Goal: Task Accomplishment & Management: Complete application form

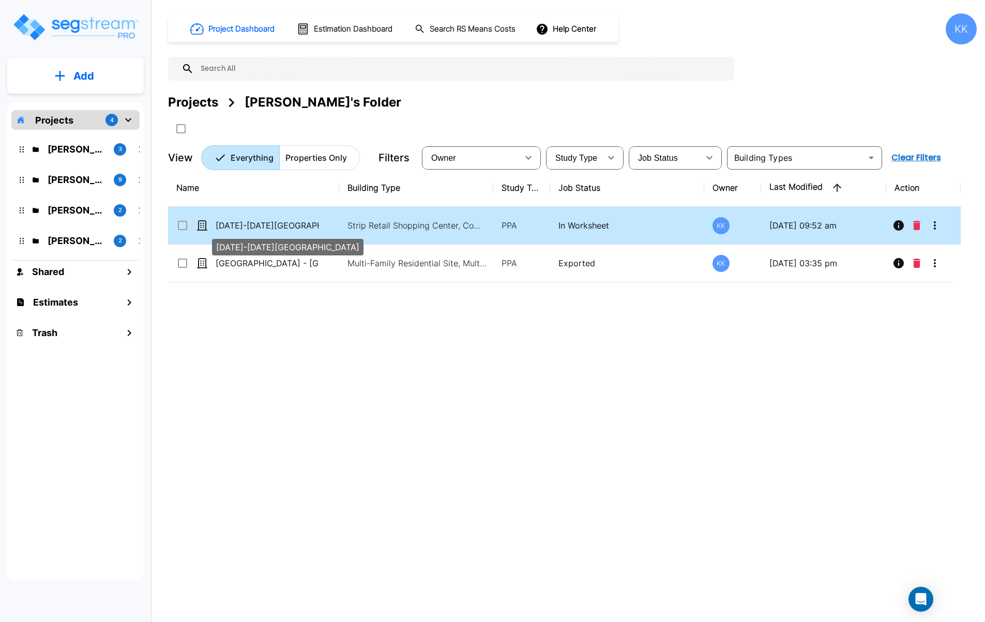
click at [239, 221] on p "1060-1074 Riverplace Mall" at bounding box center [267, 225] width 103 height 12
checkbox input "true"
click at [239, 221] on p "[DATE]-[DATE][GEOGRAPHIC_DATA]" at bounding box center [267, 225] width 103 height 12
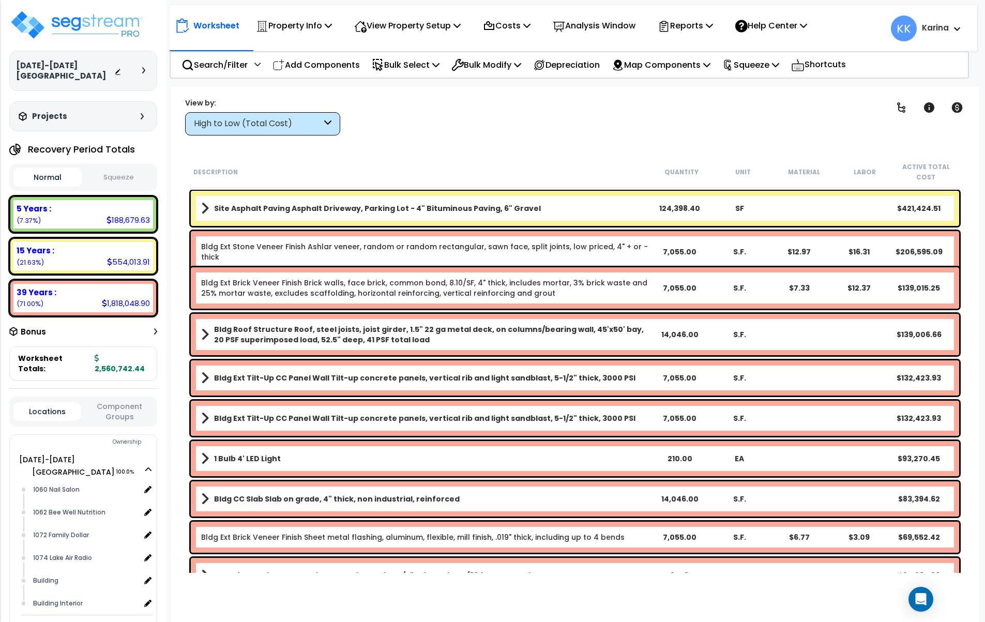
click at [301, 123] on div "High to Low (Total Cost)" at bounding box center [258, 124] width 128 height 12
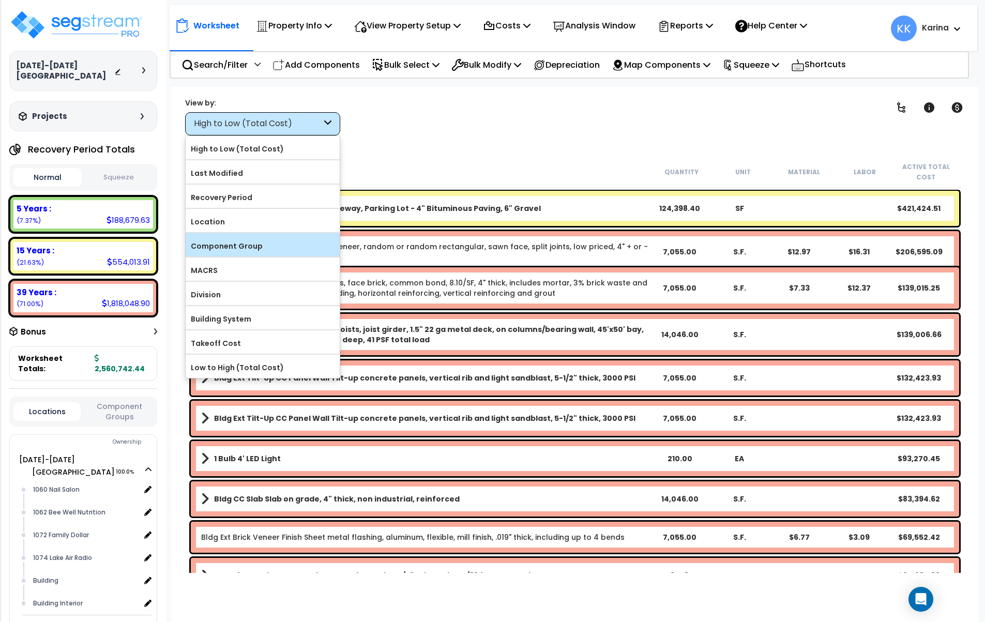
click at [250, 240] on label "Component Group" at bounding box center [263, 246] width 154 height 16
click at [0, 0] on input "Component Group" at bounding box center [0, 0] width 0 height 0
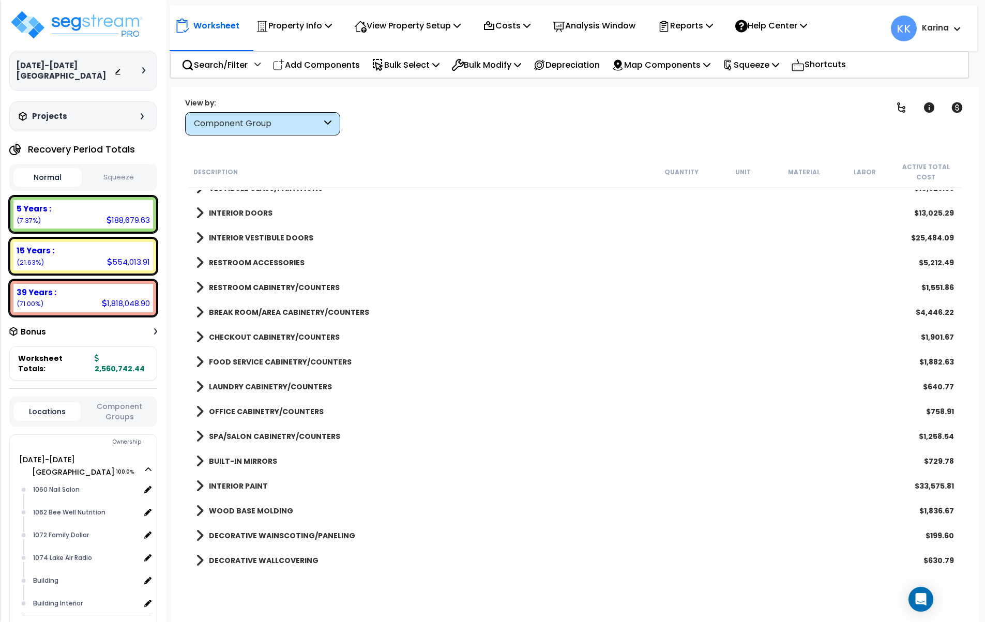
scroll to position [248, 0]
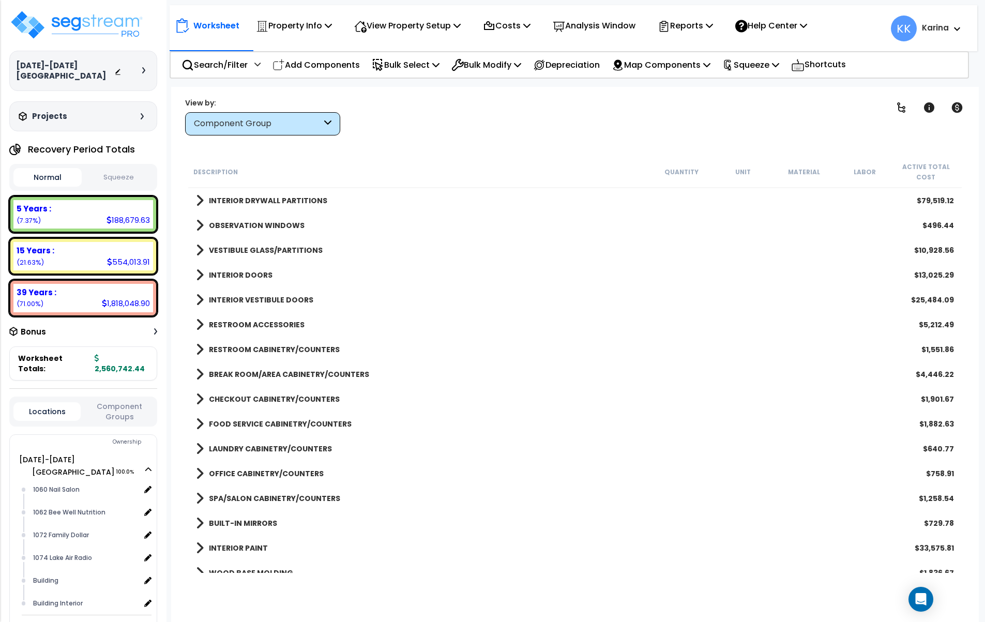
click at [536, 518] on div "BUILT-IN MIRRORS $729.78" at bounding box center [575, 523] width 768 height 25
click at [833, 440] on div "LAUNDRY CABINETRY/COUNTERS $640.77" at bounding box center [575, 448] width 768 height 25
click at [11, 384] on div "Recovery Period Totals Normal Squeeze 5 Years : 188,679.63 (7.37%) 7 Years : 0.…" at bounding box center [83, 433] width 148 height 589
click at [90, 27] on img at bounding box center [76, 24] width 134 height 31
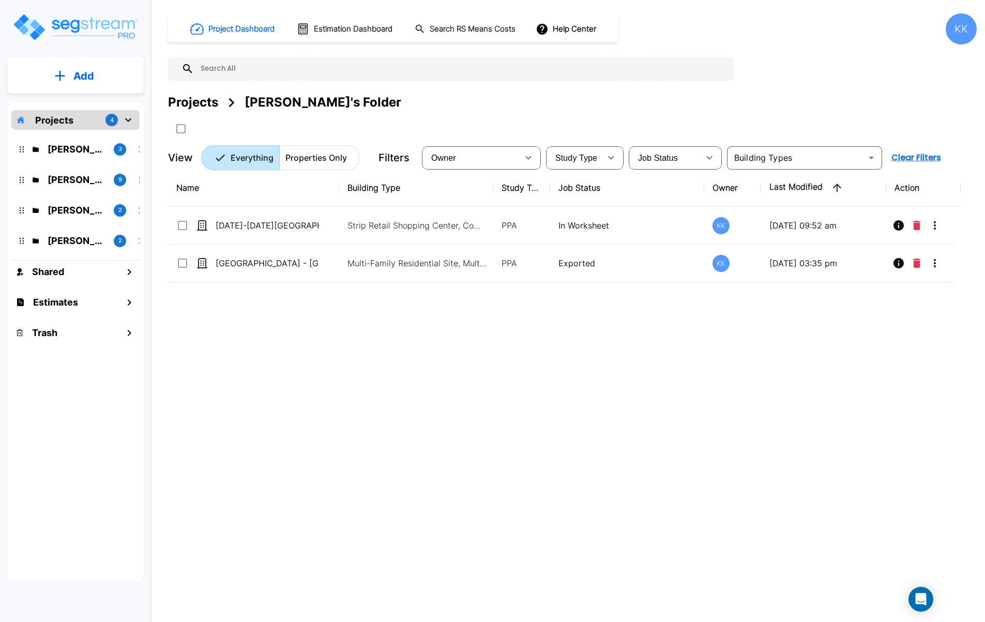
click at [76, 70] on p "Add" at bounding box center [83, 76] width 21 height 16
click at [82, 131] on p "Add Property" at bounding box center [81, 134] width 53 height 12
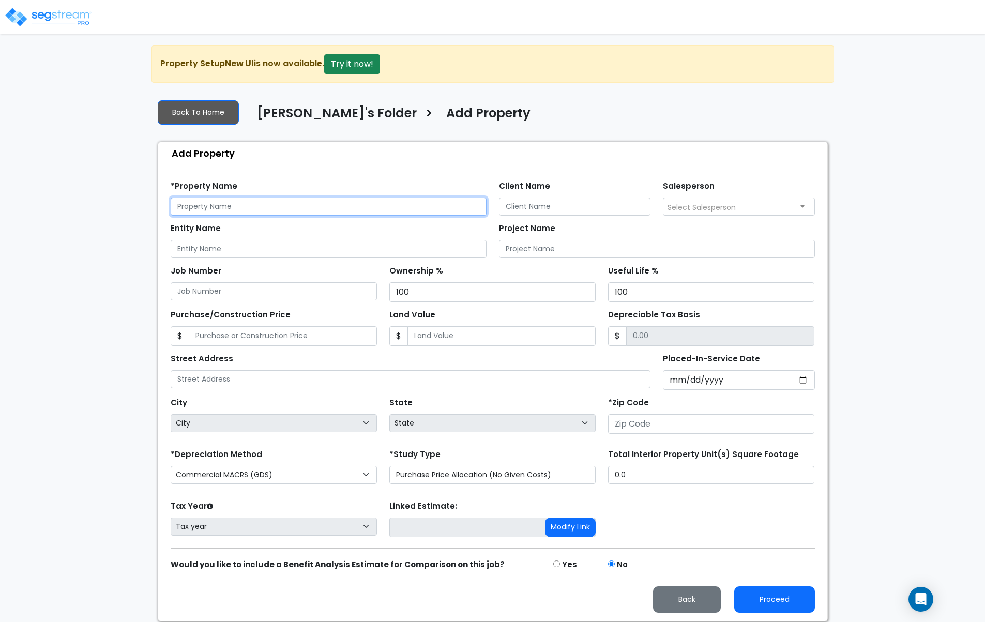
click at [271, 203] on input "text" at bounding box center [329, 206] width 316 height 18
type input "112 Chieftan St"
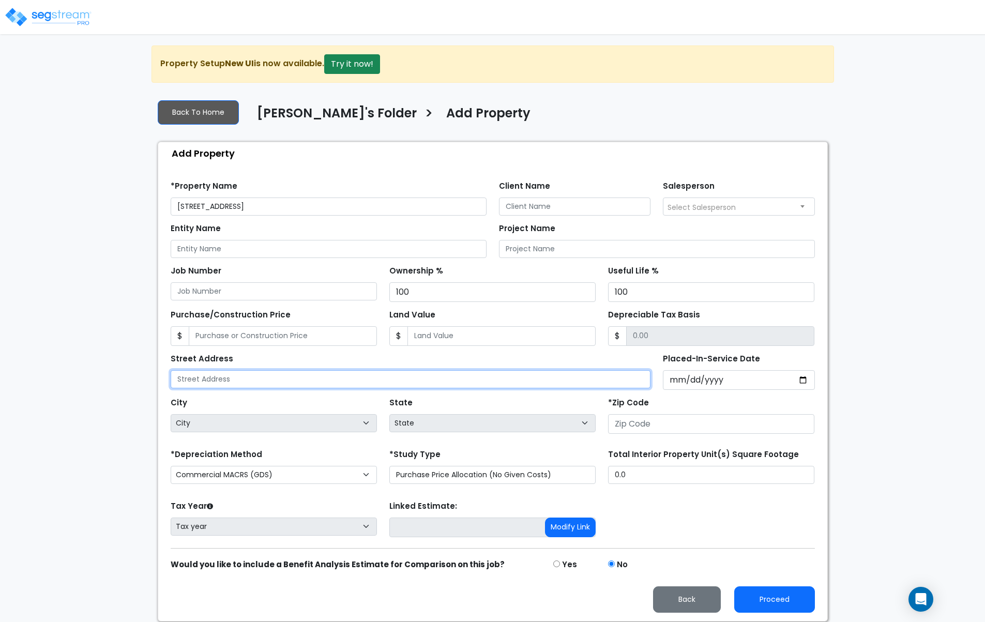
click at [217, 381] on input "text" at bounding box center [411, 379] width 480 height 18
type input "112 Chieftan St"
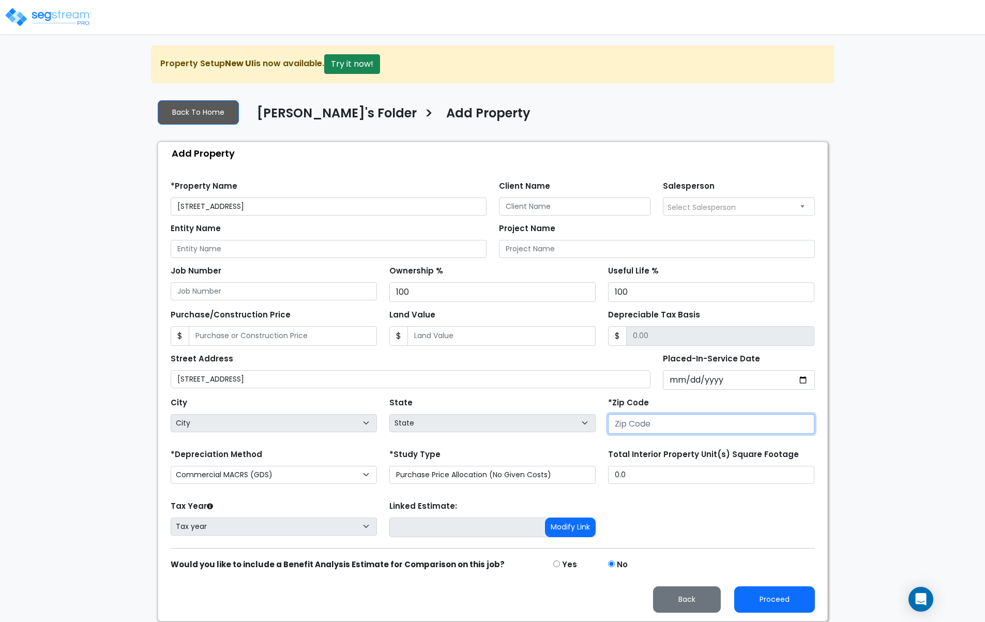
click at [634, 427] on input "number" at bounding box center [711, 424] width 206 height 20
click at [652, 426] on input "number" at bounding box center [711, 424] width 206 height 20
type input "54"
select select "WI"
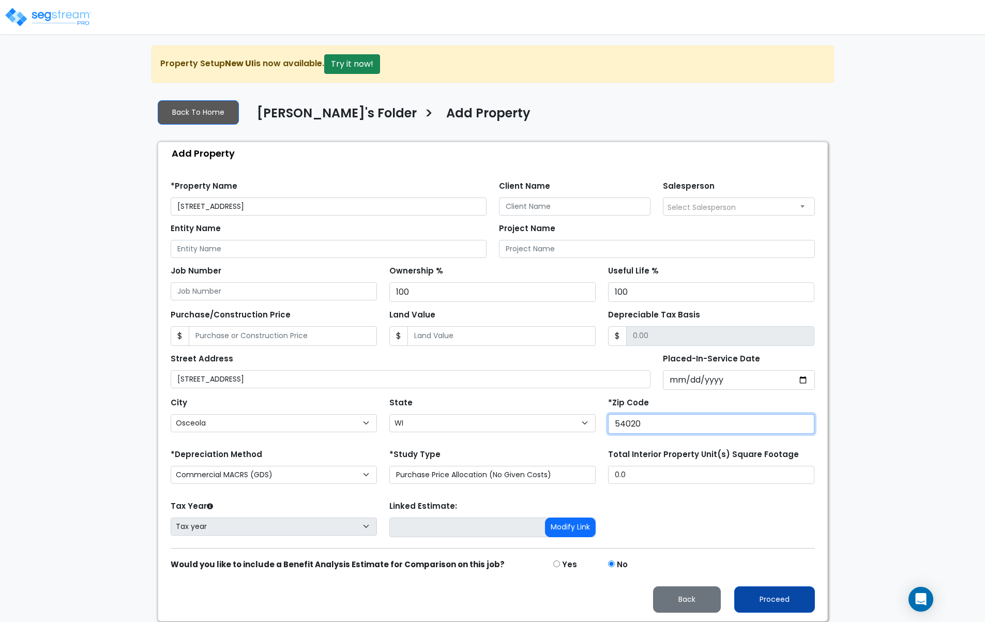
type input "54020"
click at [759, 595] on button "Proceed" at bounding box center [774, 599] width 81 height 26
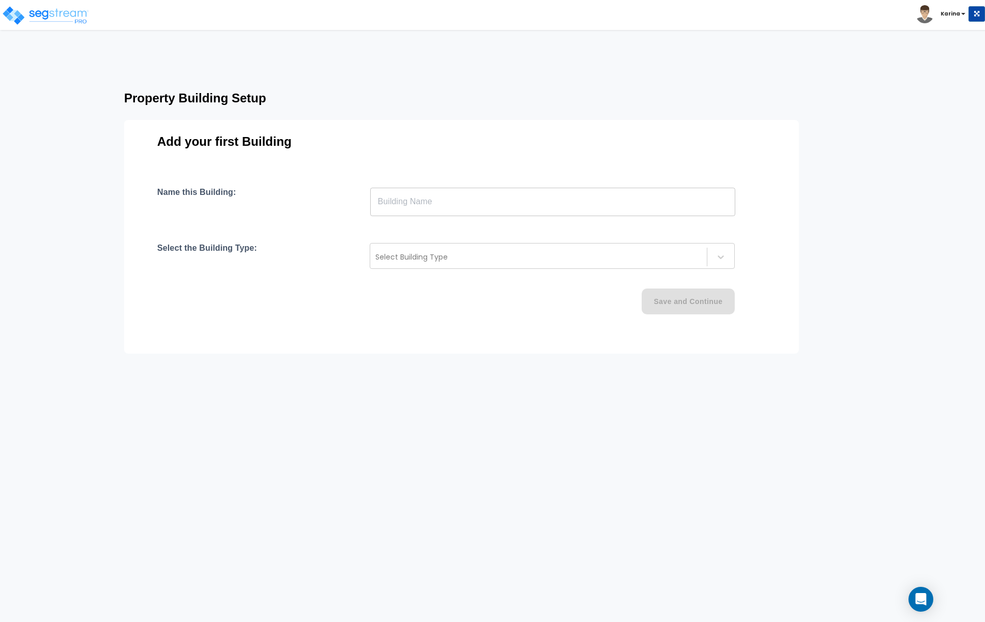
click at [404, 206] on input "text" at bounding box center [552, 201] width 365 height 29
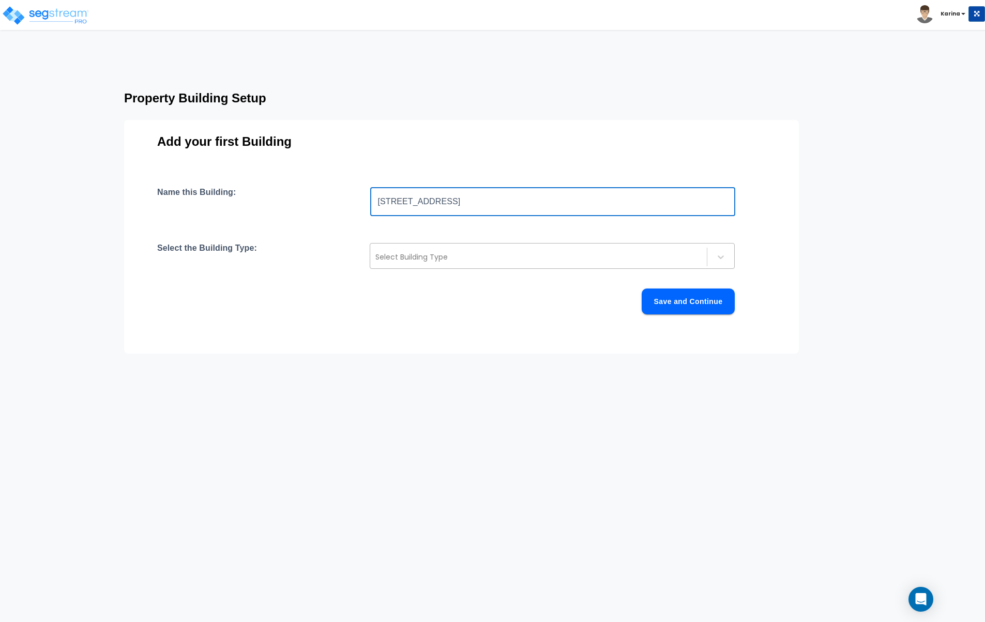
type input "[STREET_ADDRESS]"
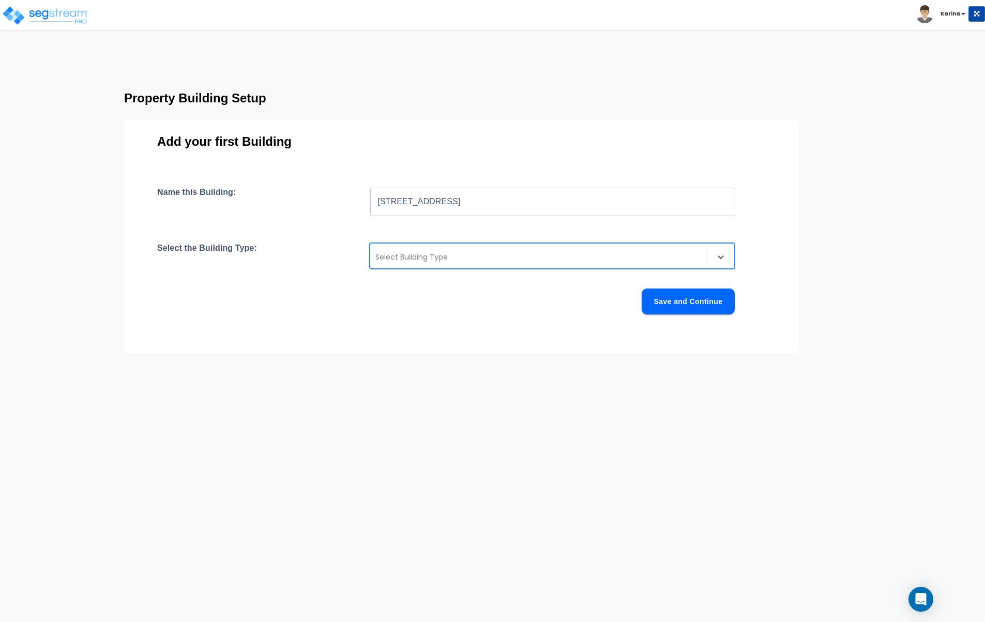
click at [410, 252] on div at bounding box center [538, 257] width 326 height 12
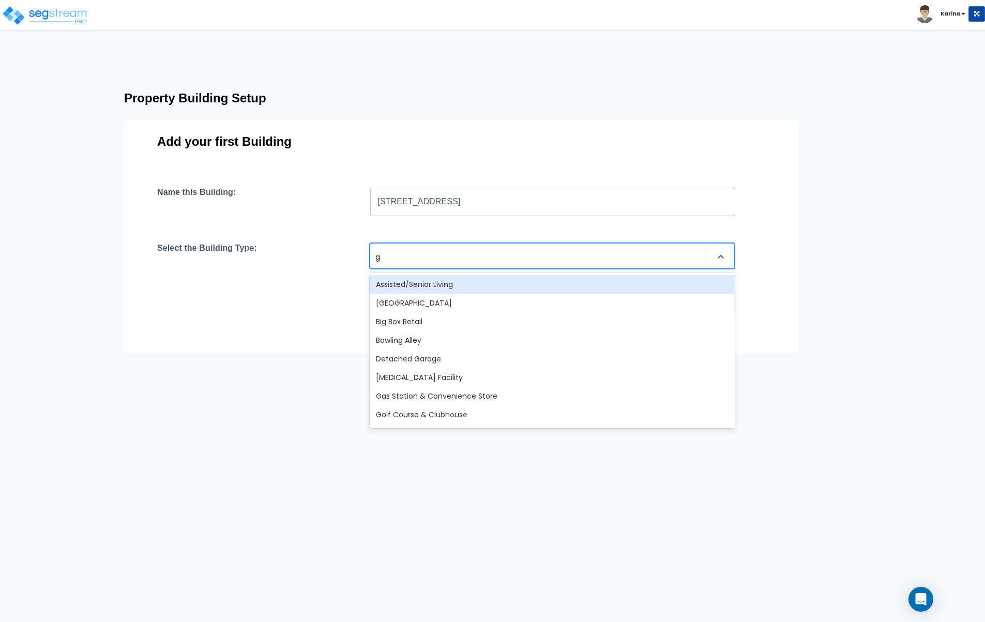
type input "gr"
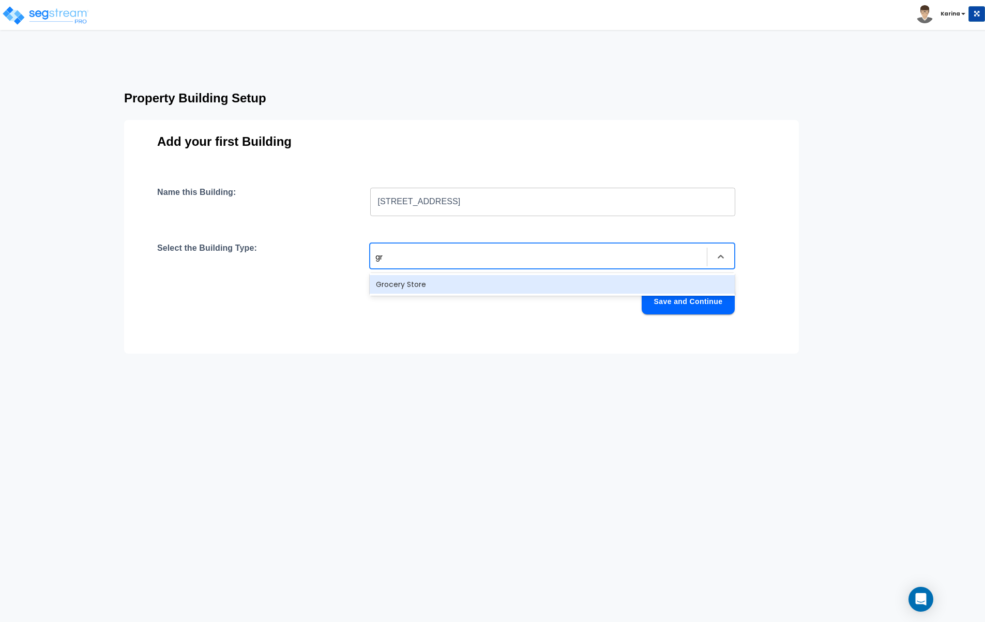
click at [403, 287] on div "Grocery Store" at bounding box center [552, 284] width 365 height 19
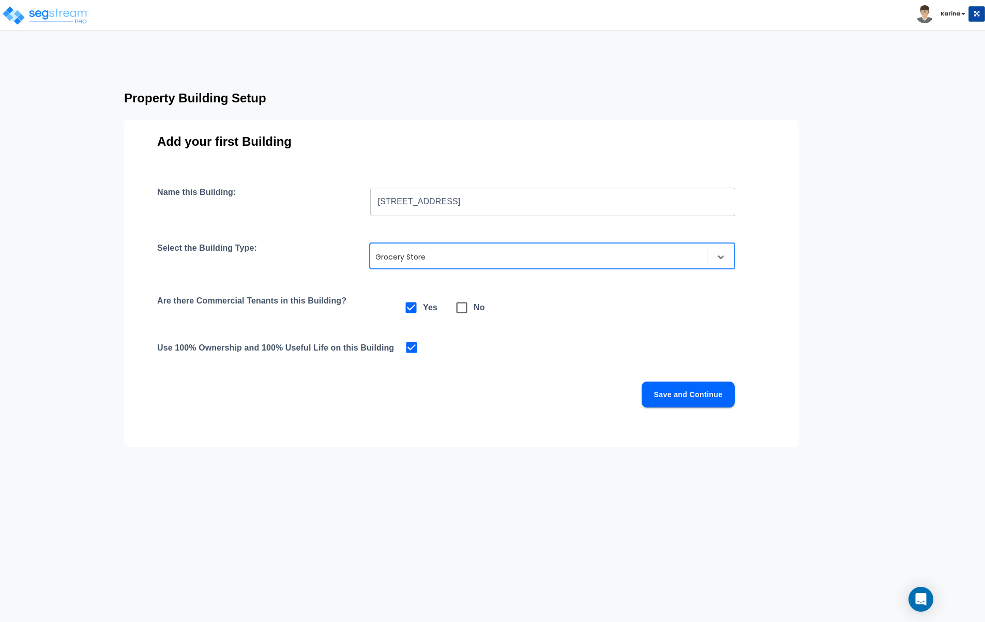
click at [463, 308] on icon at bounding box center [461, 307] width 14 height 14
checkbox input "false"
checkbox input "true"
click at [663, 402] on button "Save and Continue" at bounding box center [688, 395] width 93 height 26
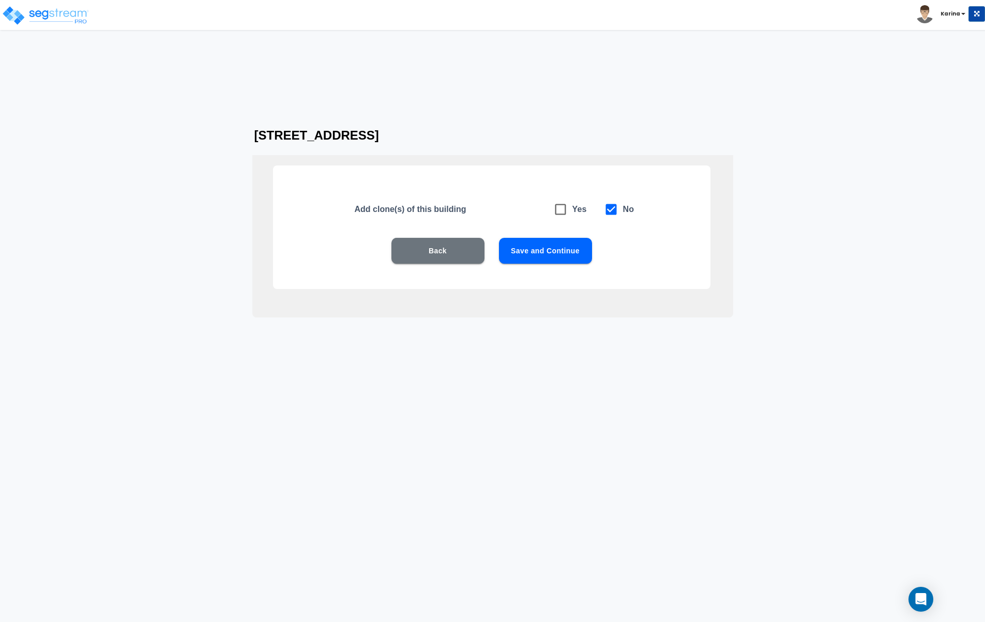
click at [542, 249] on button "Save and Continue" at bounding box center [545, 251] width 93 height 26
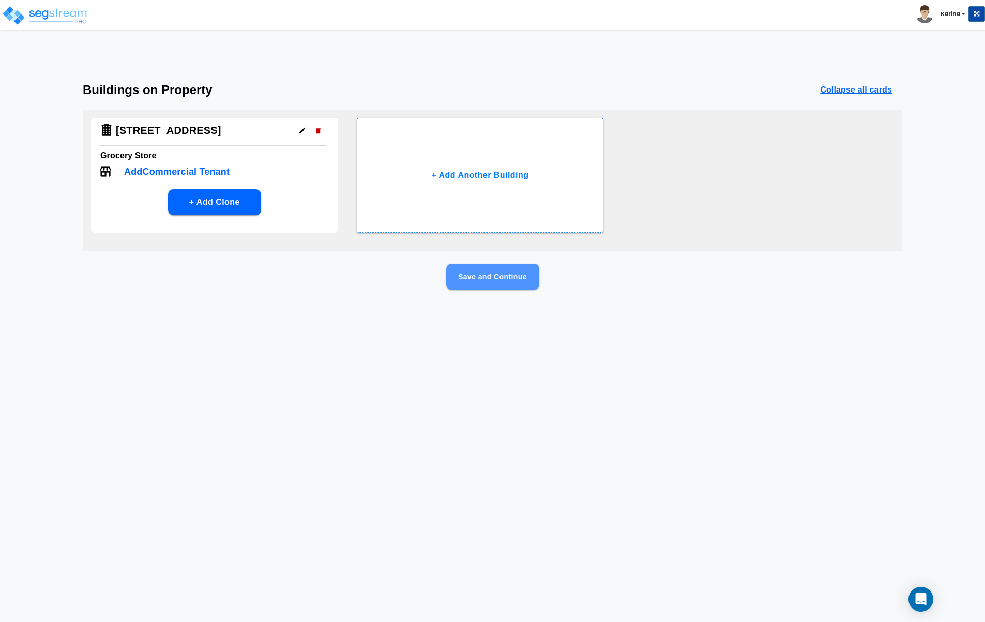
click at [494, 274] on button "Save and Continue" at bounding box center [492, 277] width 93 height 26
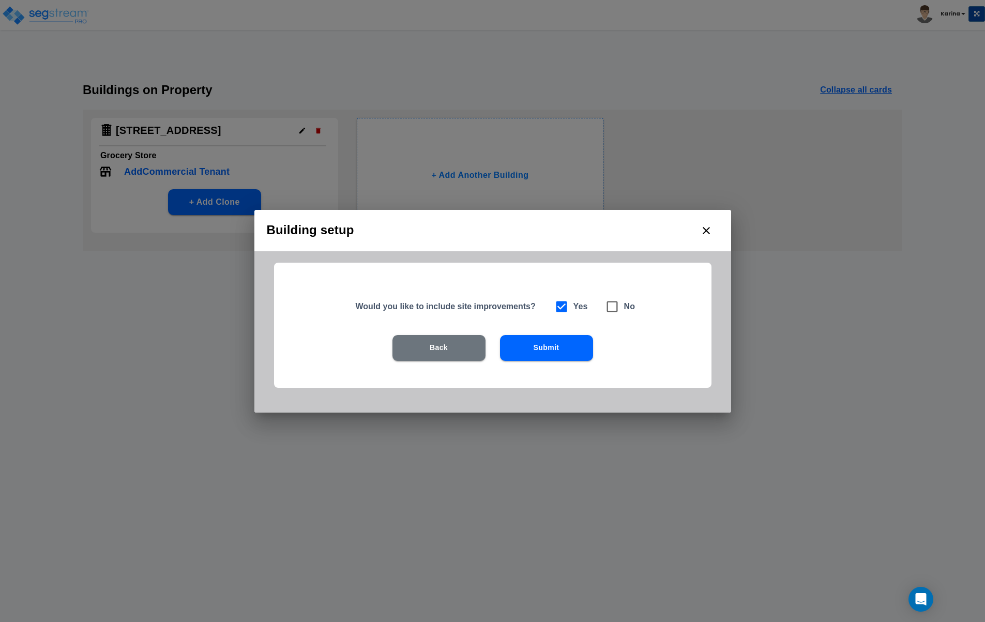
click at [549, 341] on button "Submit" at bounding box center [546, 348] width 93 height 26
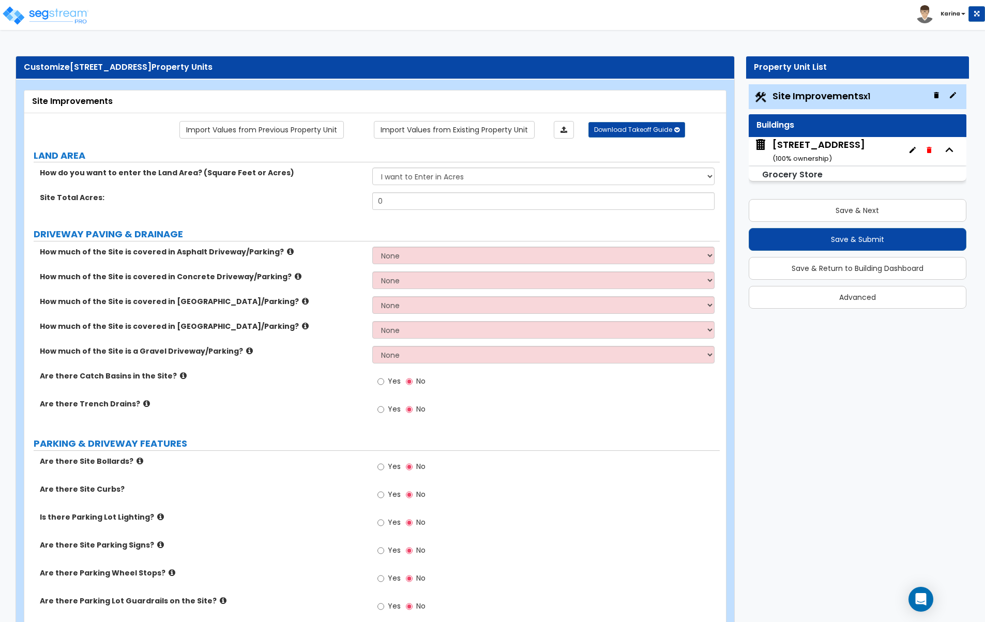
click at [346, 527] on div "Is there Parking Lot Lighting? Yes No" at bounding box center [371, 526] width 695 height 28
click at [411, 205] on input "0" at bounding box center [543, 201] width 343 height 18
click at [372, 168] on select "I want to Enter in Acres I want to Enter in Square Feet" at bounding box center [543, 177] width 343 height 18
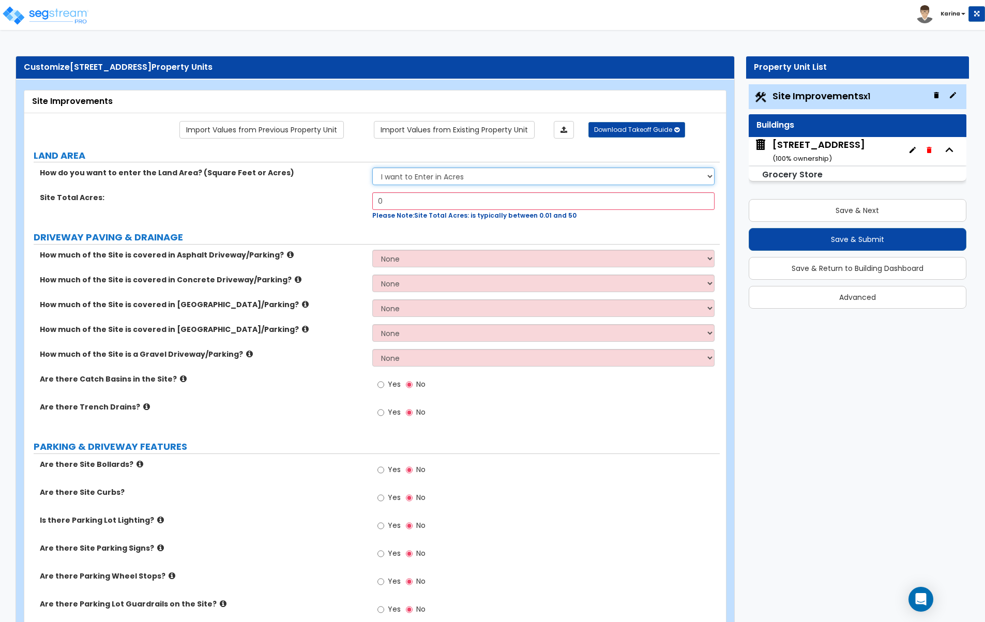
select select "2"
click option "I want to Enter in Square Feet" at bounding box center [0, 0] width 0 height 0
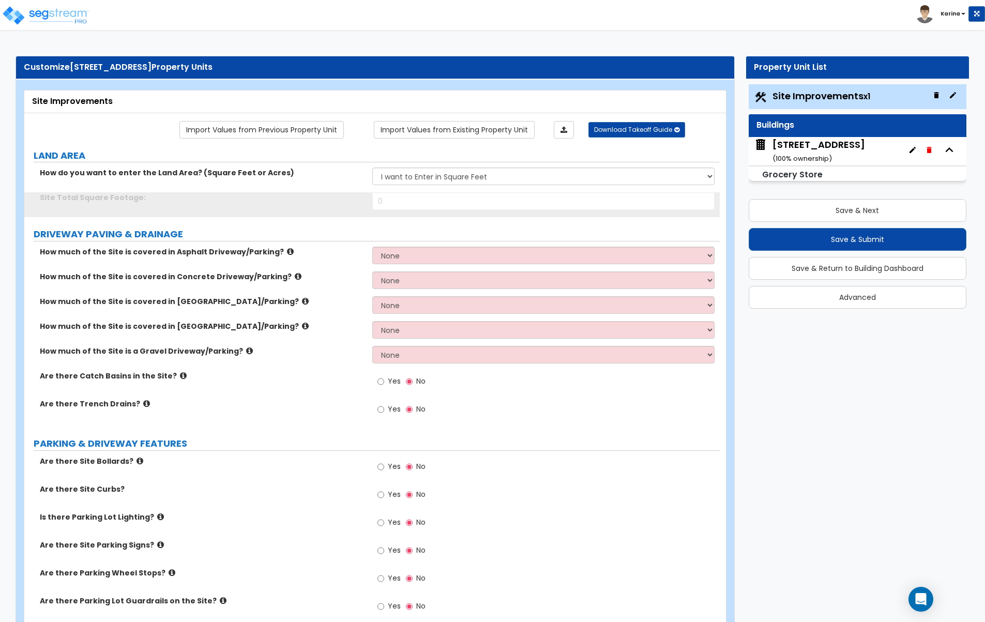
click at [433, 202] on input "0" at bounding box center [543, 201] width 343 height 18
click at [342, 341] on div "How much of the Site is covered in Stone Driveway/Parking? None I want to Enter…" at bounding box center [371, 333] width 695 height 25
click at [910, 150] on icon "button" at bounding box center [912, 150] width 8 height 8
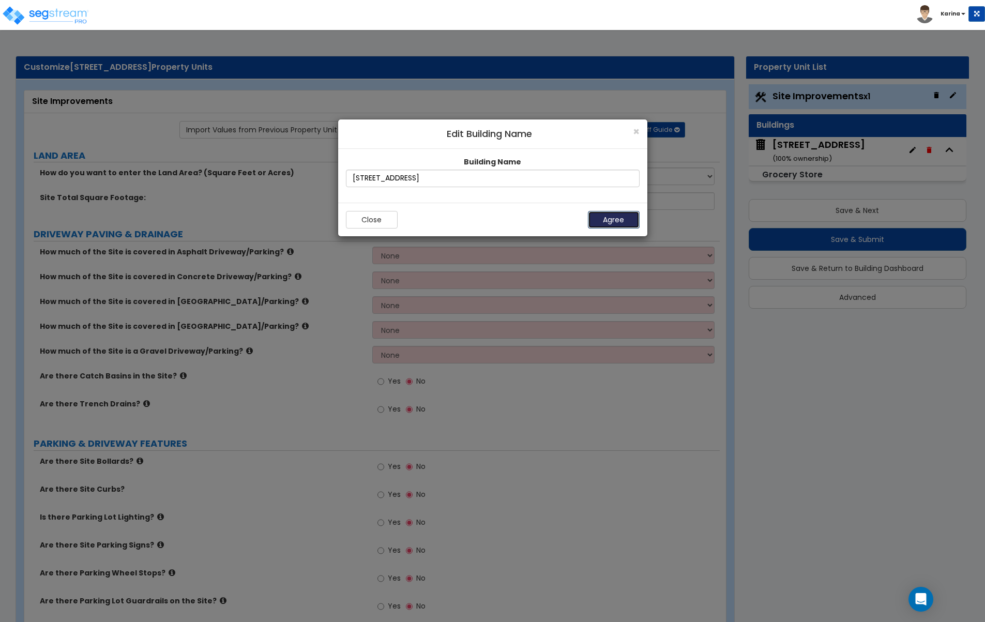
click at [599, 219] on button "Agree" at bounding box center [614, 220] width 52 height 18
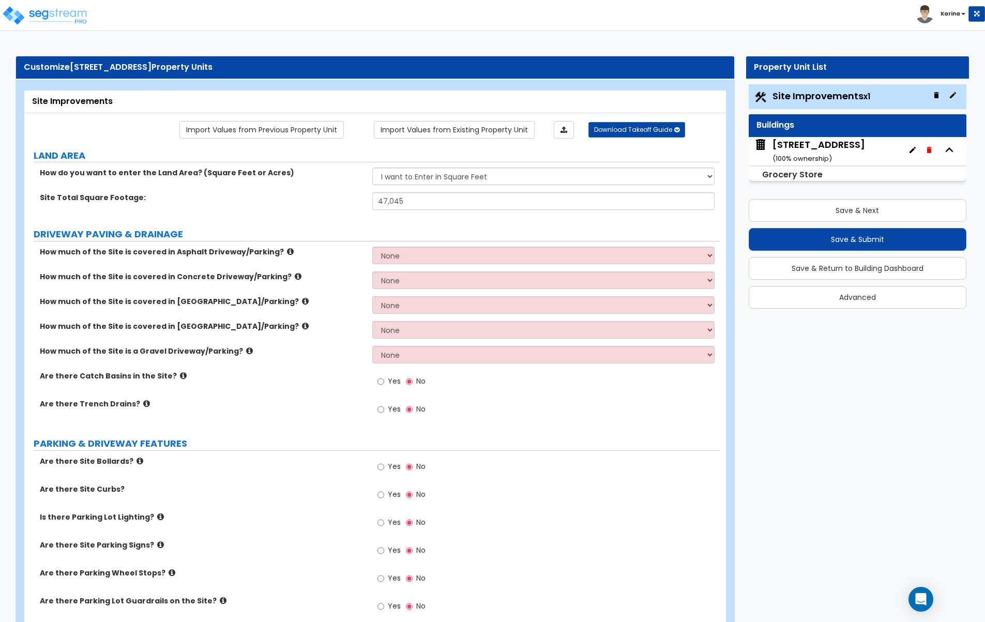
type input "47045"
click at [857, 266] on button "Save & Return to Building Dashboard" at bounding box center [858, 268] width 218 height 23
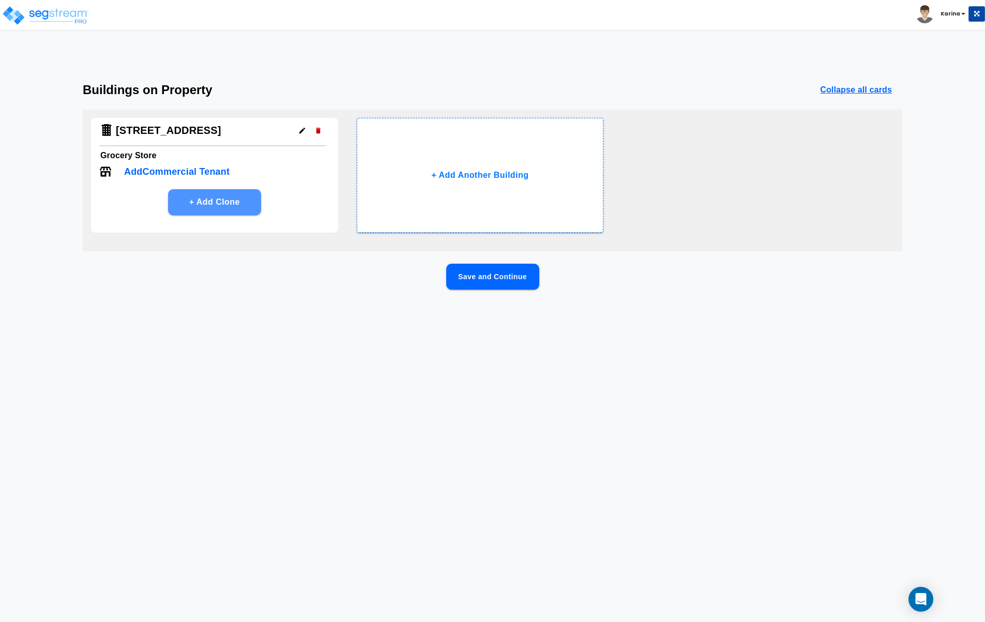
click at [221, 204] on button "+ Add Clone" at bounding box center [214, 202] width 93 height 26
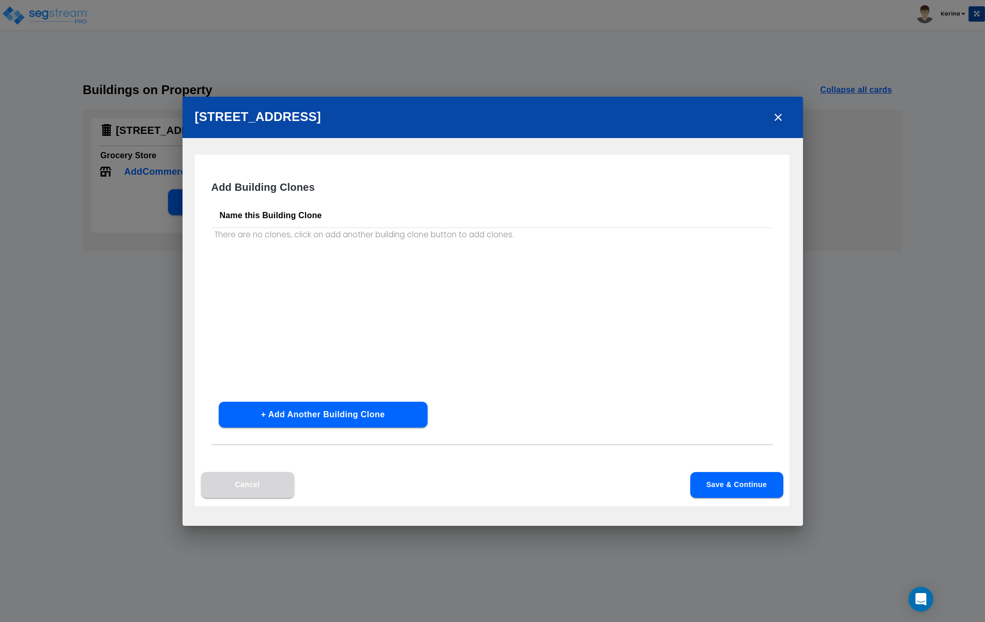
click at [264, 489] on button "Cancel" at bounding box center [247, 485] width 93 height 26
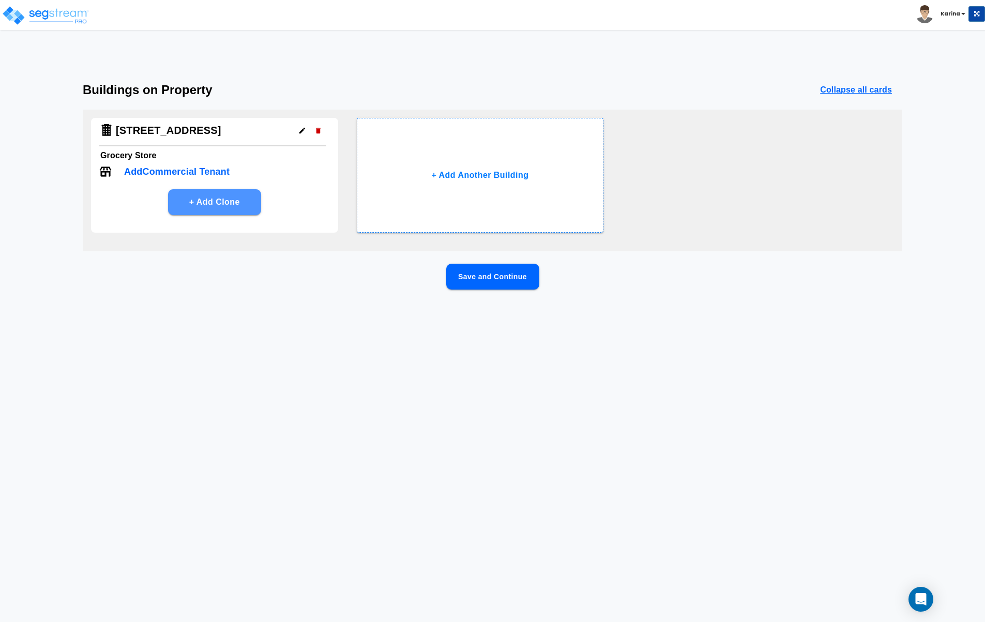
click at [196, 200] on button "+ Add Clone" at bounding box center [214, 202] width 93 height 26
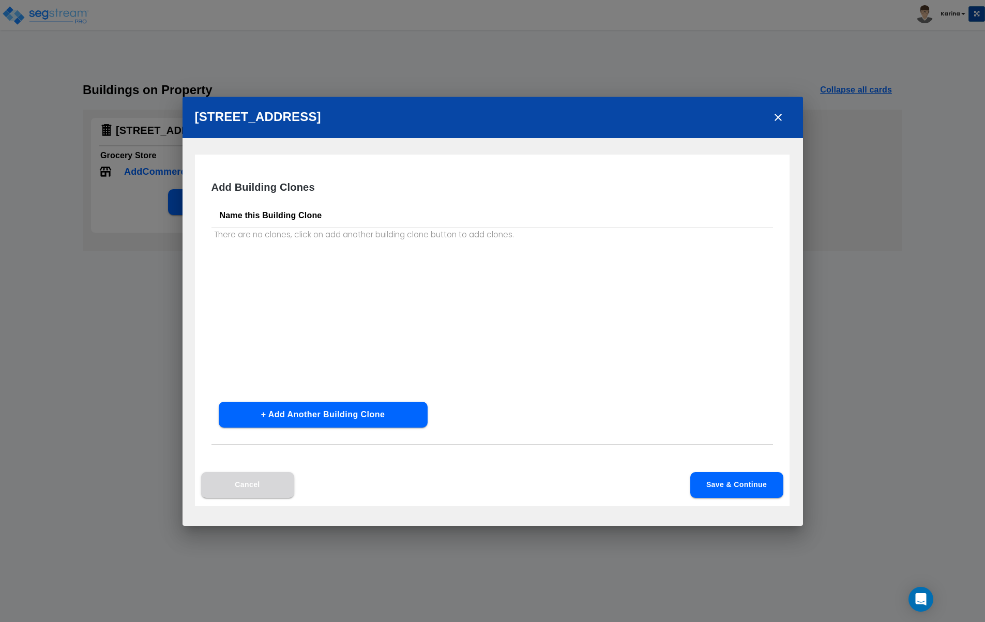
click at [268, 489] on button "Cancel" at bounding box center [247, 485] width 93 height 26
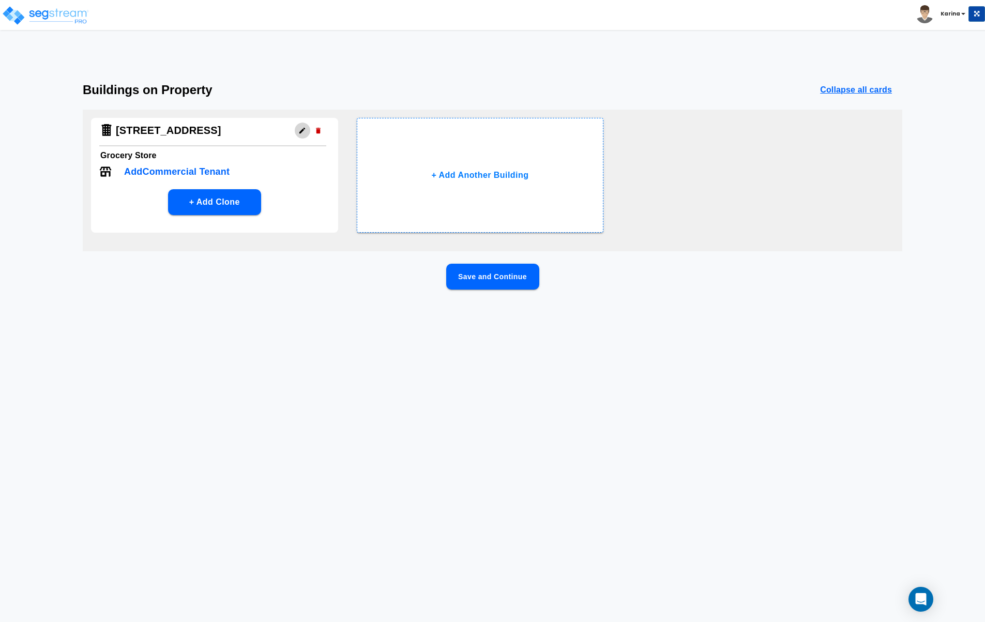
click at [301, 128] on icon "button" at bounding box center [302, 131] width 8 height 8
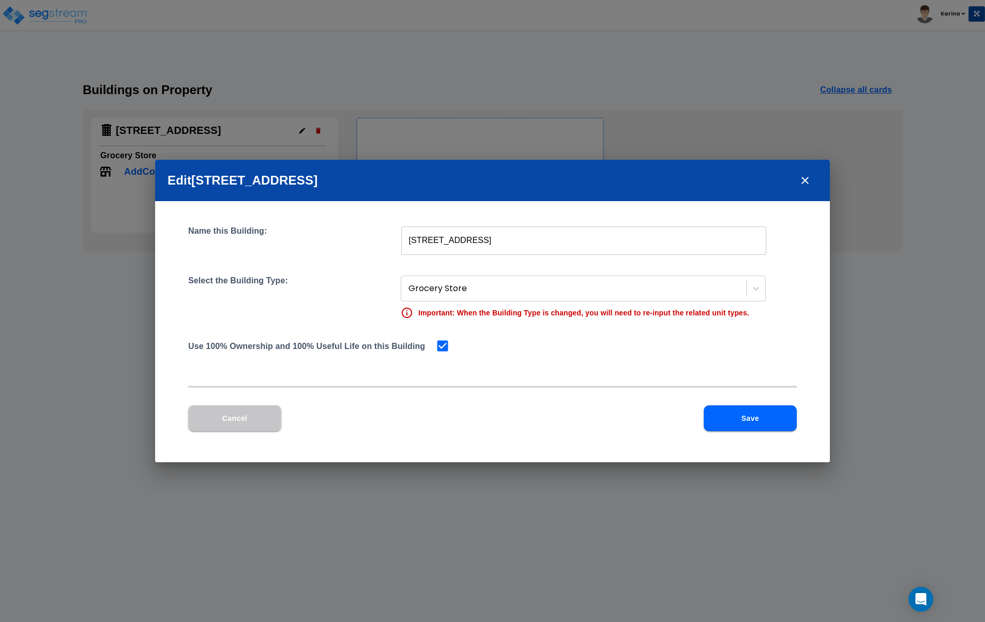
click at [726, 416] on button "Save" at bounding box center [750, 418] width 93 height 26
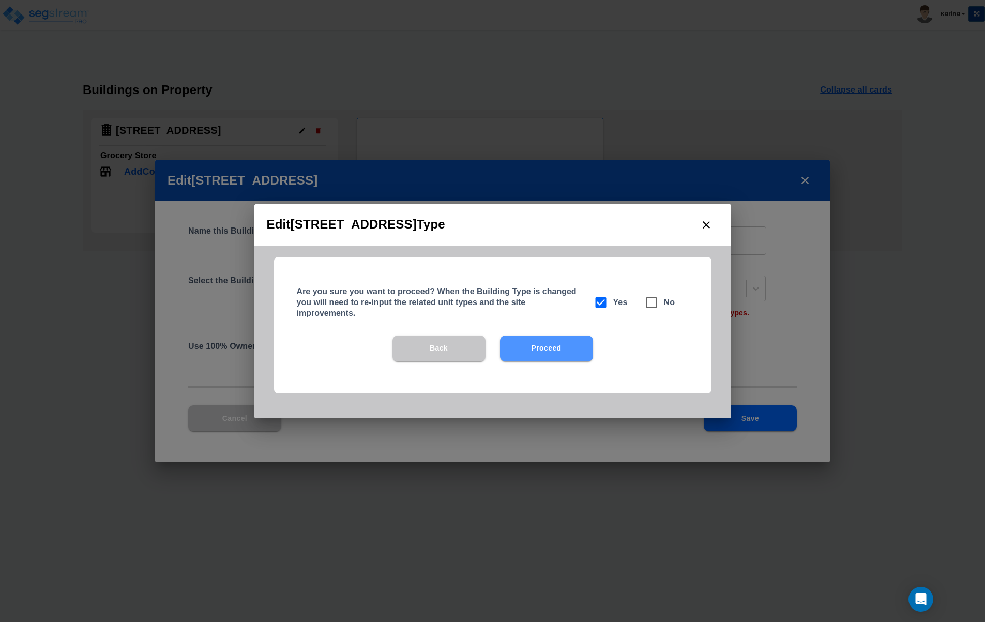
click at [537, 344] on button "Proceed" at bounding box center [546, 349] width 93 height 26
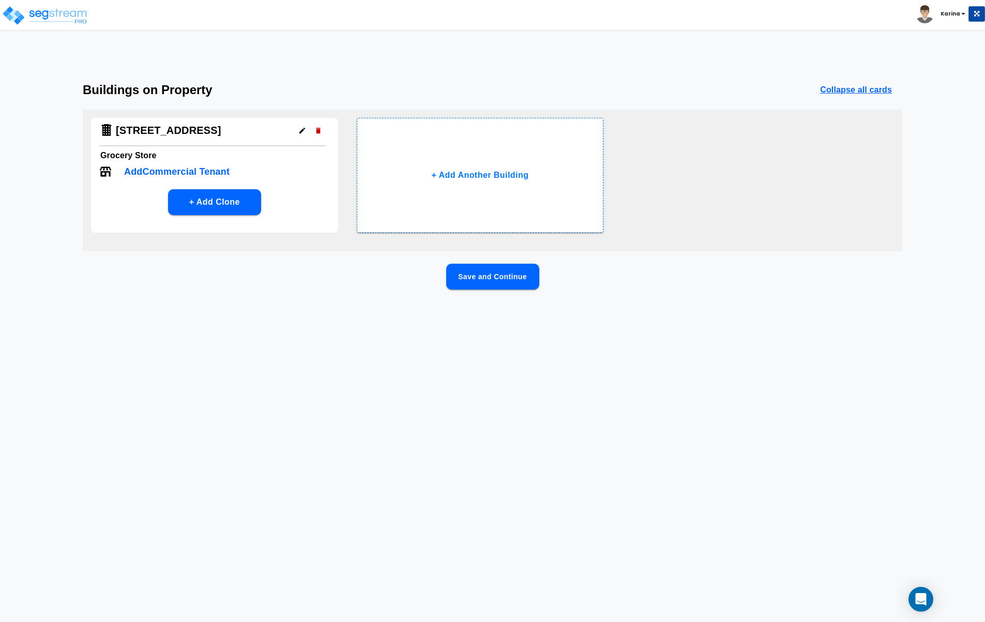
click at [152, 172] on p "Add Commercial Tenant" at bounding box center [176, 172] width 105 height 14
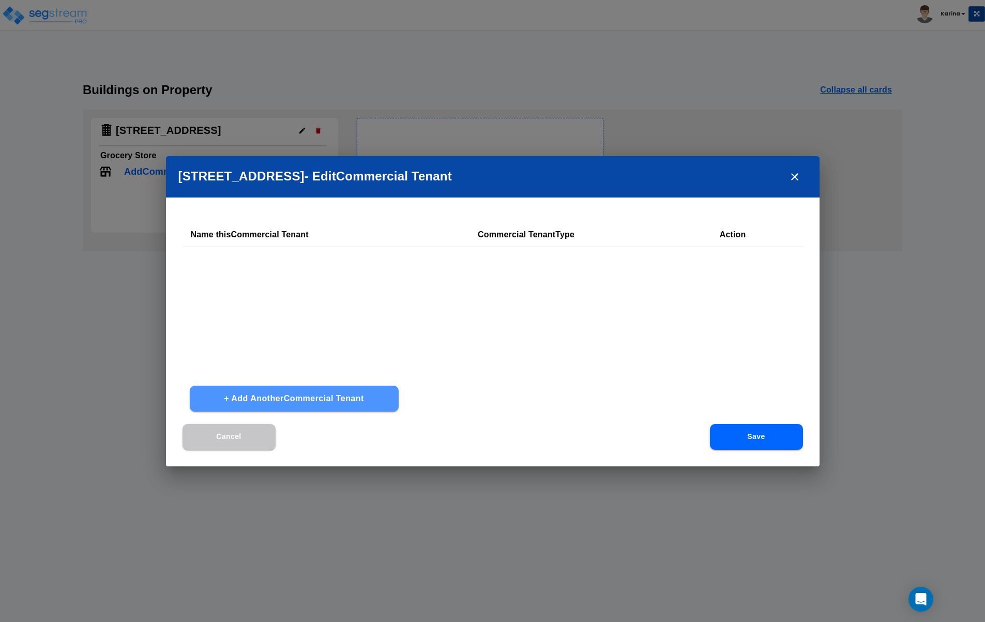
click at [297, 397] on button "+ Add Another Commercial Tenant" at bounding box center [294, 399] width 209 height 26
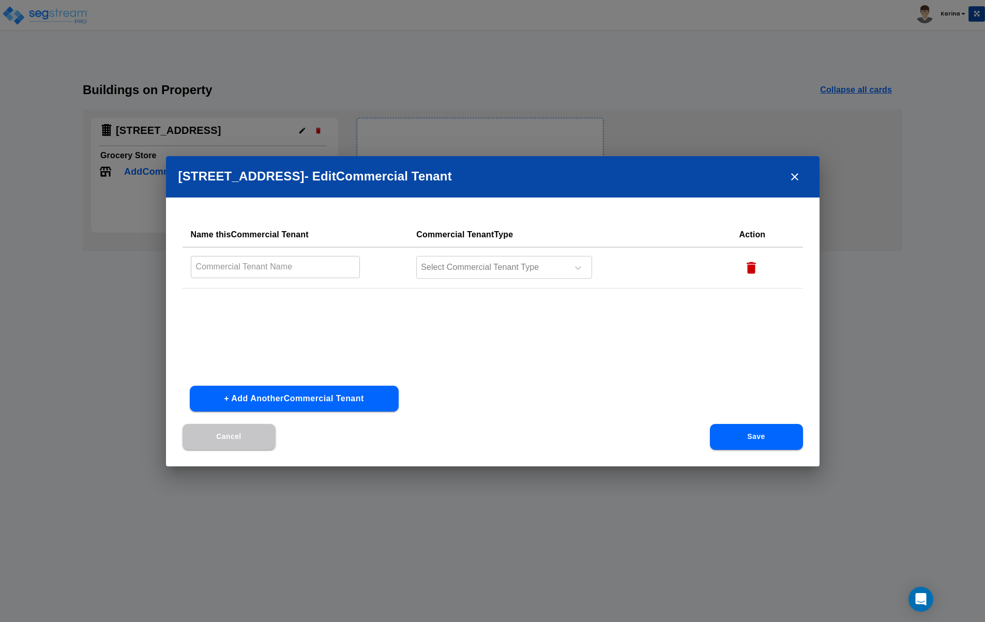
click at [286, 270] on input "text" at bounding box center [276, 267] width 170 height 22
type input "Caribou coffe"
click at [456, 266] on div at bounding box center [491, 268] width 142 height 14
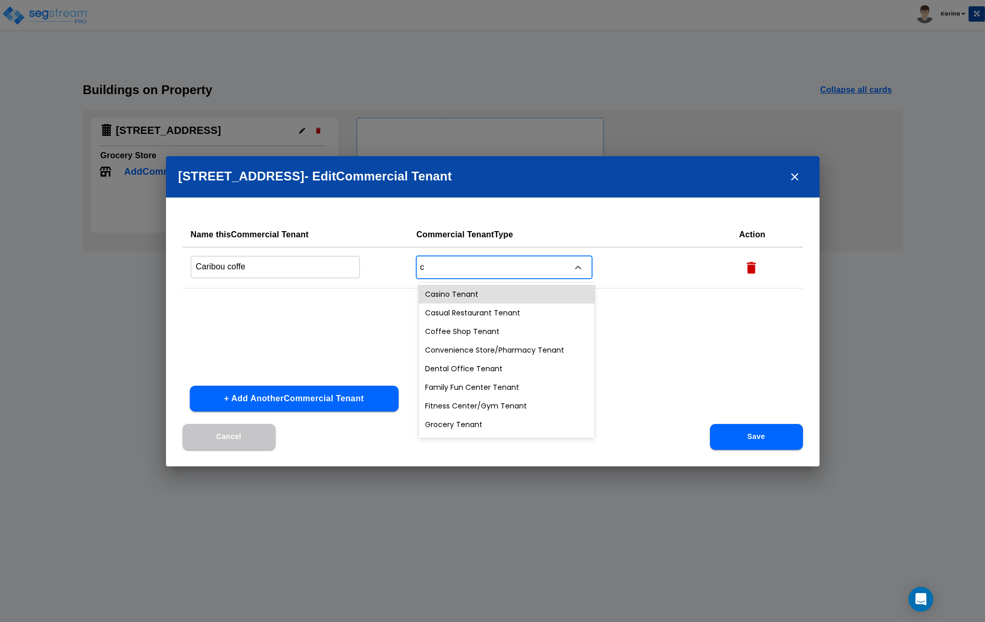
type input "co"
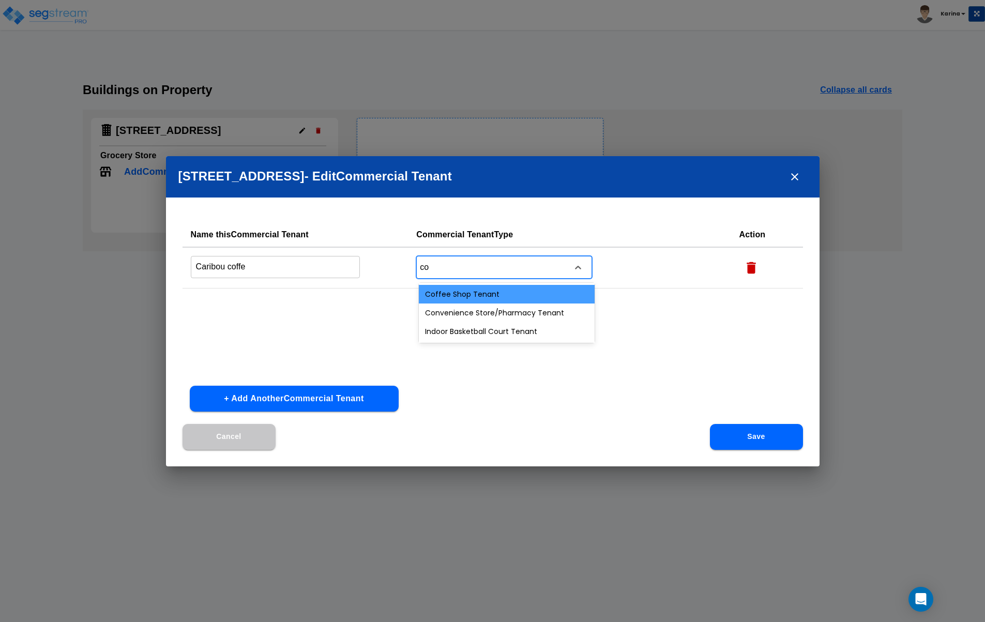
click at [460, 289] on div "Coffee Shop Tenant" at bounding box center [507, 294] width 176 height 19
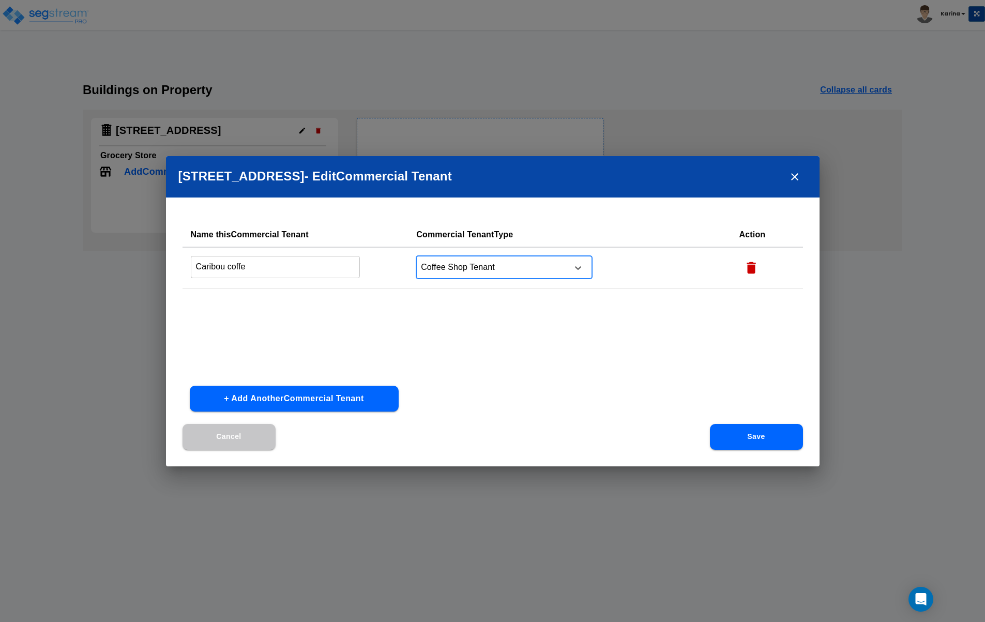
click at [293, 396] on button "+ Add Another Commercial Tenant" at bounding box center [294, 399] width 209 height 26
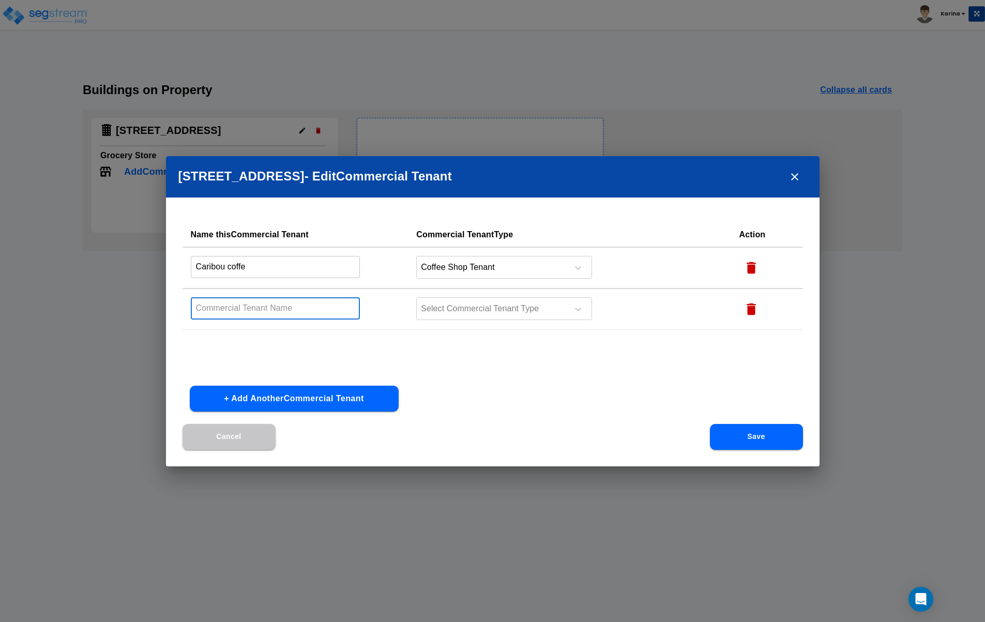
click at [294, 312] on input "text" at bounding box center [276, 308] width 170 height 22
type input "Sales floor"
click at [273, 267] on input "Caribou coffe" at bounding box center [276, 267] width 170 height 22
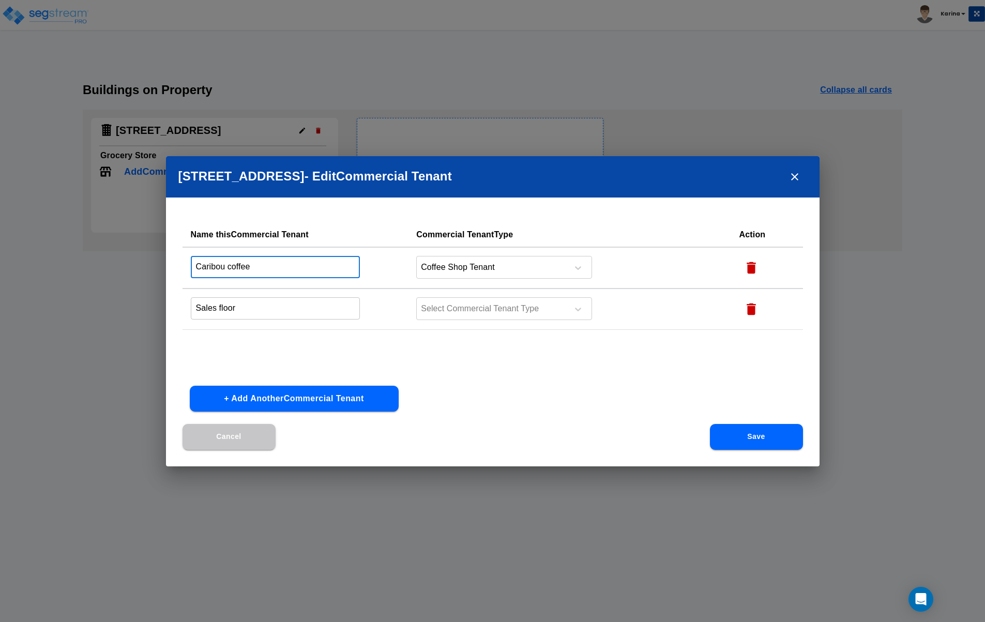
type input "Caribou coffee"
click at [250, 308] on input "Sales floor" at bounding box center [276, 308] width 170 height 22
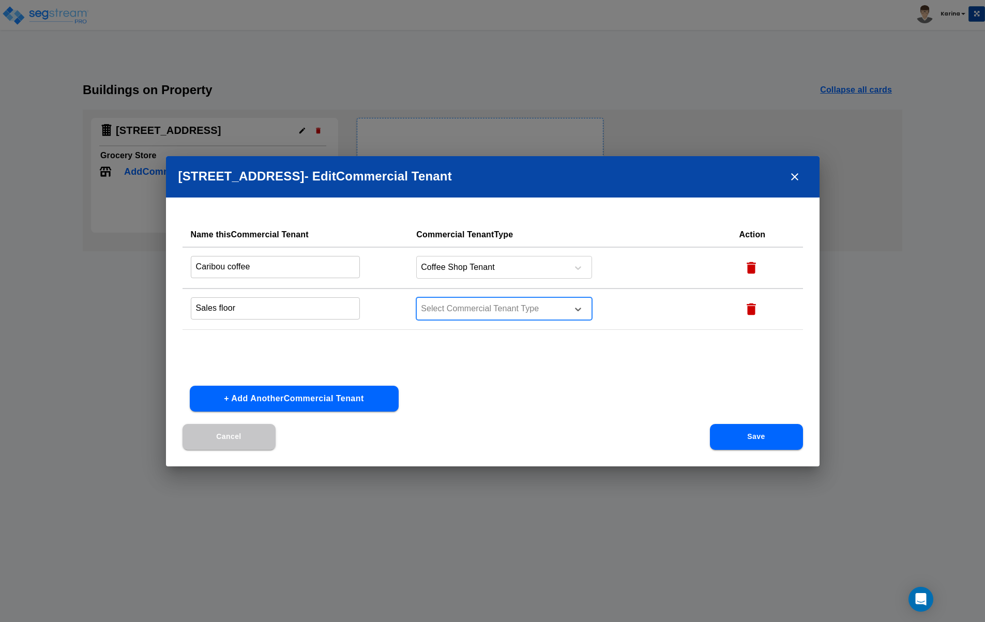
click at [440, 309] on div at bounding box center [491, 309] width 142 height 14
type input "gr"
click at [457, 337] on div "Grocery Tenant" at bounding box center [507, 335] width 176 height 19
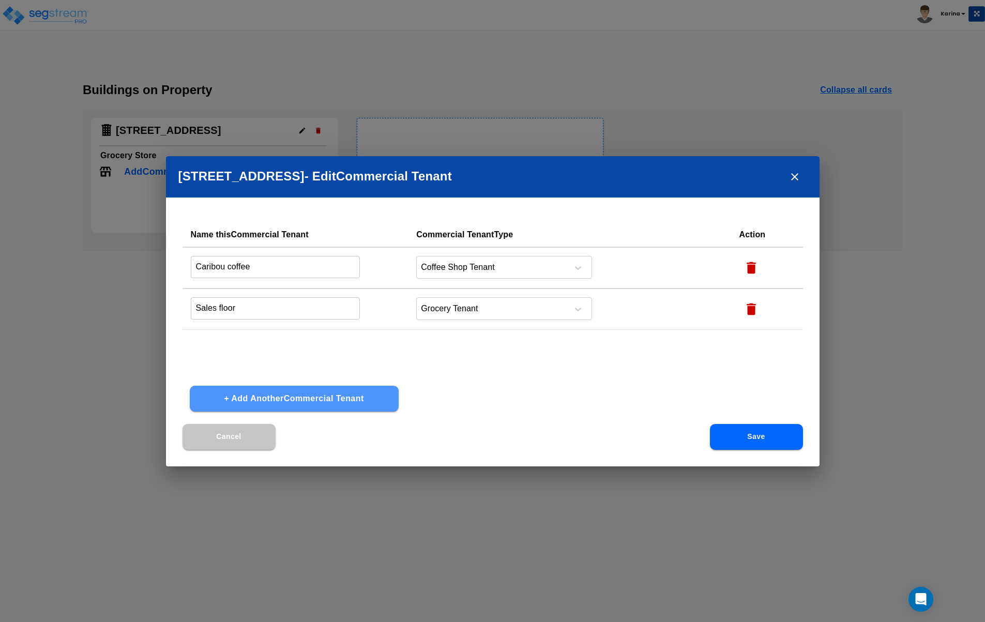
click at [254, 396] on button "+ Add Another Commercial Tenant" at bounding box center [294, 399] width 209 height 26
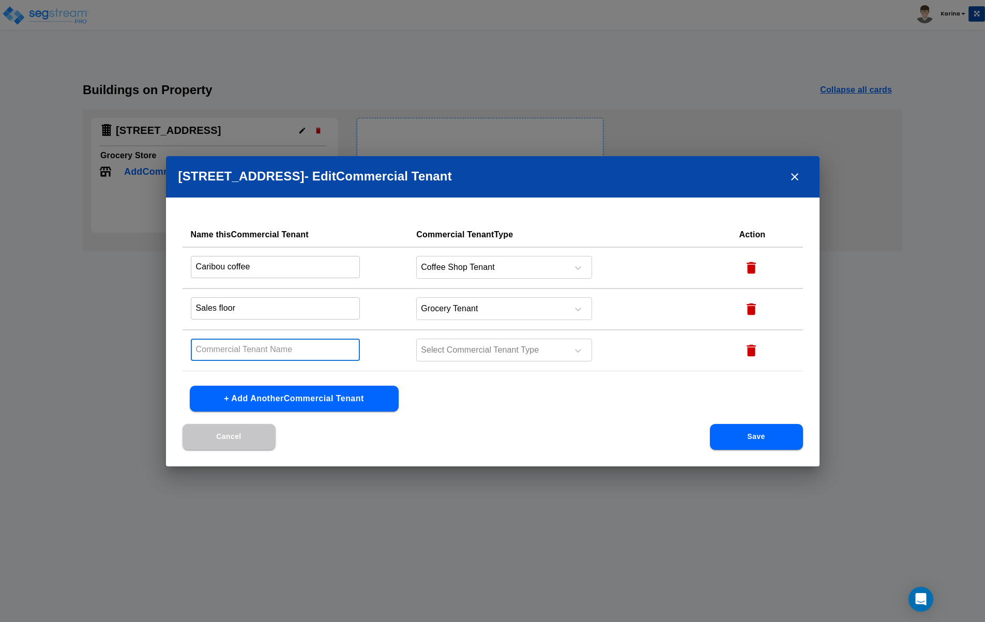
click at [266, 351] on input "text" at bounding box center [276, 350] width 170 height 22
type input "Offices/ customer service"
click at [495, 350] on div at bounding box center [491, 350] width 142 height 14
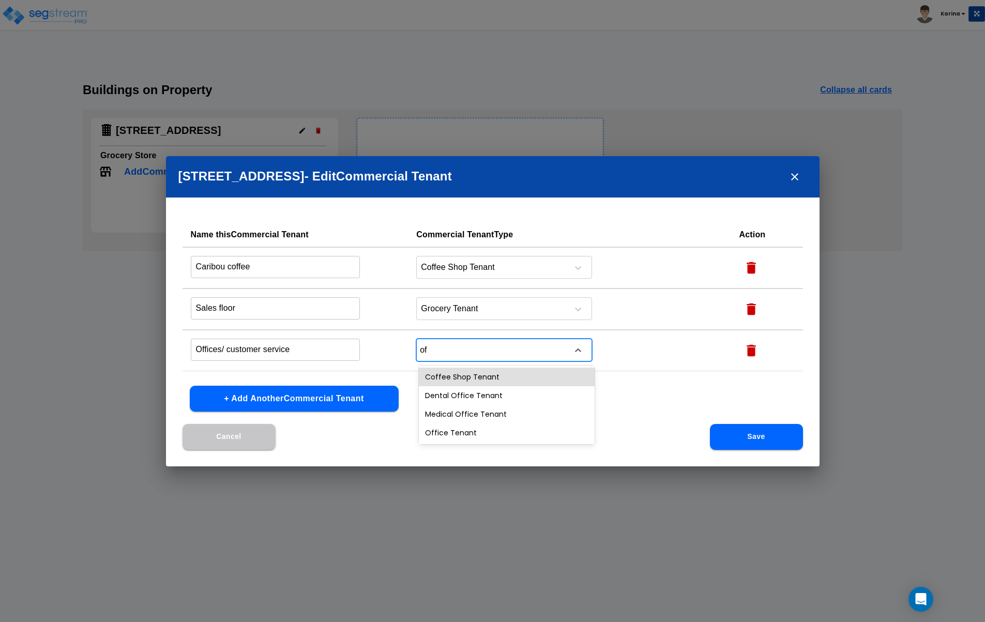
type input "off"
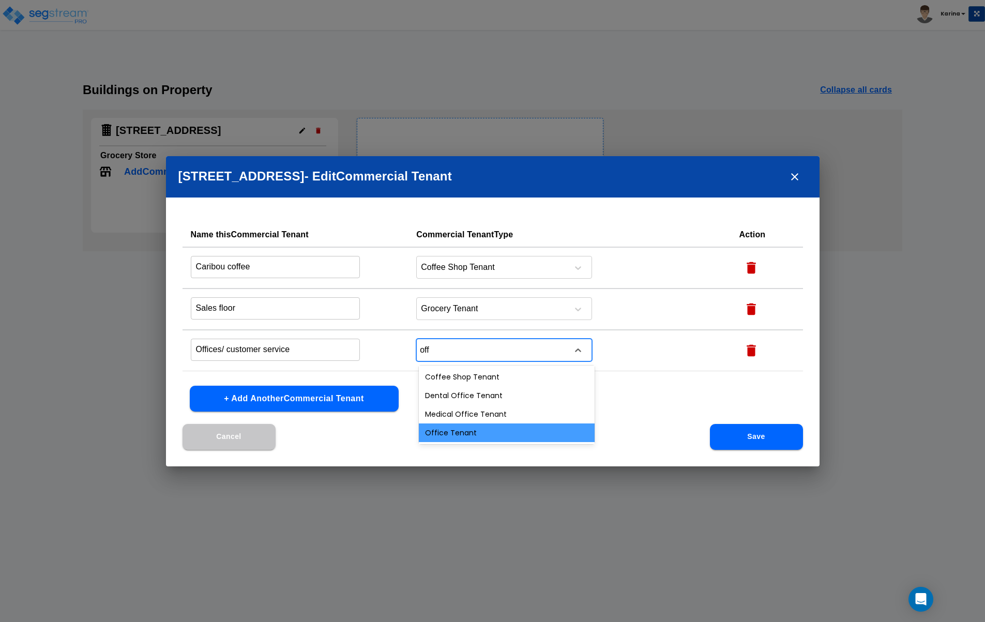
click at [457, 433] on div "Office Tenant" at bounding box center [507, 432] width 176 height 19
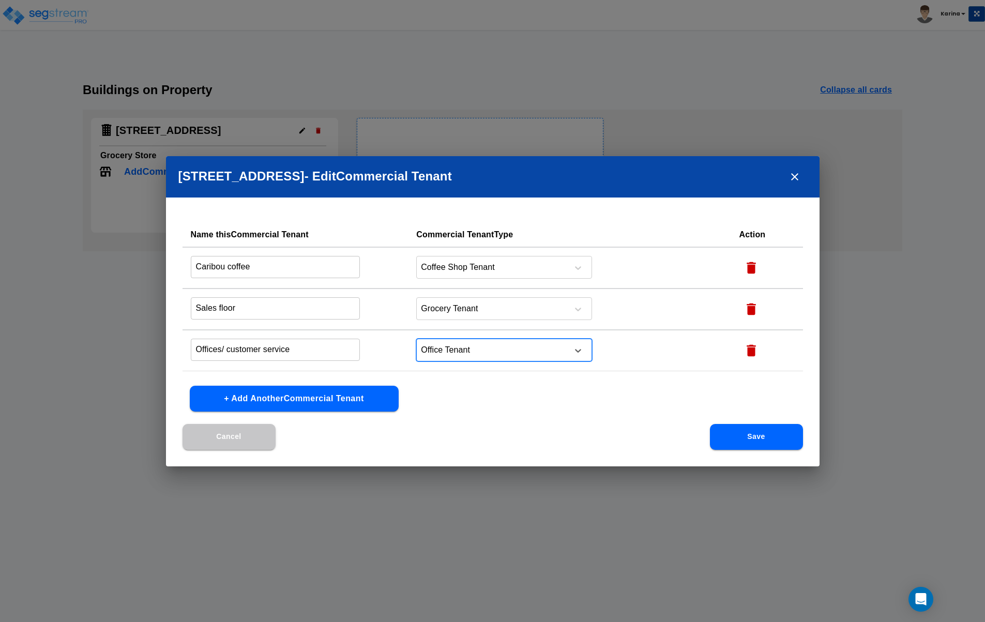
click at [290, 398] on button "+ Add Another Commercial Tenant" at bounding box center [294, 399] width 209 height 26
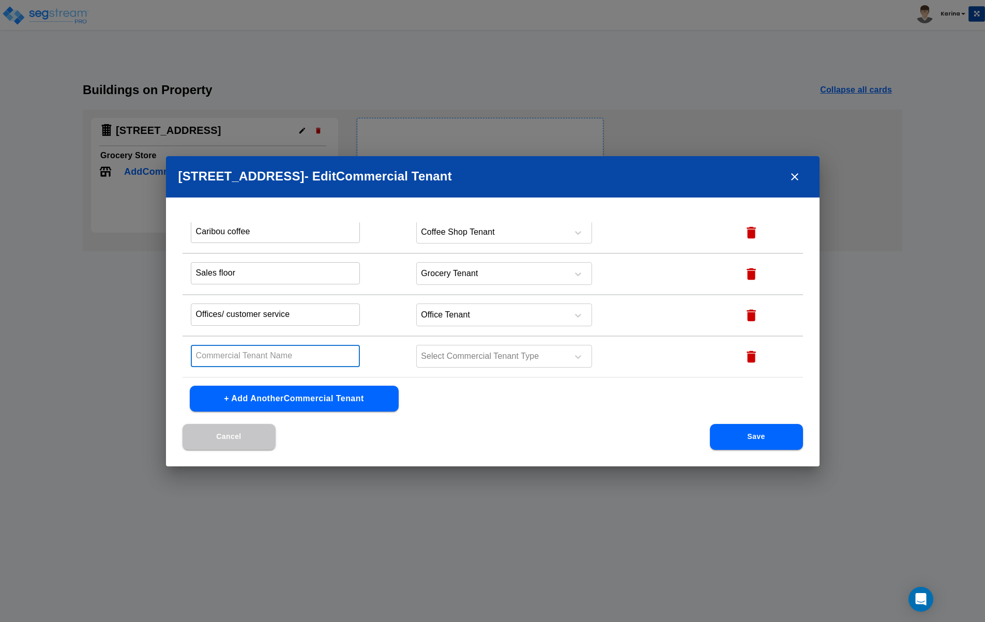
click at [269, 357] on input "text" at bounding box center [276, 356] width 170 height 22
type input "Mechanical"
click at [488, 355] on div at bounding box center [491, 356] width 142 height 14
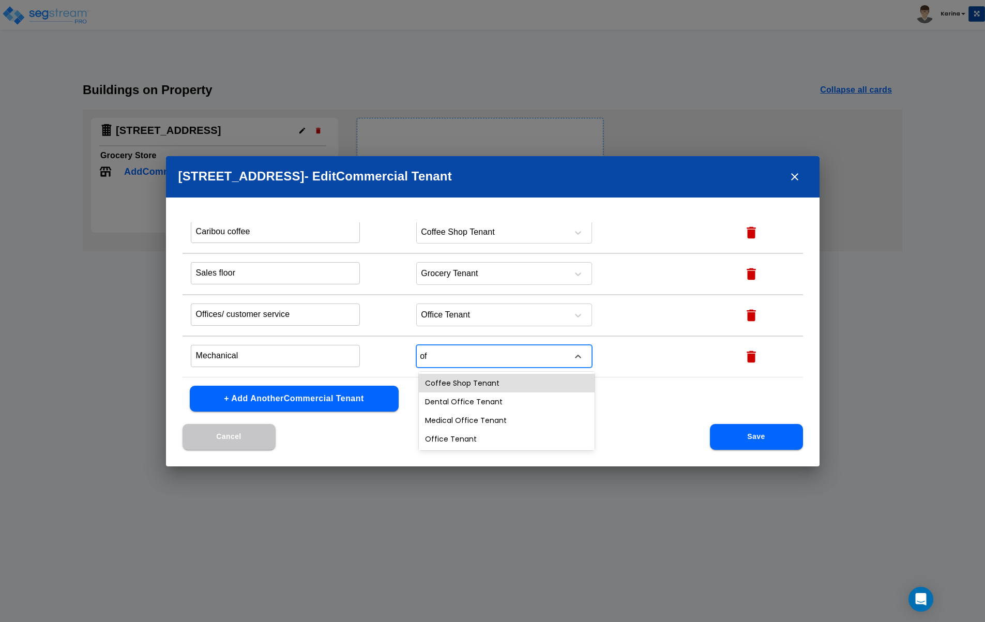
type input "o"
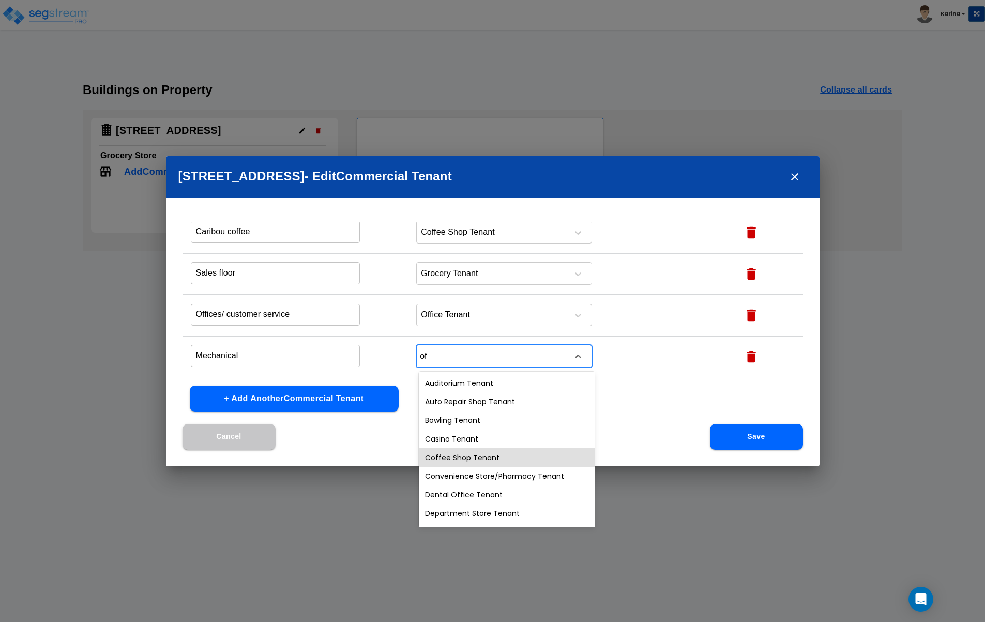
type input "off"
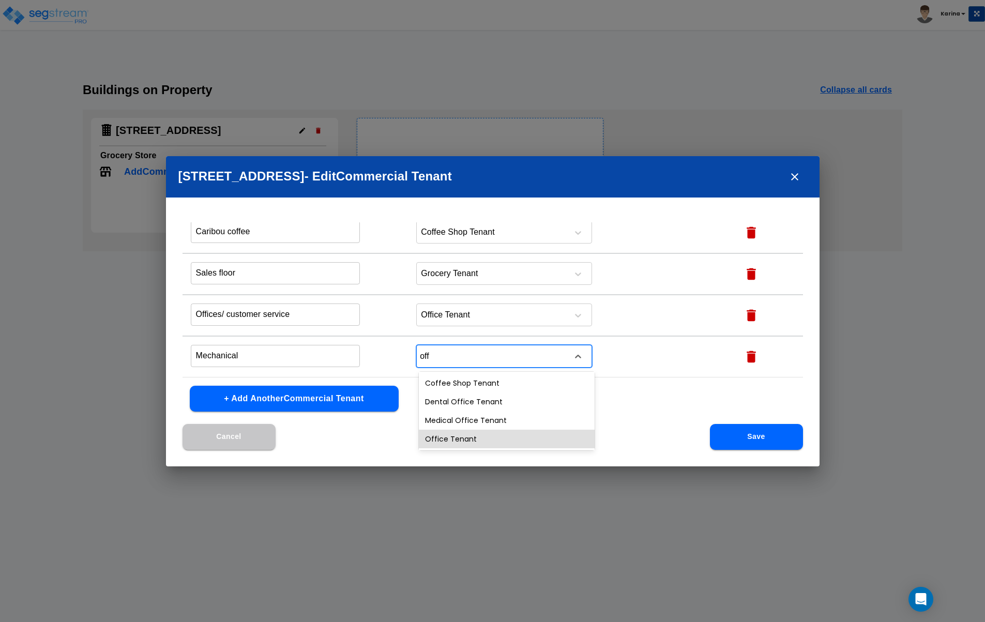
drag, startPoint x: 450, startPoint y: 436, endPoint x: 357, endPoint y: 419, distance: 95.2
click at [450, 436] on div "Office Tenant" at bounding box center [507, 439] width 176 height 19
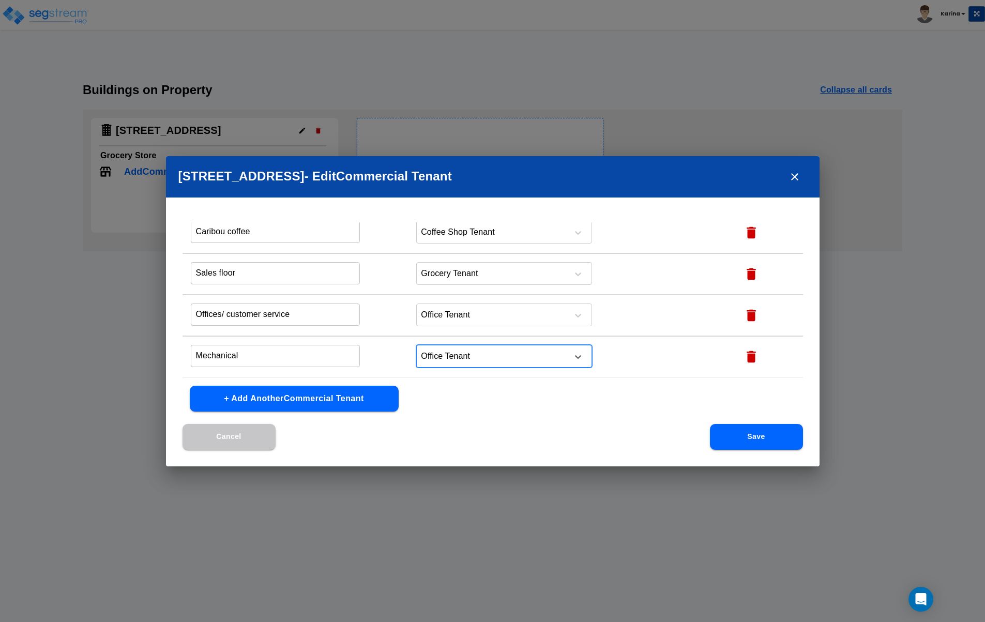
click at [278, 397] on button "+ Add Another Commercial Tenant" at bounding box center [294, 399] width 209 height 26
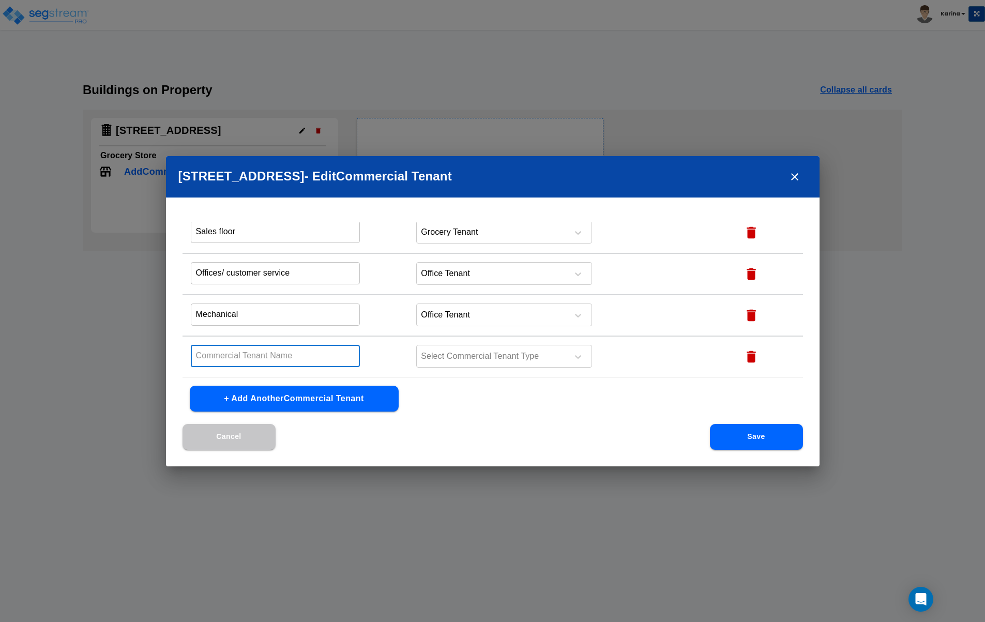
click at [253, 359] on input "text" at bounding box center [276, 356] width 170 height 22
type input "Food service area"
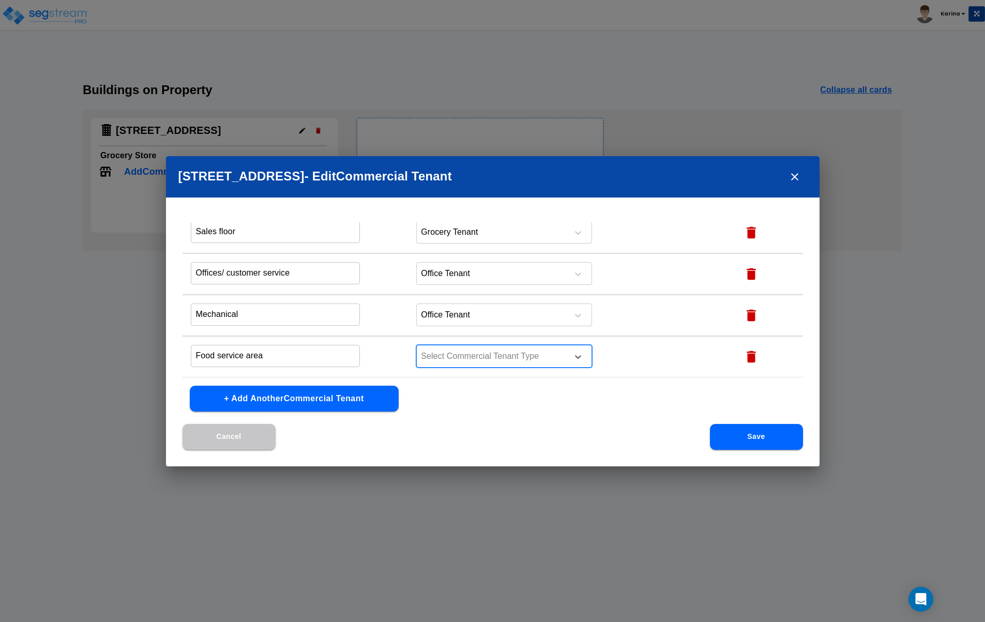
click at [457, 354] on div at bounding box center [491, 356] width 142 height 14
type input "gro"
click at [455, 380] on div "Grocery Tenant" at bounding box center [507, 383] width 176 height 19
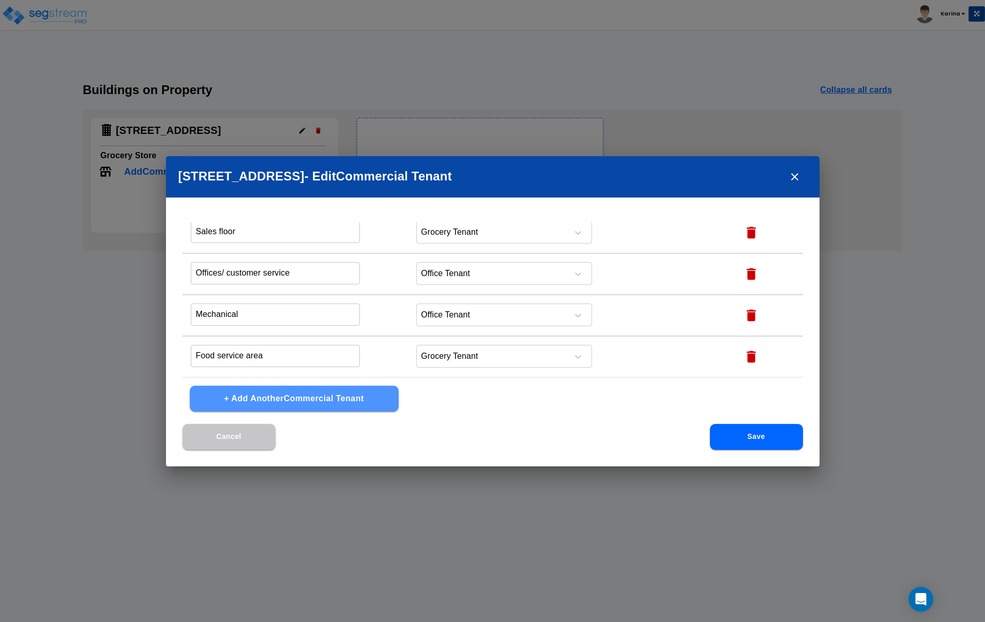
click at [272, 397] on button "+ Add Another Commercial Tenant" at bounding box center [294, 399] width 209 height 26
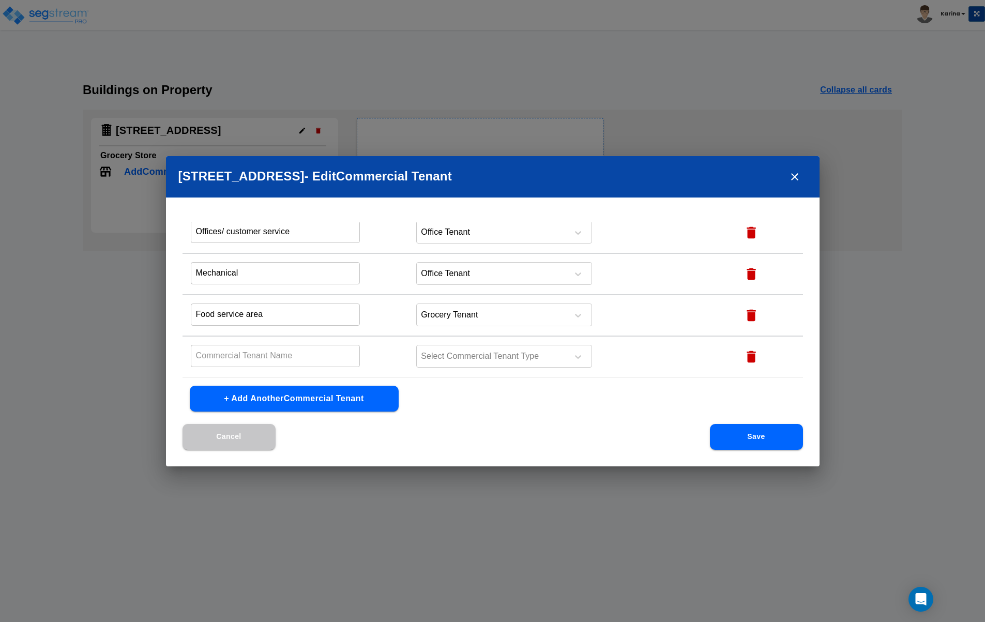
click at [257, 160] on input "text" at bounding box center [276, 149] width 170 height 22
type input "Receiving"
click at [467, 359] on div at bounding box center [491, 356] width 142 height 14
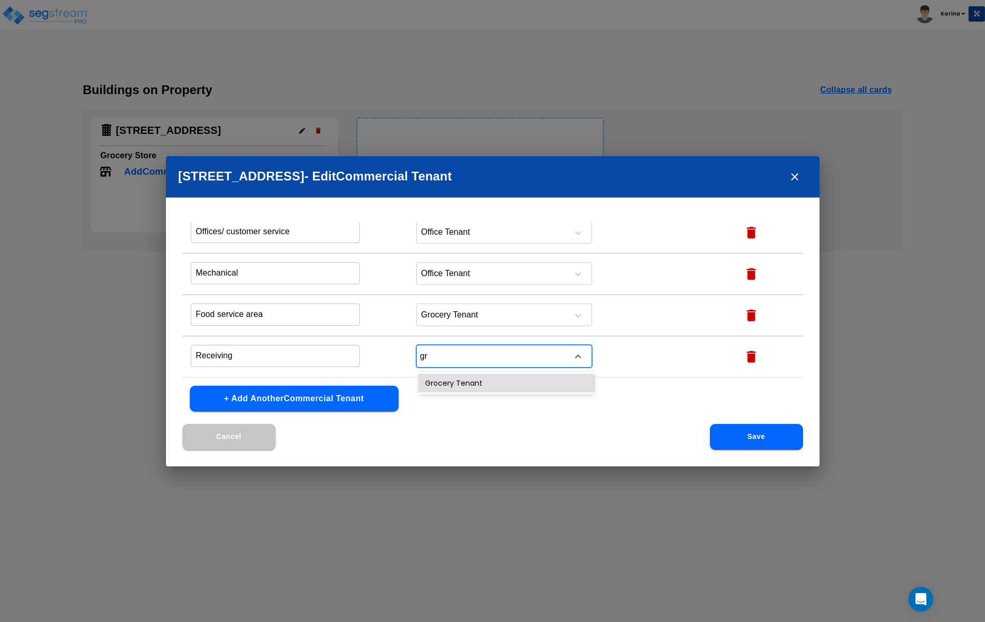
type input "gro"
drag, startPoint x: 461, startPoint y: 386, endPoint x: 305, endPoint y: 387, distance: 156.1
click at [459, 385] on div "Grocery Tenant" at bounding box center [507, 383] width 176 height 19
click at [752, 436] on button "Save" at bounding box center [756, 437] width 93 height 26
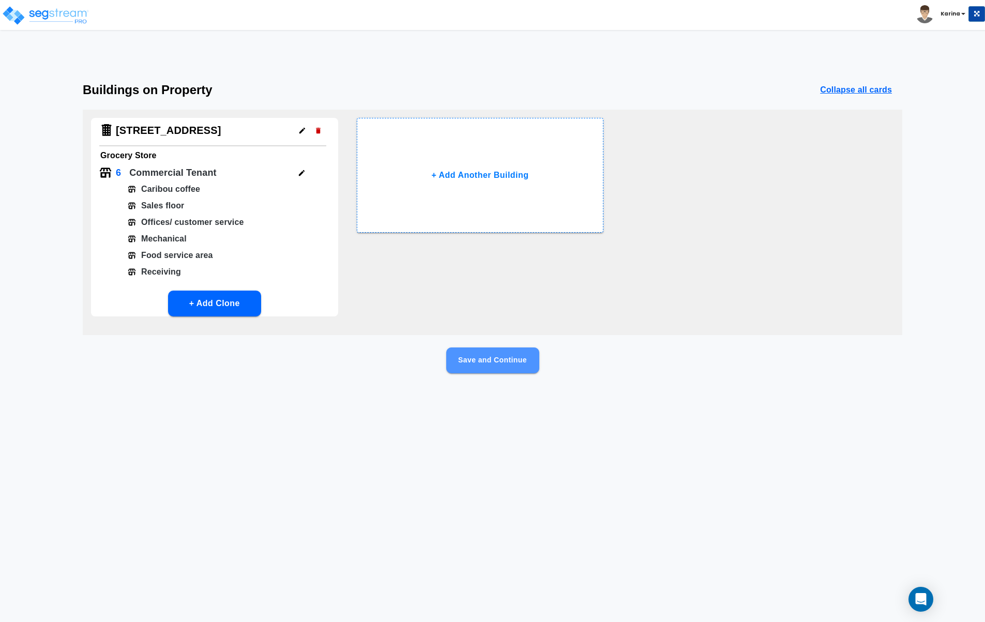
click at [480, 362] on button "Save and Continue" at bounding box center [492, 360] width 93 height 26
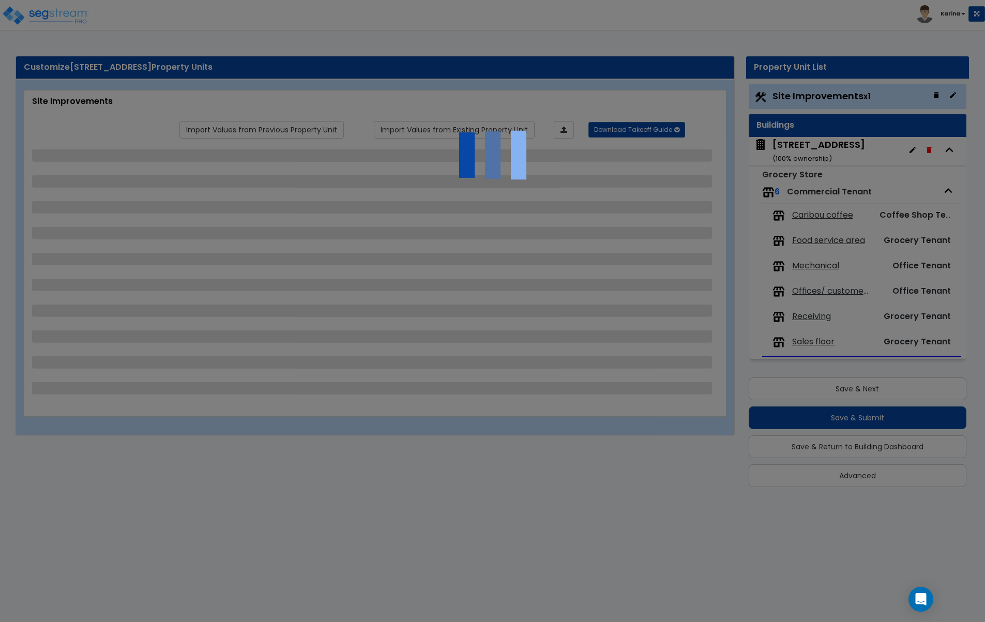
select select "2"
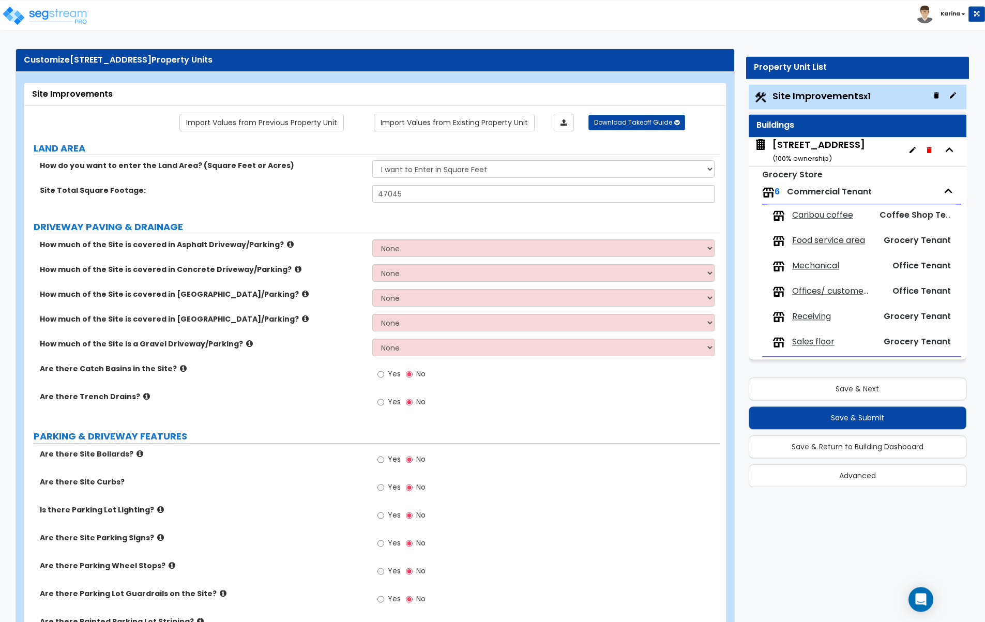
scroll to position [0, 0]
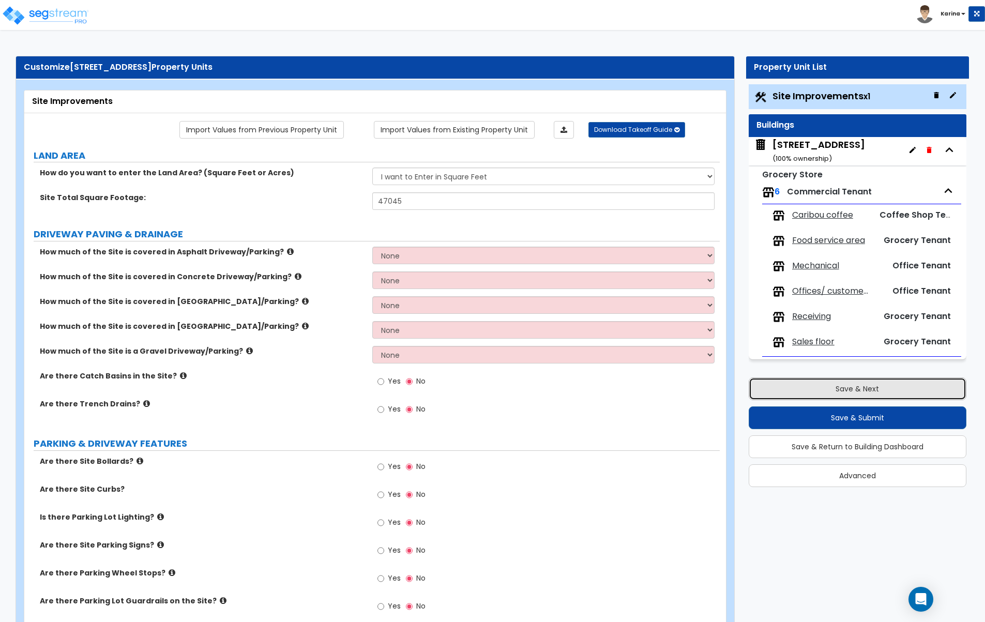
click at [841, 391] on button "Save & Next" at bounding box center [858, 388] width 218 height 23
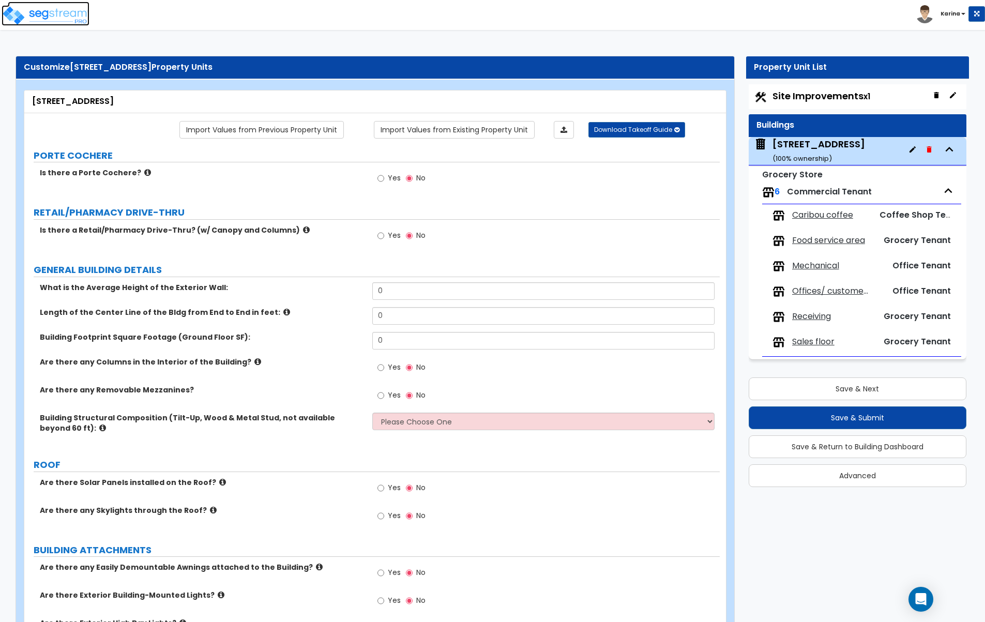
click at [48, 12] on img at bounding box center [46, 15] width 88 height 21
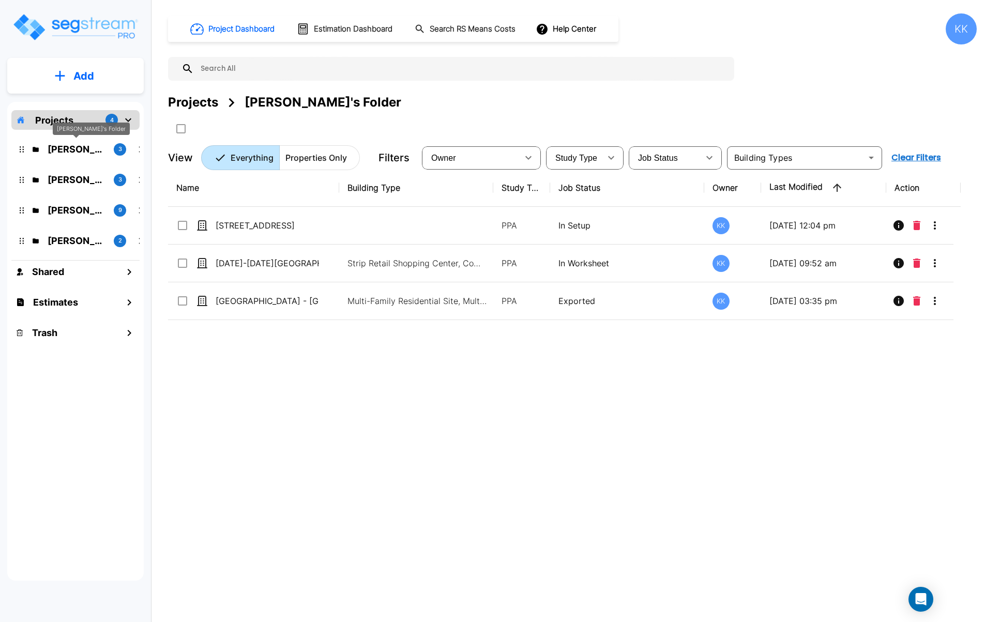
click at [70, 149] on p "[PERSON_NAME]'s Folder" at bounding box center [77, 149] width 58 height 14
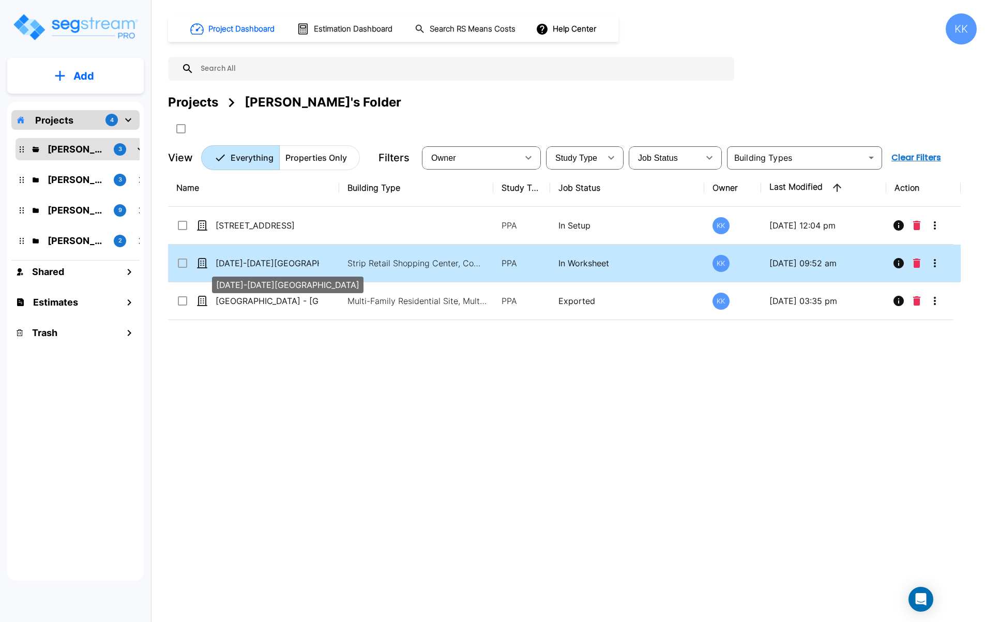
click at [261, 261] on p "[DATE]-[DATE][GEOGRAPHIC_DATA]" at bounding box center [267, 263] width 103 height 12
click at [281, 263] on p "[DATE]-[DATE][GEOGRAPHIC_DATA]" at bounding box center [267, 263] width 103 height 12
checkbox input "true"
click at [281, 263] on p "[DATE]-[DATE][GEOGRAPHIC_DATA]" at bounding box center [267, 263] width 103 height 12
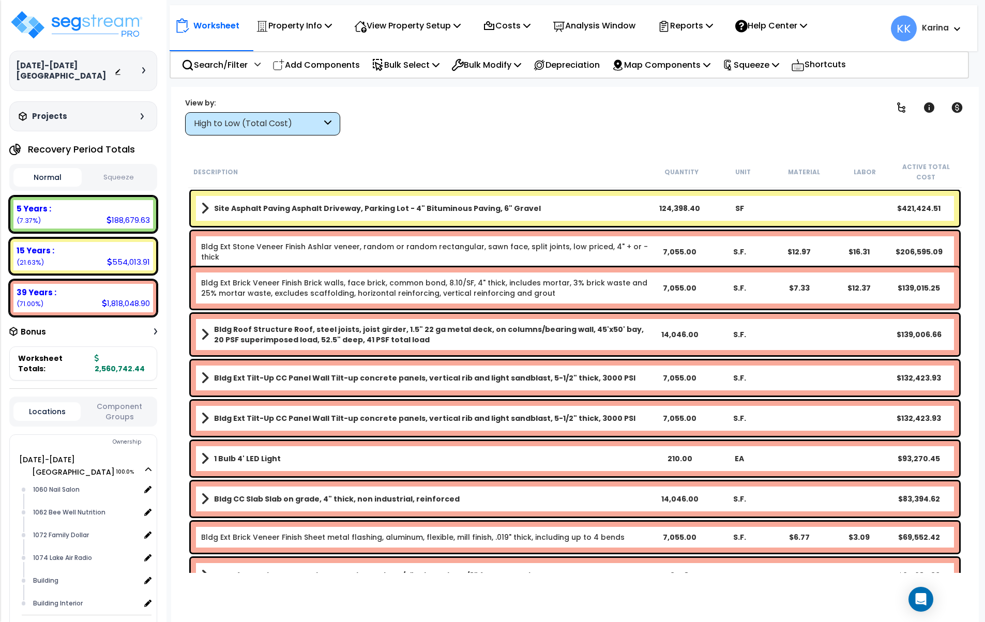
click at [267, 128] on div "High to Low (Total Cost)" at bounding box center [258, 124] width 128 height 12
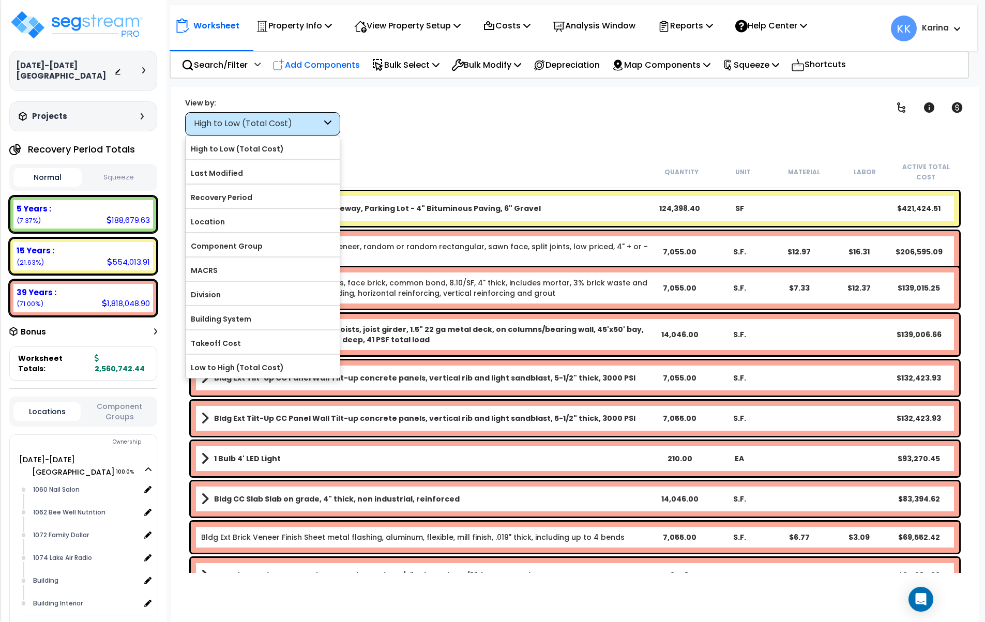
click at [316, 64] on p "Add Components" at bounding box center [315, 65] width 87 height 14
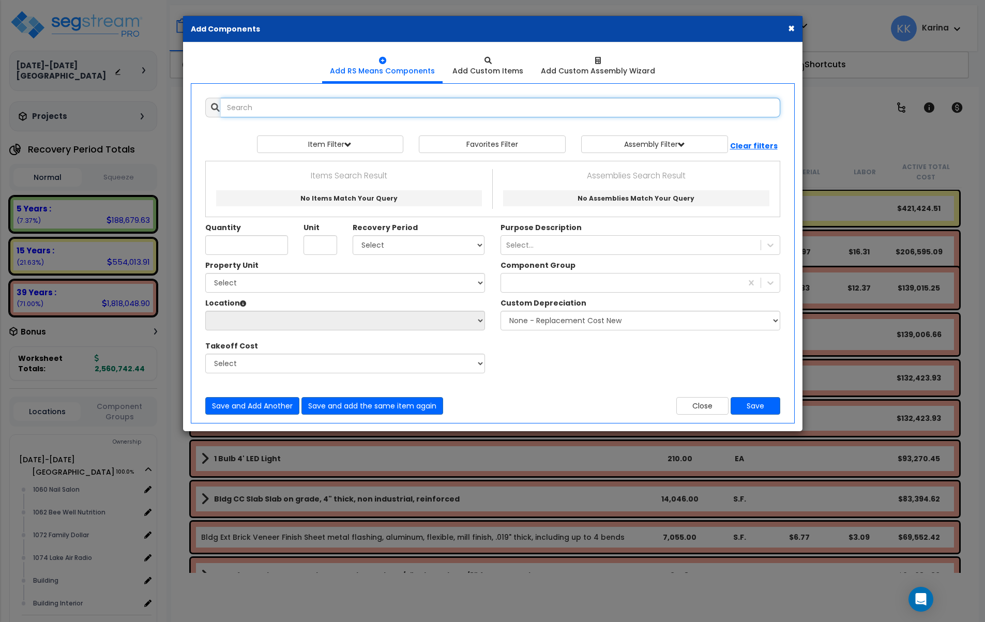
select select
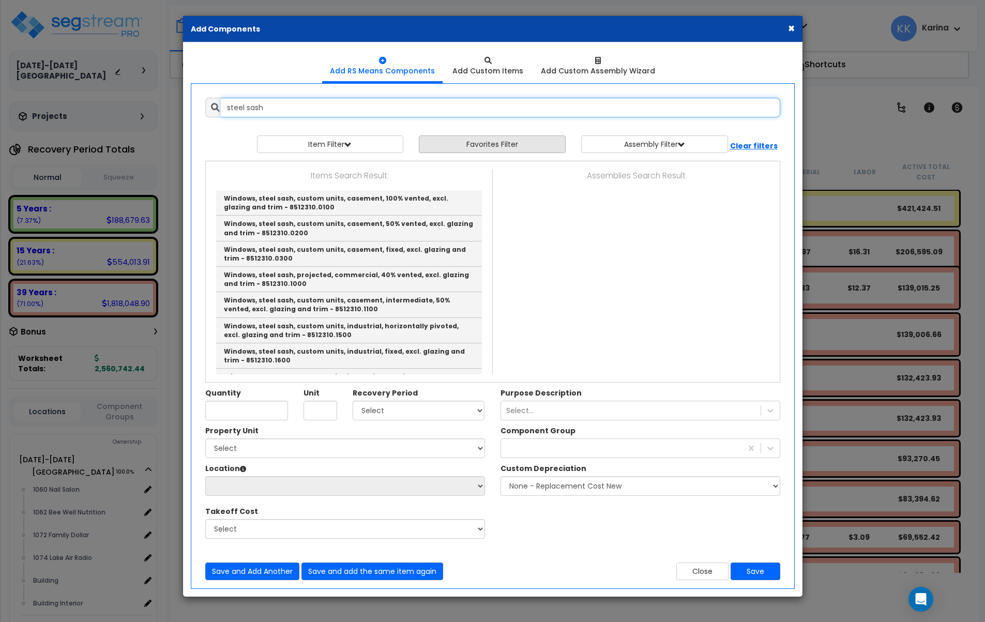
type input "steel sash"
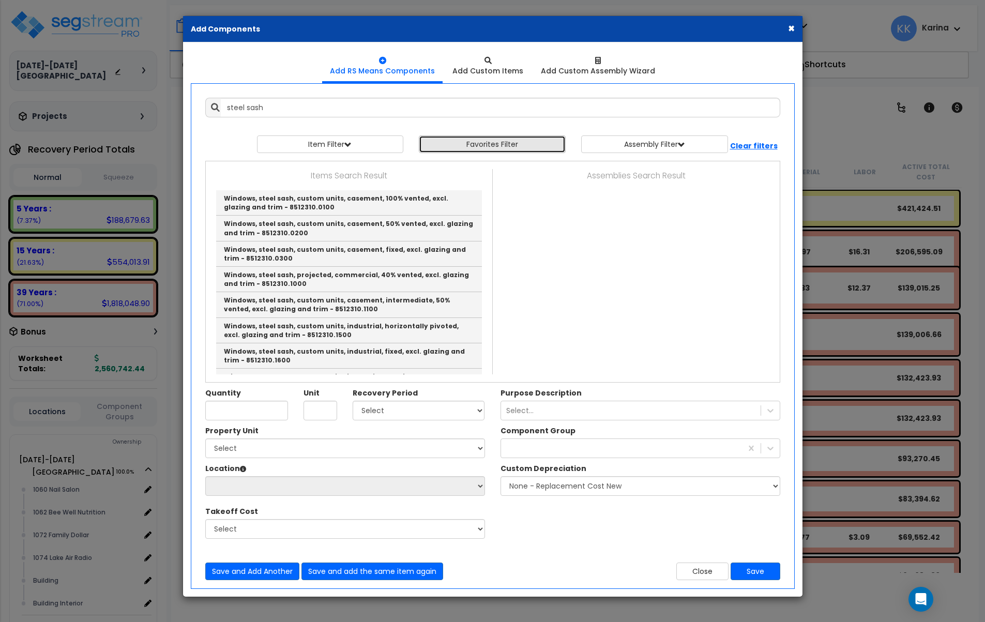
click at [488, 139] on button "Favorites Filter" at bounding box center [492, 144] width 147 height 18
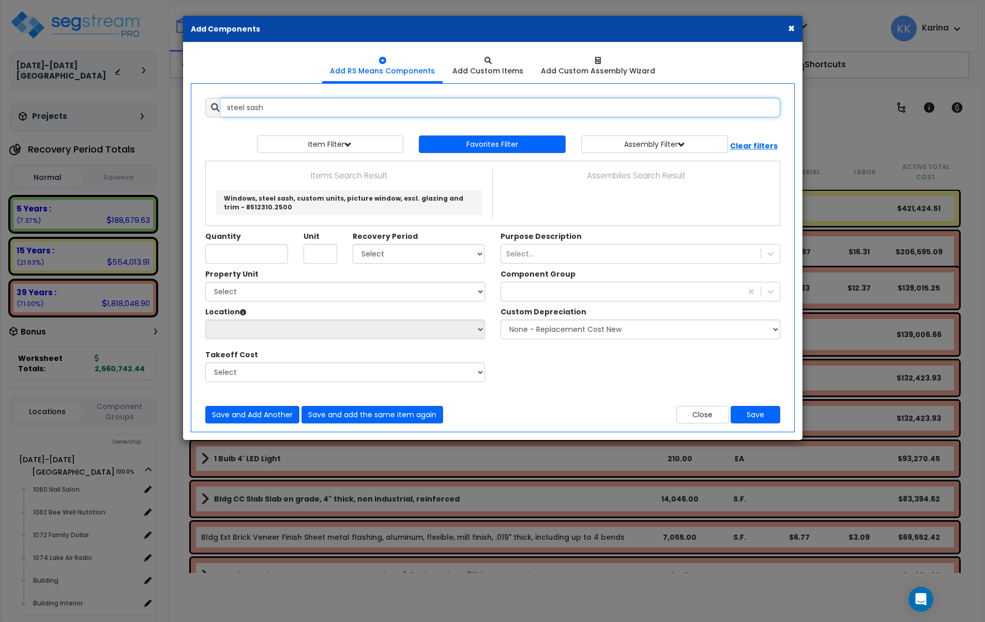
drag, startPoint x: 308, startPoint y: 100, endPoint x: 292, endPoint y: 100, distance: 16.0
click at [306, 100] on input "steel sash" at bounding box center [500, 108] width 559 height 20
drag, startPoint x: 279, startPoint y: 110, endPoint x: 210, endPoint y: 108, distance: 68.3
click at [221, 108] on input "steel sash" at bounding box center [500, 108] width 559 height 20
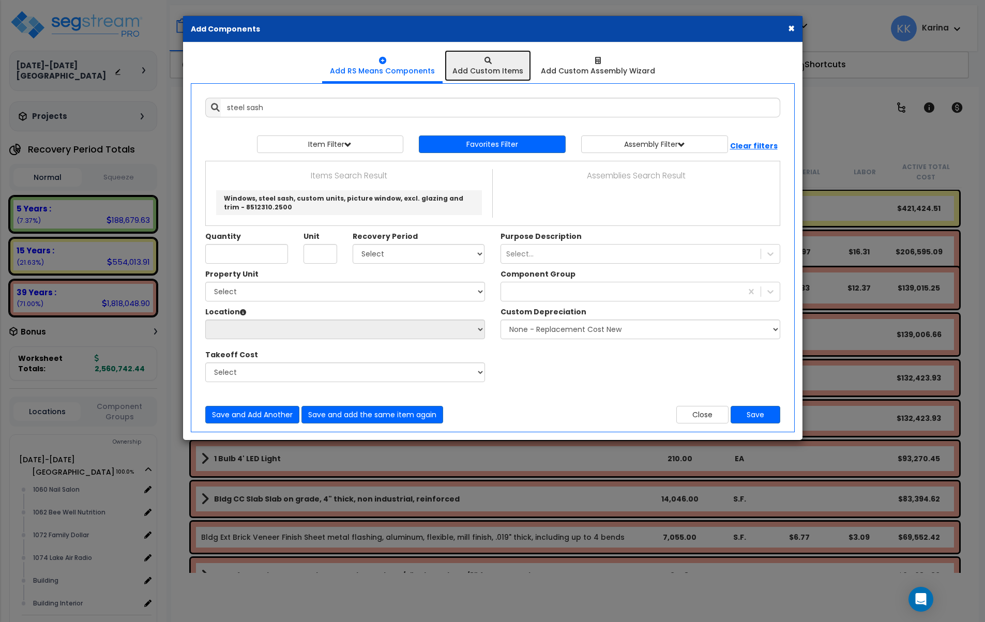
click at [491, 67] on div "Add Custom Items" at bounding box center [487, 71] width 71 height 10
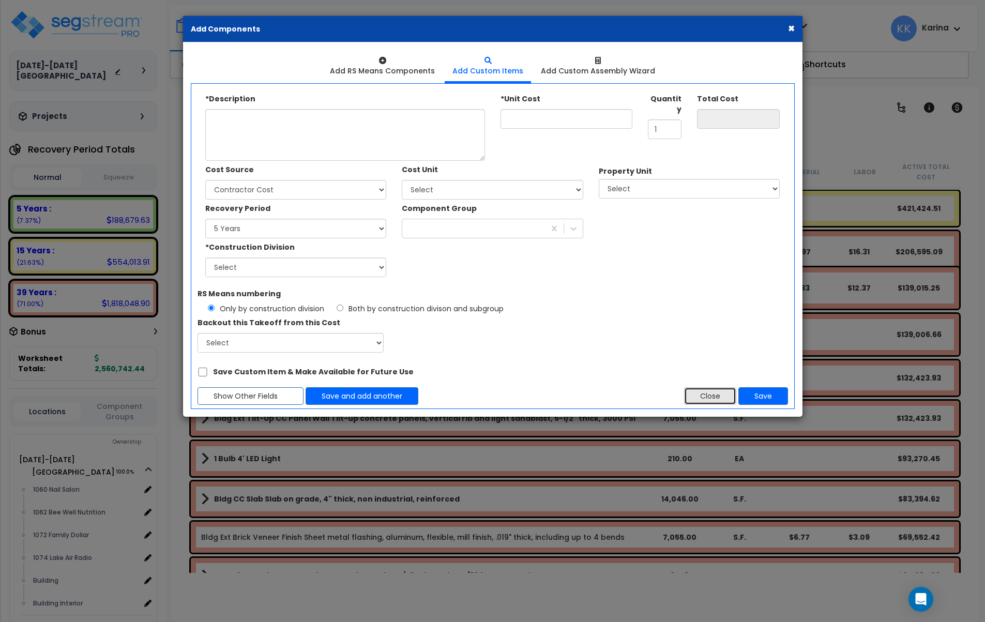
click at [697, 390] on button "Close" at bounding box center [710, 396] width 52 height 18
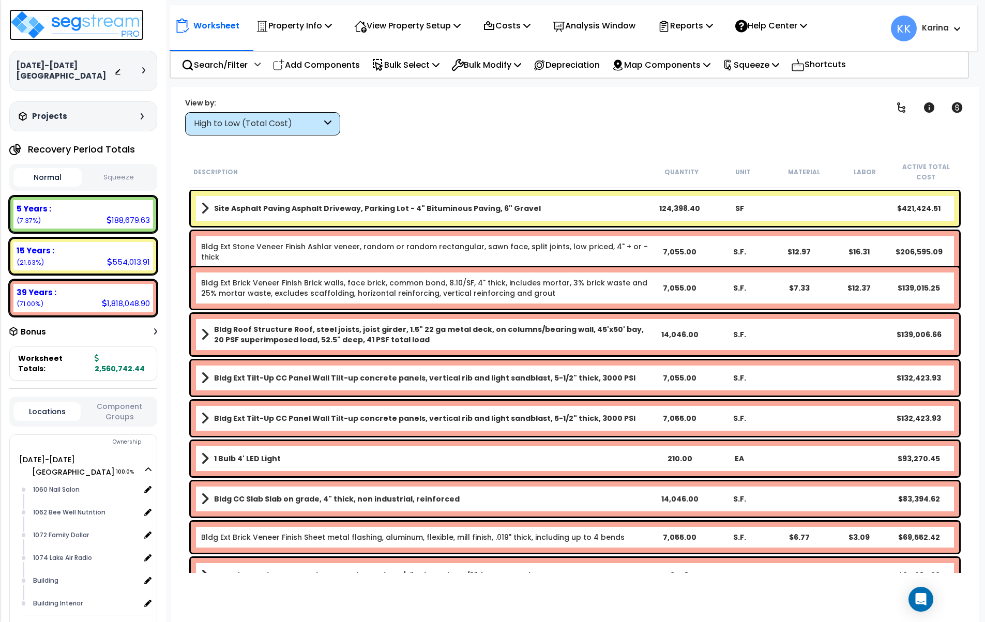
click at [83, 17] on img at bounding box center [76, 24] width 134 height 31
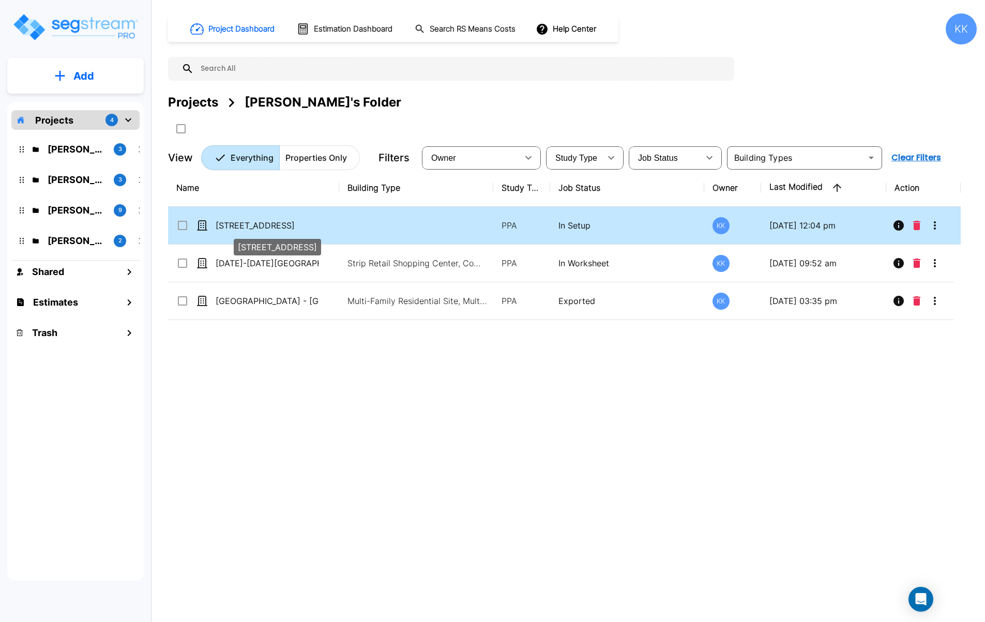
click at [235, 222] on p "[STREET_ADDRESS]" at bounding box center [267, 225] width 103 height 12
checkbox input "true"
click at [235, 222] on p "[STREET_ADDRESS]" at bounding box center [267, 225] width 103 height 12
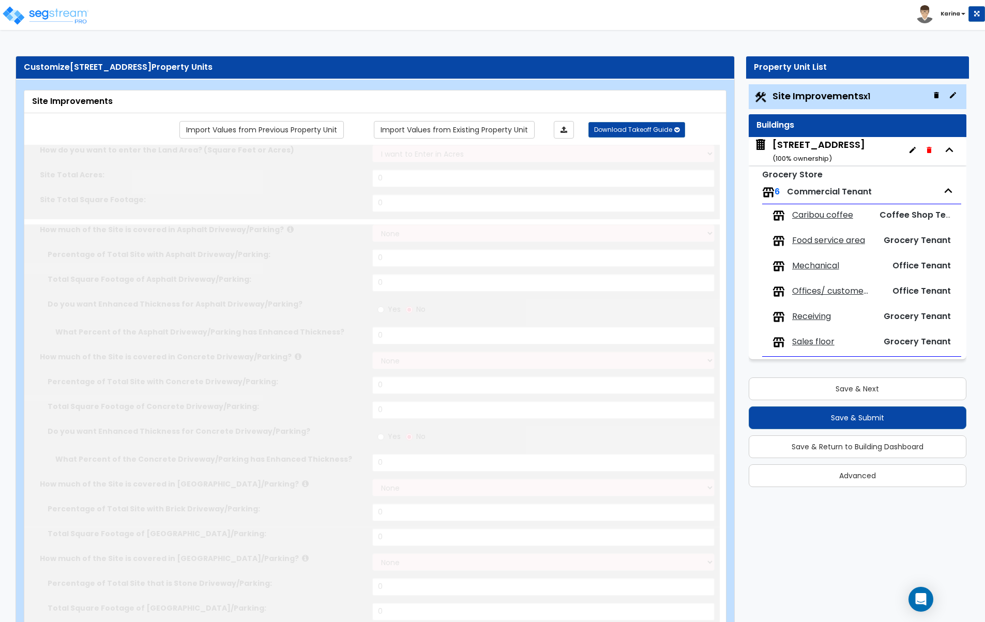
select select "2"
type input "47045"
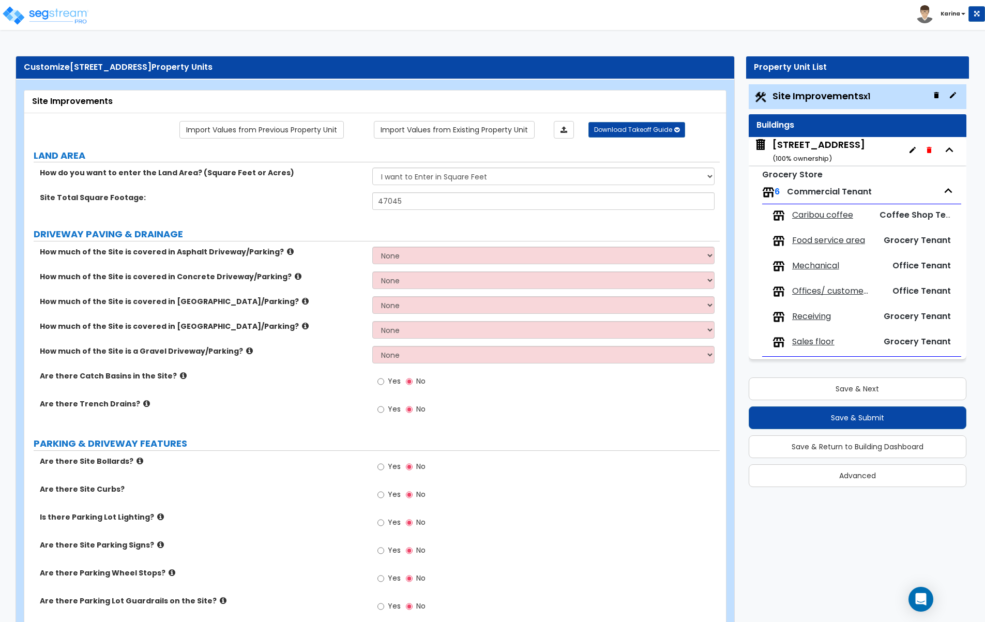
click at [372, 247] on select "None I want to Enter an Approximate Percentage I want to Enter the Square Foota…" at bounding box center [543, 256] width 343 height 18
select select "2"
click option "I want to Enter the Square Footage" at bounding box center [0, 0] width 0 height 0
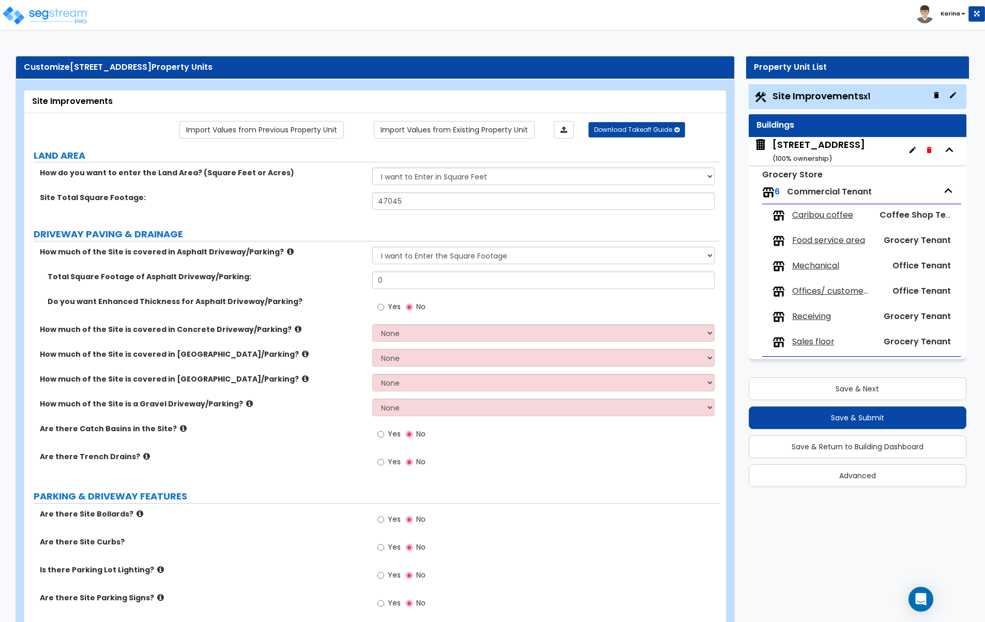
click at [527, 525] on div "Yes No" at bounding box center [546, 523] width 348 height 28
click at [344, 550] on div "Are there Site Curbs? Yes No" at bounding box center [371, 551] width 695 height 28
click at [408, 281] on input "0" at bounding box center [543, 280] width 343 height 18
type input "21,176"
click at [333, 327] on label "How much of the Site is covered in Concrete Driveway/Parking?" at bounding box center [202, 329] width 325 height 10
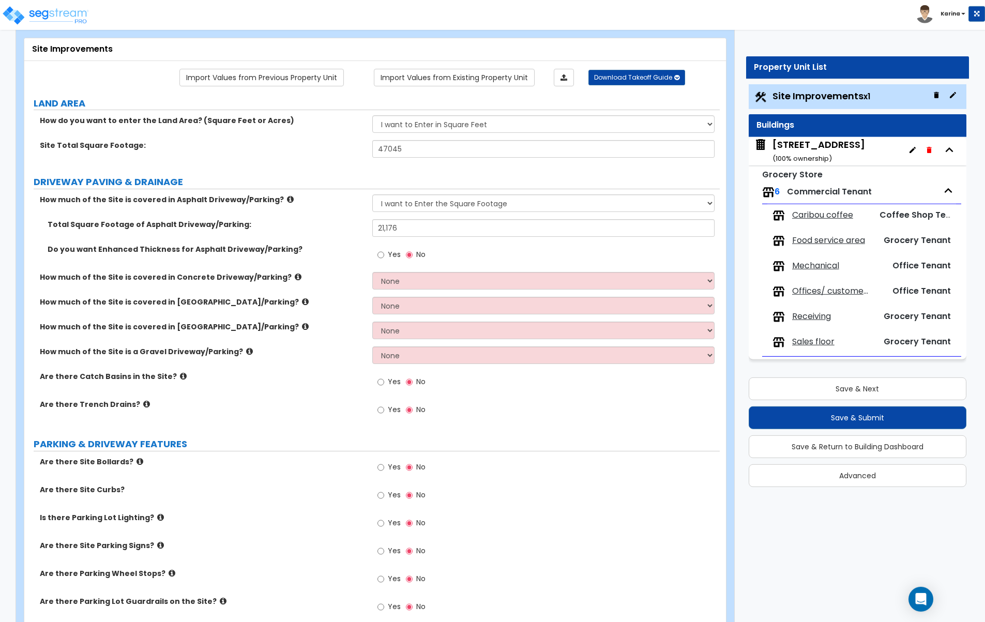
scroll to position [53, 0]
click at [372, 271] on select "None I want to Enter an Approximate Percentage I want to Enter the Square Foota…" at bounding box center [543, 280] width 343 height 18
select select "2"
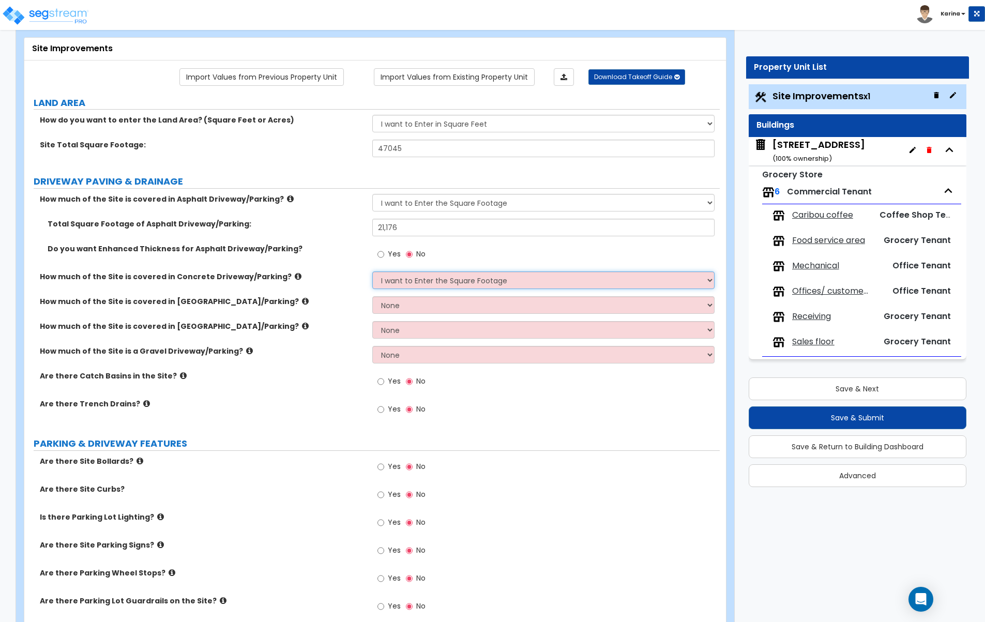
click option "I want to Enter the Square Footage" at bounding box center [0, 0] width 0 height 0
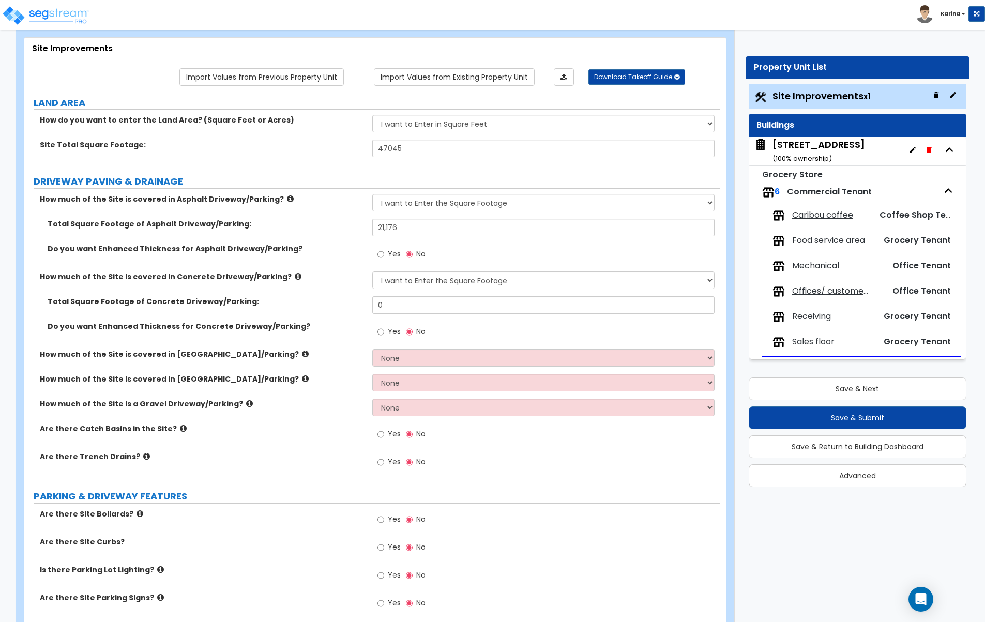
click at [271, 559] on div "Are there Site Curbs? Yes No" at bounding box center [371, 551] width 695 height 28
click at [317, 539] on label "Are there Site Curbs?" at bounding box center [202, 542] width 325 height 10
click at [422, 305] on input "0" at bounding box center [543, 305] width 343 height 18
click at [307, 524] on div "Are there Site Bollards? Yes No" at bounding box center [371, 523] width 695 height 28
click at [415, 301] on input "2,140.1" at bounding box center [543, 305] width 343 height 18
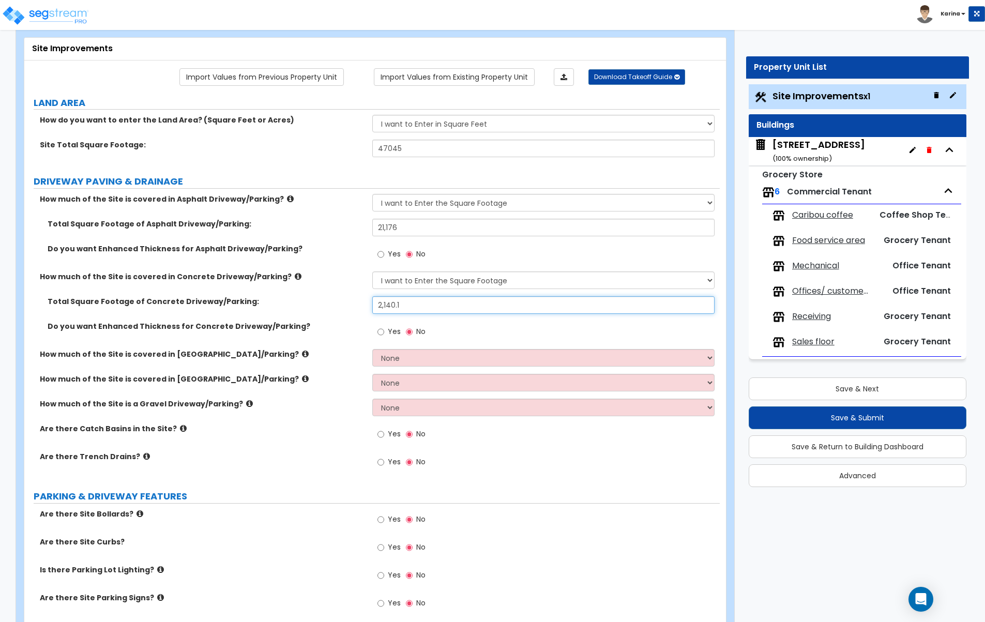
drag, startPoint x: 414, startPoint y: 304, endPoint x: 335, endPoint y: 295, distance: 79.6
click at [372, 296] on input "2,140.1" at bounding box center [543, 305] width 343 height 18
click at [248, 544] on label "Are there Site Curbs?" at bounding box center [202, 542] width 325 height 10
click at [427, 307] on input "2,410.1" at bounding box center [543, 305] width 343 height 18
type input "2,410.4"
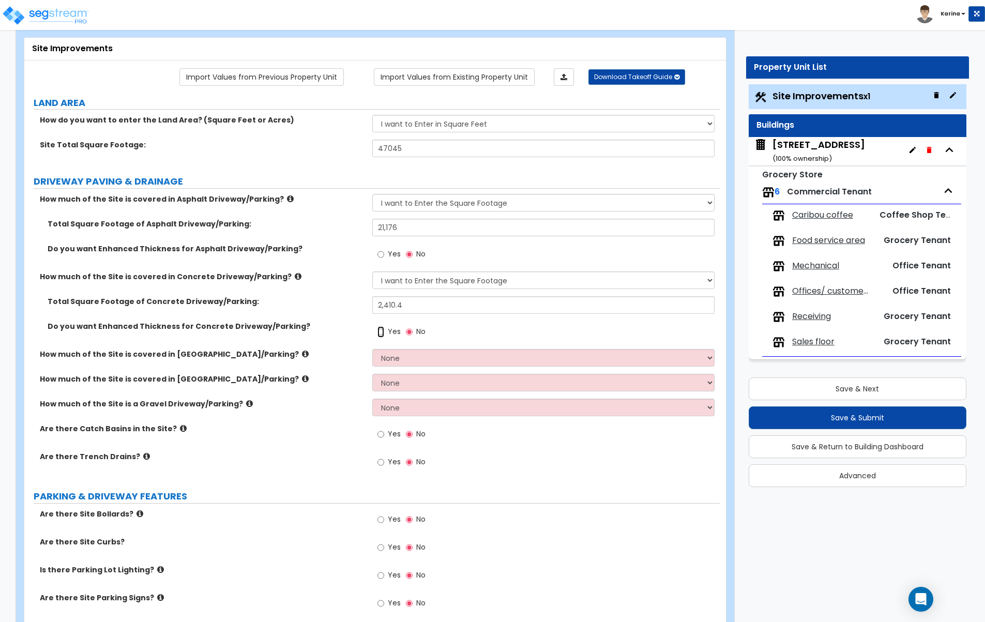
drag, startPoint x: 382, startPoint y: 330, endPoint x: 358, endPoint y: 361, distance: 38.7
click at [382, 330] on input "Yes" at bounding box center [380, 331] width 7 height 11
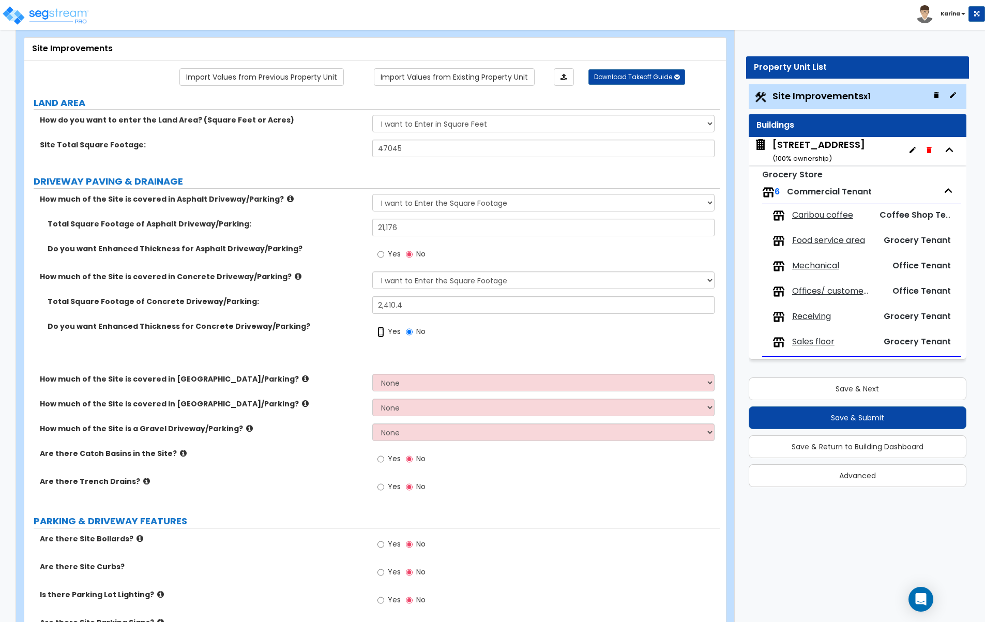
radio input "true"
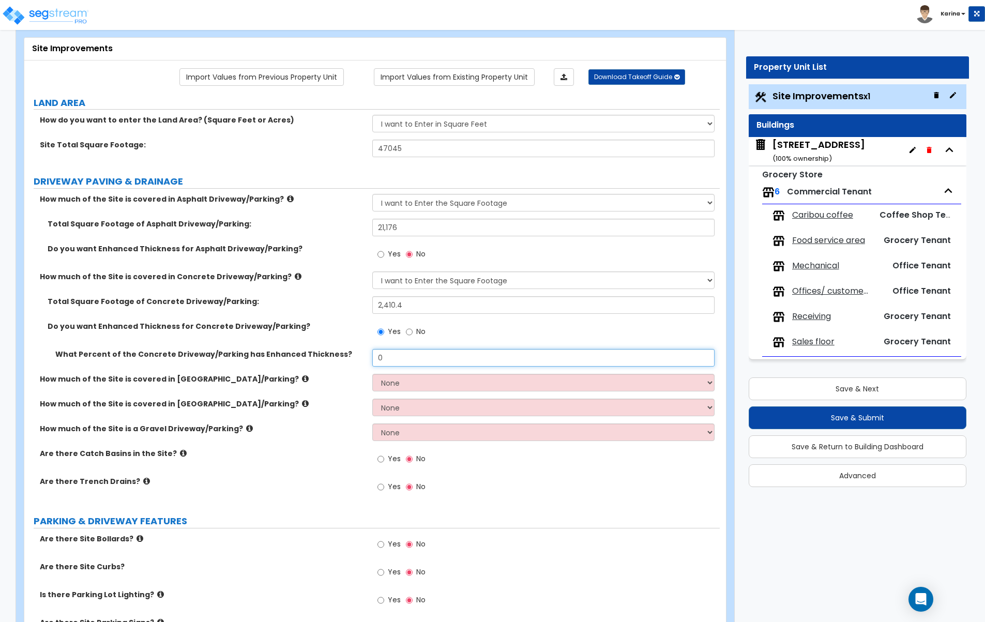
click at [397, 357] on input "0" at bounding box center [543, 358] width 343 height 18
type input "100"
click at [394, 517] on label "PARKING & DRIVEWAY FEATURES" at bounding box center [377, 520] width 686 height 13
click at [381, 459] on input "Yes" at bounding box center [380, 458] width 7 height 11
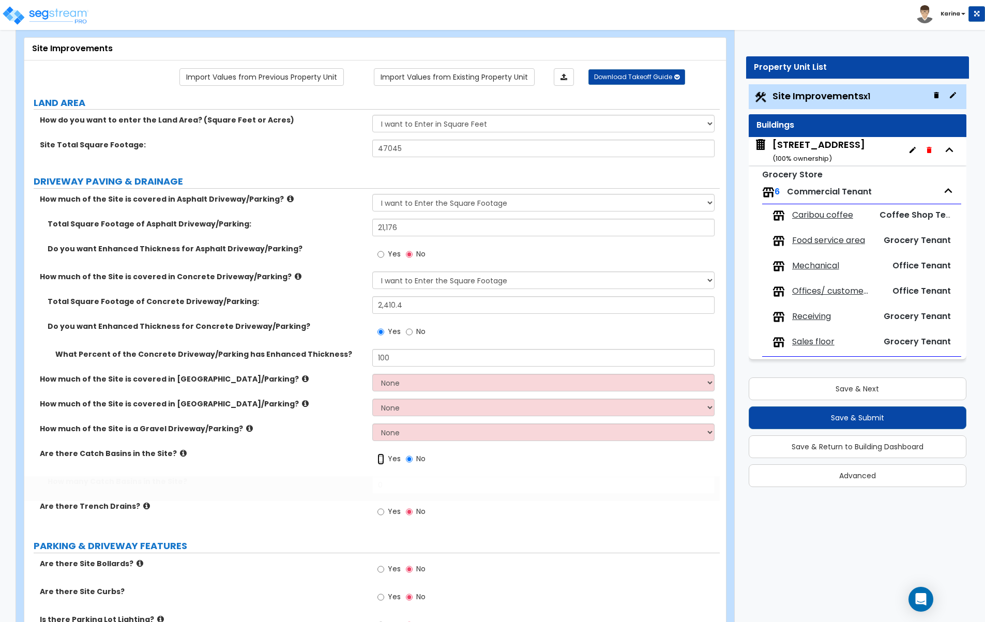
radio input "true"
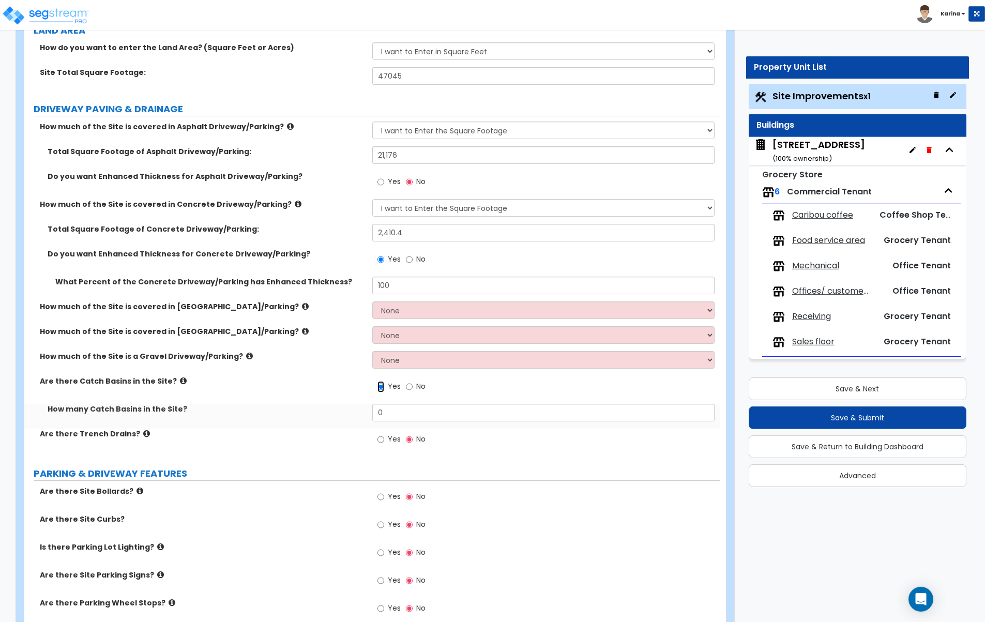
scroll to position [158, 0]
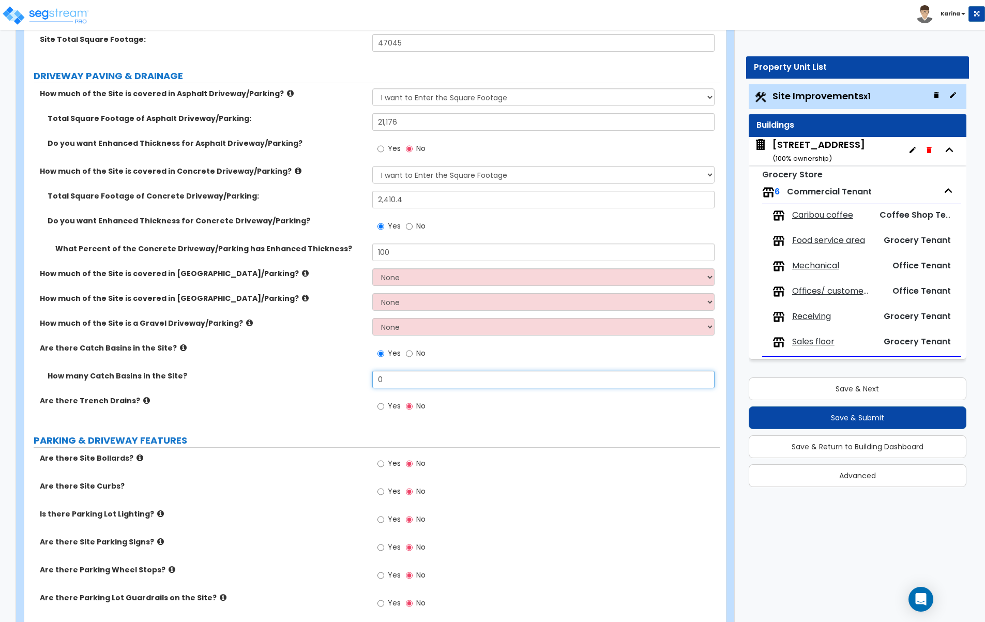
click at [400, 379] on input "0" at bounding box center [543, 380] width 343 height 18
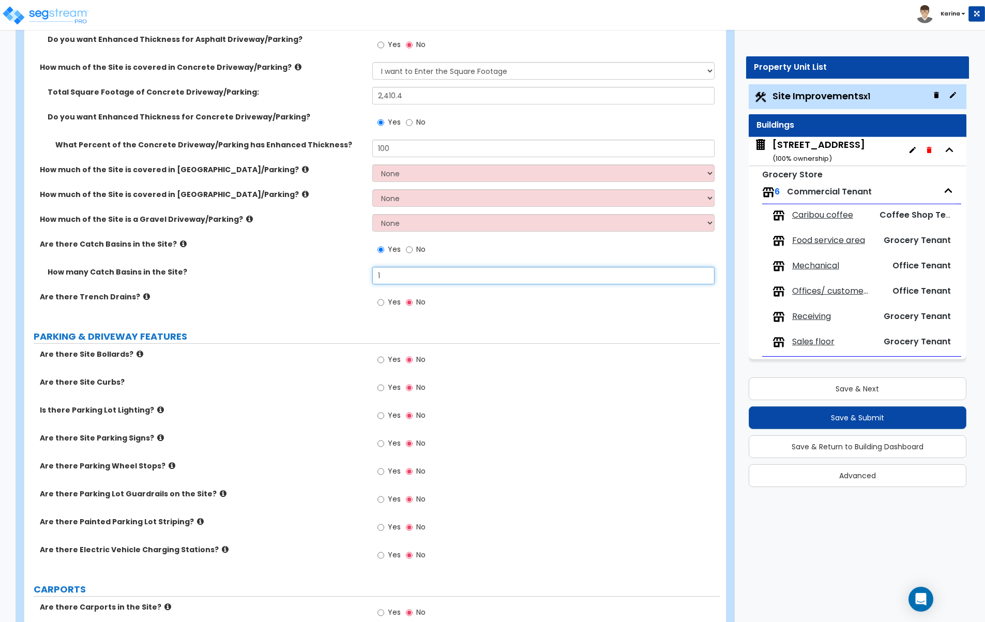
scroll to position [264, 0]
type input "1"
click at [381, 358] on input "Yes" at bounding box center [380, 358] width 7 height 11
radio input "true"
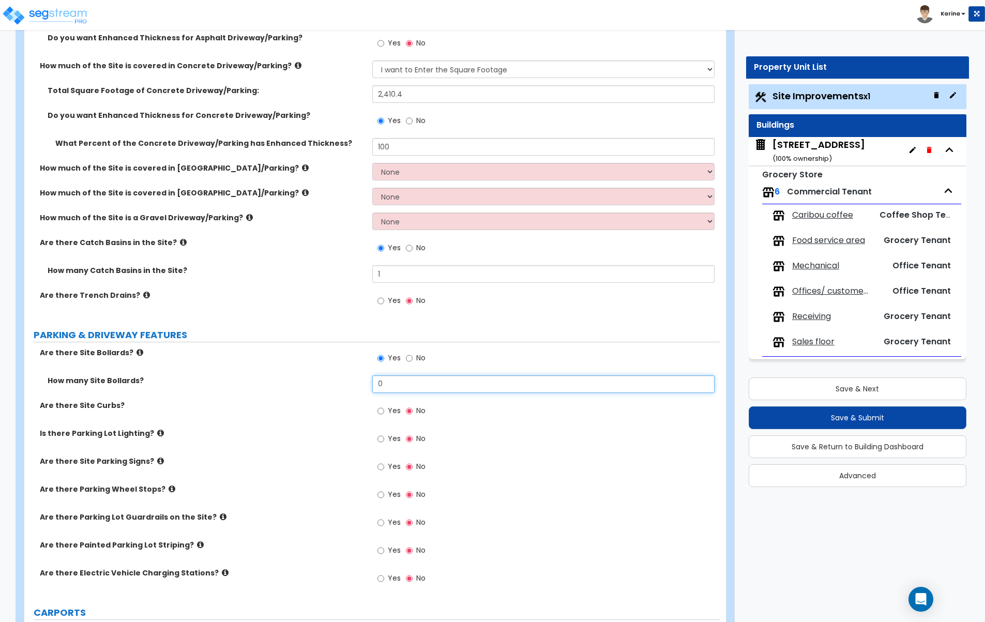
click at [385, 379] on input "0" at bounding box center [543, 384] width 343 height 18
type input "7"
click at [381, 412] on input "Yes" at bounding box center [380, 410] width 7 height 11
radio input "true"
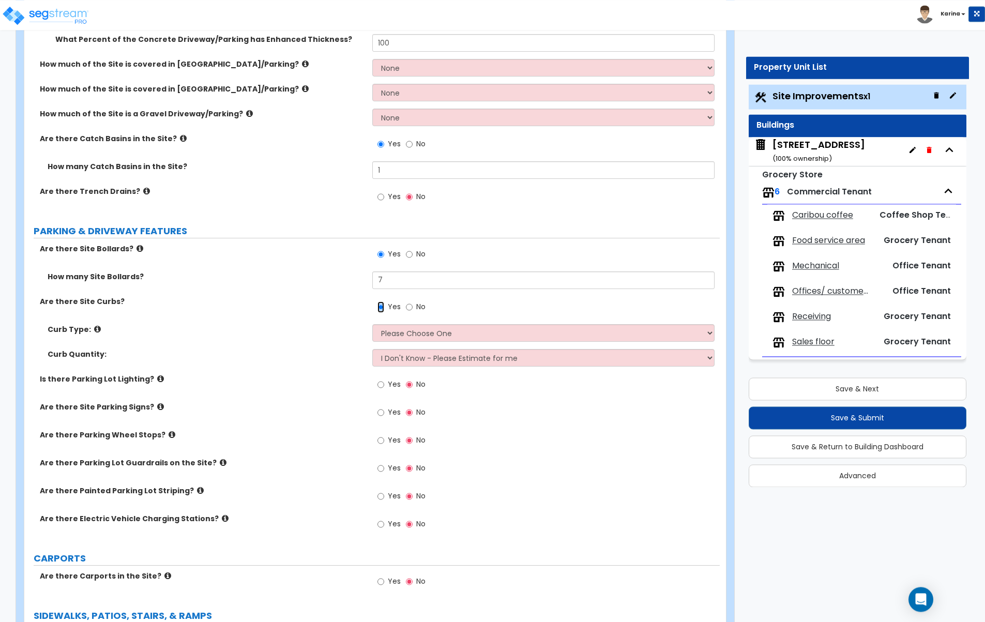
scroll to position [369, 0]
click at [372, 323] on select "Please Choose One Curb (Only) Curb & Gutter Asphalt Berm" at bounding box center [543, 332] width 343 height 18
select select "2"
click option "Curb & Gutter" at bounding box center [0, 0] width 0 height 0
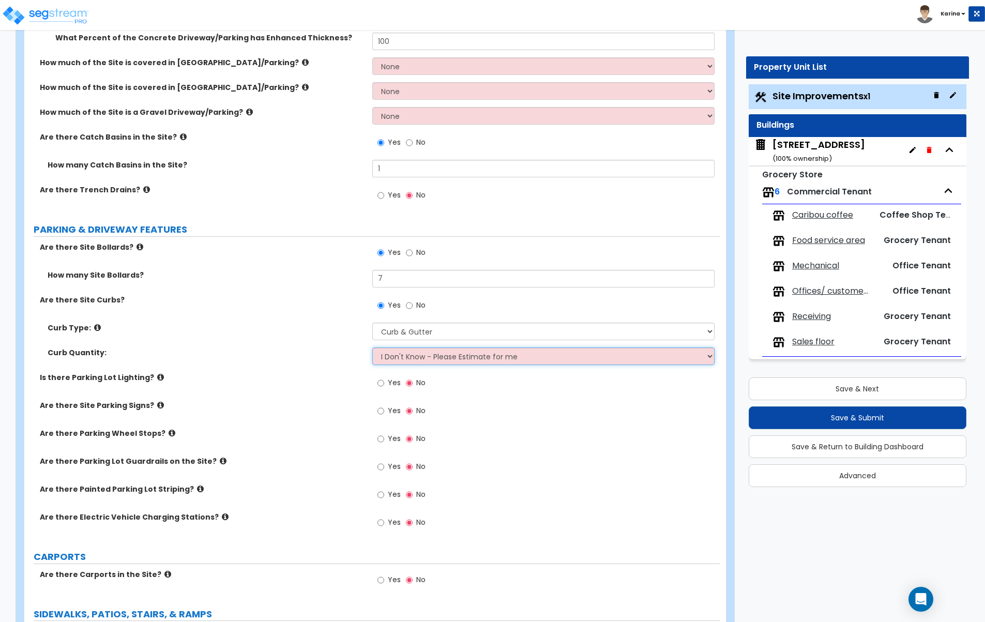
click at [372, 347] on select "I Don't Know - Please Estimate for me I want to Enter the Linear Footage" at bounding box center [543, 356] width 343 height 18
select select "1"
click option "I want to Enter the Linear Footage" at bounding box center [0, 0] width 0 height 0
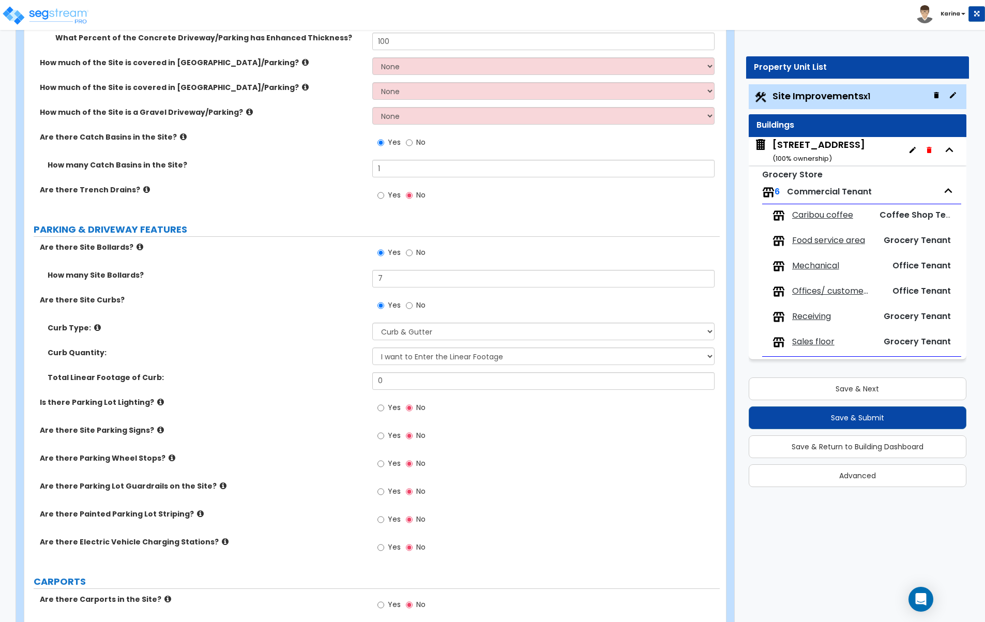
click at [355, 534] on div "Are there Painted Parking Lot Striping? Yes No" at bounding box center [371, 523] width 695 height 28
click at [399, 376] on input "0" at bounding box center [543, 381] width 343 height 18
type input "599.4"
click at [359, 388] on div "Total Linear Footage of Curb: 599.4" at bounding box center [371, 384] width 695 height 25
click at [382, 406] on input "Yes" at bounding box center [380, 407] width 7 height 11
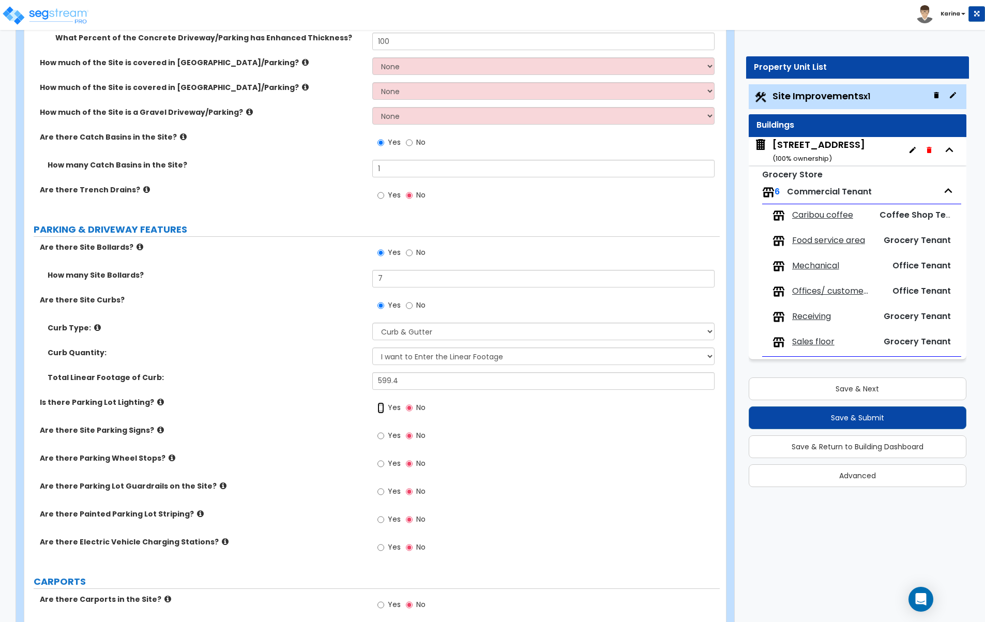
radio input "true"
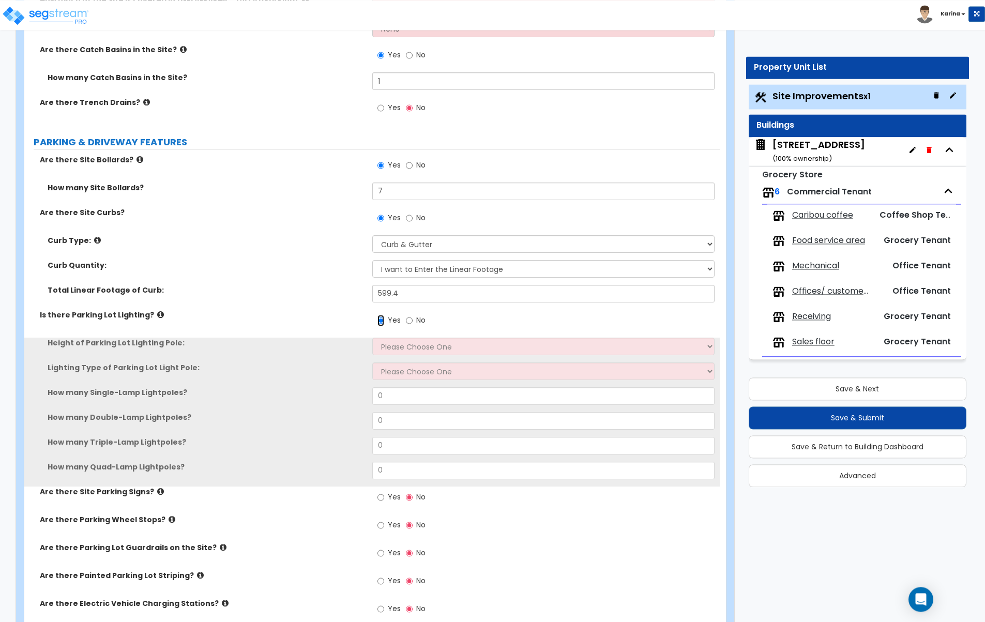
scroll to position [475, 0]
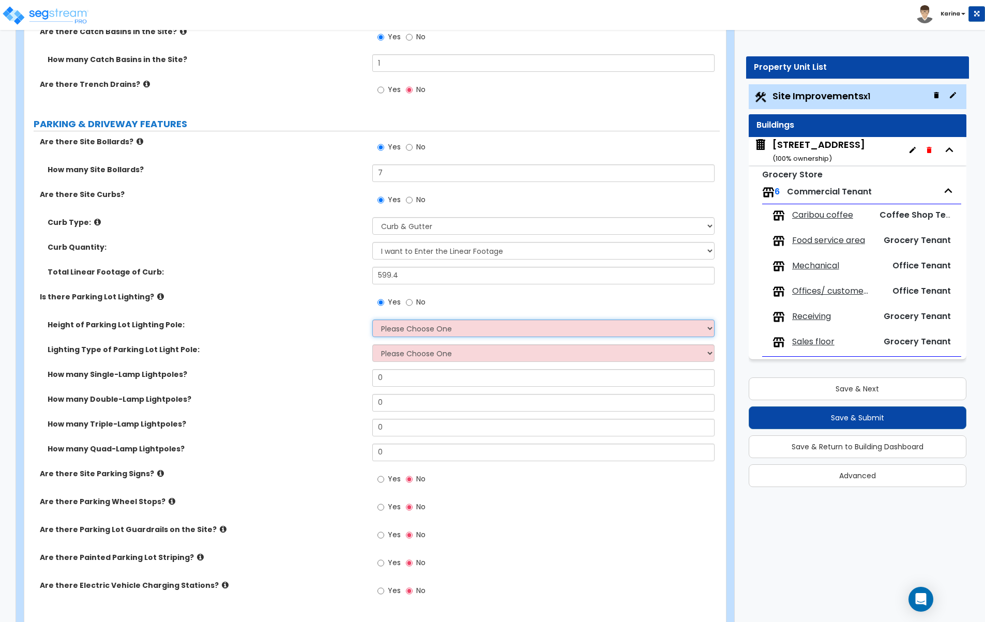
click at [372, 320] on select "Please Choose One 20' high 30' high 40' high" at bounding box center [543, 329] width 343 height 18
select select "1"
click option "20' high" at bounding box center [0, 0] width 0 height 0
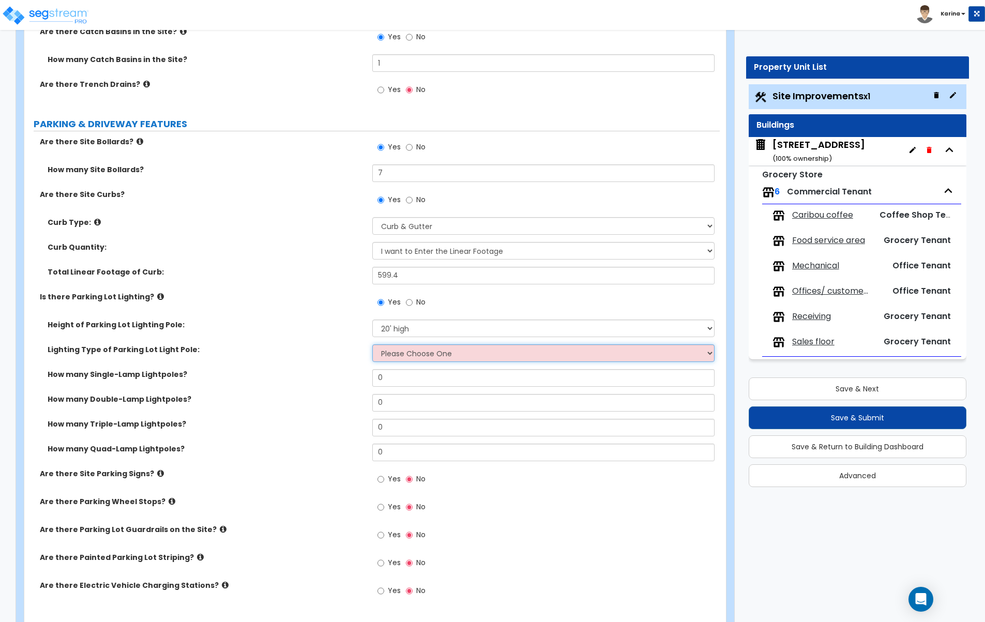
click at [372, 344] on select "Please Choose One LED Metal Halide High Pressure Sodium Please Choose for me" at bounding box center [543, 353] width 343 height 18
select select "2"
click option "Metal Halide" at bounding box center [0, 0] width 0 height 0
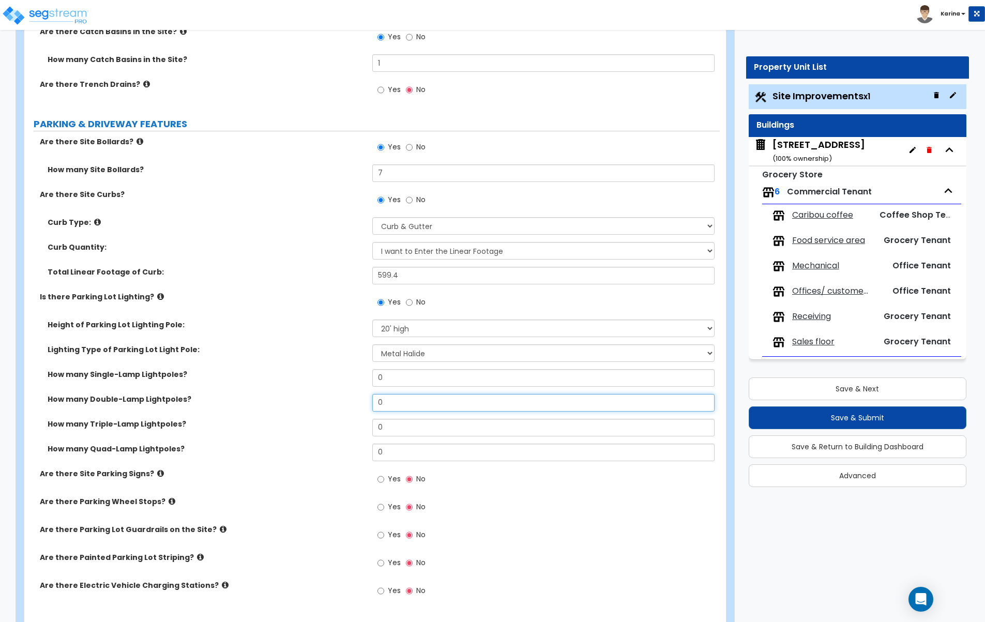
click at [386, 404] on input "0" at bounding box center [543, 403] width 343 height 18
type input "2"
click at [344, 417] on div "How many Double-Lamp Lightpoles? 2" at bounding box center [371, 406] width 695 height 25
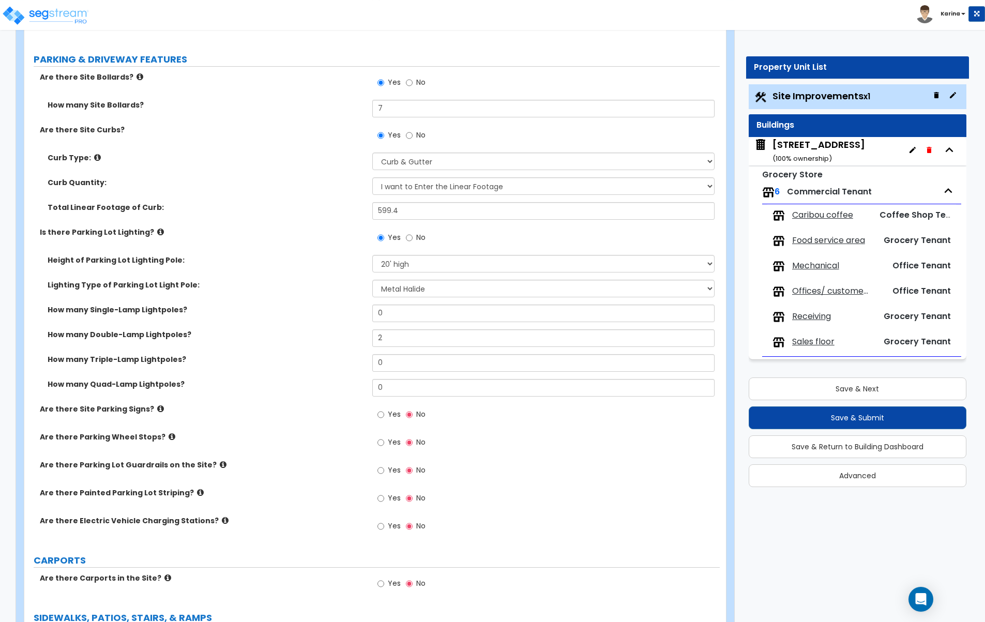
scroll to position [580, 0]
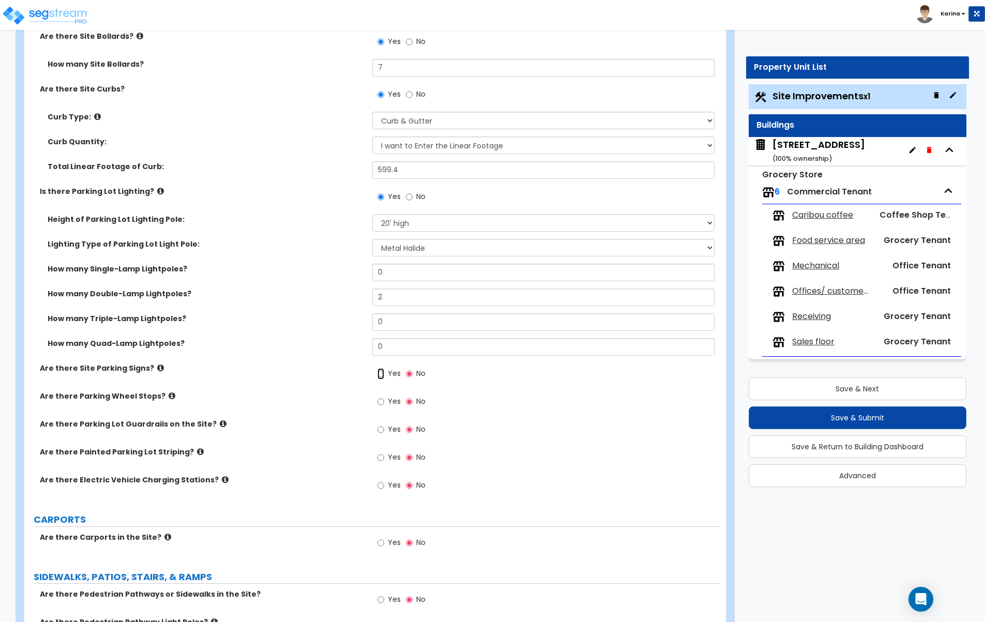
click at [380, 374] on input "Yes" at bounding box center [380, 373] width 7 height 11
radio input "true"
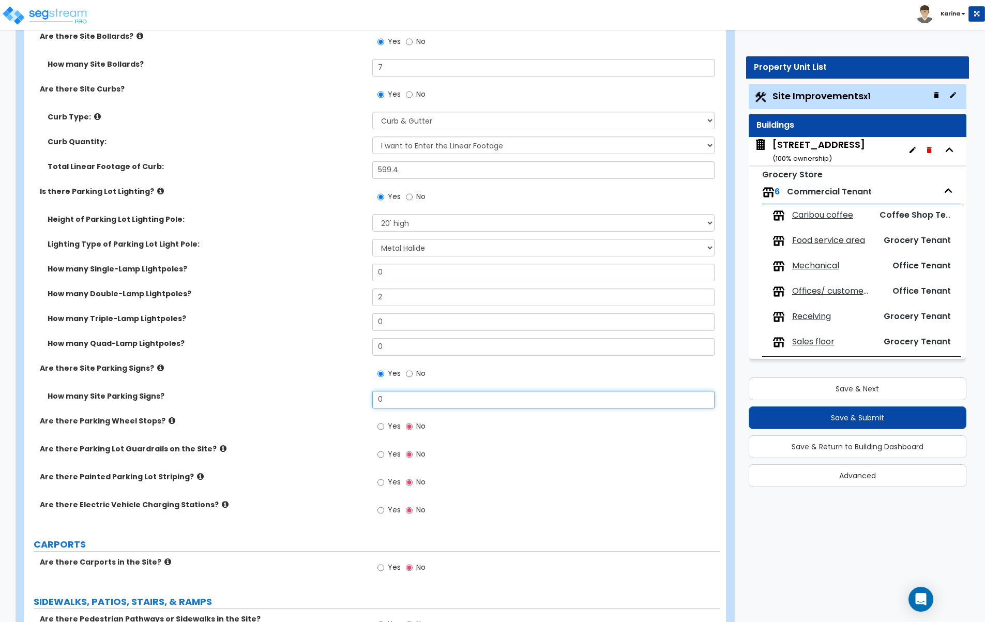
click at [385, 396] on input "0" at bounding box center [543, 400] width 343 height 18
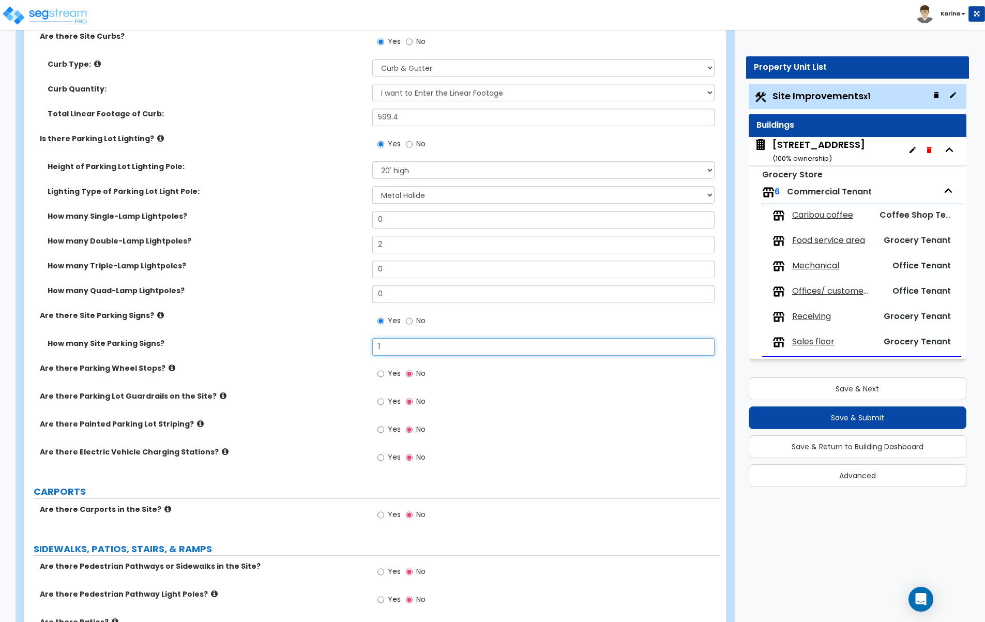
type input "1"
click at [381, 426] on input "Yes" at bounding box center [380, 429] width 7 height 11
radio input "true"
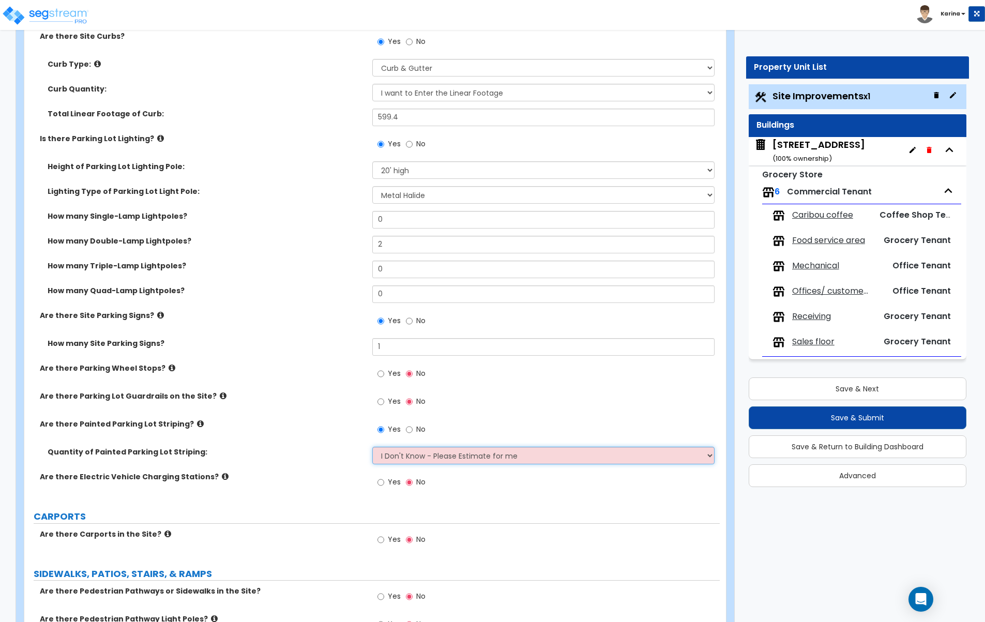
click at [372, 447] on select "I Don't Know - Please Estimate for me I Want to Enter the Number of Parking Spa…" at bounding box center [543, 456] width 343 height 18
select select "1"
click option "I Want to Enter the Number of Parking Spaces that have Striping" at bounding box center [0, 0] width 0 height 0
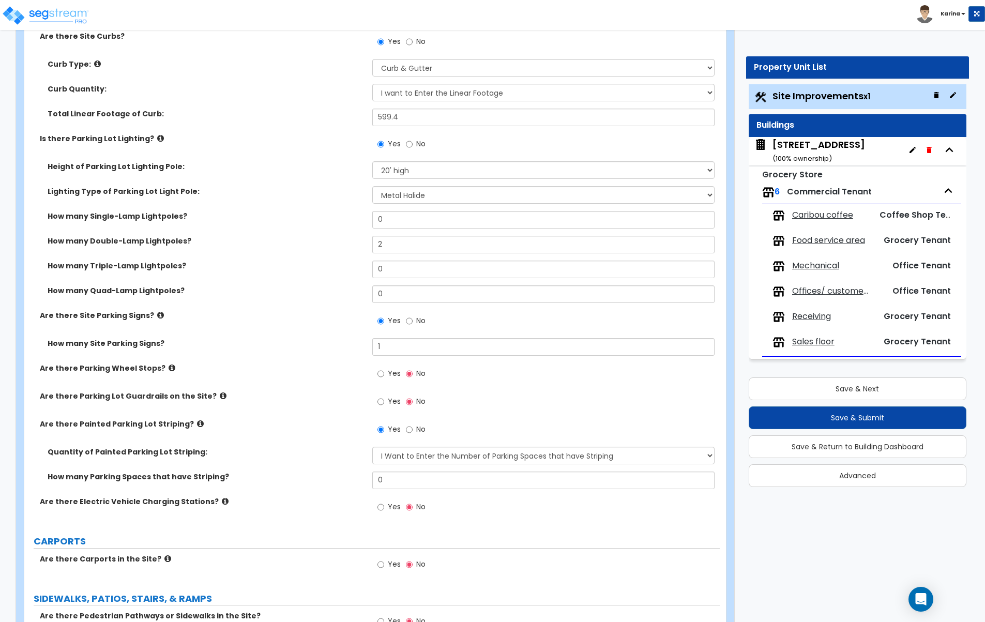
click at [296, 527] on div "LAND AREA How do you want to enter the Land Area? (Square Feet or Acres) I want…" at bounding box center [372, 612] width 680 height 2192
drag, startPoint x: 395, startPoint y: 482, endPoint x: 376, endPoint y: 481, distance: 19.1
click at [376, 481] on input "0" at bounding box center [543, 481] width 343 height 18
type input "50"
click at [324, 494] on div "How many Parking Spaces that have Striping? 50" at bounding box center [371, 484] width 695 height 25
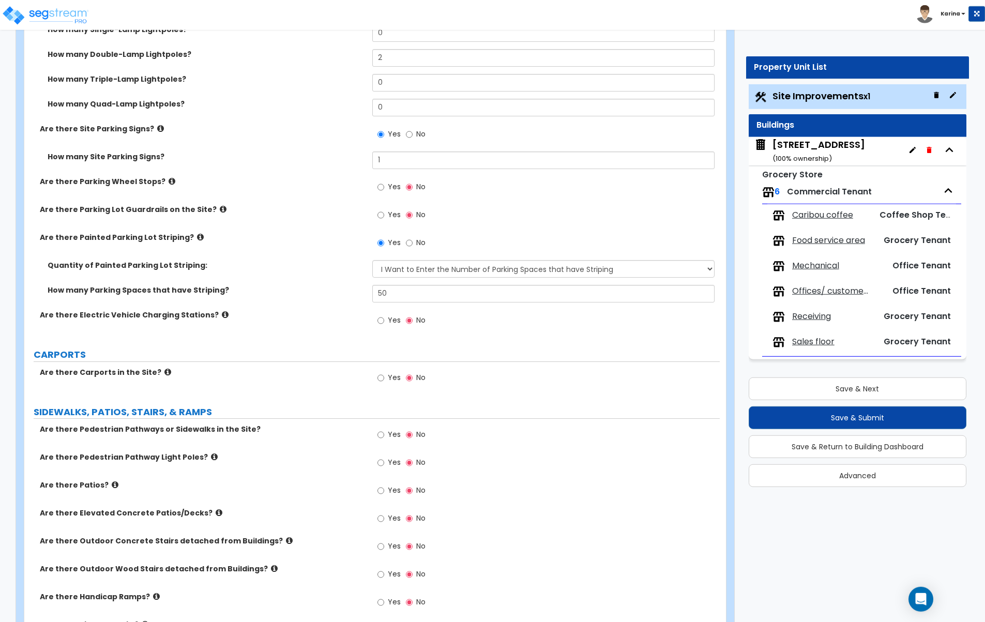
scroll to position [844, 0]
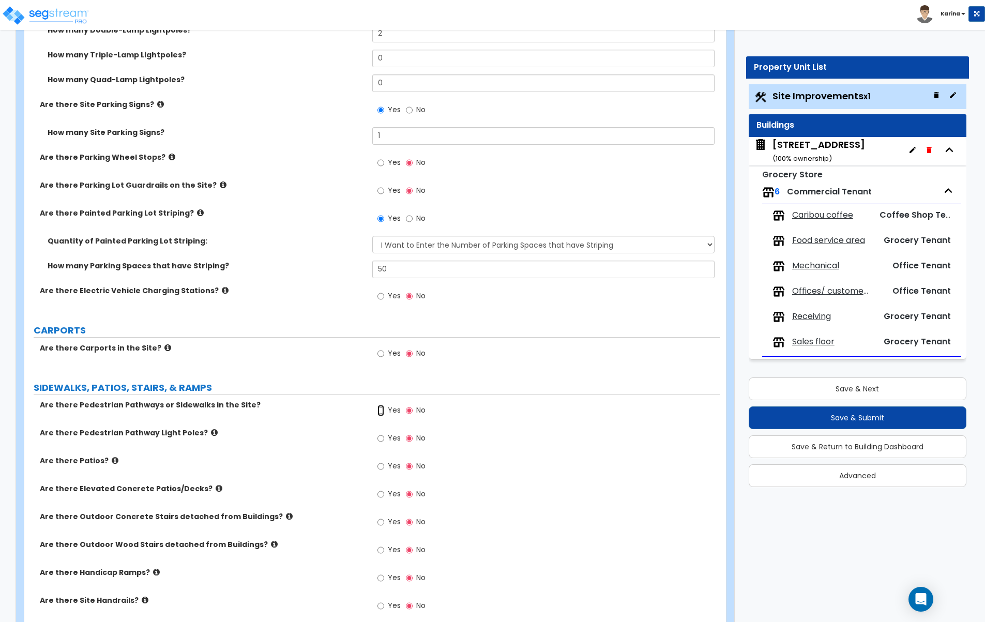
click at [380, 410] on input "Yes" at bounding box center [380, 410] width 7 height 11
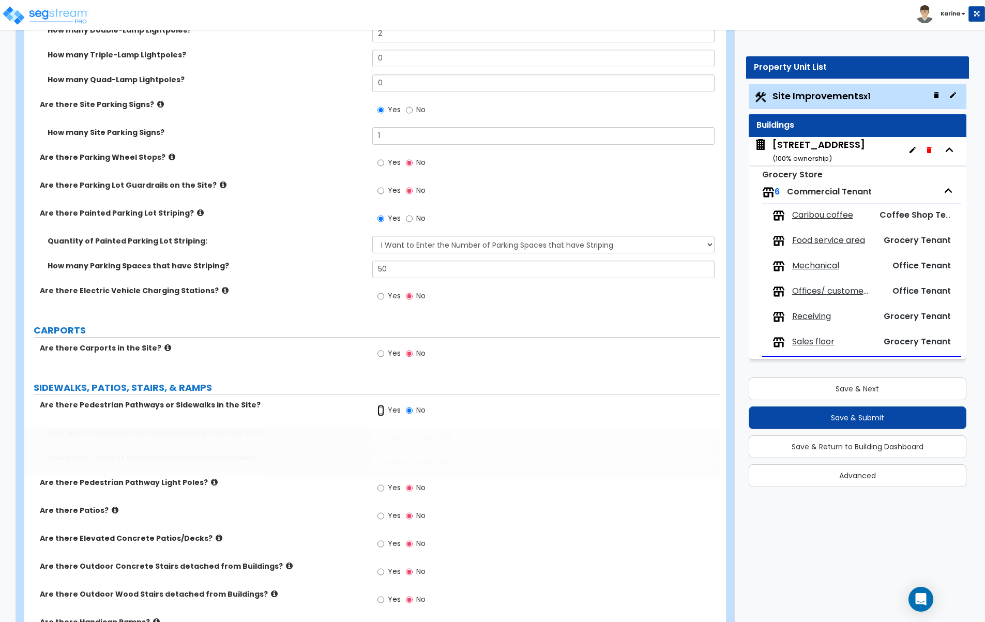
radio input "true"
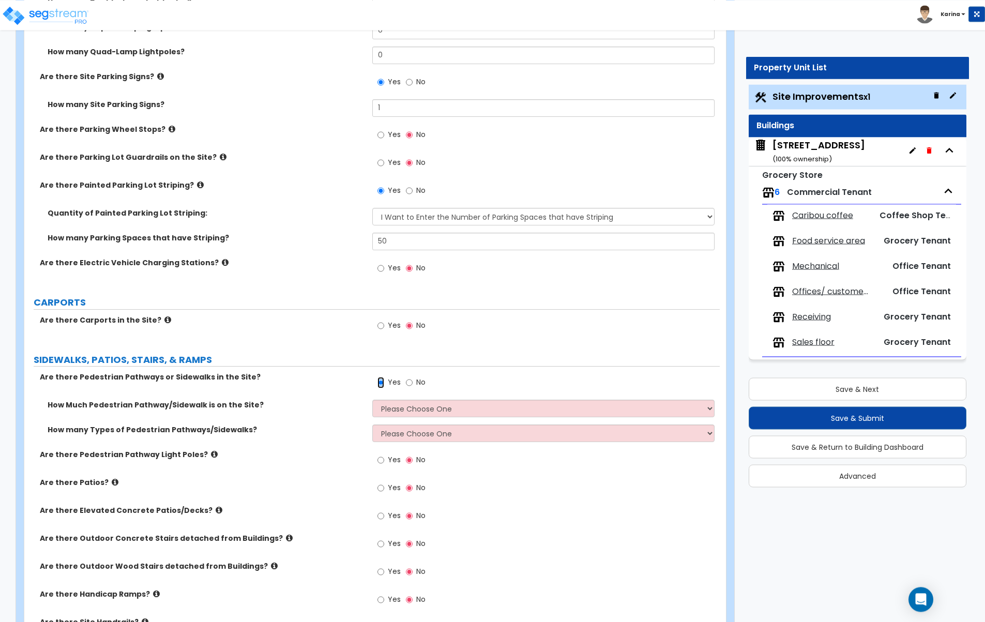
scroll to position [896, 0]
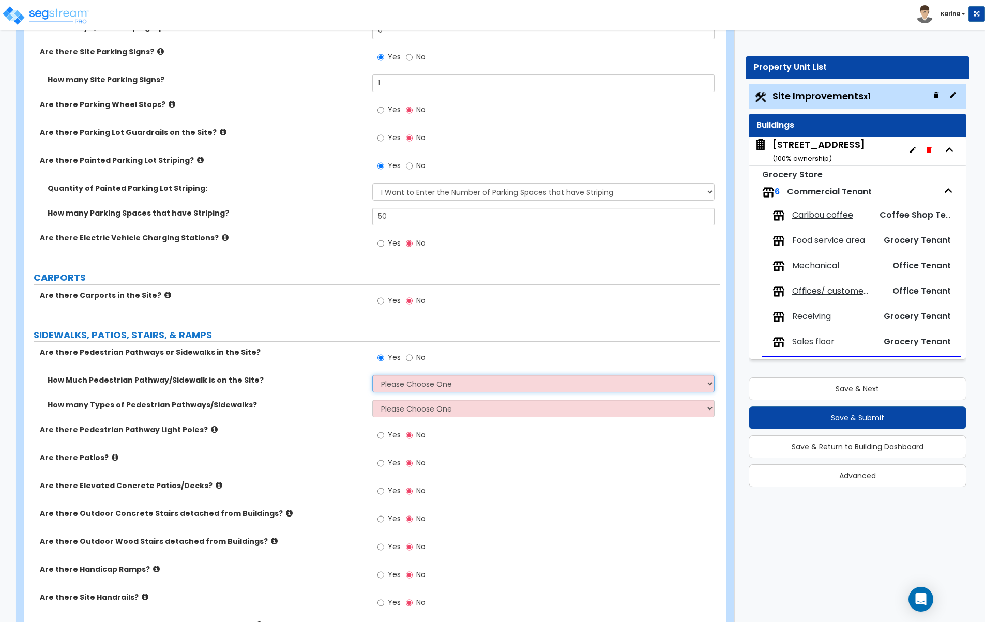
click at [372, 375] on select "Please Choose One I Don't Know, Please Estimate For Me Enter Linear Footage" at bounding box center [543, 384] width 343 height 18
select select "2"
click option "Enter Linear Footage" at bounding box center [0, 0] width 0 height 0
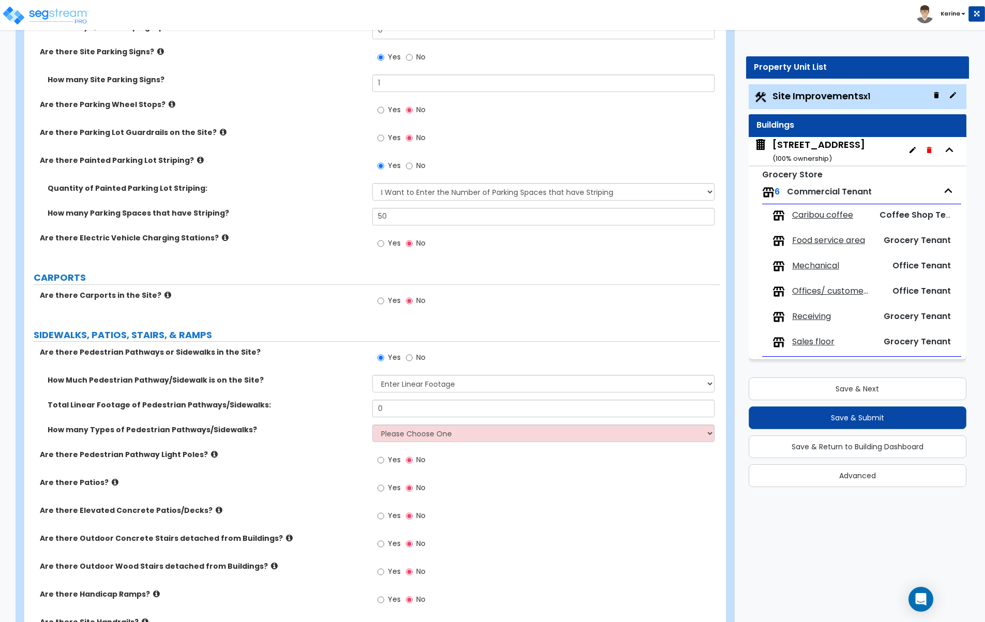
click at [327, 523] on div "Are there Elevated Concrete Patios/Decks? Yes No" at bounding box center [371, 519] width 695 height 28
click at [416, 408] on input "0" at bounding box center [543, 409] width 343 height 18
type input "589.4"
click at [354, 430] on label "How many Types of Pedestrian Pathways/Sidewalks?" at bounding box center [206, 429] width 317 height 10
click at [372, 424] on select "Please Choose One 1 2 3" at bounding box center [543, 433] width 343 height 18
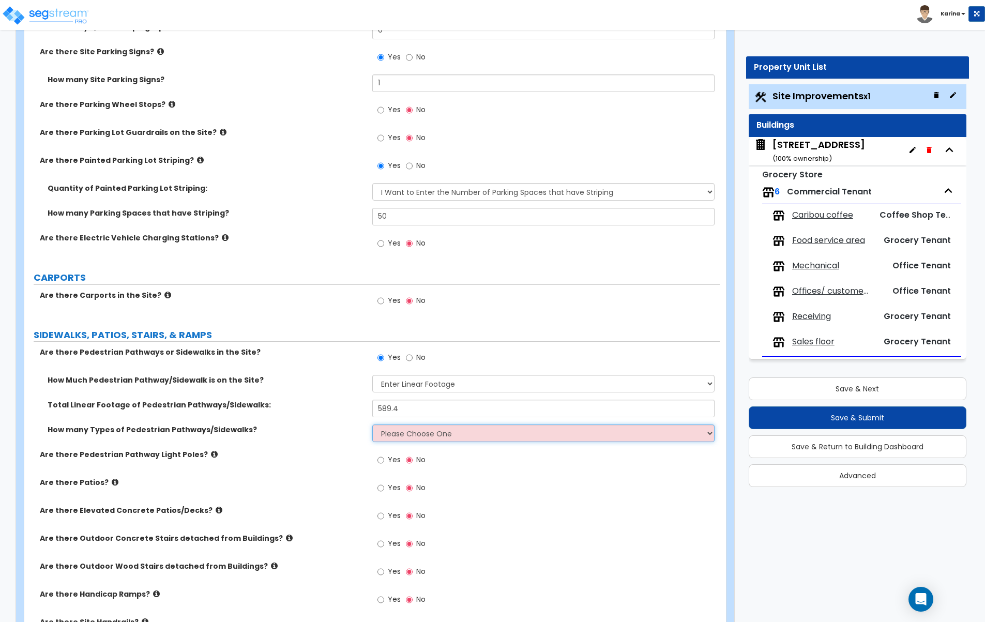
select select "1"
click option "1" at bounding box center [0, 0] width 0 height 0
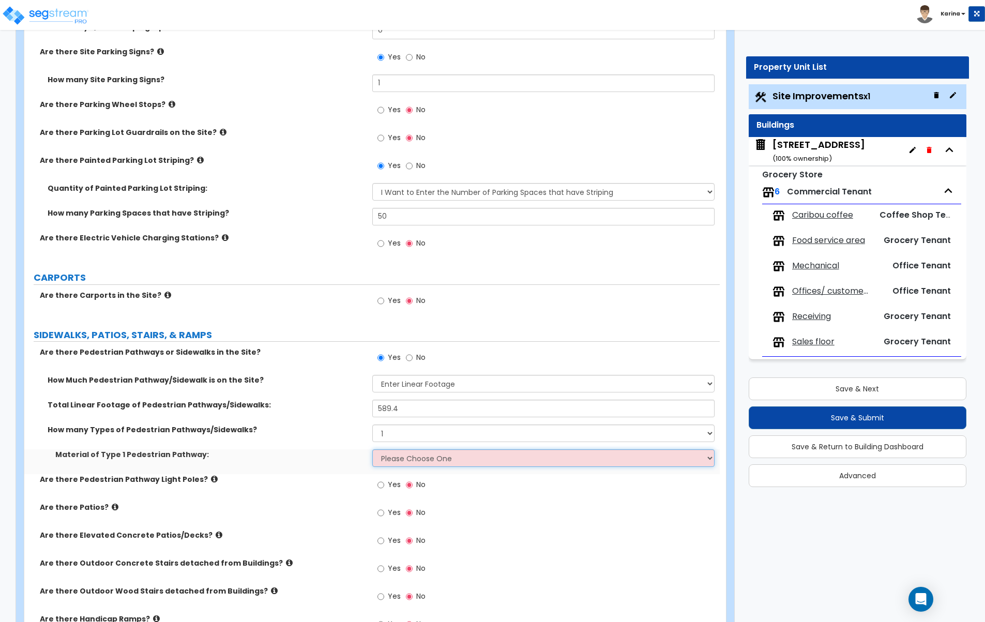
click at [372, 449] on select "Please Choose One Bare Concrete Stamped Concrete Brick Pavers Stone Pavers Wood…" at bounding box center [543, 458] width 343 height 18
select select "1"
click option "Bare Concrete" at bounding box center [0, 0] width 0 height 0
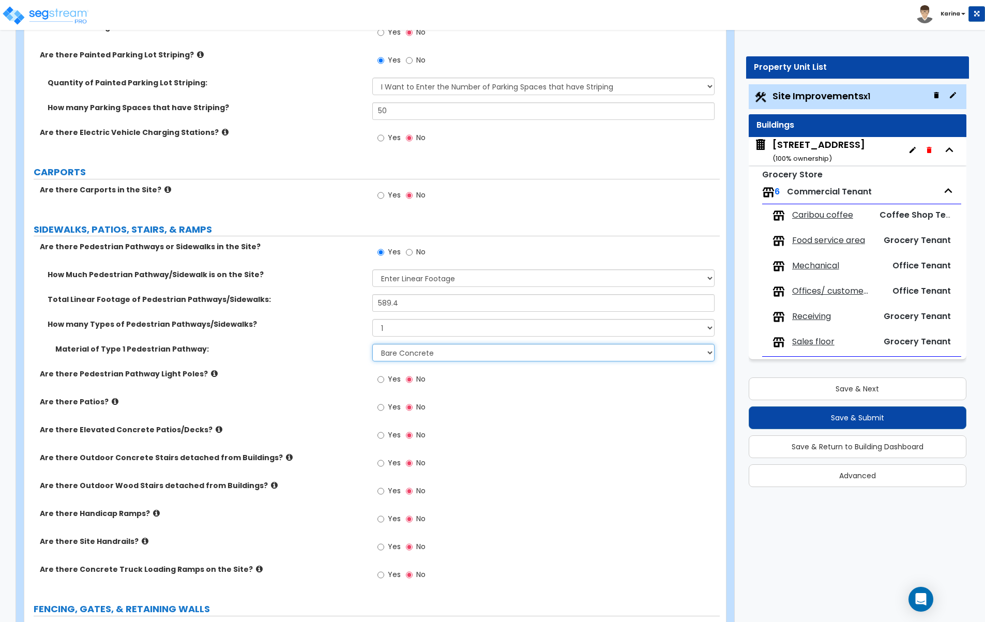
scroll to position [1055, 0]
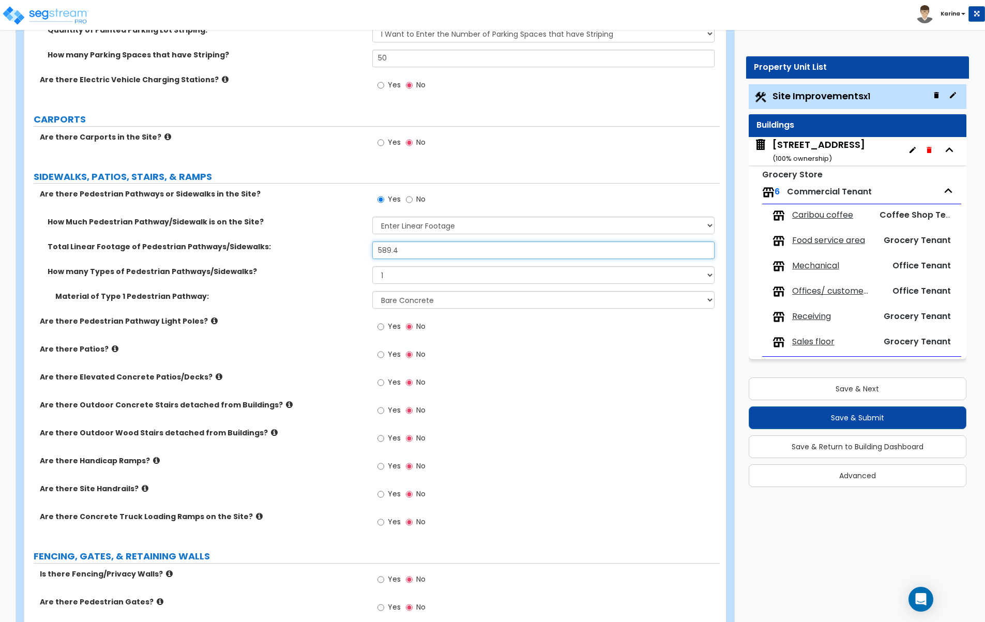
drag, startPoint x: 407, startPoint y: 250, endPoint x: 337, endPoint y: 251, distance: 70.3
click at [372, 251] on input "589.4" at bounding box center [543, 250] width 343 height 18
type input "609.4"
click at [466, 378] on div "Yes No" at bounding box center [546, 386] width 348 height 28
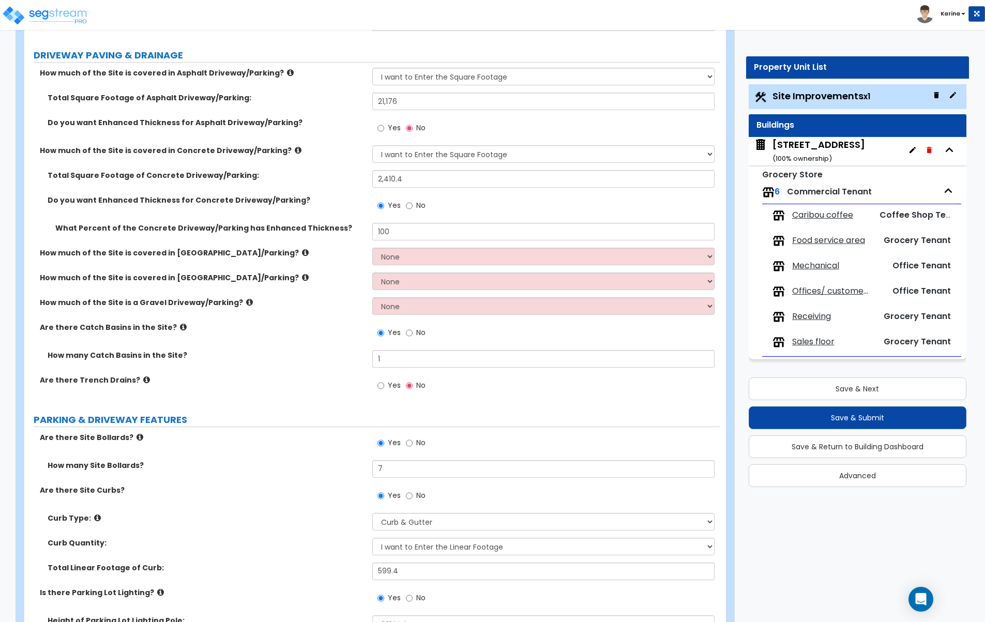
scroll to position [158, 0]
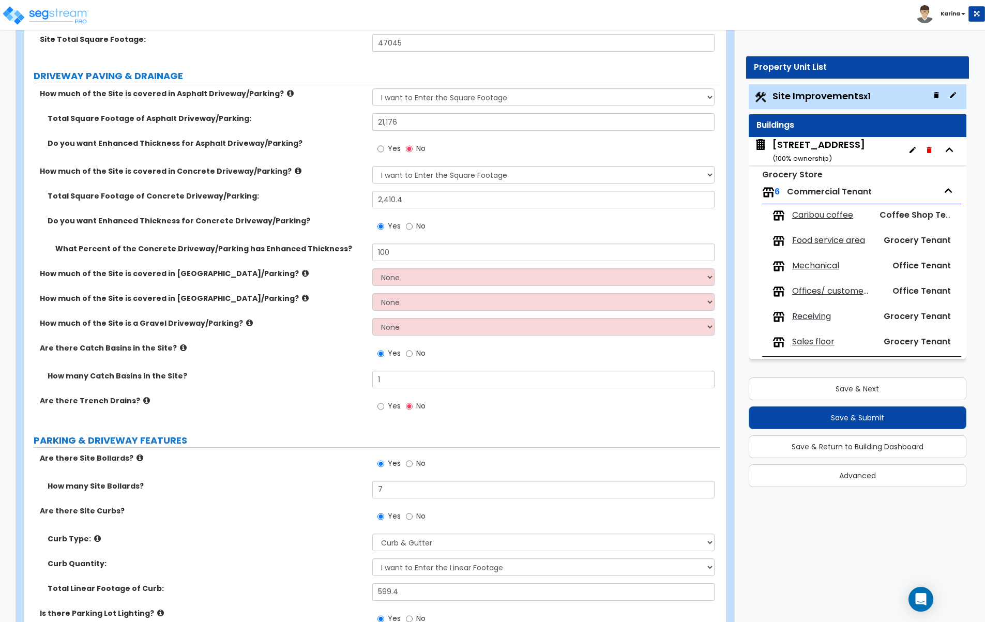
click at [270, 550] on div "Curb Type: Please Choose One Curb (Only) Curb & Gutter Asphalt Berm" at bounding box center [371, 546] width 695 height 25
drag, startPoint x: 411, startPoint y: 200, endPoint x: 281, endPoint y: 186, distance: 130.6
click at [372, 191] on input "2,410.4" at bounding box center [543, 200] width 343 height 18
type input "1,605.7"
click at [281, 381] on label "How many Catch Basins in the Site?" at bounding box center [206, 376] width 317 height 10
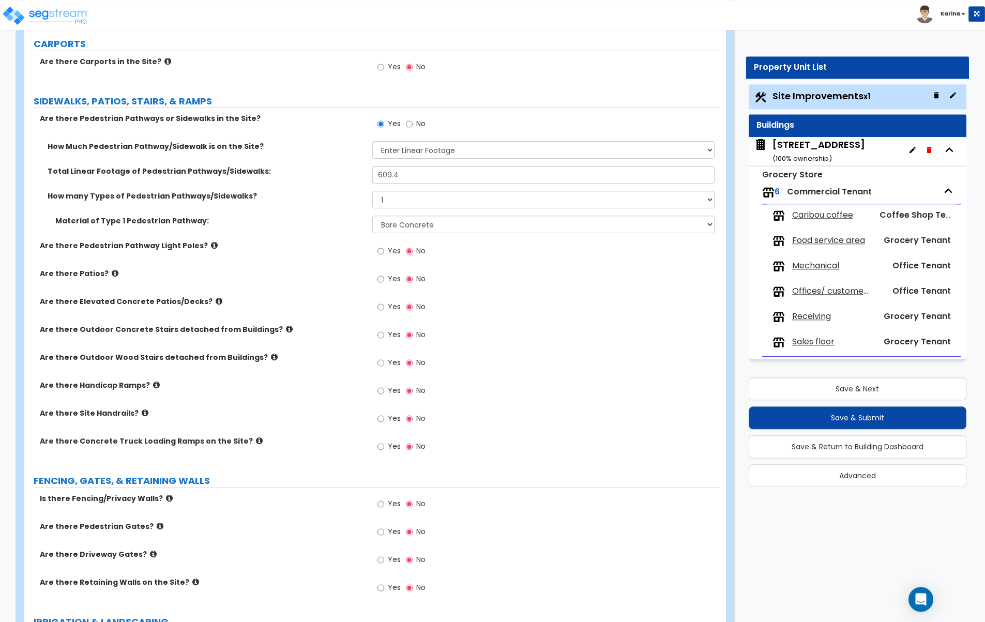
scroll to position [1266, 0]
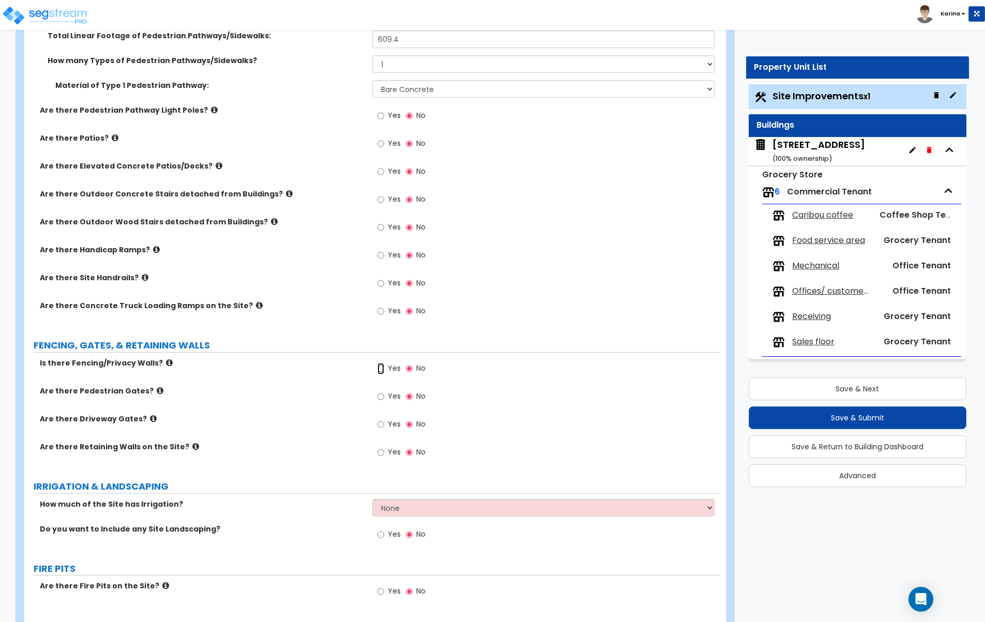
click at [382, 369] on input "Yes" at bounding box center [380, 368] width 7 height 11
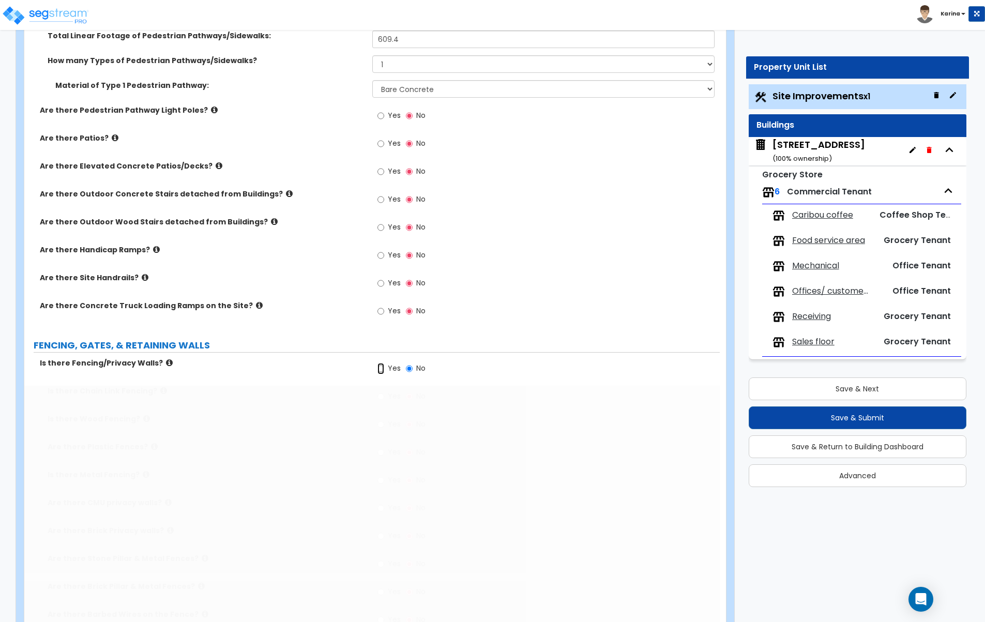
radio input "true"
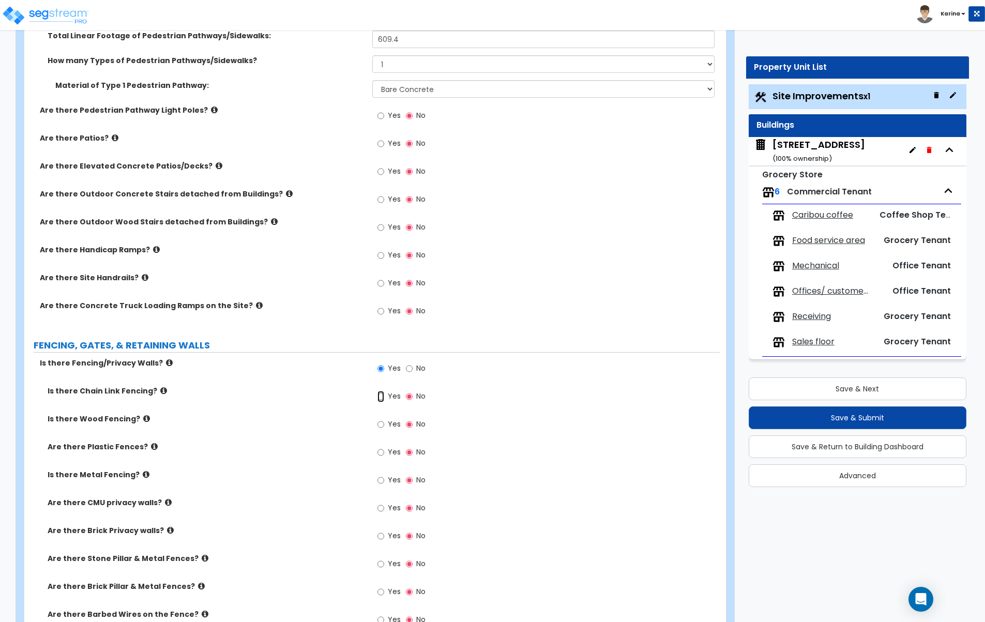
drag, startPoint x: 379, startPoint y: 397, endPoint x: 367, endPoint y: 398, distance: 12.4
click at [377, 397] on input "Yes" at bounding box center [380, 396] width 7 height 11
radio input "true"
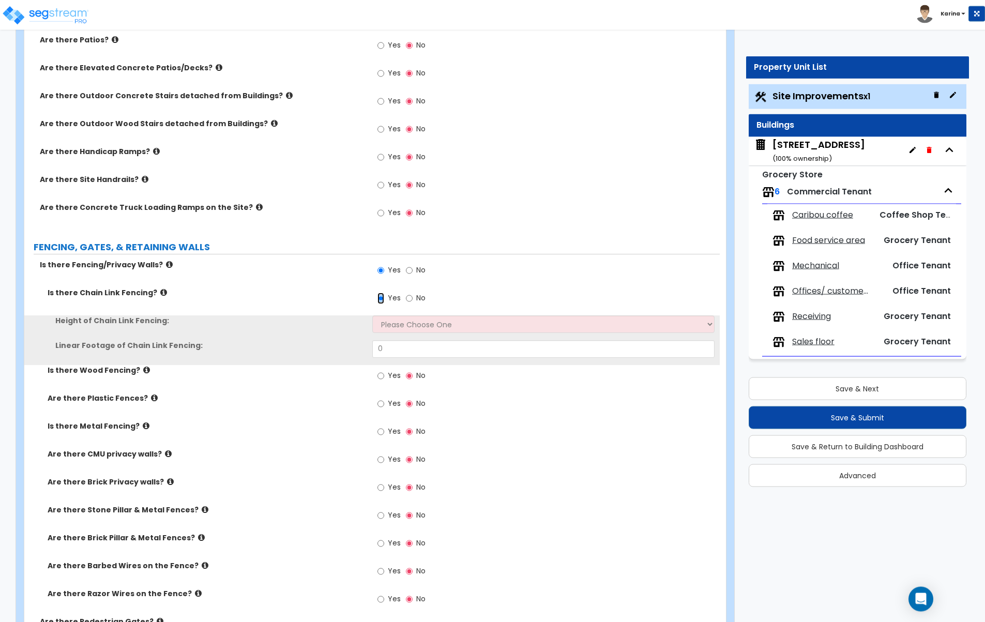
scroll to position [1371, 0]
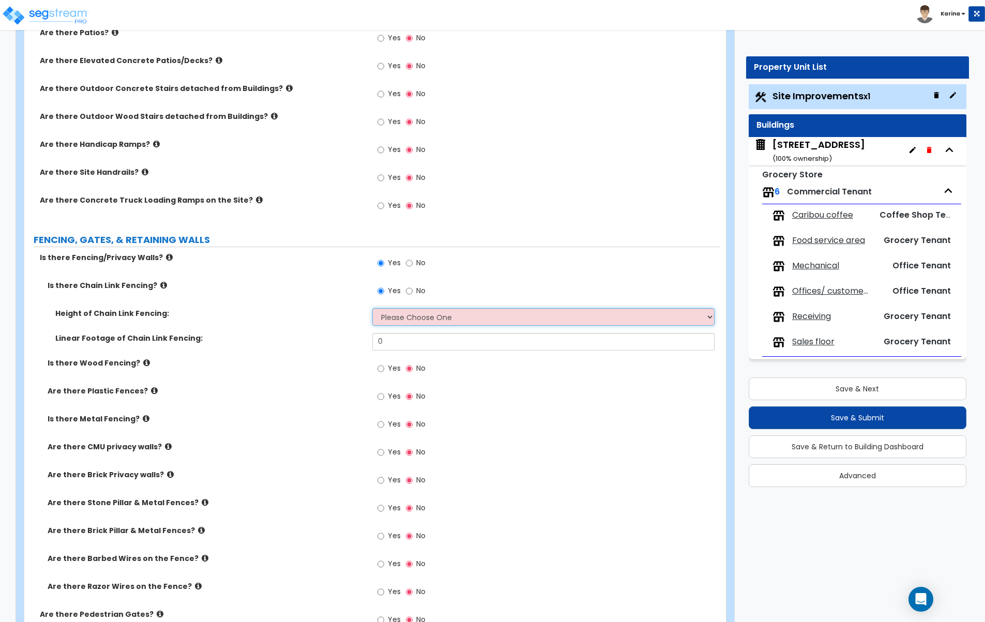
click at [372, 308] on select "Please Choose One 3 feet 4 feet 5 feet 6 feet 10 feet 12 feet" at bounding box center [543, 317] width 343 height 18
select select "4"
click option "6 feet" at bounding box center [0, 0] width 0 height 0
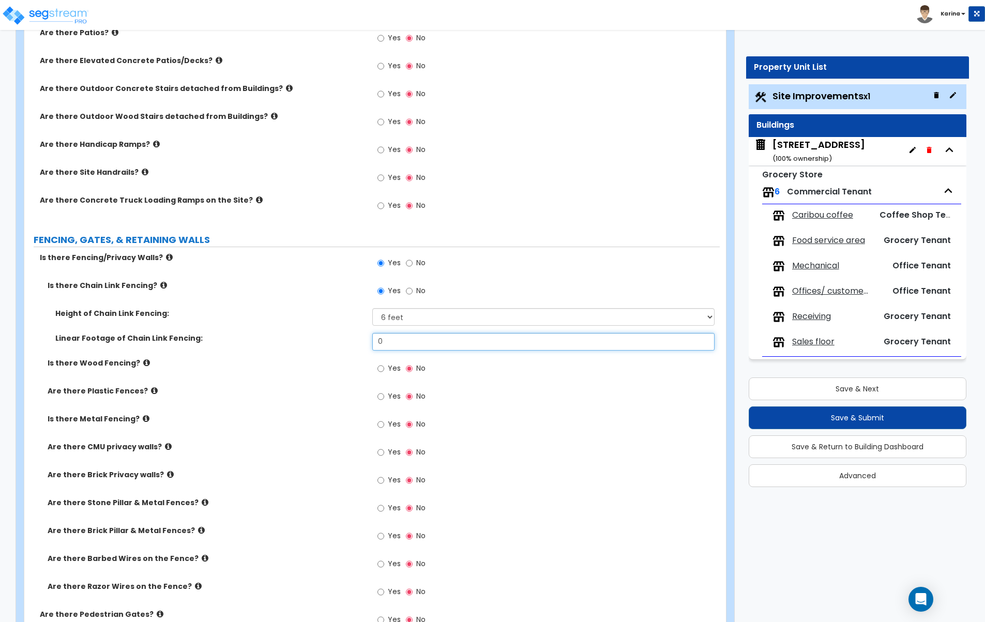
click at [386, 338] on input "0" at bounding box center [543, 342] width 343 height 18
type input "14"
click at [326, 389] on label "Are there Plastic Fences?" at bounding box center [206, 391] width 317 height 10
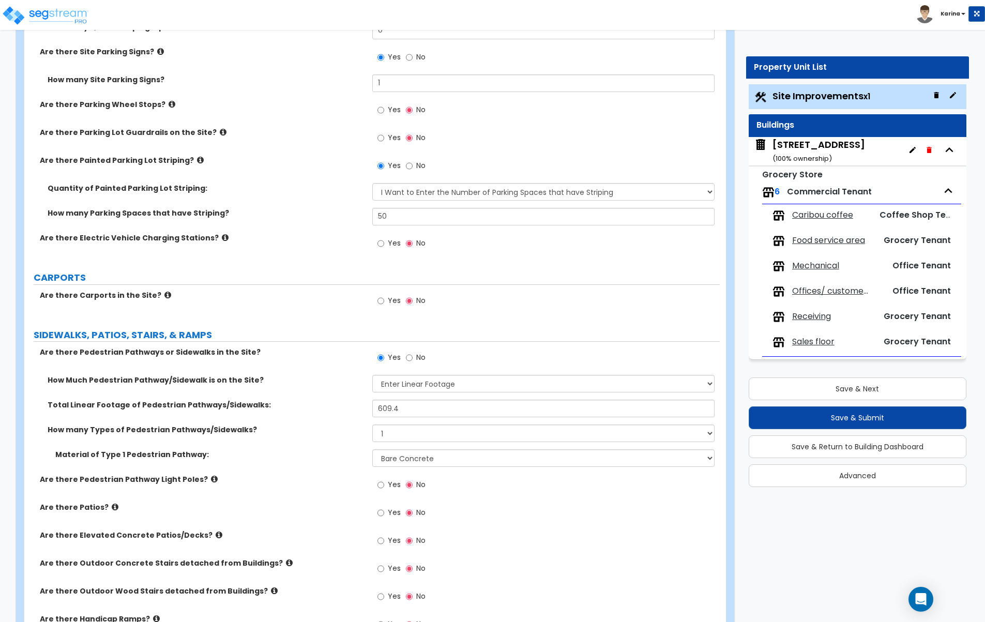
scroll to position [844, 0]
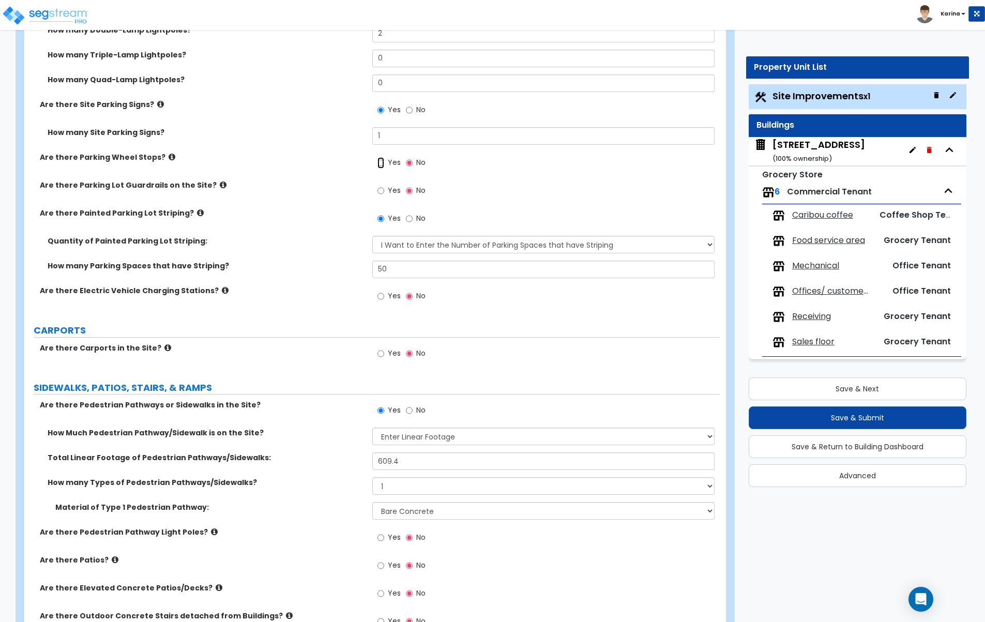
click at [381, 163] on input "Yes" at bounding box center [380, 162] width 7 height 11
radio input "true"
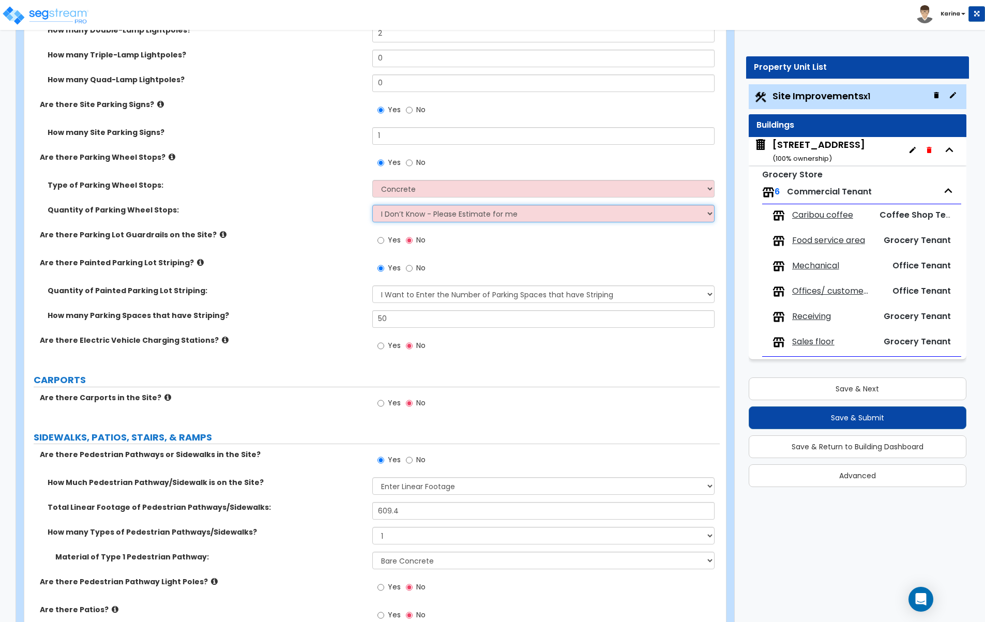
click at [372, 205] on select "I Don’t Know - Please Estimate for me I Want to Enter the Number of Wheel Stops" at bounding box center [543, 214] width 343 height 18
select select "1"
click option "I Want to Enter the Number of Wheel Stops" at bounding box center [0, 0] width 0 height 0
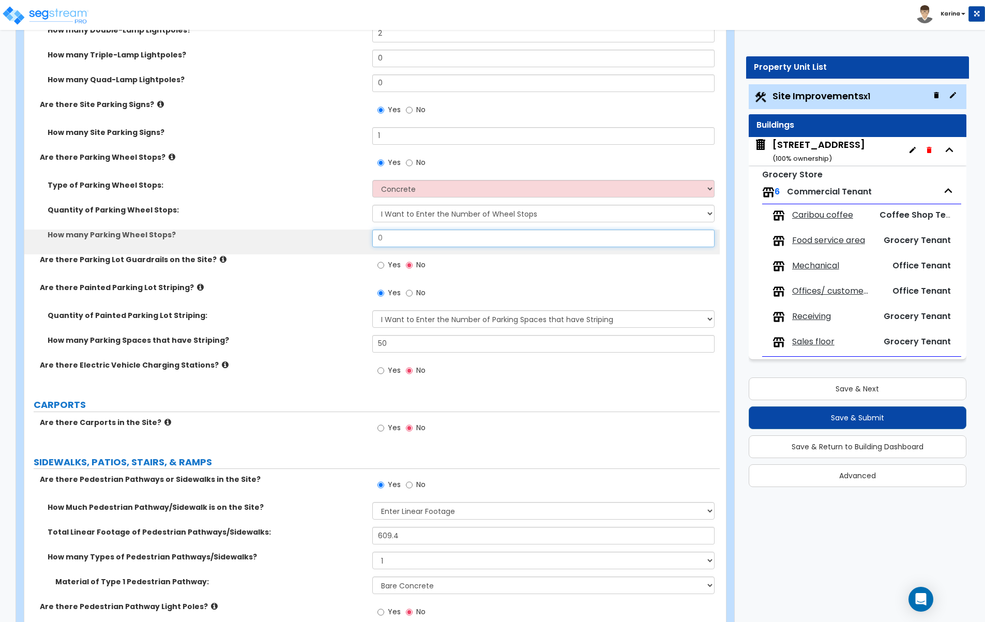
click at [403, 237] on input "0" at bounding box center [543, 239] width 343 height 18
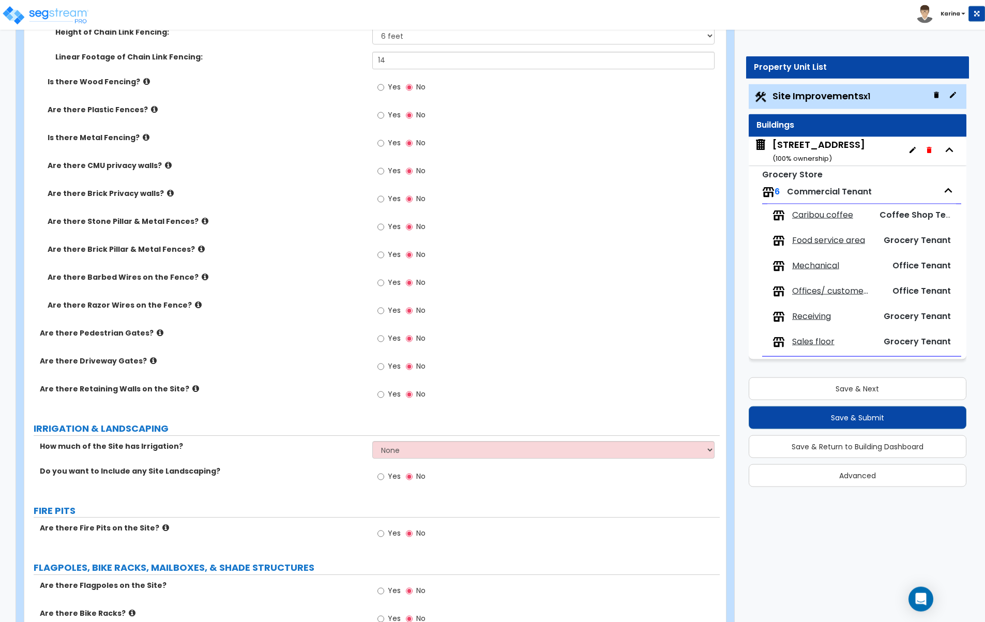
scroll to position [1740, 0]
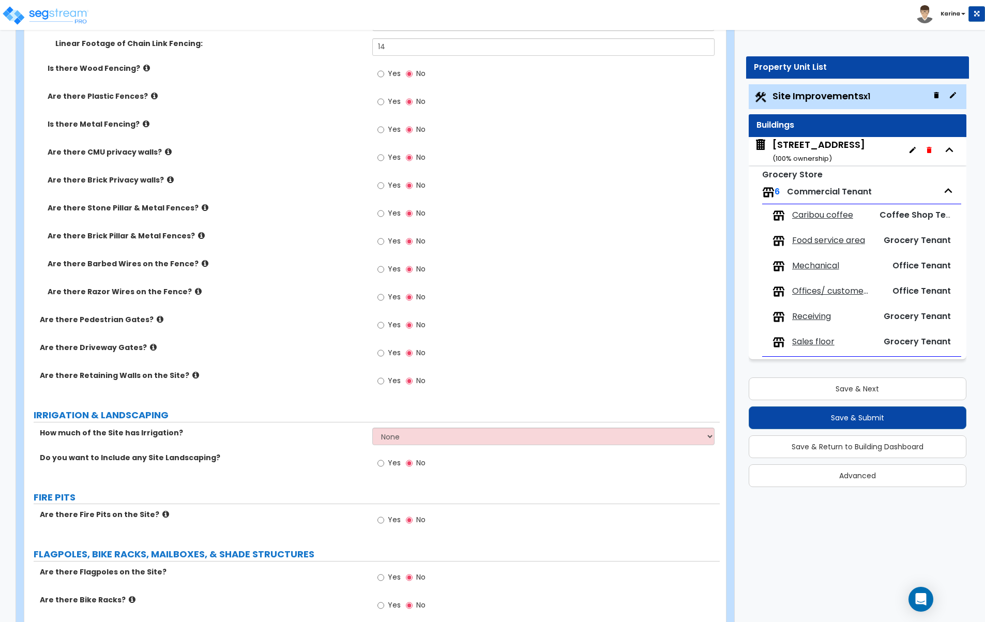
type input "10"
click at [378, 384] on input "Yes" at bounding box center [380, 380] width 7 height 11
radio input "true"
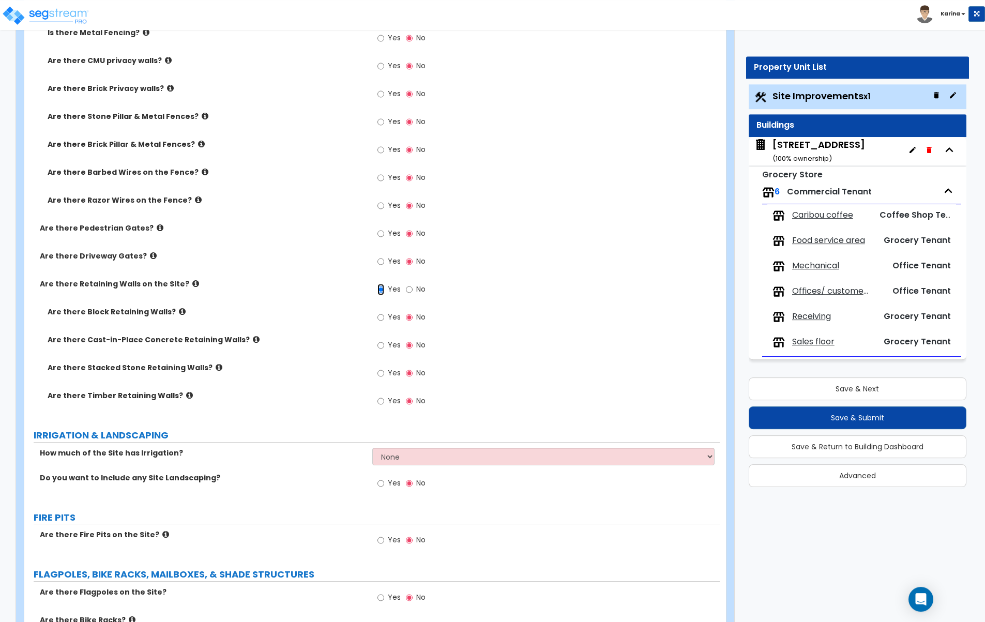
scroll to position [1846, 0]
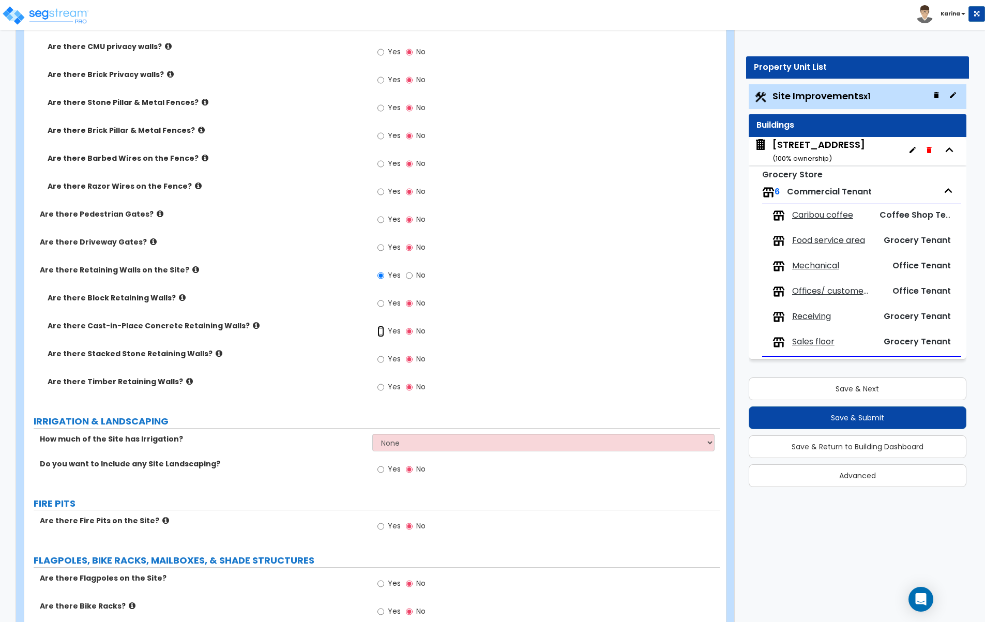
click at [384, 332] on input "Yes" at bounding box center [380, 331] width 7 height 11
radio input "true"
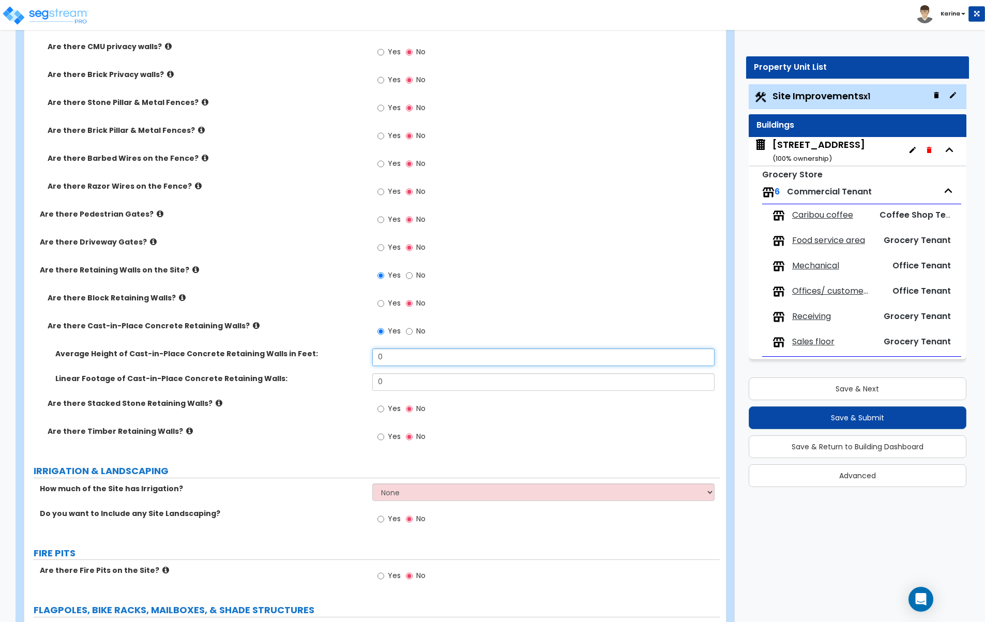
click at [390, 359] on input "0" at bounding box center [543, 357] width 343 height 18
type input "3.5"
click at [390, 381] on input "0" at bounding box center [543, 382] width 343 height 18
type input "27"
click at [364, 390] on div "Linear Footage of Cast-in-Place Concrete Retaining Walls: 27" at bounding box center [371, 385] width 695 height 25
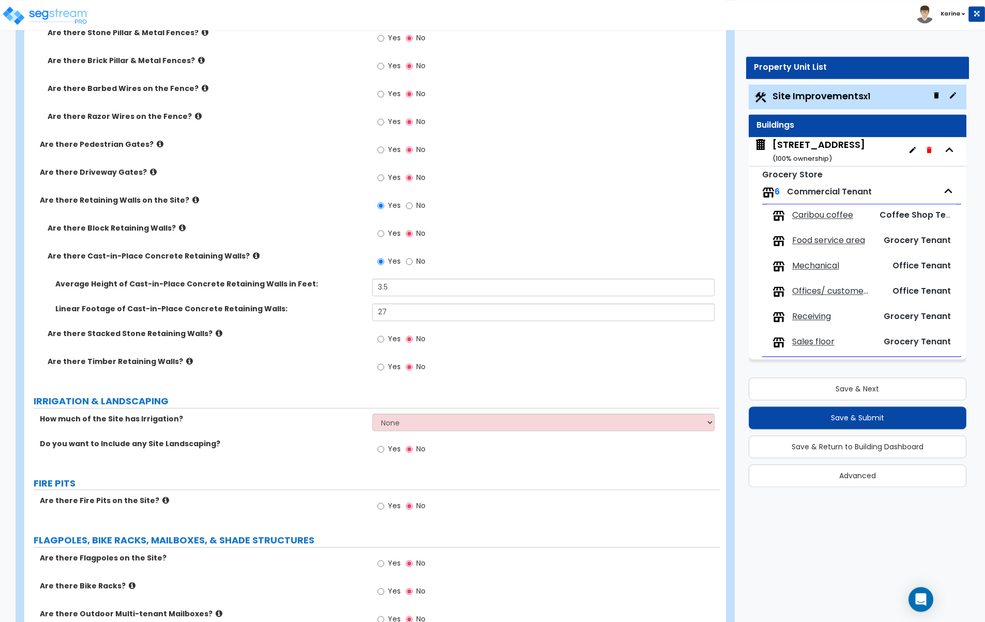
scroll to position [2004, 0]
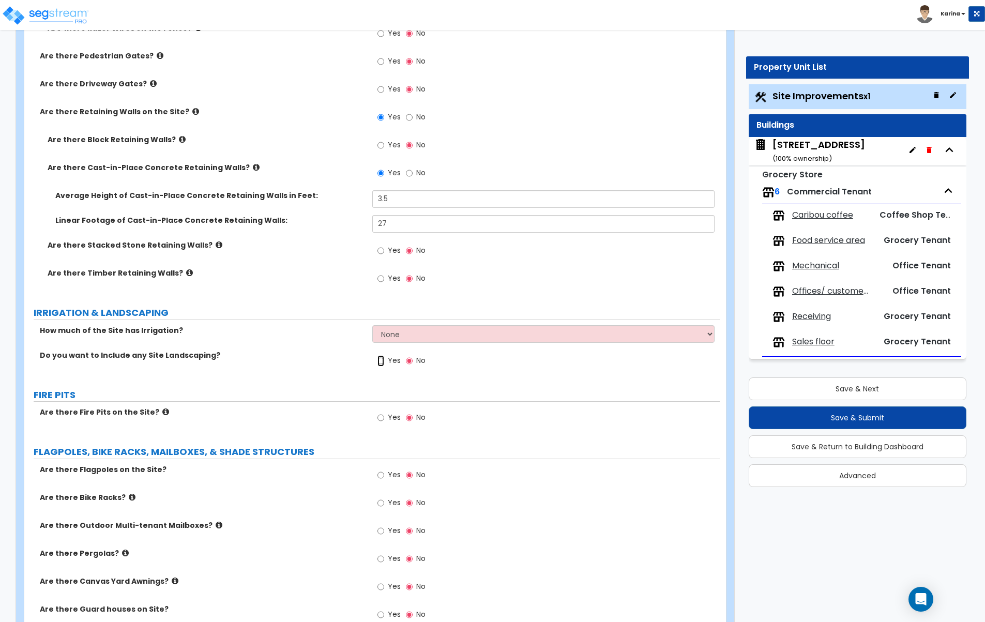
click at [380, 363] on input "Yes" at bounding box center [380, 360] width 7 height 11
radio input "true"
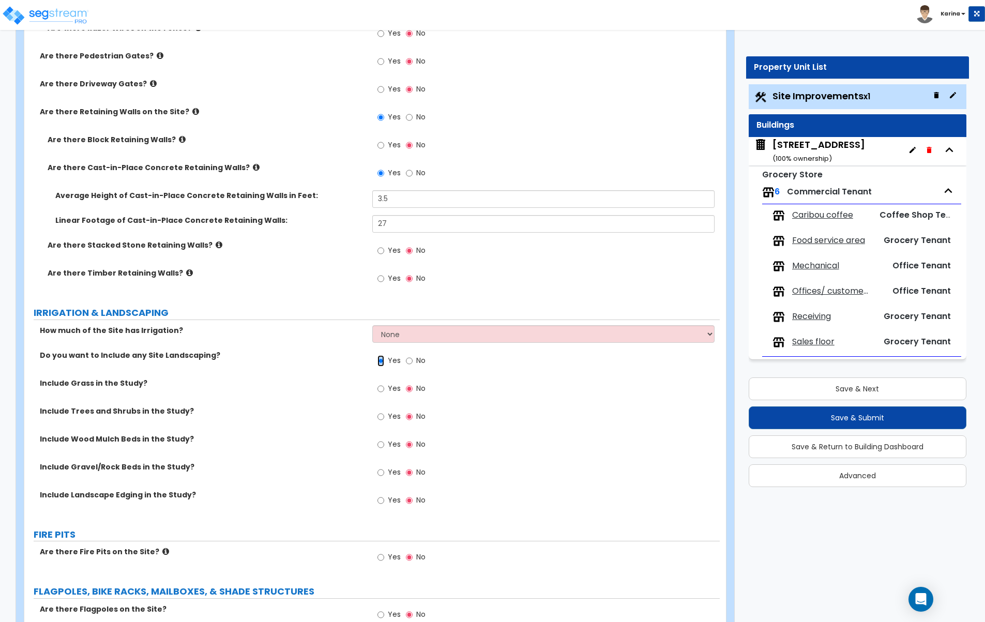
click at [380, 363] on input "Yes" at bounding box center [380, 360] width 7 height 11
click at [408, 361] on input "No" at bounding box center [409, 360] width 7 height 11
radio input "false"
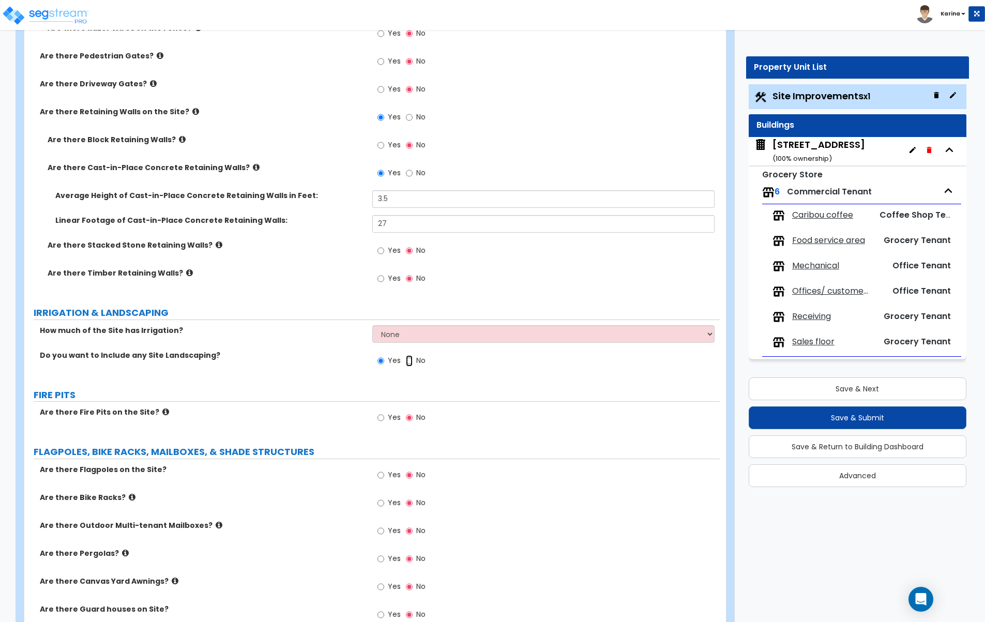
radio input "false"
radio input "true"
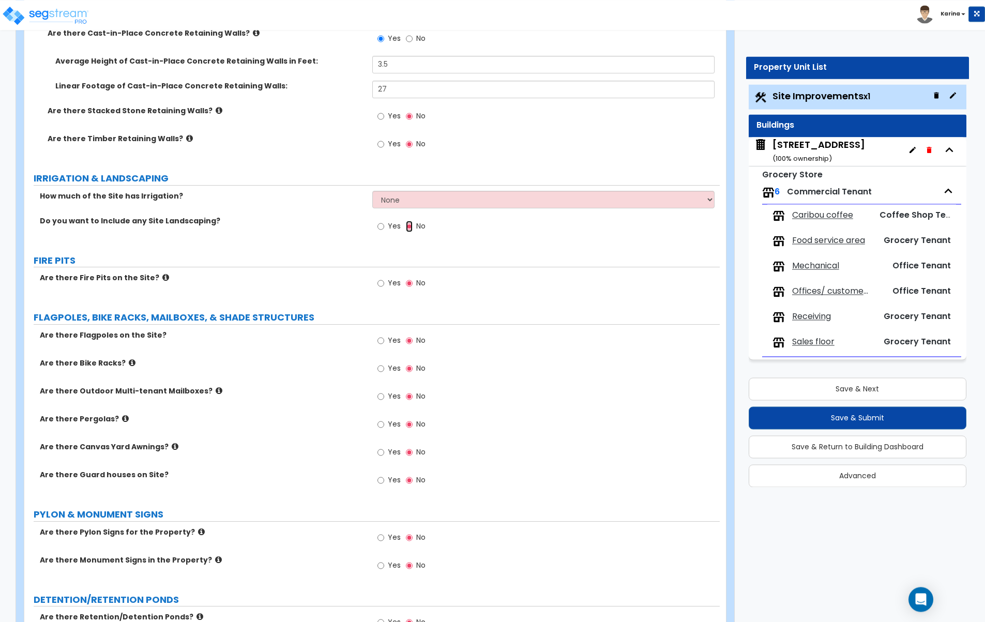
scroll to position [2162, 0]
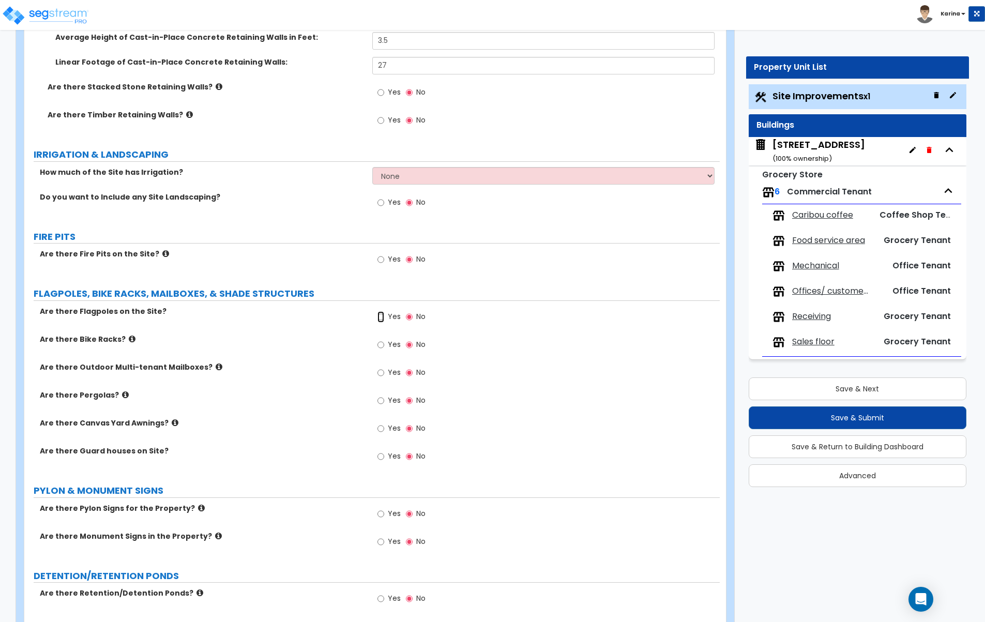
click at [381, 317] on input "Yes" at bounding box center [380, 316] width 7 height 11
radio input "true"
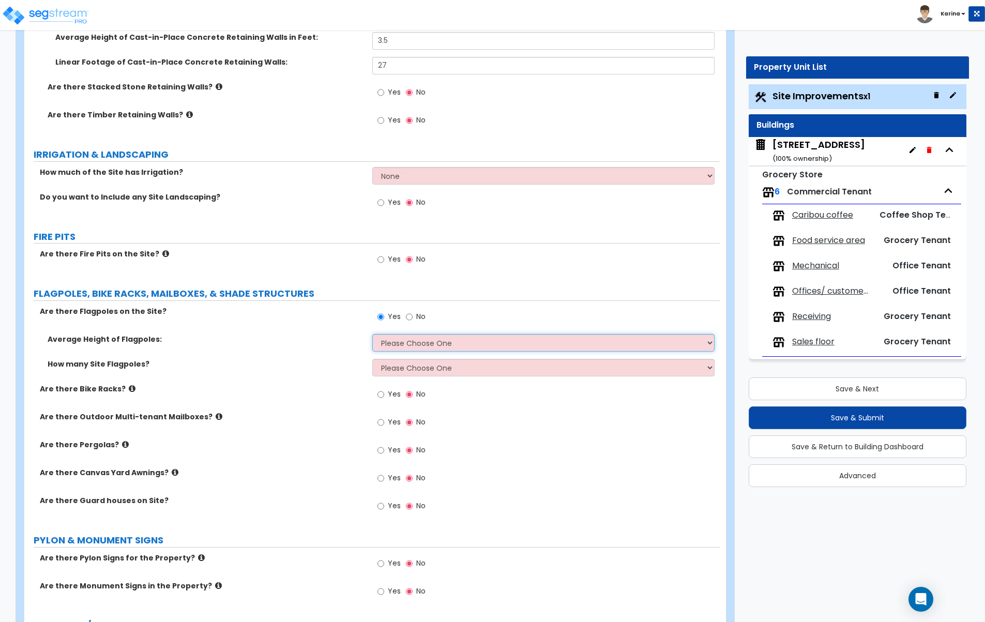
click at [372, 334] on select "Please Choose One 20 ft 59 ft 70 ft 100 ft" at bounding box center [543, 343] width 343 height 18
select select "1"
click option "20 ft" at bounding box center [0, 0] width 0 height 0
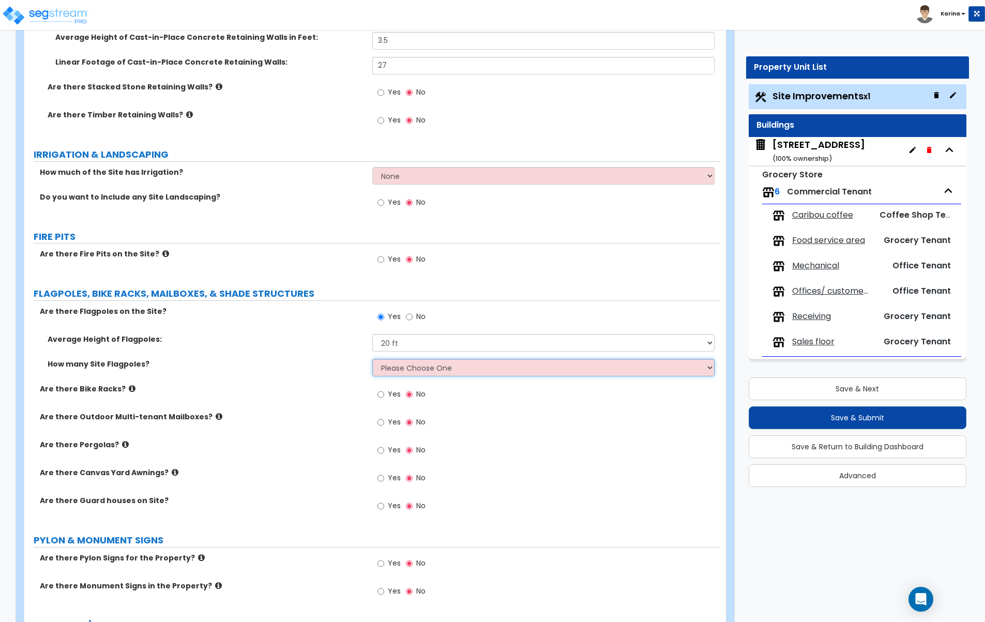
click at [372, 359] on select "Please Choose One 1 2 3 4 5" at bounding box center [543, 368] width 343 height 18
select select "1"
click option "1" at bounding box center [0, 0] width 0 height 0
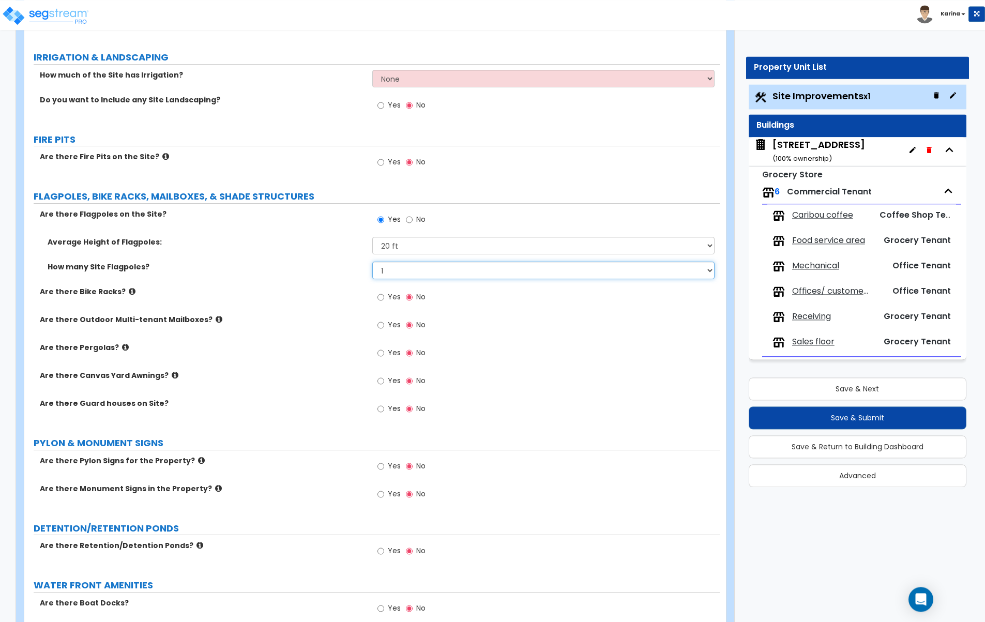
scroll to position [2268, 0]
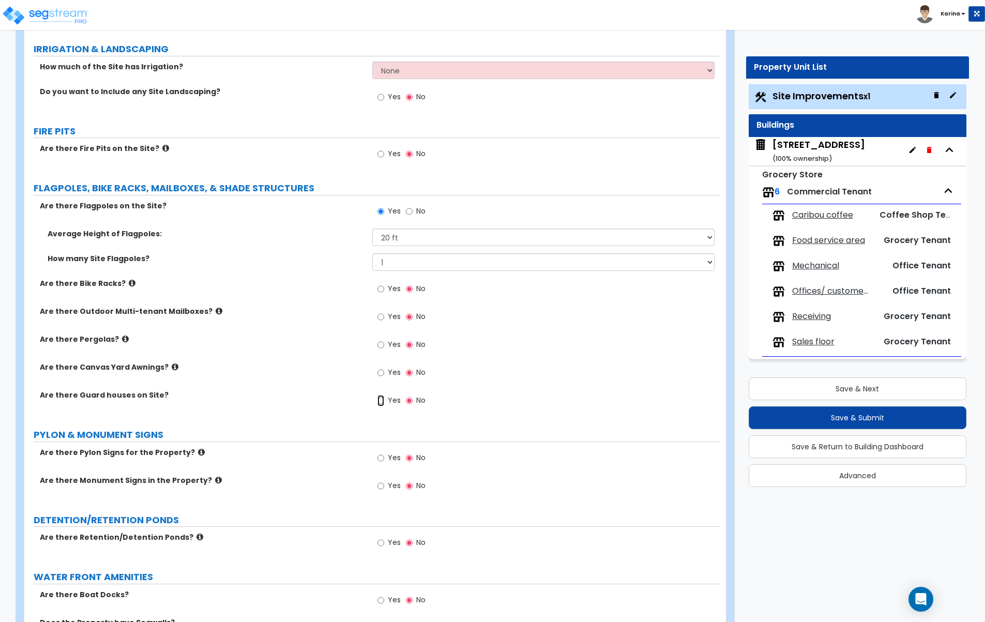
click at [380, 401] on input "Yes" at bounding box center [380, 400] width 7 height 11
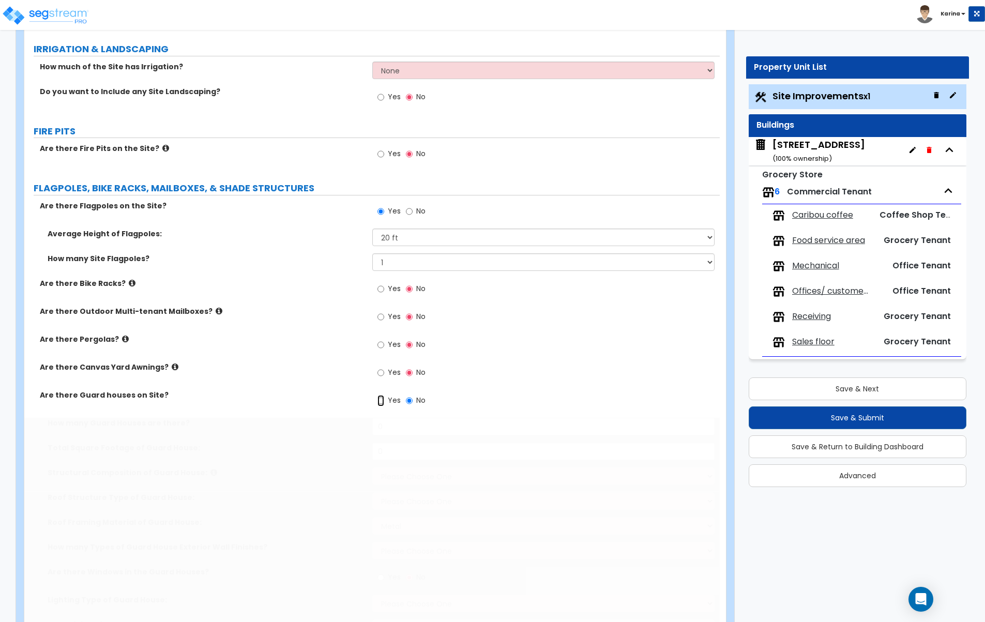
radio input "true"
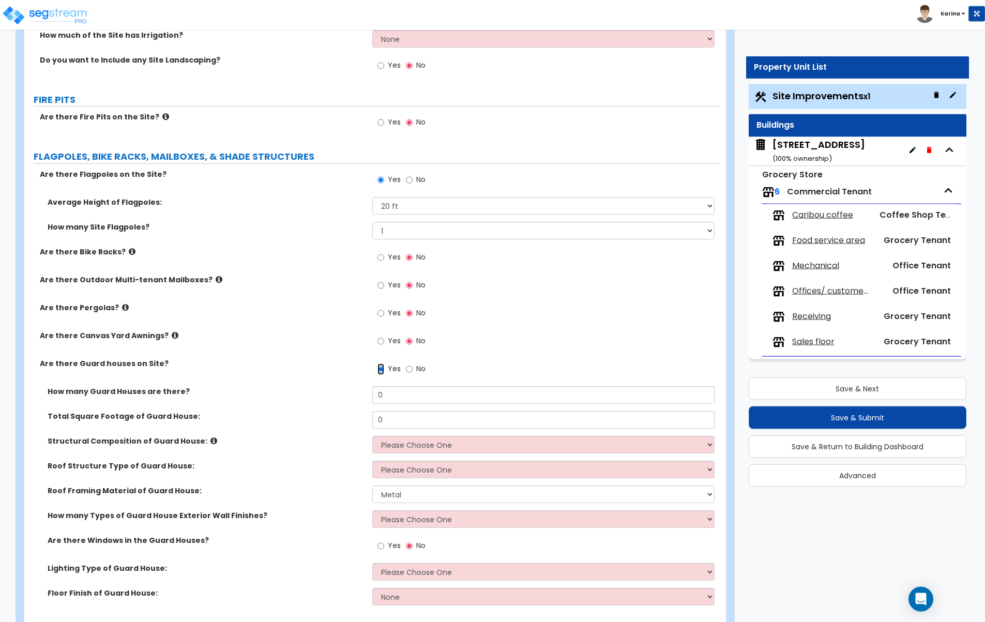
scroll to position [2320, 0]
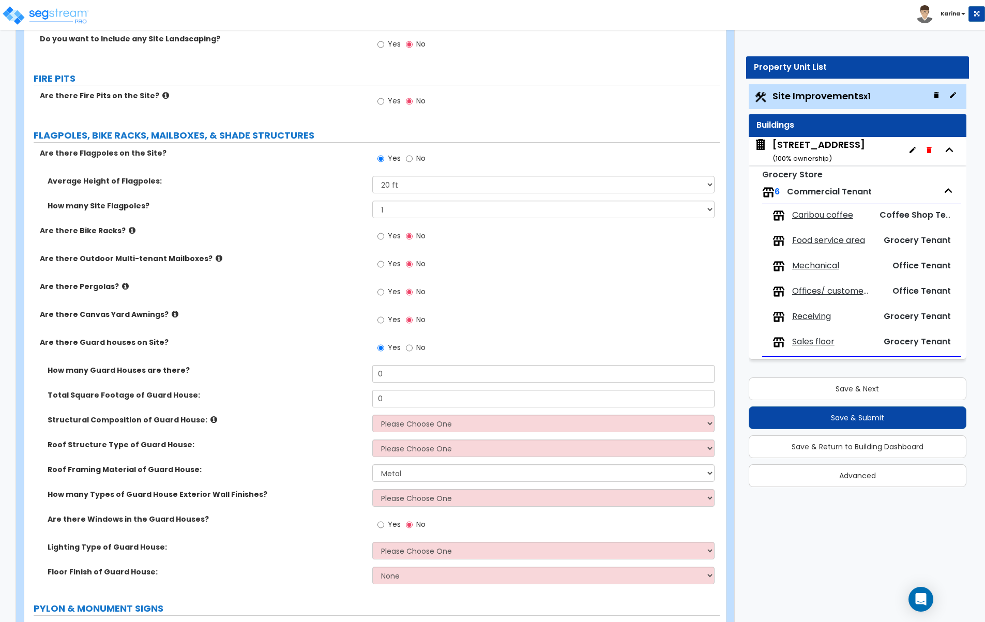
click at [210, 418] on icon at bounding box center [213, 420] width 7 height 8
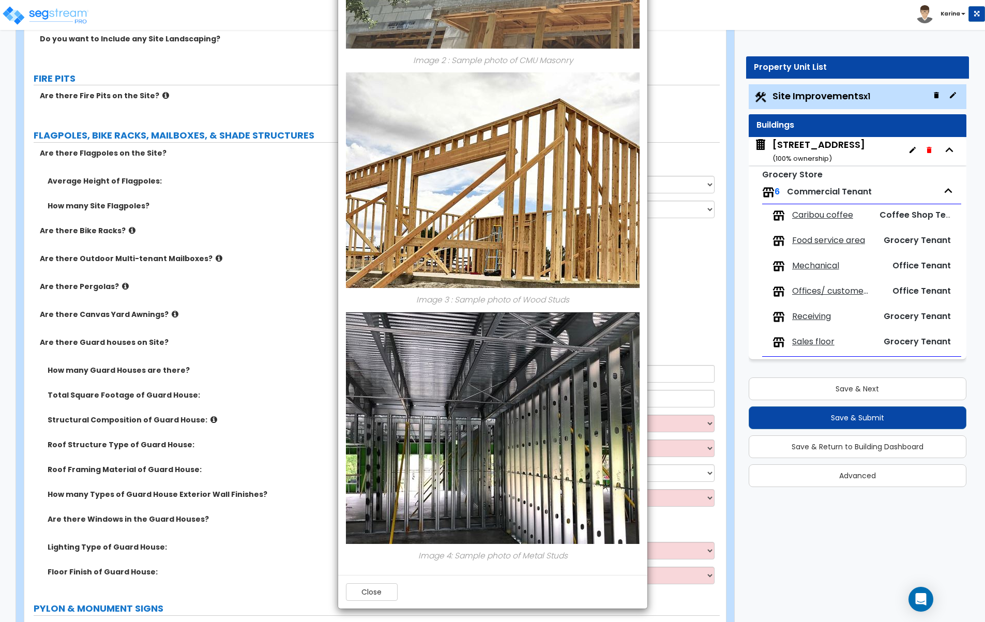
scroll to position [560, 0]
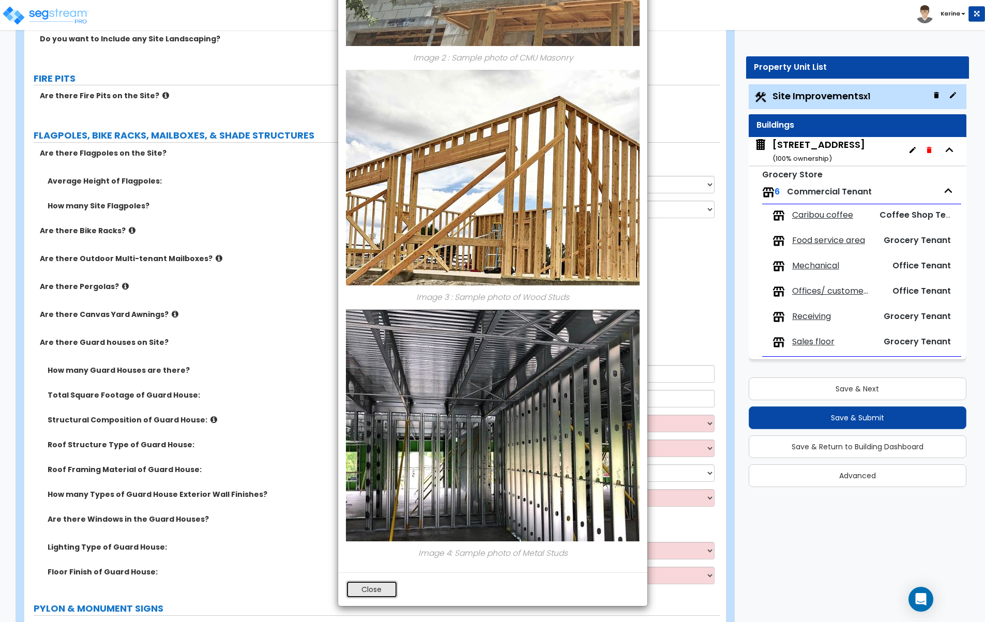
click at [386, 590] on button "Close" at bounding box center [372, 590] width 52 height 18
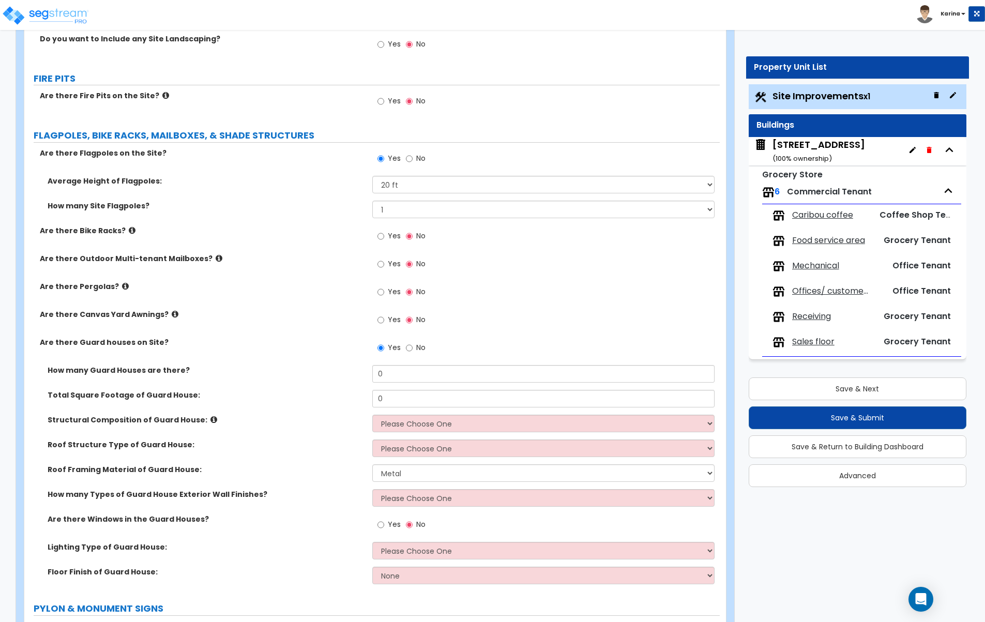
click at [279, 528] on div "Are there Windows in the Guard Houses? Yes No" at bounding box center [371, 528] width 695 height 28
click at [392, 370] on input "0" at bounding box center [543, 374] width 343 height 18
type input "1"
click at [387, 396] on input "0" at bounding box center [543, 399] width 343 height 18
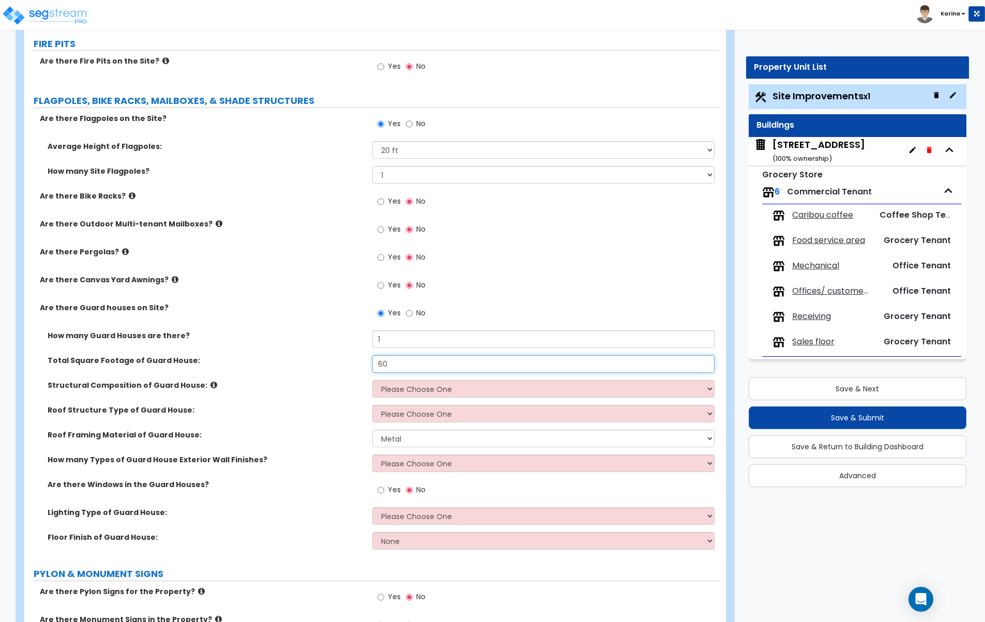
scroll to position [2373, 0]
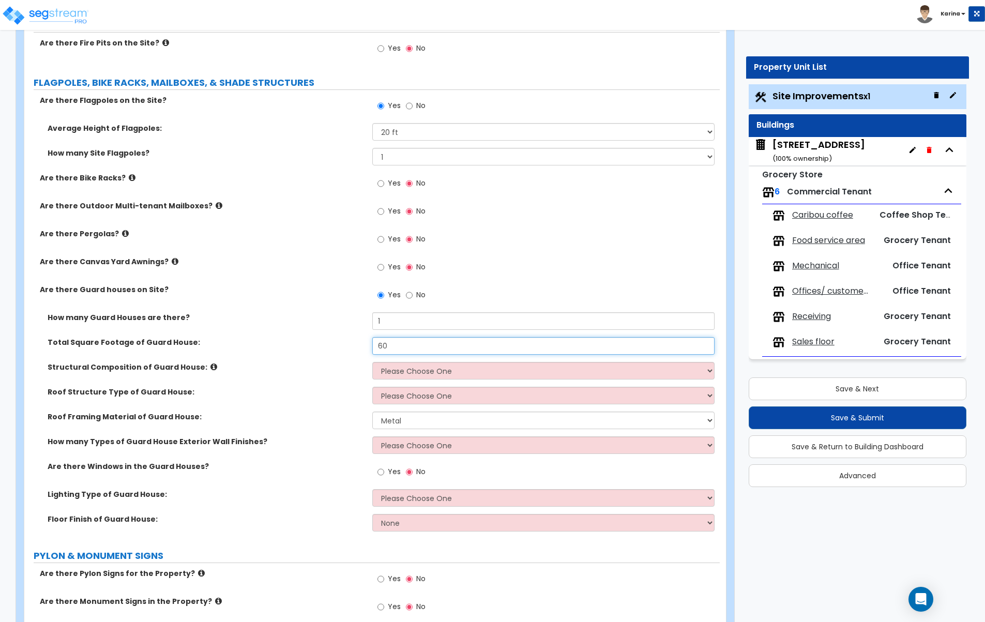
type input "60"
click at [372, 362] on select "Please Choose One Brick Masonry CMU Masonry Wood Stud Metal Stud" at bounding box center [543, 371] width 343 height 18
select select "7"
click option "Wood Stud" at bounding box center [0, 0] width 0 height 0
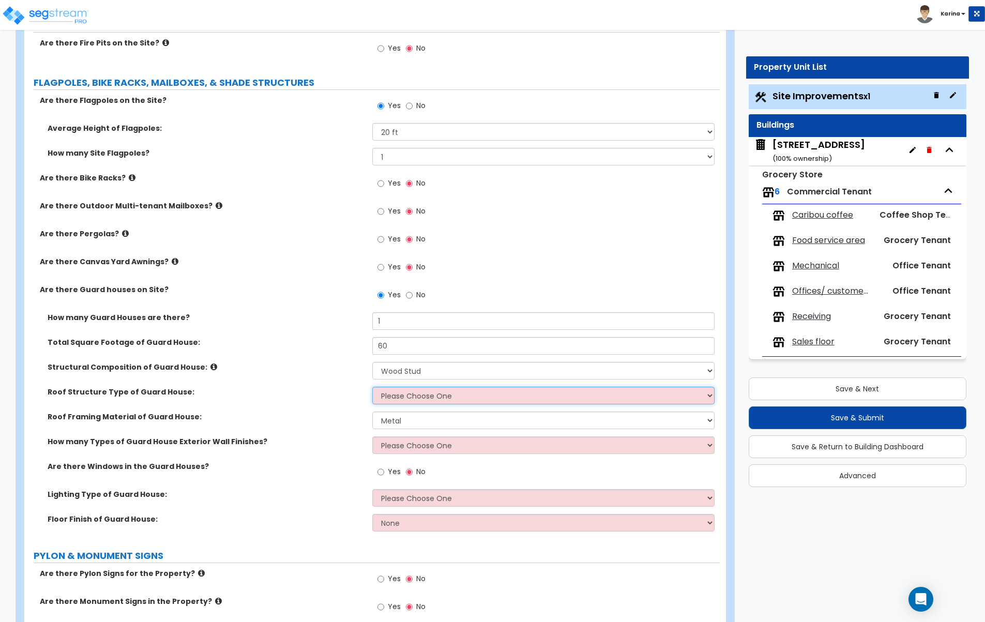
click at [372, 387] on select "Please Choose One Gabled Roof Flat Roof" at bounding box center [543, 396] width 343 height 18
select select "2"
click option "Flat Roof" at bounding box center [0, 0] width 0 height 0
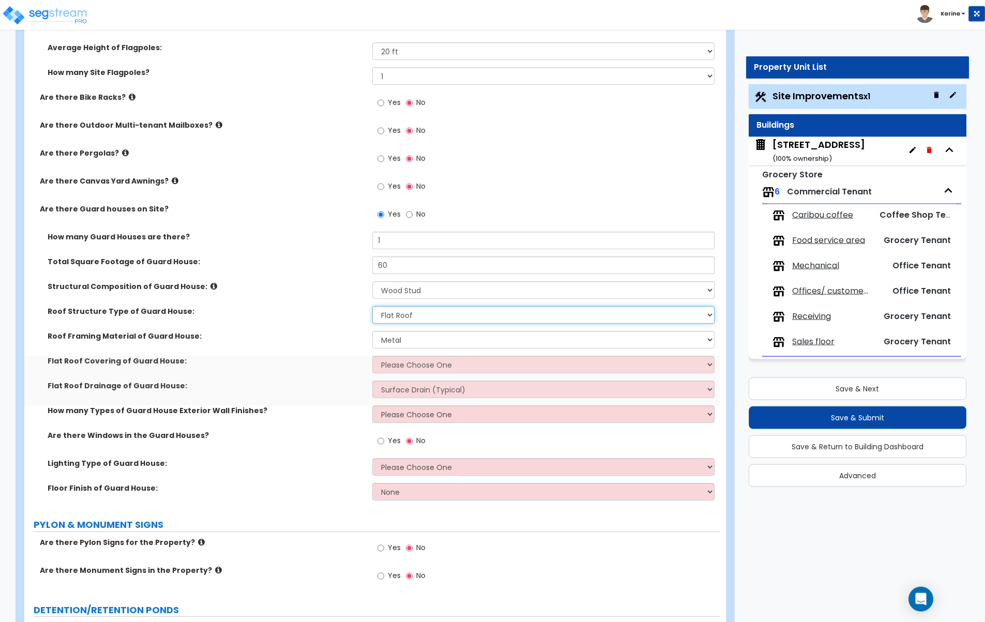
scroll to position [2479, 0]
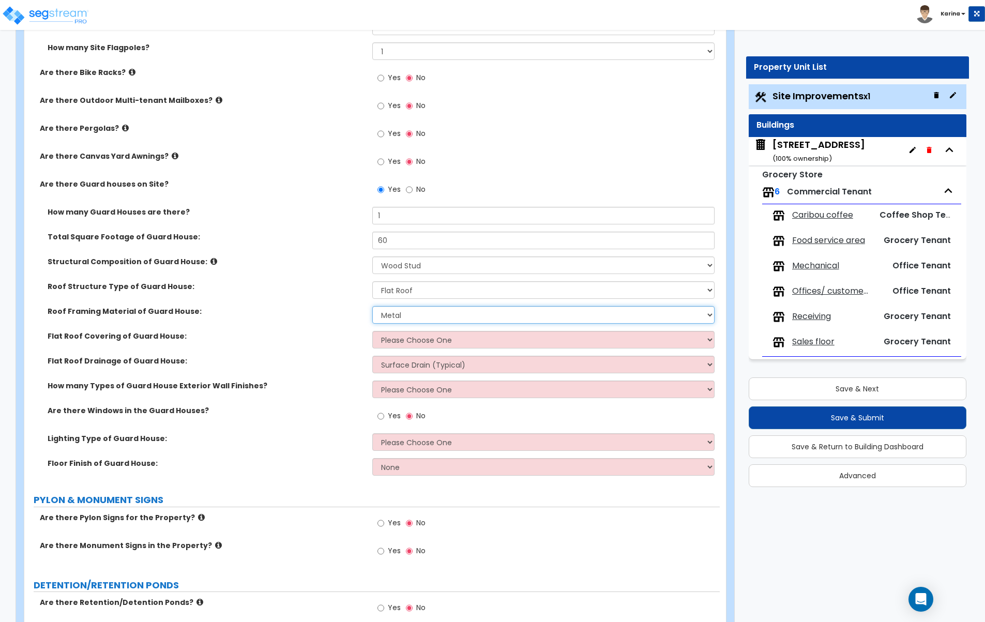
click at [372, 306] on select "Metal Wood" at bounding box center [543, 315] width 343 height 18
select select "2"
click option "Wood" at bounding box center [0, 0] width 0 height 0
click at [372, 331] on select "Please Choose One Rolled Asphalt PVC Membrane Plastic (EPDM) Membrane Asphalt F…" at bounding box center [543, 340] width 343 height 18
select select "1"
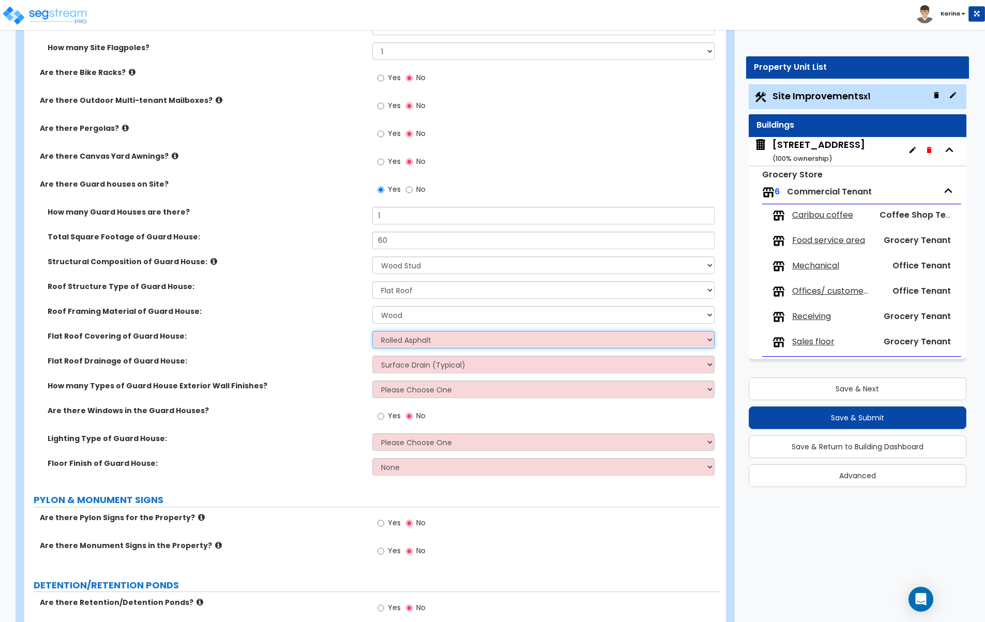
click option "Rolled Asphalt" at bounding box center [0, 0] width 0 height 0
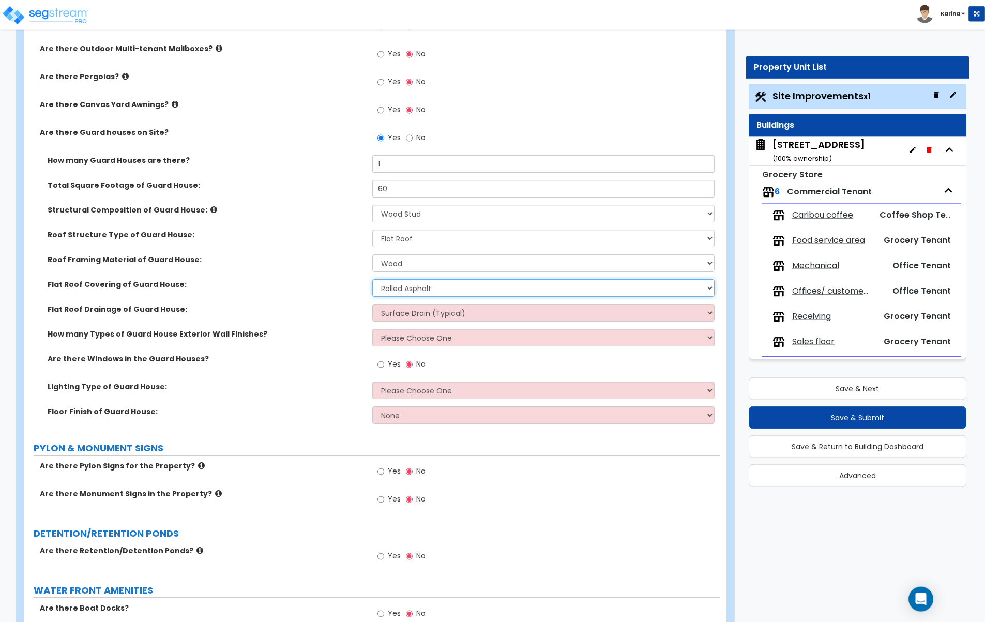
scroll to position [2531, 0]
click at [372, 303] on select "Surface Drain (Typical) Gutters Downspout Only" at bounding box center [543, 312] width 343 height 18
select select "2"
click option "Downspout Only" at bounding box center [0, 0] width 0 height 0
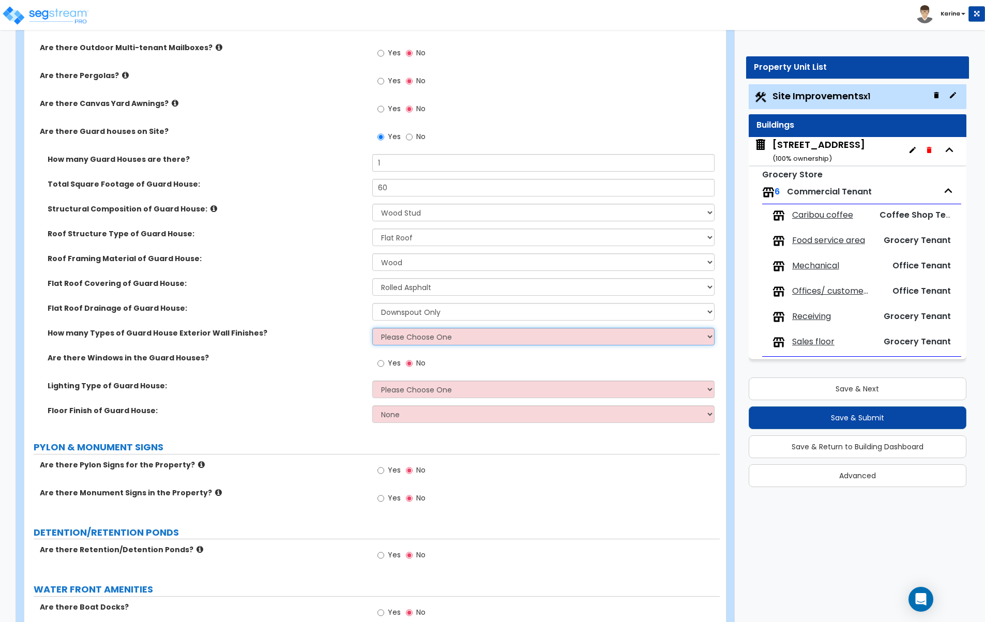
click at [372, 328] on select "Please Choose One 1 2 3" at bounding box center [543, 337] width 343 height 18
select select "1"
click option "1" at bounding box center [0, 0] width 0 height 0
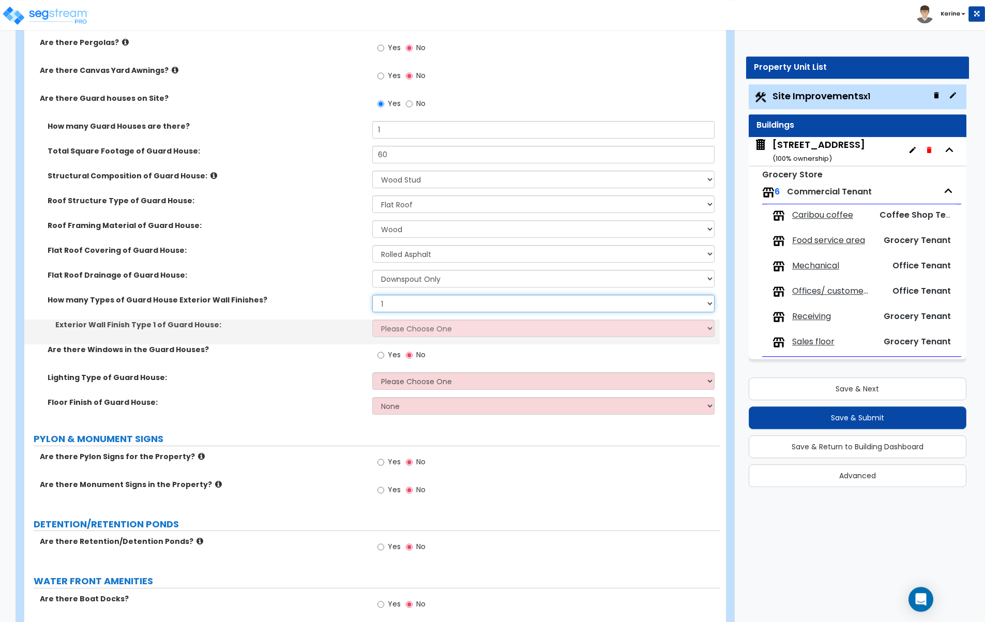
scroll to position [2584, 0]
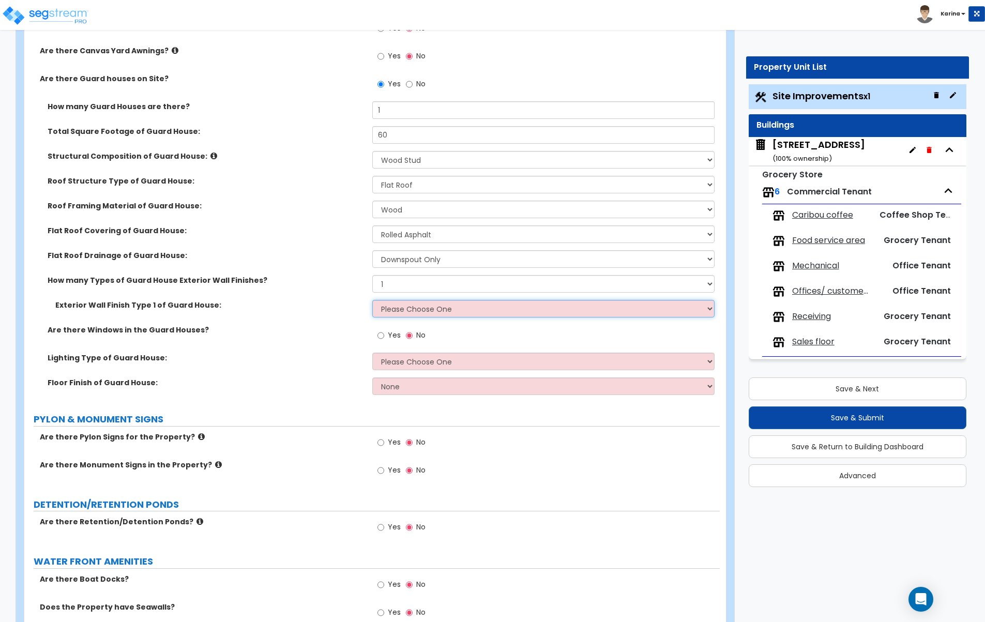
click at [372, 300] on select "Please Choose One Common/Shared Wall Brick Veneer Stone Veneer Wood Siding Viny…" at bounding box center [543, 309] width 343 height 18
select select "13"
click option "Wood Siding" at bounding box center [0, 0] width 0 height 0
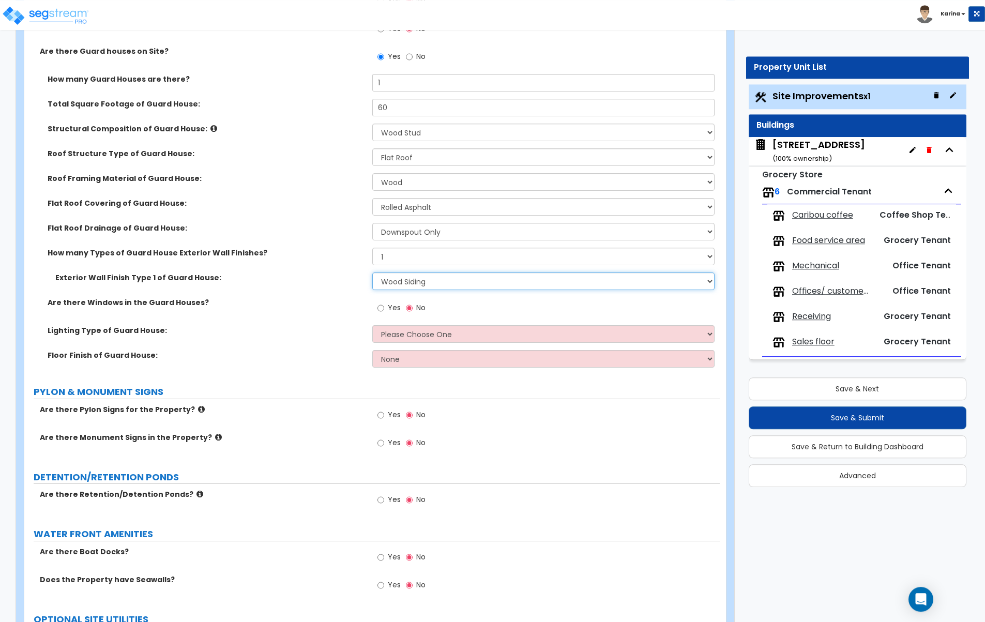
scroll to position [2637, 0]
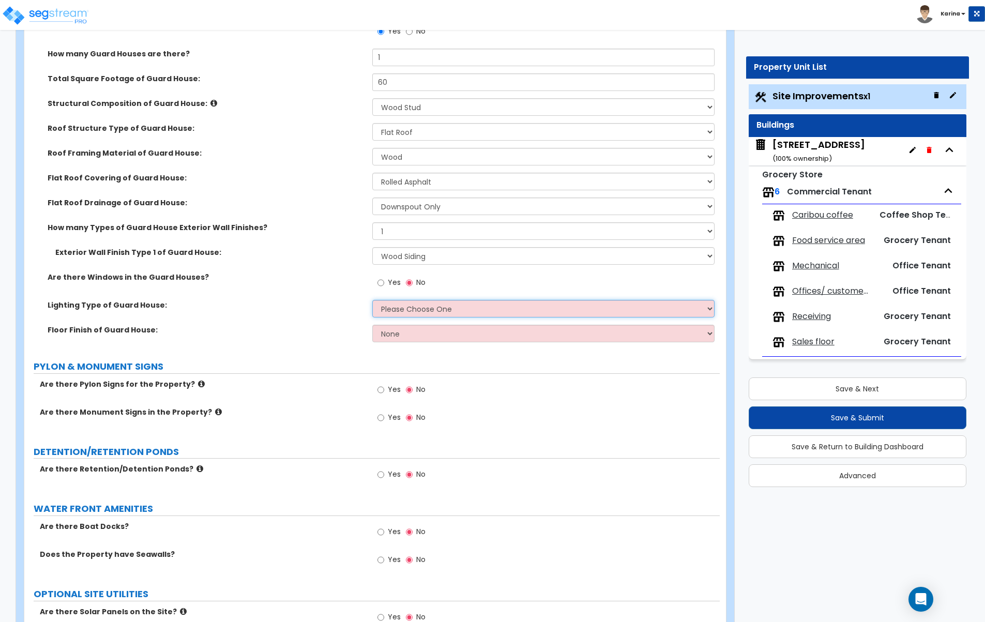
click at [372, 300] on select "Please Choose One LED Surface-Mounted LED Recessed Fluorescent Surface-Mounted …" at bounding box center [543, 309] width 343 height 18
click at [358, 306] on label "Lighting Type of Guard House:" at bounding box center [206, 305] width 317 height 10
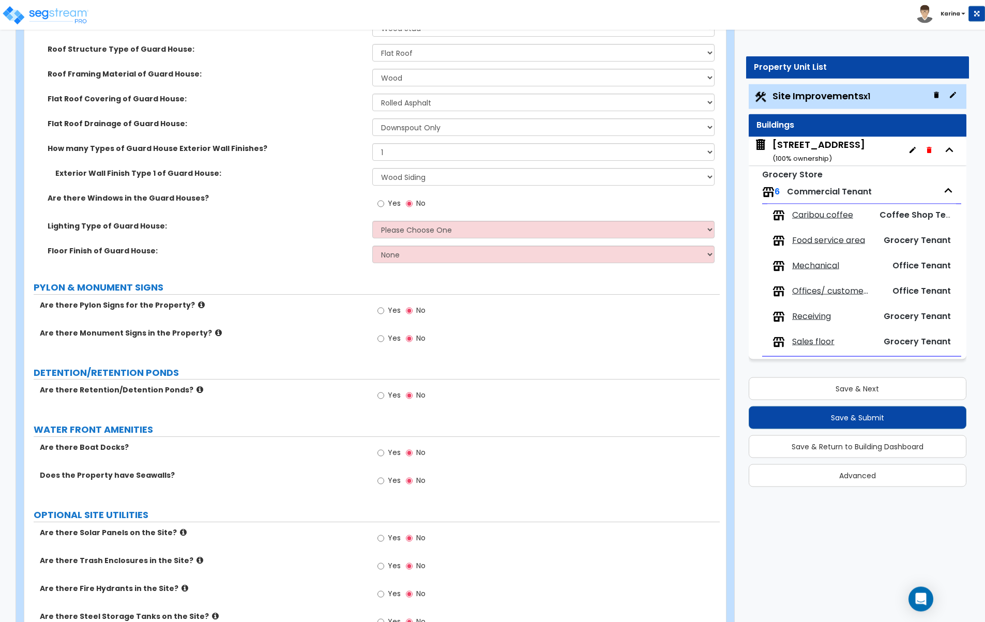
scroll to position [2742, 0]
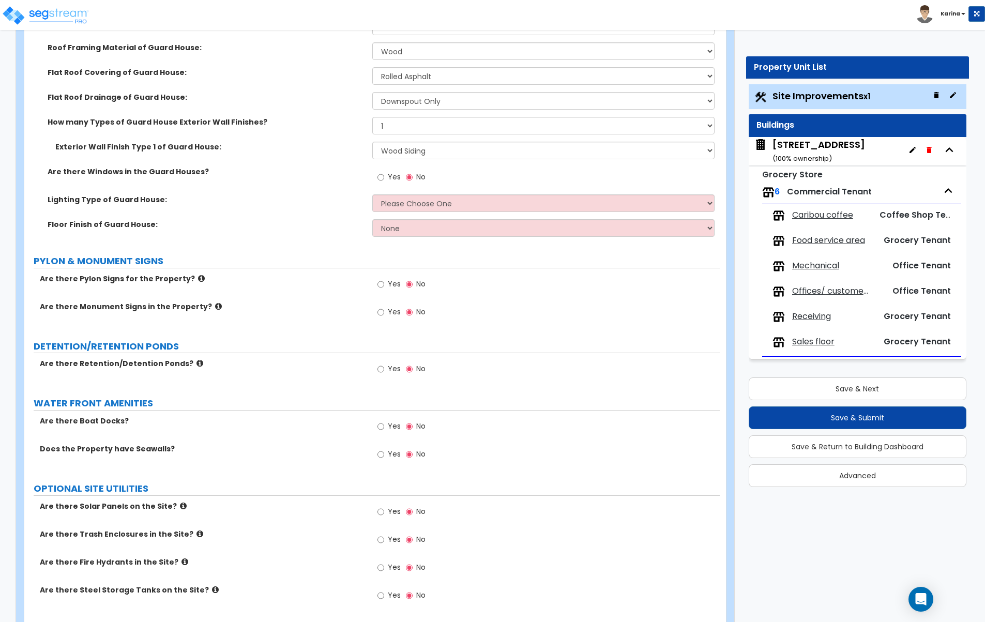
click at [198, 277] on icon at bounding box center [201, 279] width 7 height 8
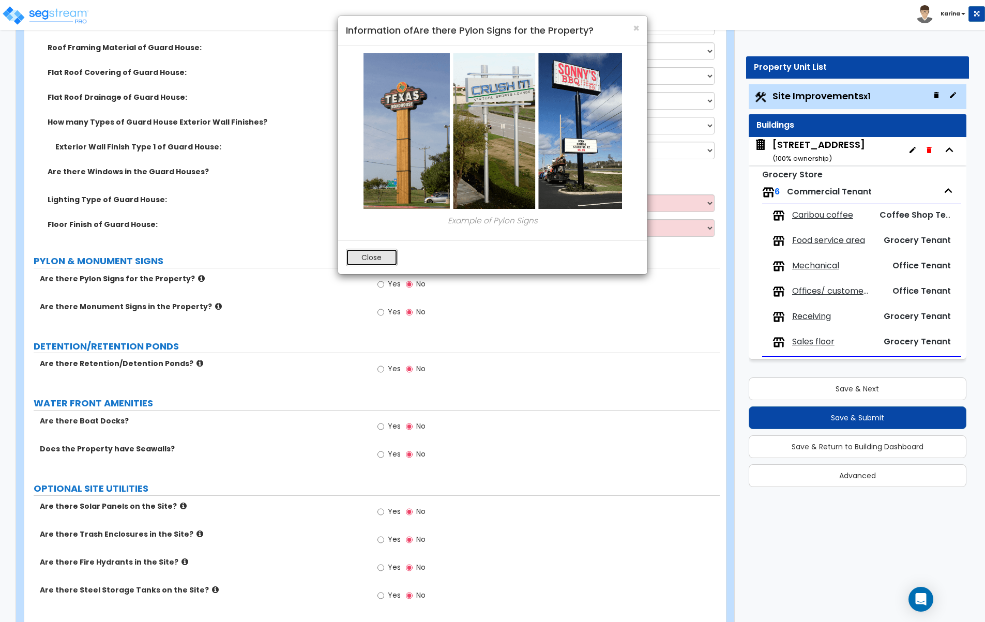
click at [386, 261] on button "Close" at bounding box center [372, 258] width 52 height 18
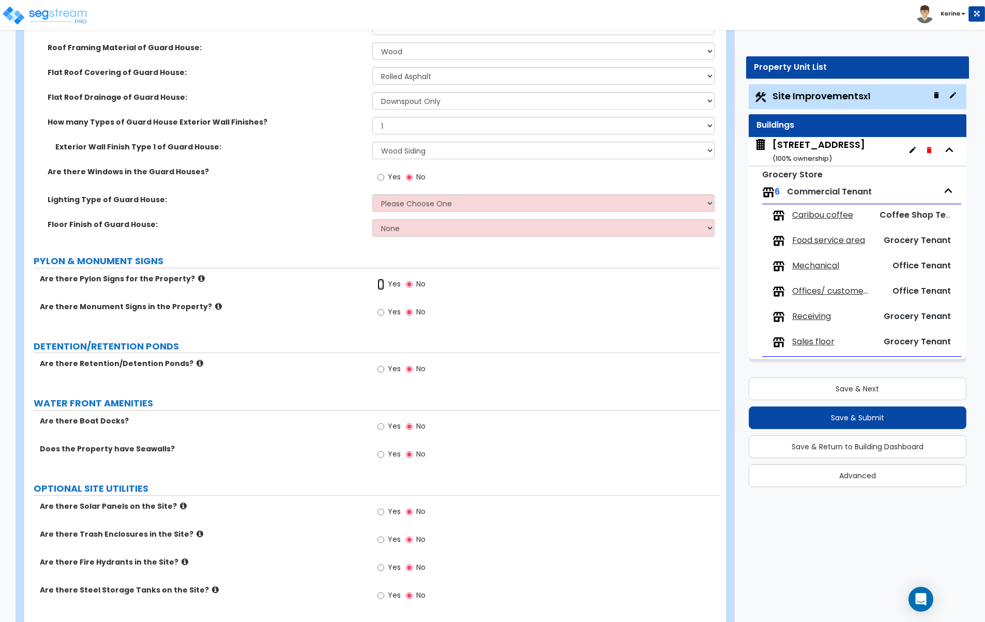
click at [380, 282] on input "Yes" at bounding box center [380, 284] width 7 height 11
radio input "true"
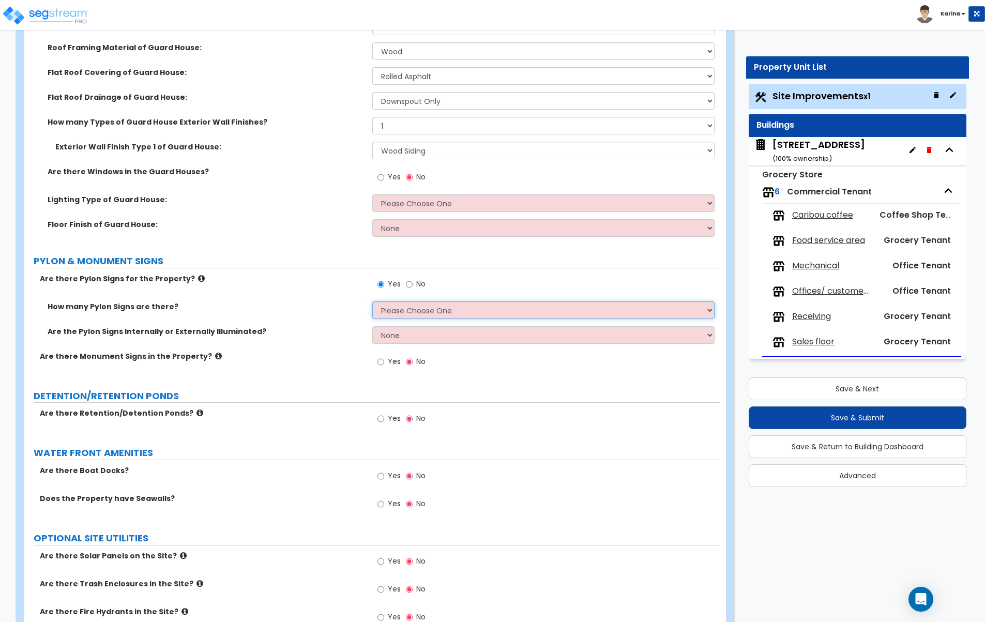
click at [372, 301] on select "Please Choose One 1 2 3" at bounding box center [543, 310] width 343 height 18
select select "1"
click option "1" at bounding box center [0, 0] width 0 height 0
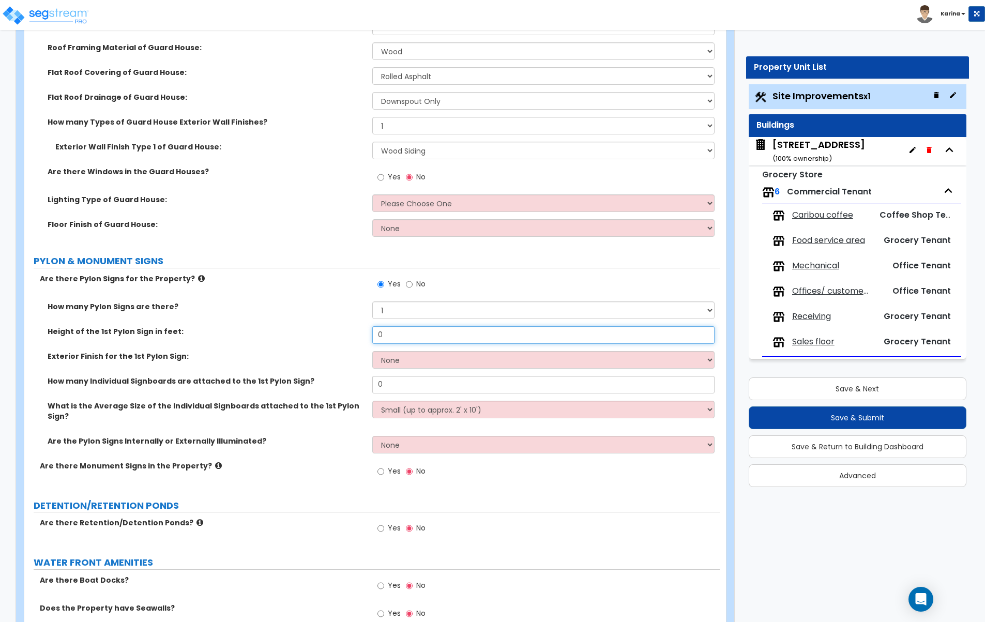
click at [389, 335] on input "0" at bounding box center [543, 335] width 343 height 18
type input "20"
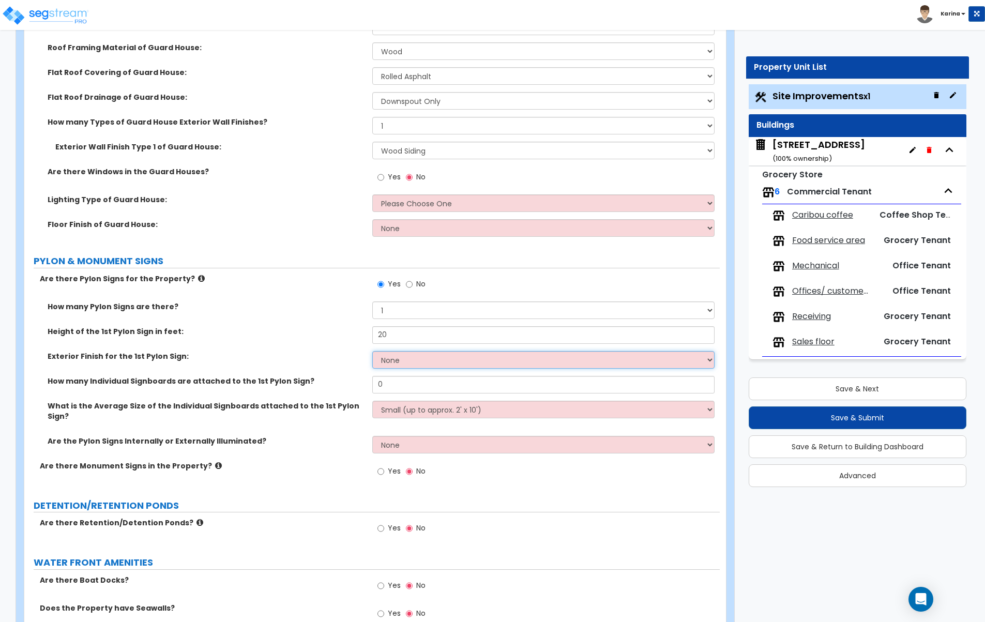
click at [372, 351] on select "None Paint Finish Brick Veneer Finish Stone Veneer Finish Metal Composite Finis…" at bounding box center [543, 360] width 343 height 18
click at [324, 351] on label "Exterior Finish for the 1st Pylon Sign:" at bounding box center [206, 356] width 317 height 10
click at [198, 280] on icon at bounding box center [201, 279] width 7 height 8
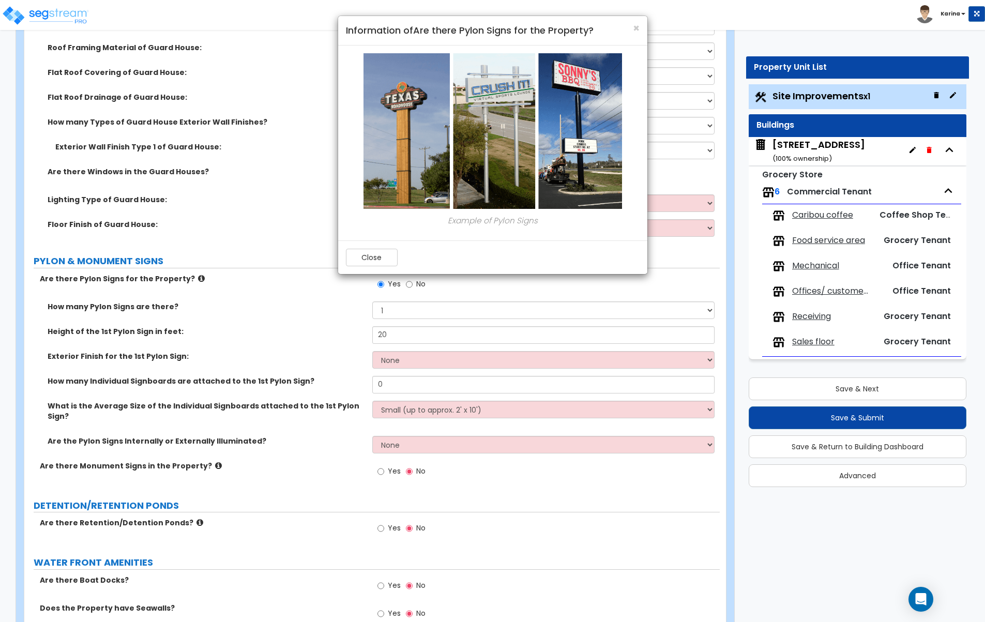
click at [264, 329] on div "× Information of Are there Pylon Signs for the Property? Example of Pylon Signs…" at bounding box center [492, 311] width 985 height 622
click at [368, 262] on button "Close" at bounding box center [372, 258] width 52 height 18
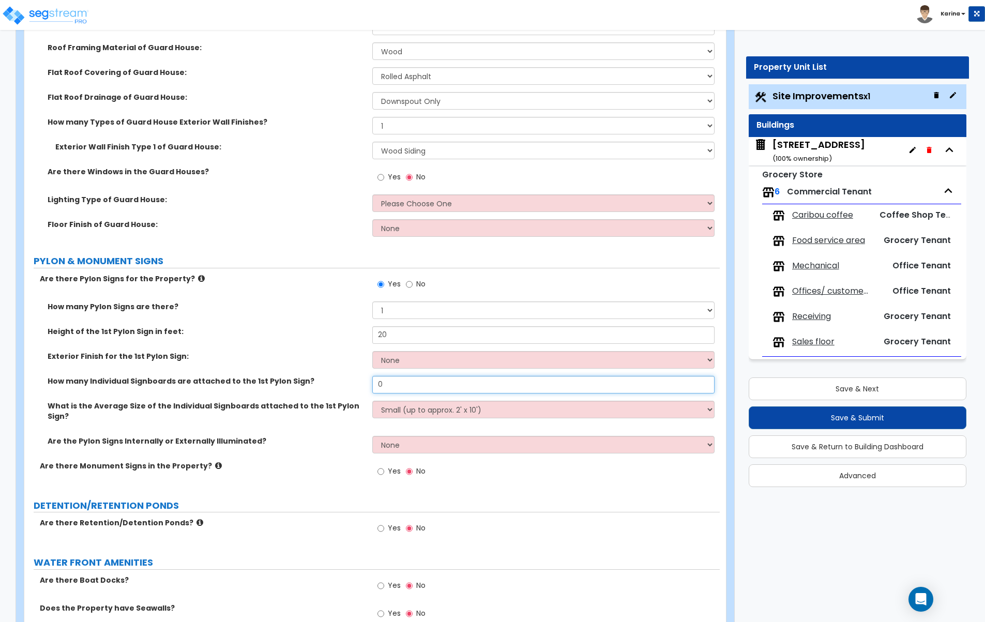
drag, startPoint x: 387, startPoint y: 388, endPoint x: 368, endPoint y: 387, distance: 19.7
click at [372, 387] on input "0" at bounding box center [543, 385] width 343 height 18
type input "2"
click at [351, 366] on div "Exterior Finish for the 1st Pylon Sign: None Paint Finish Brick Veneer Finish S…" at bounding box center [371, 363] width 695 height 25
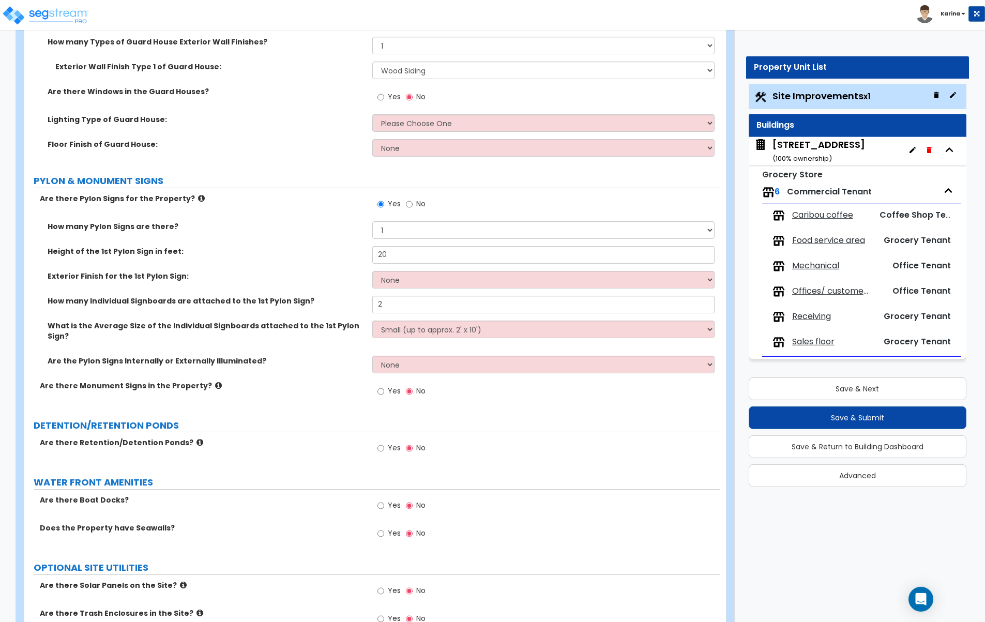
scroll to position [2848, 0]
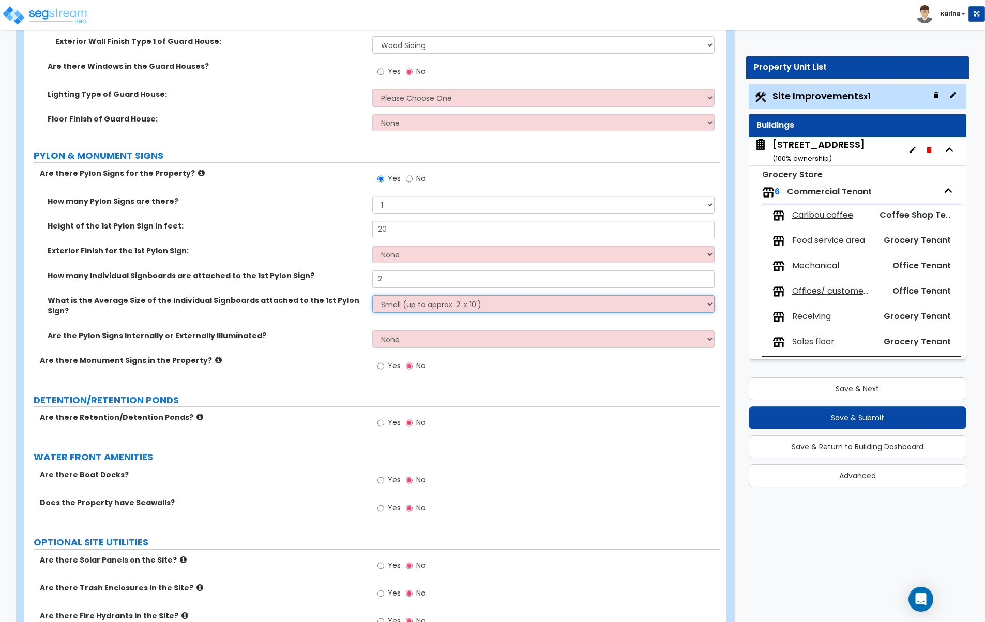
click at [372, 295] on select "Small (up to approx. 2' x 10') Medium (up to approx. 4' x 10') Large (up to app…" at bounding box center [543, 304] width 343 height 18
select select "1"
click option "Medium (up to approx. 4' x 10')" at bounding box center [0, 0] width 0 height 0
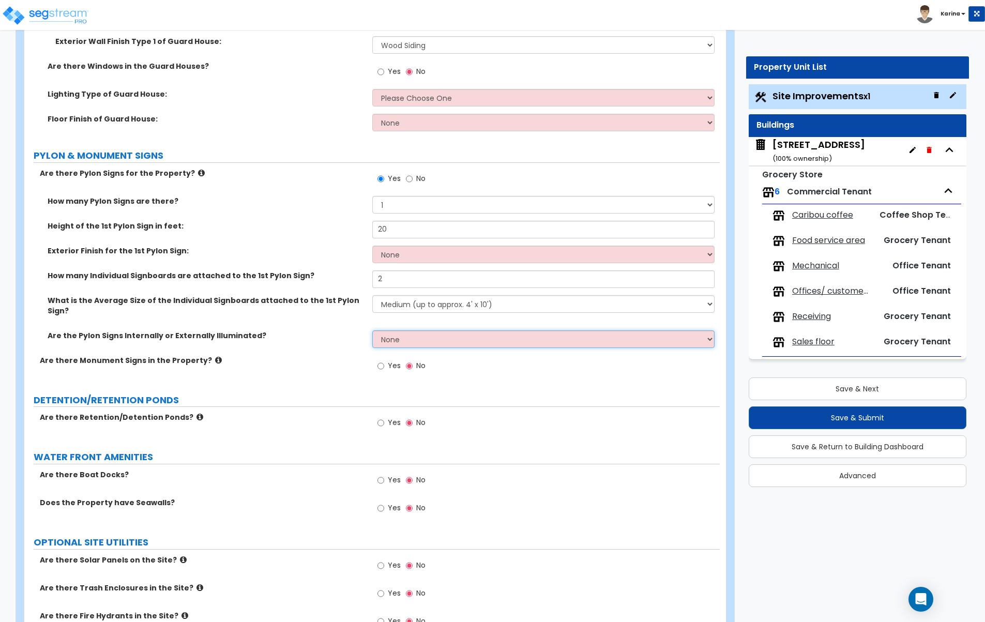
click at [372, 330] on select "None Internally Illuminated Externally Illuminated" at bounding box center [543, 339] width 343 height 18
click at [391, 332] on select "None Internally Illuminated Externally Illuminated" at bounding box center [543, 339] width 343 height 18
click at [372, 330] on select "None Internally Illuminated Externally Illuminated" at bounding box center [543, 339] width 343 height 18
select select "1"
click option "Internally Illuminated" at bounding box center [0, 0] width 0 height 0
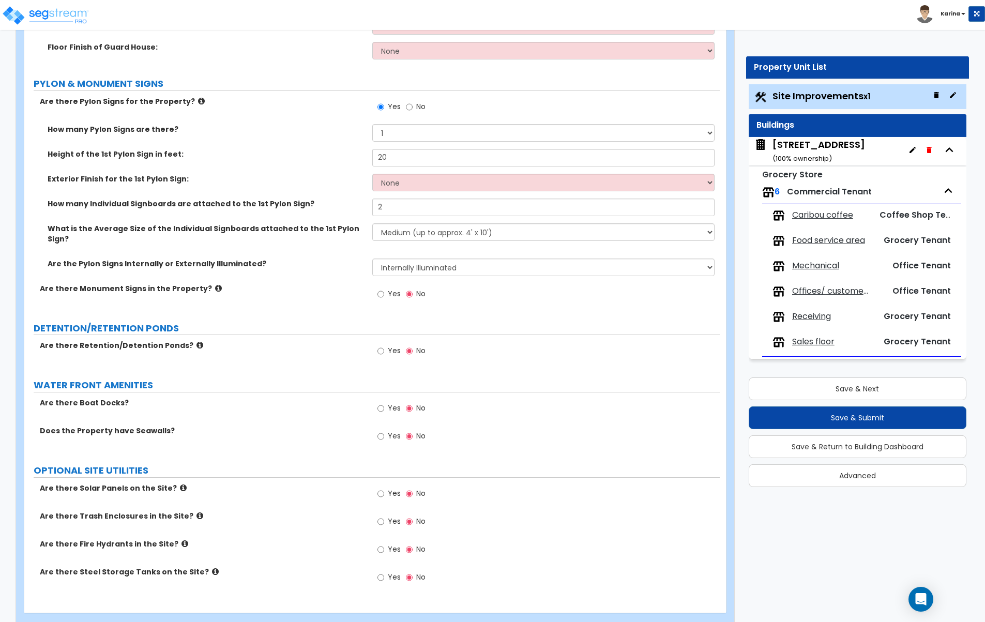
scroll to position [2929, 0]
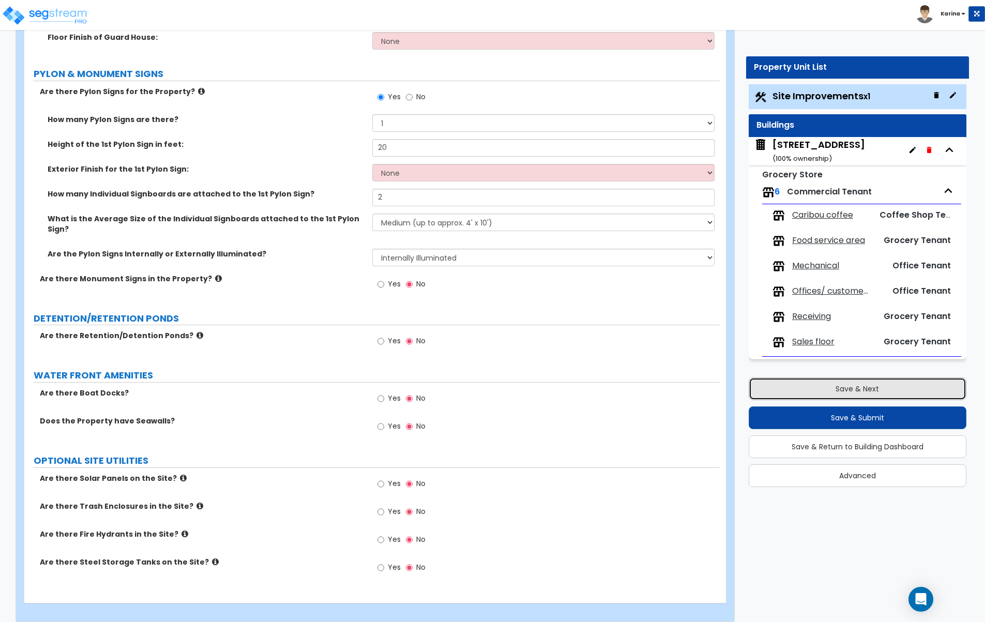
click at [840, 385] on button "Save & Next" at bounding box center [858, 388] width 218 height 23
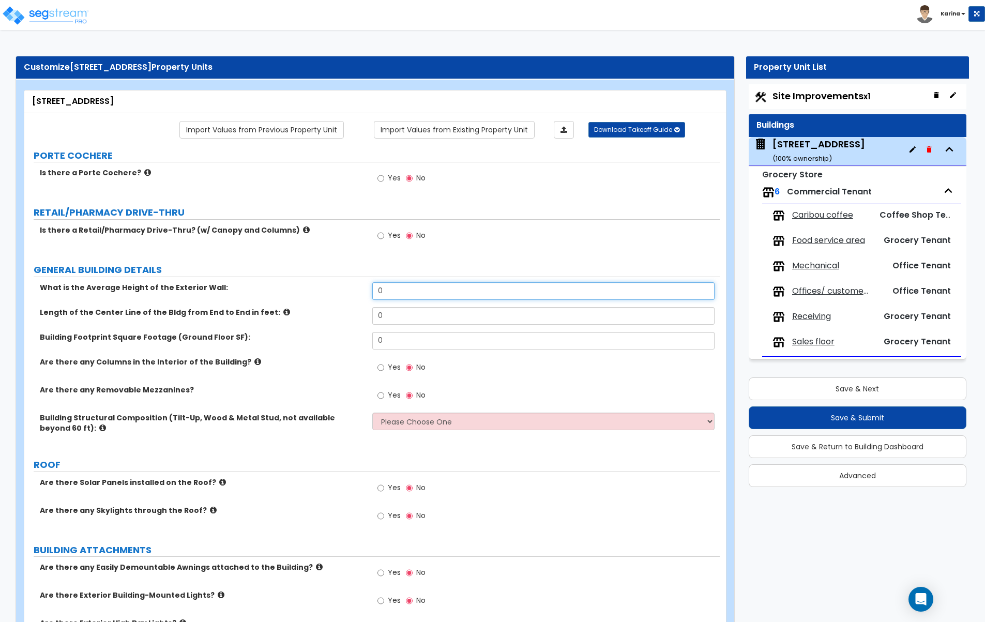
click at [388, 292] on input "0" at bounding box center [543, 291] width 343 height 18
type input "19"
click at [589, 520] on div "Yes No" at bounding box center [546, 519] width 348 height 28
drag, startPoint x: 387, startPoint y: 314, endPoint x: 363, endPoint y: 313, distance: 23.3
click at [372, 313] on input "0" at bounding box center [543, 316] width 343 height 18
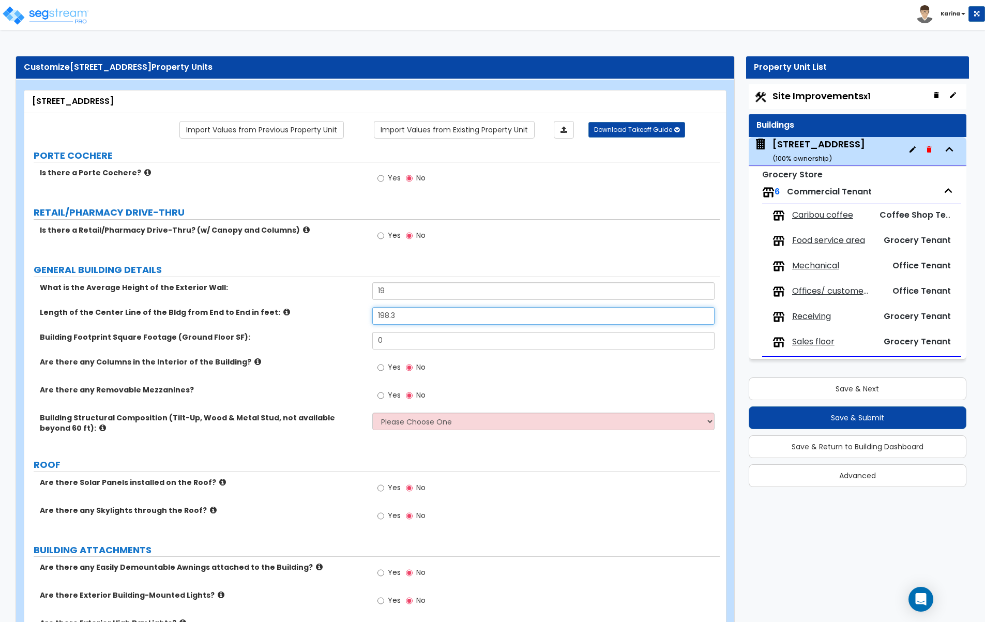
type input "198.3"
click at [392, 345] on input "0" at bounding box center [543, 341] width 343 height 18
type input "26,884"
click at [282, 370] on div "Are there any Columns in the Interior of the Building? Yes No" at bounding box center [371, 371] width 695 height 28
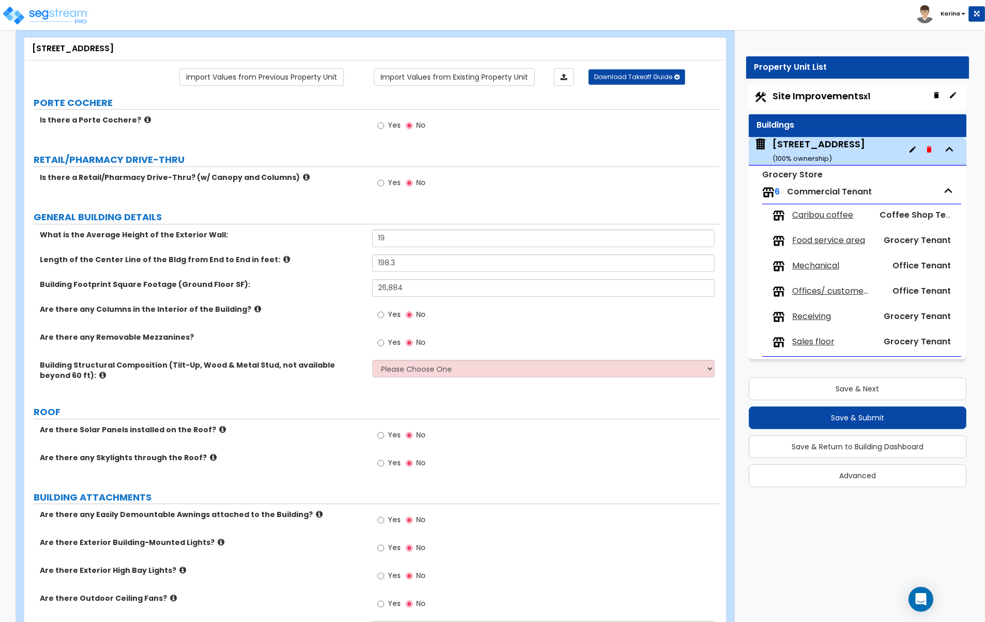
scroll to position [105, 0]
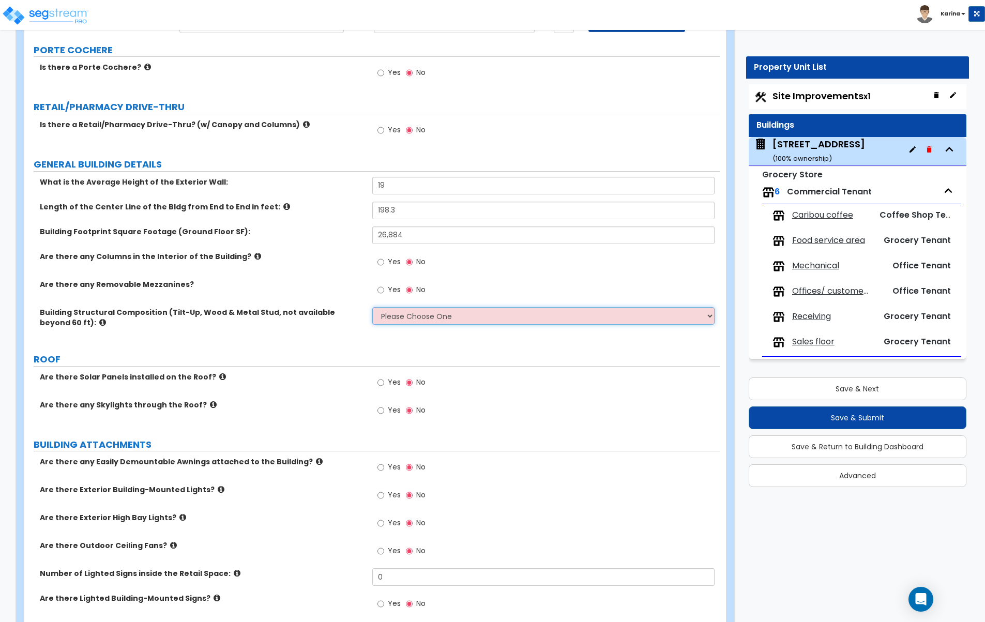
click at [372, 307] on select "Please Choose One Pre-Engineered Metal Building Tilt-up Wall Construction Reinf…" at bounding box center [543, 316] width 343 height 18
select select "2"
click option "Tilt-up Wall Construction" at bounding box center [0, 0] width 0 height 0
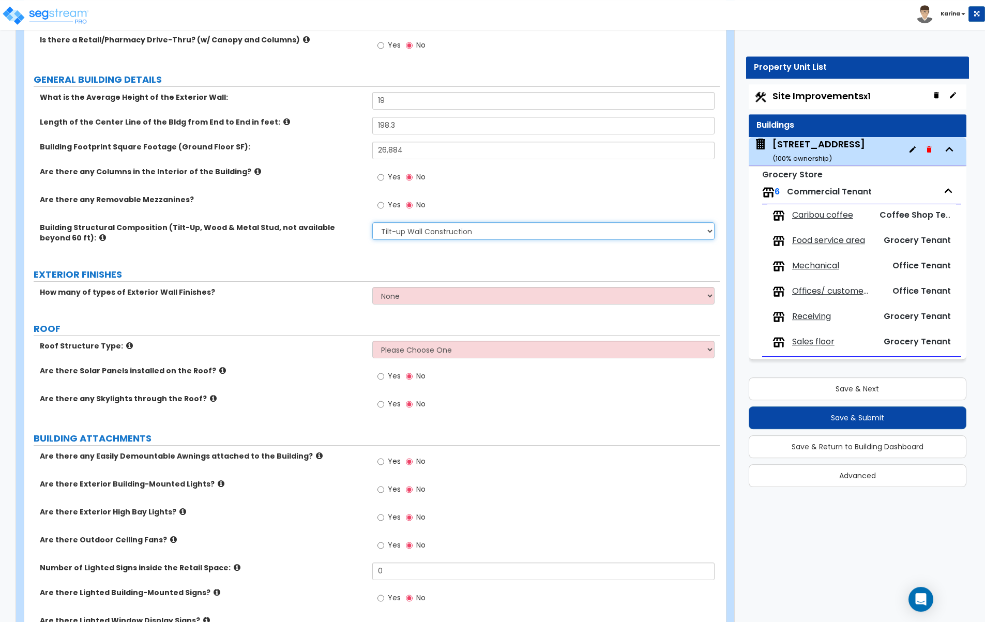
scroll to position [211, 0]
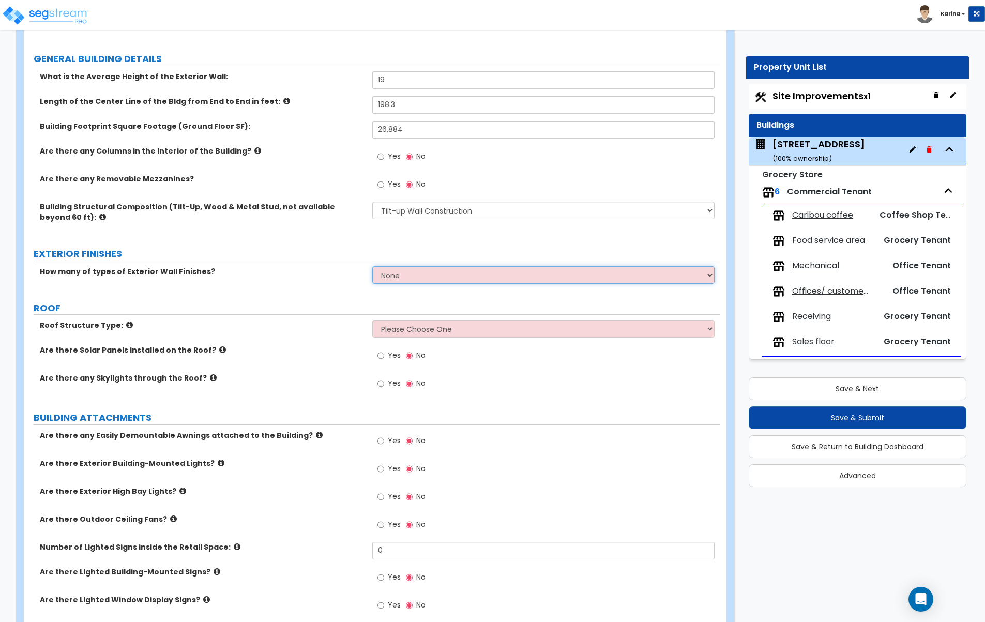
click at [372, 266] on select "None 1 2 3" at bounding box center [543, 275] width 343 height 18
select select "2"
click option "2" at bounding box center [0, 0] width 0 height 0
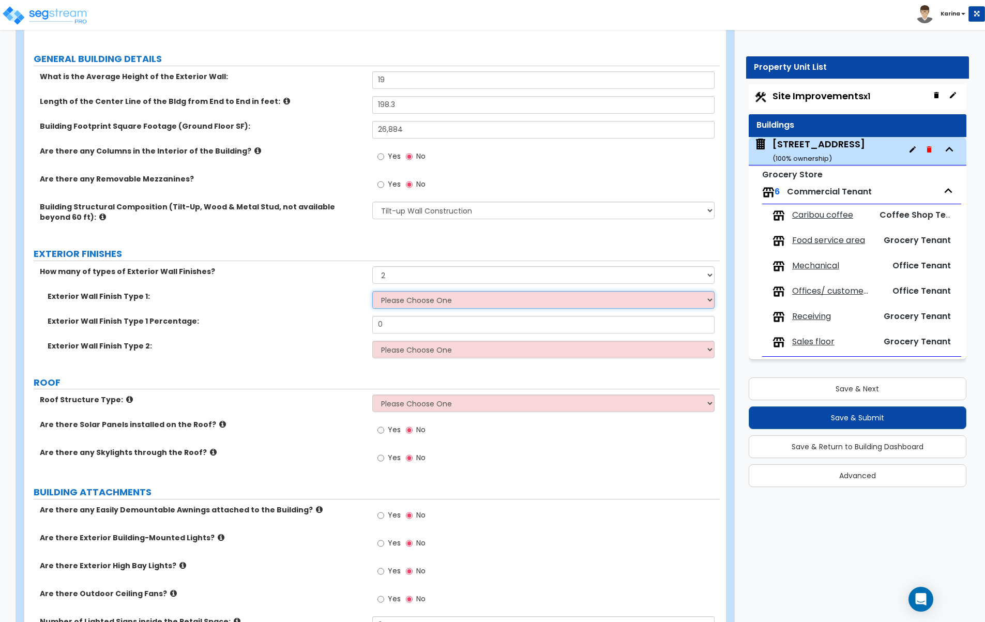
click at [372, 291] on select "Please Choose One No Finish/Shared Wall No Wall Brick Veneer Stone Veneer Wood …" at bounding box center [543, 300] width 343 height 18
select select "2"
click option "Brick Veneer" at bounding box center [0, 0] width 0 height 0
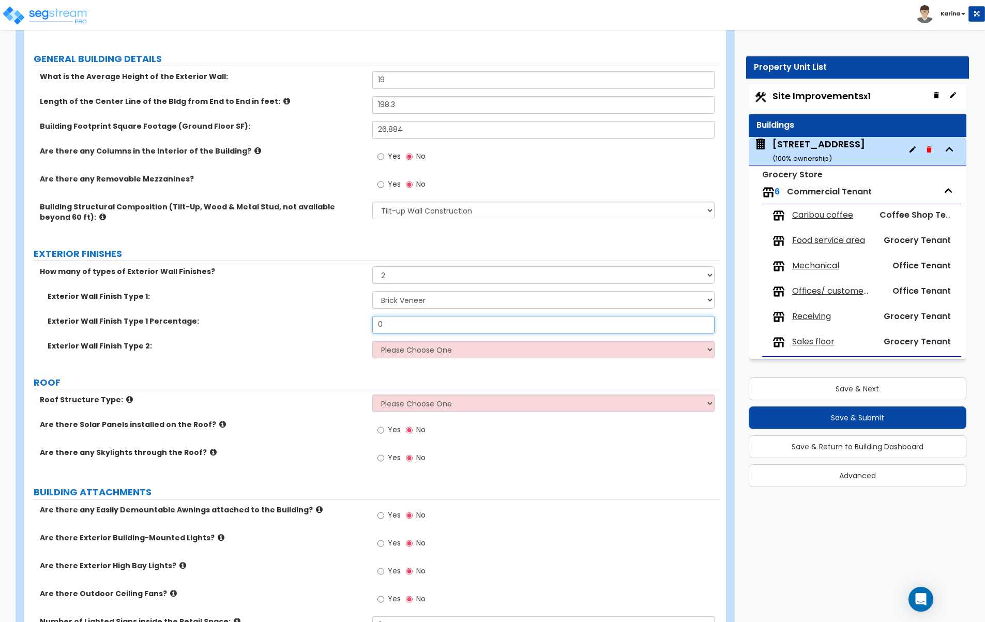
click at [394, 325] on input "0" at bounding box center [543, 325] width 343 height 18
click at [372, 341] on select "Please Choose One No Finish/Shared Wall No Wall Brick Veneer Stone Veneer Wood …" at bounding box center [543, 350] width 343 height 18
select select "3"
click option "Stone Veneer" at bounding box center [0, 0] width 0 height 0
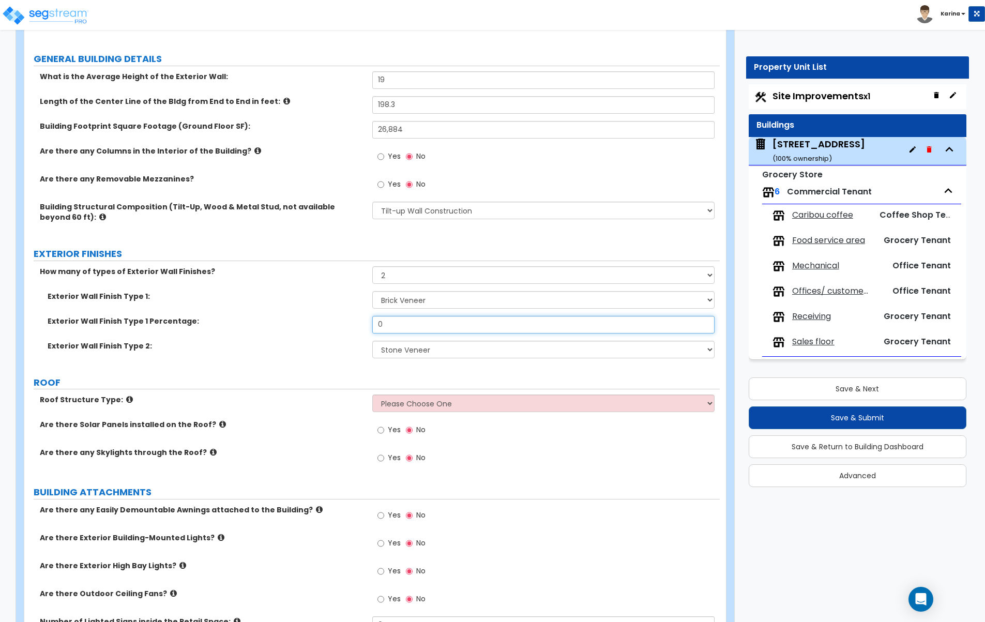
click at [399, 323] on input "0" at bounding box center [543, 325] width 343 height 18
type input "80"
click at [306, 338] on div "Exterior Wall Finish Type 1 Percentage: 80" at bounding box center [371, 328] width 695 height 25
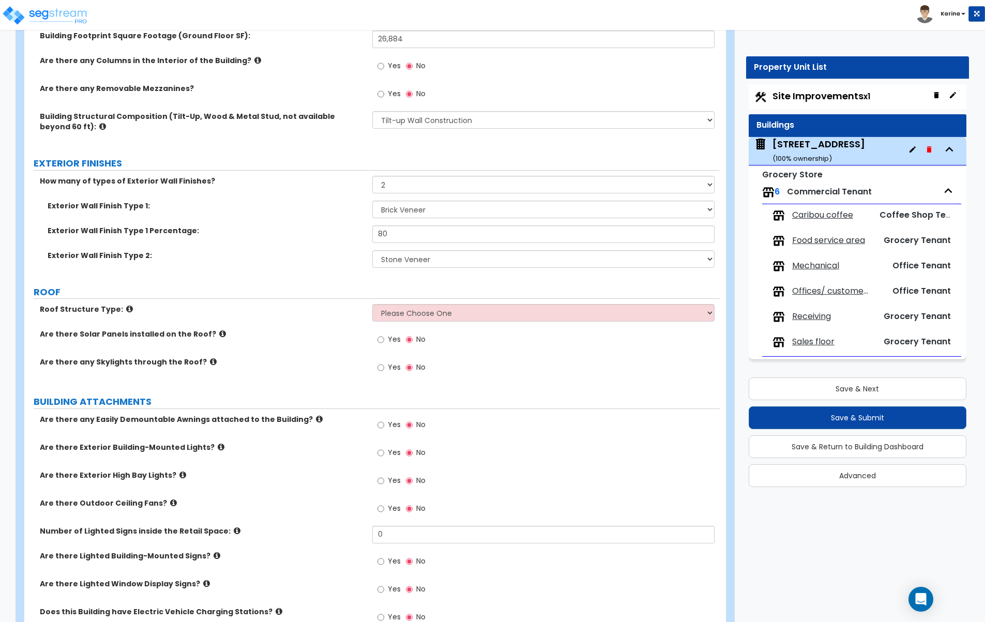
scroll to position [316, 0]
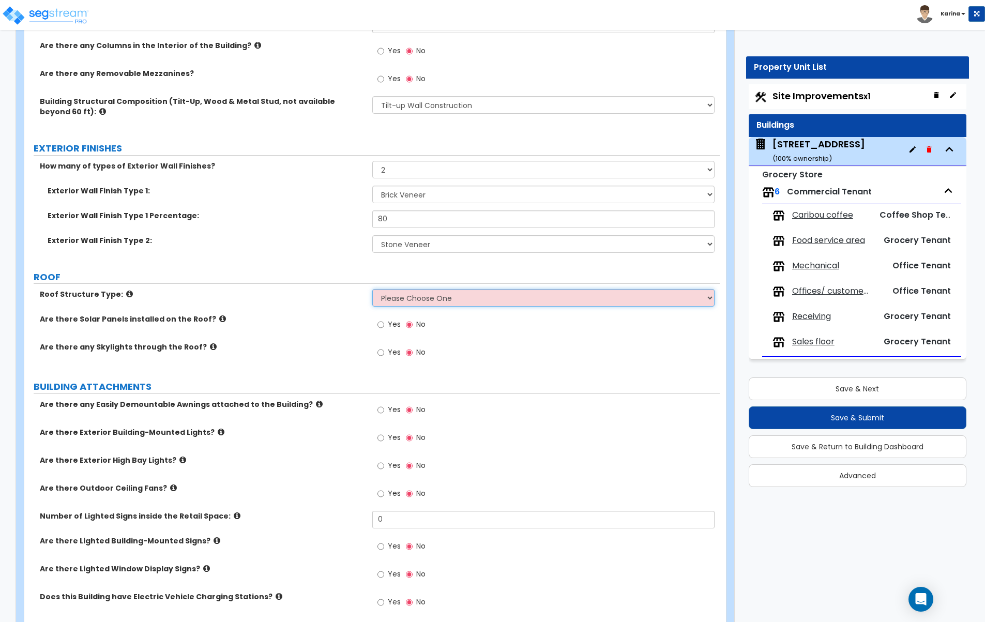
click at [372, 289] on select "Please Choose One Gable Roof Flat Roof Hybrid Gable & Flat Roof" at bounding box center [543, 298] width 343 height 18
select select "2"
click option "Flat Roof" at bounding box center [0, 0] width 0 height 0
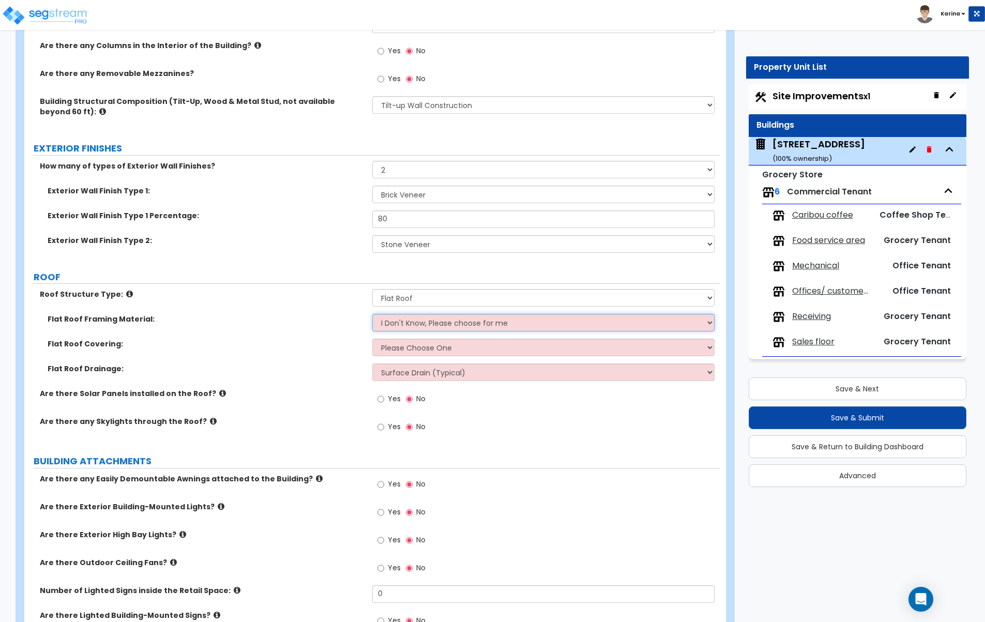
click at [372, 314] on select "I Don't Know, Please choose for me Metal Wood" at bounding box center [543, 323] width 343 height 18
select select "1"
click option "Metal" at bounding box center [0, 0] width 0 height 0
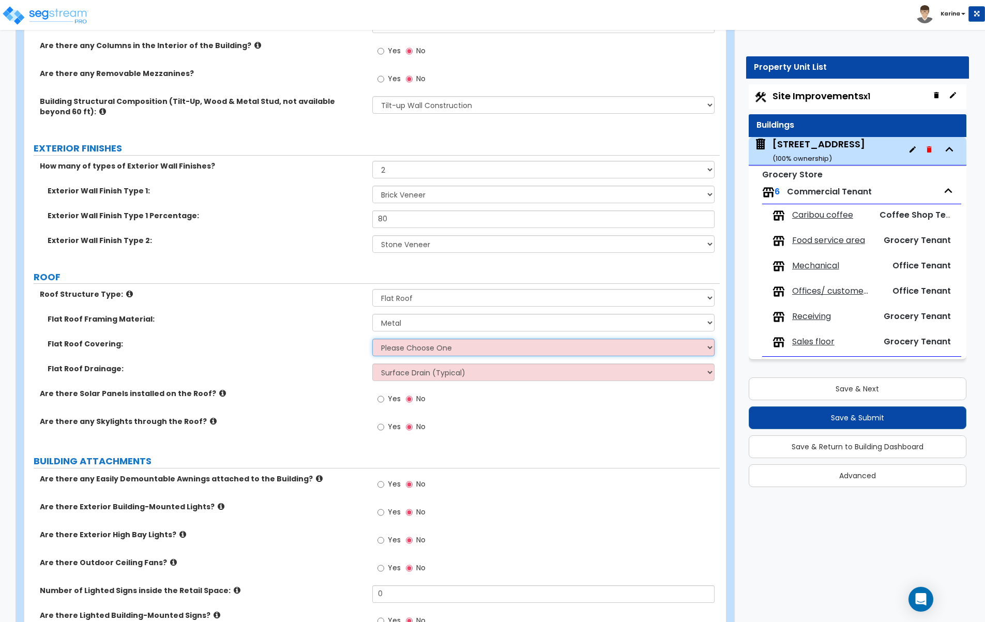
click at [372, 339] on select "Please Choose One Rolled Asphalt PVC Membrane Plastic (EPDM) Membrane Asphalt F…" at bounding box center [543, 348] width 343 height 18
select select "3"
click option "Plastic (EPDM) Membrane" at bounding box center [0, 0] width 0 height 0
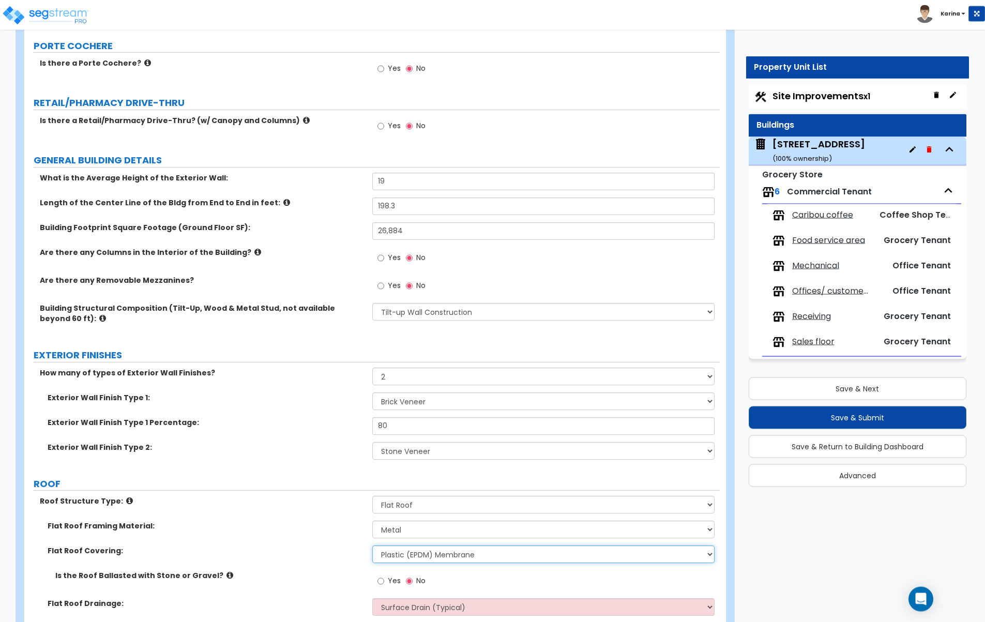
scroll to position [53, 0]
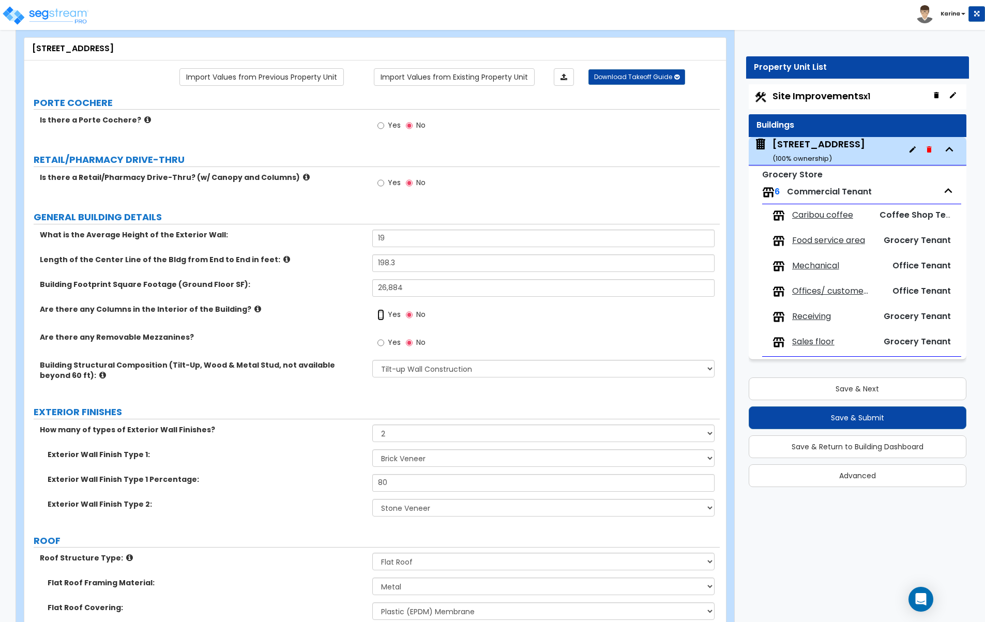
click at [379, 315] on input "Yes" at bounding box center [380, 314] width 7 height 11
radio input "true"
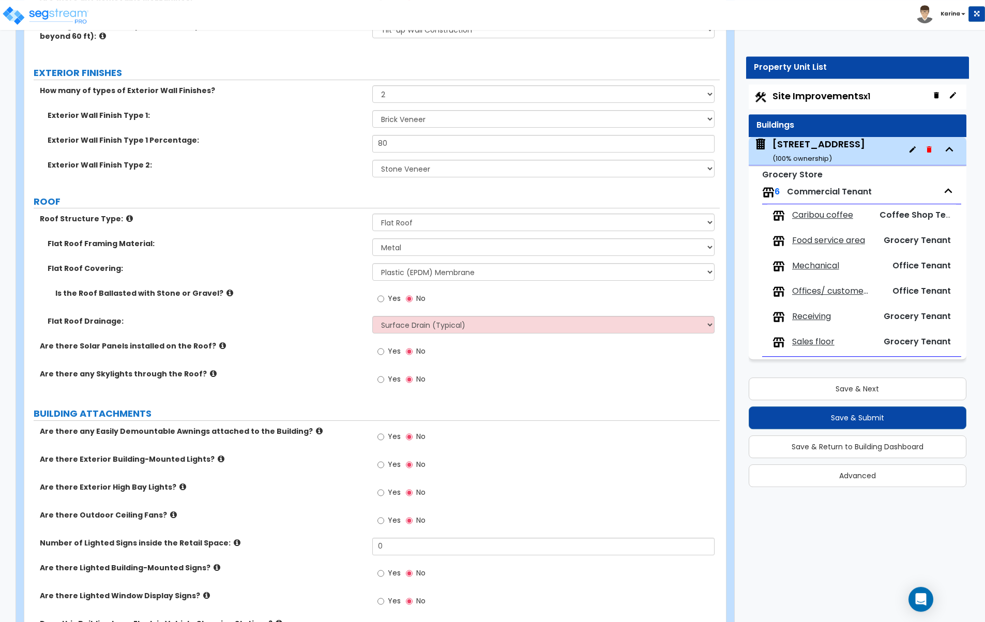
scroll to position [369, 0]
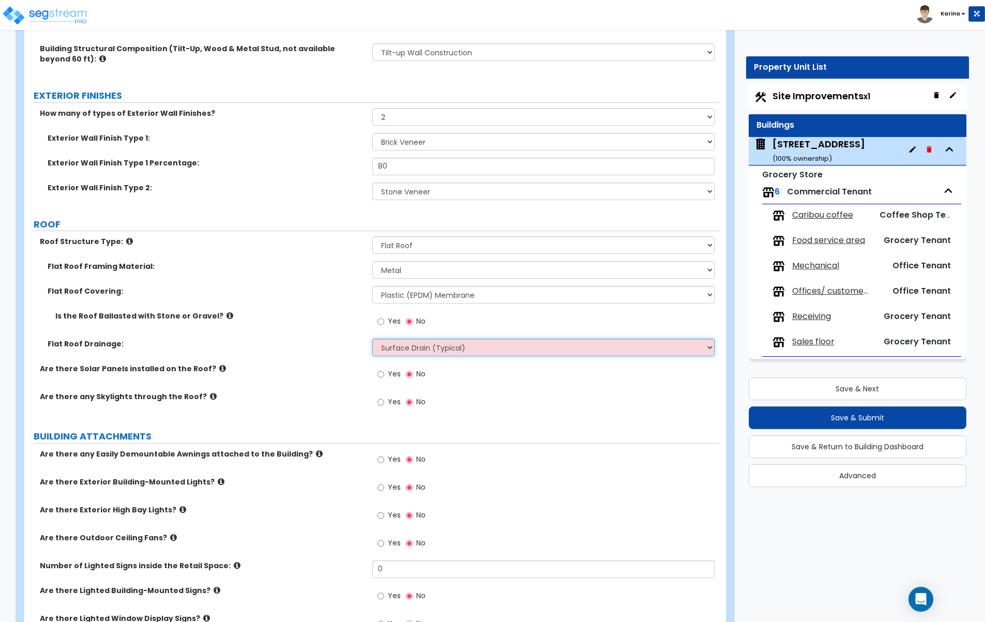
click at [372, 339] on select "Surface Drain (Typical) Gutters Downspout Only" at bounding box center [543, 348] width 343 height 18
click option "Gutters" at bounding box center [0, 0] width 0 height 0
click at [372, 339] on select "Surface Drain (Typical) Gutters Downspout Only" at bounding box center [543, 348] width 343 height 18
select select "2"
click option "Downspout Only" at bounding box center [0, 0] width 0 height 0
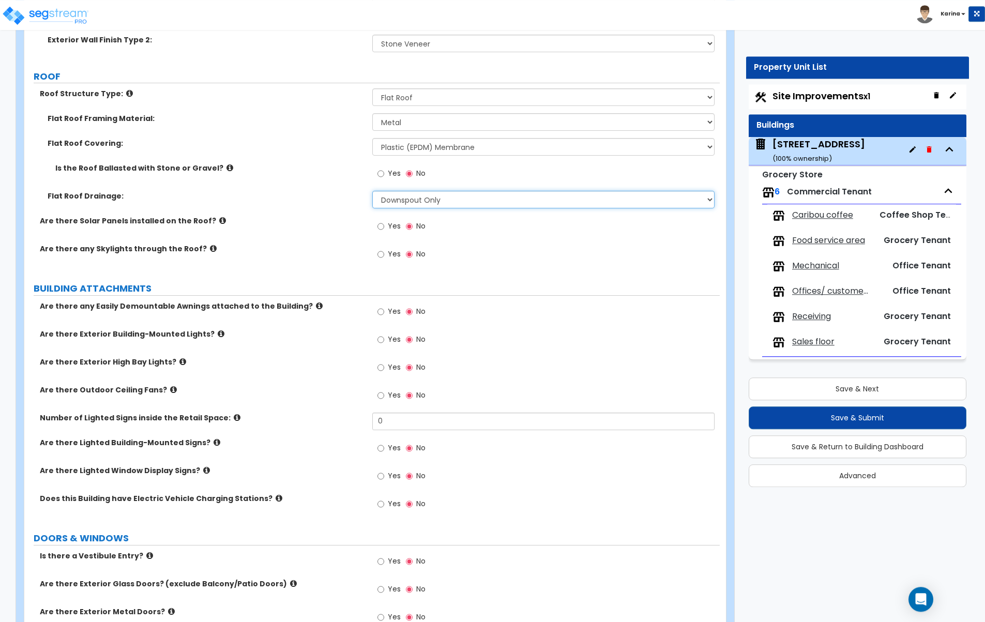
scroll to position [527, 0]
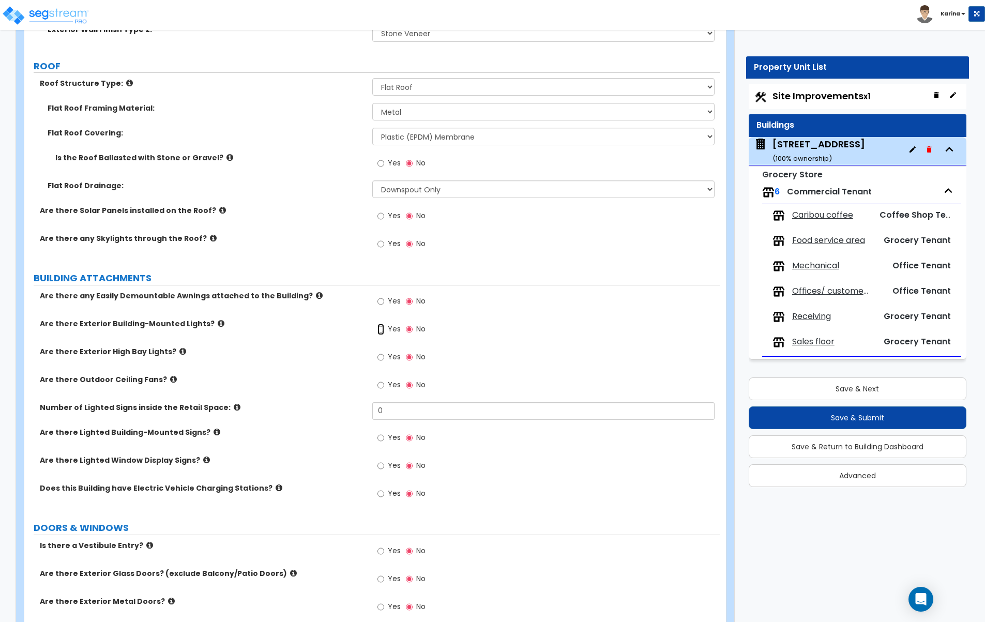
click at [381, 329] on input "Yes" at bounding box center [380, 329] width 7 height 11
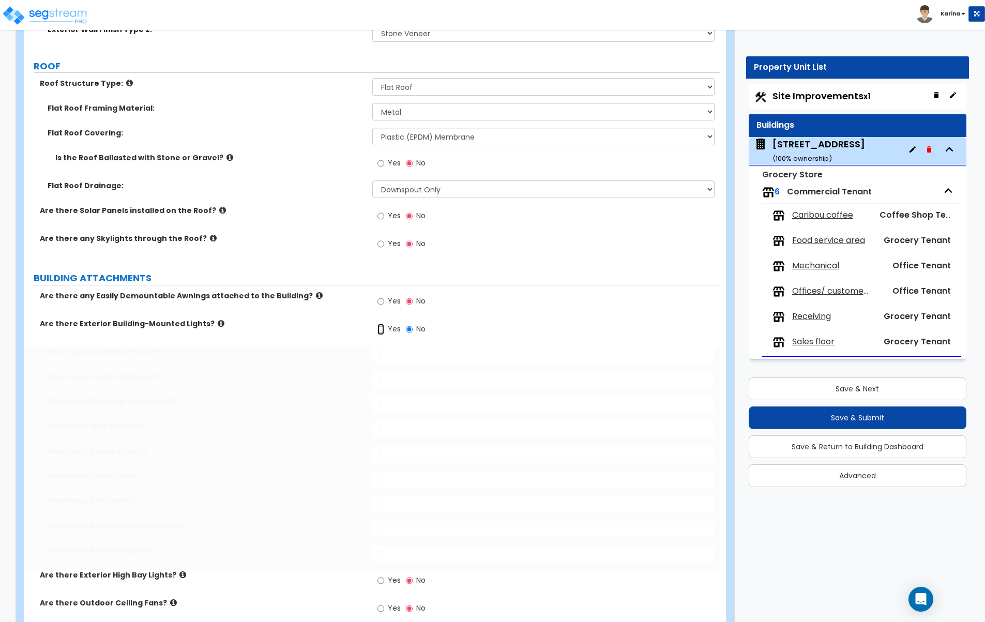
radio input "true"
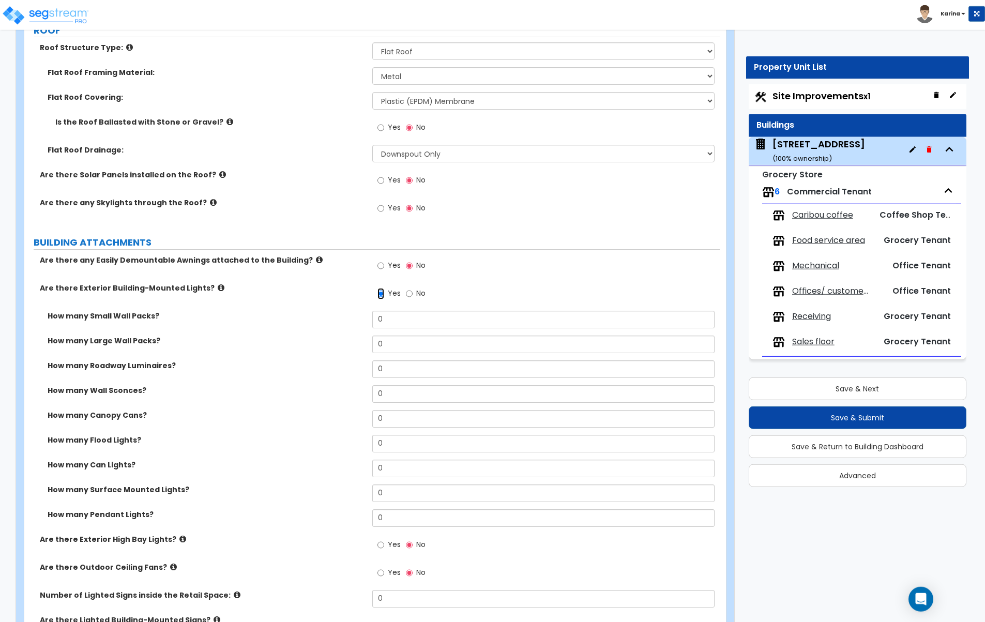
scroll to position [580, 0]
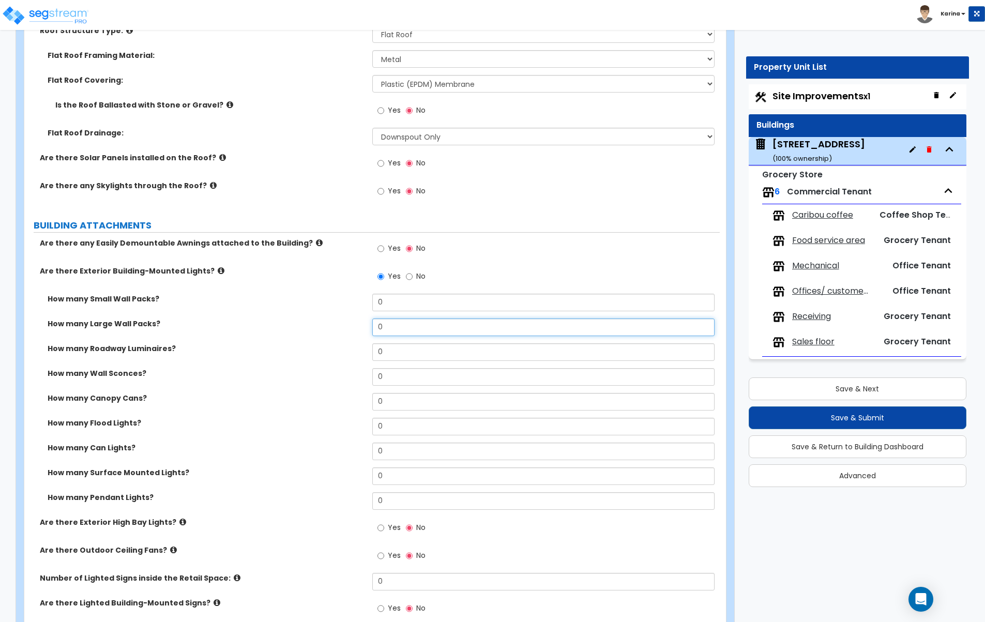
click at [387, 327] on input "0" at bounding box center [543, 327] width 343 height 18
type input "10"
click at [388, 375] on input "0" at bounding box center [543, 377] width 343 height 18
type input "18"
click at [391, 427] on input "0" at bounding box center [543, 427] width 343 height 18
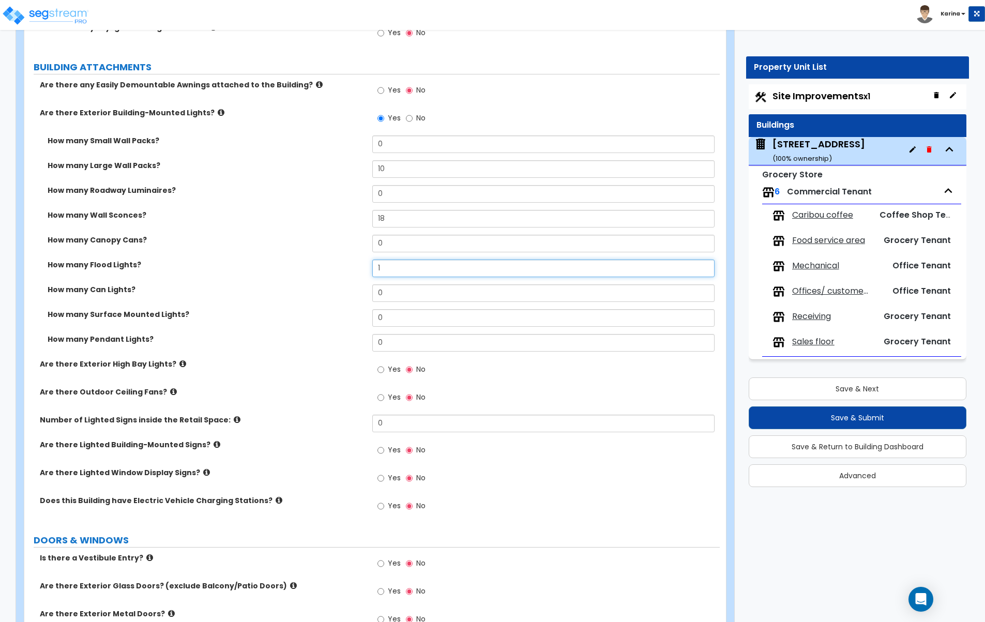
scroll to position [791, 0]
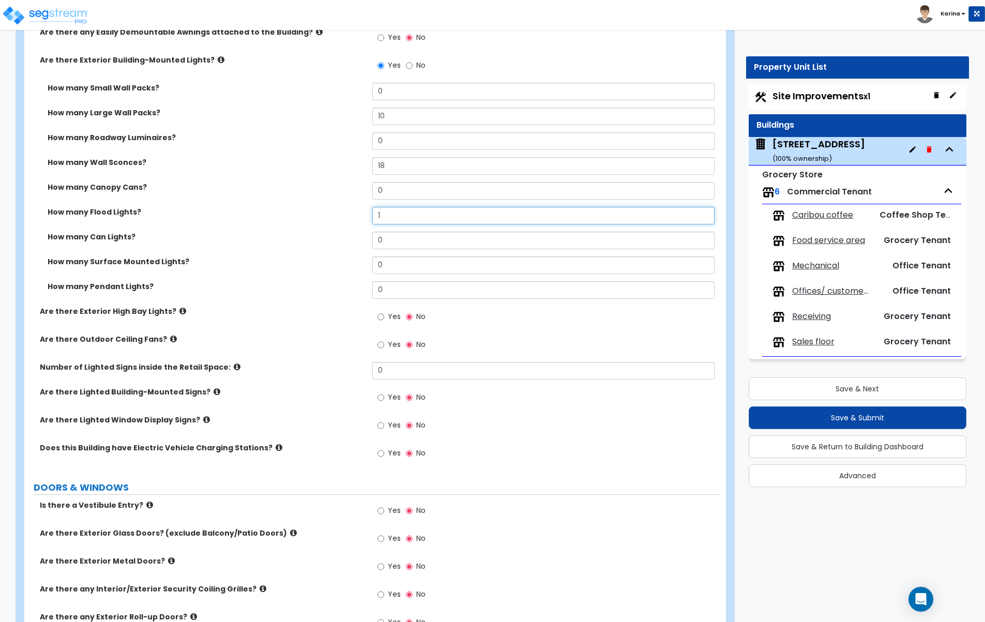
type input "1"
click at [234, 366] on icon at bounding box center [237, 367] width 7 height 8
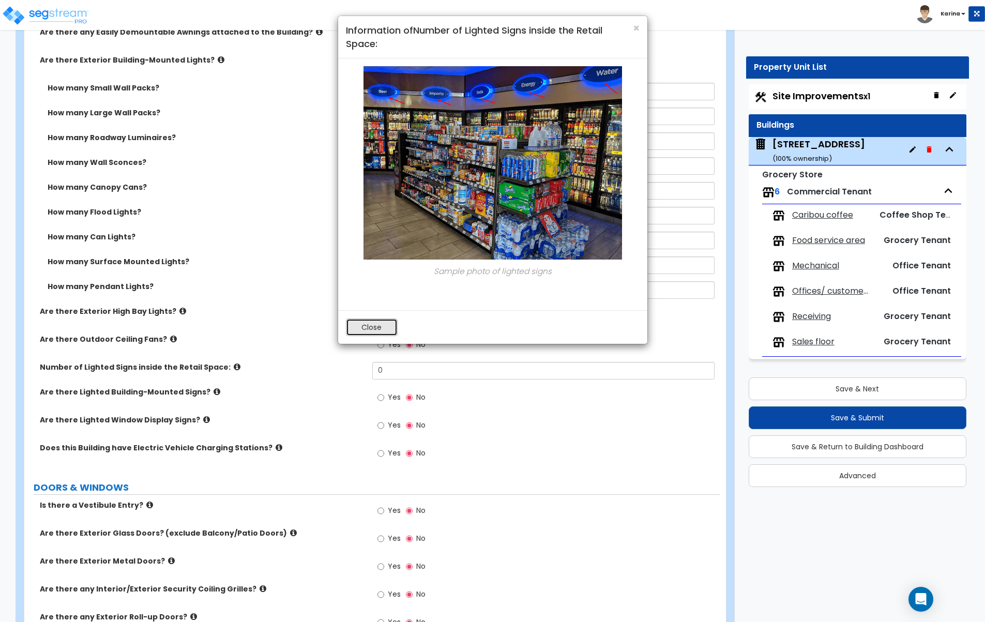
click at [374, 331] on button "Close" at bounding box center [372, 327] width 52 height 18
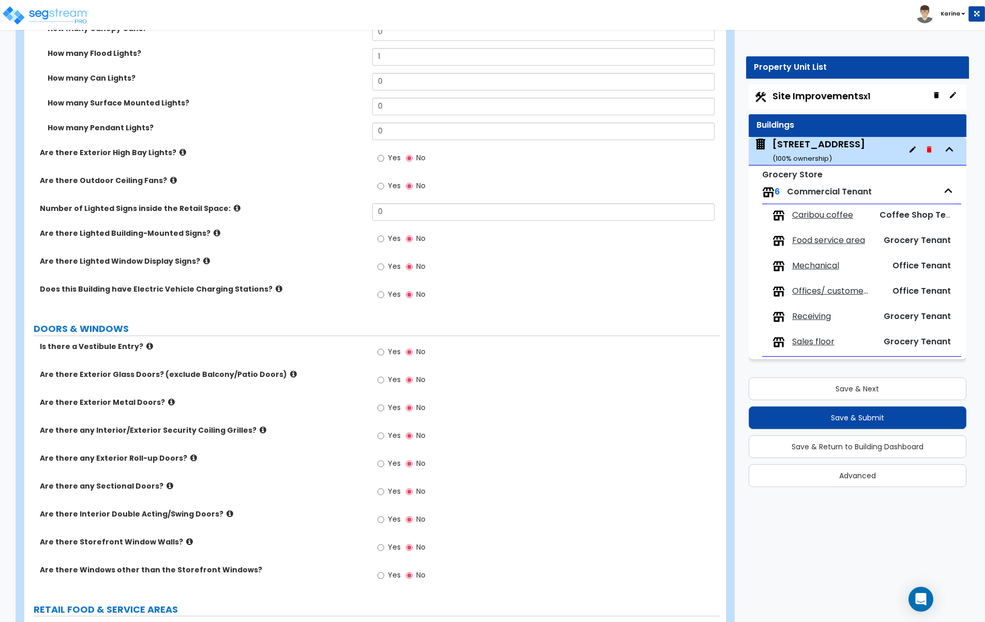
scroll to position [949, 0]
click at [379, 240] on input "Yes" at bounding box center [380, 239] width 7 height 11
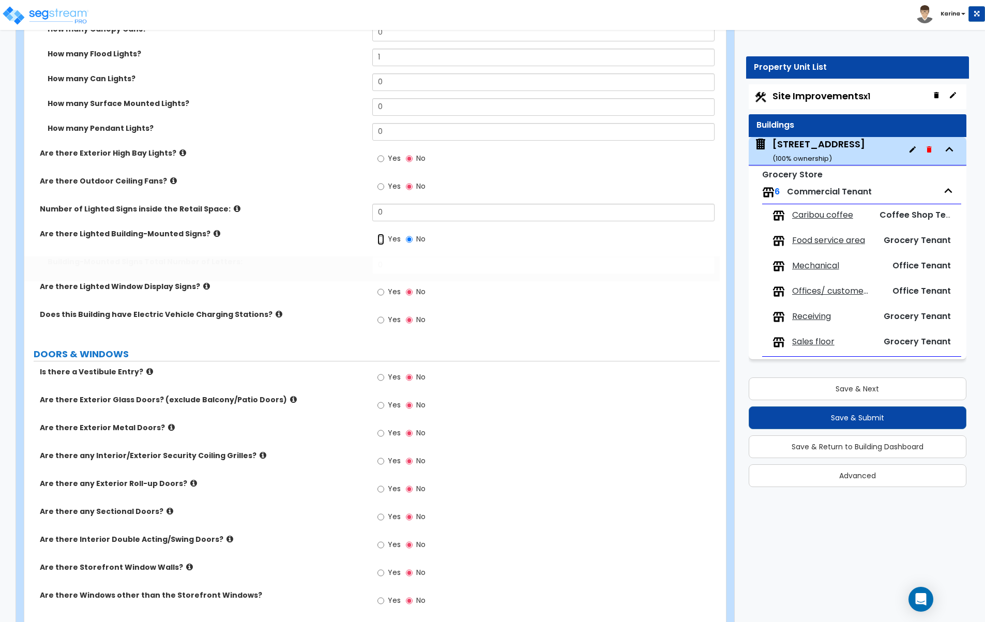
radio input "true"
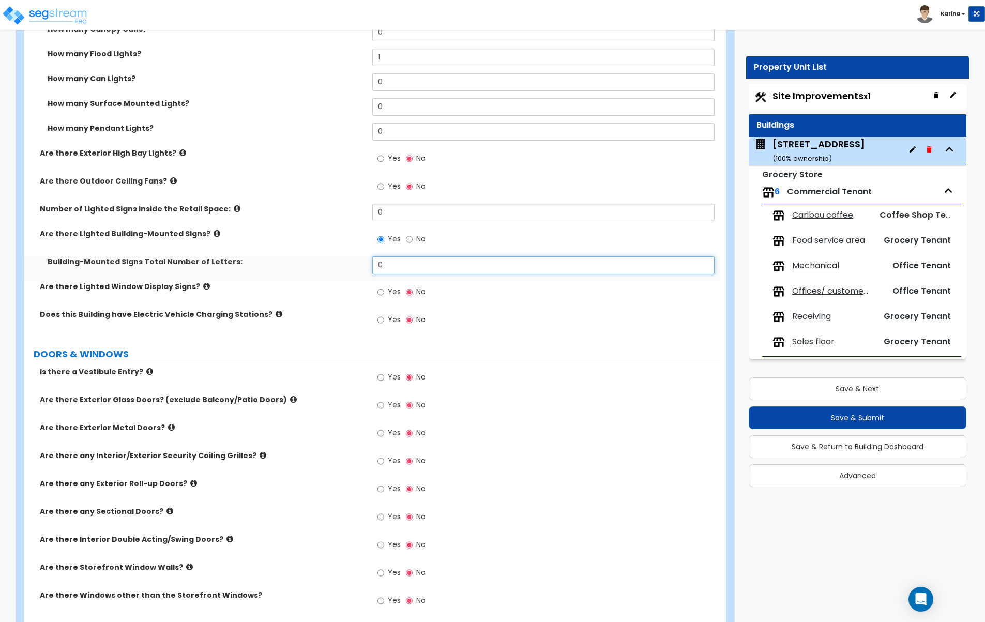
click at [382, 265] on input "0" at bounding box center [543, 265] width 343 height 18
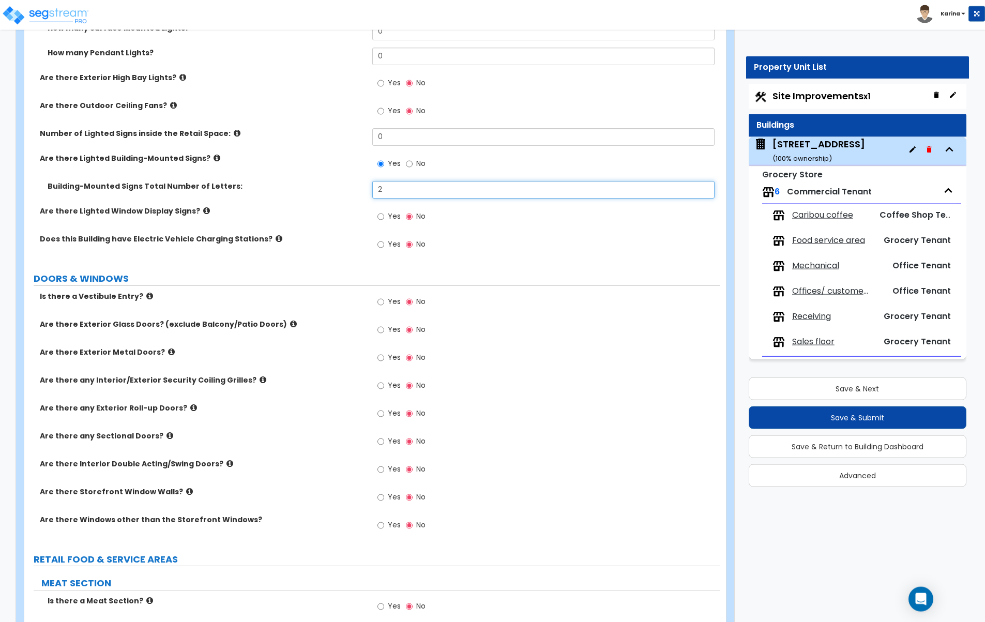
scroll to position [1055, 0]
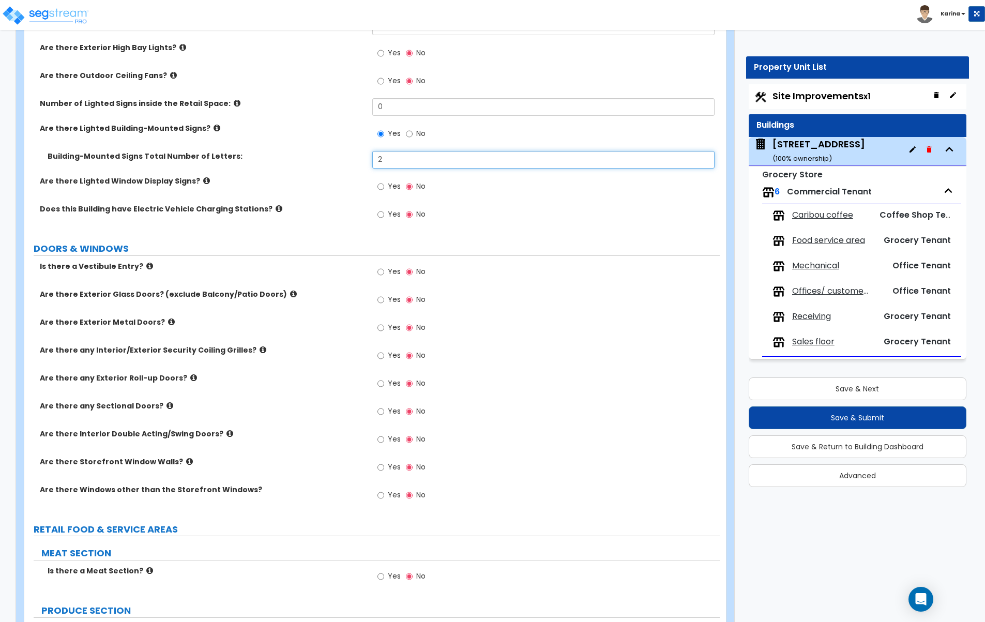
type input "2"
click at [382, 269] on input "Yes" at bounding box center [380, 271] width 7 height 11
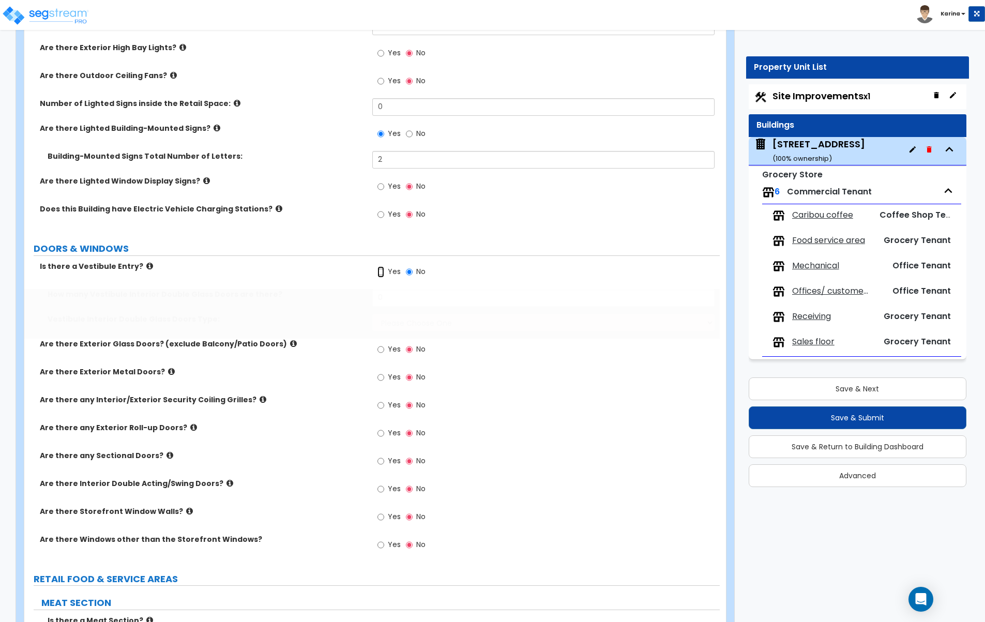
radio input "true"
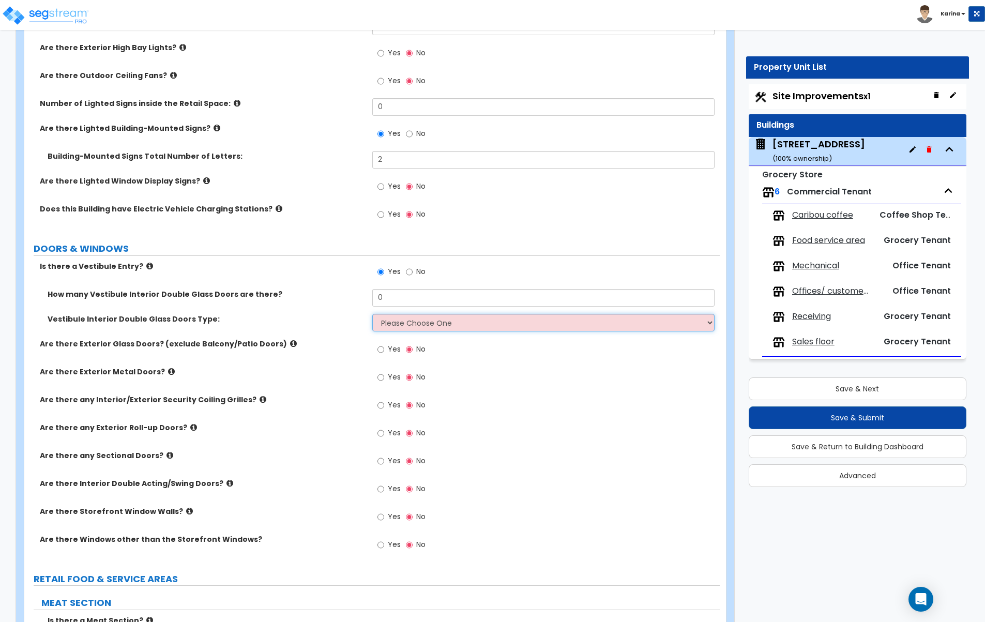
click at [372, 314] on select "Please Choose One Hinged Sliding" at bounding box center [543, 323] width 343 height 18
select select "2"
click option "Sliding" at bounding box center [0, 0] width 0 height 0
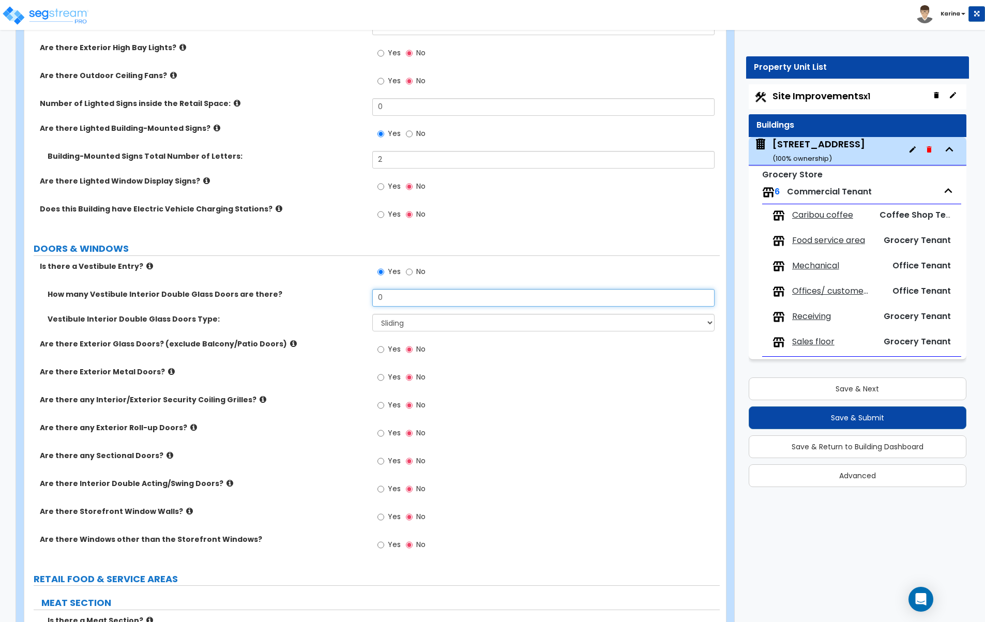
click at [388, 298] on input "0" at bounding box center [543, 298] width 343 height 18
type input "2"
click at [334, 323] on label "Vestibule Interior Double Glass Doors Type:" at bounding box center [206, 319] width 317 height 10
click at [382, 349] on input "Yes" at bounding box center [380, 349] width 7 height 11
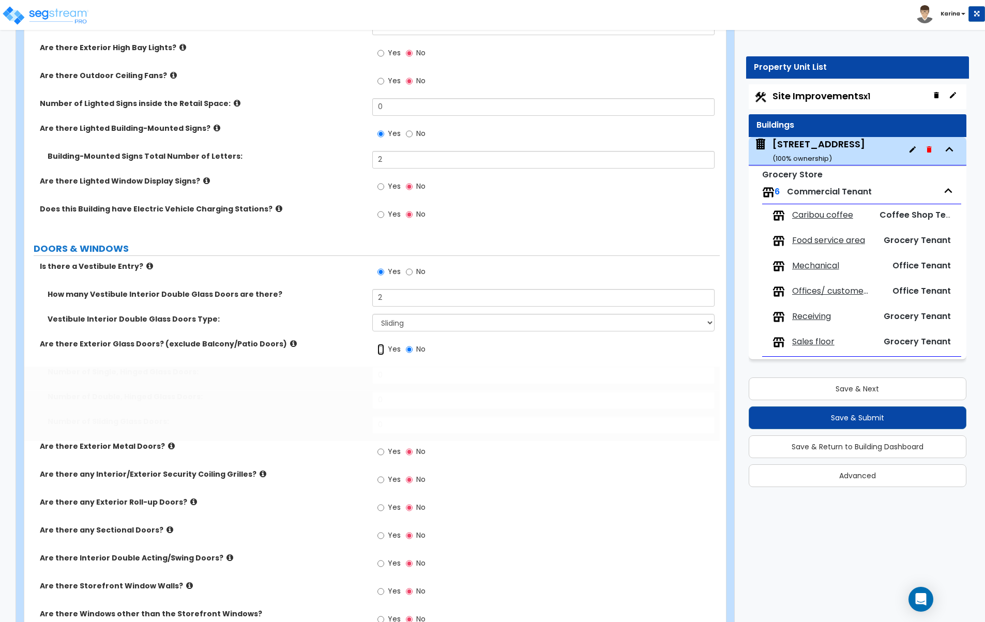
radio input "true"
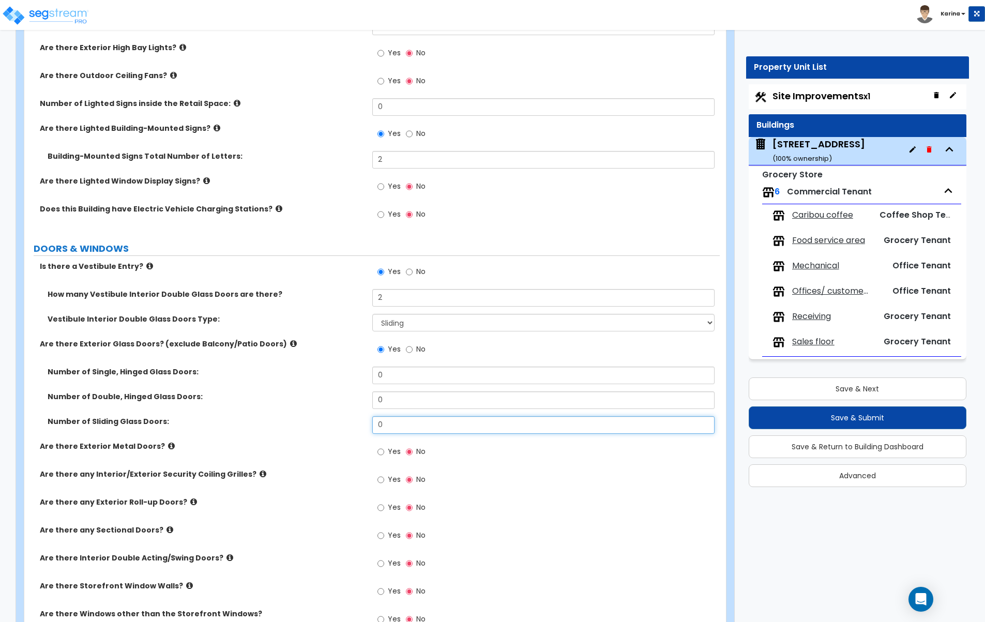
click at [384, 424] on input "0" at bounding box center [543, 425] width 343 height 18
drag, startPoint x: 384, startPoint y: 421, endPoint x: 364, endPoint y: 423, distance: 19.8
click at [372, 423] on input "0" at bounding box center [543, 425] width 343 height 18
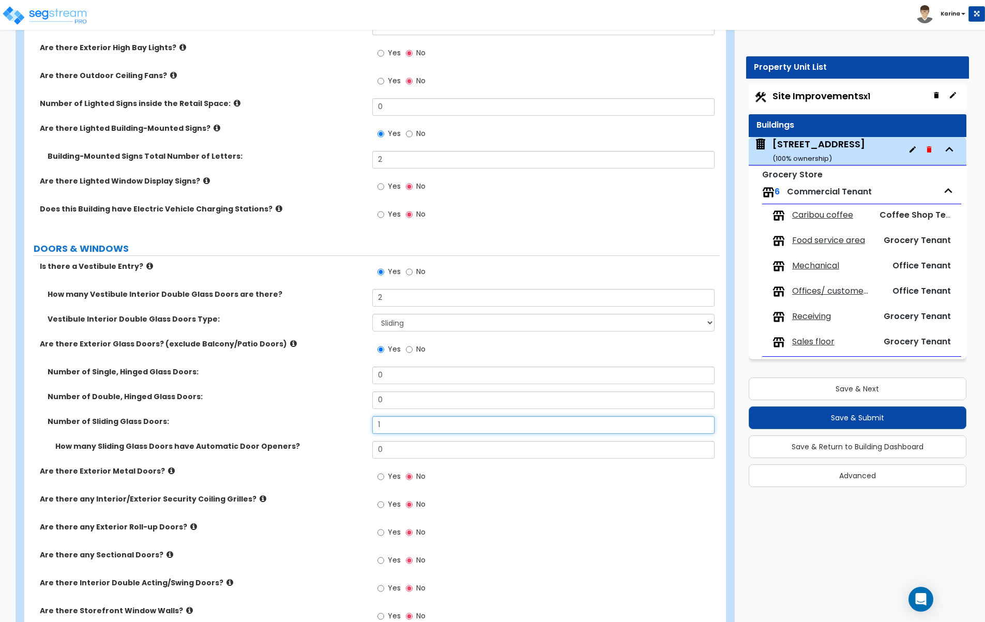
type input "1"
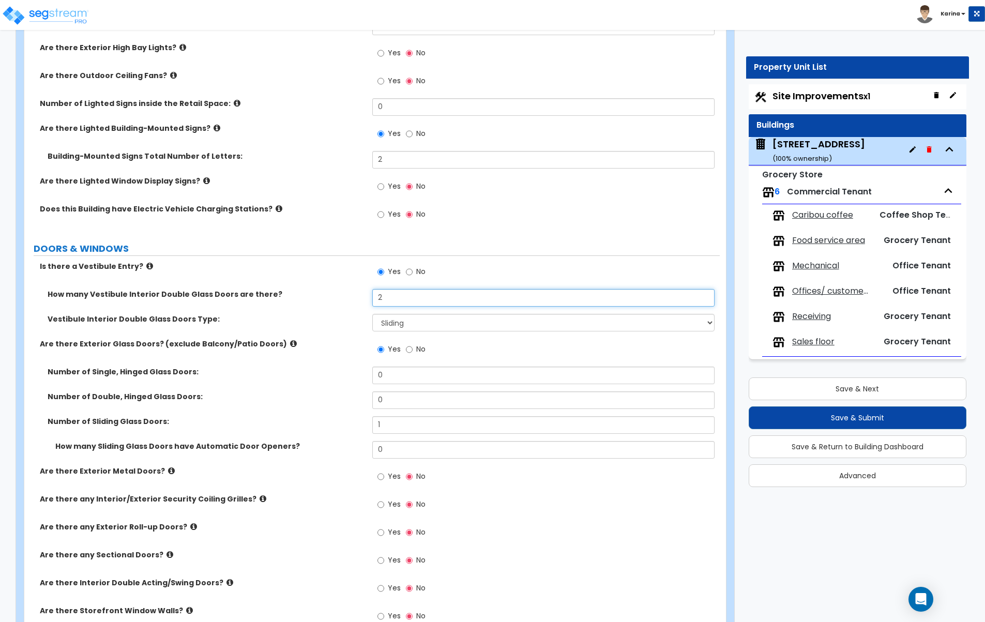
drag, startPoint x: 386, startPoint y: 297, endPoint x: 349, endPoint y: 297, distance: 36.7
click at [372, 297] on input "2" at bounding box center [543, 298] width 343 height 18
type input "1"
click at [346, 375] on label "Number of Single, Hinged Glass Doors:" at bounding box center [206, 372] width 317 height 10
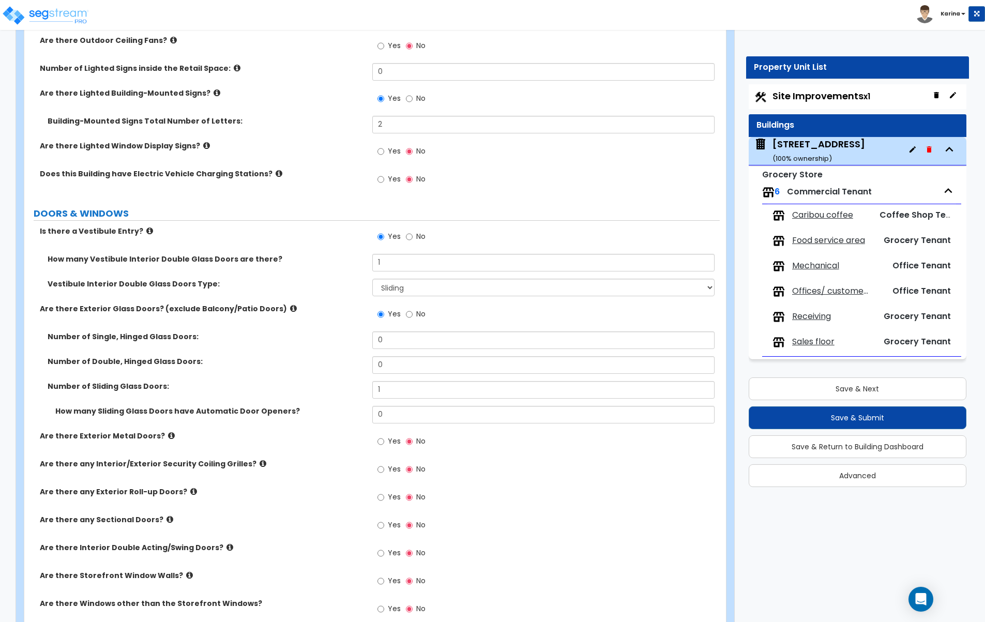
scroll to position [1160, 0]
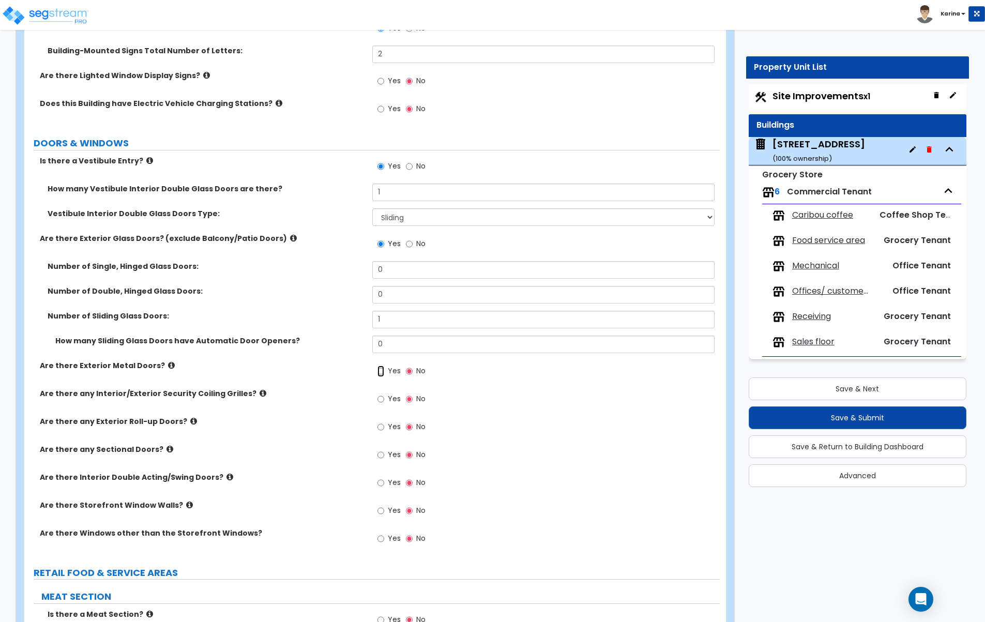
click at [379, 369] on input "Yes" at bounding box center [380, 371] width 7 height 11
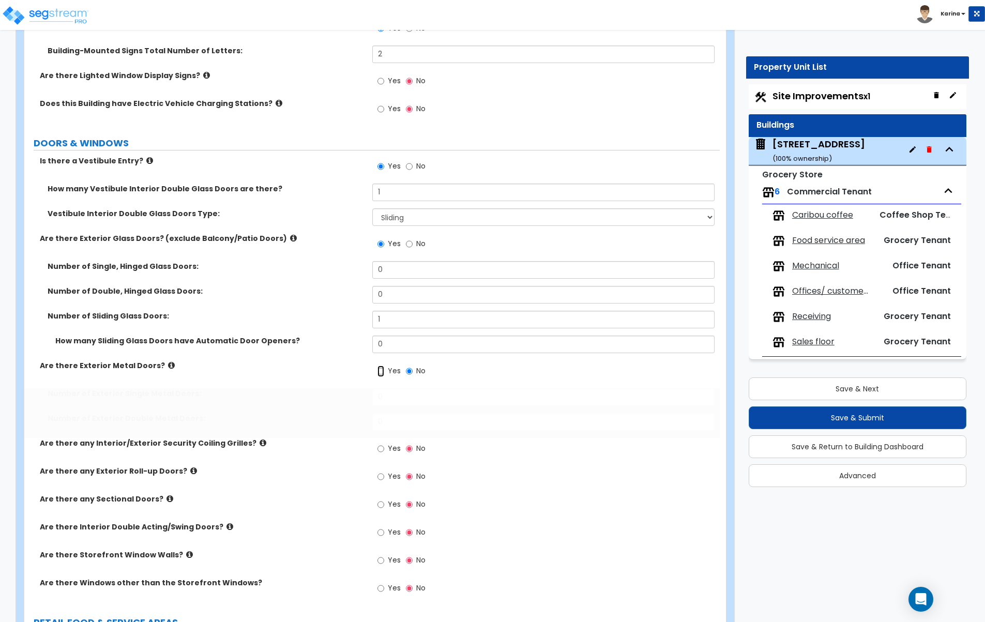
radio input "true"
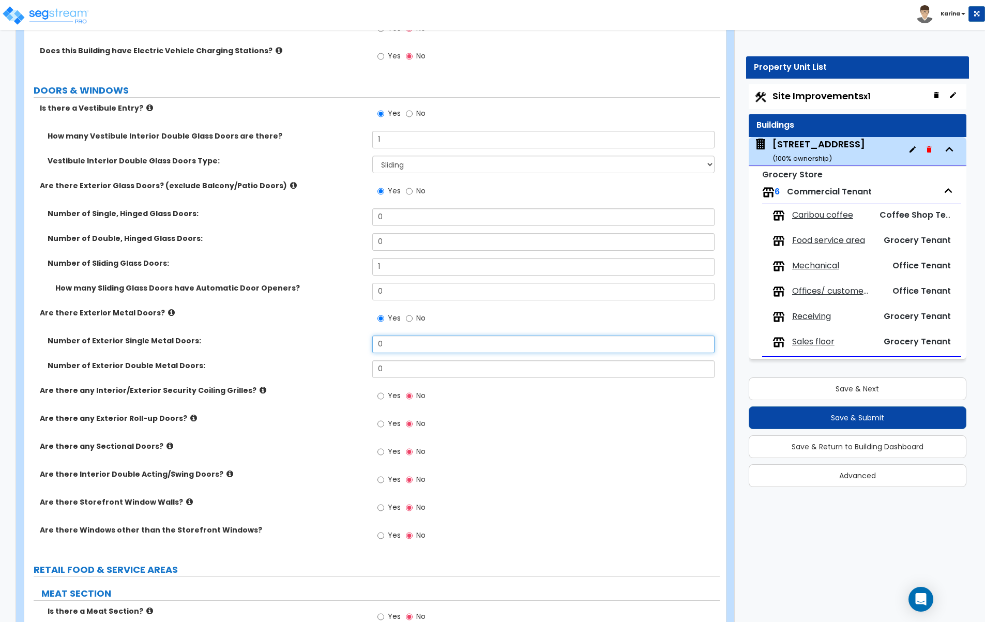
click at [386, 346] on input "0" at bounding box center [543, 345] width 343 height 18
click at [334, 386] on label "Are there any Interior/Exterior Security Coiling Grilles?" at bounding box center [202, 390] width 325 height 10
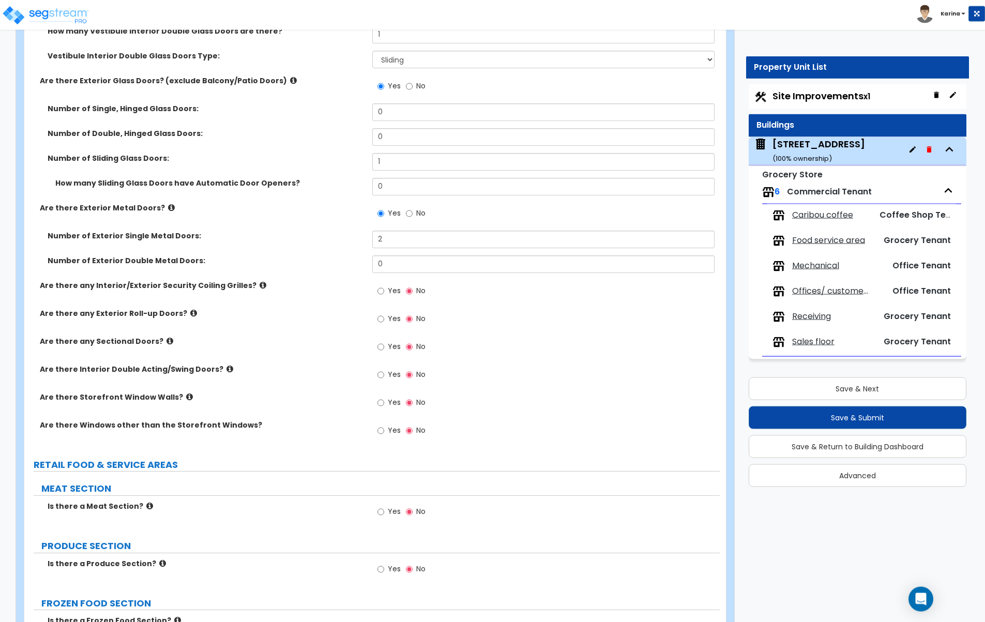
scroll to position [1318, 0]
drag, startPoint x: 383, startPoint y: 239, endPoint x: 356, endPoint y: 238, distance: 26.4
click at [372, 238] on input "2" at bounding box center [543, 239] width 343 height 18
type input "3"
click at [381, 321] on input "Yes" at bounding box center [380, 318] width 7 height 11
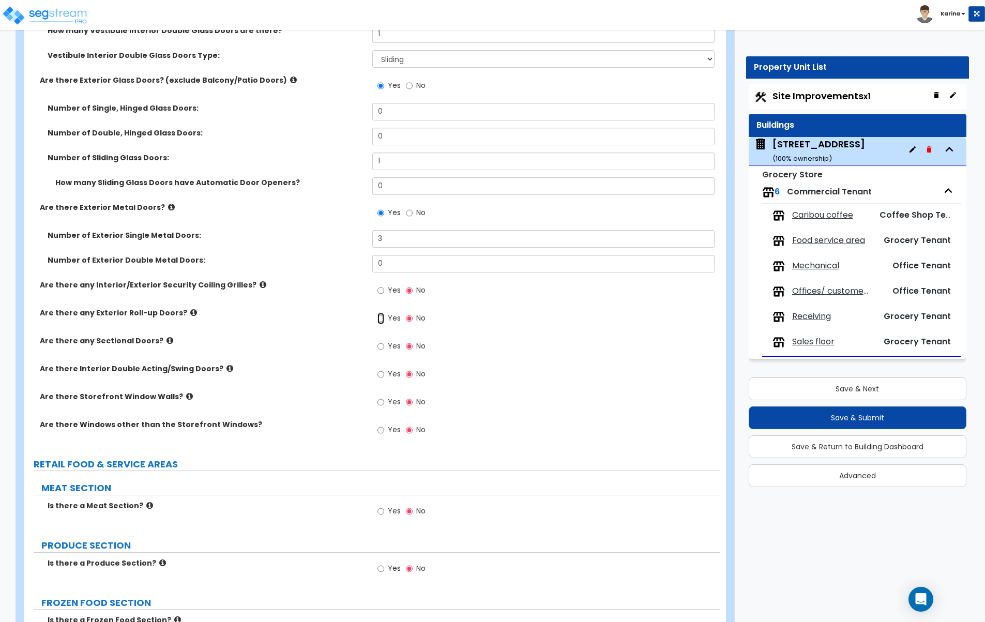
radio input "true"
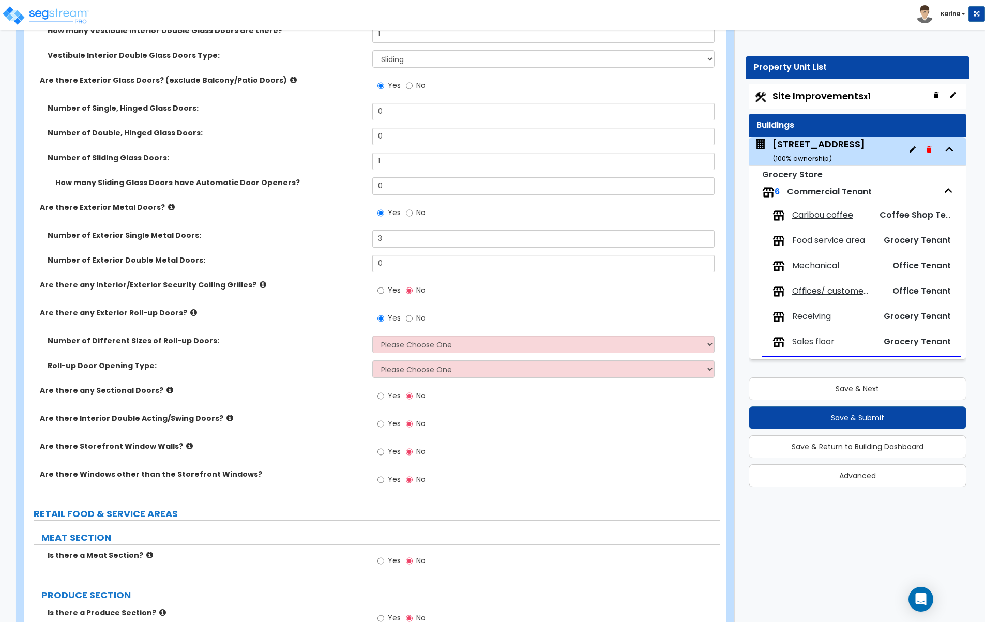
click at [190, 313] on icon at bounding box center [193, 313] width 7 height 8
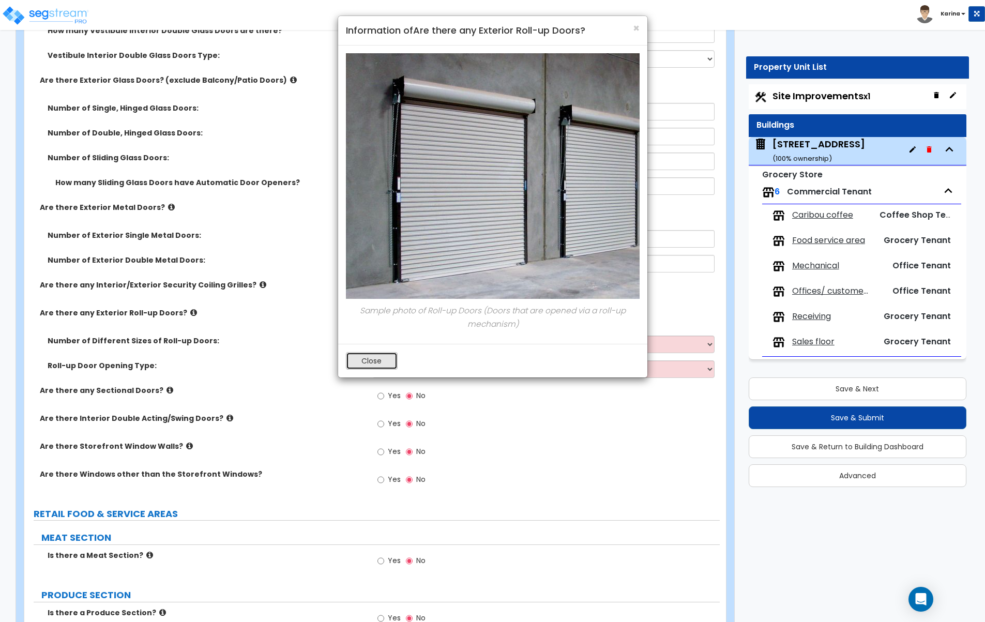
click at [355, 364] on button "Close" at bounding box center [372, 361] width 52 height 18
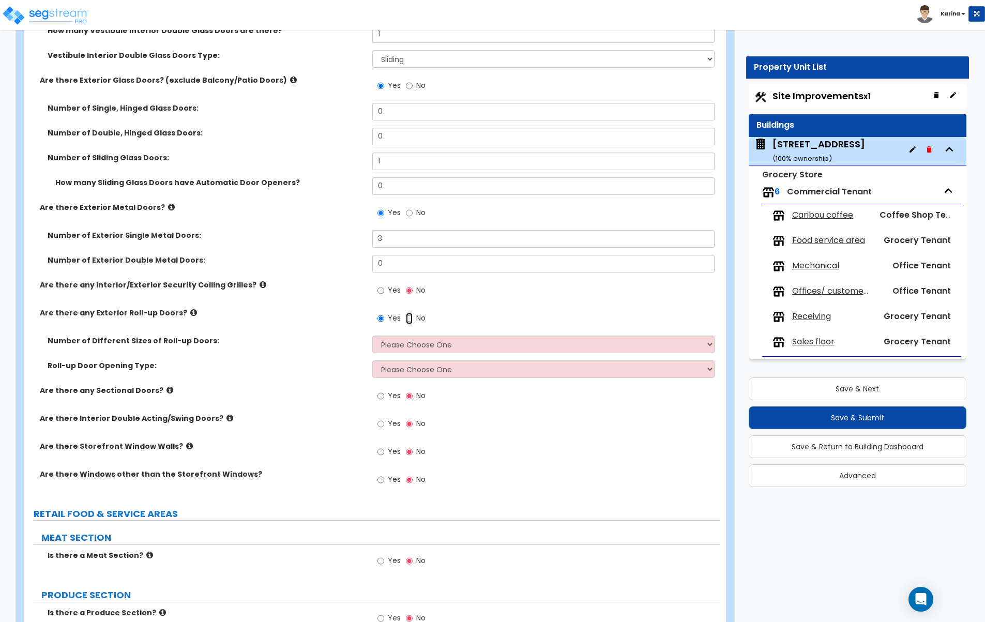
click at [407, 315] on input "No" at bounding box center [409, 318] width 7 height 11
radio input "false"
radio input "true"
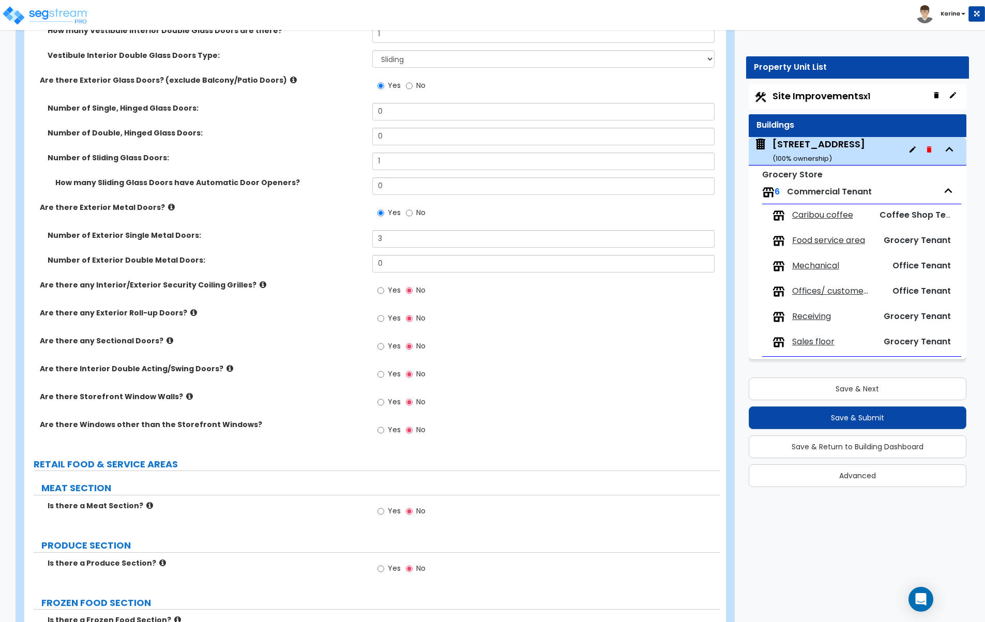
click at [166, 342] on icon at bounding box center [169, 341] width 7 height 8
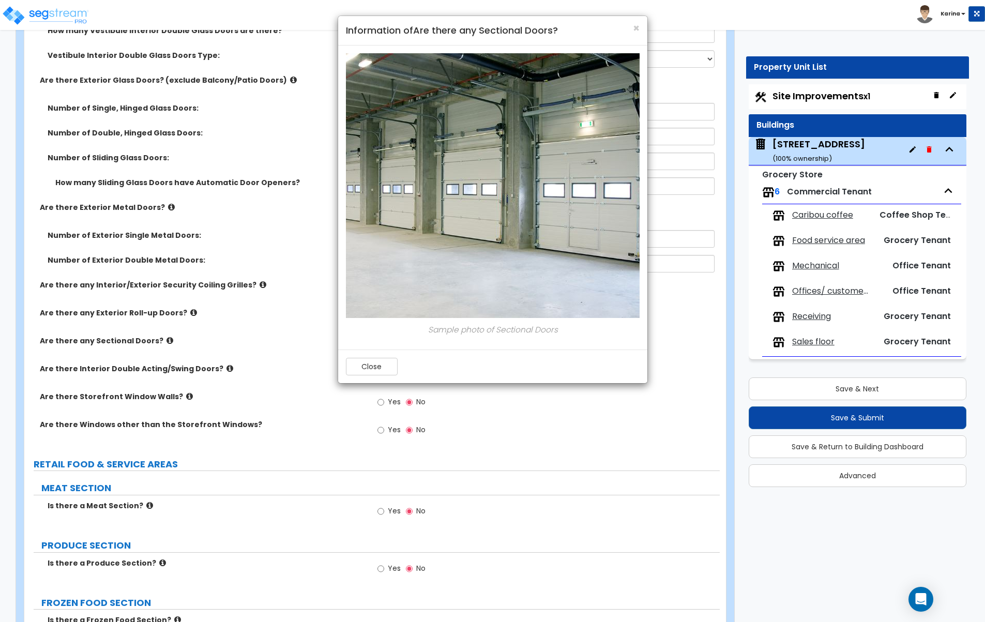
click at [159, 342] on div "× Information of Are there any Sectional Doors? Sample photo of Sectional Doors…" at bounding box center [492, 311] width 985 height 622
click at [360, 374] on button "Close" at bounding box center [372, 367] width 52 height 18
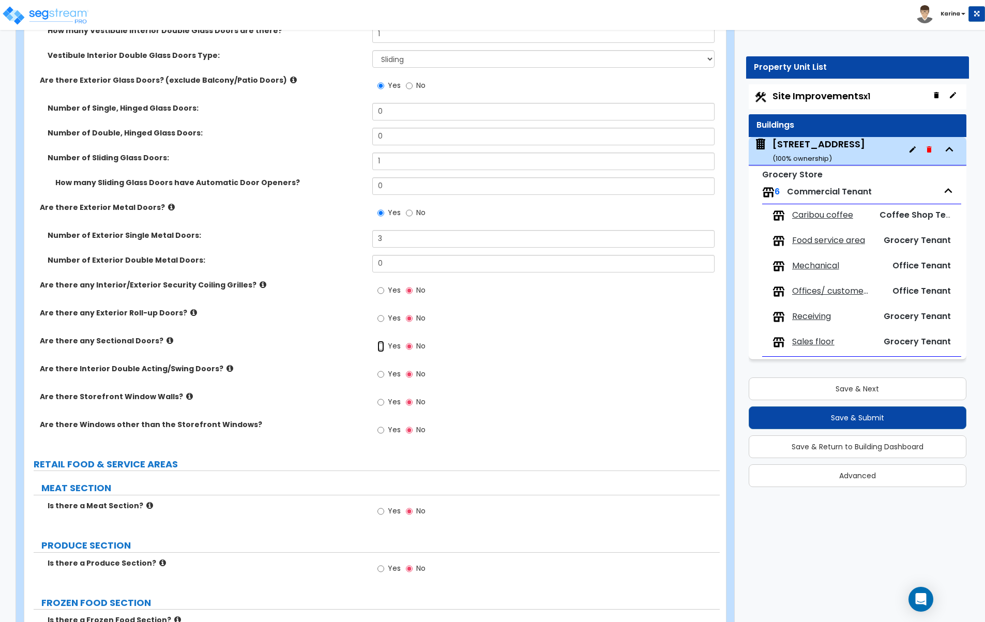
click at [380, 349] on input "Yes" at bounding box center [380, 346] width 7 height 11
radio input "true"
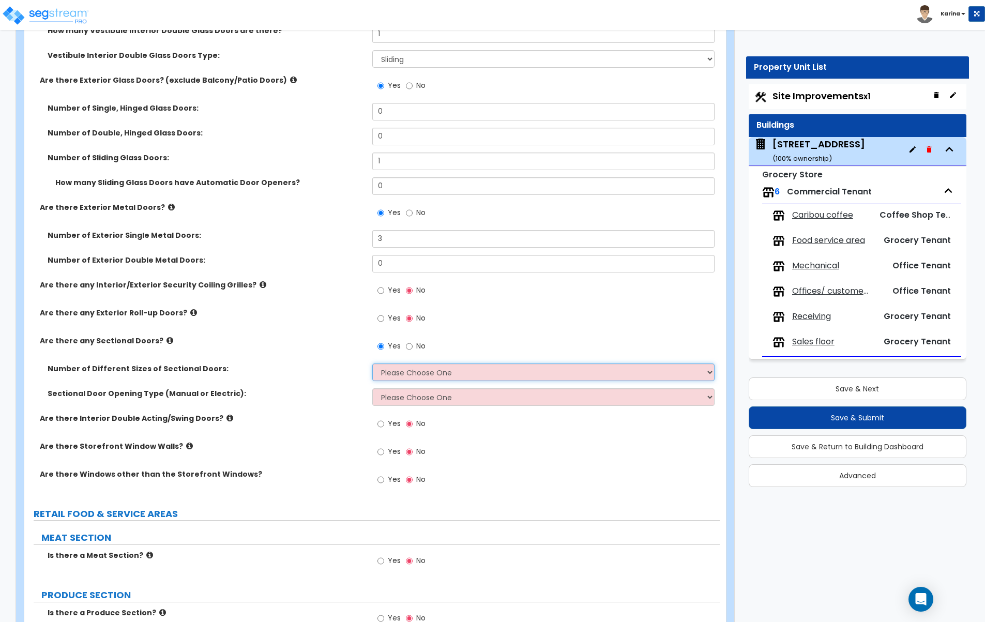
click at [372, 363] on select "Please Choose One 1 2 3" at bounding box center [543, 372] width 343 height 18
select select "2"
click option "2" at bounding box center [0, 0] width 0 height 0
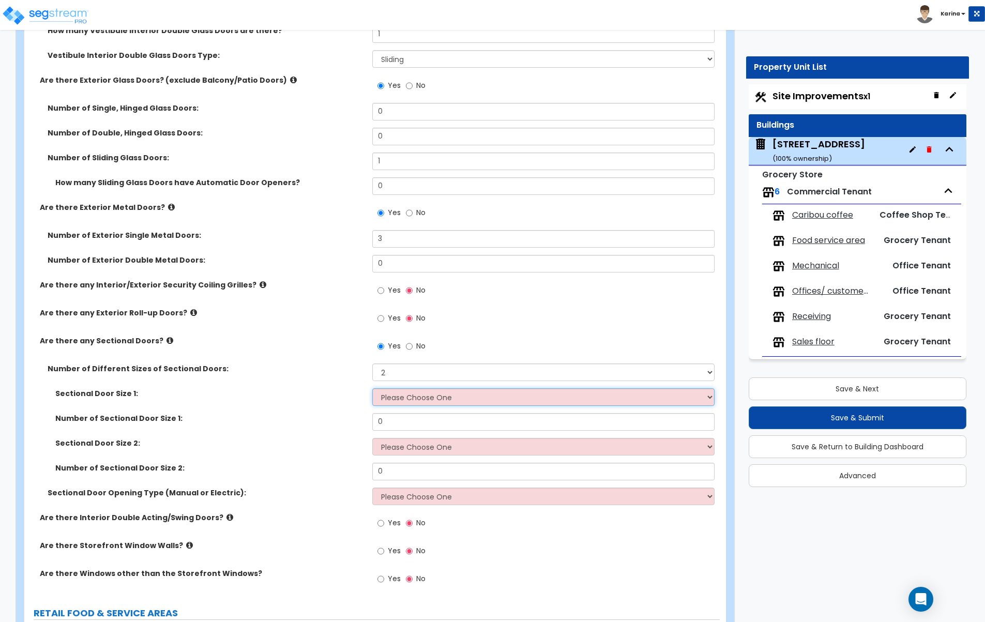
click at [372, 388] on select "Please Choose One 8' x 8' 10' x 10' 12' x 12' 20' x 14'" at bounding box center [543, 397] width 343 height 18
select select "1"
click option "8' x 8'" at bounding box center [0, 0] width 0 height 0
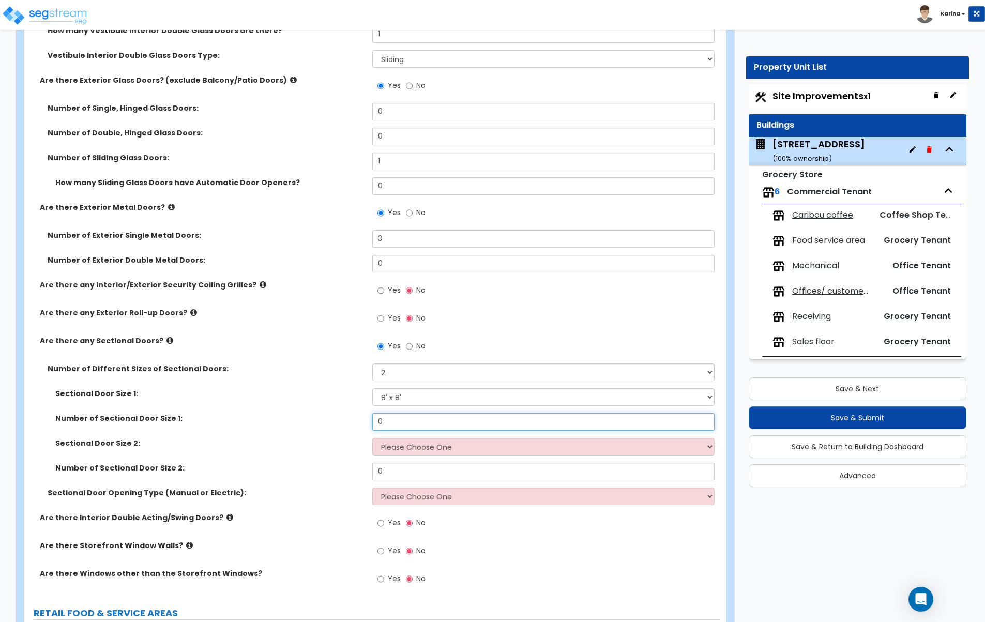
click at [376, 425] on input "0" at bounding box center [543, 422] width 343 height 18
type input "1"
click at [372, 438] on select "Please Choose One 8' x 8' 10' x 10' 12' x 12' 20' x 14'" at bounding box center [543, 447] width 343 height 18
select select "2"
click option "10' x 10'" at bounding box center [0, 0] width 0 height 0
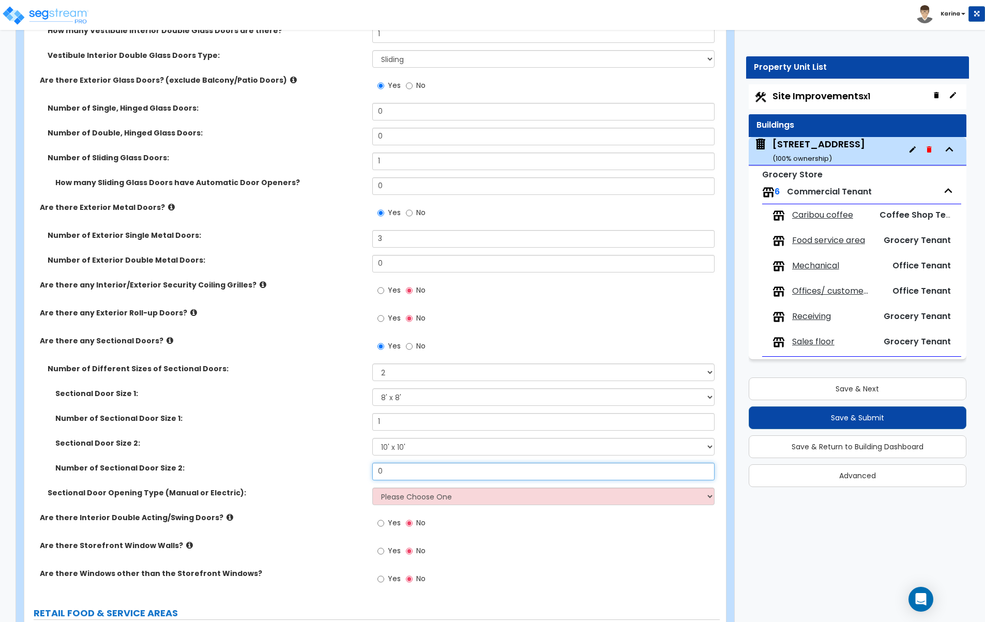
drag, startPoint x: 396, startPoint y: 468, endPoint x: 359, endPoint y: 496, distance: 45.7
click at [372, 468] on input "0" at bounding box center [543, 472] width 343 height 18
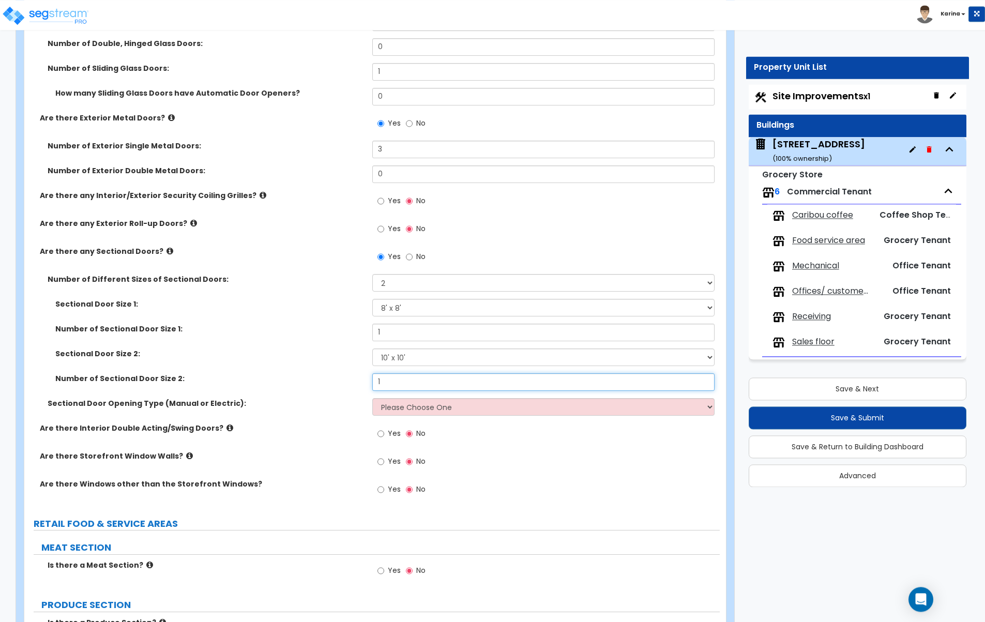
scroll to position [1424, 0]
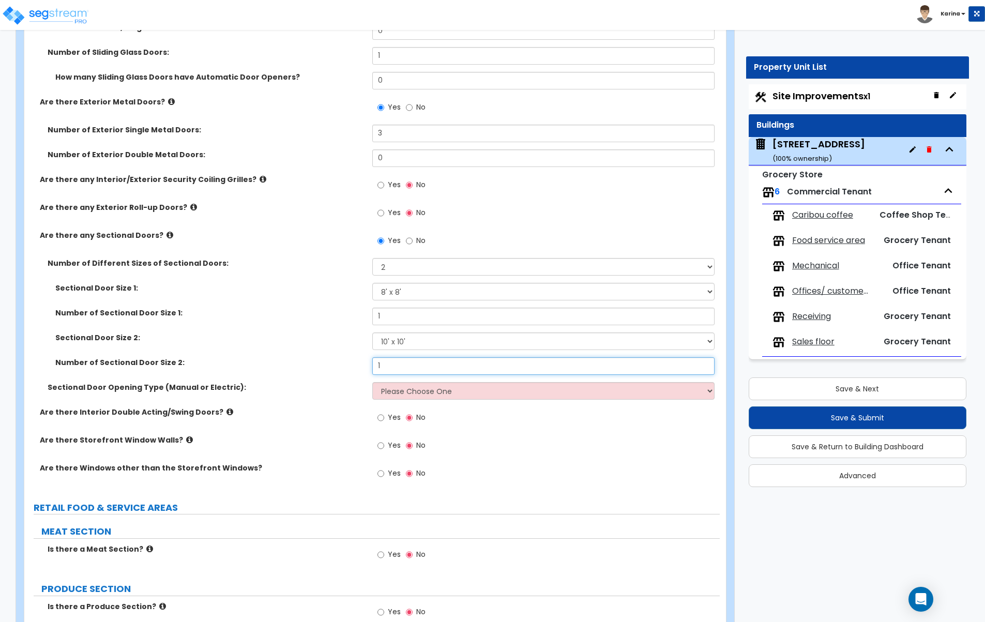
type input "1"
click at [372, 382] on select "Please Choose One All Manual All Motorized Some are Motorized" at bounding box center [543, 391] width 343 height 18
select select "2"
click option "All Motorized" at bounding box center [0, 0] width 0 height 0
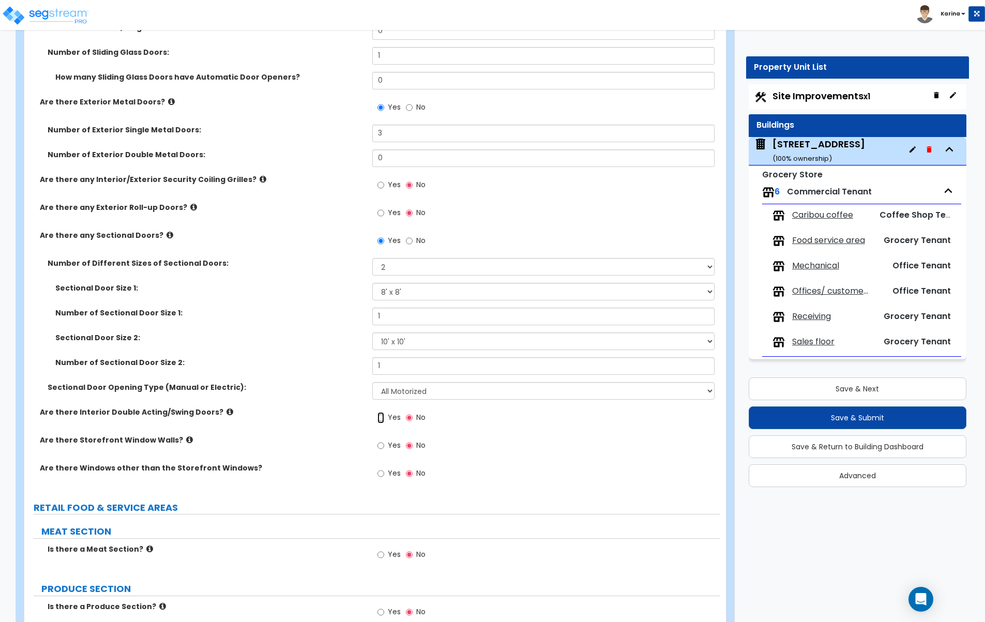
click at [382, 417] on input "Yes" at bounding box center [380, 417] width 7 height 11
radio input "true"
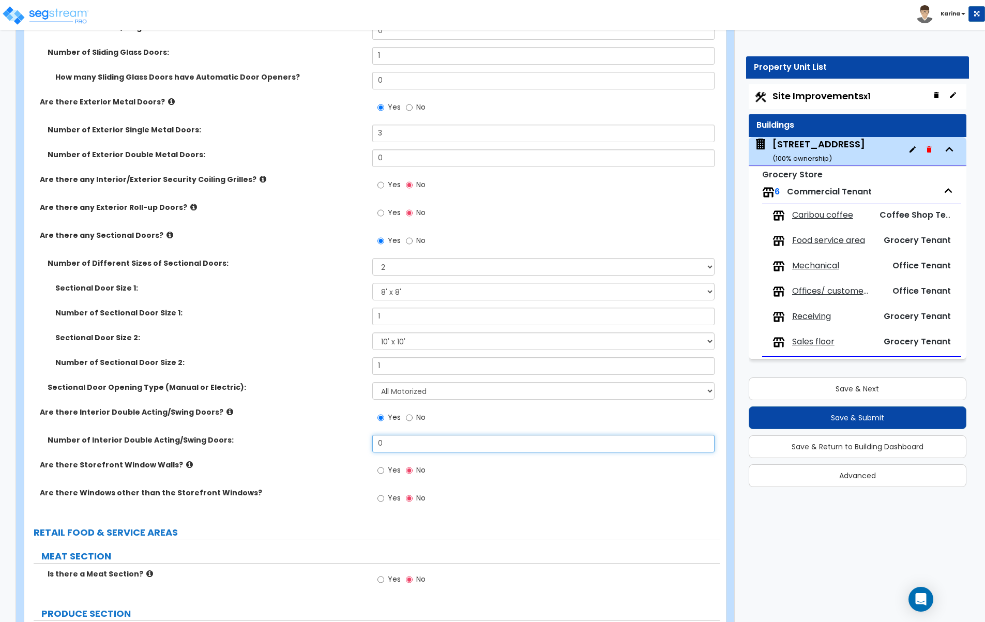
click at [385, 443] on input "0" at bounding box center [543, 444] width 343 height 18
type input "4"
click at [332, 463] on label "Are there Storefront Window Walls?" at bounding box center [202, 465] width 325 height 10
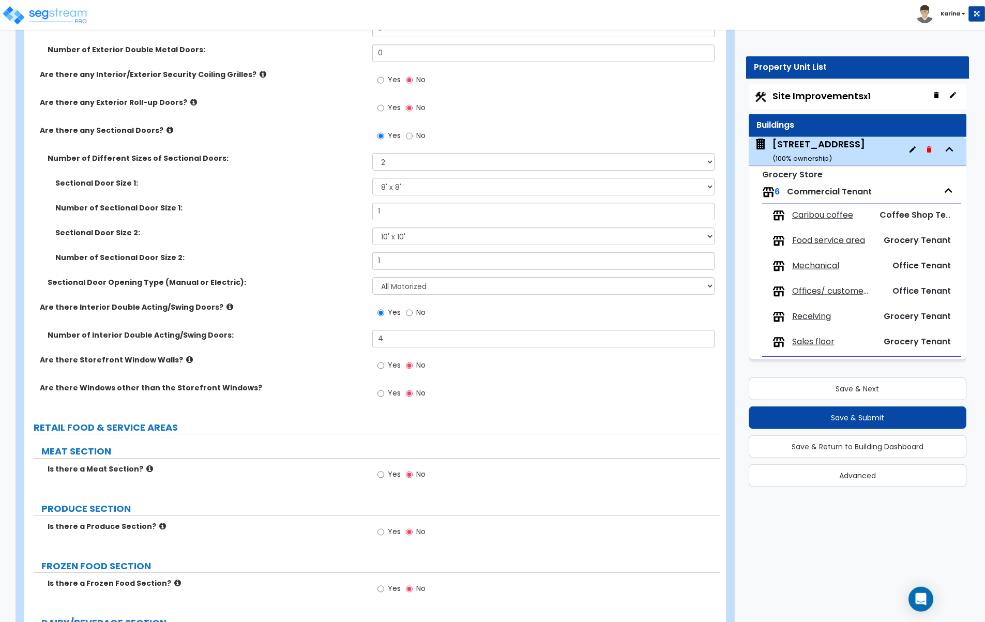
scroll to position [1529, 0]
click at [382, 365] on input "Yes" at bounding box center [380, 364] width 7 height 11
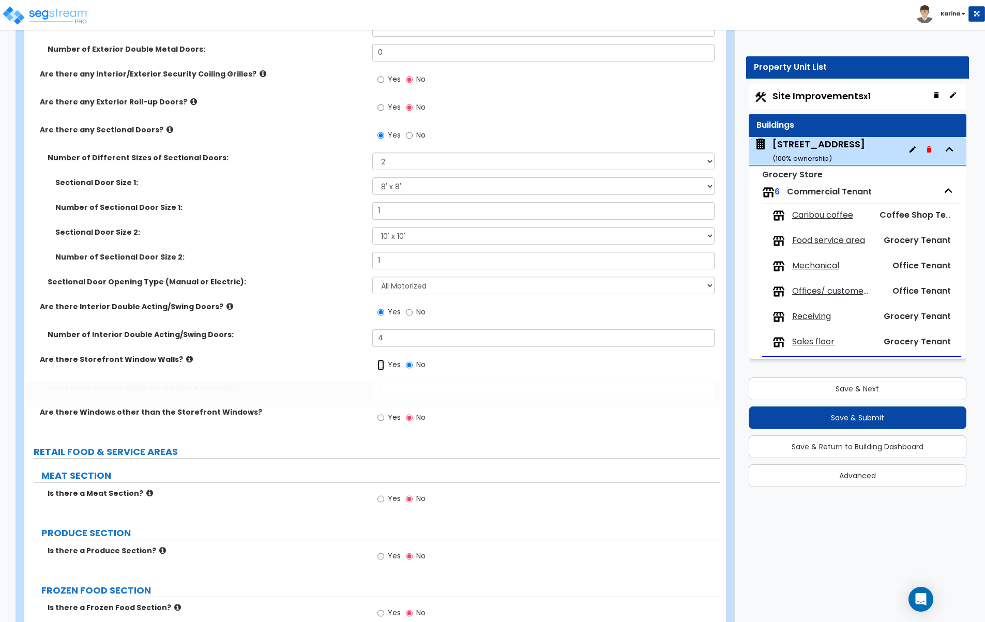
radio input "true"
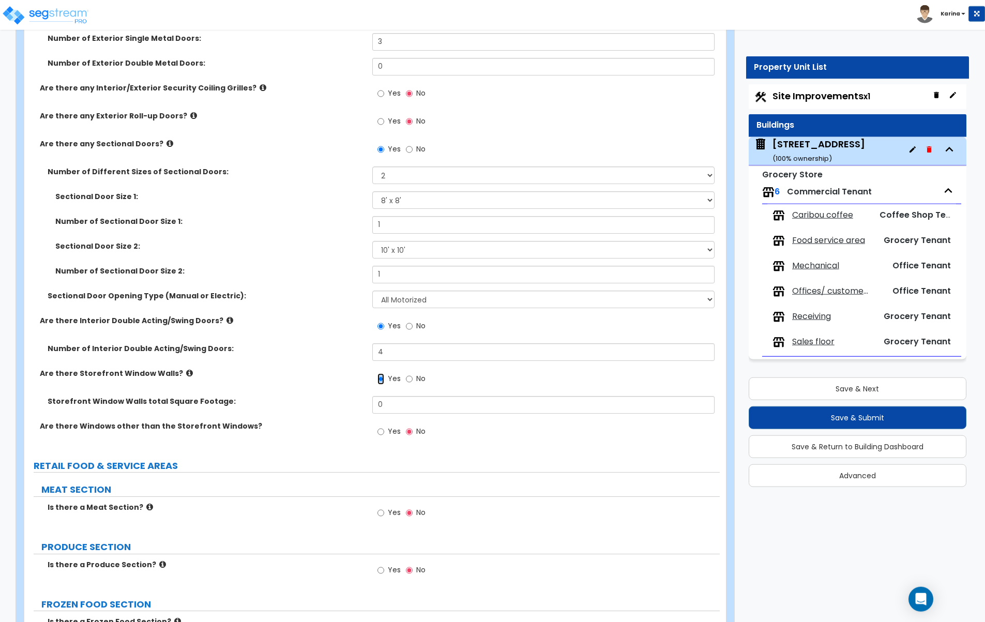
scroll to position [1582, 0]
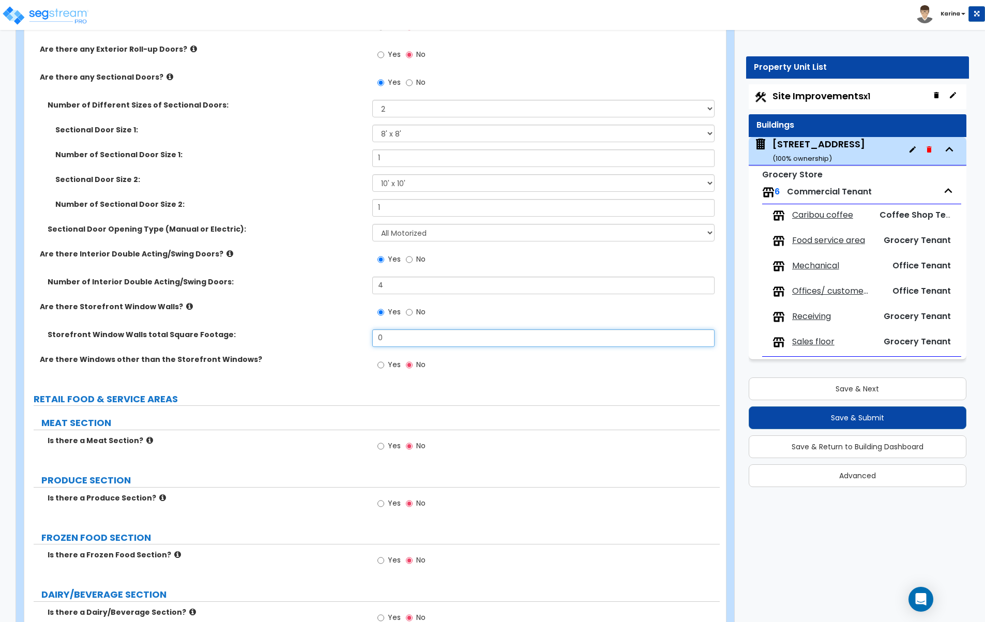
drag, startPoint x: 389, startPoint y: 341, endPoint x: 367, endPoint y: 334, distance: 23.7
click at [372, 334] on input "0" at bounding box center [543, 338] width 343 height 18
type input "650"
click at [299, 367] on div "Are there Windows other than the Storefront Windows? Yes No" at bounding box center [371, 368] width 695 height 28
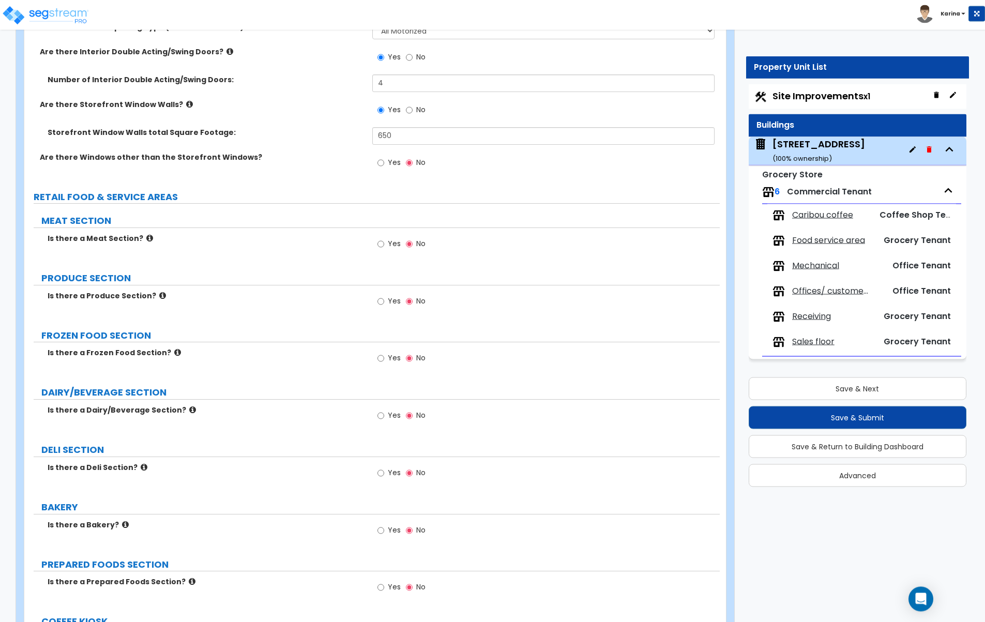
scroll to position [1740, 0]
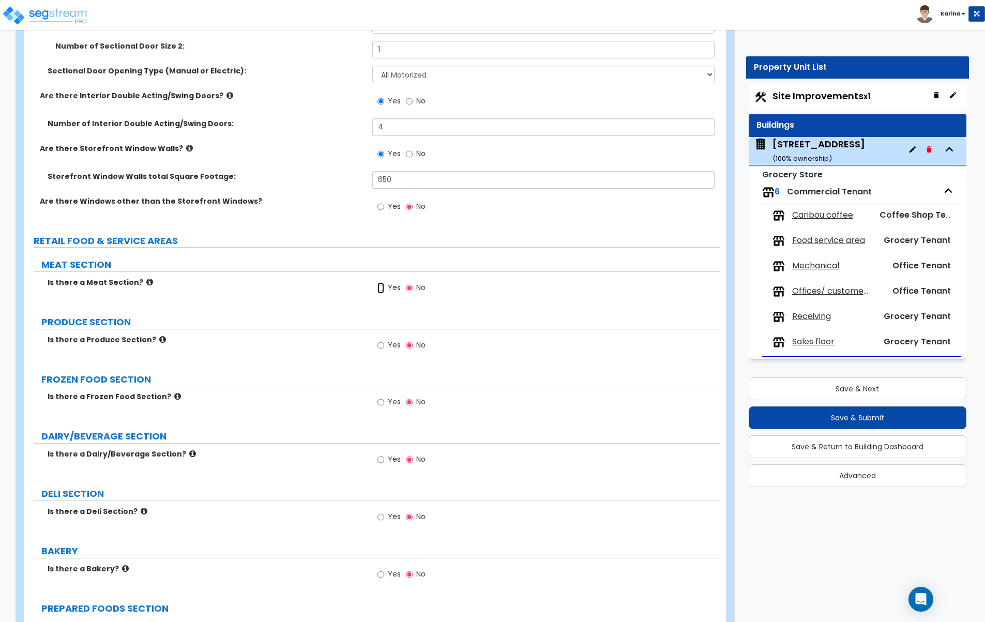
click at [380, 286] on input "Yes" at bounding box center [380, 287] width 7 height 11
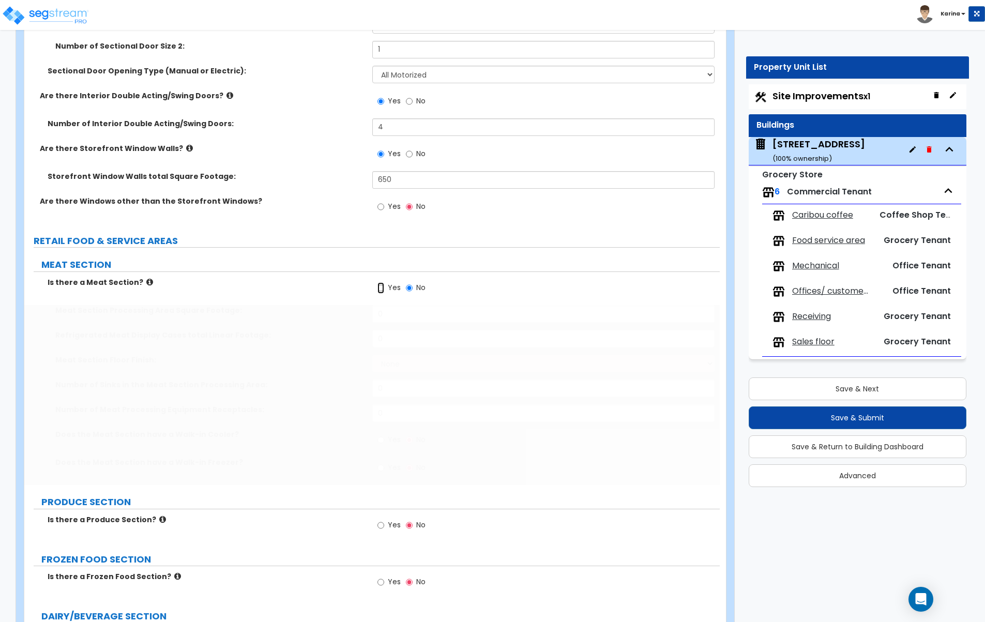
radio input "true"
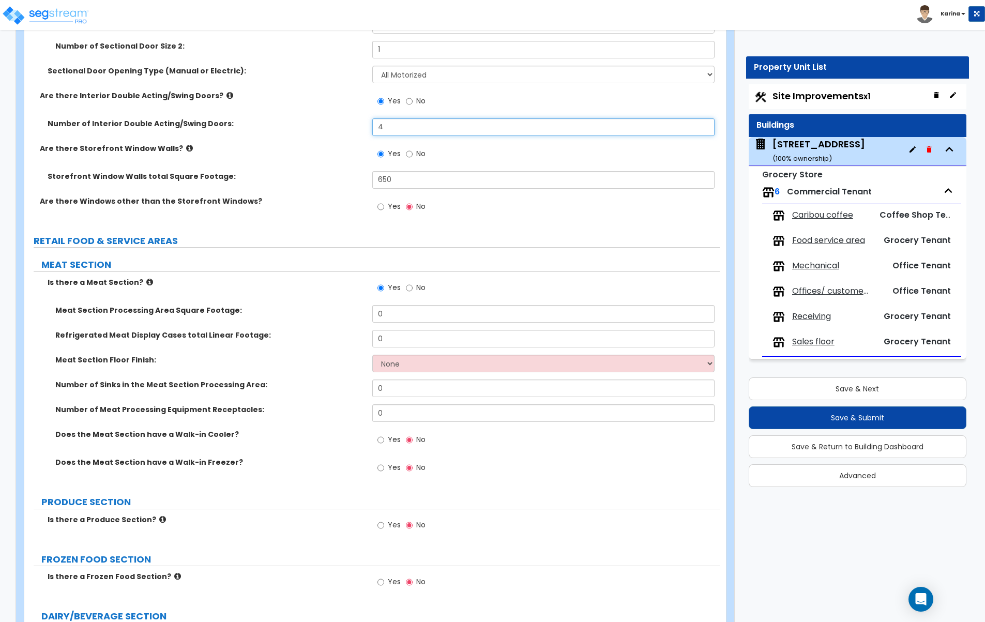
drag, startPoint x: 386, startPoint y: 126, endPoint x: 363, endPoint y: 128, distance: 22.8
click at [372, 128] on input "4" at bounding box center [543, 127] width 343 height 18
type input "5"
click at [311, 359] on label "Meat Section Floor Finish:" at bounding box center [209, 360] width 309 height 10
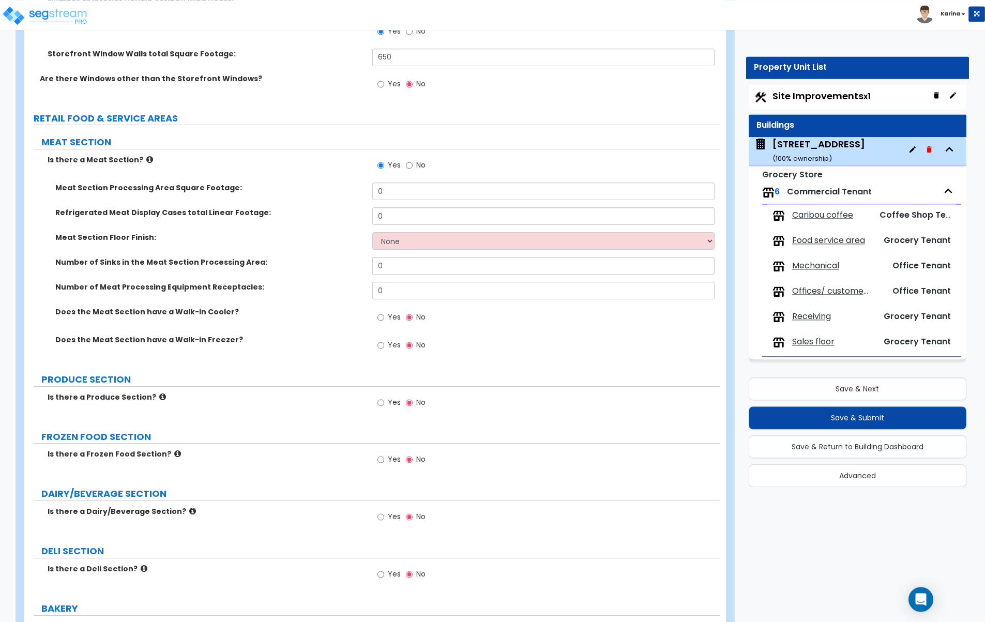
scroll to position [1846, 0]
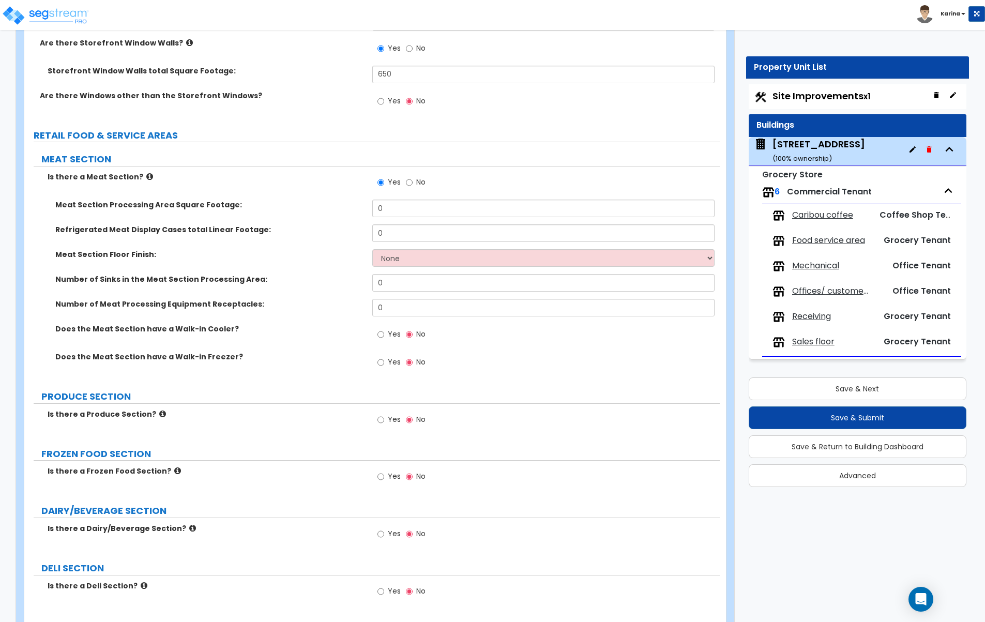
click at [331, 503] on div "MEAT SECTION Is there a Meat Section? Yes No Meat Section Processing Area Squar…" at bounding box center [372, 536] width 680 height 767
click at [396, 203] on input "0" at bounding box center [543, 209] width 343 height 18
type input "243.6"
click at [308, 522] on div "MEAT SECTION Is there a Meat Section? Yes No Meat Section Processing Area Squar…" at bounding box center [372, 536] width 680 height 767
click at [390, 279] on input "0" at bounding box center [543, 283] width 343 height 18
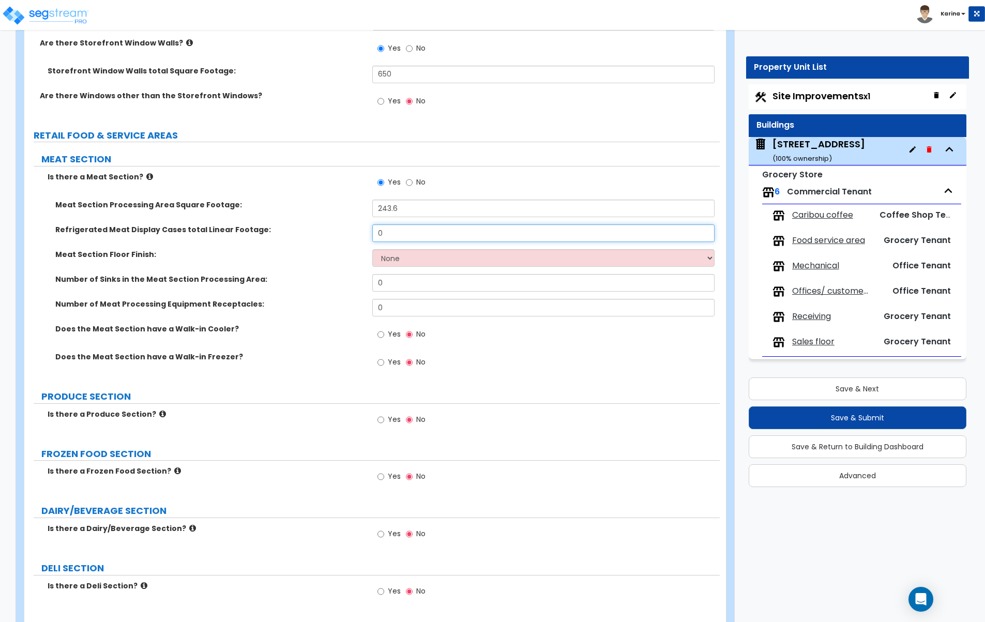
click at [386, 234] on input "0" at bounding box center [543, 233] width 343 height 18
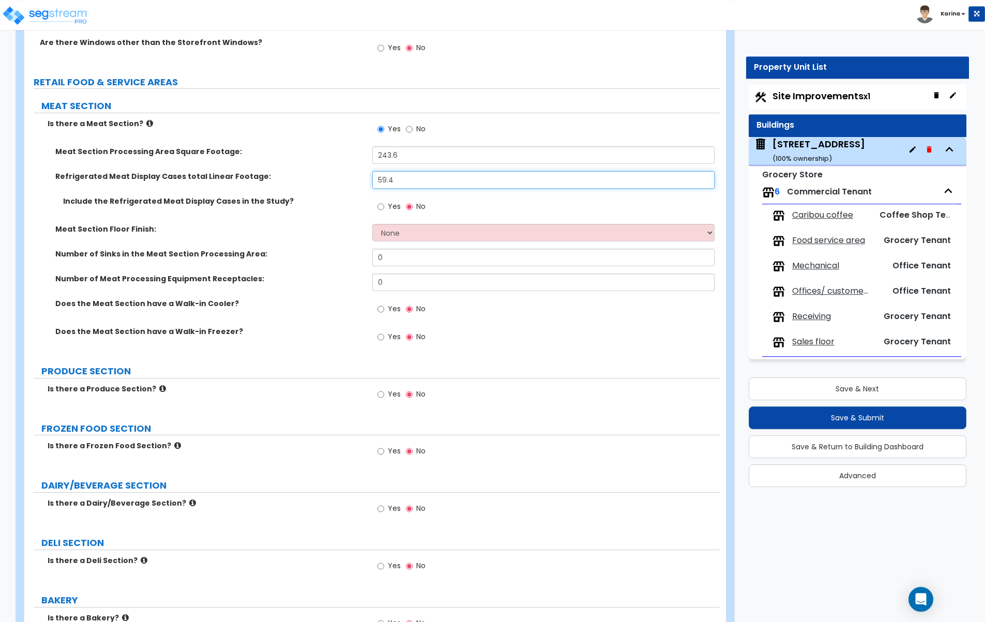
scroll to position [1898, 0]
type input "59.4"
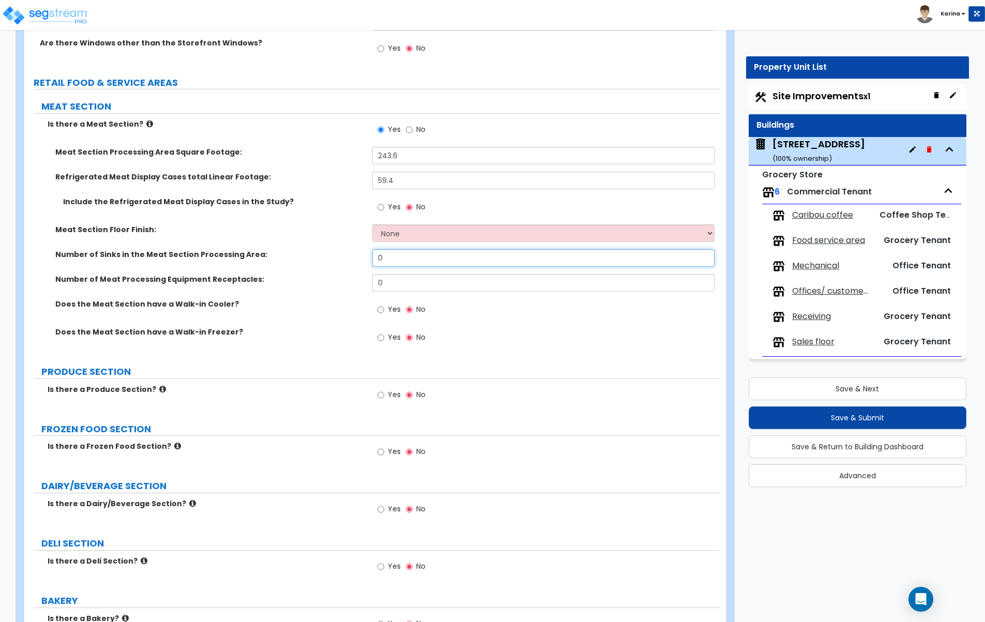
click at [384, 255] on input "0" at bounding box center [543, 258] width 343 height 18
type input "2"
click at [380, 282] on input "0" at bounding box center [543, 283] width 343 height 18
type input "6"
click at [316, 297] on div "Number of Meat Processing Equipment Receptacles: 6" at bounding box center [371, 286] width 695 height 25
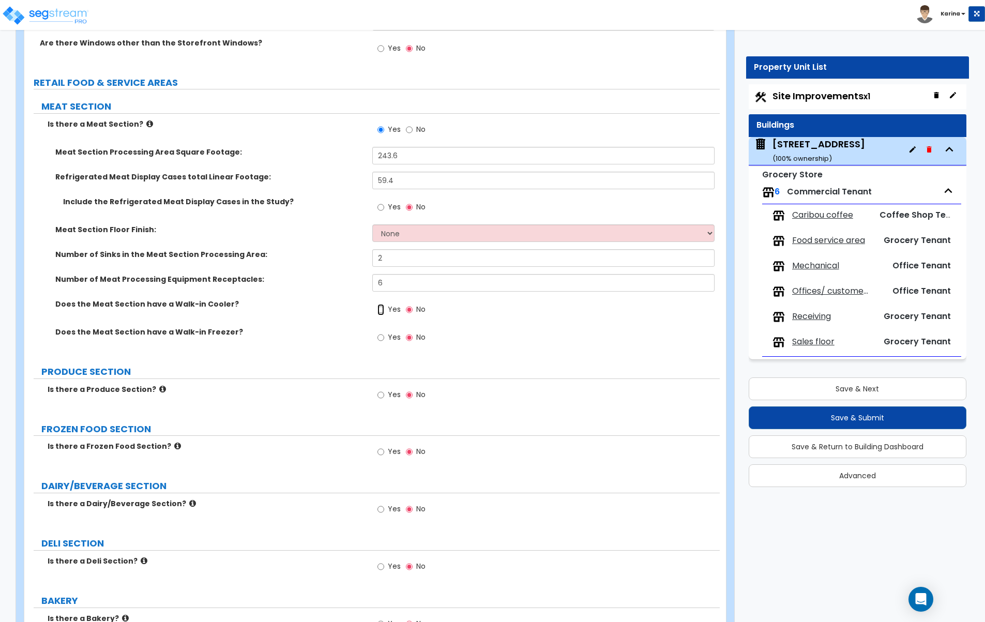
click at [382, 310] on input "Yes" at bounding box center [380, 309] width 7 height 11
radio input "true"
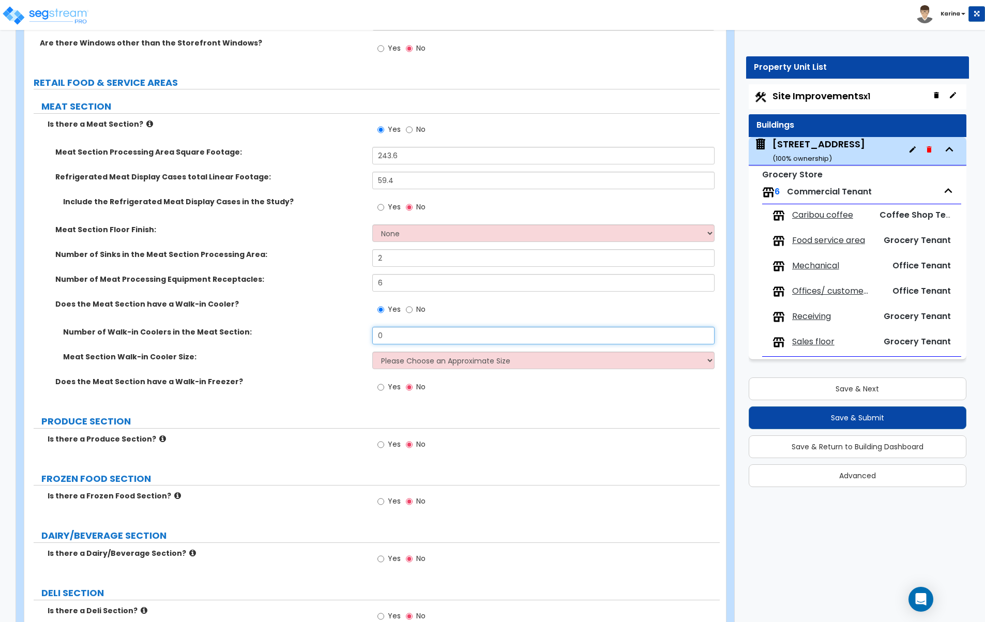
click at [385, 334] on input "0" at bounding box center [543, 336] width 343 height 18
type input "1"
click at [372, 352] on select "Please Choose an Approximate Size 6' x 6' 10' x 6' 12' x 14' 12' x 20' I want t…" at bounding box center [543, 361] width 343 height 18
select select "5"
click option "I want to Enter the Square Footage:" at bounding box center [0, 0] width 0 height 0
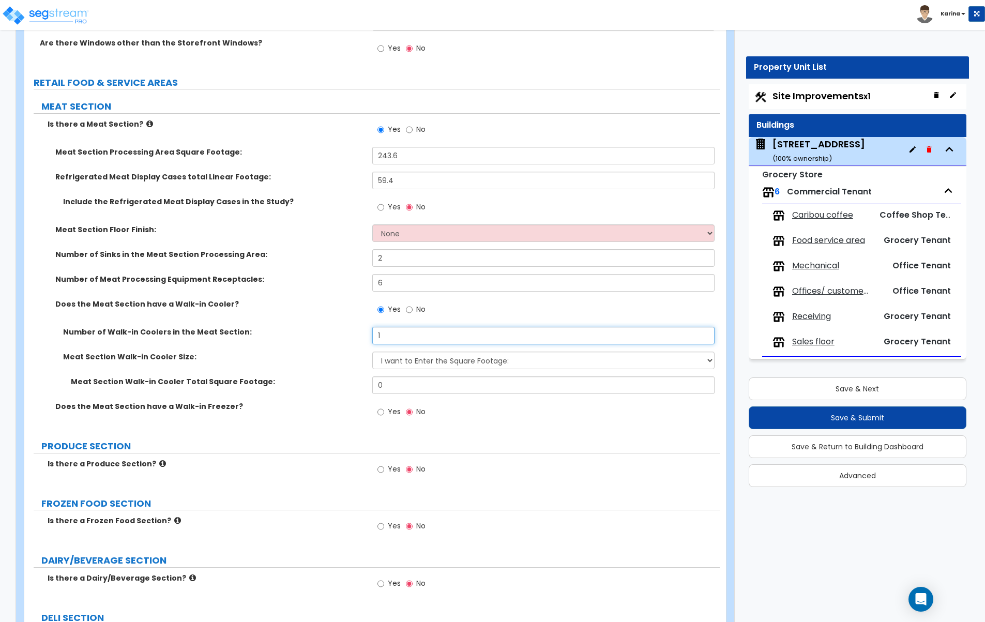
click at [418, 335] on input "1" at bounding box center [543, 336] width 343 height 18
click at [372, 352] on select "Please Choose an Approximate Size 6' x 6' 10' x 6' 12' x 14' 12' x 20' I want t…" at bounding box center [543, 361] width 343 height 18
click at [418, 360] on select "Please Choose an Approximate Size 6' x 6' 10' x 6' 12' x 14' 12' x 20' I want t…" at bounding box center [543, 361] width 343 height 18
click at [415, 385] on input "0" at bounding box center [543, 385] width 343 height 18
type input "266.6"
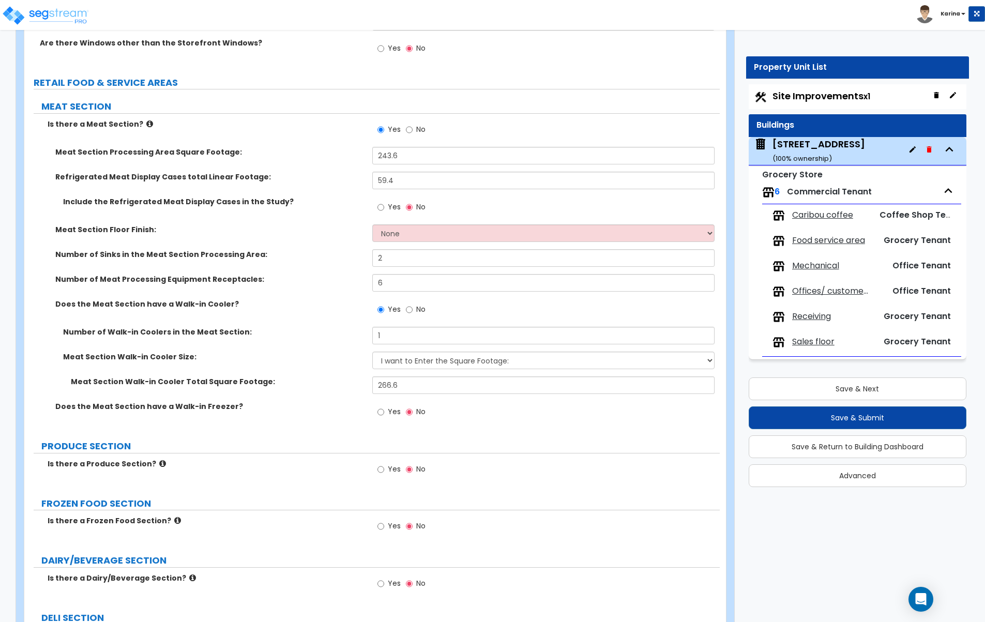
click at [339, 416] on div "Does the Meat Section have a Walk-in Freezer? Yes No" at bounding box center [371, 415] width 695 height 28
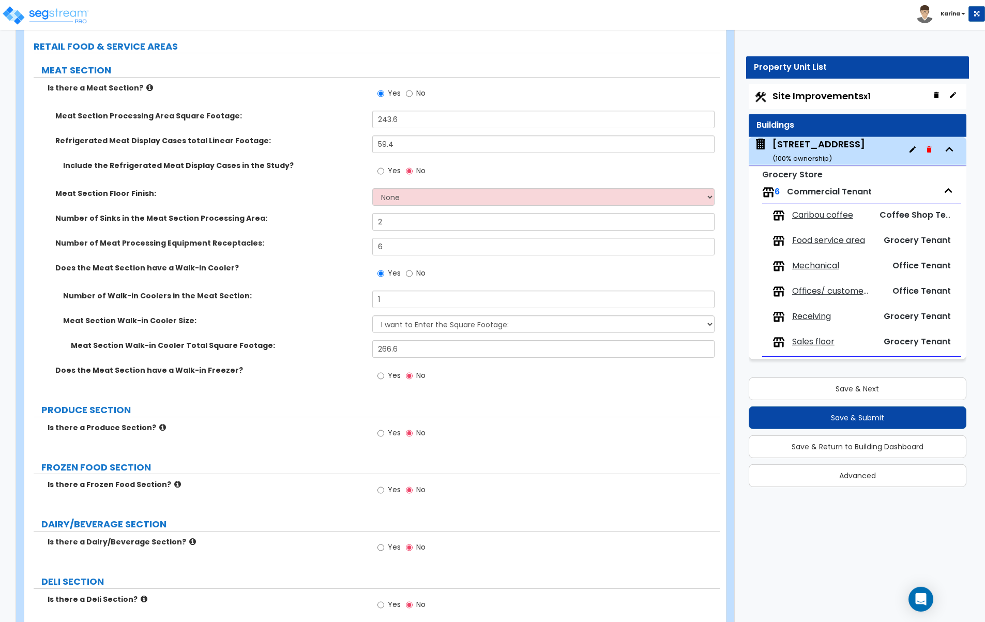
scroll to position [1951, 0]
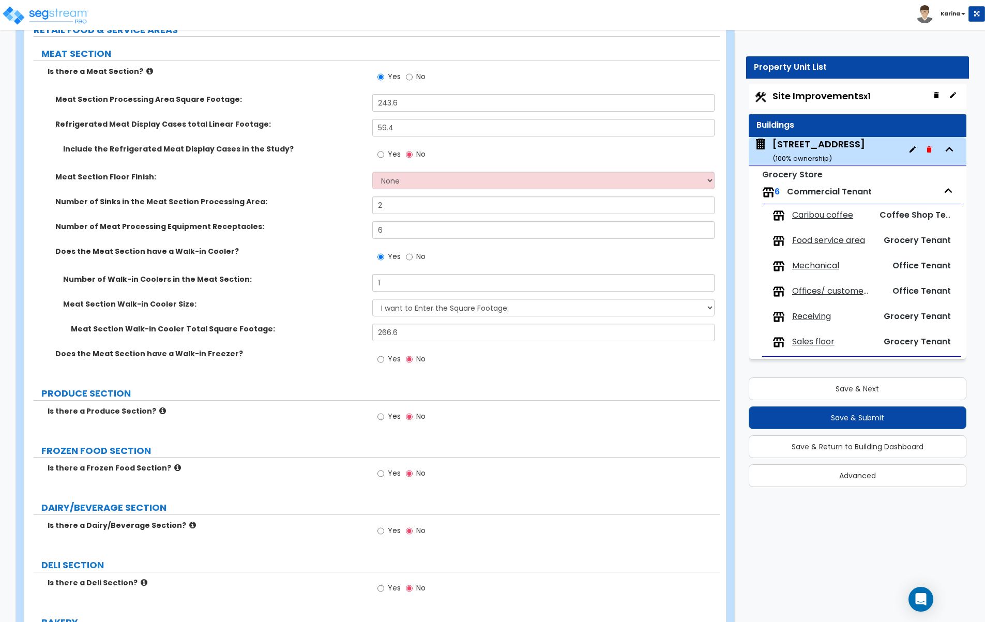
click at [569, 554] on div "MEAT SECTION Is there a Meat Section? Yes No Meat Section Processing Area Squar…" at bounding box center [372, 481] width 680 height 869
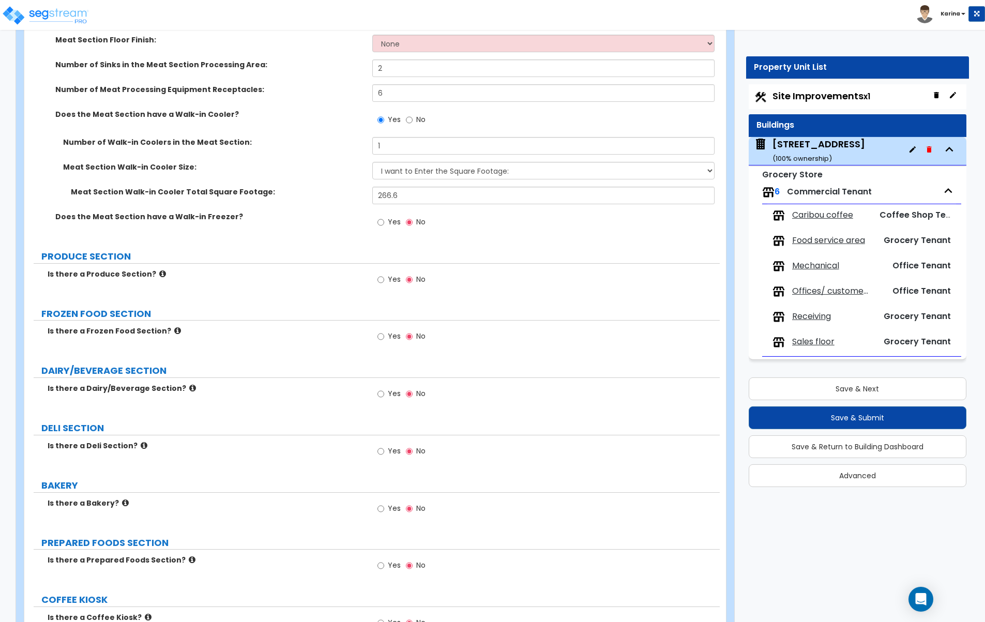
scroll to position [2109, 0]
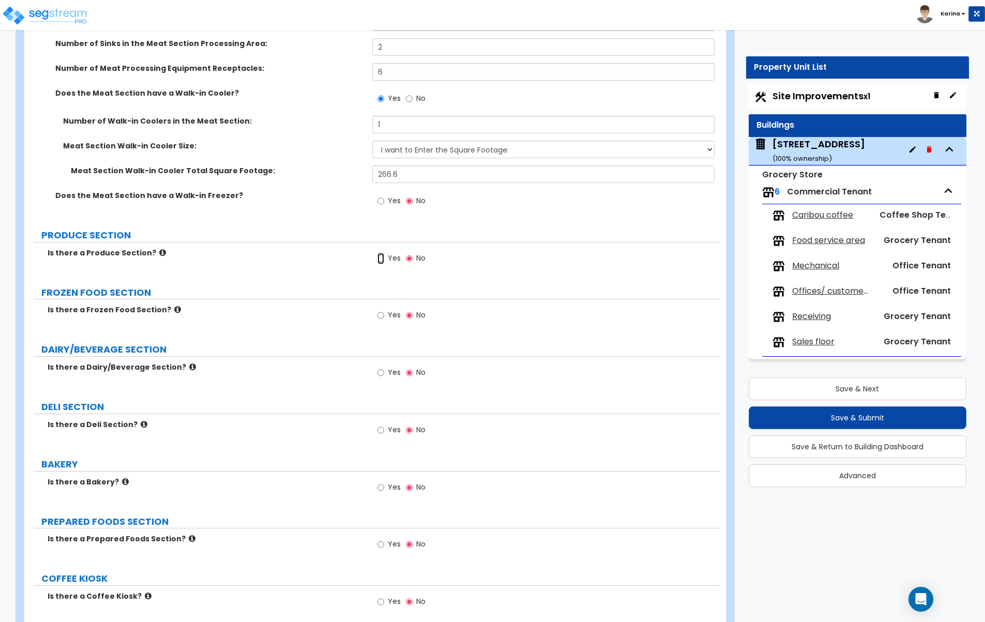
click at [380, 259] on input "Yes" at bounding box center [380, 258] width 7 height 11
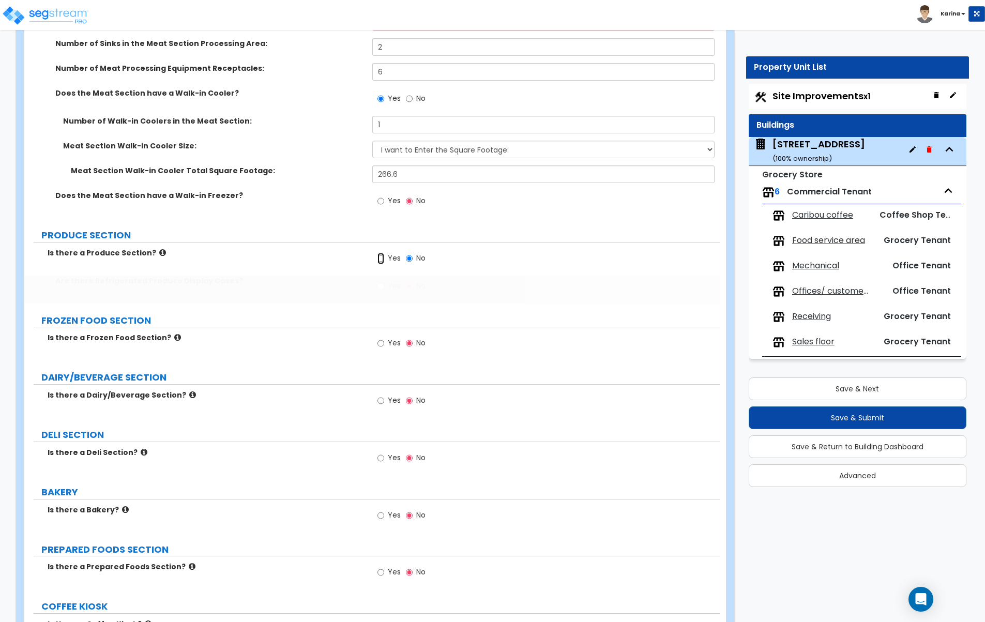
radio input "true"
click at [381, 284] on input "Yes" at bounding box center [380, 286] width 7 height 11
radio input "true"
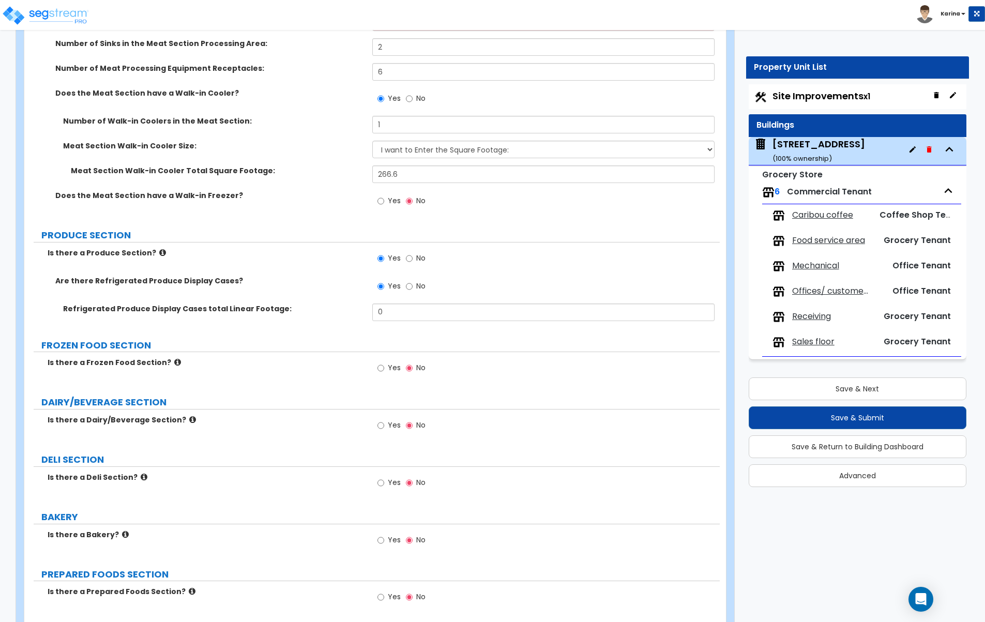
click at [298, 511] on label "BAKERY" at bounding box center [380, 516] width 678 height 13
drag, startPoint x: 388, startPoint y: 313, endPoint x: 356, endPoint y: 314, distance: 31.5
click at [372, 314] on input "0" at bounding box center [543, 312] width 343 height 18
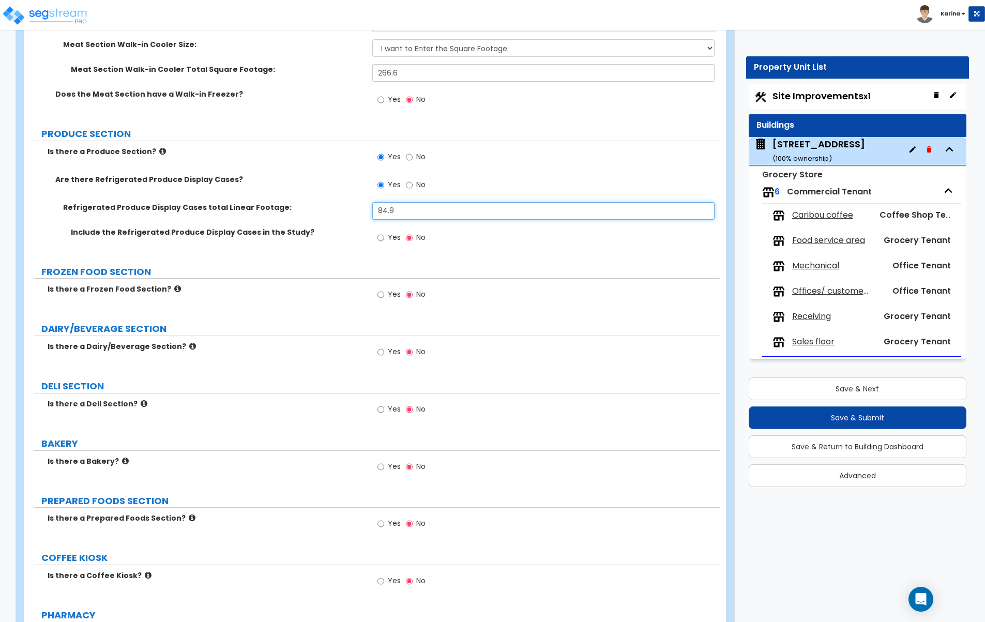
scroll to position [2215, 0]
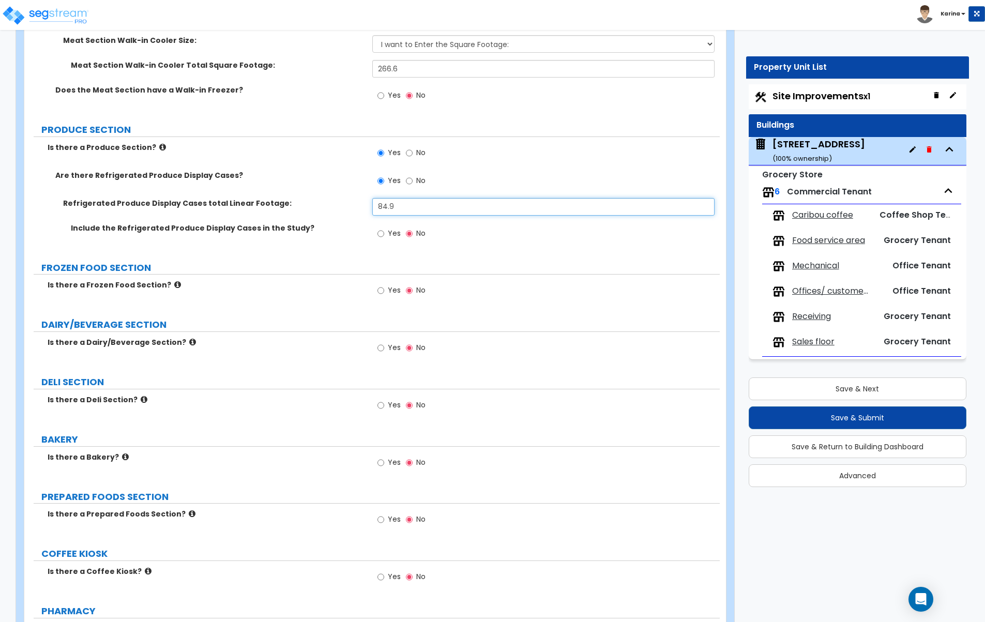
type input "84.9"
click at [380, 293] on input "Yes" at bounding box center [380, 290] width 7 height 11
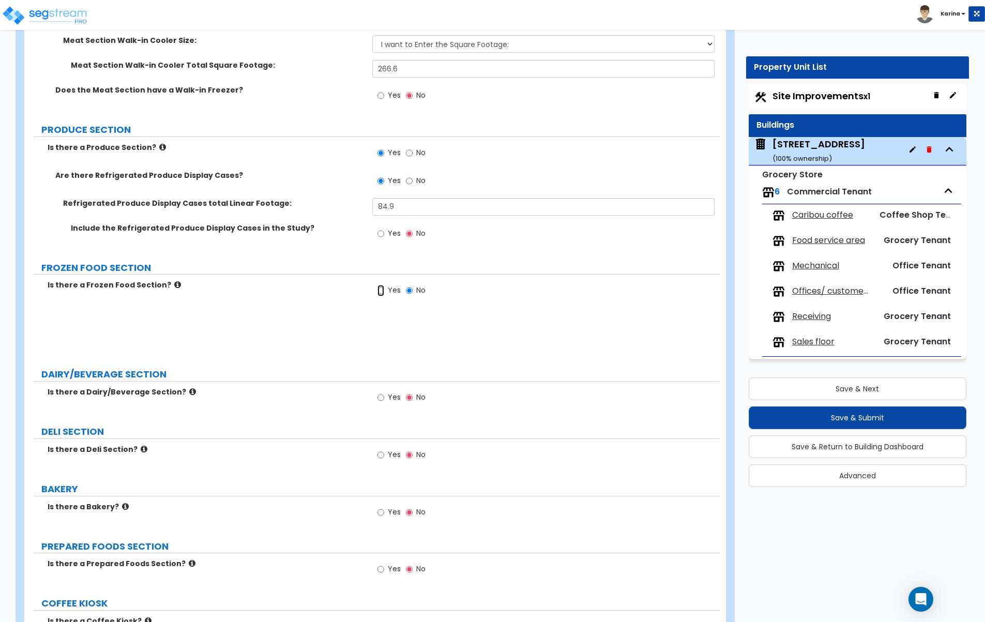
radio input "true"
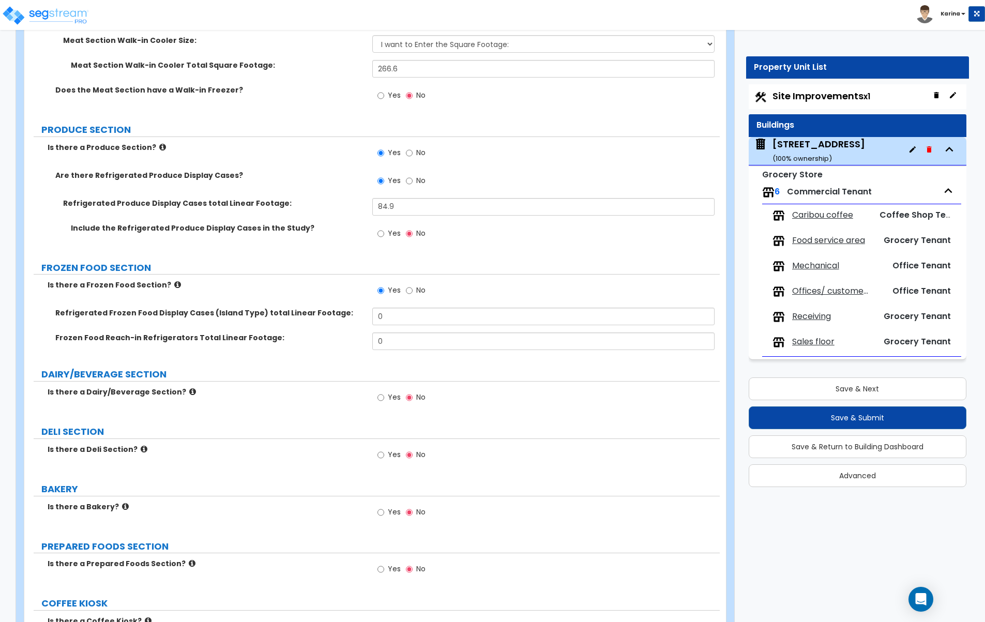
click at [274, 513] on div "Is there a Bakery? Yes No" at bounding box center [371, 515] width 695 height 28
click at [391, 317] on input "0" at bounding box center [543, 317] width 343 height 18
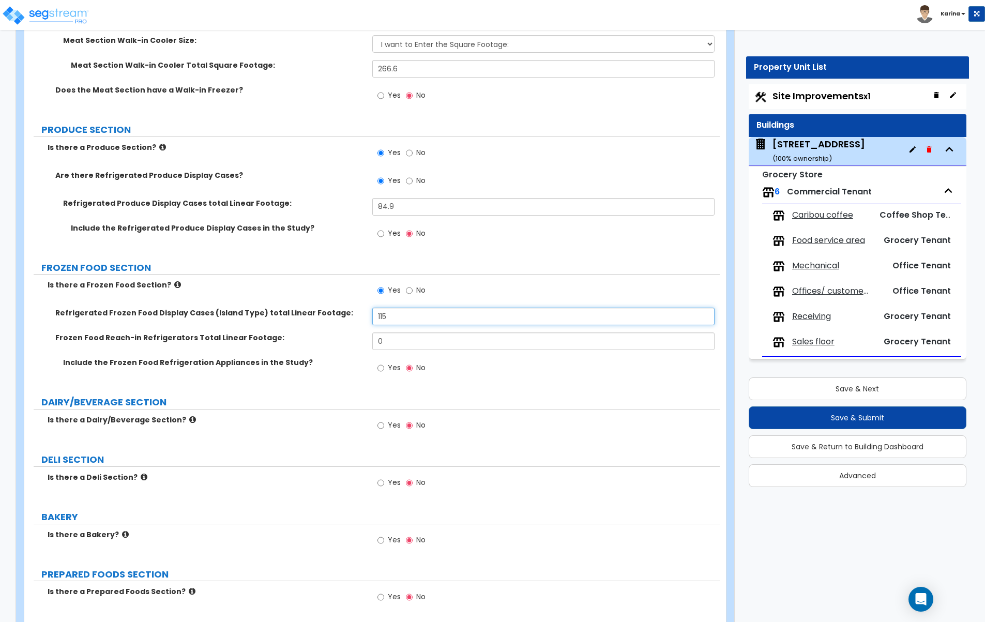
type input "115"
drag, startPoint x: 390, startPoint y: 338, endPoint x: 353, endPoint y: 338, distance: 37.7
click at [372, 338] on input "0" at bounding box center [543, 341] width 343 height 18
type input "115"
drag, startPoint x: 398, startPoint y: 316, endPoint x: 365, endPoint y: 314, distance: 32.6
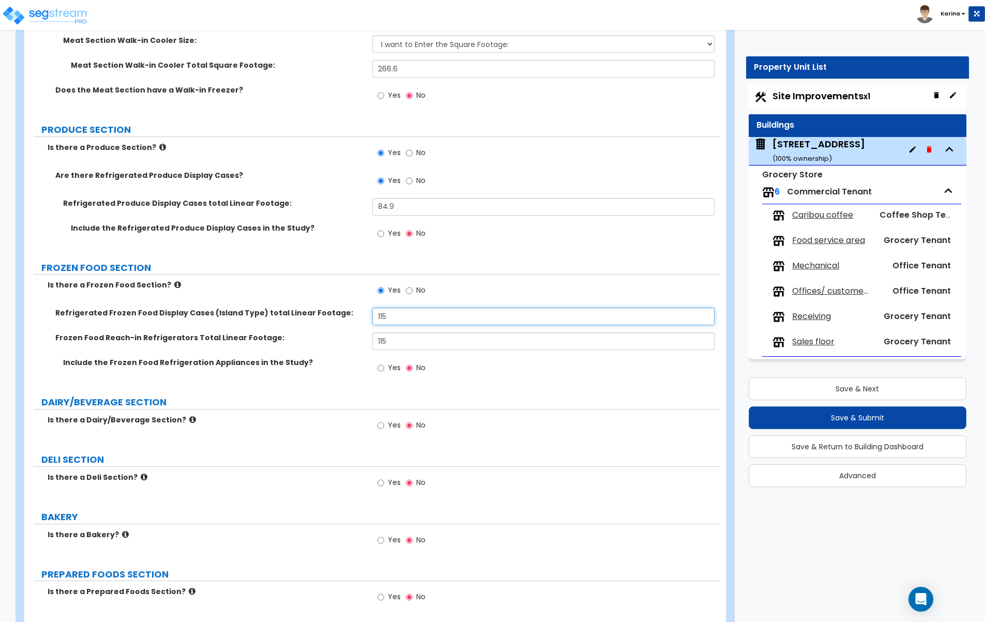
click at [372, 314] on input "115" at bounding box center [543, 317] width 343 height 18
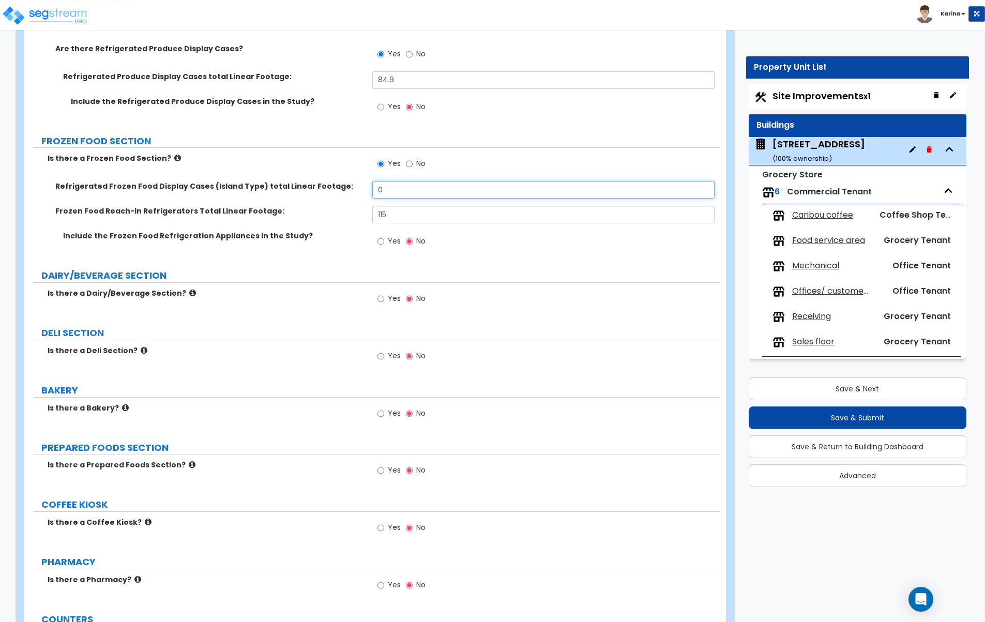
scroll to position [2373, 0]
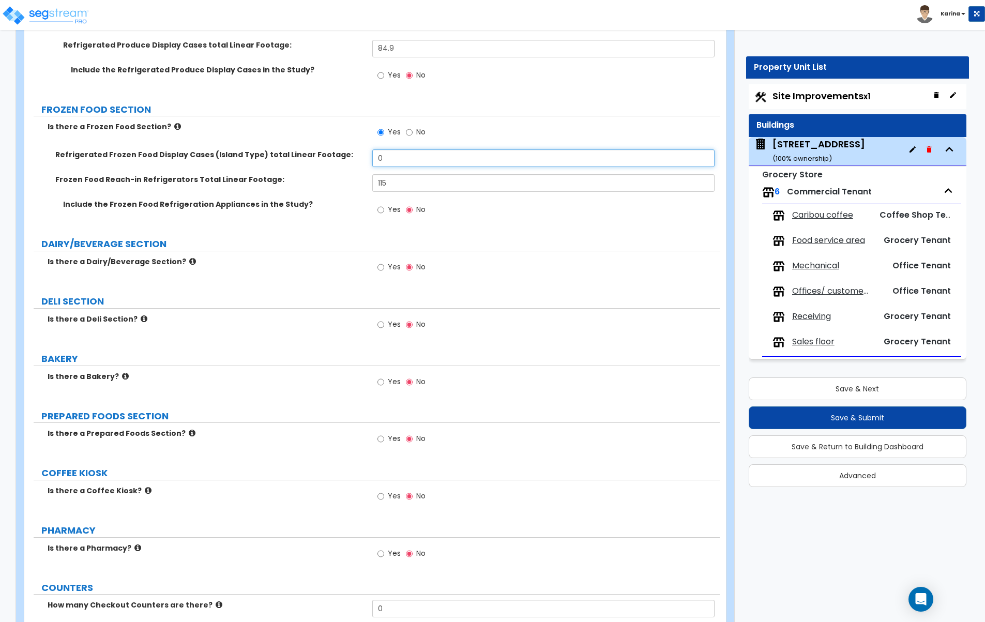
type input "0"
click at [381, 266] on input "Yes" at bounding box center [380, 267] width 7 height 11
radio input "true"
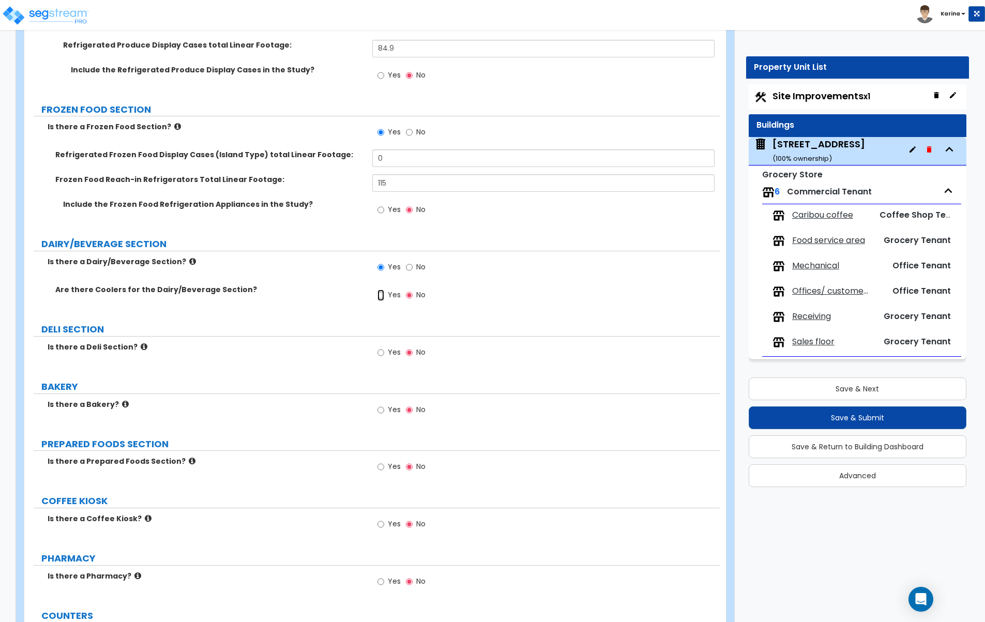
click at [381, 296] on input "Yes" at bounding box center [380, 295] width 7 height 11
radio input "true"
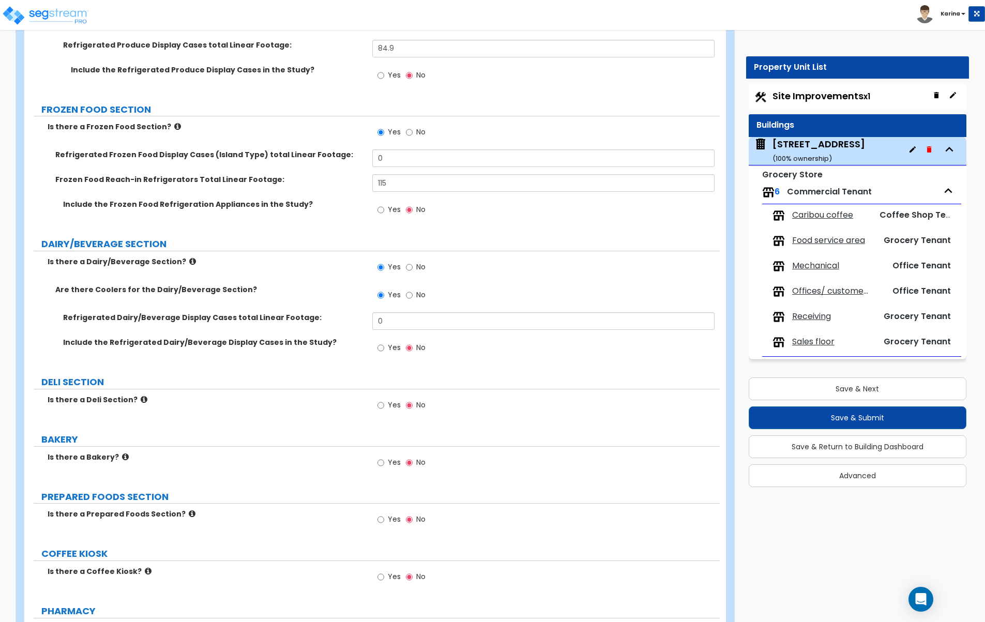
click at [297, 530] on div "Is there a Prepared Foods Section? Yes No" at bounding box center [371, 523] width 695 height 28
drag, startPoint x: 394, startPoint y: 321, endPoint x: 358, endPoint y: 320, distance: 36.2
click at [372, 320] on input "0" at bounding box center [543, 321] width 343 height 18
type input "58.8"
click at [342, 358] on div "Include the Refrigerated Dairy/Beverage Display Cases in the Study? Yes No" at bounding box center [371, 351] width 695 height 28
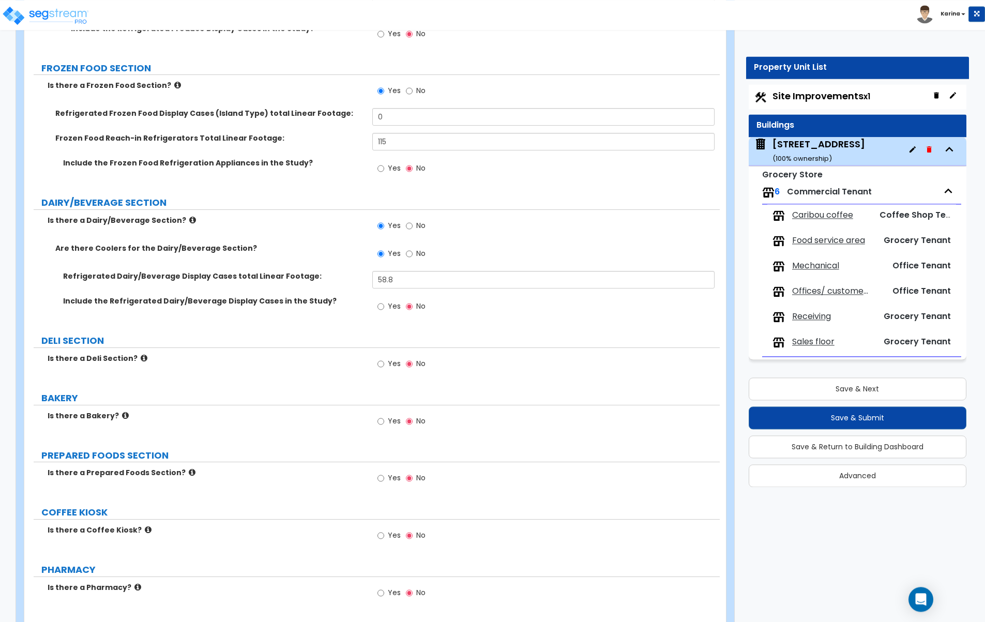
scroll to position [2426, 0]
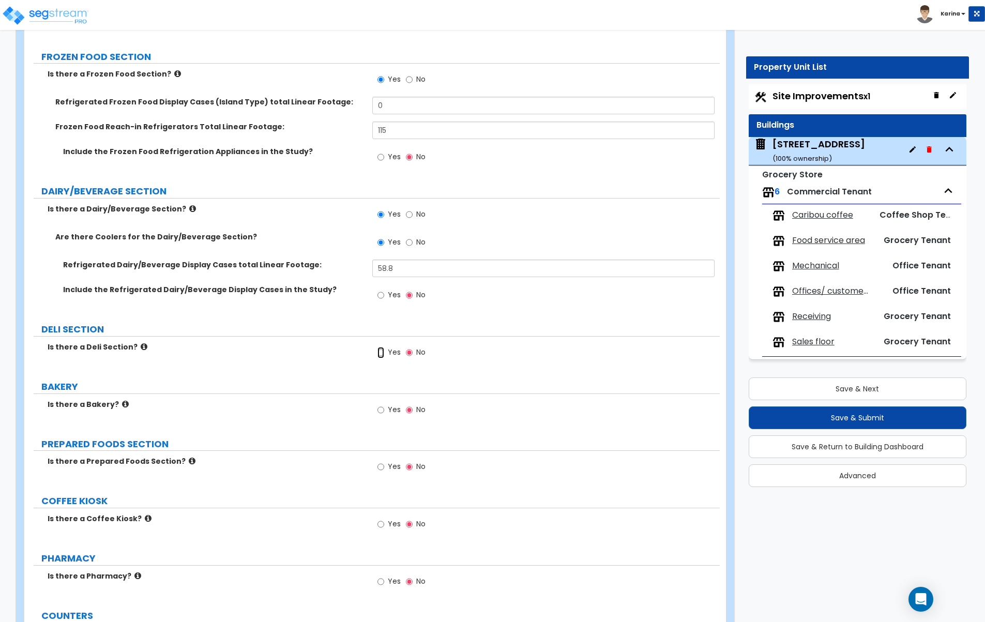
click at [381, 350] on input "Yes" at bounding box center [380, 352] width 7 height 11
radio input "true"
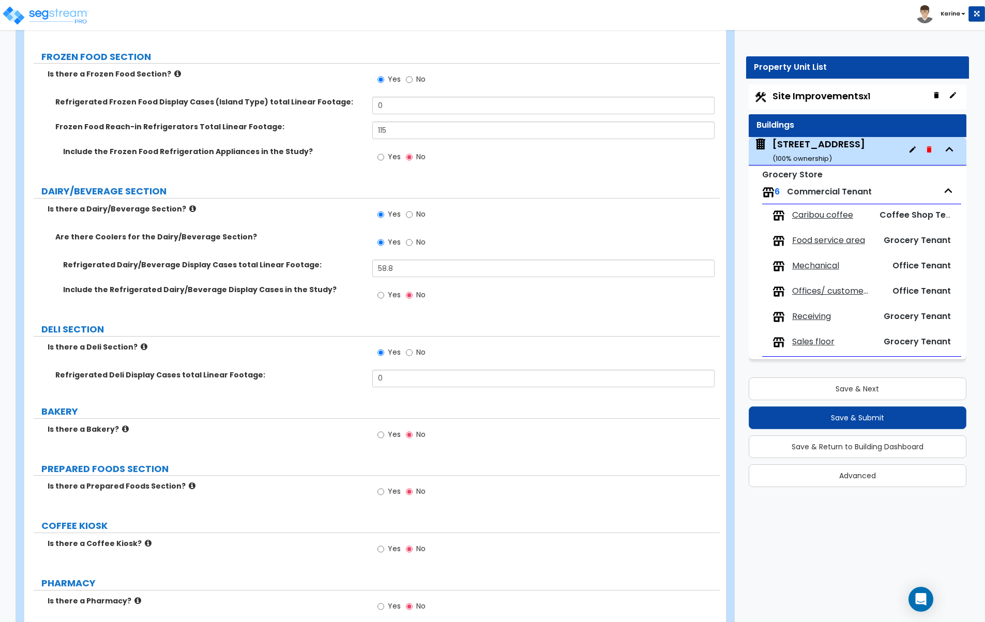
click at [285, 521] on label "COFFEE KIOSK" at bounding box center [380, 525] width 678 height 13
drag, startPoint x: 396, startPoint y: 378, endPoint x: 367, endPoint y: 377, distance: 29.5
click at [372, 377] on input "0" at bounding box center [543, 379] width 343 height 18
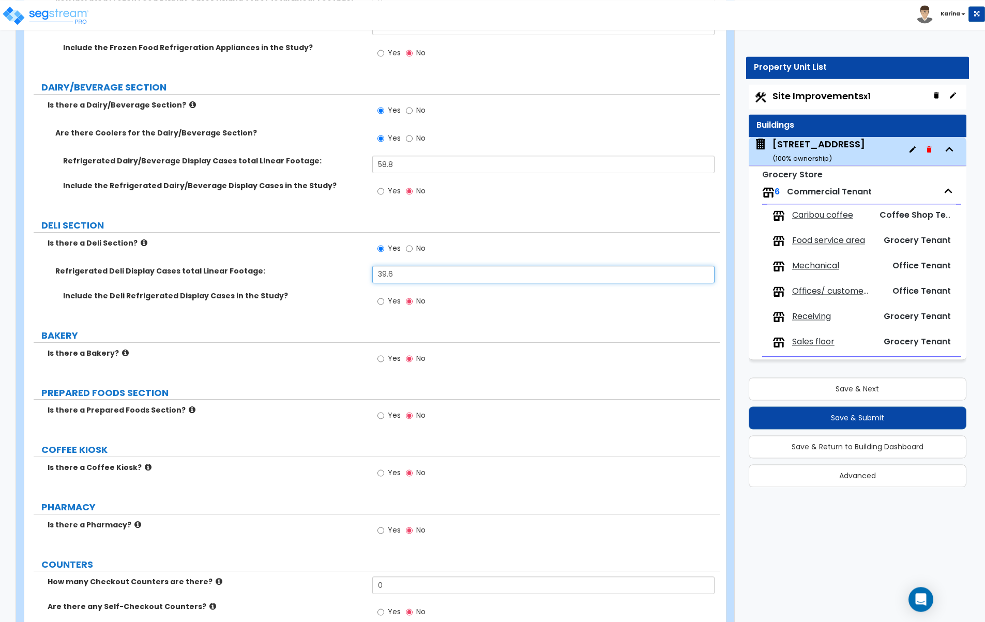
scroll to position [2531, 0]
type input "39.6"
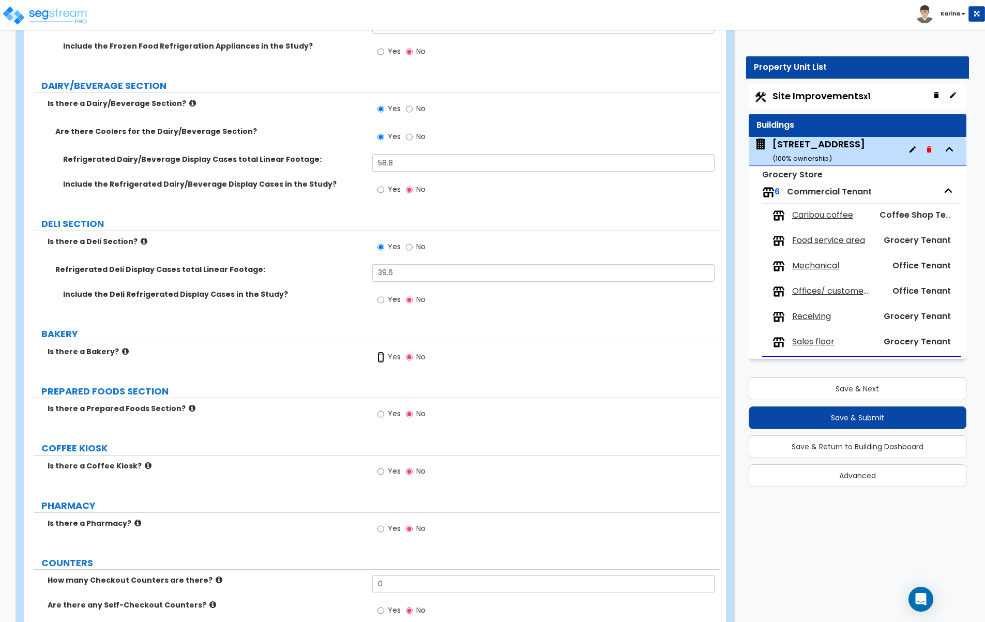
click at [383, 357] on input "Yes" at bounding box center [380, 357] width 7 height 11
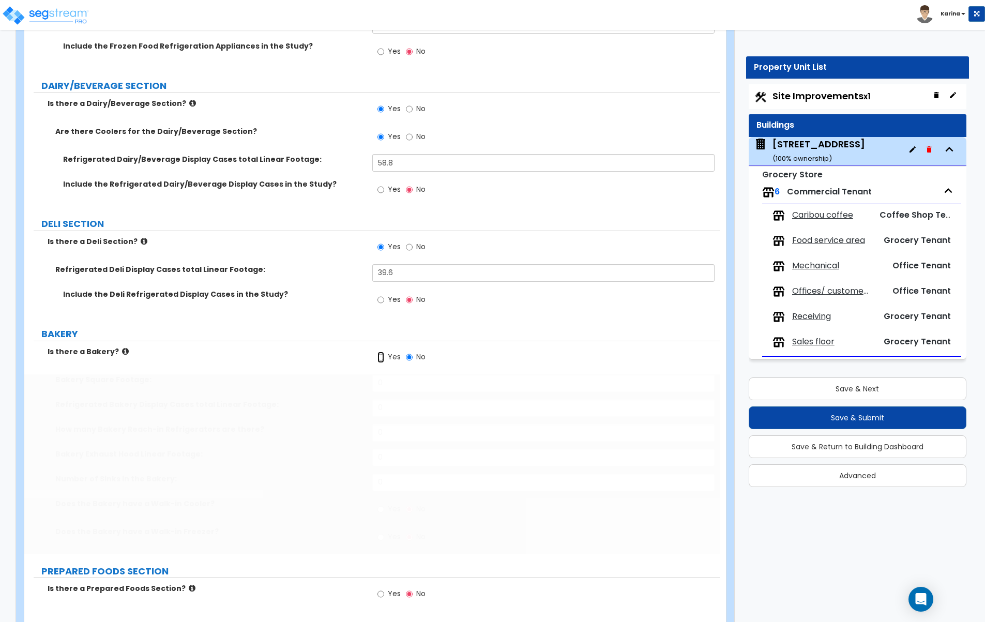
radio input "true"
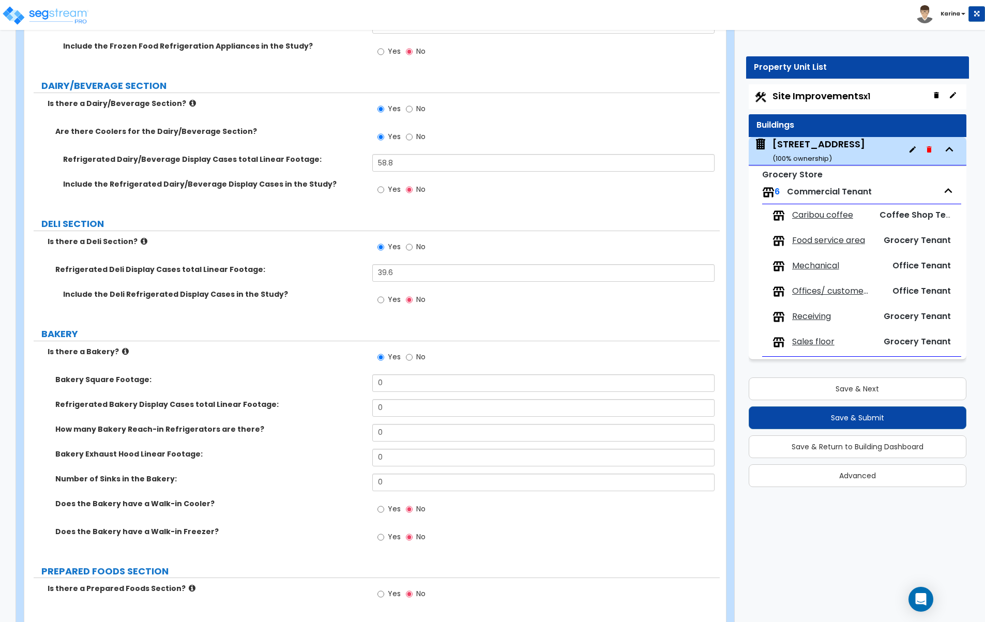
click at [510, 527] on div "Yes No" at bounding box center [546, 540] width 348 height 28
click at [530, 534] on div "Yes No" at bounding box center [546, 540] width 348 height 28
drag, startPoint x: 396, startPoint y: 408, endPoint x: 355, endPoint y: 407, distance: 40.9
click at [372, 407] on input "0" at bounding box center [543, 408] width 343 height 18
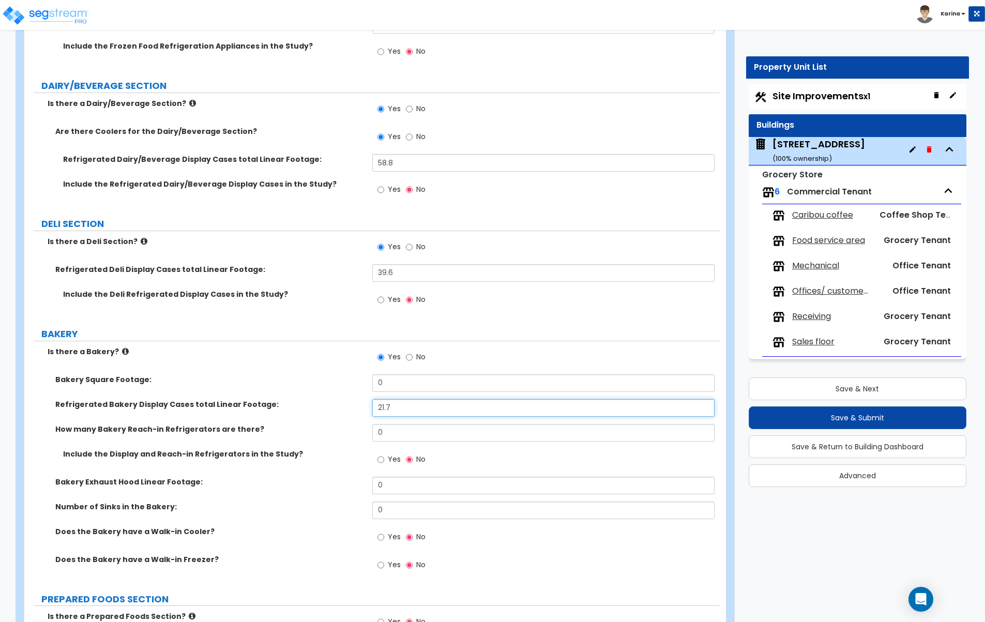
type input "21.7"
drag, startPoint x: 399, startPoint y: 274, endPoint x: 326, endPoint y: 271, distance: 73.5
click at [372, 271] on input "39.6" at bounding box center [543, 273] width 343 height 18
type input "18"
click at [311, 309] on div "Include the Deli Refrigerated Display Cases in the Study? Yes No" at bounding box center [371, 303] width 695 height 28
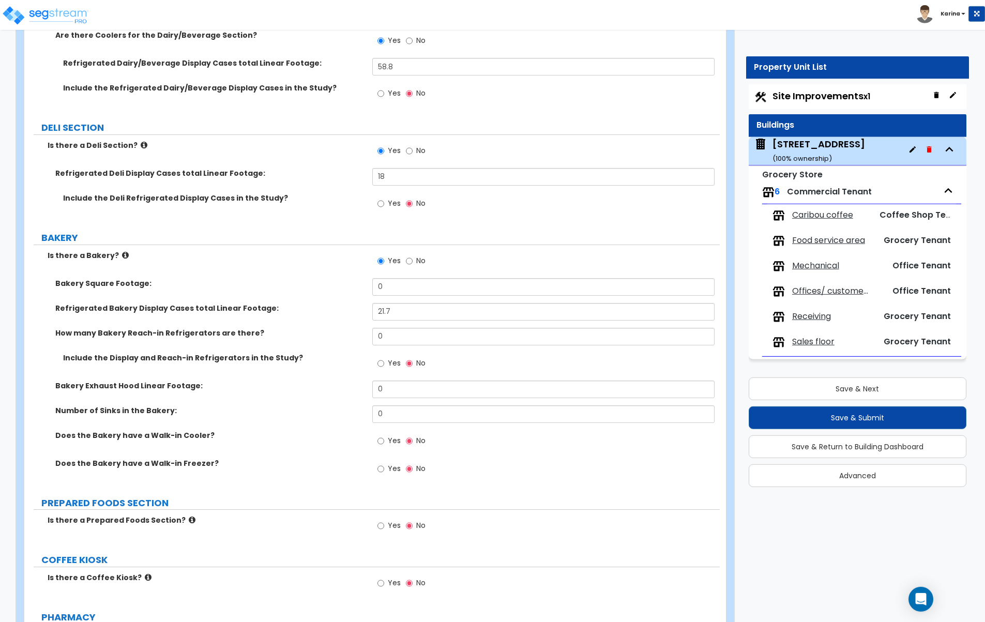
scroll to position [2637, 0]
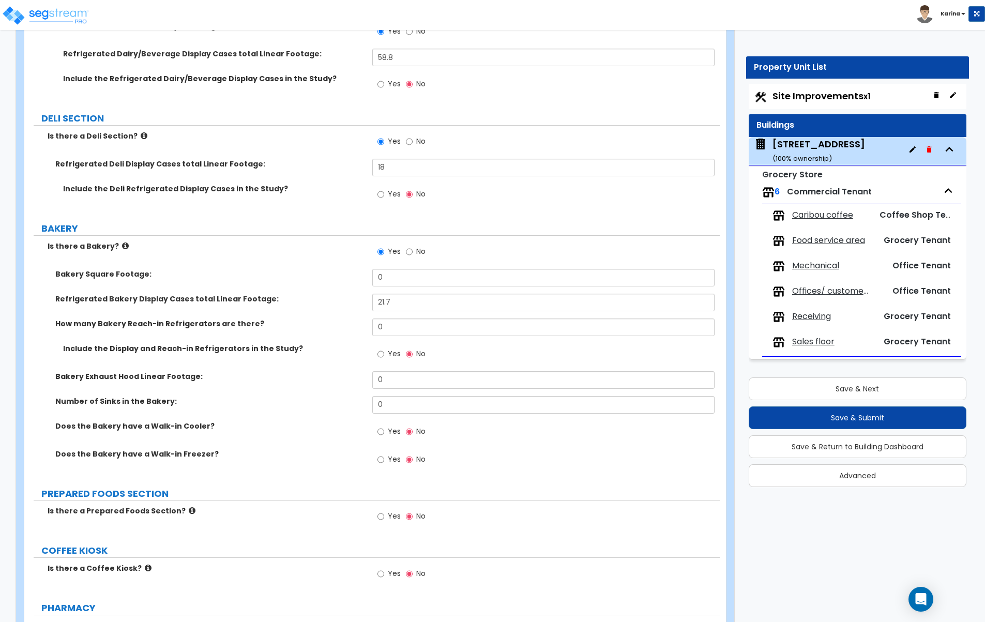
click at [303, 523] on div "Is there a Prepared Foods Section? Yes No" at bounding box center [371, 520] width 695 height 28
click at [390, 277] on input "0" at bounding box center [543, 278] width 343 height 18
type input "1,199"
click at [337, 380] on label "Bakery Exhaust Hood Linear Footage:" at bounding box center [209, 376] width 309 height 10
click at [408, 251] on input "No" at bounding box center [409, 251] width 7 height 11
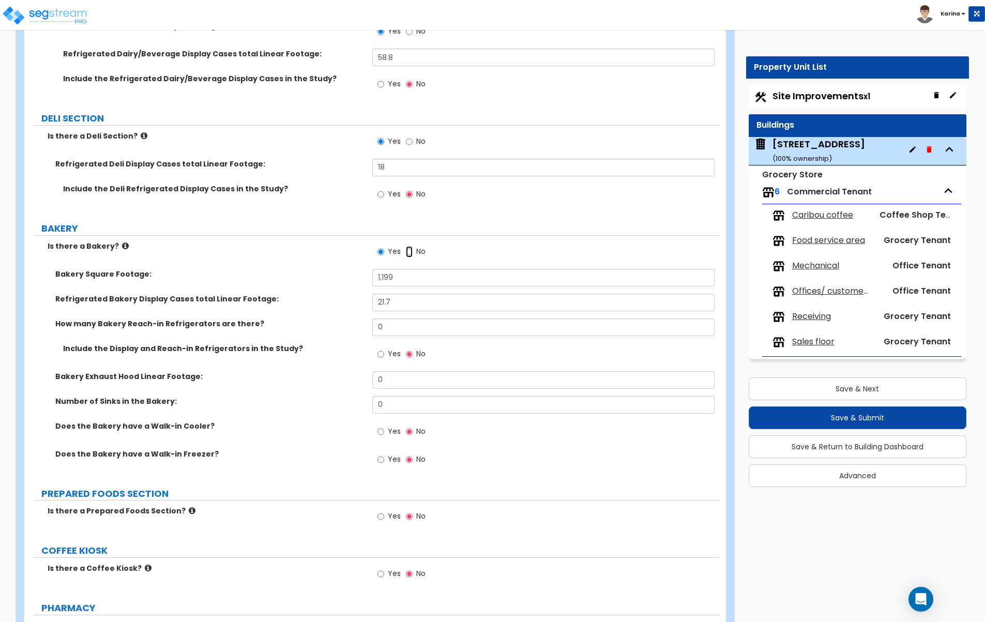
radio input "false"
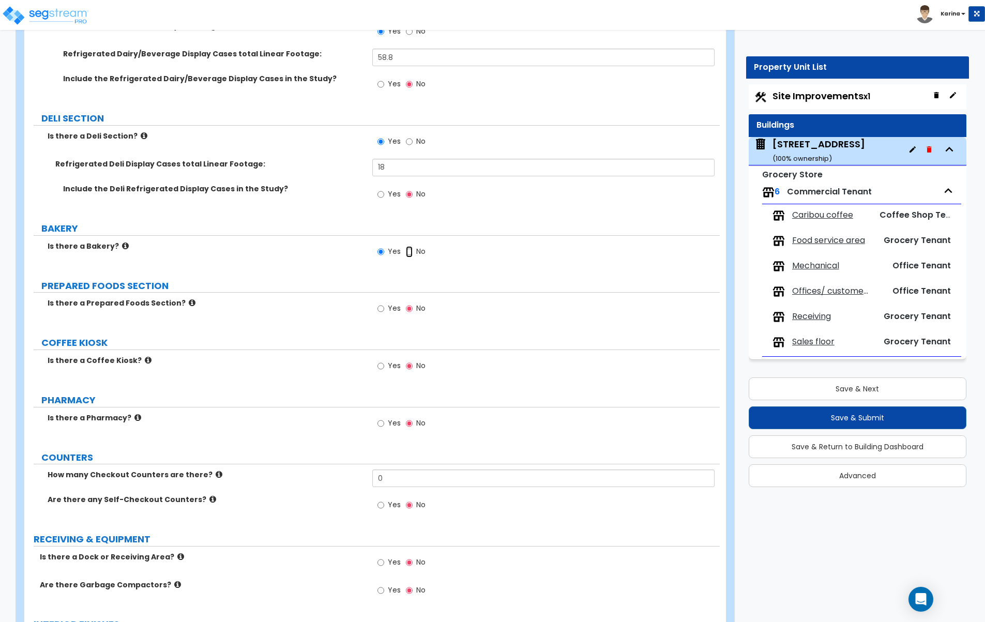
radio input "false"
radio input "true"
click at [380, 367] on input "Yes" at bounding box center [380, 365] width 7 height 11
radio input "true"
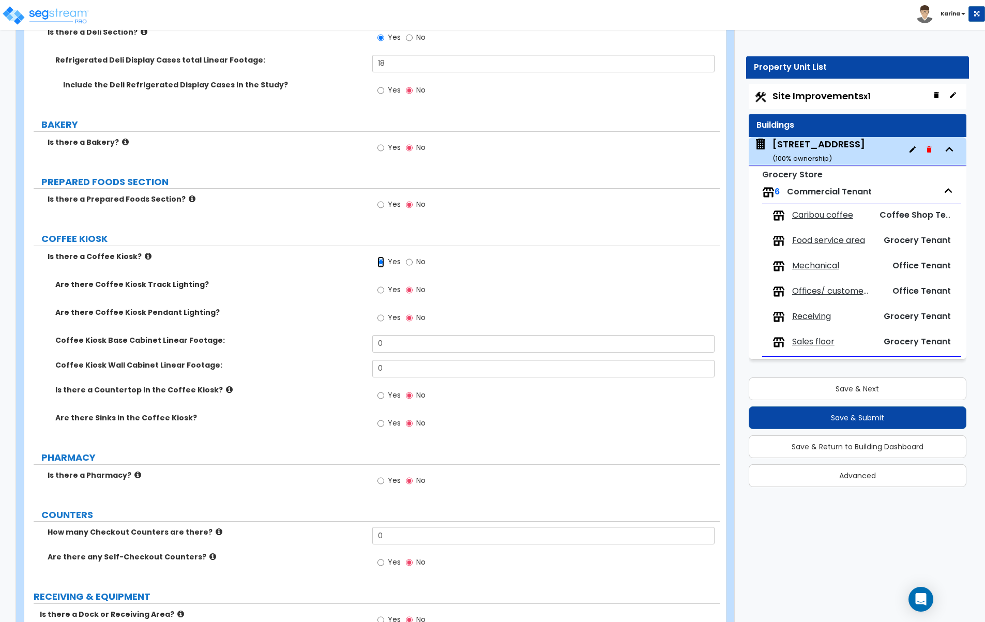
scroll to position [2742, 0]
click at [408, 261] on input "No" at bounding box center [409, 260] width 7 height 11
radio input "false"
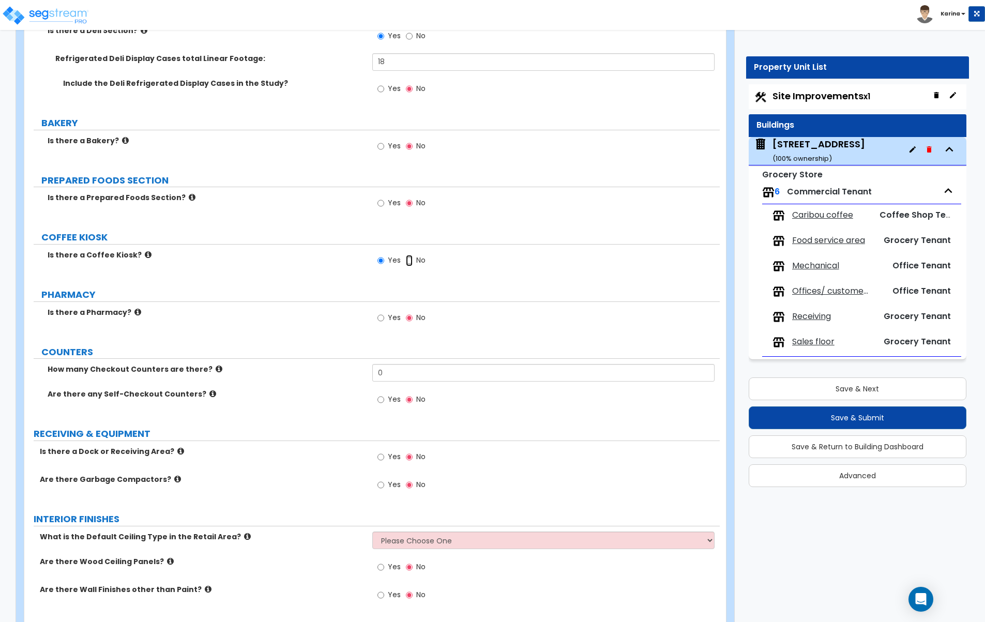
radio input "false"
radio input "true"
click at [145, 254] on icon at bounding box center [148, 255] width 7 height 8
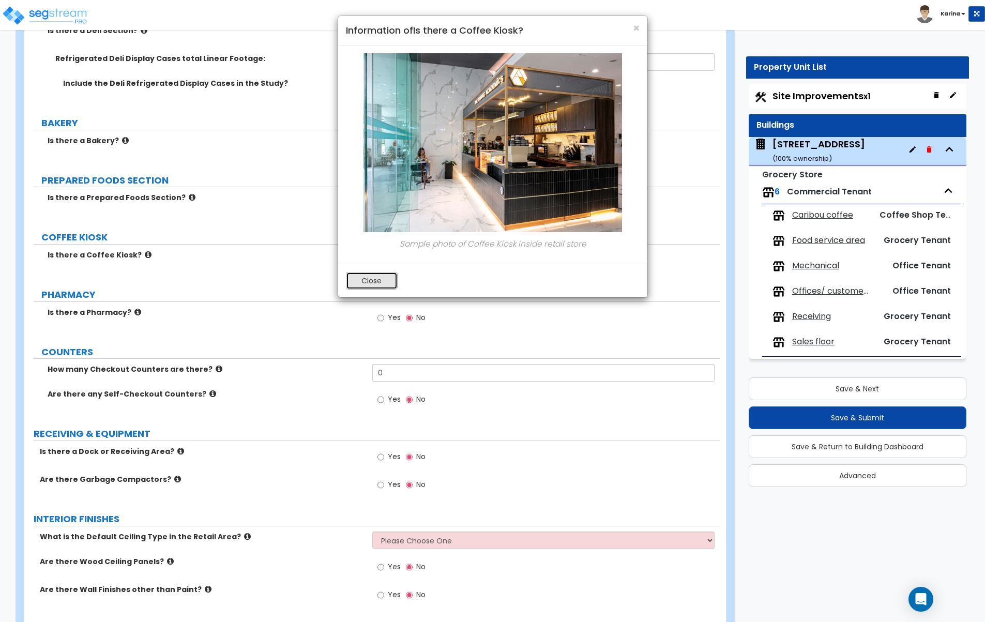
click at [382, 277] on button "Close" at bounding box center [372, 281] width 52 height 18
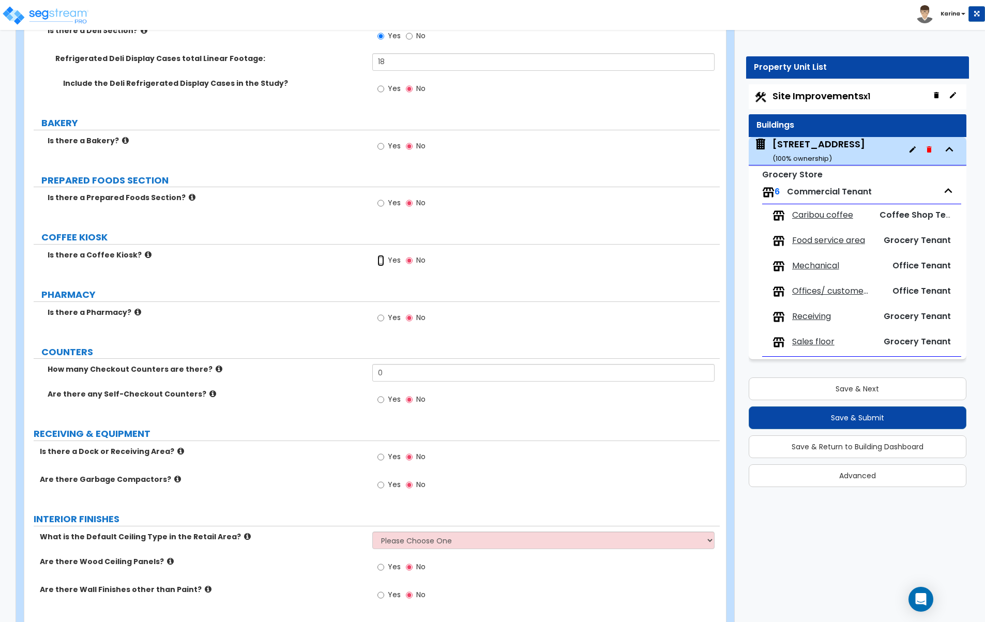
click at [380, 262] on input "Yes" at bounding box center [380, 260] width 7 height 11
radio input "true"
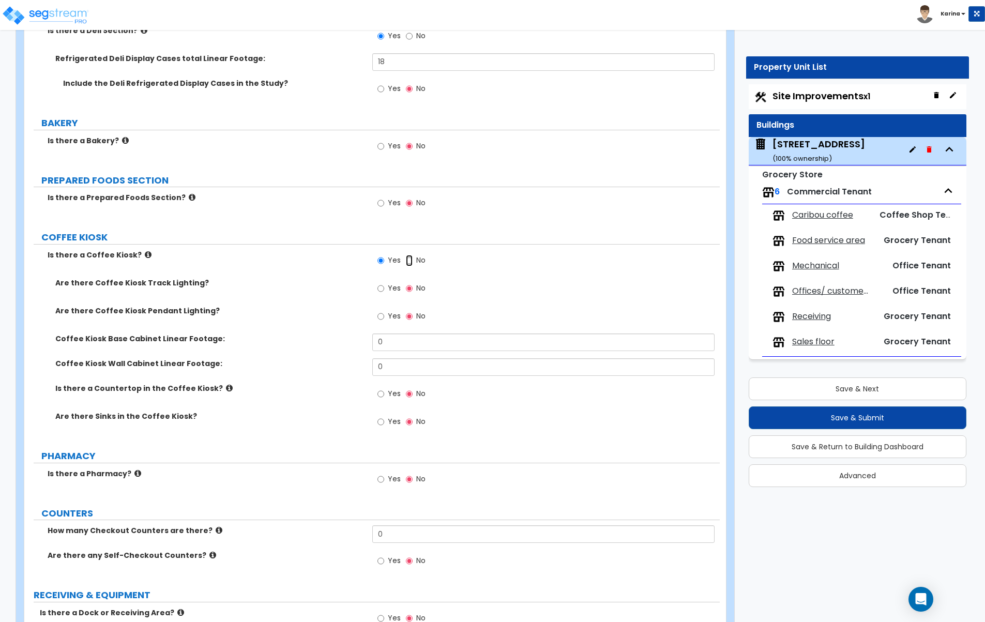
click at [410, 259] on input "No" at bounding box center [409, 260] width 7 height 11
radio input "false"
radio input "true"
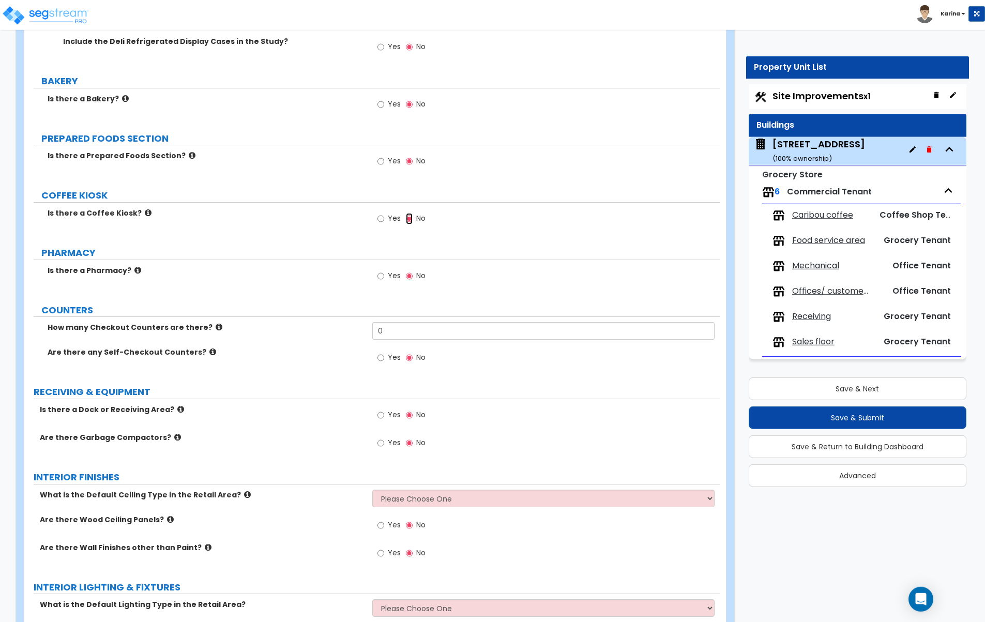
scroll to position [2795, 0]
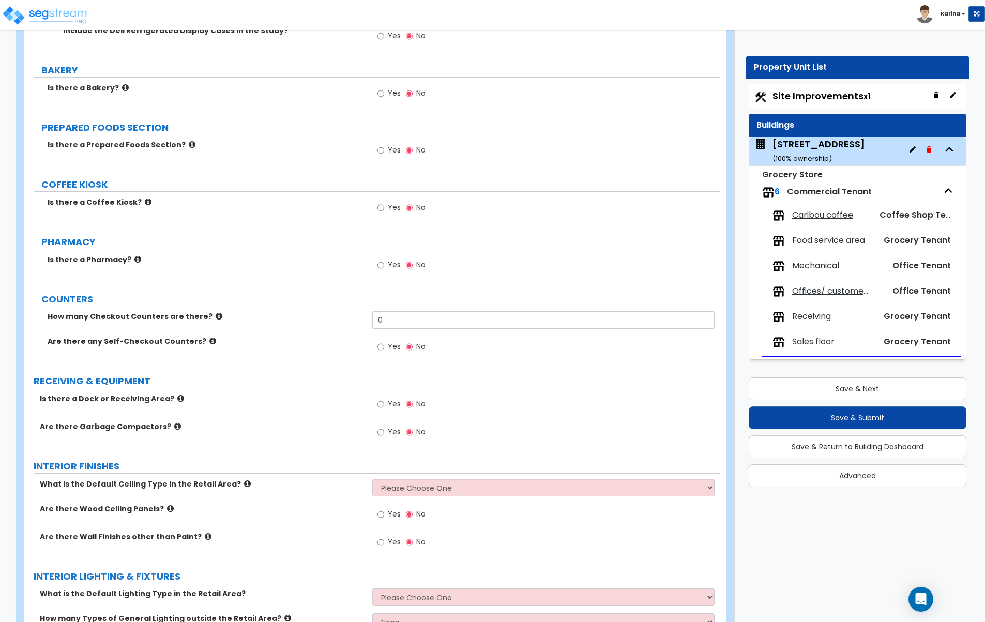
click at [359, 541] on label "Are there Wall Finishes other than Paint?" at bounding box center [202, 536] width 325 height 10
drag, startPoint x: 389, startPoint y: 320, endPoint x: 370, endPoint y: 320, distance: 19.1
click at [372, 320] on input "0" at bounding box center [543, 320] width 343 height 18
type input "5"
click at [357, 342] on label "Are there any Self-Checkout Counters?" at bounding box center [206, 341] width 317 height 10
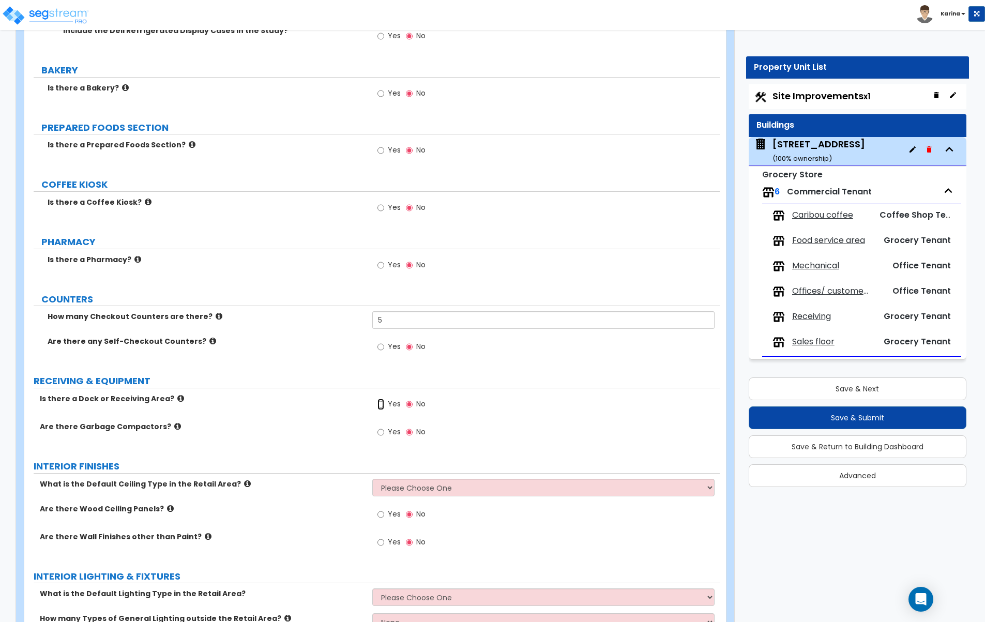
click at [379, 405] on input "Yes" at bounding box center [380, 404] width 7 height 11
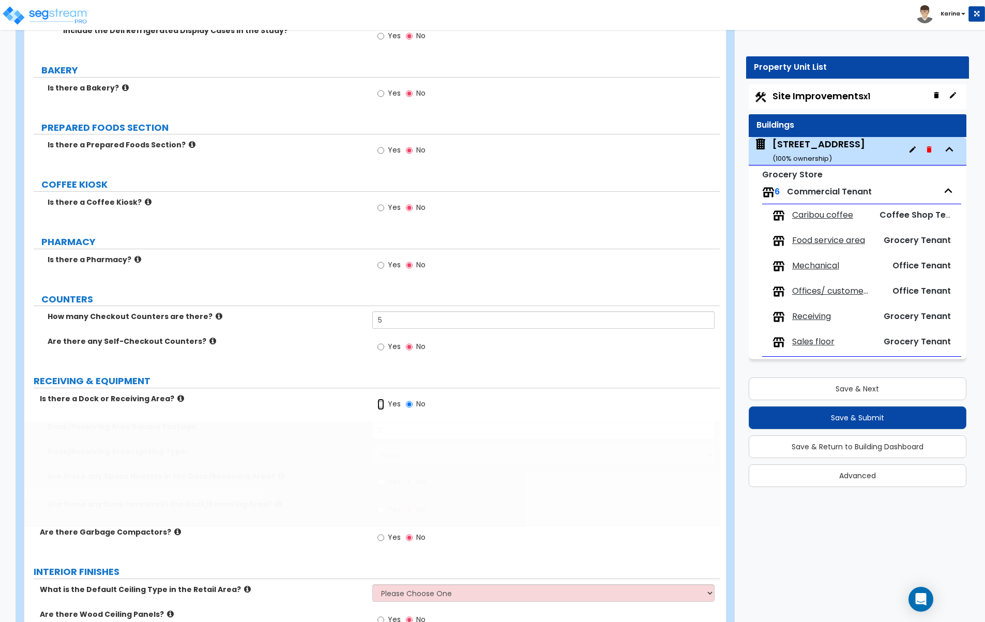
radio input "true"
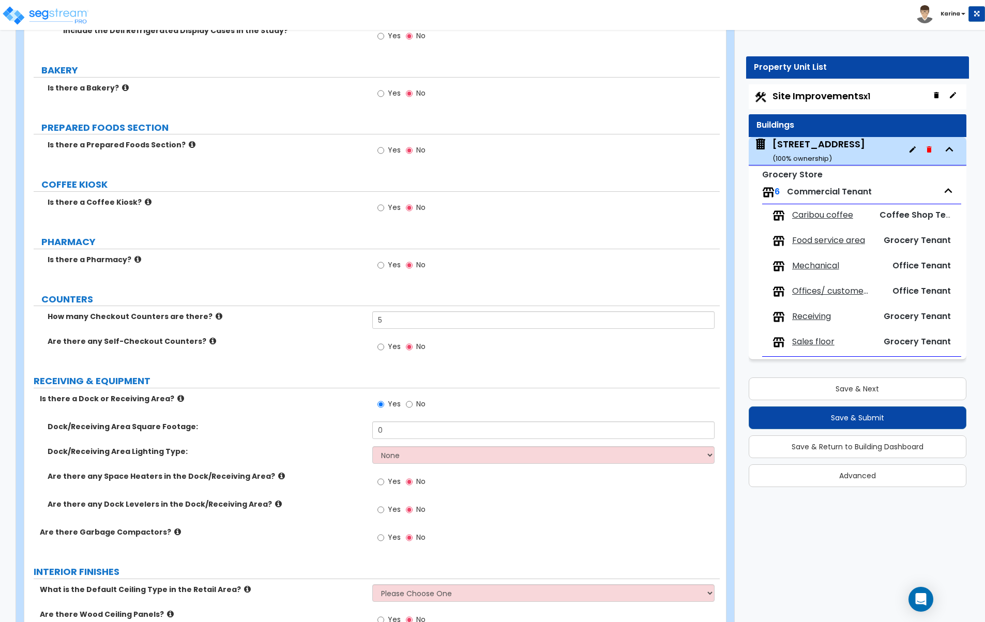
click at [323, 534] on label "Are there Garbage Compactors?" at bounding box center [202, 532] width 325 height 10
click at [398, 431] on input "0" at bounding box center [543, 430] width 343 height 18
type input "715.8"
click at [357, 454] on label "Dock/Receiving Area Lighting Type:" at bounding box center [206, 451] width 317 height 10
click at [379, 483] on input "Yes" at bounding box center [380, 481] width 7 height 11
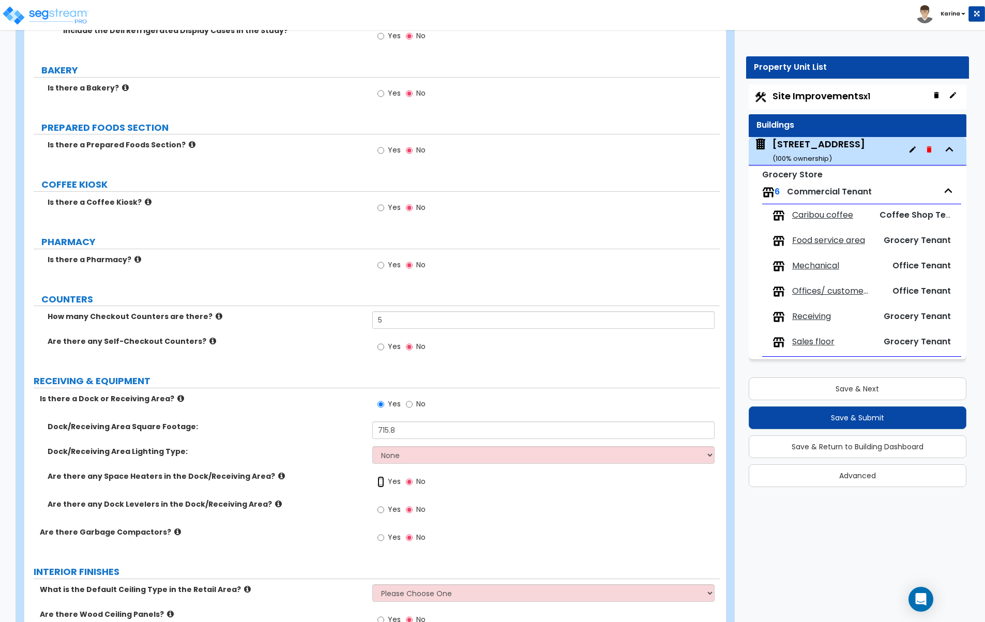
radio input "true"
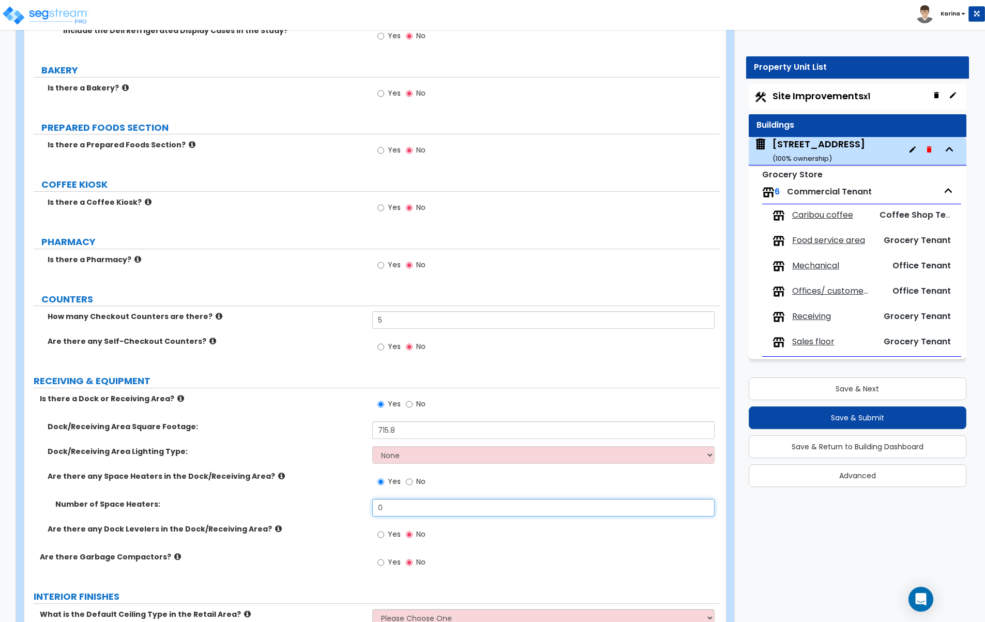
click at [388, 504] on input "0" at bounding box center [543, 508] width 343 height 18
type input "1"
click at [324, 505] on label "Number of Space Heaters:" at bounding box center [209, 504] width 309 height 10
click at [382, 533] on input "Yes" at bounding box center [380, 534] width 7 height 11
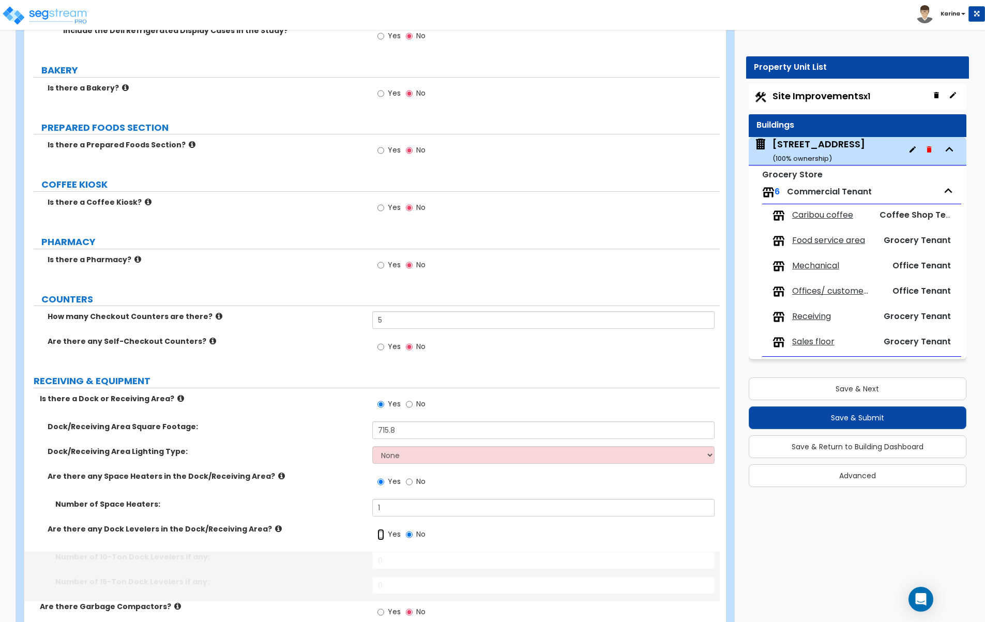
radio input "true"
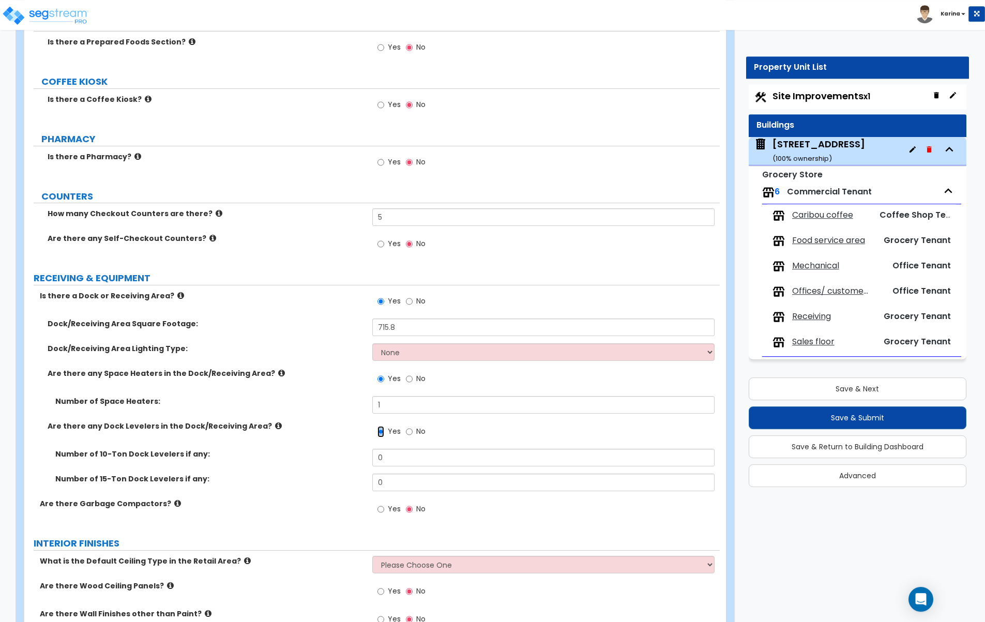
scroll to position [2953, 0]
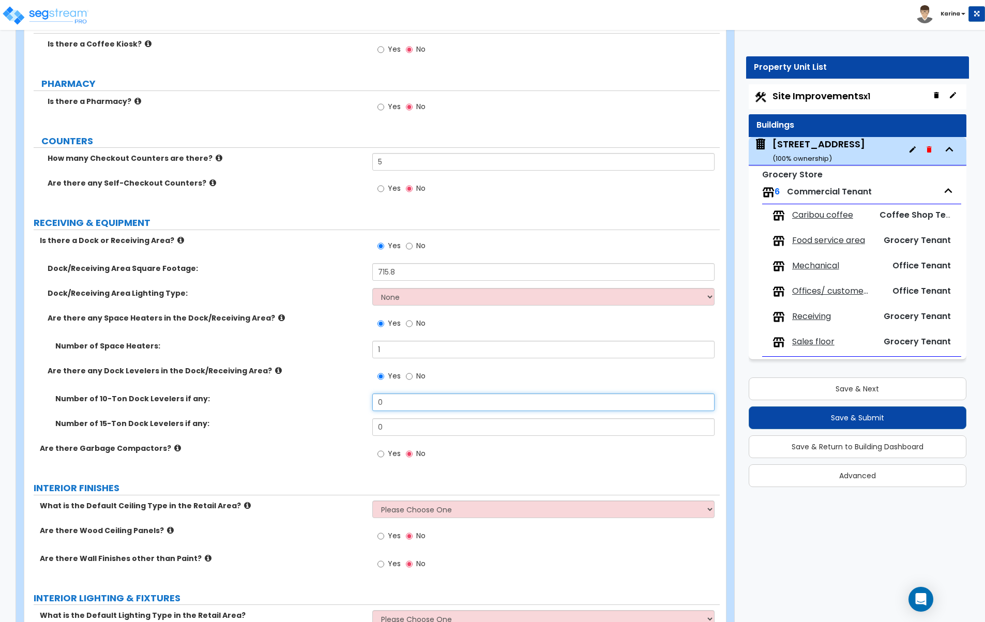
drag, startPoint x: 386, startPoint y: 403, endPoint x: 368, endPoint y: 402, distance: 18.2
click at [372, 402] on input "0" at bounding box center [543, 402] width 343 height 18
type input "1"
click at [372, 288] on select "None High Bay LED Lighting High Bay Fluorescent Lighting" at bounding box center [543, 297] width 343 height 18
click at [393, 296] on select "None High Bay LED Lighting High Bay Fluorescent Lighting" at bounding box center [543, 297] width 343 height 18
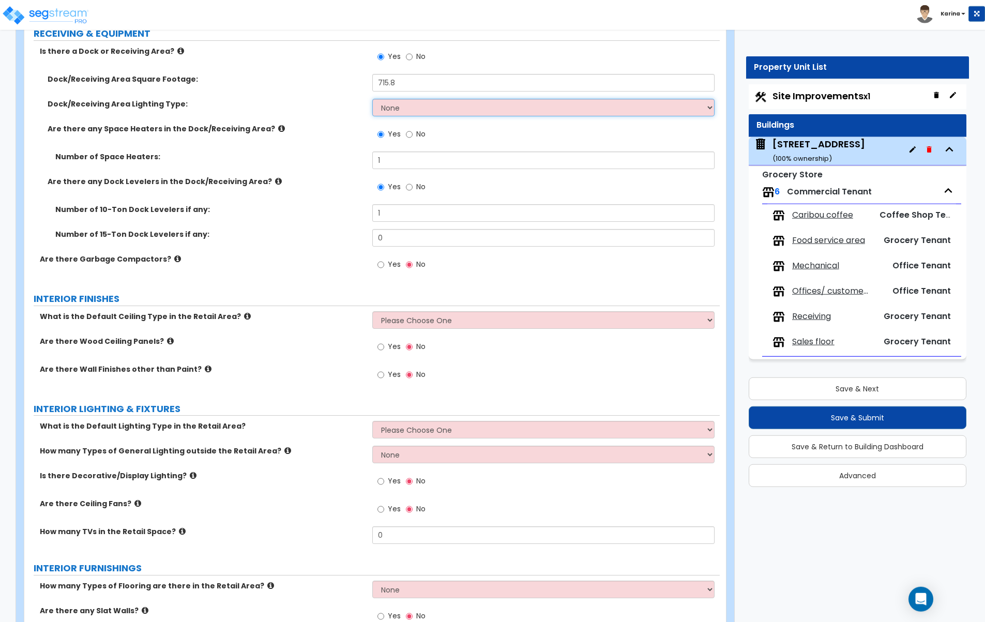
scroll to position [3164, 0]
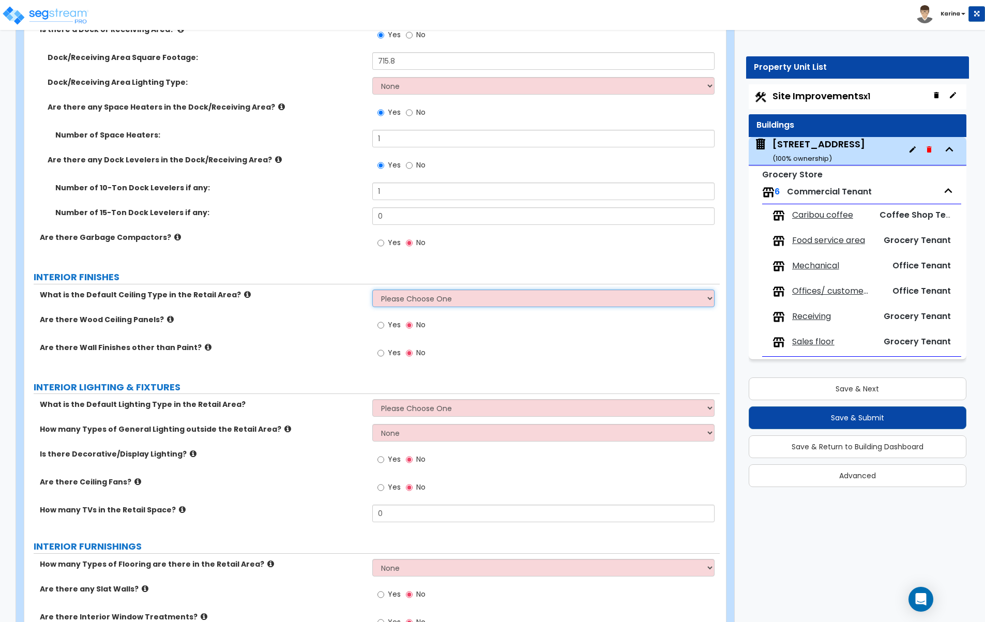
click at [372, 290] on select "Please Choose One Drop Ceiling Open Ceiling Drywall Ceiling" at bounding box center [543, 299] width 343 height 18
select select "2"
click option "Open Ceiling" at bounding box center [0, 0] width 0 height 0
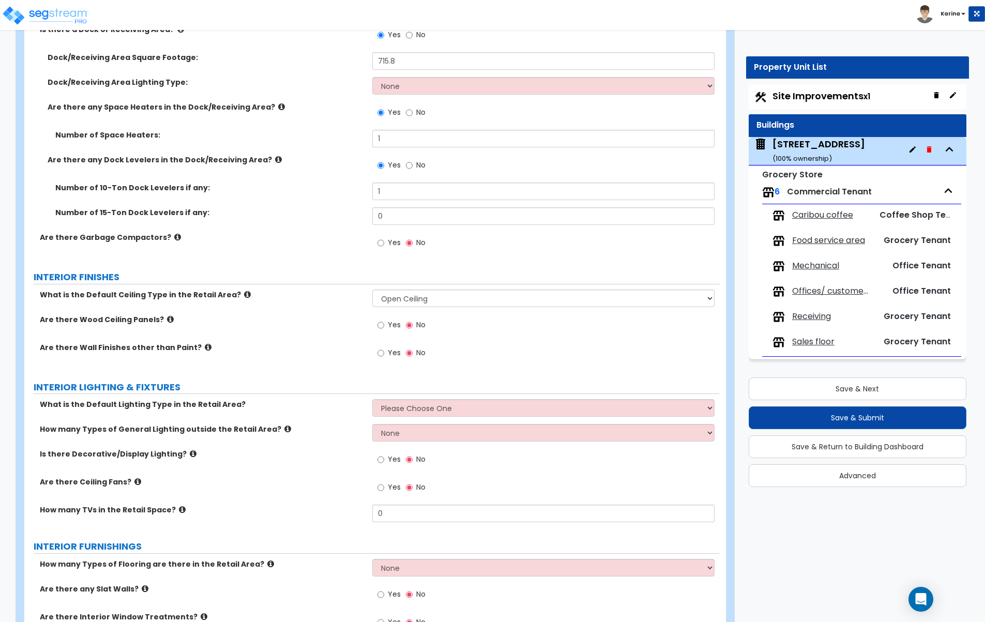
click at [244, 294] on icon at bounding box center [247, 295] width 7 height 8
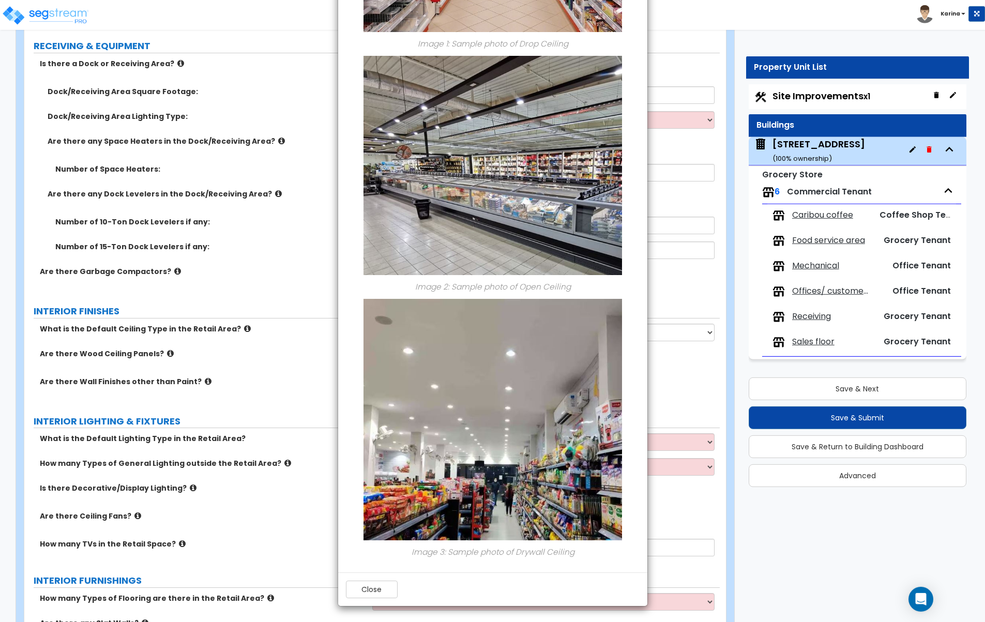
scroll to position [3111, 0]
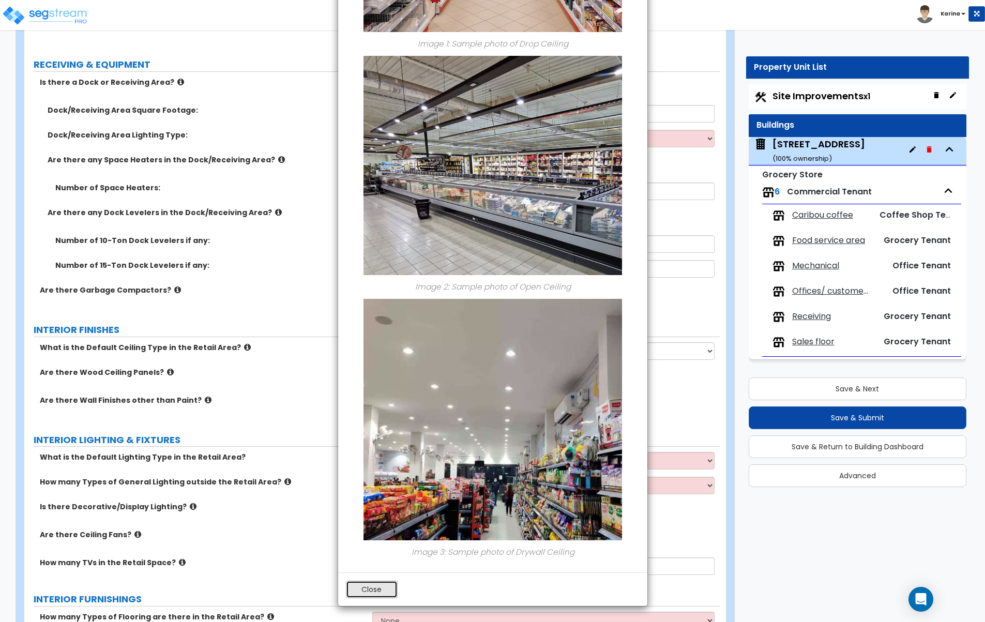
click at [368, 588] on button "Close" at bounding box center [372, 590] width 52 height 18
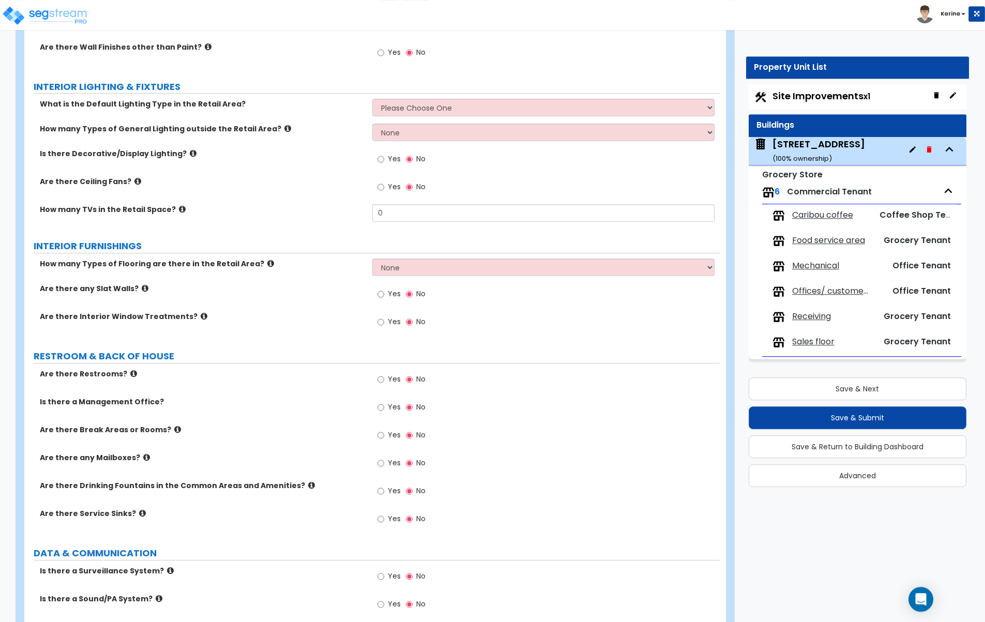
scroll to position [3480, 0]
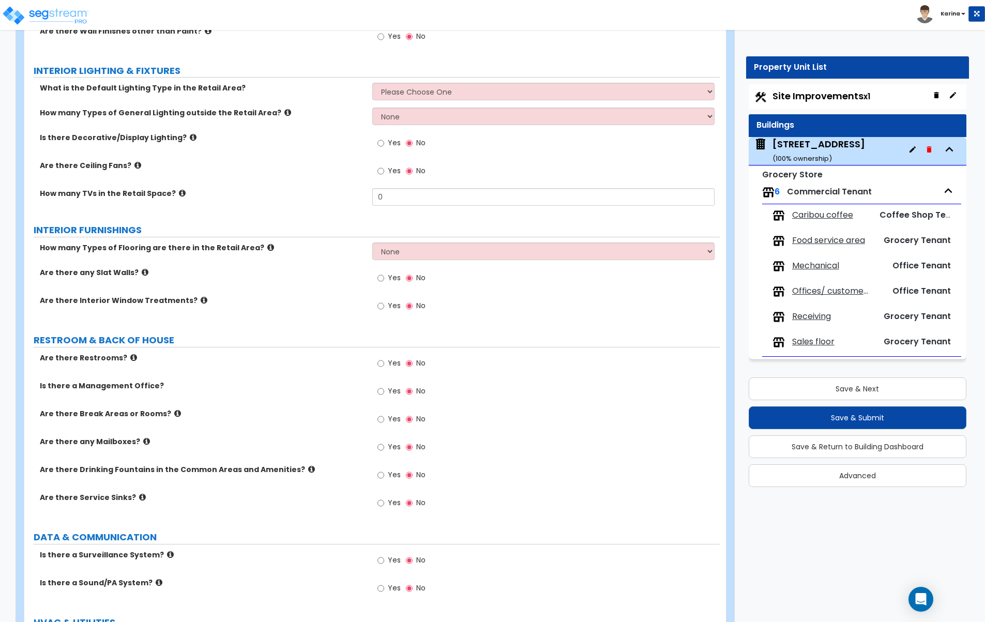
click at [385, 361] on label "Yes" at bounding box center [388, 365] width 23 height 18
click at [384, 361] on input "Yes" at bounding box center [380, 363] width 7 height 11
radio input "true"
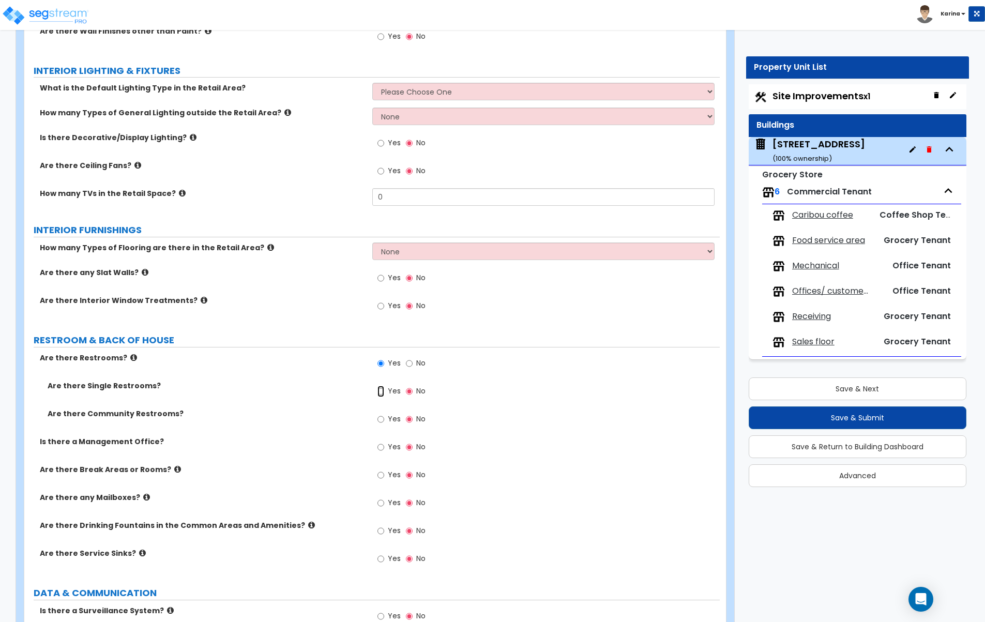
click at [380, 392] on input "Yes" at bounding box center [380, 391] width 7 height 11
radio input "true"
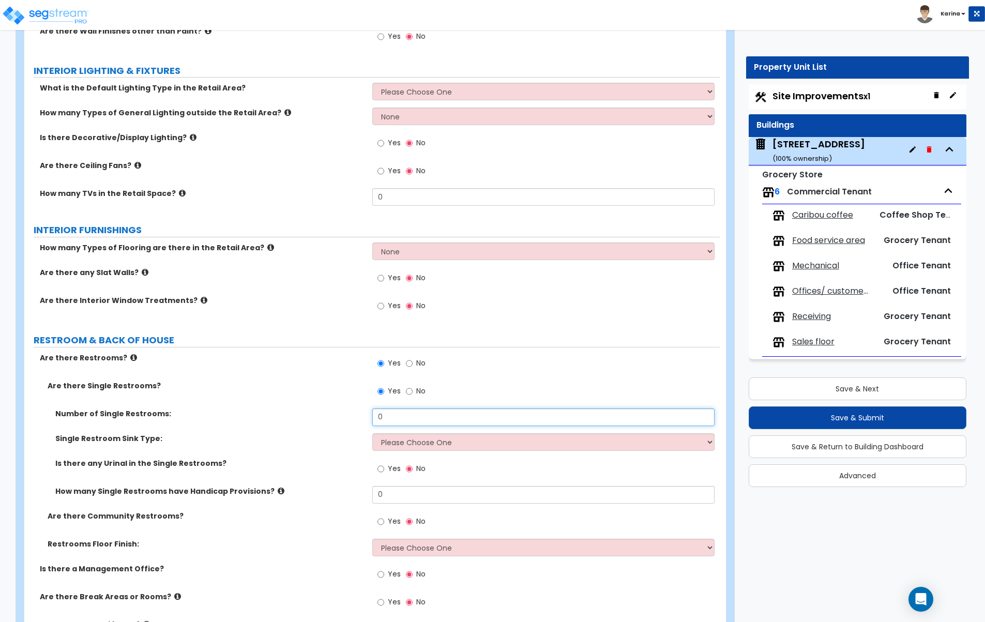
drag, startPoint x: 391, startPoint y: 414, endPoint x: 335, endPoint y: 408, distance: 56.6
click at [372, 408] on input "0" at bounding box center [543, 417] width 343 height 18
type input "1"
click at [409, 392] on input "No" at bounding box center [409, 391] width 7 height 11
radio input "false"
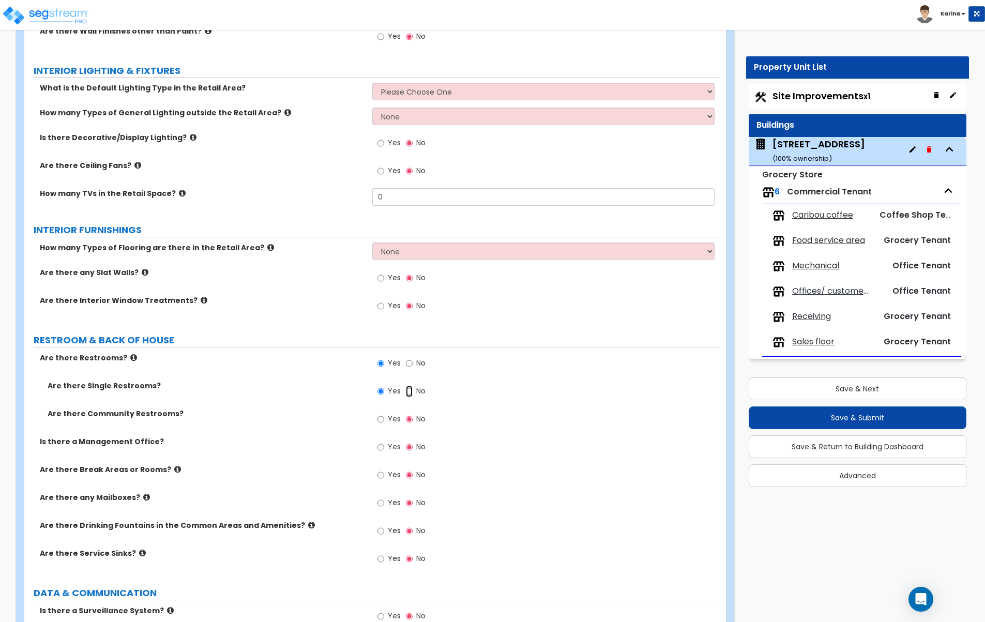
radio input "false"
radio input "true"
click at [378, 418] on input "Yes" at bounding box center [380, 419] width 7 height 11
radio input "true"
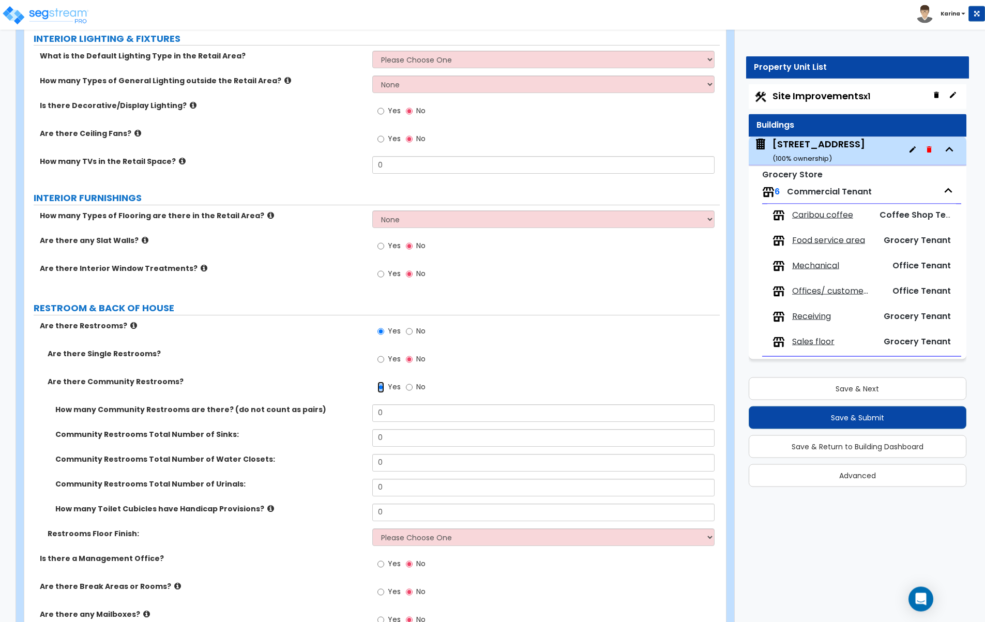
scroll to position [3533, 0]
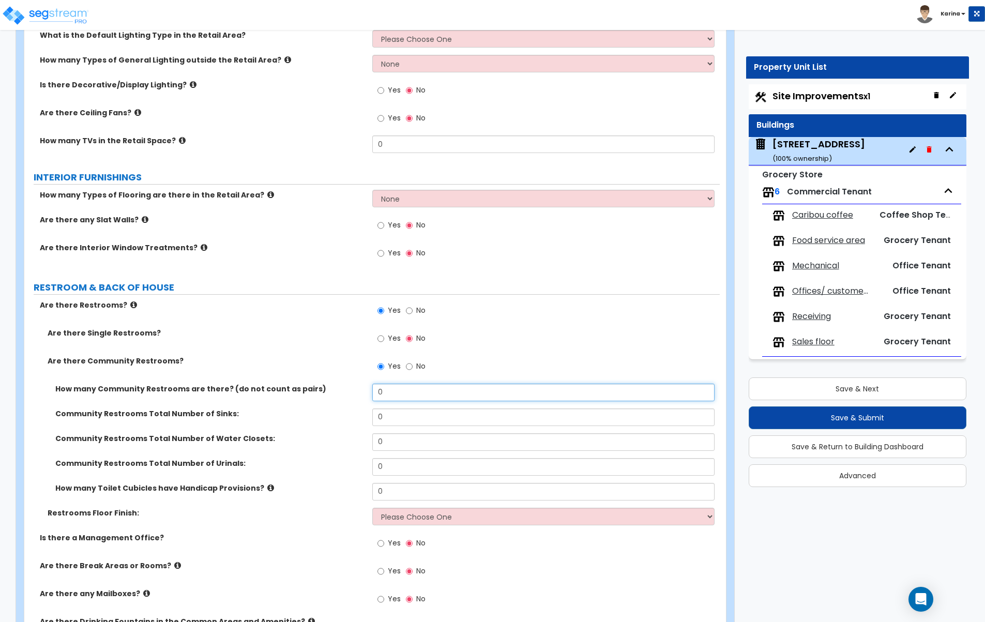
drag, startPoint x: 392, startPoint y: 393, endPoint x: 359, endPoint y: 390, distance: 33.2
click at [372, 390] on input "0" at bounding box center [543, 393] width 343 height 18
type input "3"
drag, startPoint x: 402, startPoint y: 417, endPoint x: 362, endPoint y: 416, distance: 39.8
click at [372, 416] on input "0" at bounding box center [543, 417] width 343 height 18
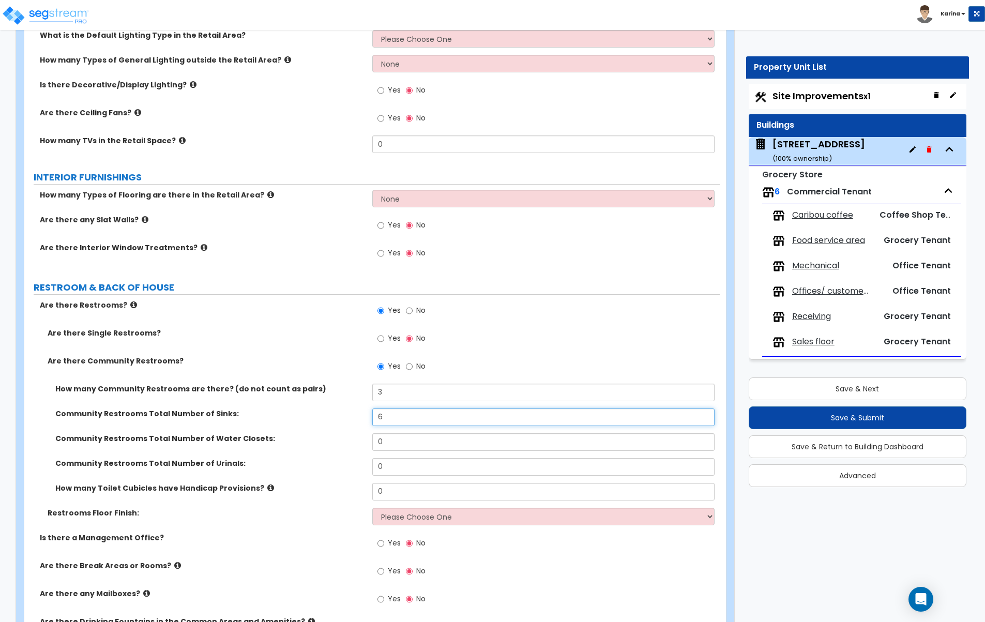
type input "6"
drag, startPoint x: 394, startPoint y: 443, endPoint x: 368, endPoint y: 439, distance: 26.6
click at [372, 439] on input "0" at bounding box center [543, 442] width 343 height 18
type input "5"
drag, startPoint x: 386, startPoint y: 465, endPoint x: 370, endPoint y: 466, distance: 16.1
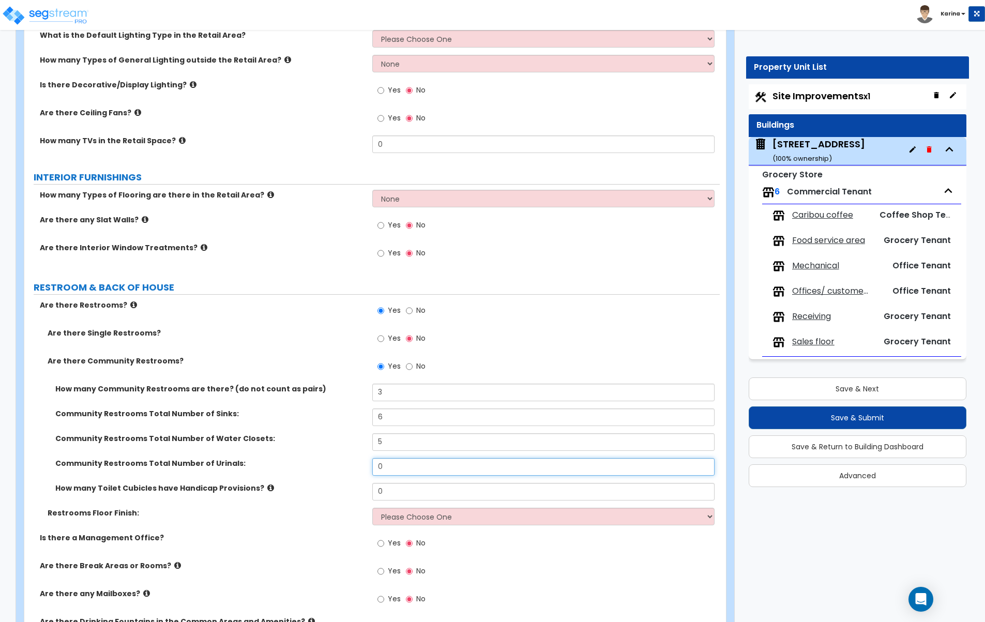
click at [372, 466] on input "0" at bounding box center [543, 467] width 343 height 18
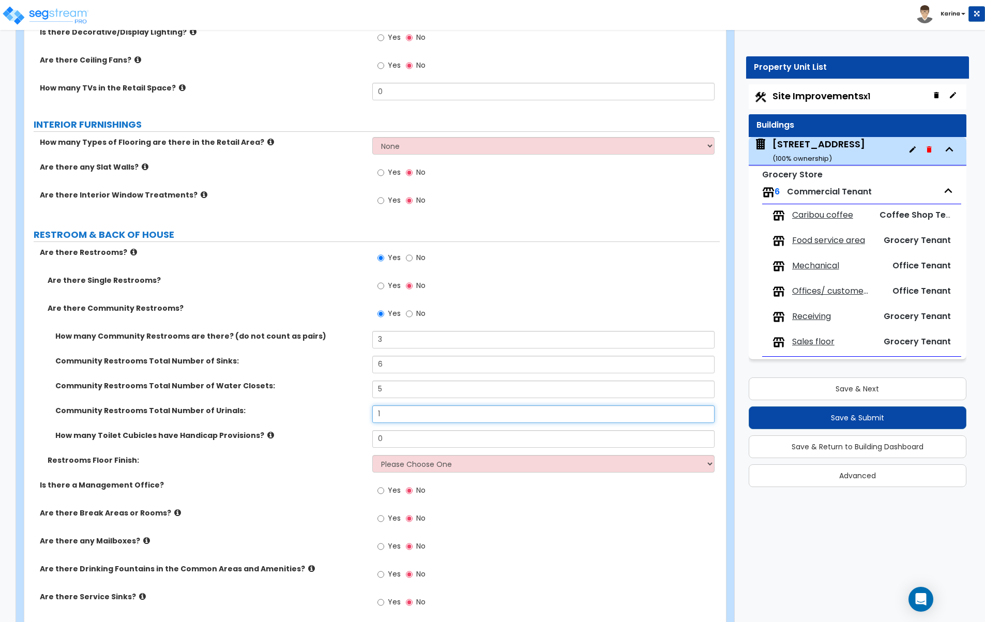
drag, startPoint x: 398, startPoint y: 416, endPoint x: 341, endPoint y: 414, distance: 56.9
click at [372, 414] on input "1" at bounding box center [543, 414] width 343 height 18
type input "2"
drag, startPoint x: 391, startPoint y: 437, endPoint x: 363, endPoint y: 439, distance: 27.5
click at [372, 439] on input "0" at bounding box center [543, 439] width 343 height 18
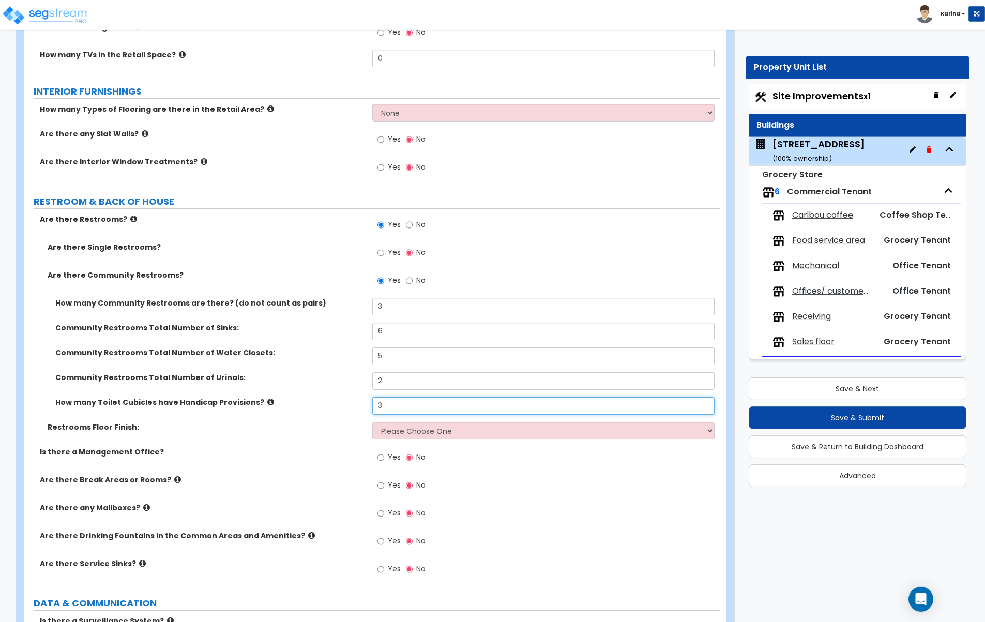
scroll to position [3639, 0]
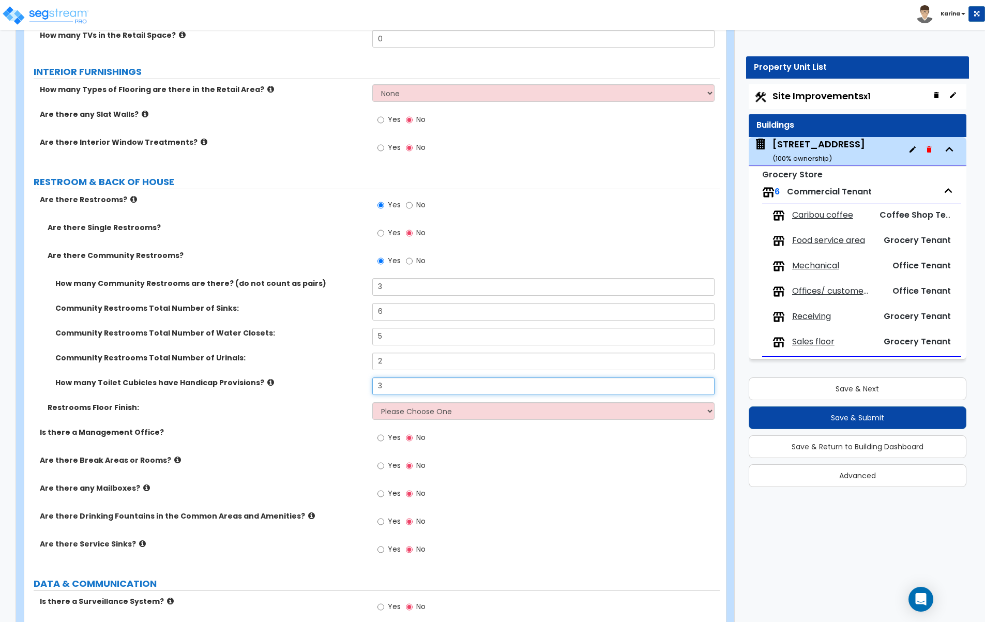
type input "3"
click at [372, 402] on select "Please Choose One Tile Flooring Resilient Laminate Flooring VCT Flooring Sheet …" at bounding box center [543, 411] width 343 height 18
select select "1"
click option "Tile Flooring" at bounding box center [0, 0] width 0 height 0
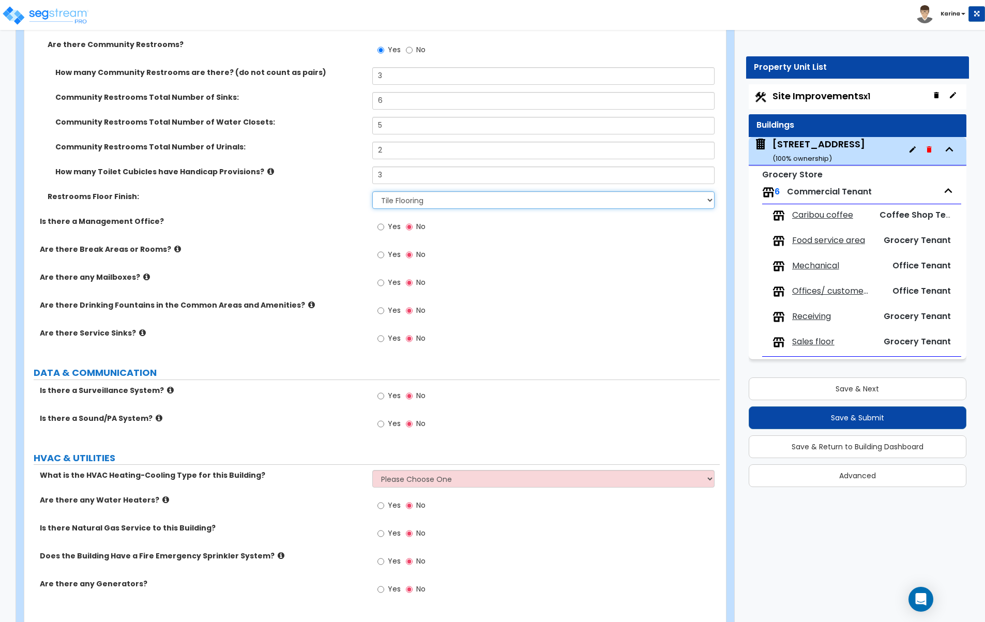
scroll to position [3882, 0]
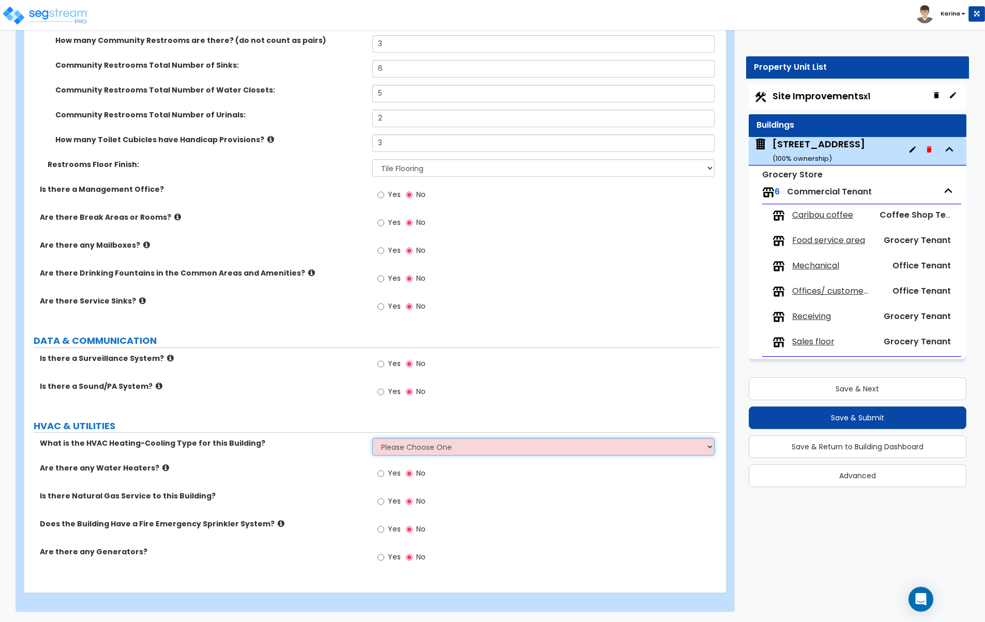
click at [372, 438] on select "Please Choose One Rooftop Unit Furnace-Condenser Forced Air Split Heating/Cooli…" at bounding box center [543, 447] width 343 height 18
click at [428, 445] on select "Please Choose One Rooftop Unit Furnace-Condenser Forced Air Split Heating/Cooli…" at bounding box center [543, 447] width 343 height 18
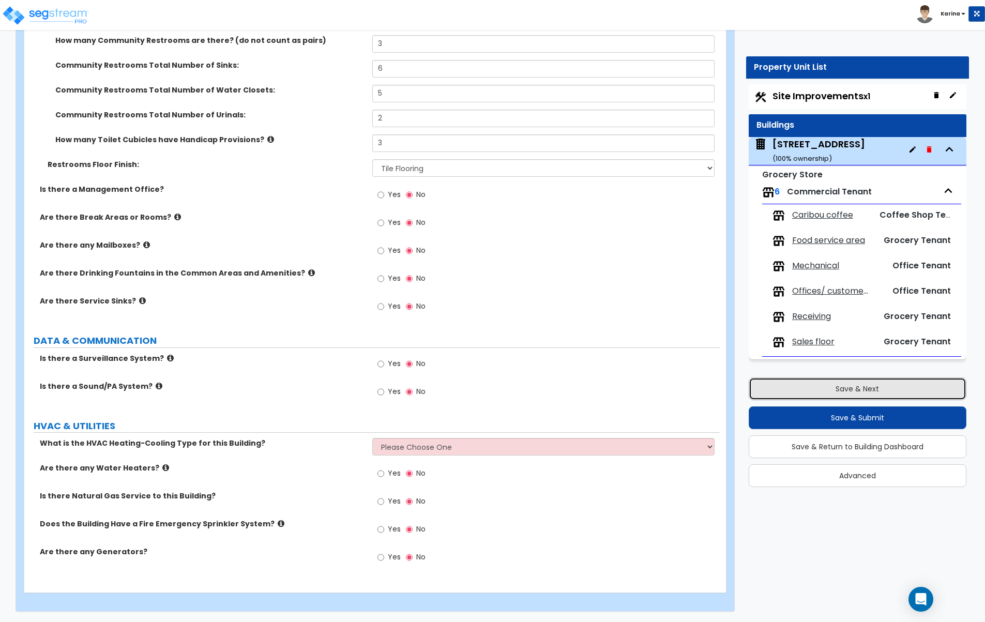
click at [834, 389] on button "Save & Next" at bounding box center [858, 388] width 218 height 23
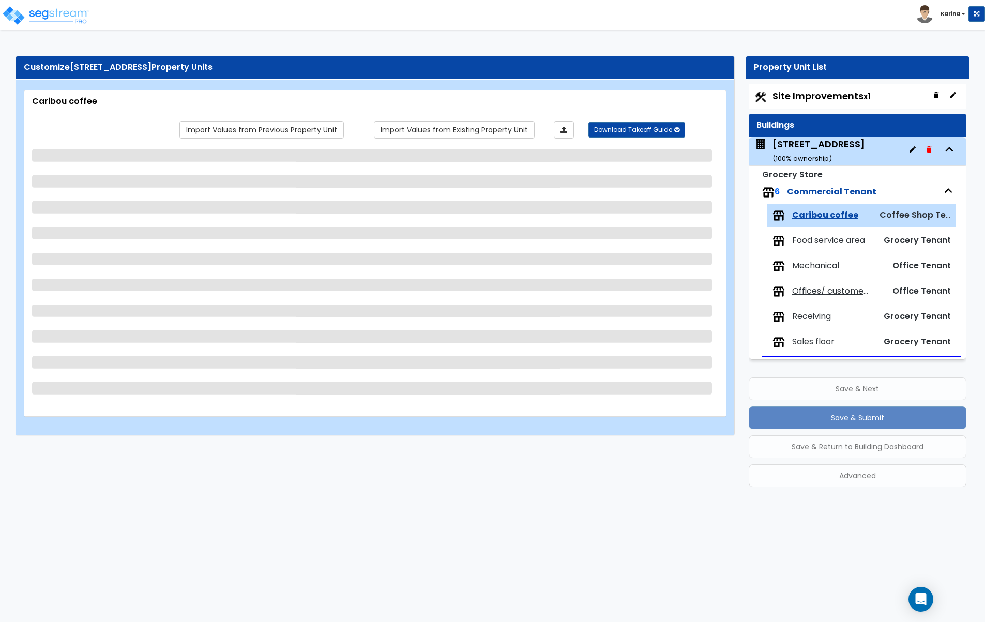
scroll to position [0, 0]
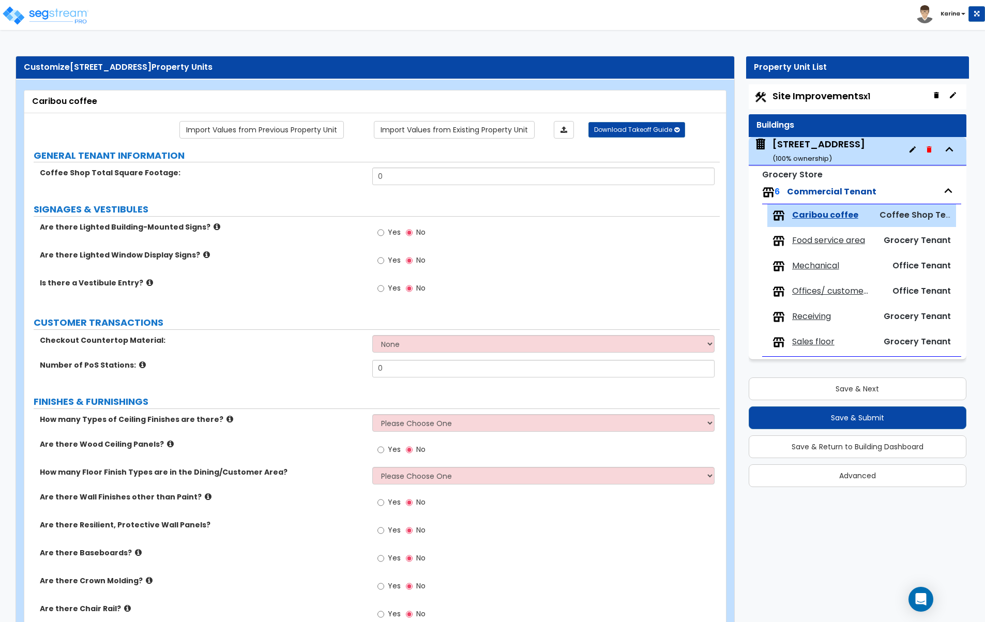
click at [288, 528] on label "Are there Resilient, Protective Wall Panels?" at bounding box center [202, 525] width 325 height 10
drag, startPoint x: 396, startPoint y: 177, endPoint x: 366, endPoint y: 177, distance: 30.0
click at [372, 177] on input "0" at bounding box center [543, 177] width 343 height 18
type input "254.4"
click at [372, 335] on select "None Plastic Laminate Solid Surface Stone Quartz Marble Tile Wood Stainless Ste…" at bounding box center [543, 344] width 343 height 18
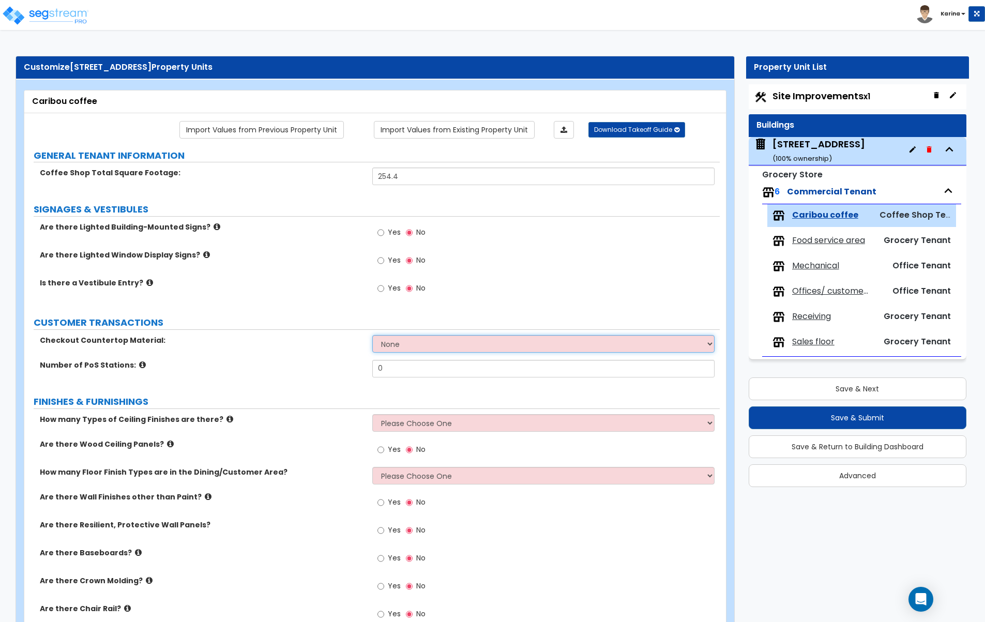
click at [372, 335] on select "None Plastic Laminate Solid Surface Stone Quartz Marble Tile Wood Stainless Ste…" at bounding box center [543, 344] width 343 height 18
select select "2"
click option "Solid Surface" at bounding box center [0, 0] width 0 height 0
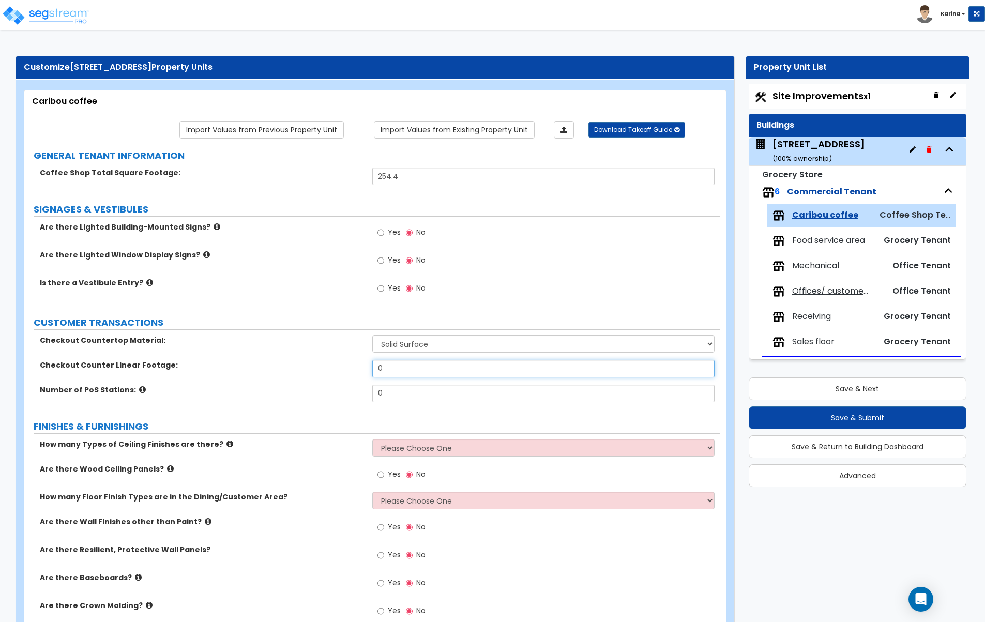
drag, startPoint x: 403, startPoint y: 371, endPoint x: 389, endPoint y: 371, distance: 14.0
click at [389, 371] on input "0" at bounding box center [543, 369] width 343 height 18
type input "46.6"
drag, startPoint x: 387, startPoint y: 393, endPoint x: 370, endPoint y: 394, distance: 17.6
click at [372, 394] on input "0" at bounding box center [543, 394] width 343 height 18
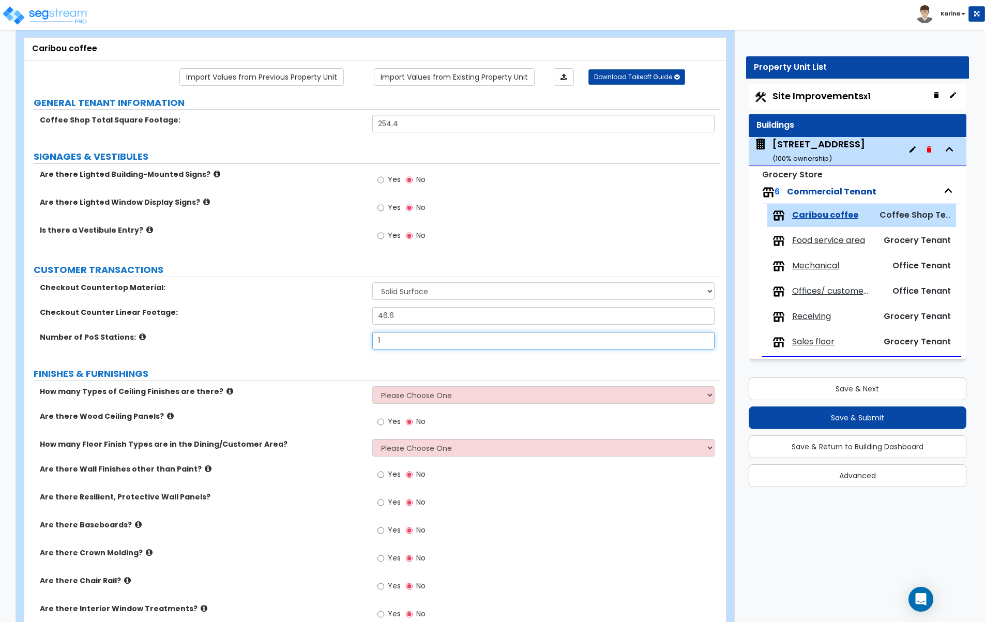
scroll to position [105, 0]
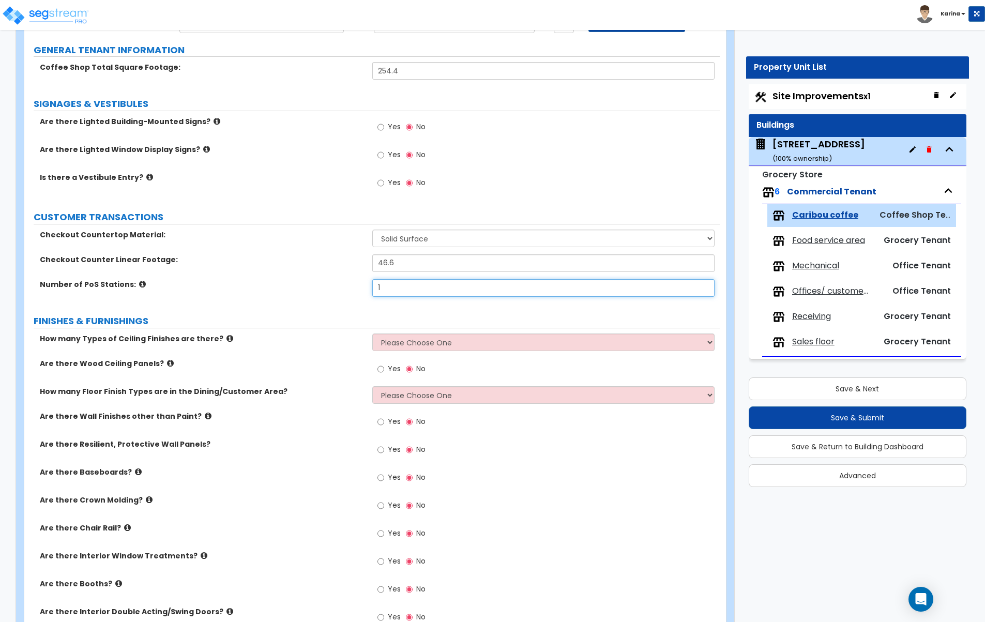
type input "1"
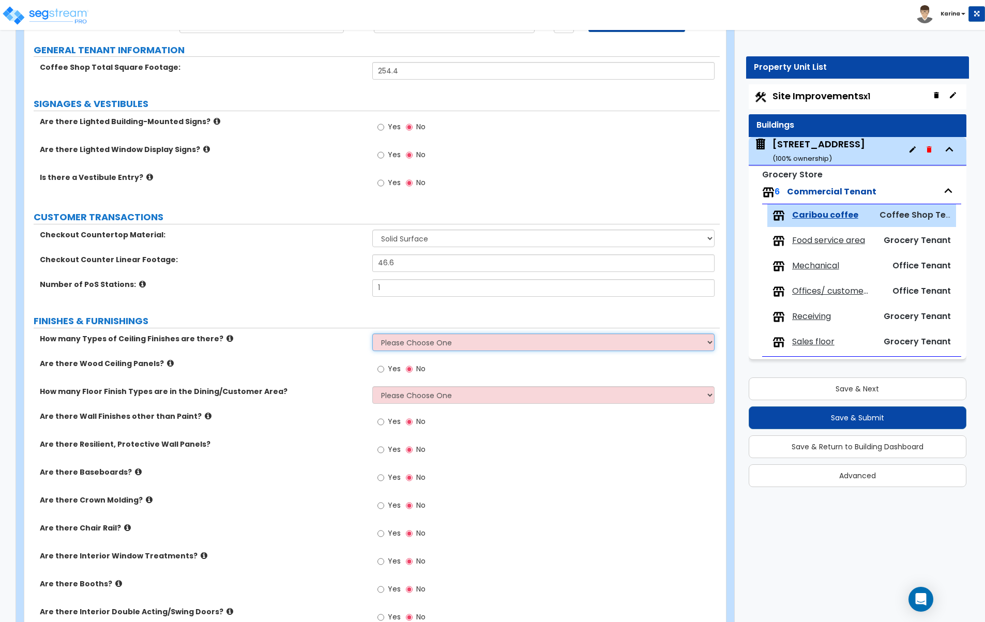
click at [372, 333] on select "Please Choose One 1 2 3" at bounding box center [543, 342] width 343 height 18
select select "1"
click option "1" at bounding box center [0, 0] width 0 height 0
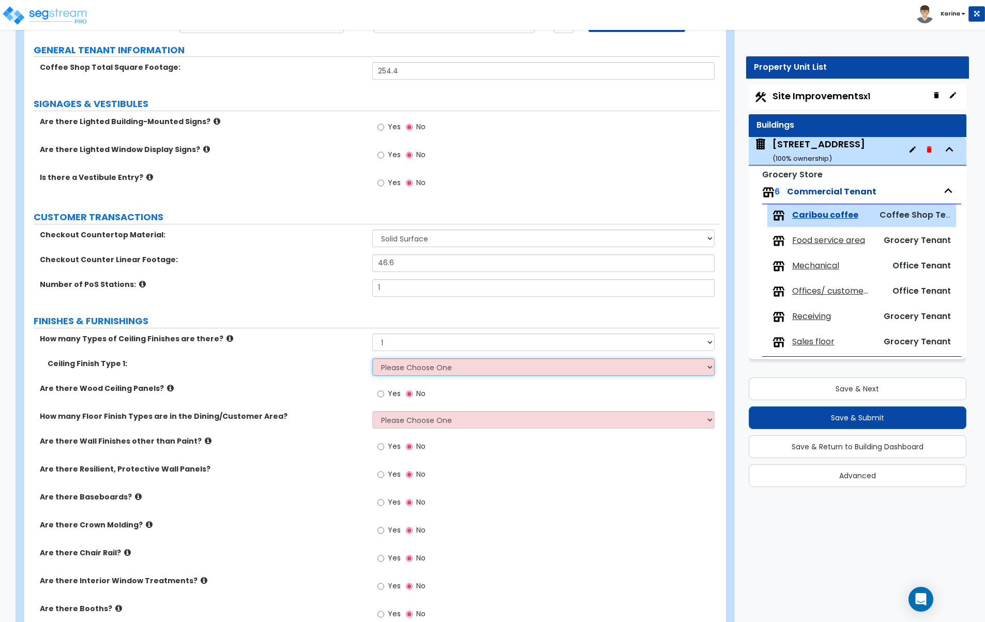
click at [372, 358] on select "Please Choose One Drywall Ceiling Open Ceiling Drop Ceiling" at bounding box center [543, 367] width 343 height 18
select select "2"
click option "Open Ceiling" at bounding box center [0, 0] width 0 height 0
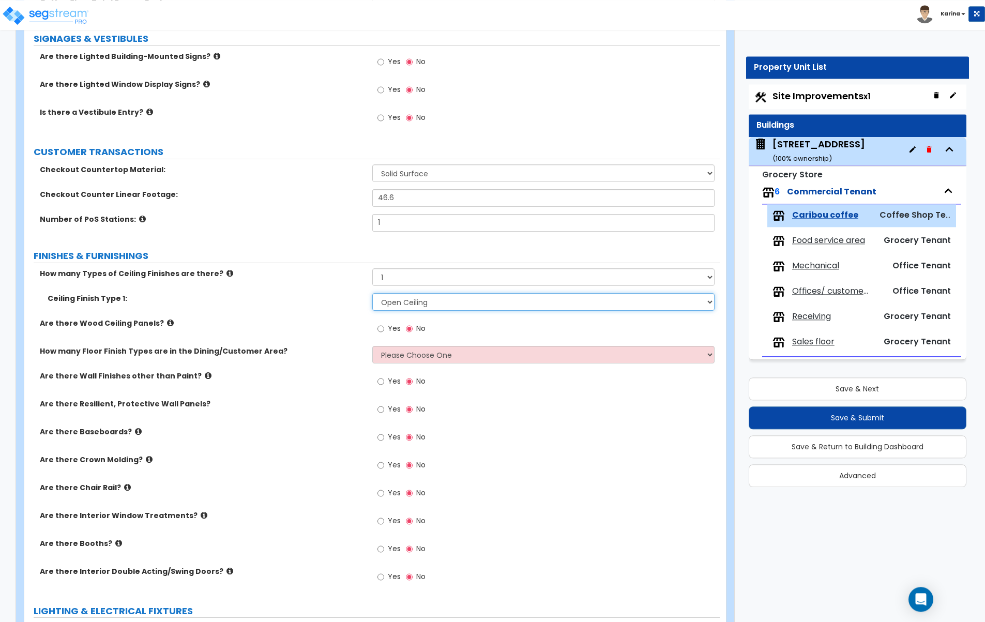
scroll to position [211, 0]
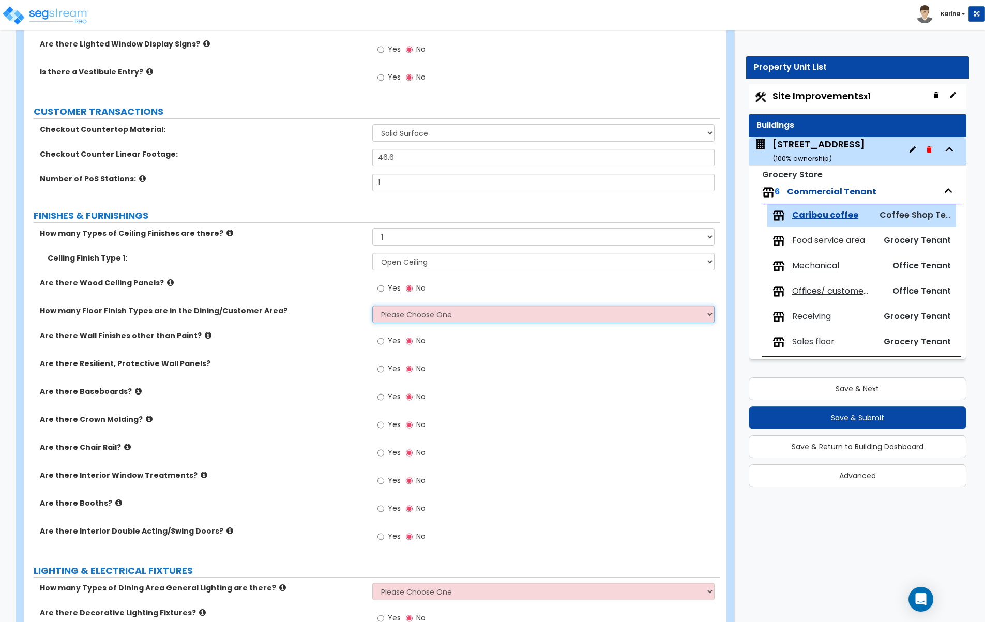
click at [372, 306] on select "Please Choose One 1 2 3 4" at bounding box center [543, 315] width 343 height 18
select select "1"
click option "1" at bounding box center [0, 0] width 0 height 0
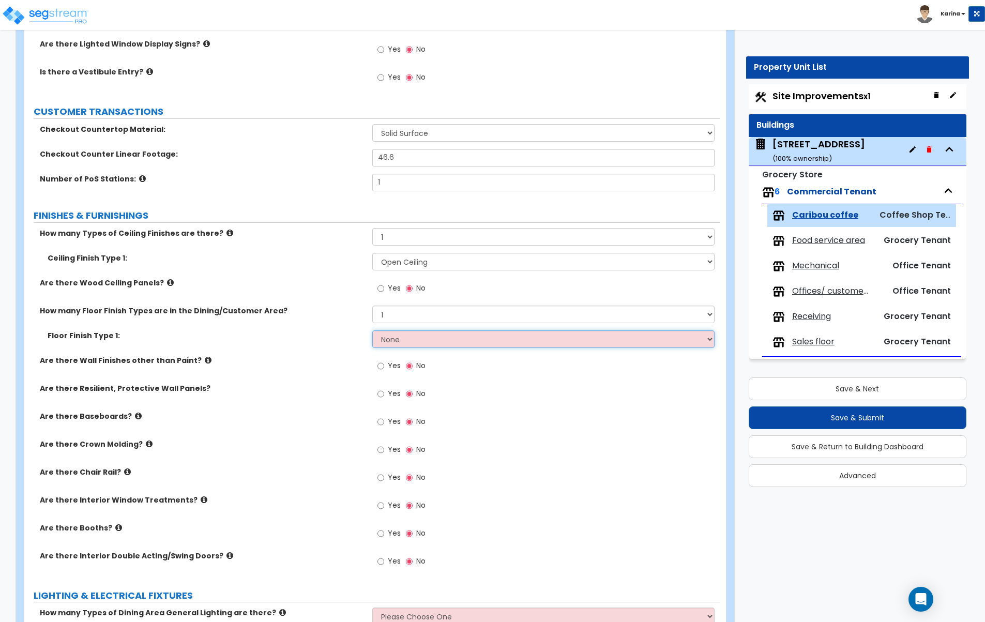
click at [372, 330] on select "None Tile Flooring Hardwood Flooring Resilient Laminate Flooring VCT Flooring S…" at bounding box center [543, 339] width 343 height 18
select select "3"
click option "Resilient Laminate Flooring" at bounding box center [0, 0] width 0 height 0
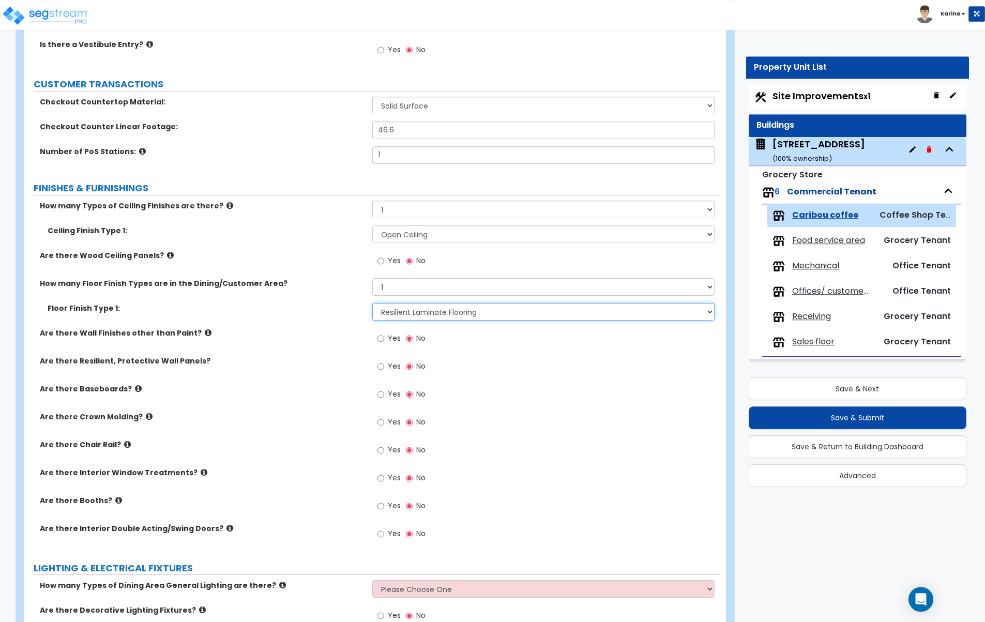
scroll to position [264, 0]
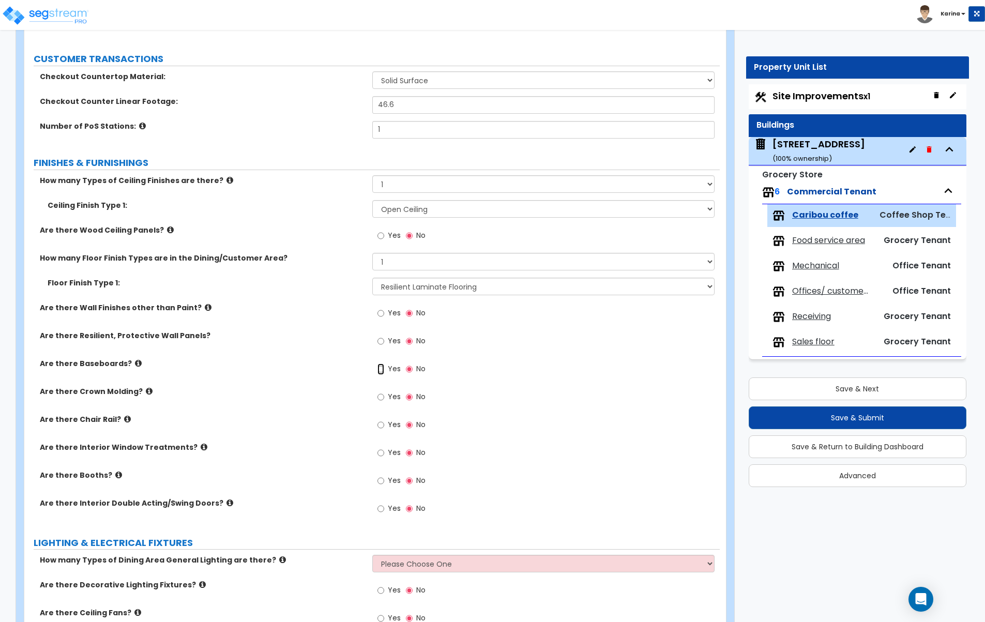
click at [379, 368] on input "Yes" at bounding box center [380, 368] width 7 height 11
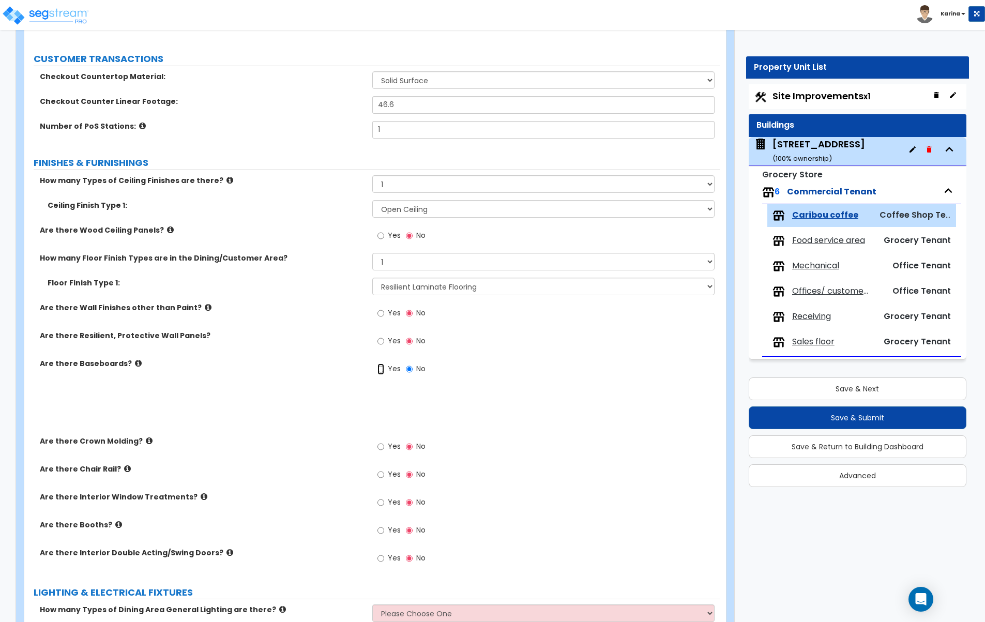
radio input "true"
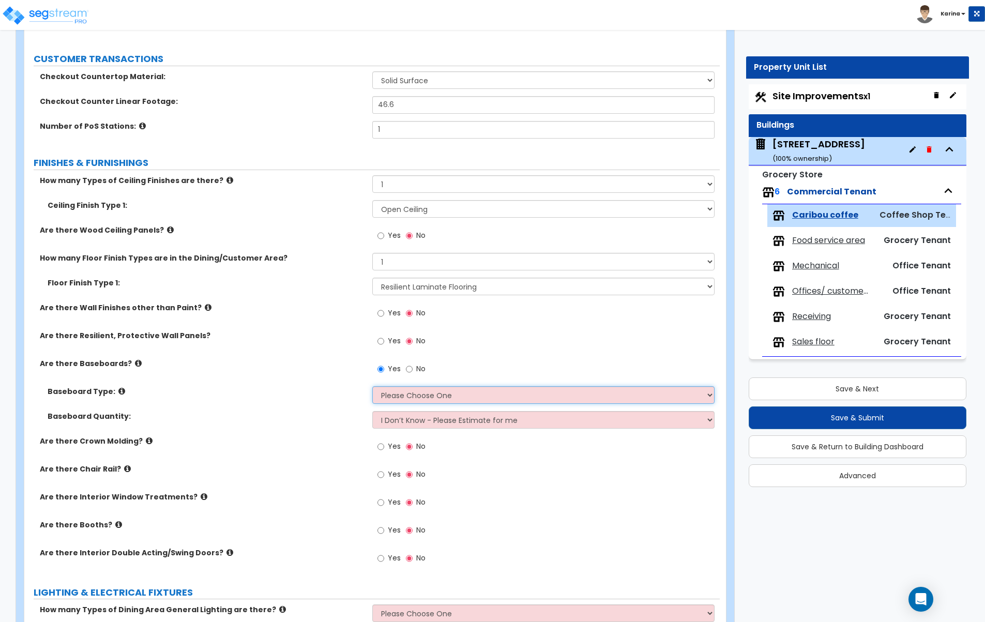
click at [372, 386] on select "Please Choose One Wood Vinyl Carpet Tile" at bounding box center [543, 395] width 343 height 18
select select "2"
click option "Vinyl" at bounding box center [0, 0] width 0 height 0
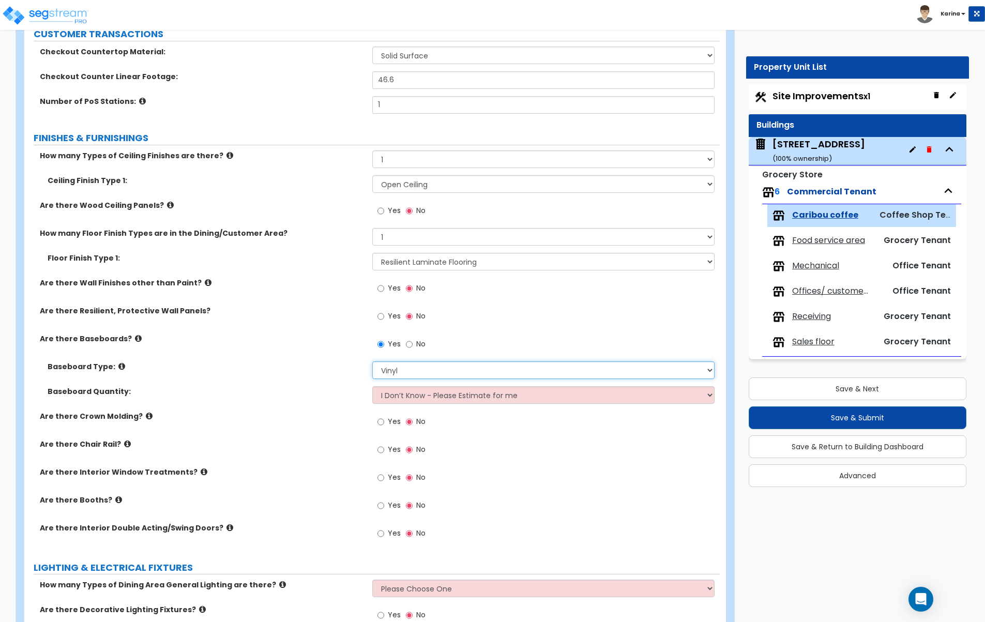
scroll to position [316, 0]
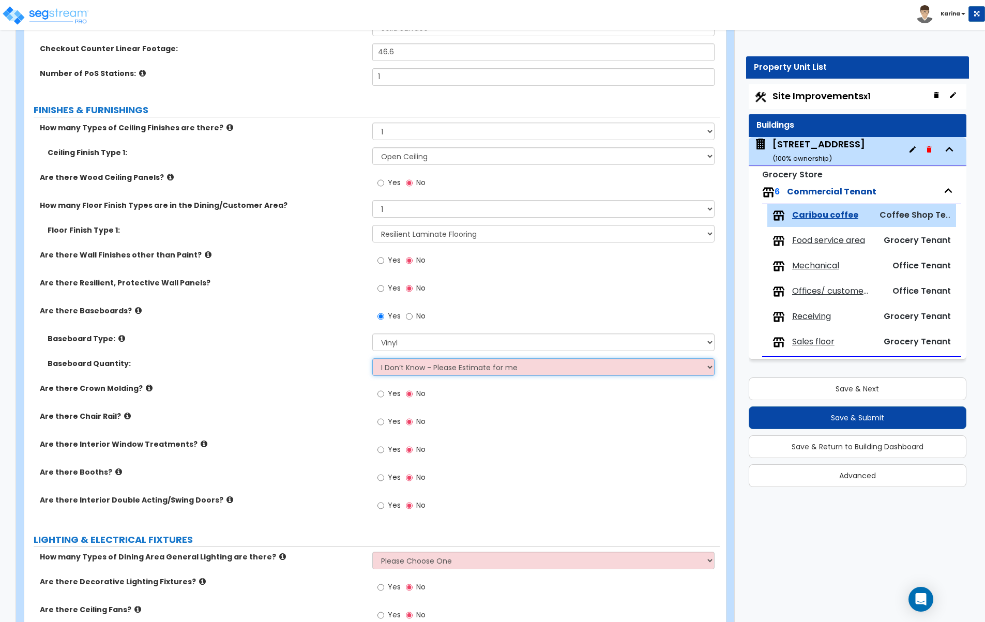
click at [372, 358] on select "I Don’t Know - Please Estimate for me I want to Enter the Linear Footage" at bounding box center [543, 367] width 343 height 18
select select "1"
click option "I want to Enter the Linear Footage" at bounding box center [0, 0] width 0 height 0
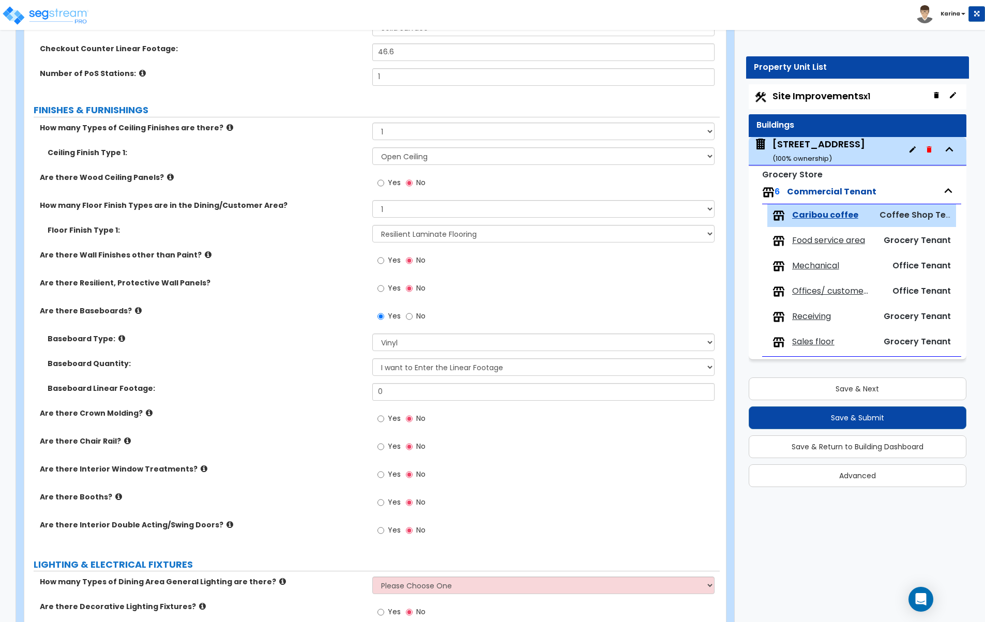
click at [357, 521] on label "Are there Interior Double Acting/Swing Doors?" at bounding box center [202, 525] width 325 height 10
click at [399, 388] on input "0" at bounding box center [543, 392] width 343 height 18
type input "63"
click at [326, 388] on label "Baseboard Linear Footage:" at bounding box center [206, 388] width 317 height 10
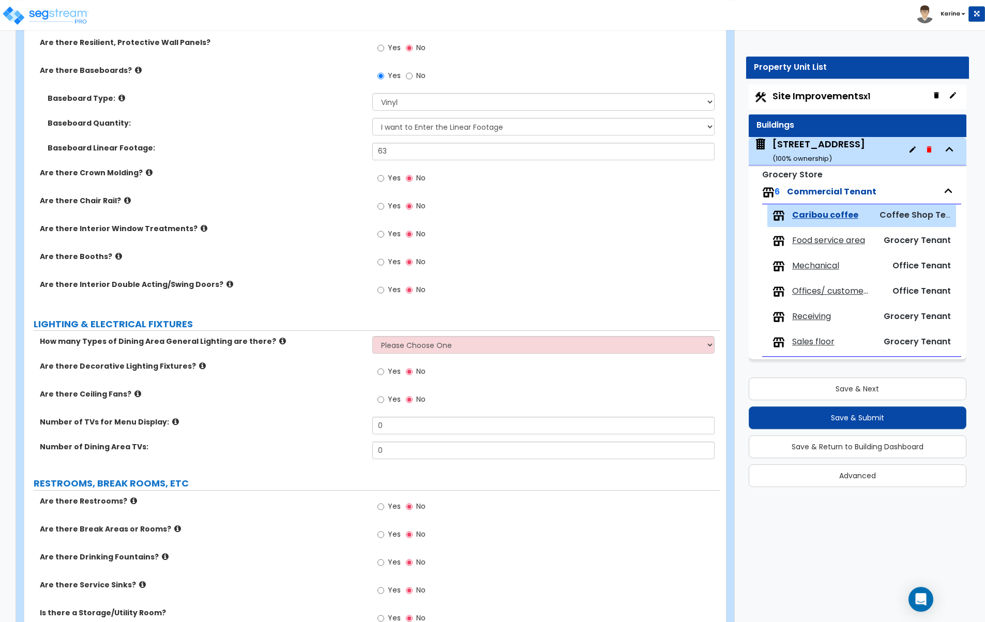
scroll to position [580, 0]
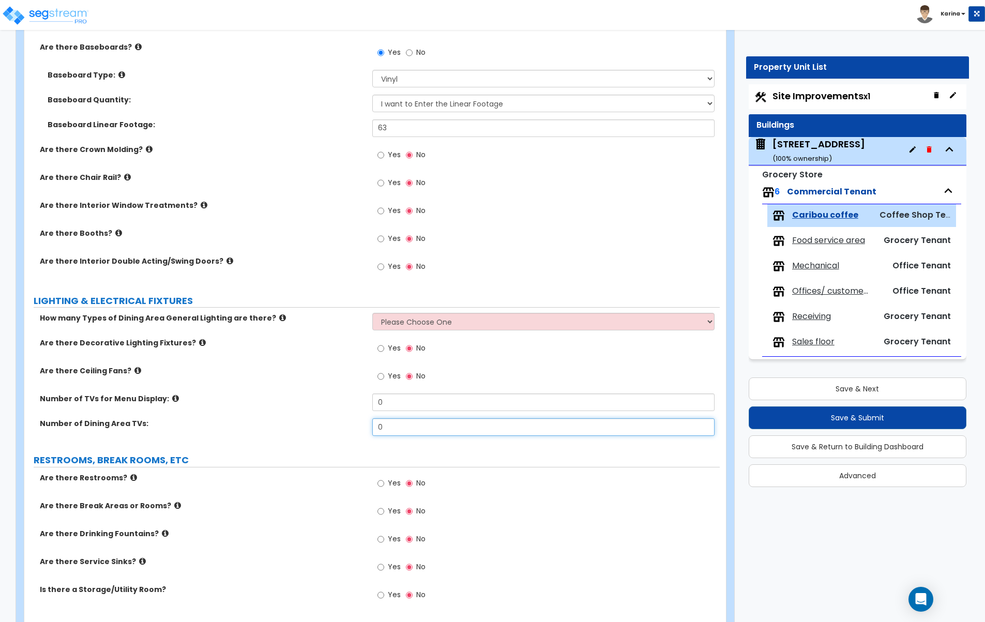
click at [394, 428] on input "0" at bounding box center [543, 427] width 343 height 18
type input "5"
click at [296, 427] on label "Number of Dining Area TVs:" at bounding box center [202, 423] width 325 height 10
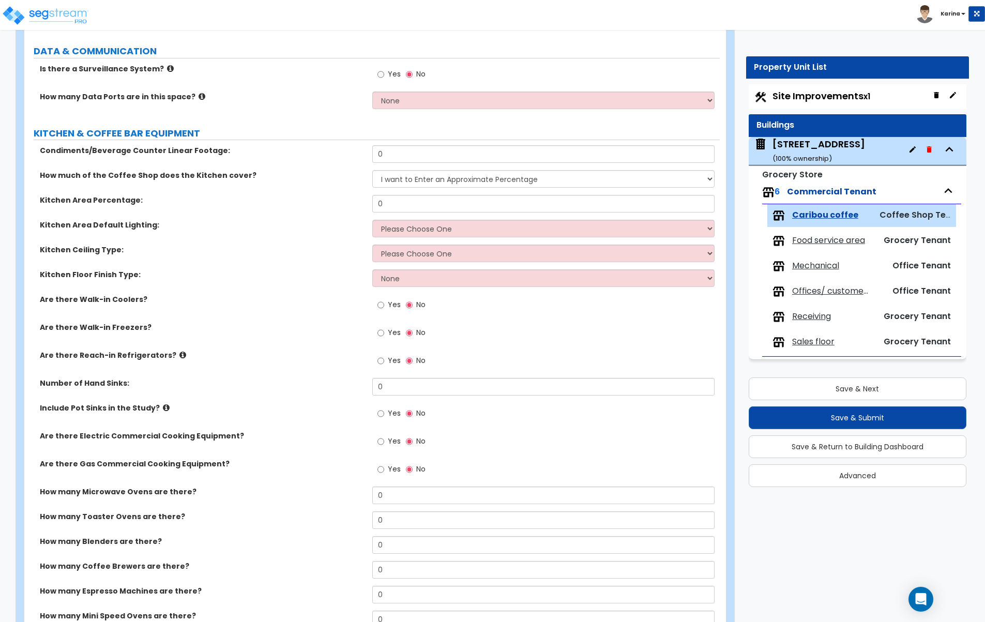
scroll to position [1160, 0]
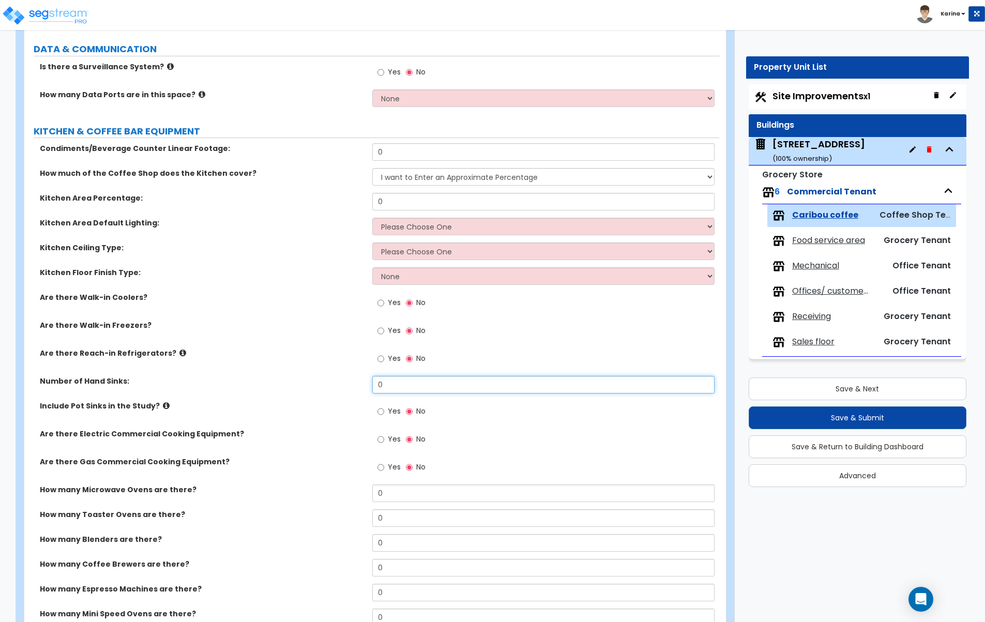
drag, startPoint x: 386, startPoint y: 385, endPoint x: 360, endPoint y: 385, distance: 25.9
click at [372, 385] on input "0" at bounding box center [543, 385] width 343 height 18
type input "2"
click at [379, 413] on input "Yes" at bounding box center [380, 411] width 7 height 11
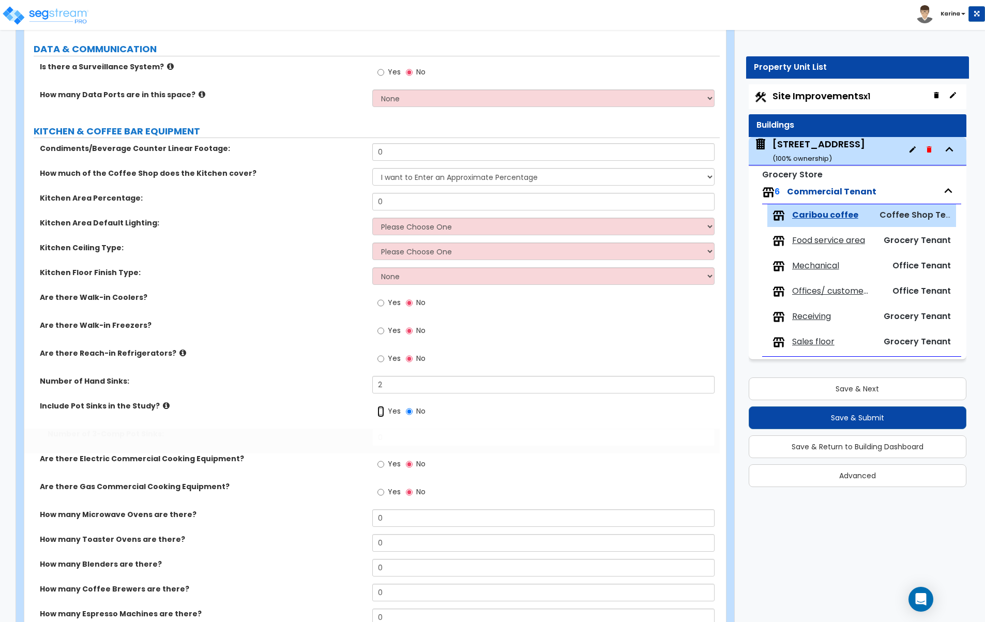
radio input "true"
drag, startPoint x: 393, startPoint y: 434, endPoint x: 375, endPoint y: 437, distance: 18.3
click at [375, 437] on input "0" at bounding box center [543, 438] width 343 height 18
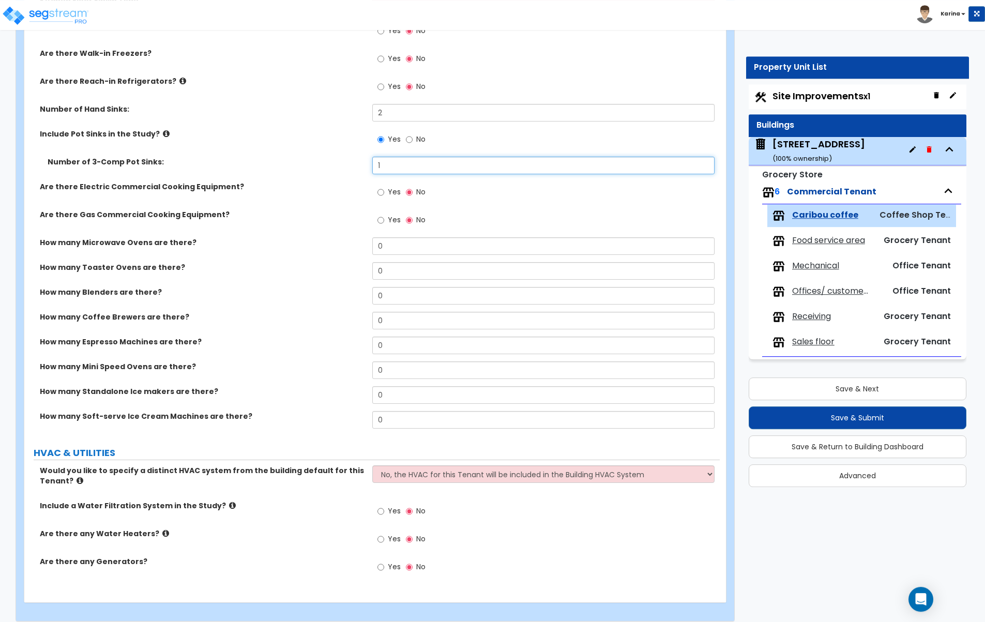
scroll to position [1442, 0]
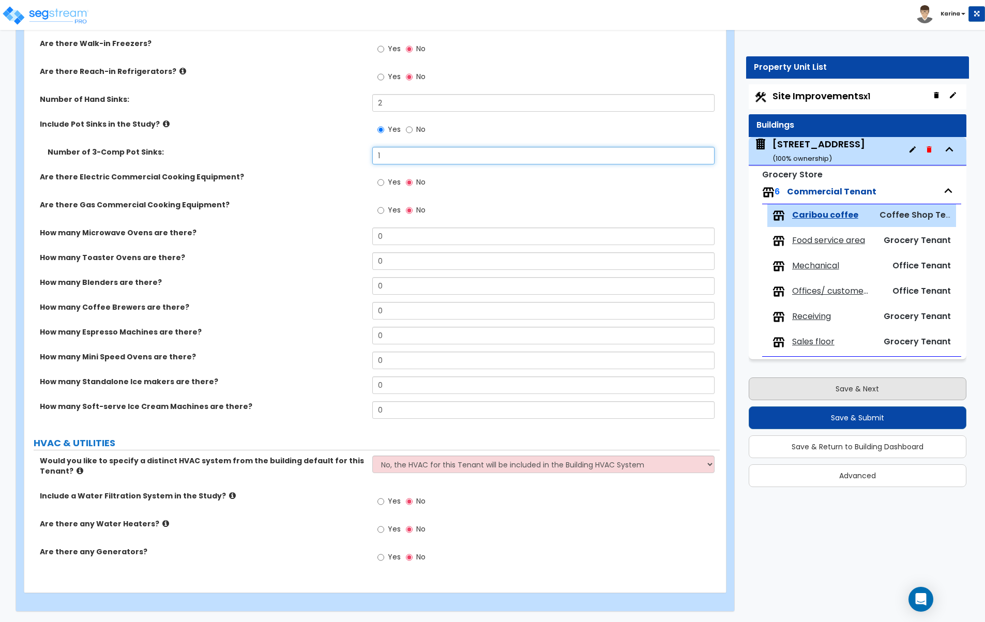
type input "1"
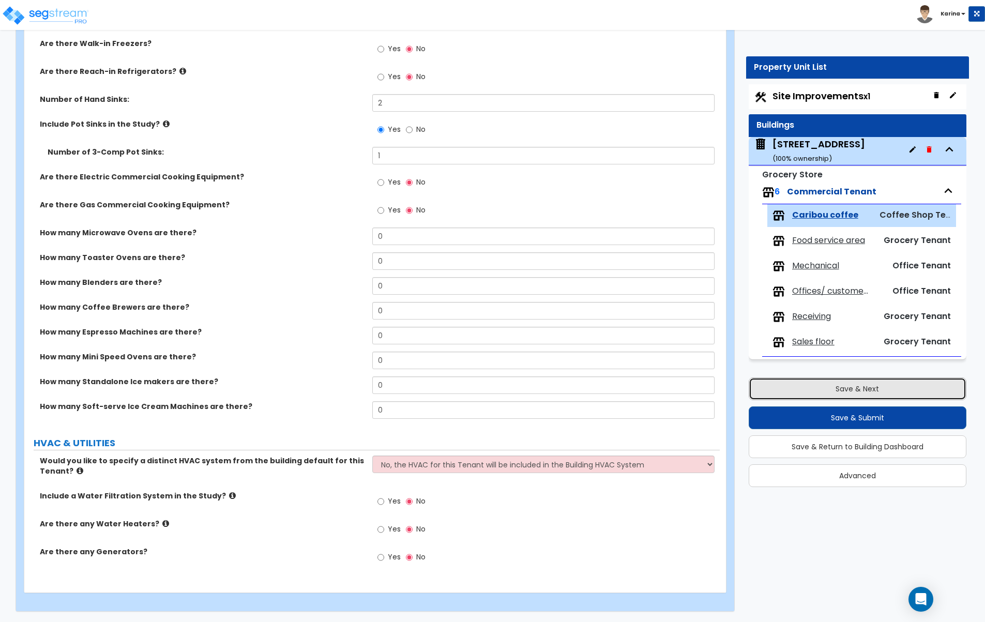
click at [819, 385] on button "Save & Next" at bounding box center [858, 388] width 218 height 23
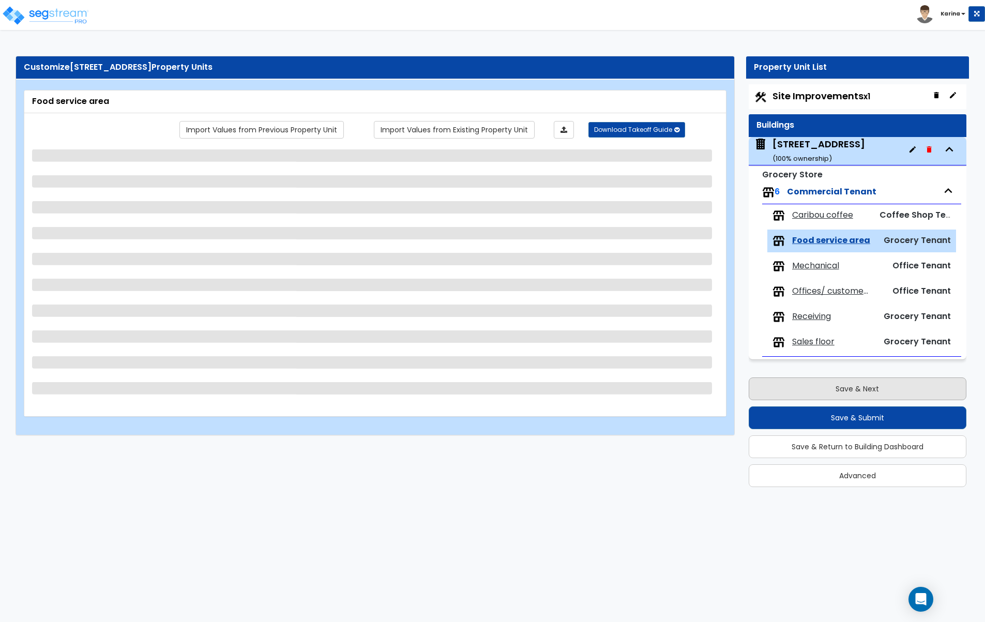
scroll to position [0, 0]
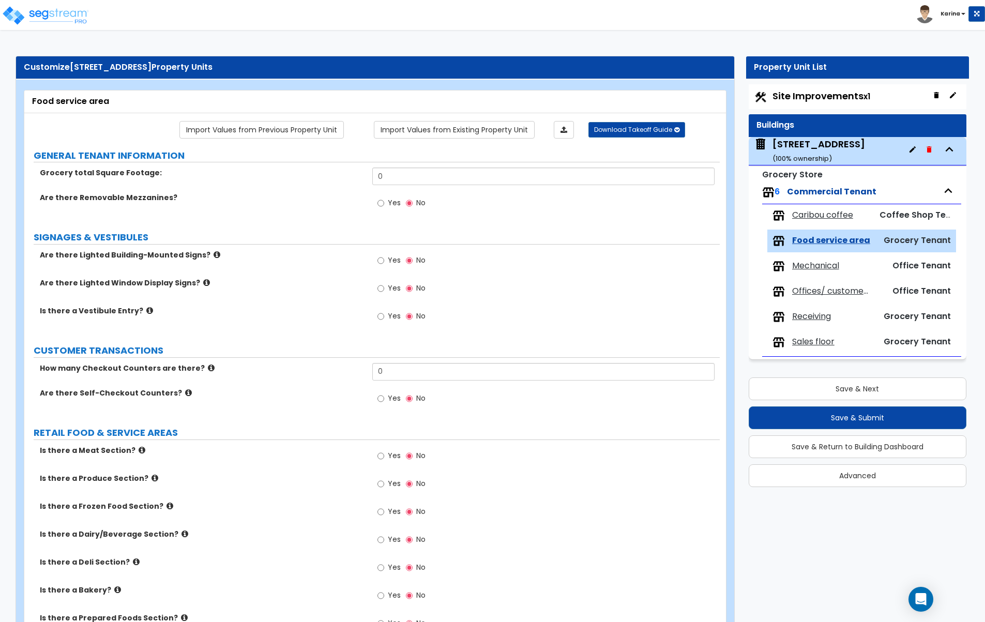
click at [330, 528] on div "Is there a Frozen Food Section? Yes No" at bounding box center [371, 515] width 695 height 28
click at [396, 181] on input "0" at bounding box center [543, 177] width 343 height 18
type input "15,042"
click at [350, 194] on label "Are there Removable Mezzanines?" at bounding box center [202, 197] width 325 height 10
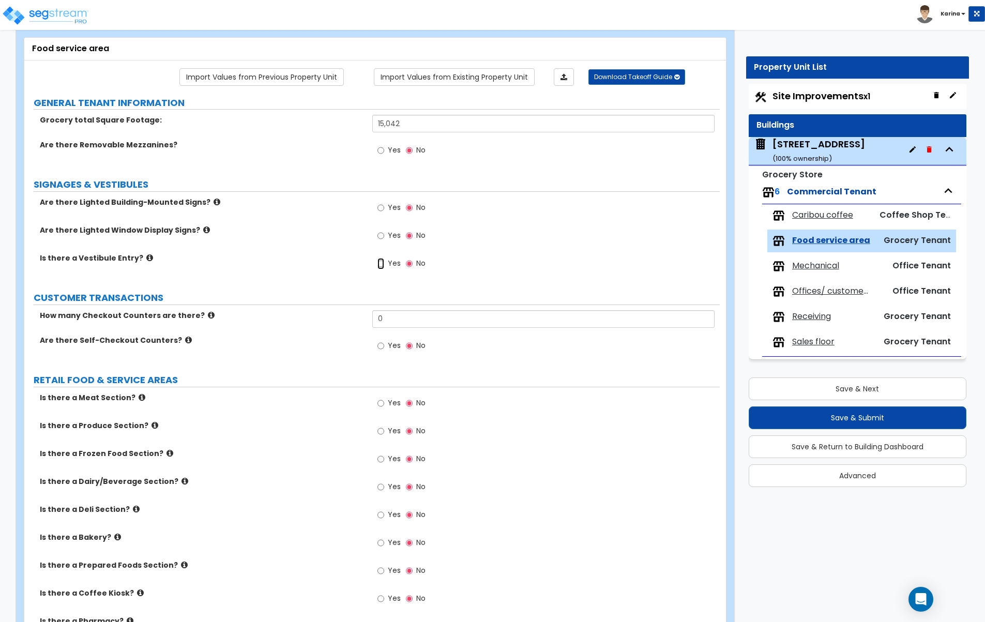
click at [381, 266] on input "Yes" at bounding box center [380, 263] width 7 height 11
radio input "true"
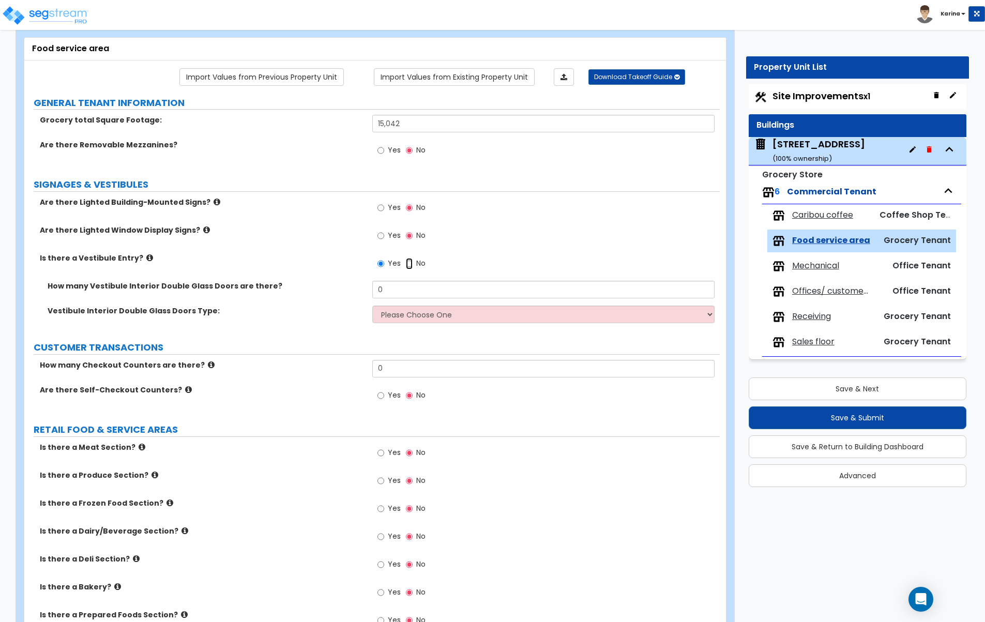
click at [409, 265] on input "No" at bounding box center [409, 263] width 7 height 11
radio input "false"
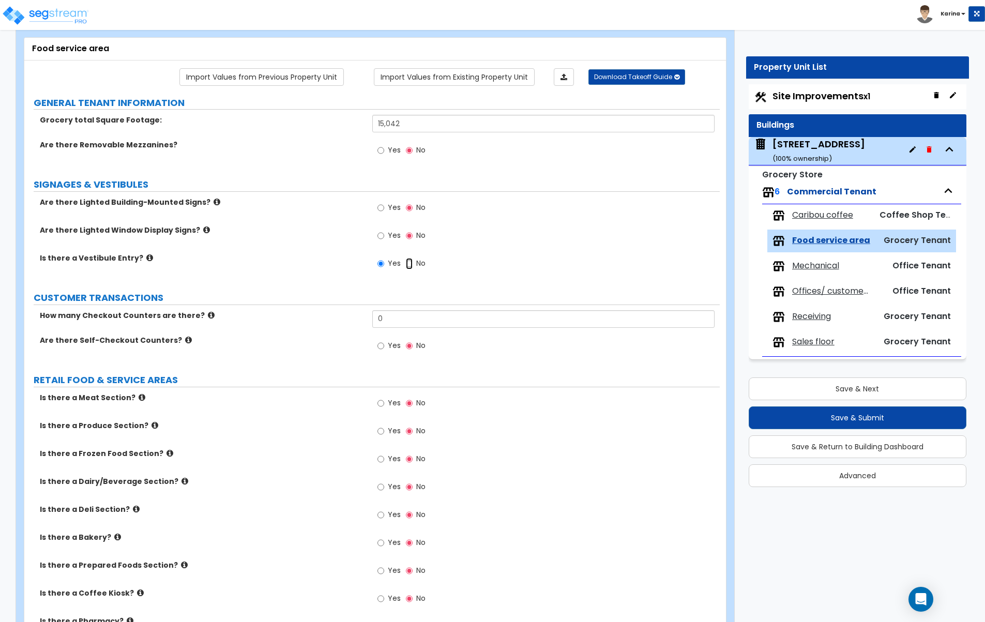
radio input "false"
radio input "true"
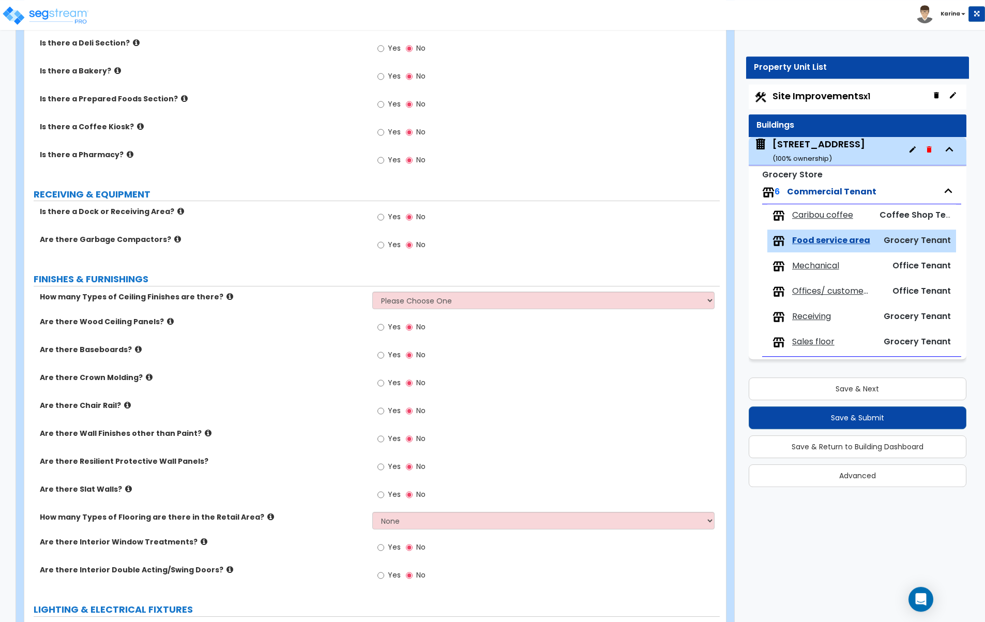
scroll to position [527, 0]
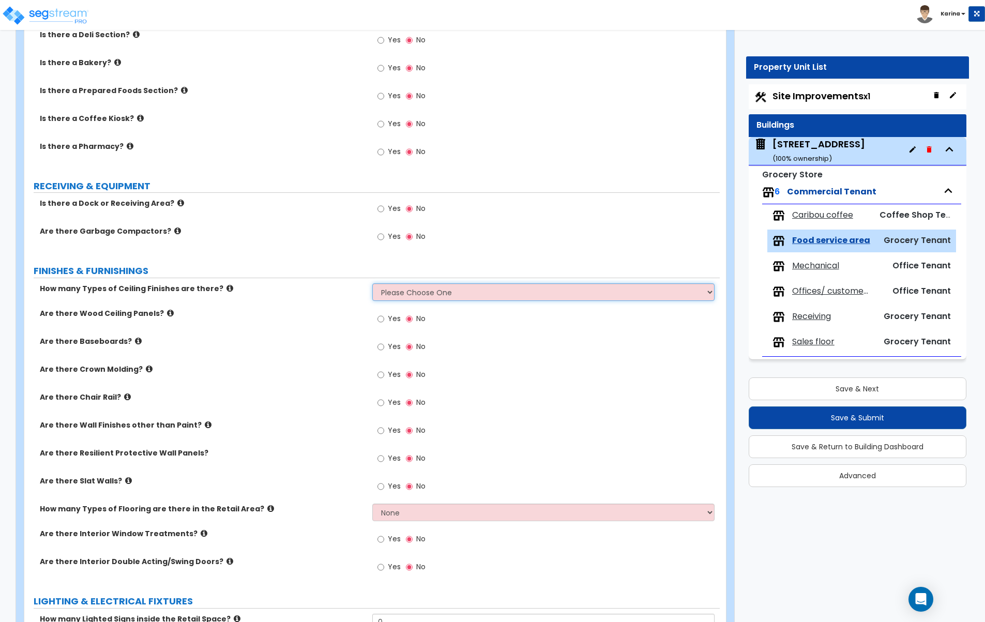
click at [372, 283] on select "Please Choose One 1 2 3" at bounding box center [543, 292] width 343 height 18
select select "1"
click option "1" at bounding box center [0, 0] width 0 height 0
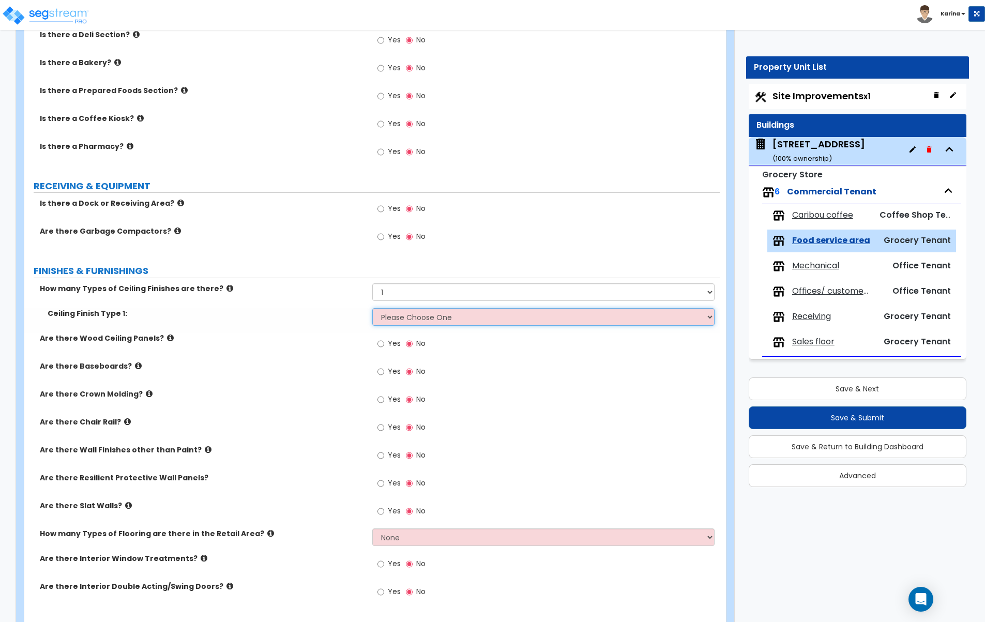
click at [372, 308] on select "Please Choose One Drywall Ceiling Open Ceiling Drop Ceiling" at bounding box center [543, 317] width 343 height 18
select select "2"
click option "Open Ceiling" at bounding box center [0, 0] width 0 height 0
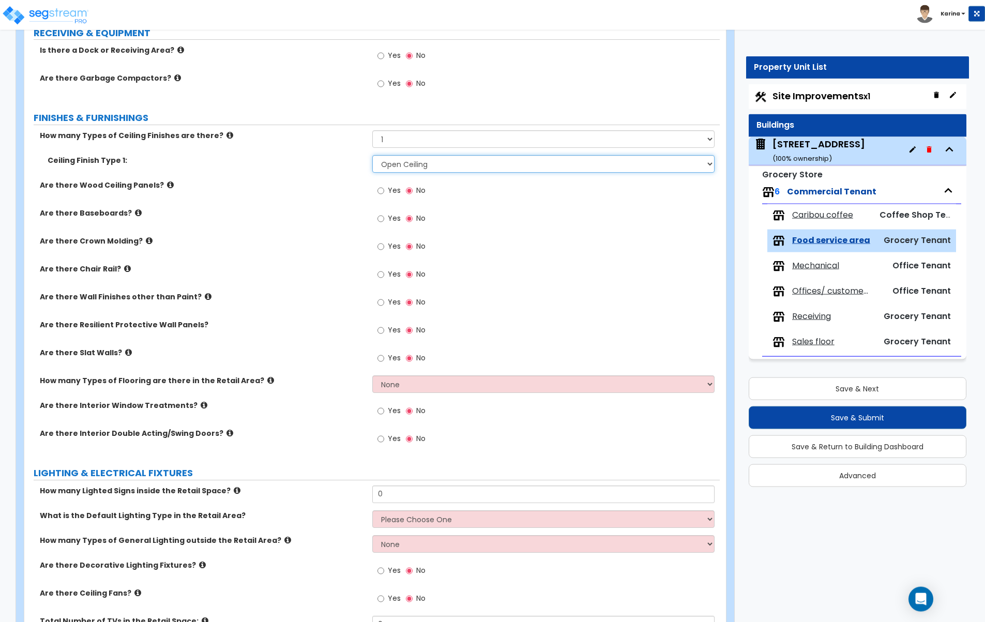
scroll to position [686, 0]
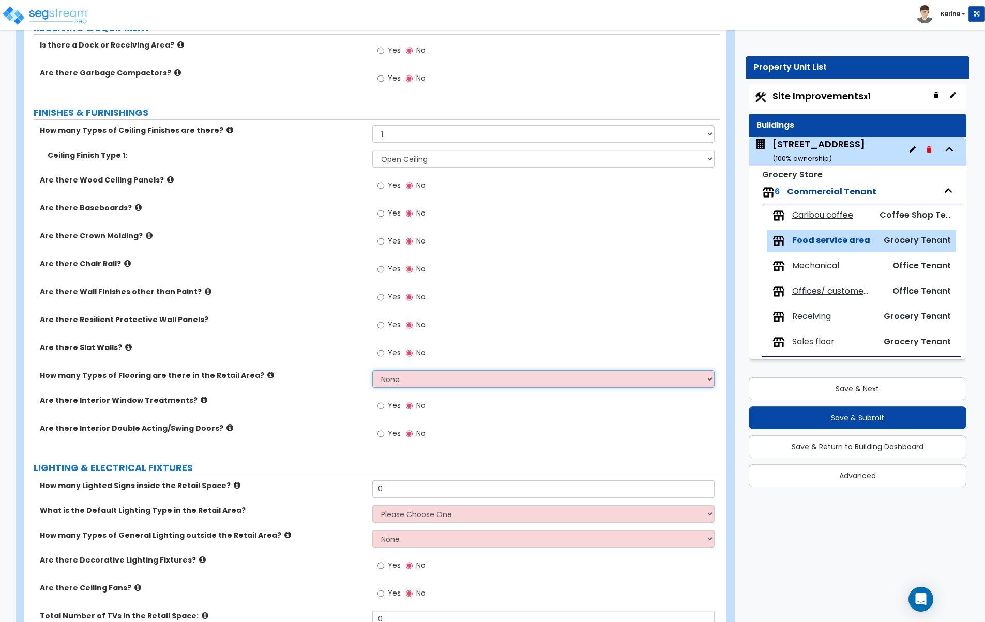
click at [372, 370] on select "None 1 2 3 4" at bounding box center [543, 379] width 343 height 18
select select "1"
click option "1" at bounding box center [0, 0] width 0 height 0
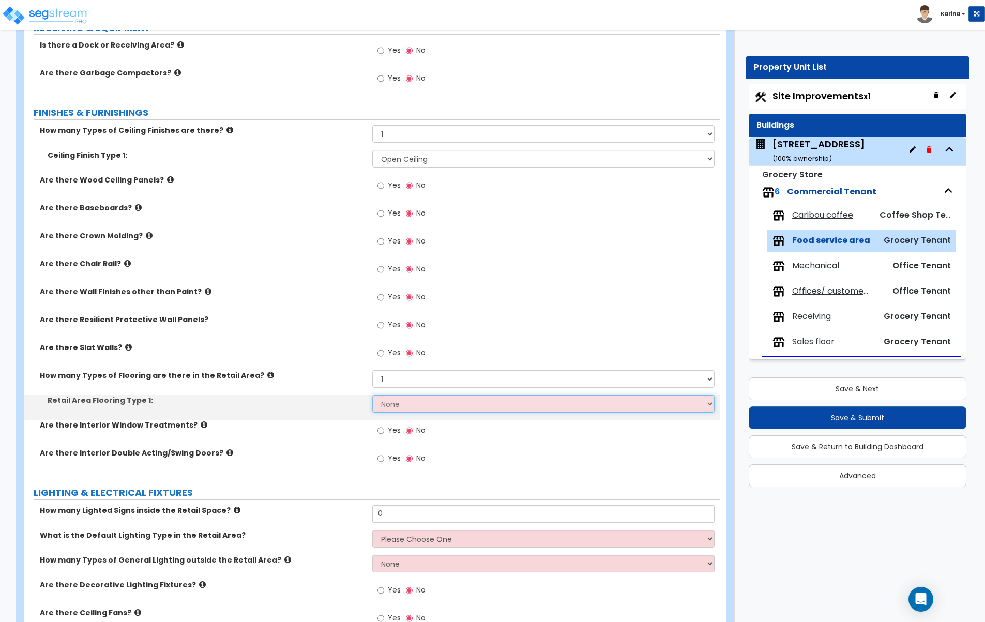
click at [372, 395] on select "None Tile Flooring Hardwood Flooring Resilient Laminate Flooring VCT Flooring S…" at bounding box center [543, 404] width 343 height 18
select select "3"
click option "Resilient Laminate Flooring" at bounding box center [0, 0] width 0 height 0
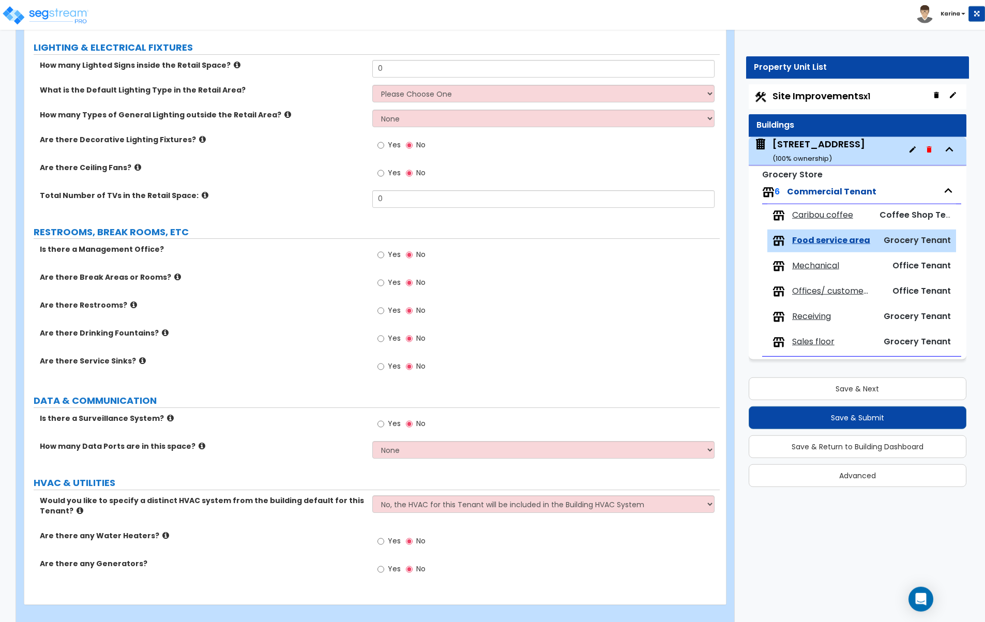
scroll to position [1143, 0]
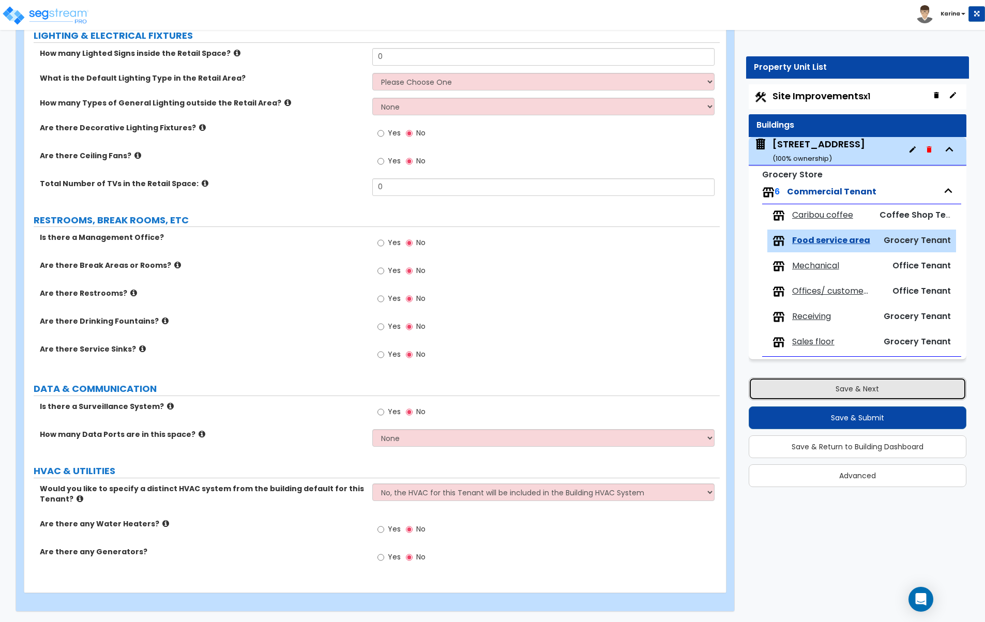
click at [846, 388] on button "Save & Next" at bounding box center [858, 388] width 218 height 23
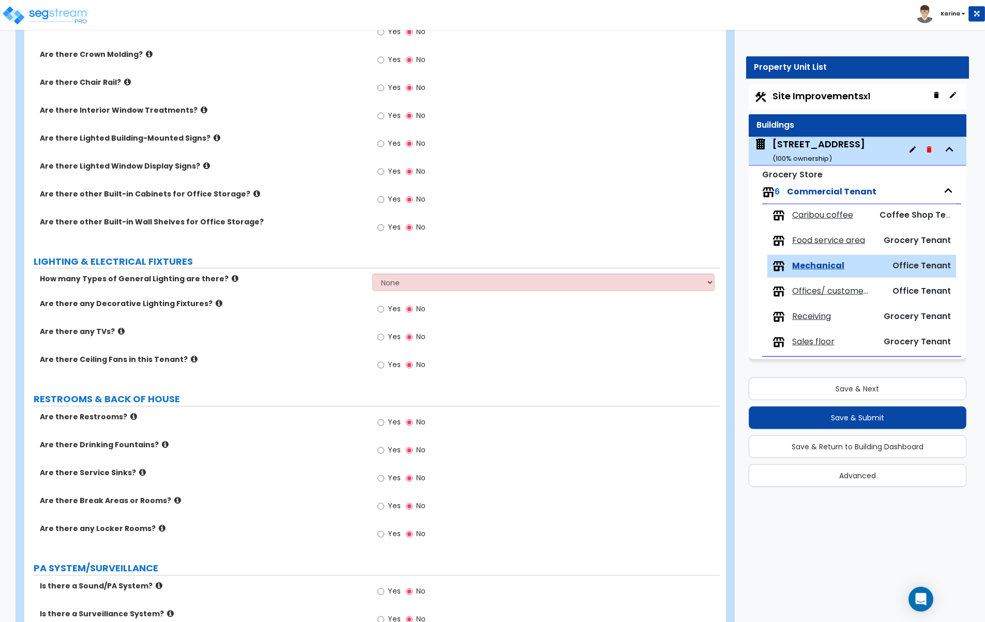
scroll to position [633, 0]
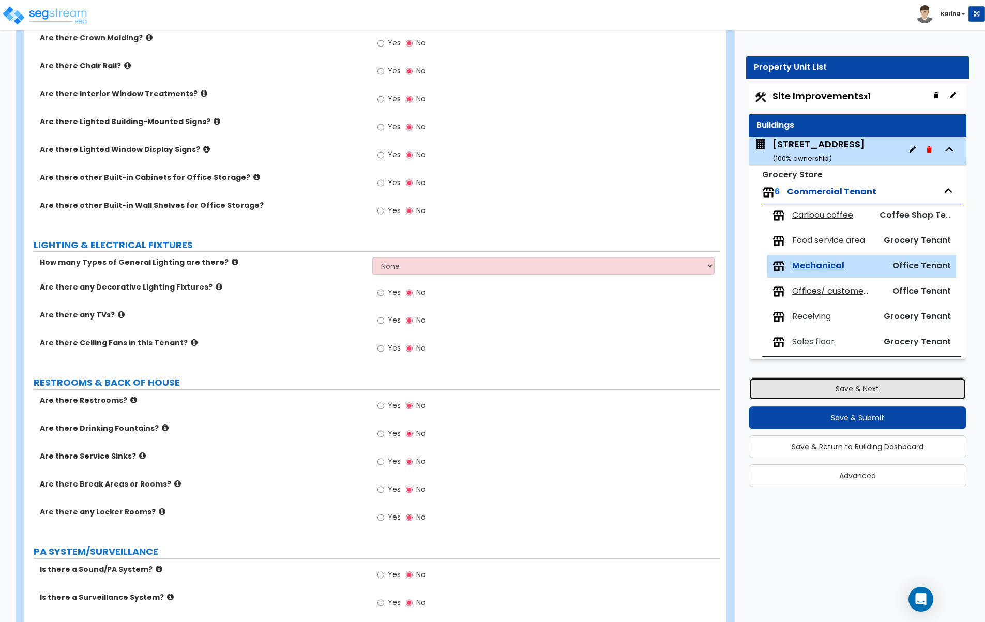
click at [814, 386] on button "Save & Next" at bounding box center [858, 388] width 218 height 23
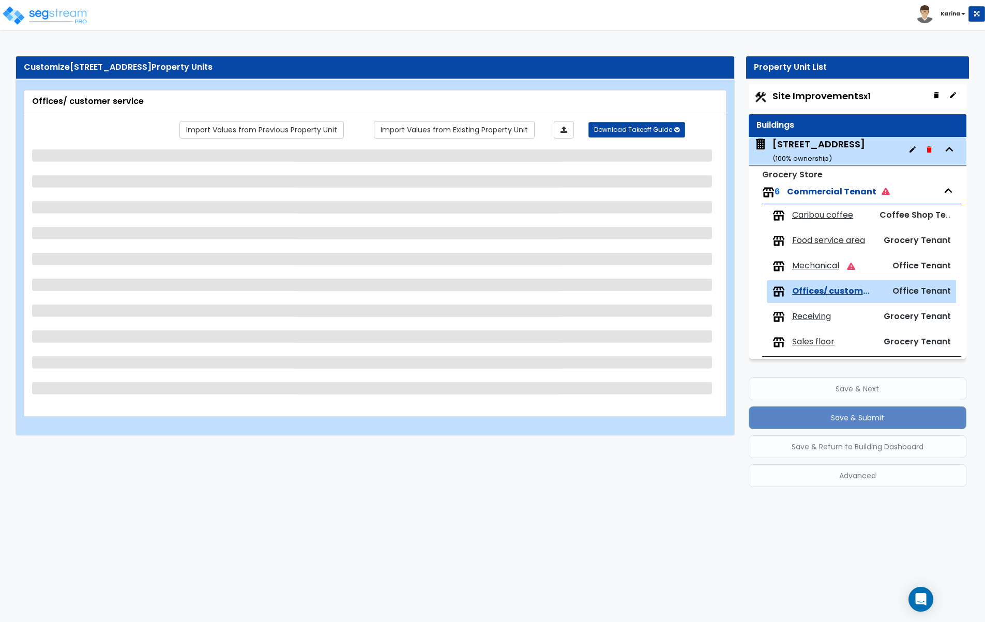
scroll to position [0, 0]
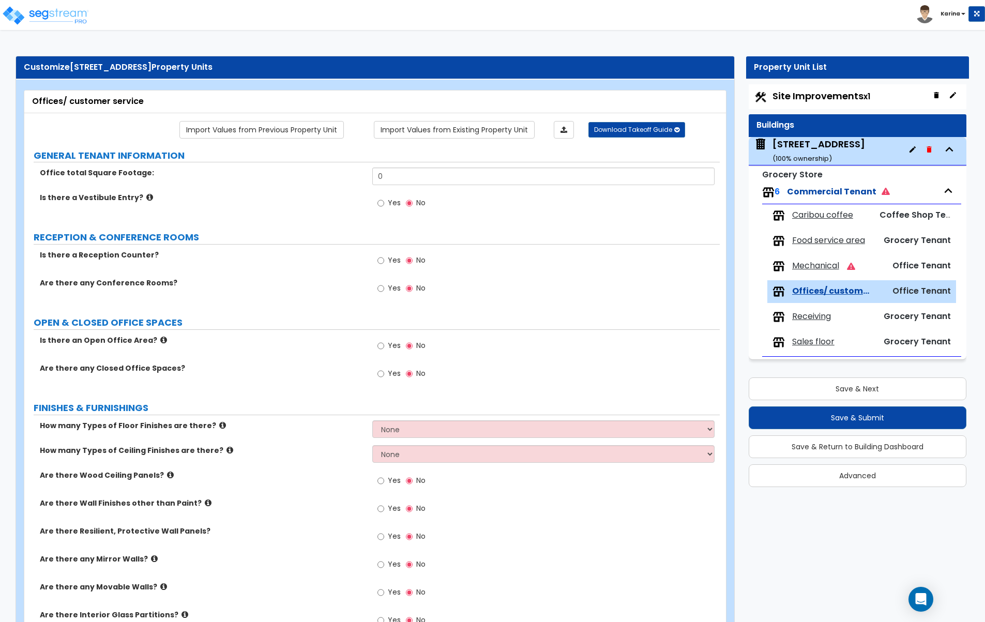
click at [457, 546] on div "Yes No" at bounding box center [546, 540] width 348 height 28
click at [401, 170] on input "0" at bounding box center [543, 177] width 343 height 18
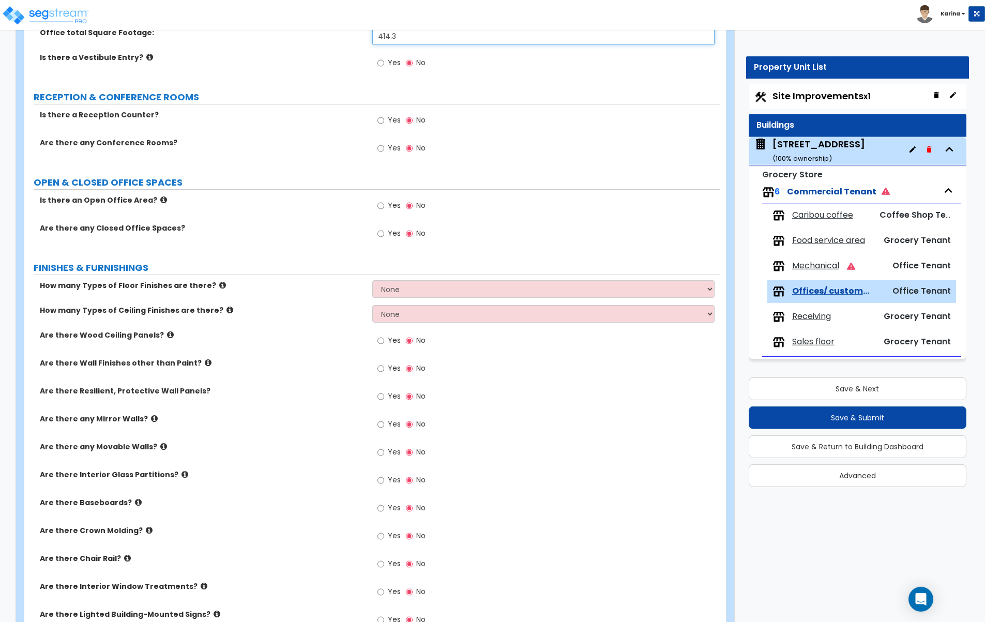
scroll to position [158, 0]
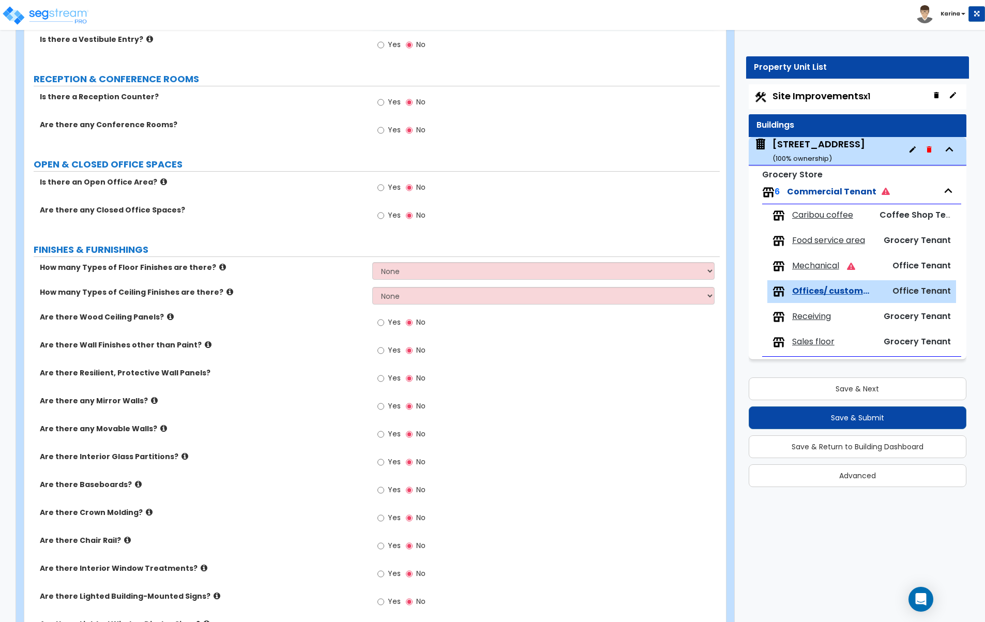
type input "414.3"
click at [372, 262] on select "None 1 2 3 4" at bounding box center [543, 271] width 343 height 18
select select "1"
click option "1" at bounding box center [0, 0] width 0 height 0
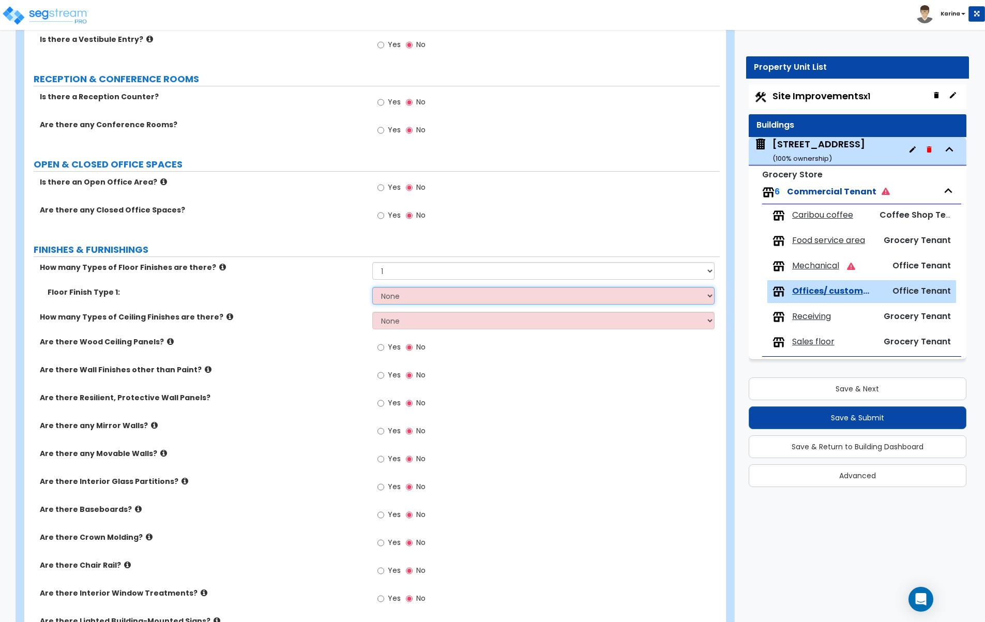
click at [372, 287] on select "None Tile Flooring Hardwood Flooring Resilient Laminate Flooring VCT Flooring S…" at bounding box center [543, 296] width 343 height 18
select select "3"
click option "Resilient Laminate Flooring" at bounding box center [0, 0] width 0 height 0
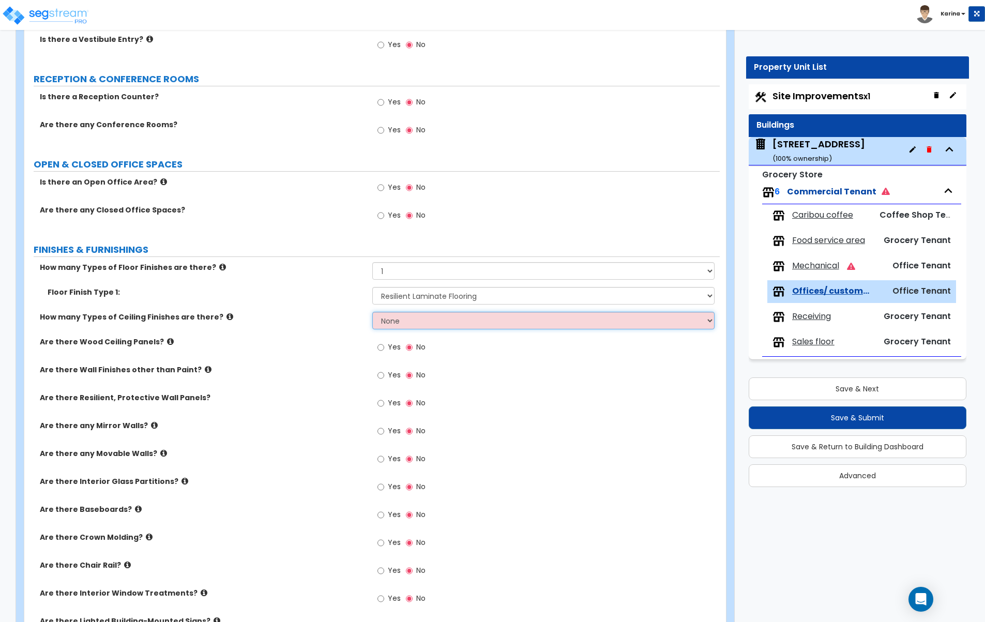
click at [372, 312] on select "None 1 2 3" at bounding box center [543, 321] width 343 height 18
select select "1"
click option "1" at bounding box center [0, 0] width 0 height 0
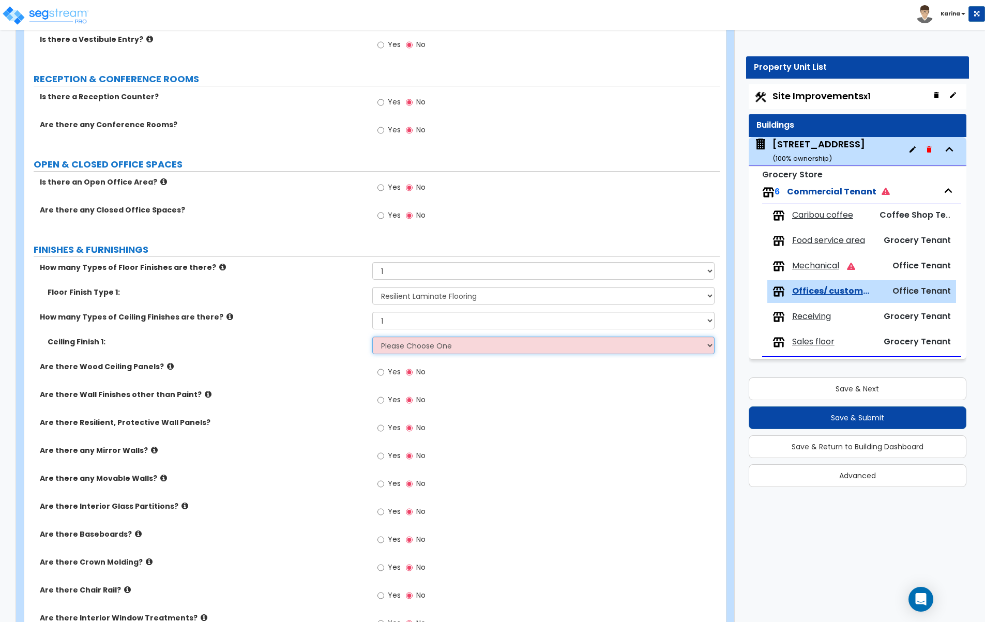
click at [372, 337] on select "Please Choose One Drop Ceiling Open Ceiling Drywall Ceiling" at bounding box center [543, 346] width 343 height 18
select select "3"
click option "Drywall Ceiling" at bounding box center [0, 0] width 0 height 0
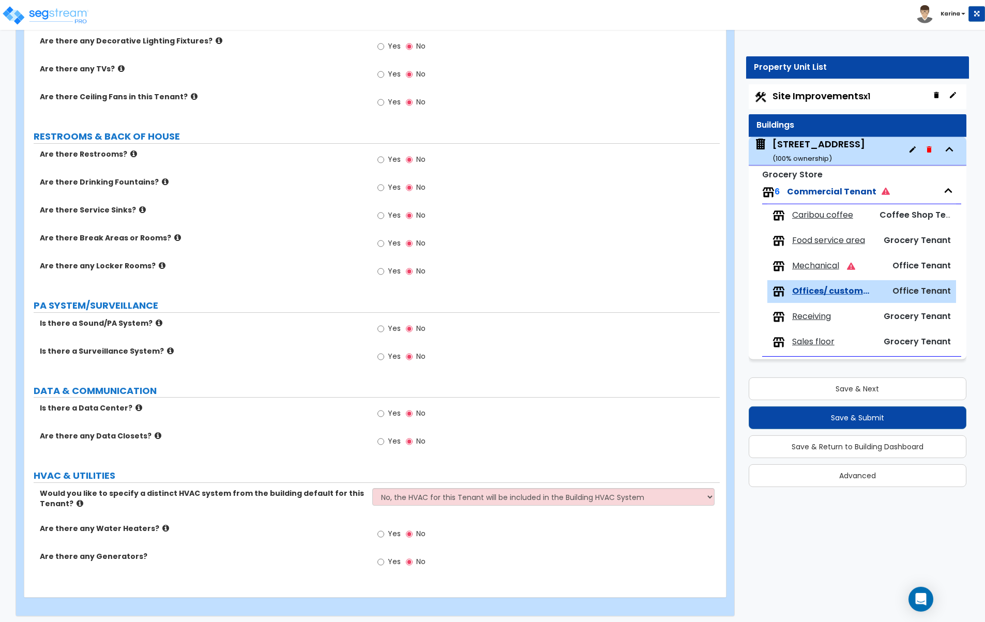
scroll to position [933, 0]
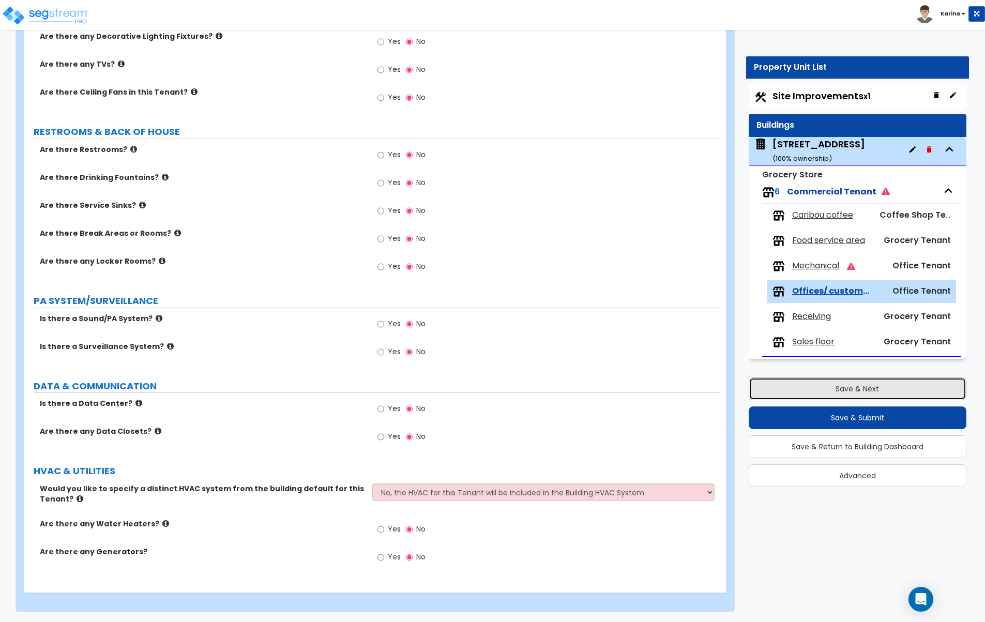
click at [831, 383] on button "Save & Next" at bounding box center [858, 388] width 218 height 23
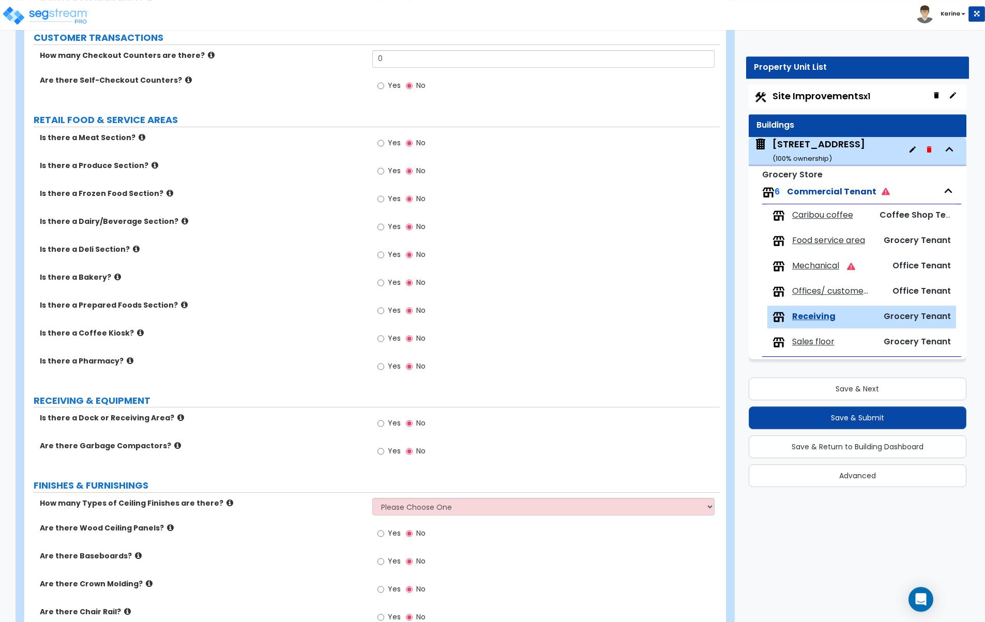
scroll to position [316, 0]
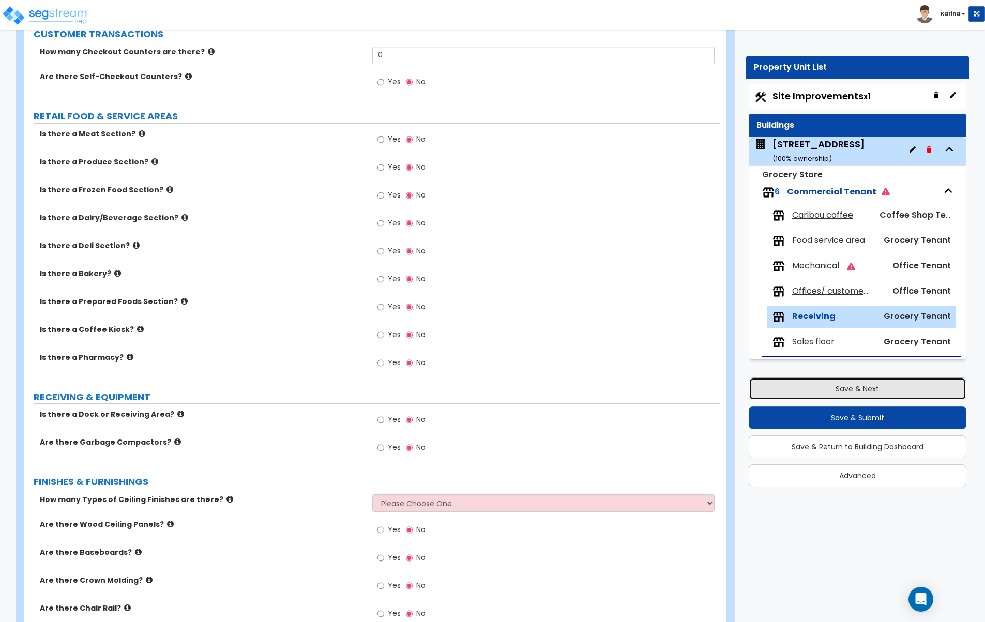
click at [823, 388] on button "Save & Next" at bounding box center [858, 388] width 218 height 23
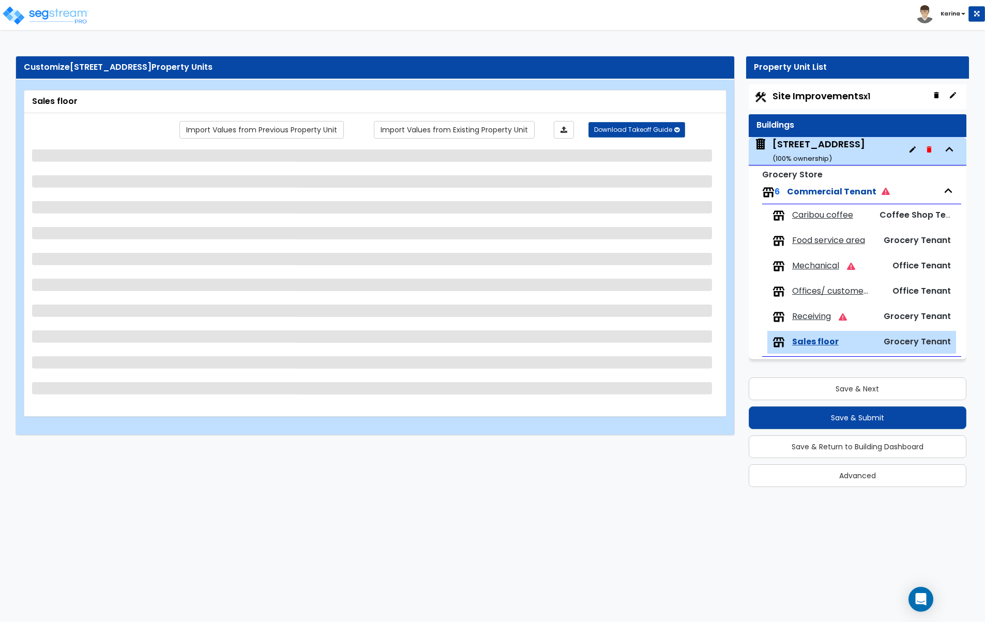
scroll to position [0, 0]
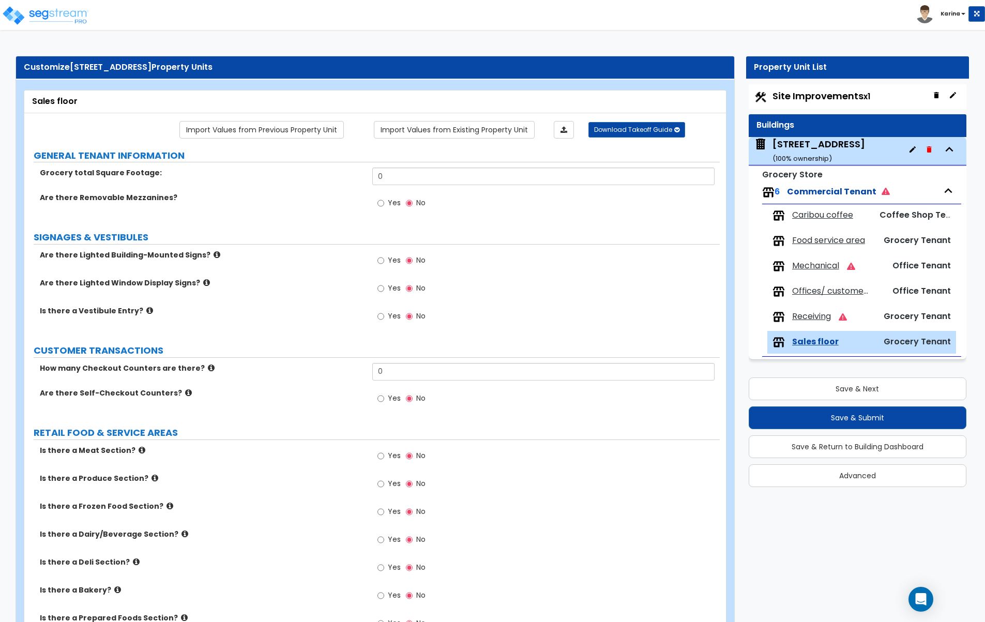
click at [822, 243] on span "Food service area" at bounding box center [828, 241] width 73 height 12
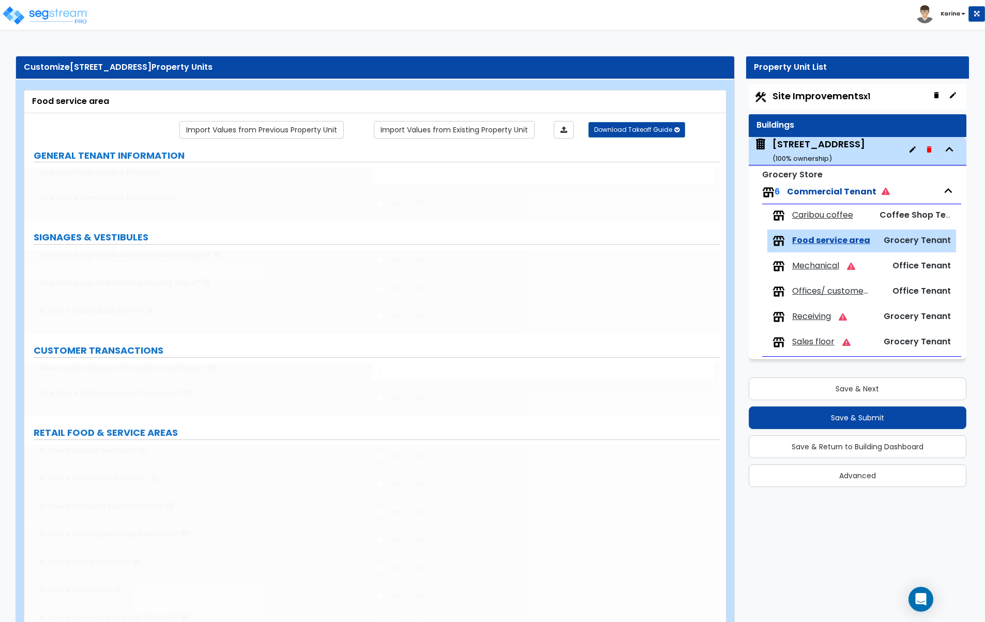
type input "15042"
select select "1"
select select "2"
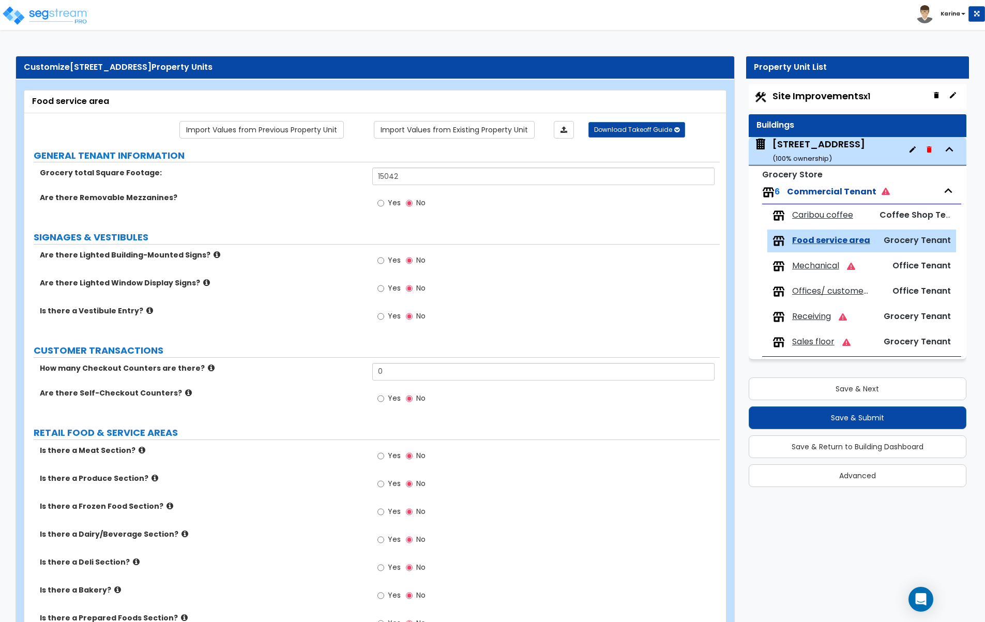
click at [818, 344] on span "Sales floor" at bounding box center [813, 342] width 42 height 12
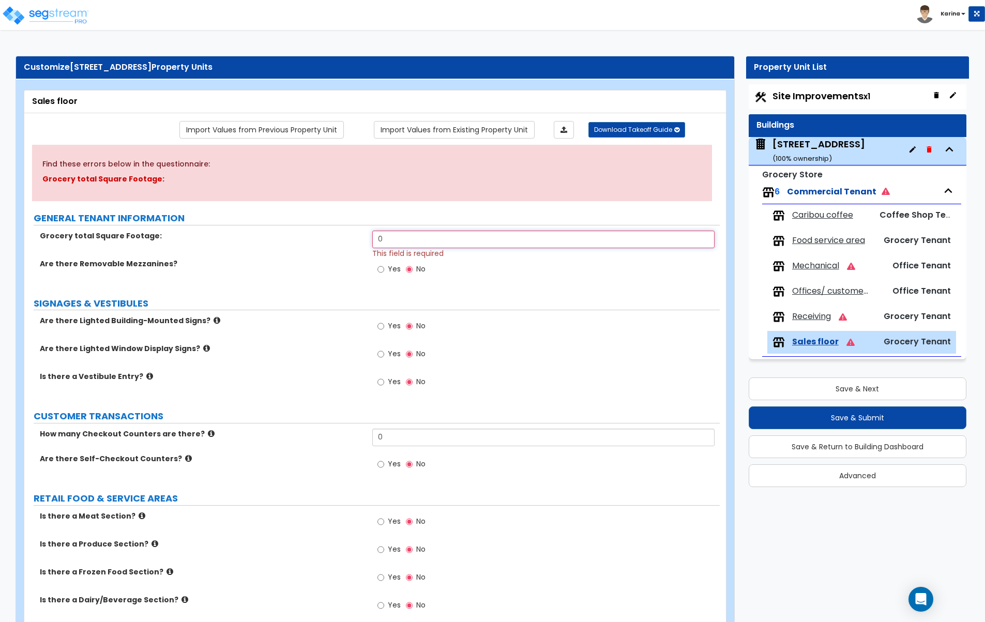
click at [399, 241] on input "0" at bounding box center [543, 240] width 343 height 18
click at [663, 286] on div "Yes No" at bounding box center [546, 273] width 348 height 28
click at [811, 243] on span "Food service area" at bounding box center [828, 241] width 73 height 12
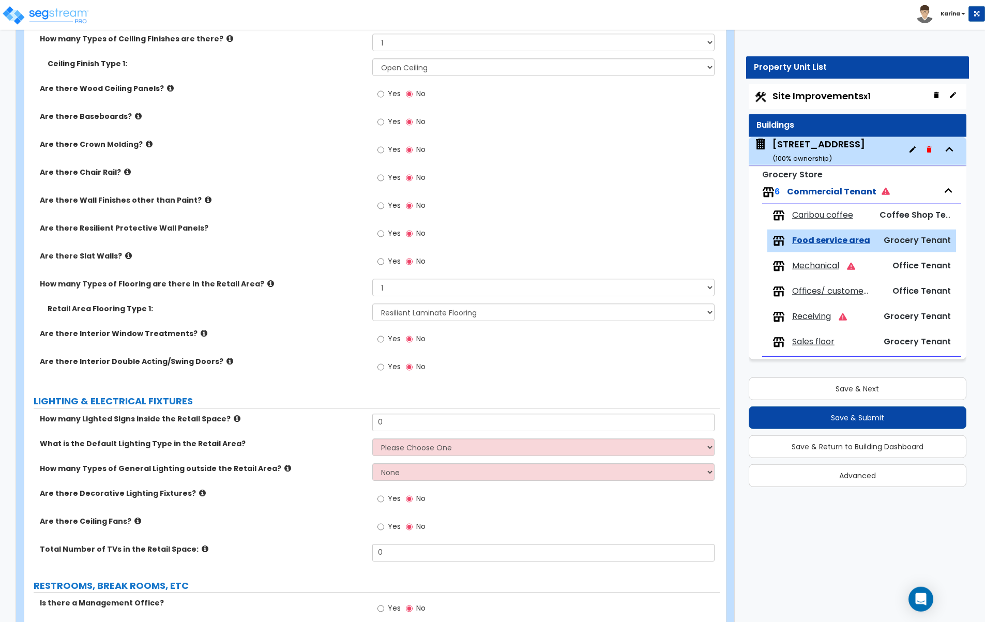
scroll to position [738, 0]
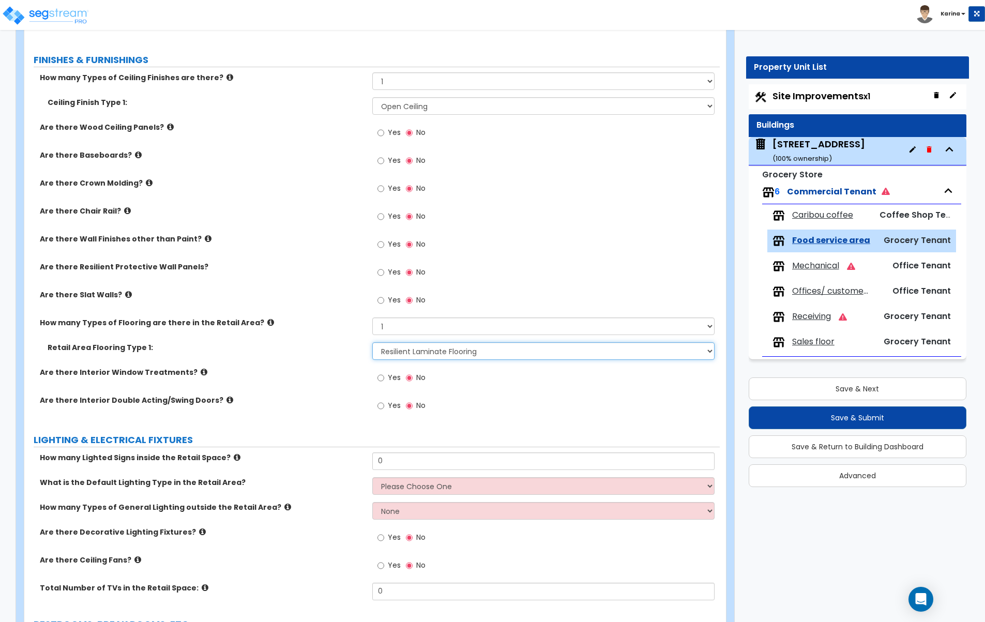
click at [372, 342] on select "None Tile Flooring Hardwood Flooring Resilient Laminate Flooring VCT Flooring S…" at bounding box center [543, 351] width 343 height 18
click option "None" at bounding box center [0, 0] width 0 height 0
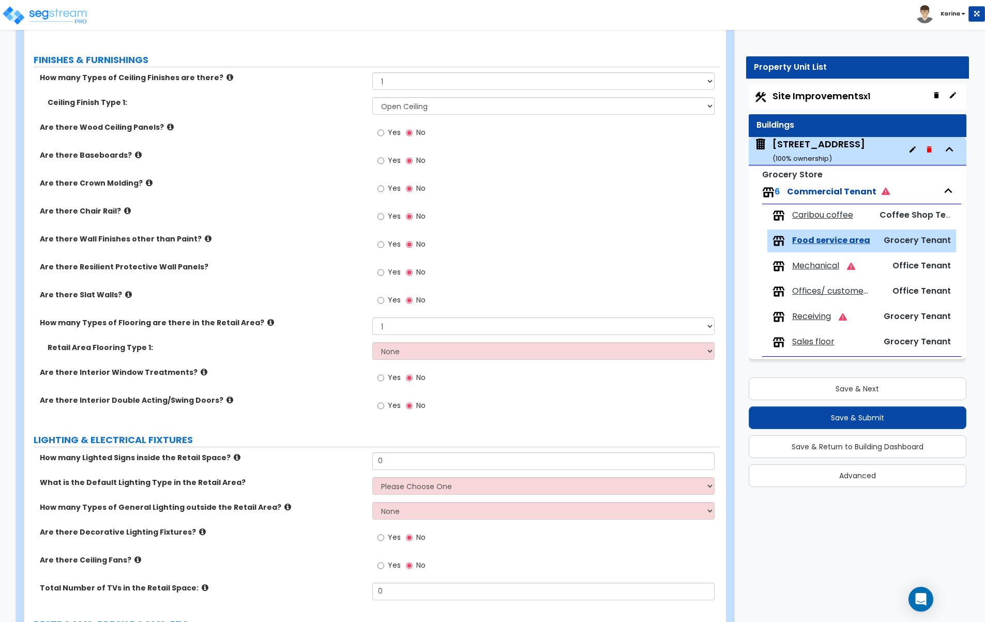
click at [810, 338] on span "Sales floor" at bounding box center [813, 342] width 42 height 12
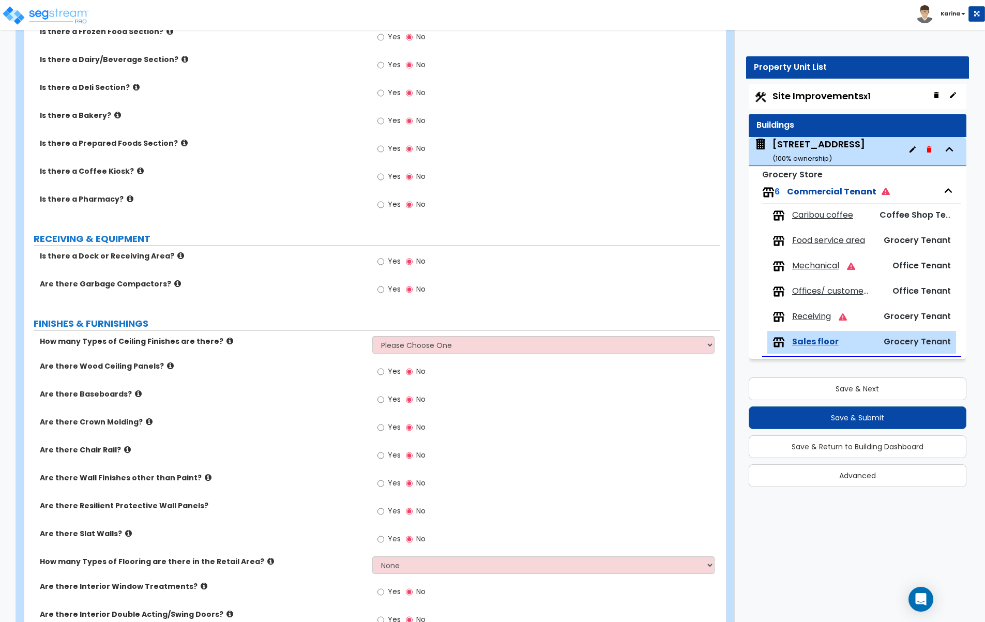
scroll to position [527, 0]
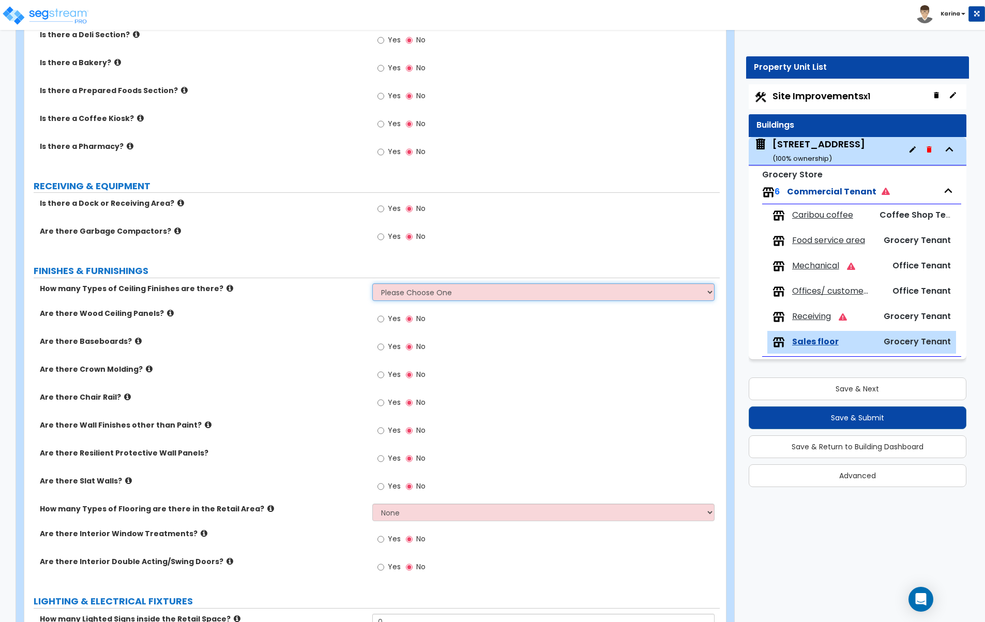
click at [372, 283] on select "Please Choose One 1 2 3" at bounding box center [543, 292] width 343 height 18
click option "1" at bounding box center [0, 0] width 0 height 0
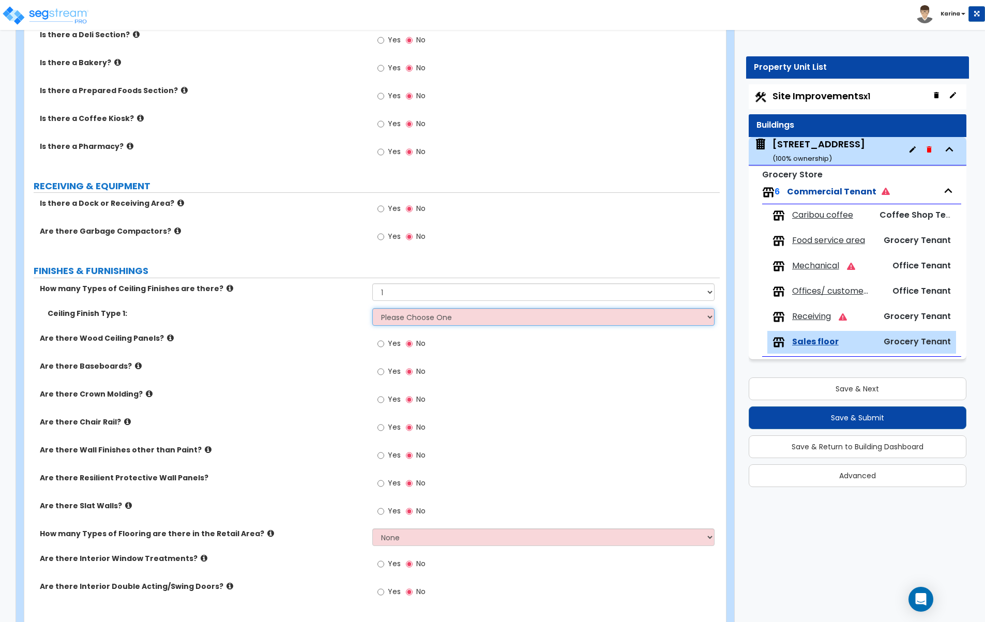
click at [372, 308] on select "Please Choose One Drywall Ceiling Open Ceiling Drop Ceiling" at bounding box center [543, 317] width 343 height 18
click option "Open Ceiling" at bounding box center [0, 0] width 0 height 0
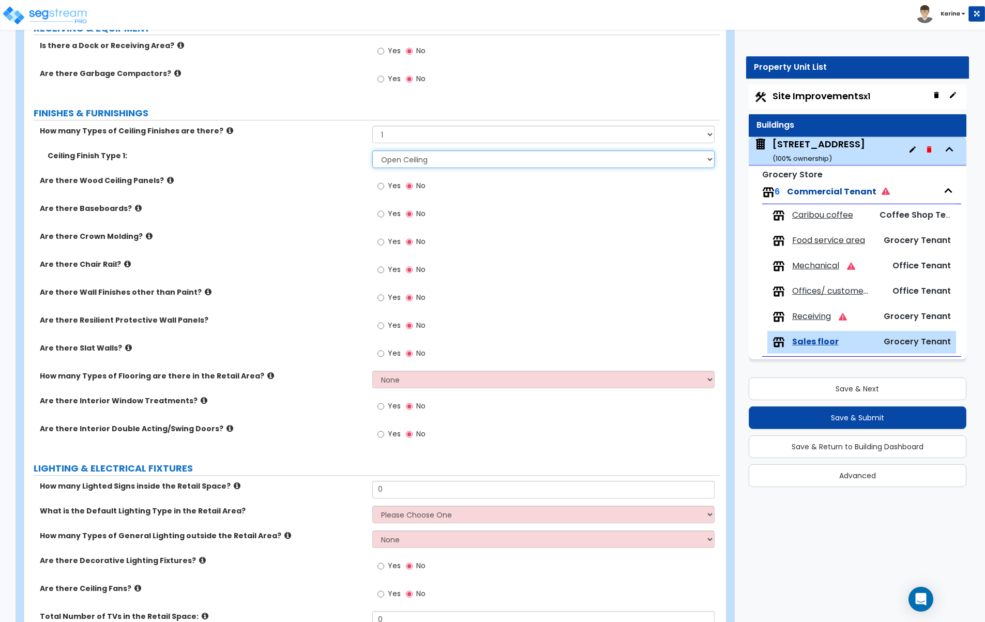
scroll to position [686, 0]
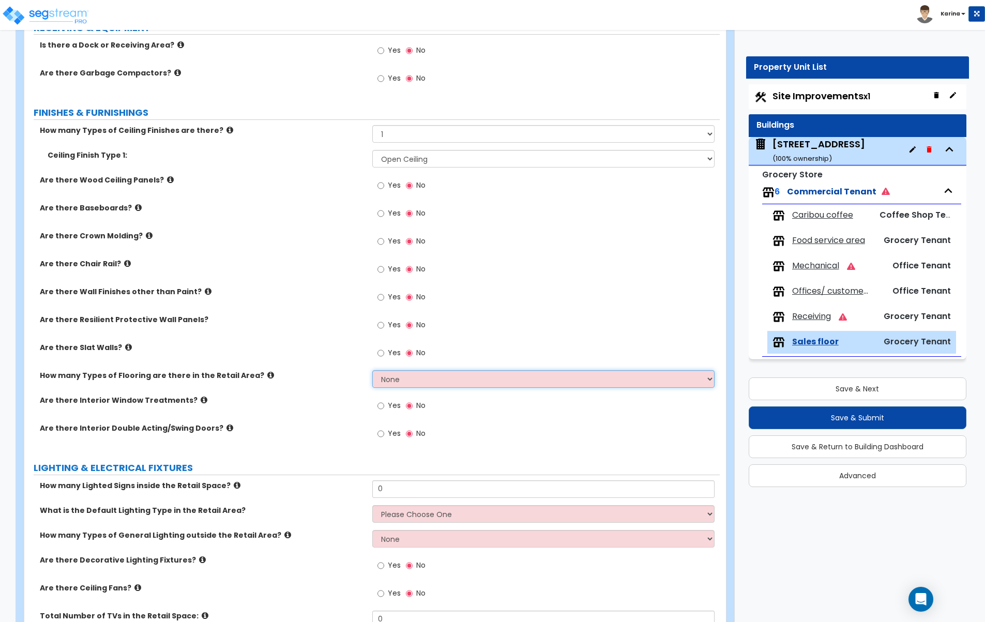
click at [372, 370] on select "None 1 2 3 4" at bounding box center [543, 379] width 343 height 18
click option "1" at bounding box center [0, 0] width 0 height 0
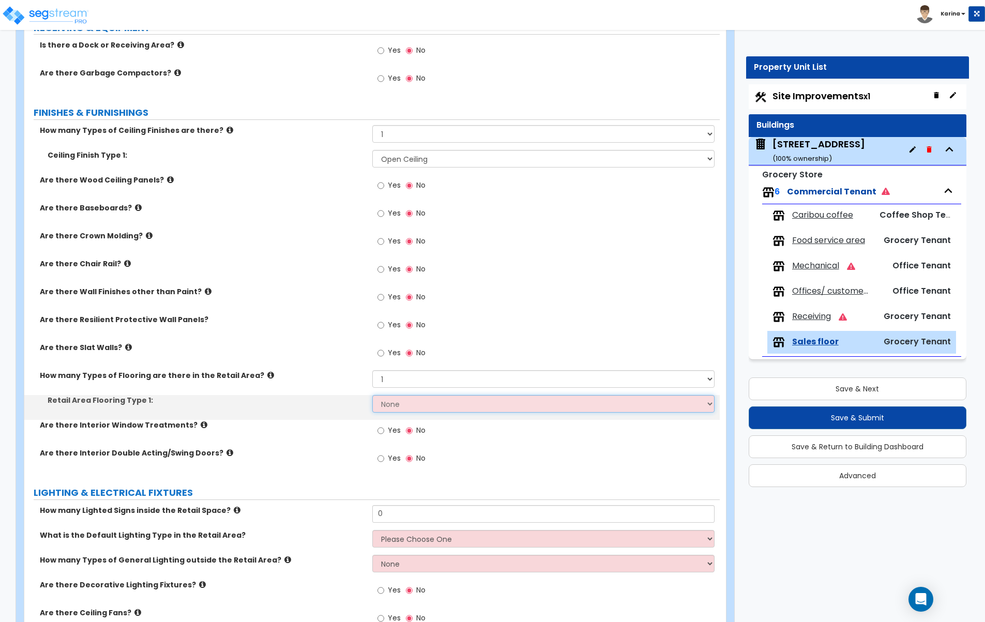
click at [372, 395] on select "None Tile Flooring Hardwood Flooring Resilient Laminate Flooring VCT Flooring S…" at bounding box center [543, 404] width 343 height 18
click option "Resilient Laminate Flooring" at bounding box center [0, 0] width 0 height 0
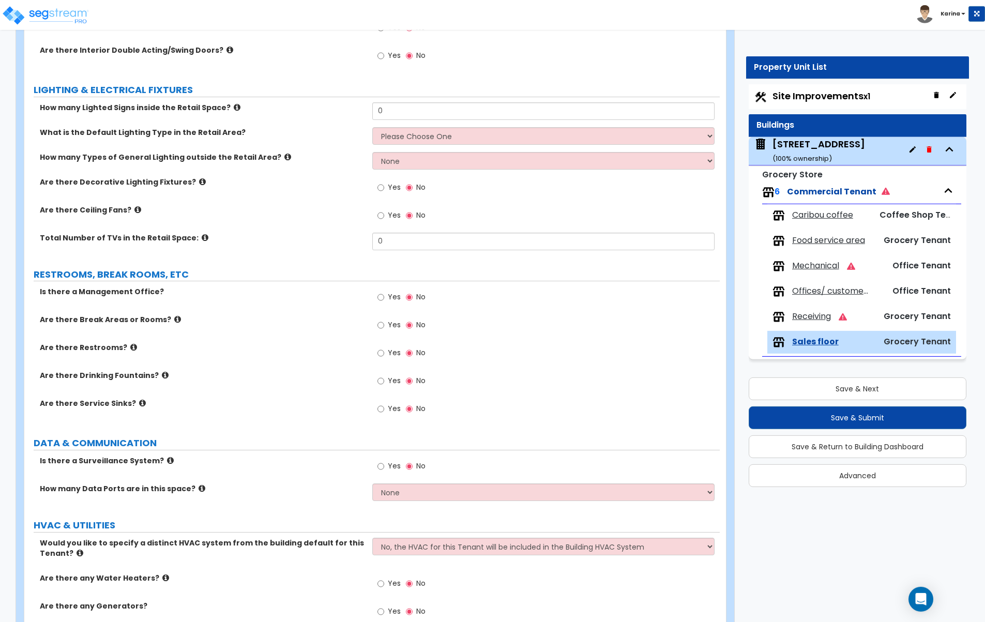
scroll to position [1143, 0]
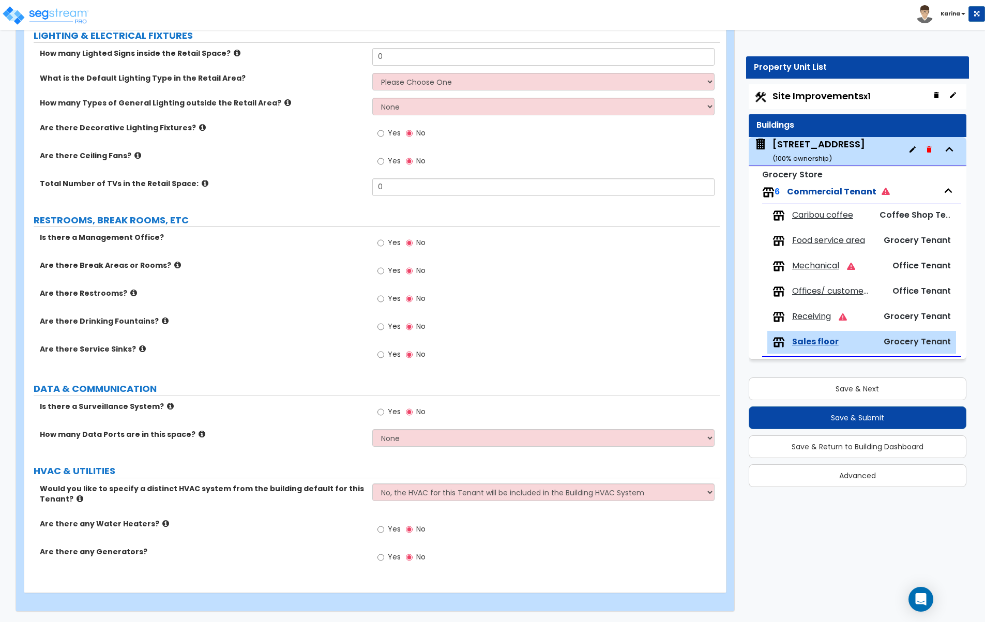
click at [819, 240] on span "Food service area" at bounding box center [828, 241] width 73 height 12
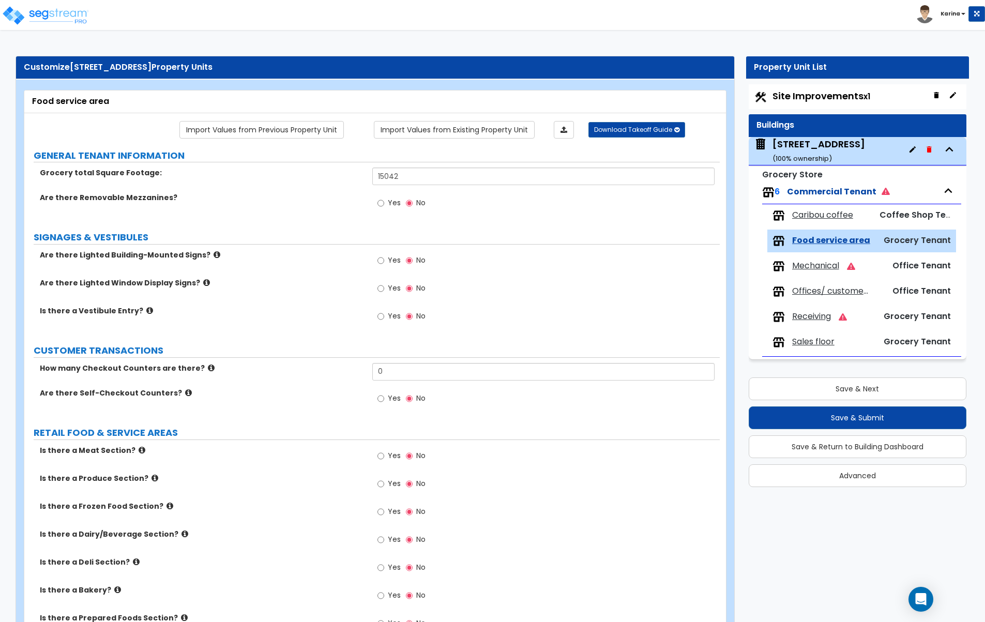
click at [298, 521] on div "Is there a Frozen Food Section? Yes No" at bounding box center [371, 515] width 695 height 28
drag, startPoint x: 411, startPoint y: 175, endPoint x: 345, endPoint y: 174, distance: 65.7
click at [372, 174] on input "15042" at bounding box center [543, 177] width 343 height 18
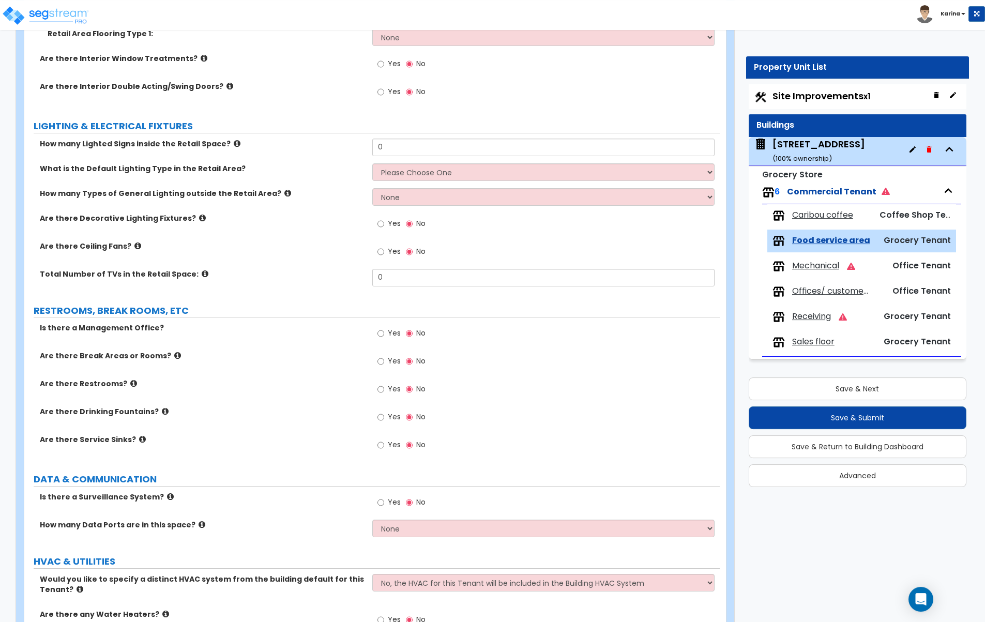
scroll to position [1055, 0]
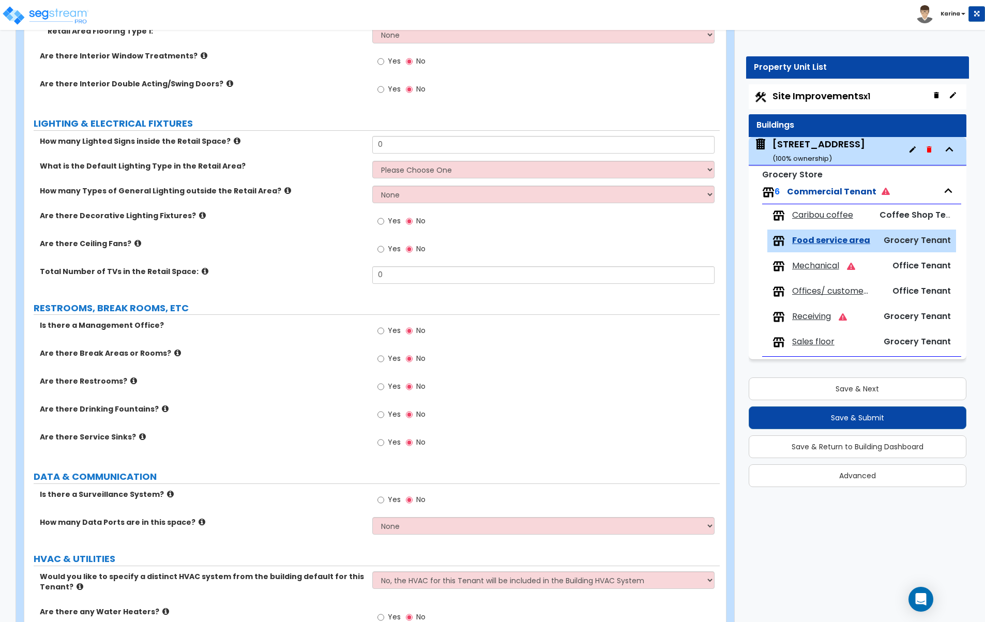
click at [818, 320] on span "Receiving" at bounding box center [811, 317] width 39 height 12
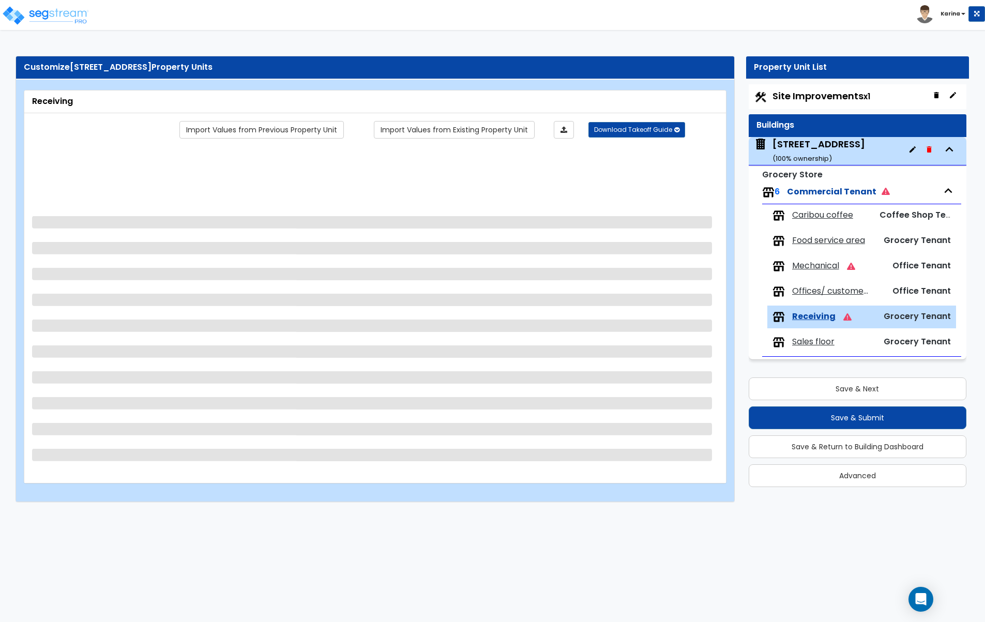
scroll to position [0, 0]
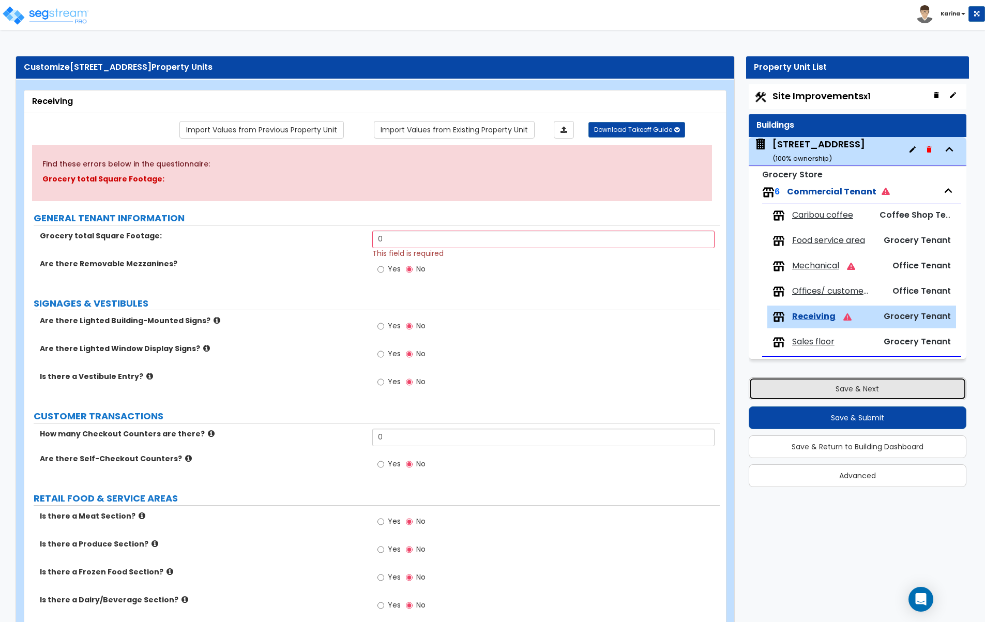
click at [839, 387] on button "Save & Next" at bounding box center [858, 388] width 218 height 23
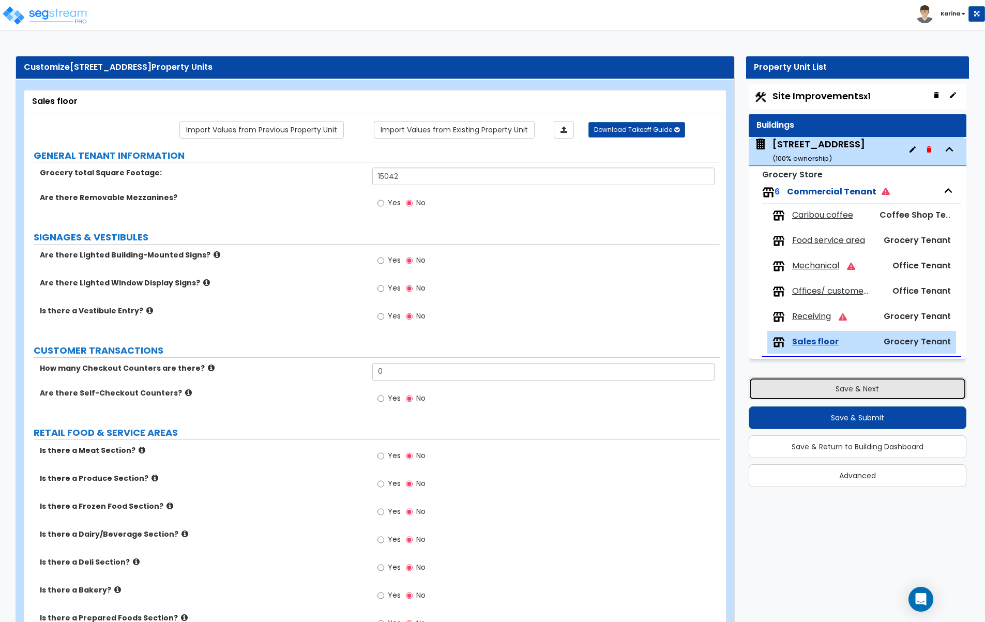
click at [839, 387] on button "Save & Next" at bounding box center [858, 388] width 218 height 23
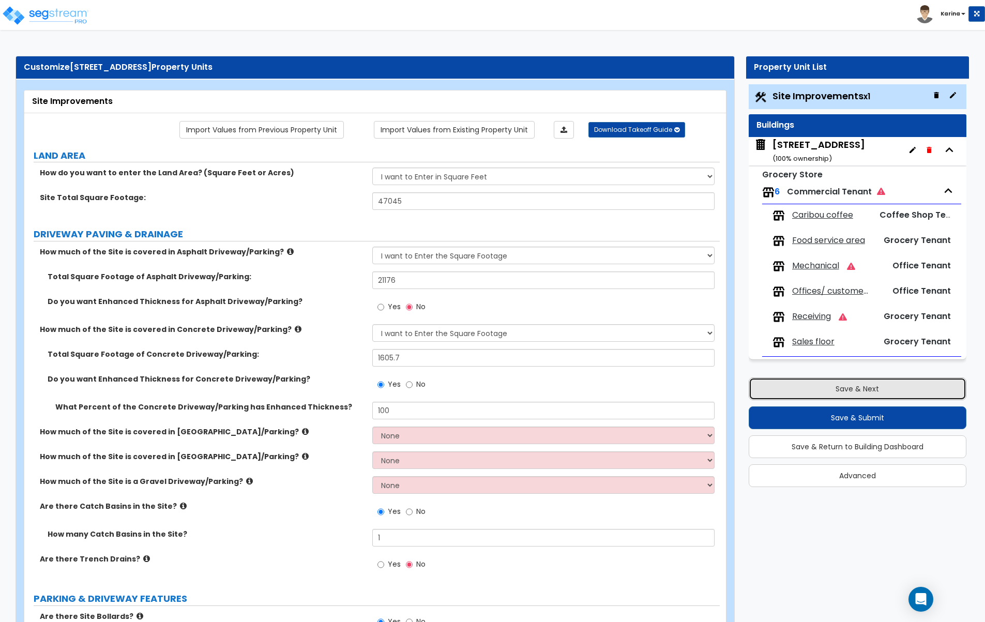
click at [839, 387] on button "Save & Next" at bounding box center [858, 388] width 218 height 23
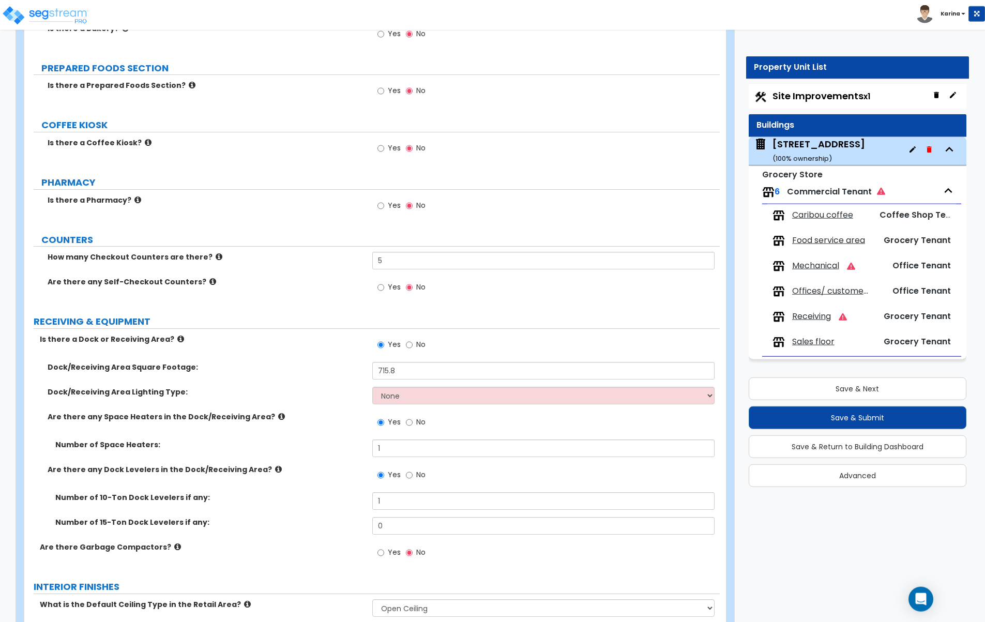
scroll to position [2900, 0]
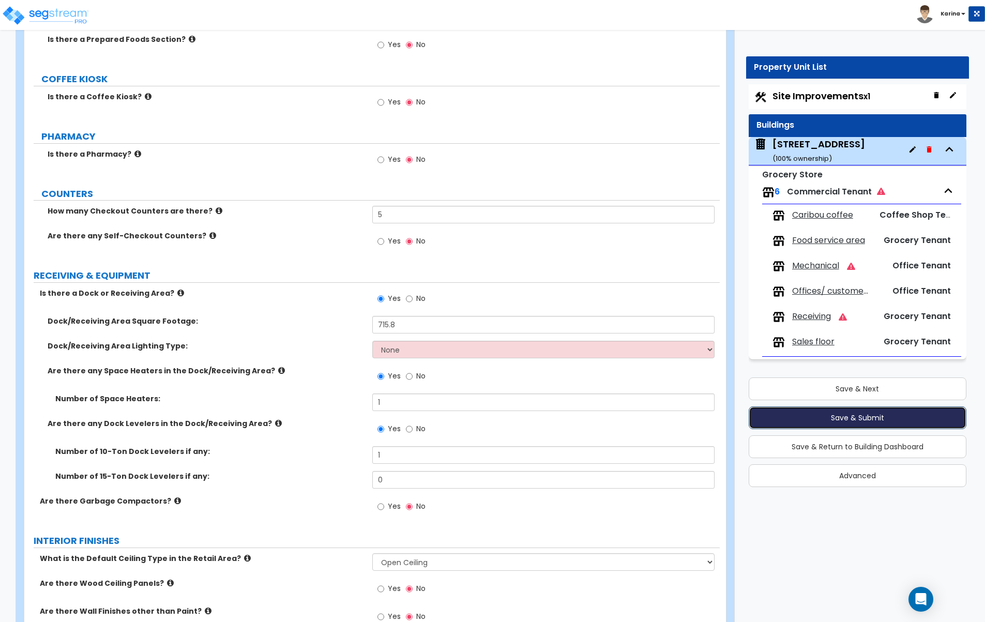
click at [820, 413] on button "Save & Submit" at bounding box center [858, 417] width 218 height 23
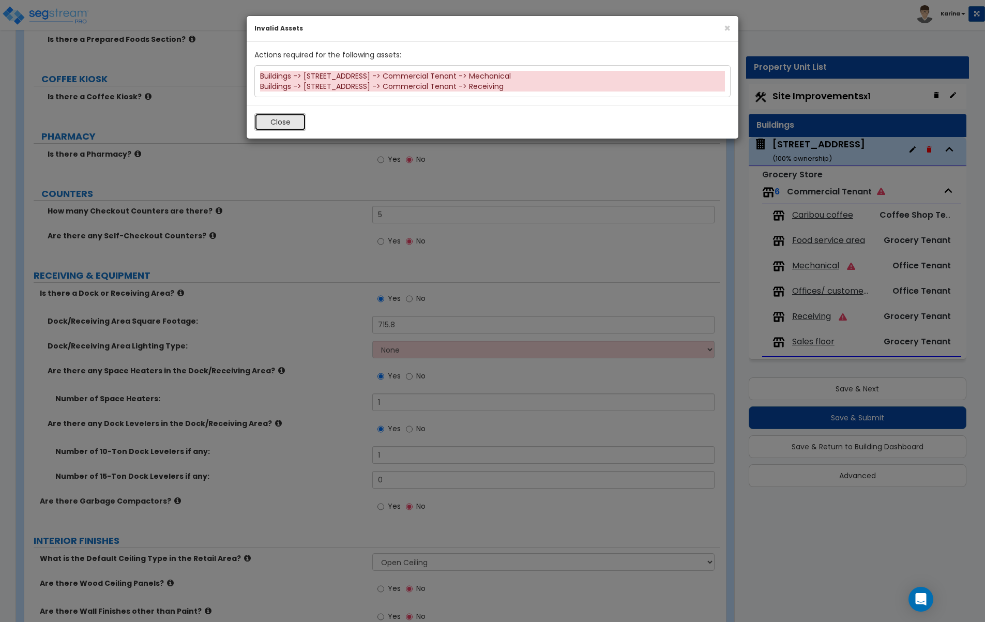
click at [282, 125] on button "Close" at bounding box center [280, 122] width 52 height 18
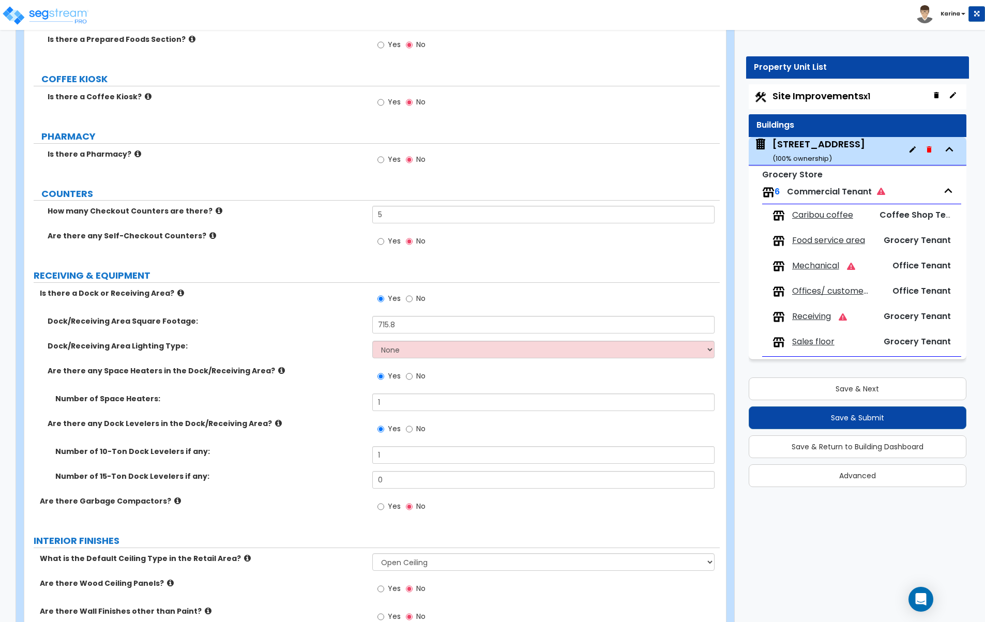
click at [819, 266] on span "Mechanical" at bounding box center [815, 266] width 47 height 12
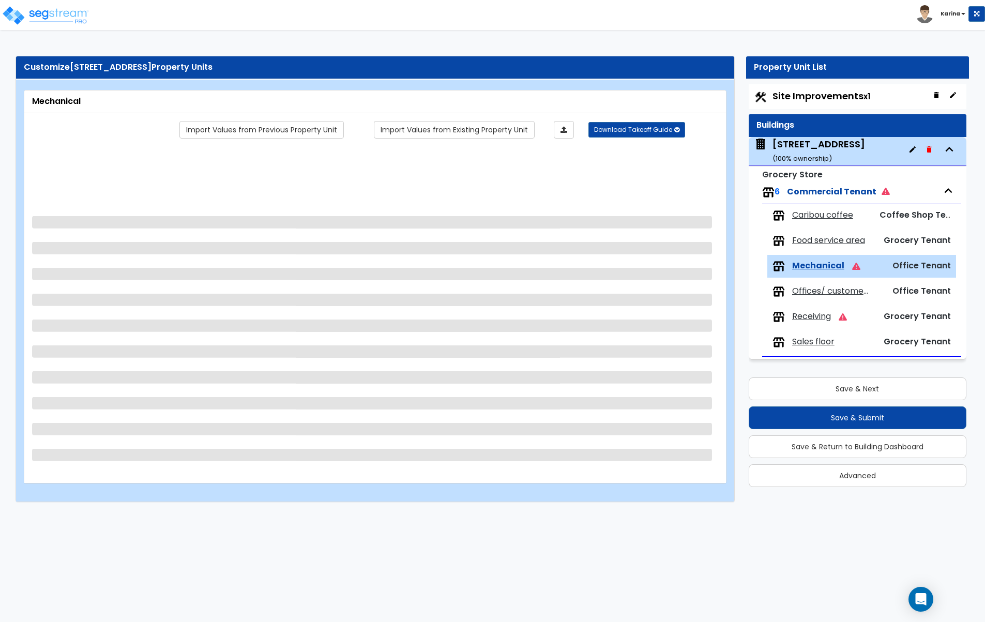
scroll to position [0, 0]
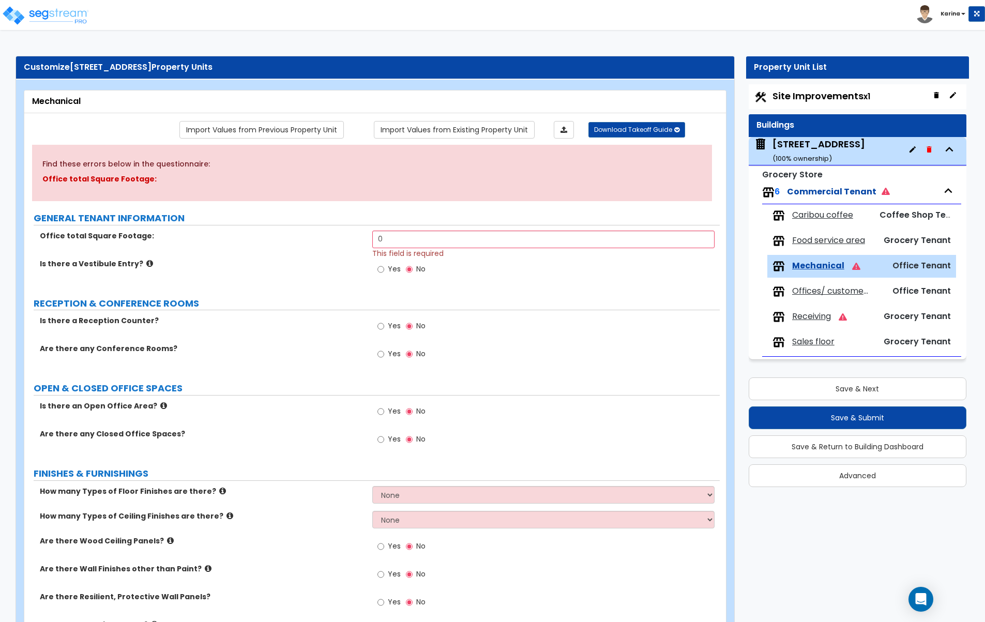
drag, startPoint x: 271, startPoint y: 526, endPoint x: 312, endPoint y: 450, distance: 86.5
click at [271, 526] on div "How many Types of Ceiling Finishes are there? None 1 2 3" at bounding box center [371, 523] width 695 height 25
click at [401, 240] on input "0" at bounding box center [543, 240] width 343 height 18
click at [534, 285] on div "Yes No" at bounding box center [546, 273] width 348 height 28
click at [801, 320] on span "Receiving" at bounding box center [811, 317] width 39 height 12
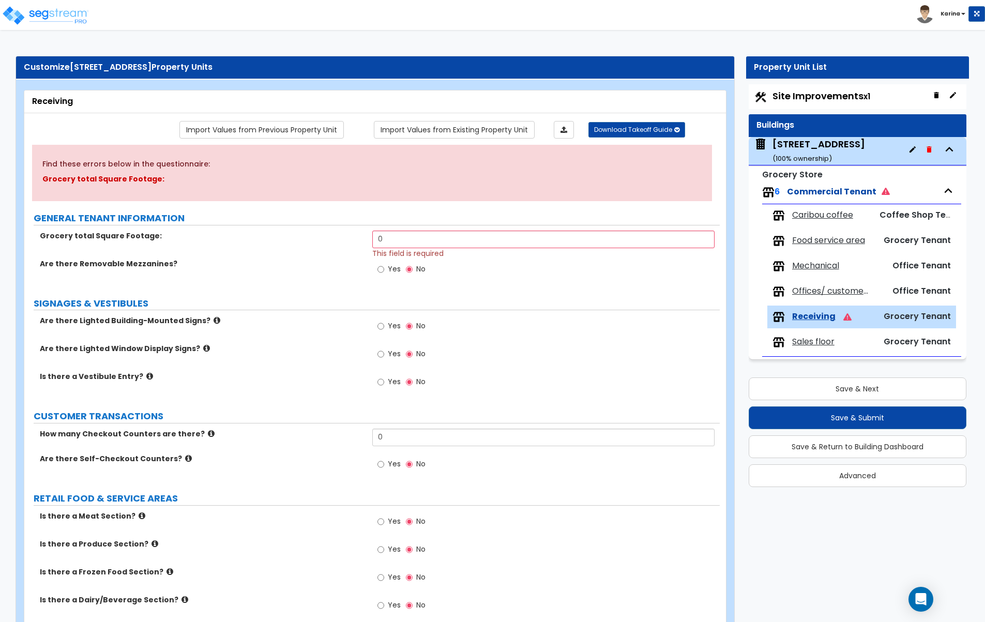
click at [276, 552] on div "Is there a Produce Section? Yes No" at bounding box center [371, 553] width 695 height 28
click at [408, 246] on input "0" at bounding box center [543, 240] width 343 height 18
click at [537, 286] on div "Yes No" at bounding box center [546, 273] width 348 height 28
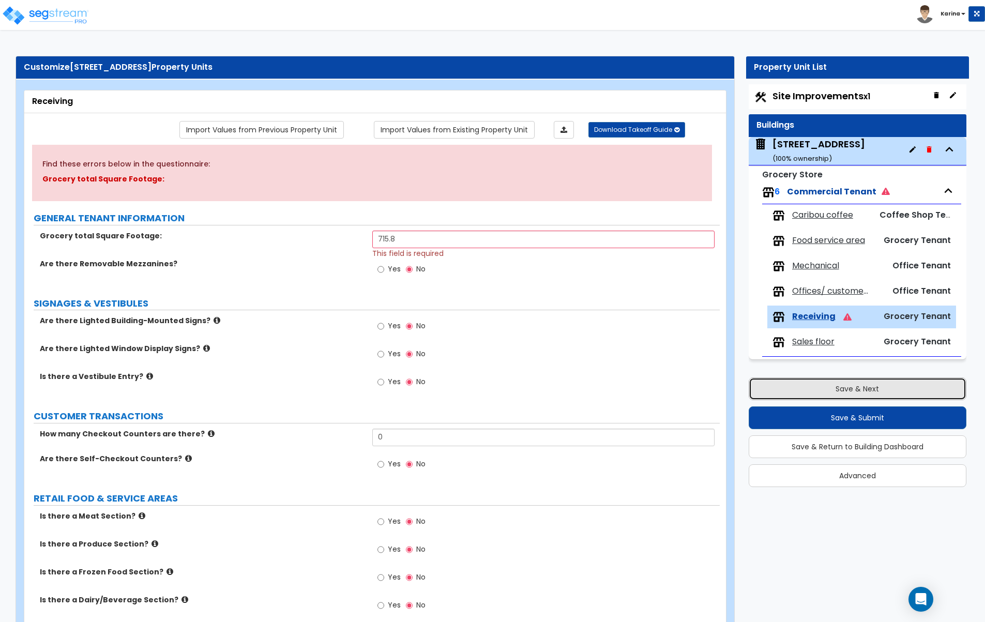
click at [809, 389] on button "Save & Next" at bounding box center [858, 388] width 218 height 23
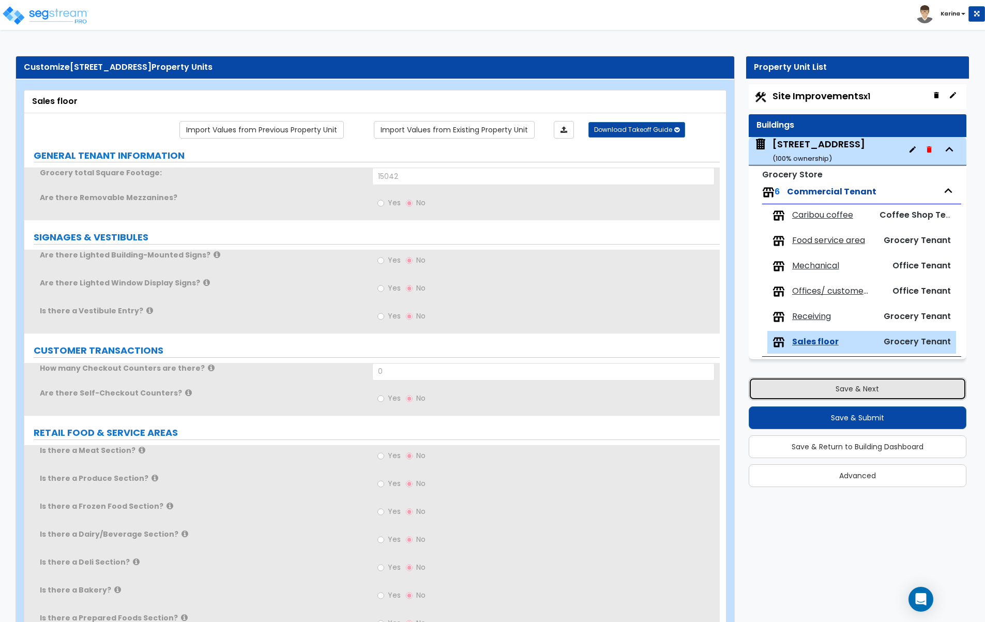
click at [809, 389] on button "Save & Next" at bounding box center [858, 388] width 218 height 23
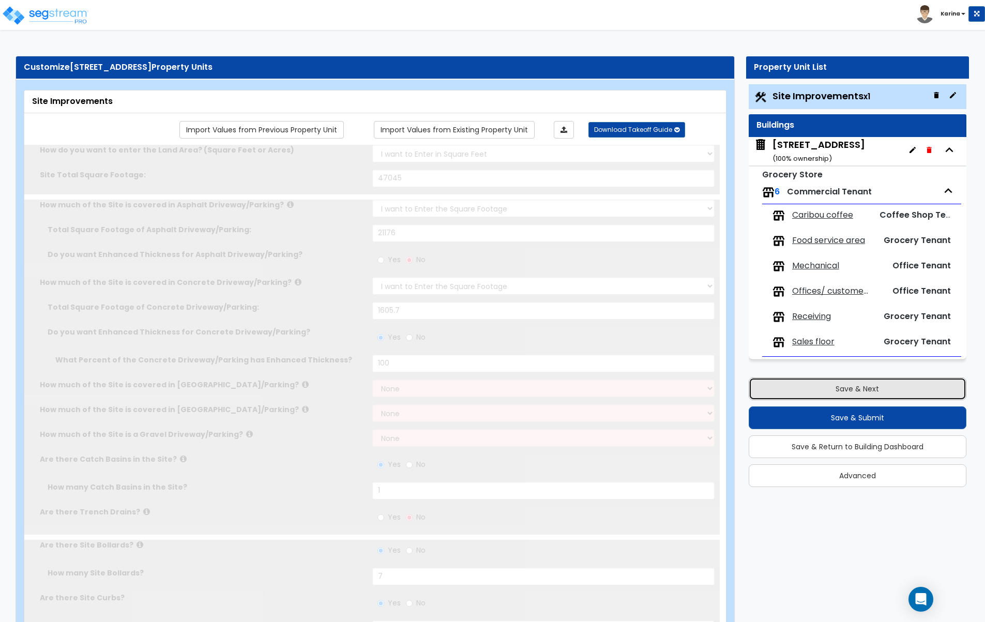
click at [809, 389] on button "Save & Next" at bounding box center [858, 388] width 218 height 23
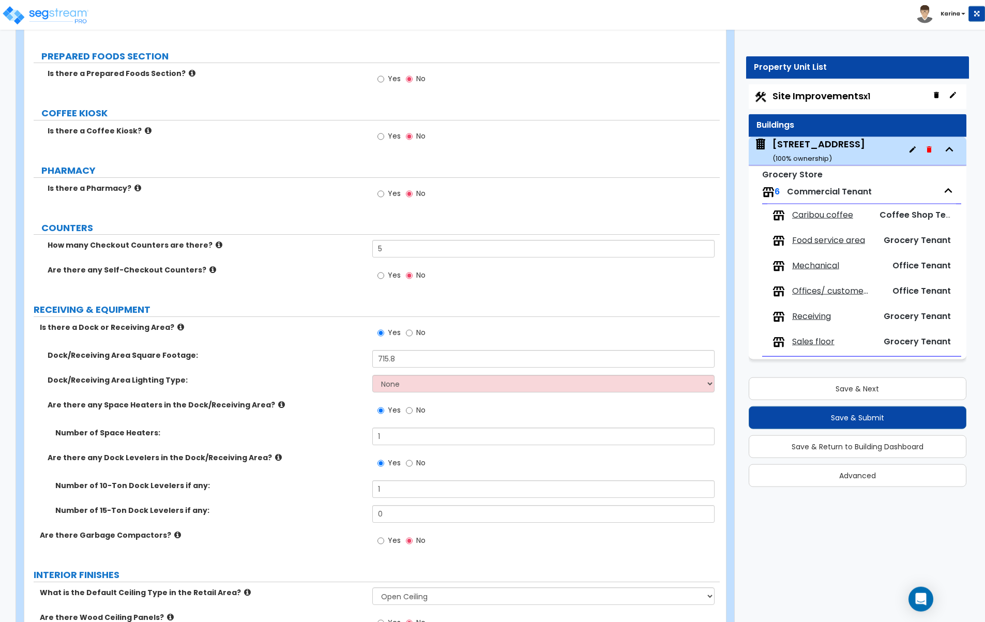
scroll to position [2900, 0]
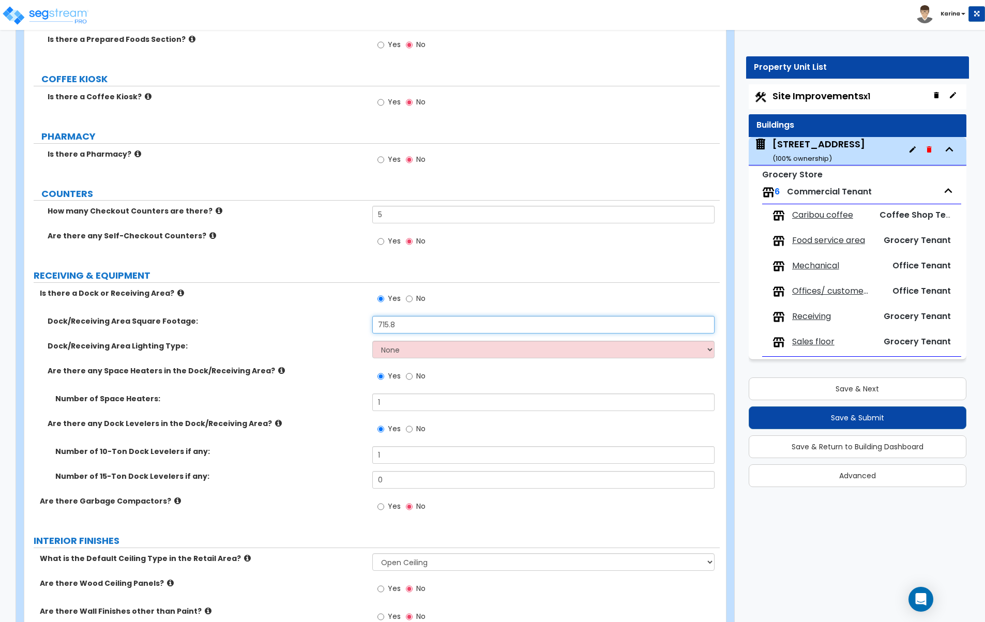
drag, startPoint x: 397, startPoint y: 324, endPoint x: 364, endPoint y: 326, distance: 33.2
click at [372, 326] on input "715.8" at bounding box center [543, 325] width 343 height 18
click at [338, 337] on div "Dock/Receiving Area Square Footage: 1" at bounding box center [371, 328] width 695 height 25
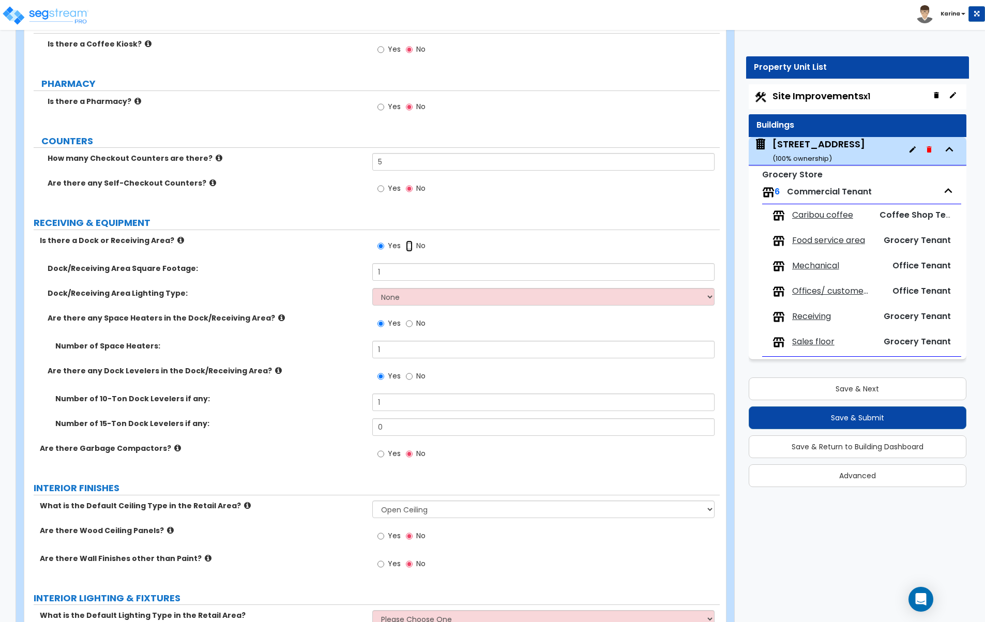
click at [409, 248] on input "No" at bounding box center [409, 245] width 7 height 11
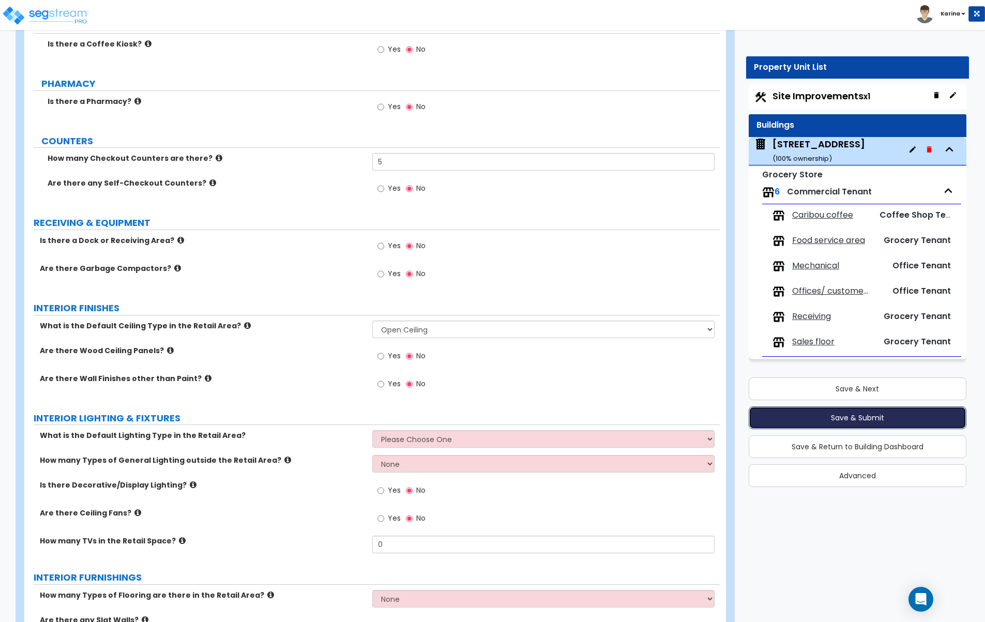
click at [814, 416] on button "Save & Submit" at bounding box center [858, 417] width 218 height 23
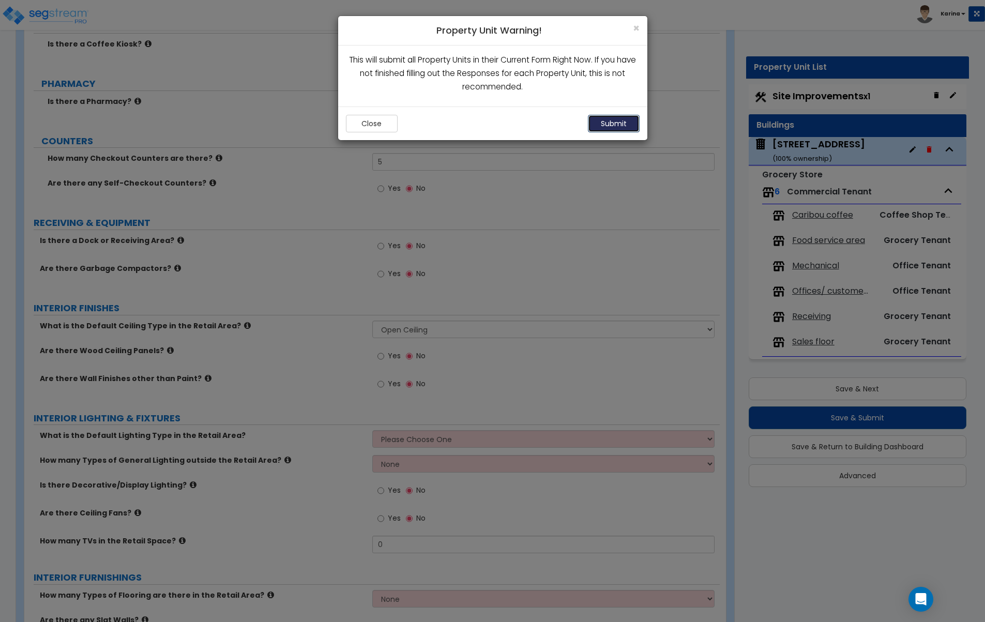
click at [619, 124] on button "Submit" at bounding box center [614, 124] width 52 height 18
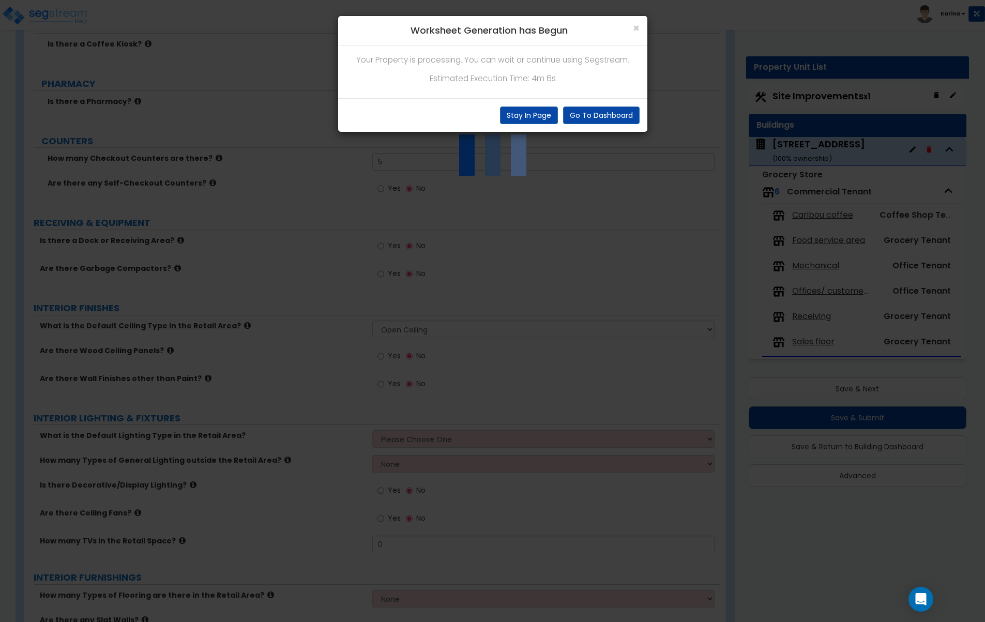
click at [893, 529] on div "× Worksheet Generation has Begun Your Property is processing. You can wait or c…" at bounding box center [492, 311] width 985 height 622
click at [841, 542] on div "× Worksheet Generation has Begun Your Property is processing. You can wait or c…" at bounding box center [492, 311] width 985 height 622
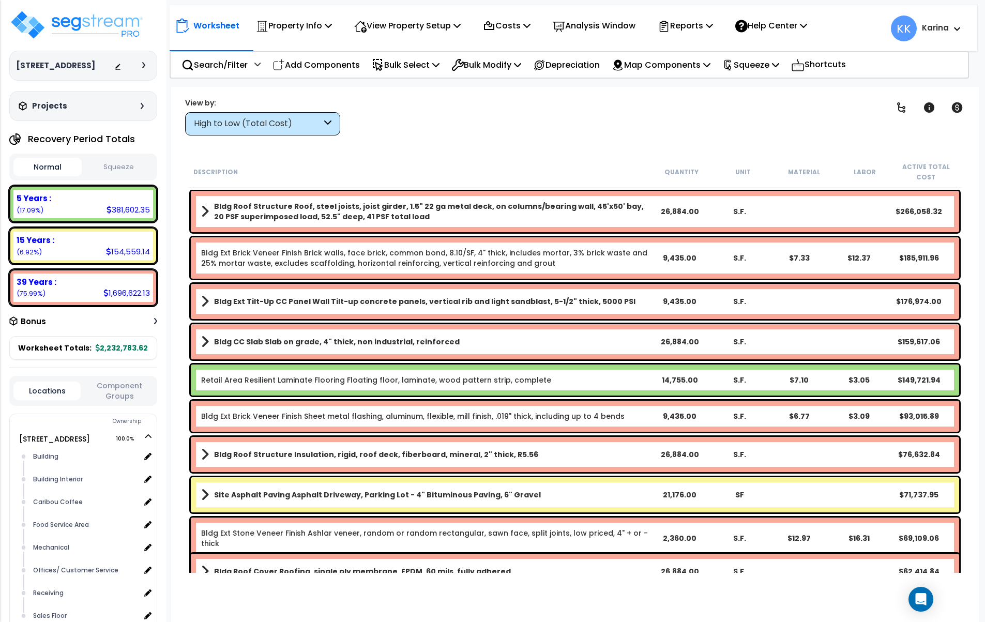
click at [399, 144] on div "Worksheet Property Info Property Setup Add Property Unit Template property Clon…" at bounding box center [575, 398] width 808 height 622
click at [264, 124] on div "High to Low (Total Cost)" at bounding box center [258, 124] width 128 height 12
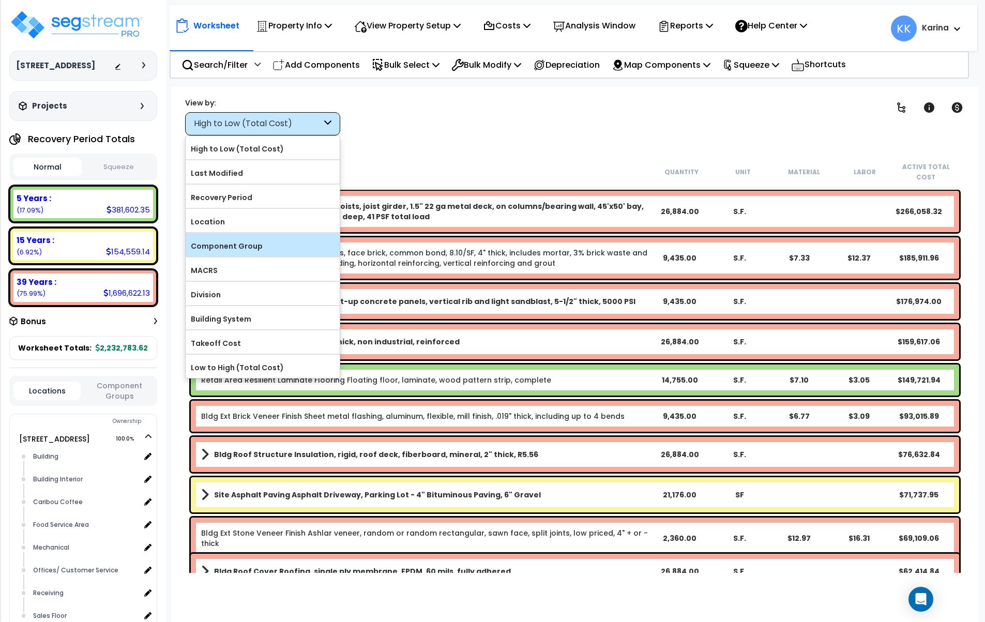
click at [252, 248] on label "Component Group" at bounding box center [263, 246] width 154 height 16
click at [0, 0] on input "Component Group" at bounding box center [0, 0] width 0 height 0
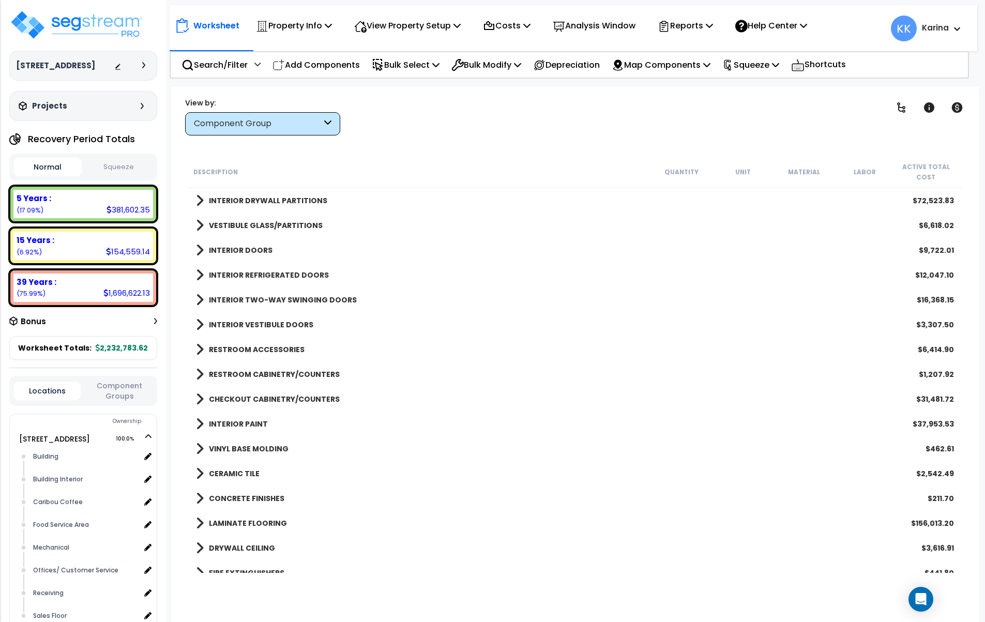
scroll to position [186, 0]
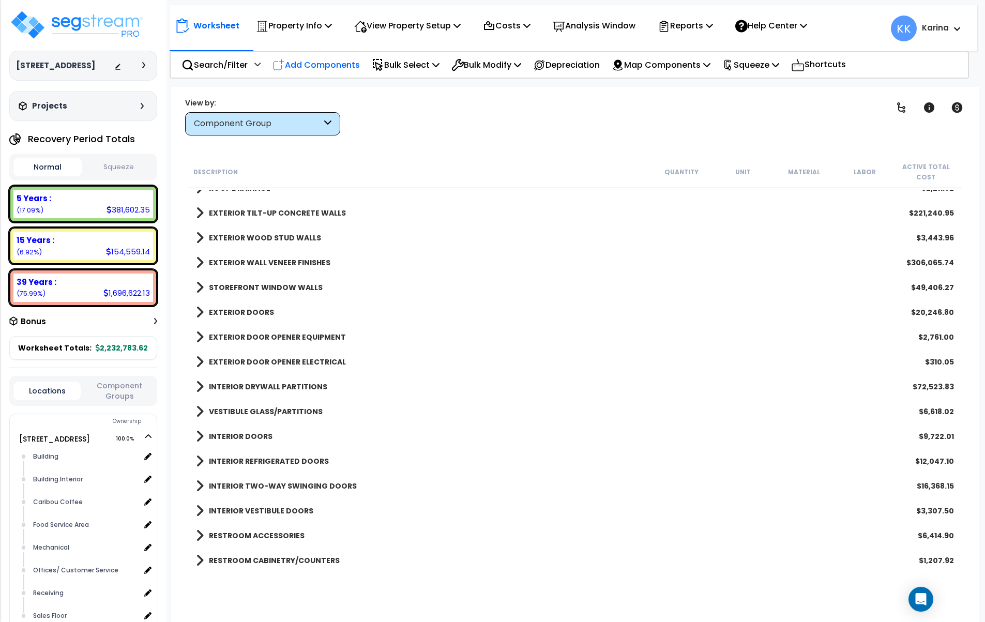
click at [327, 64] on p "Add Components" at bounding box center [315, 65] width 87 height 14
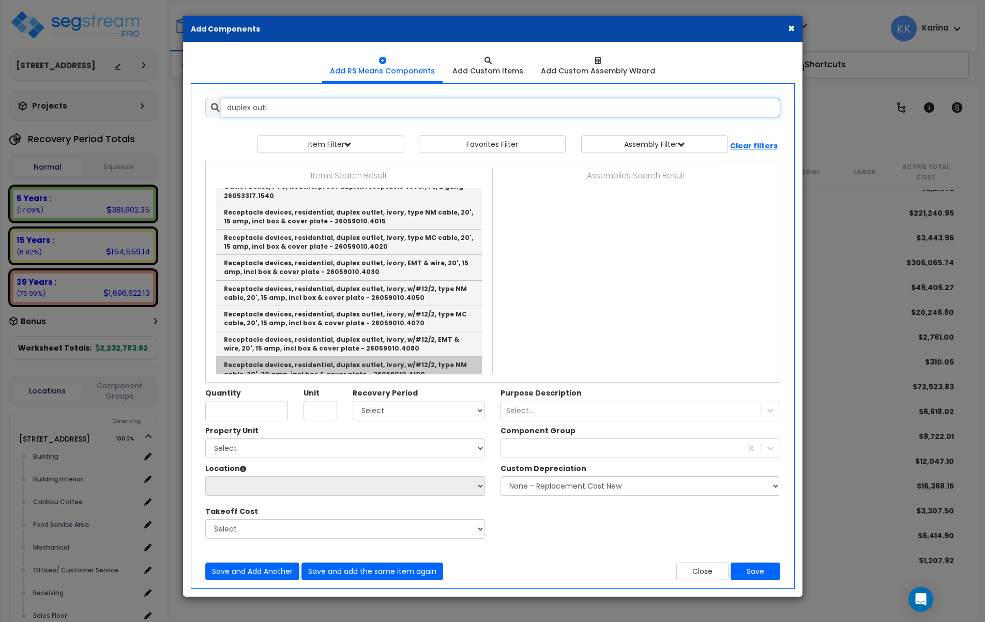
scroll to position [300, 0]
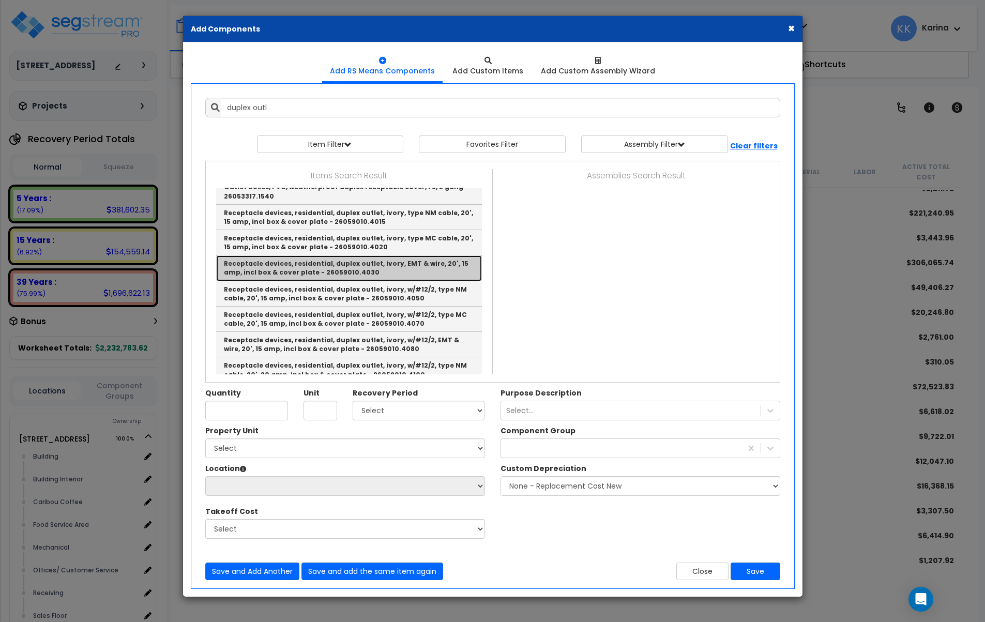
click at [311, 270] on link "Receptacle devices, residential, duplex outlet, ivory, EMT & wire, 20', 15 amp,…" at bounding box center [349, 267] width 266 height 25
type input "Receptacle devices, residential, duplex outlet, ivory, EMT & wire, 20', 15 amp,…"
checkbox input "true"
type input "Ea."
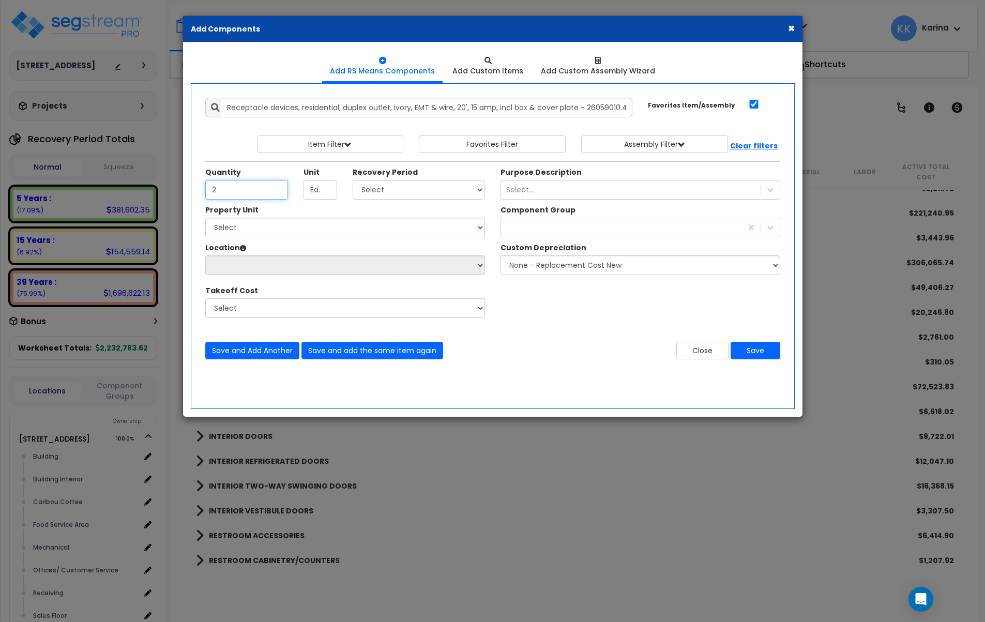
type input "2"
click at [353, 180] on select "Select 5 Years 7 Years 15 Years 20 Years 39 Years 27.5 Year" at bounding box center [419, 190] width 132 height 20
select select "5Y"
click option "5 Years" at bounding box center [0, 0] width 0 height 0
click at [205, 218] on select "Select [STREET_ADDRESS] Site Improvements" at bounding box center [345, 228] width 280 height 20
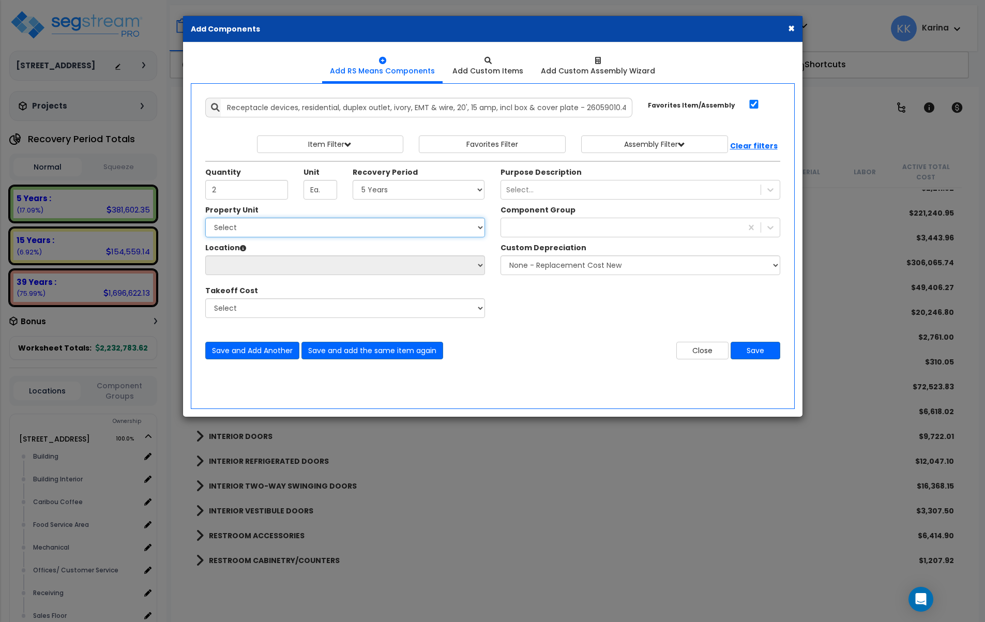
select select "163345"
click option "[STREET_ADDRESS]" at bounding box center [0, 0] width 0 height 0
select select
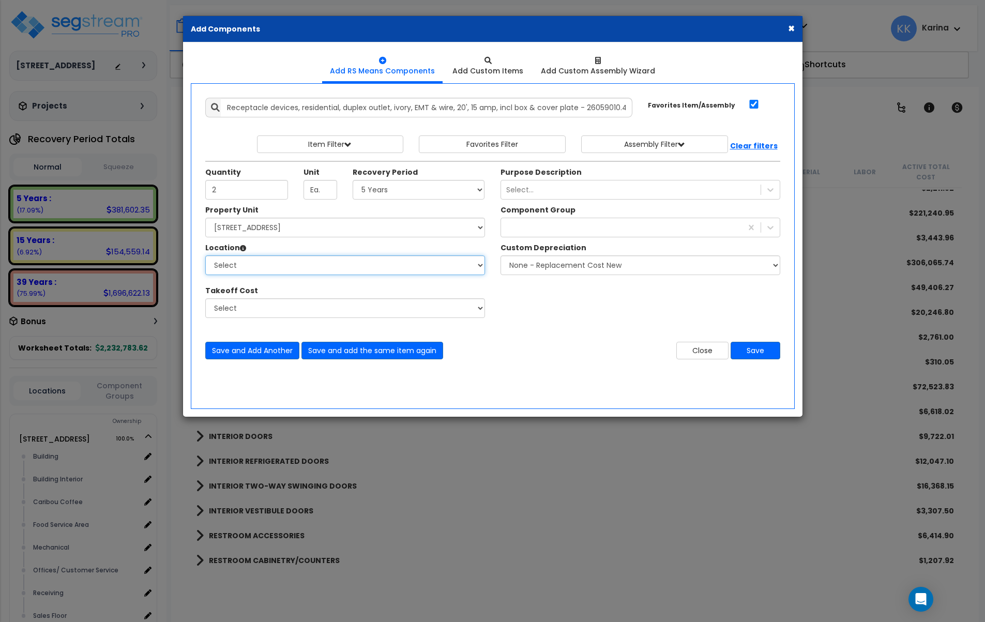
click at [205, 255] on select "Select Building Building Interior Caribou Coffee Food Service Area Mechanical O…" at bounding box center [345, 265] width 280 height 20
click at [205, 218] on select "Select [STREET_ADDRESS] Site Improvements" at bounding box center [345, 228] width 280 height 20
click option "Site Improvements" at bounding box center [0, 0] width 0 height 0
click at [205, 255] on select "Select [GEOGRAPHIC_DATA] Site Exterior Add Additional Location" at bounding box center [345, 265] width 280 height 20
click at [205, 218] on select "Select [STREET_ADDRESS] Site Improvements" at bounding box center [345, 228] width 280 height 20
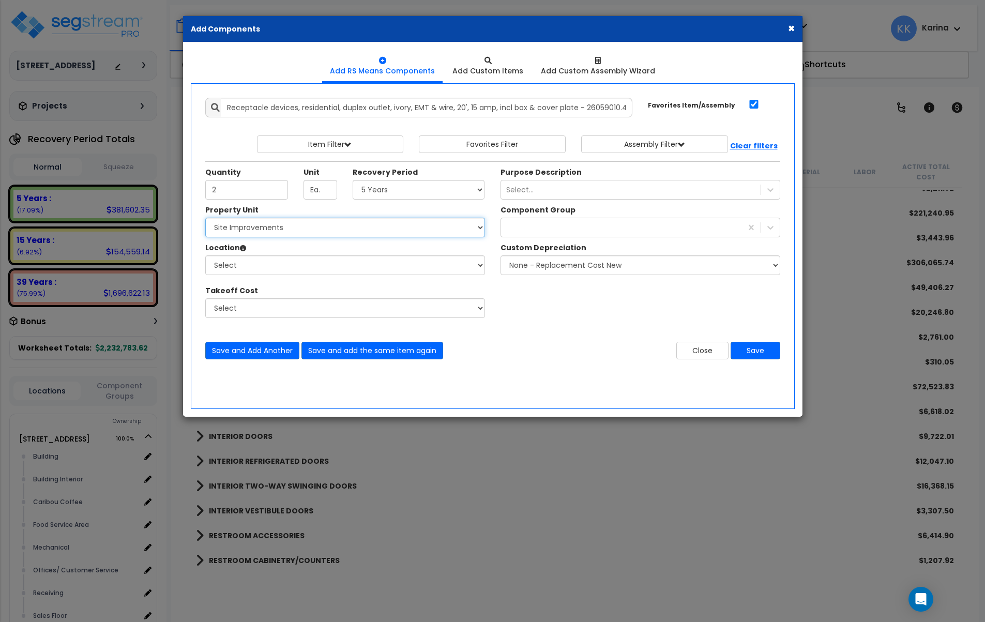
select select "163345"
click option "[STREET_ADDRESS]" at bounding box center [0, 0] width 0 height 0
click at [205, 255] on select "Select Building Building Interior Caribou Coffee Food Service Area Mechanical O…" at bounding box center [345, 265] width 280 height 20
select select "6"
click option "Building" at bounding box center [0, 0] width 0 height 0
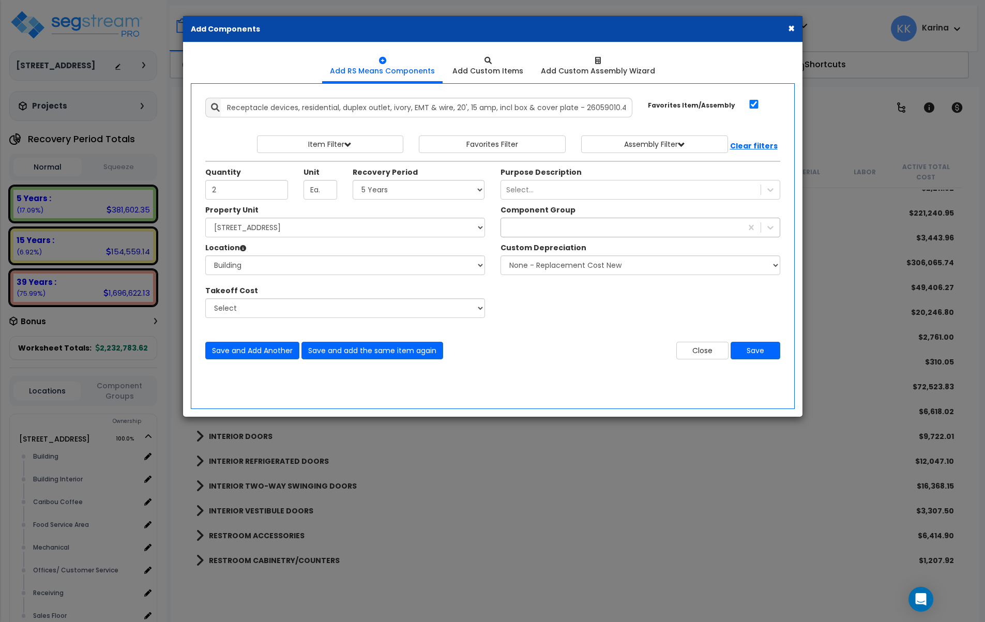
click at [564, 232] on div at bounding box center [621, 227] width 241 height 17
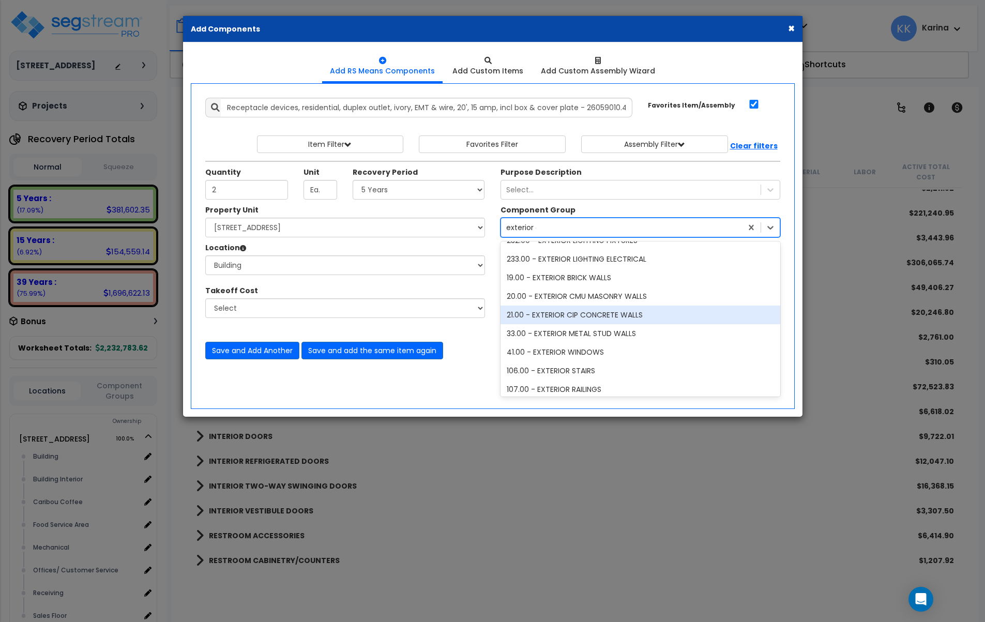
scroll to position [0, 0]
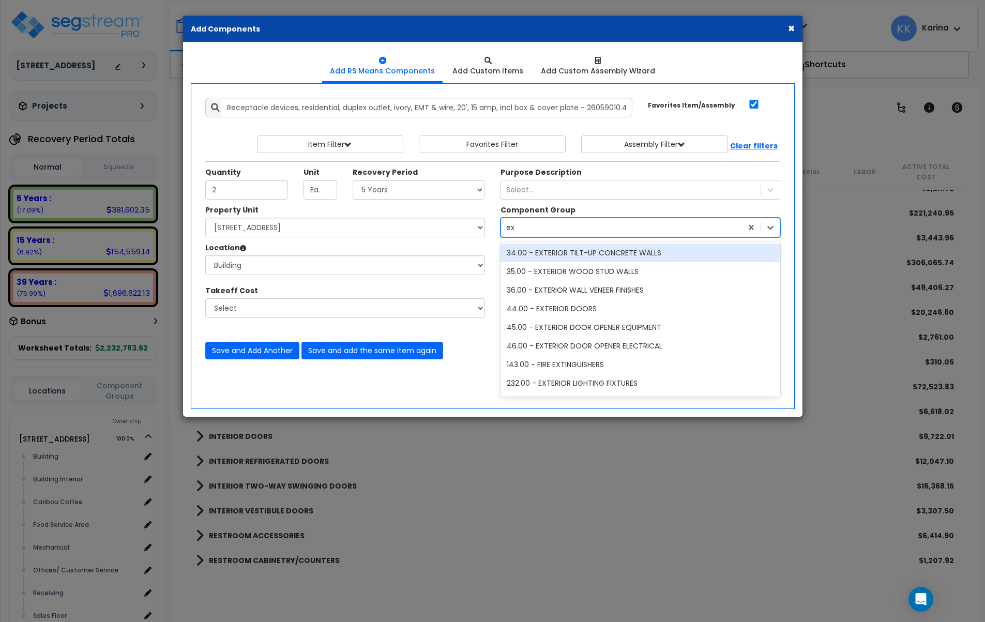
type input "e"
type input "elec"
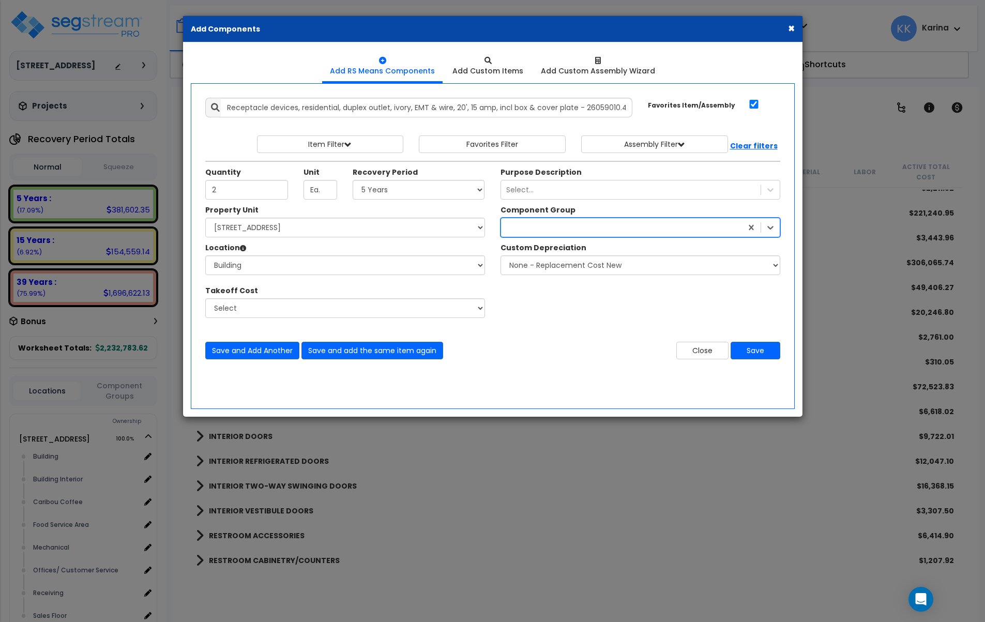
drag, startPoint x: 530, startPoint y: 223, endPoint x: 500, endPoint y: 224, distance: 30.0
click at [500, 224] on div at bounding box center [640, 228] width 280 height 20
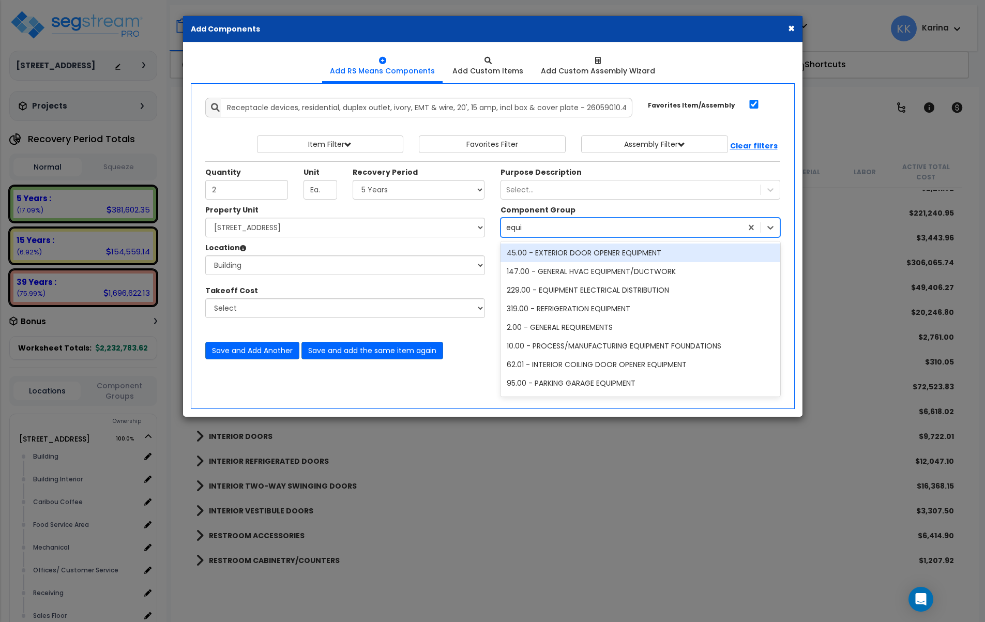
type input "equip"
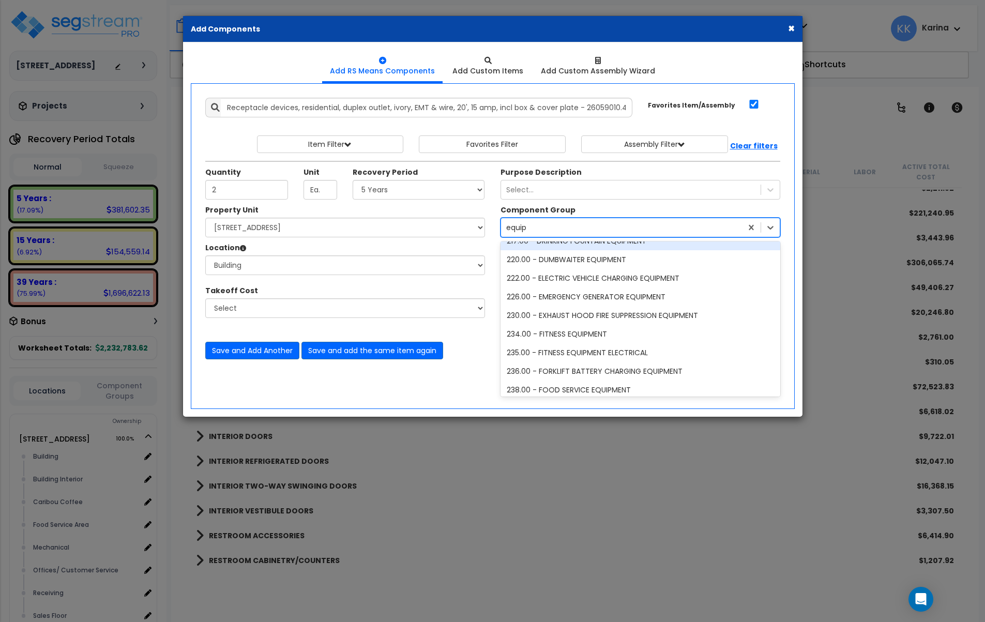
scroll to position [558, 0]
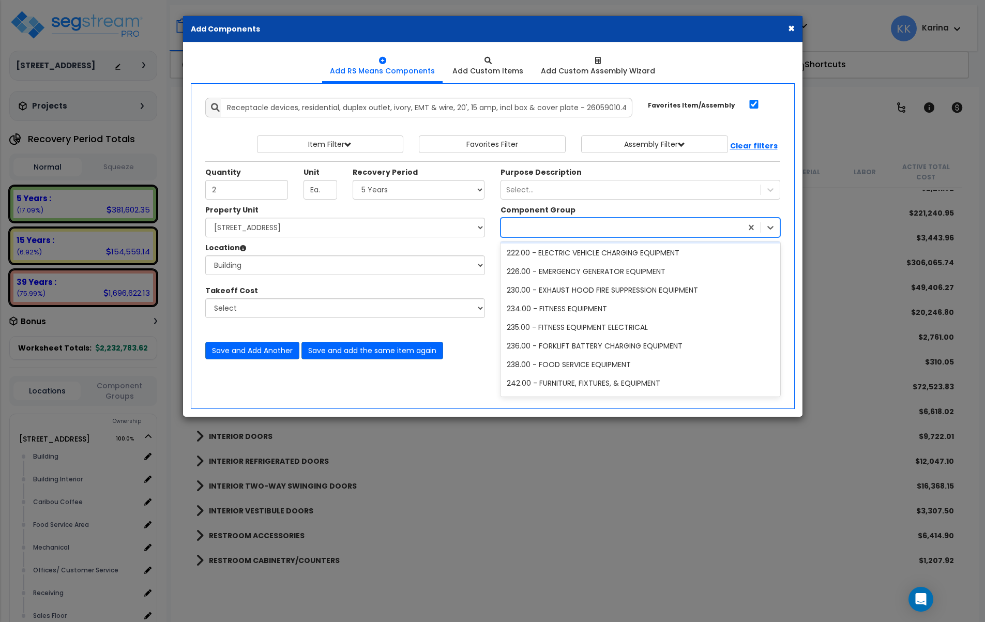
click at [545, 224] on div "equip" at bounding box center [621, 227] width 241 height 17
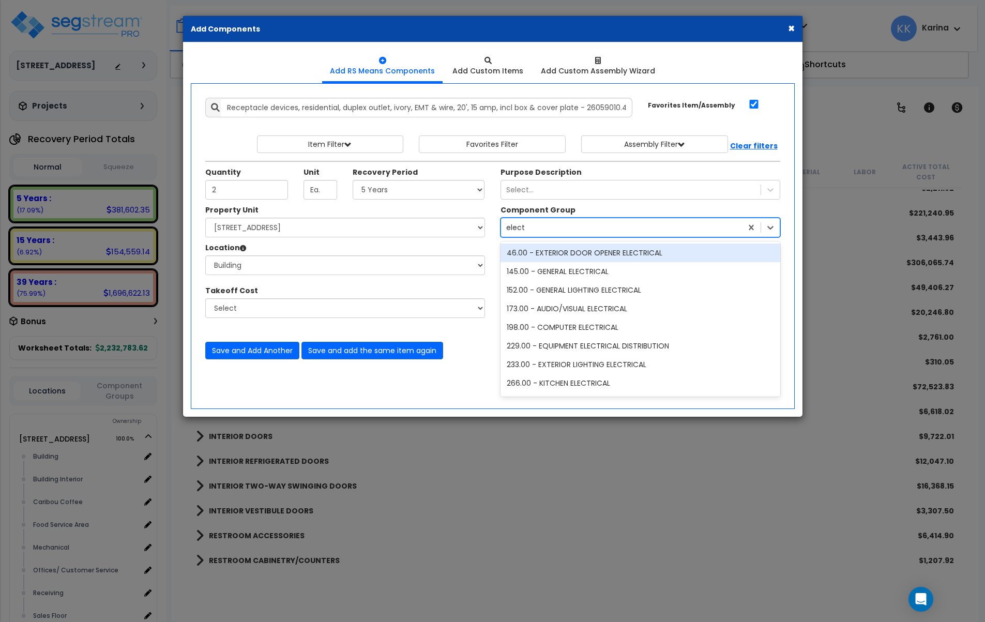
type input "electr"
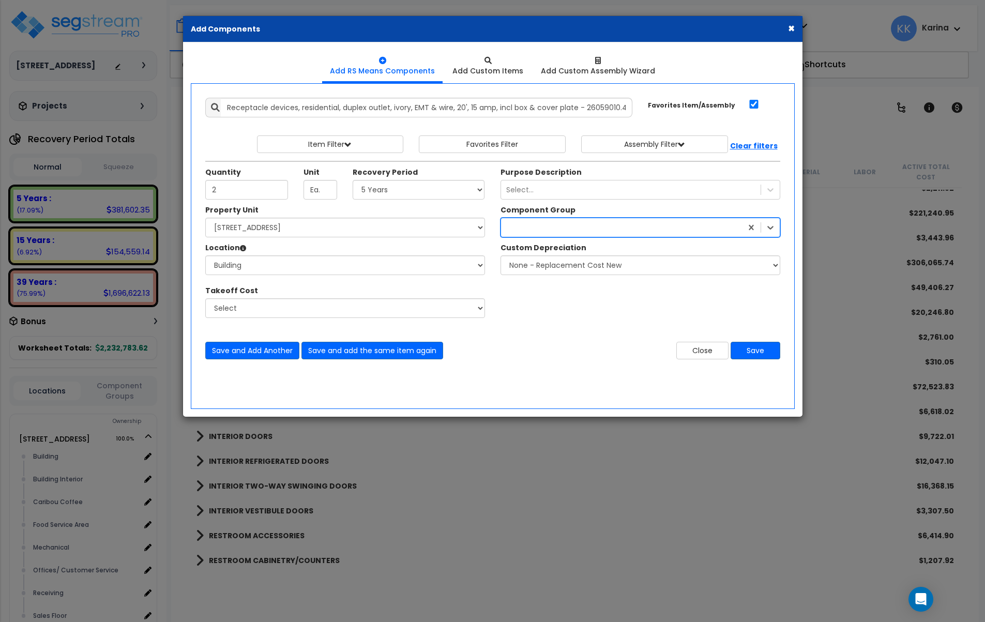
drag, startPoint x: 546, startPoint y: 229, endPoint x: 483, endPoint y: 226, distance: 62.6
click at [483, 226] on div "Property Unit Select 112 Chieftan St Site Improvements Please select Property U…" at bounding box center [492, 267] width 590 height 124
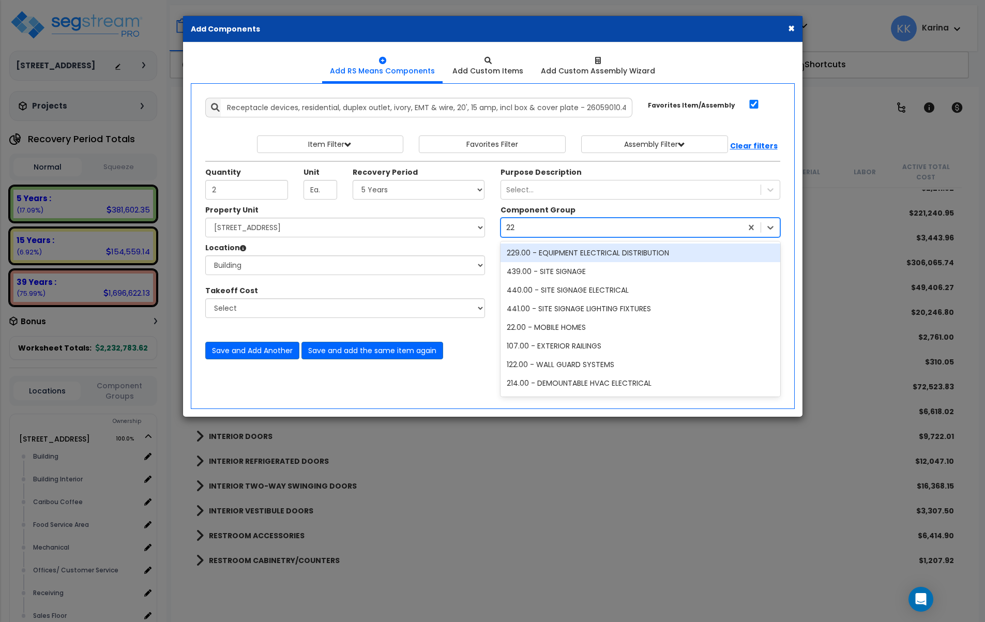
type input "229"
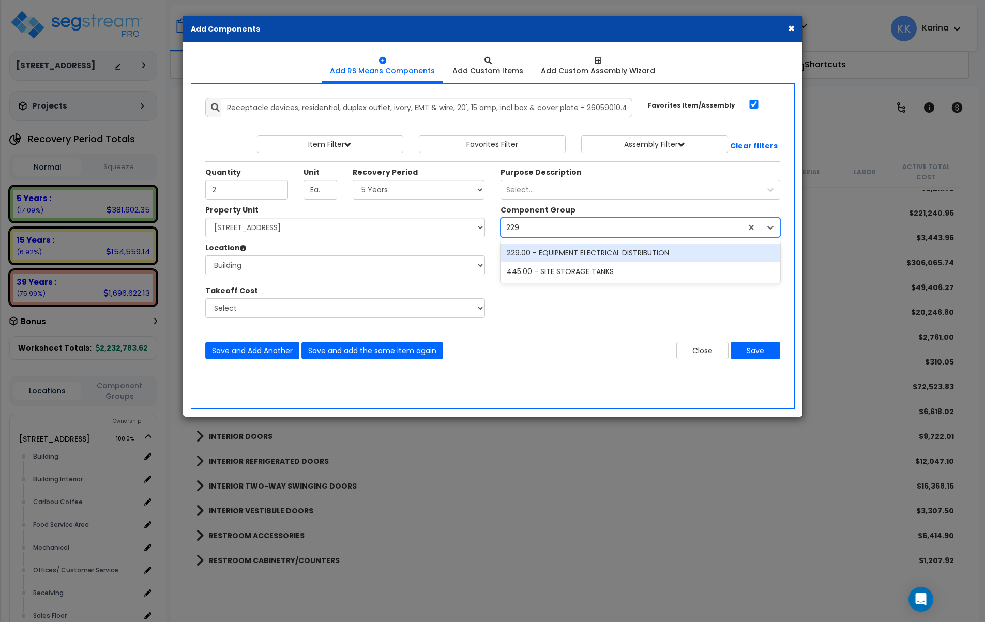
click at [599, 254] on div "229.00 - EQUIPMENT ELECTRICAL DISTRIBUTION" at bounding box center [640, 253] width 280 height 19
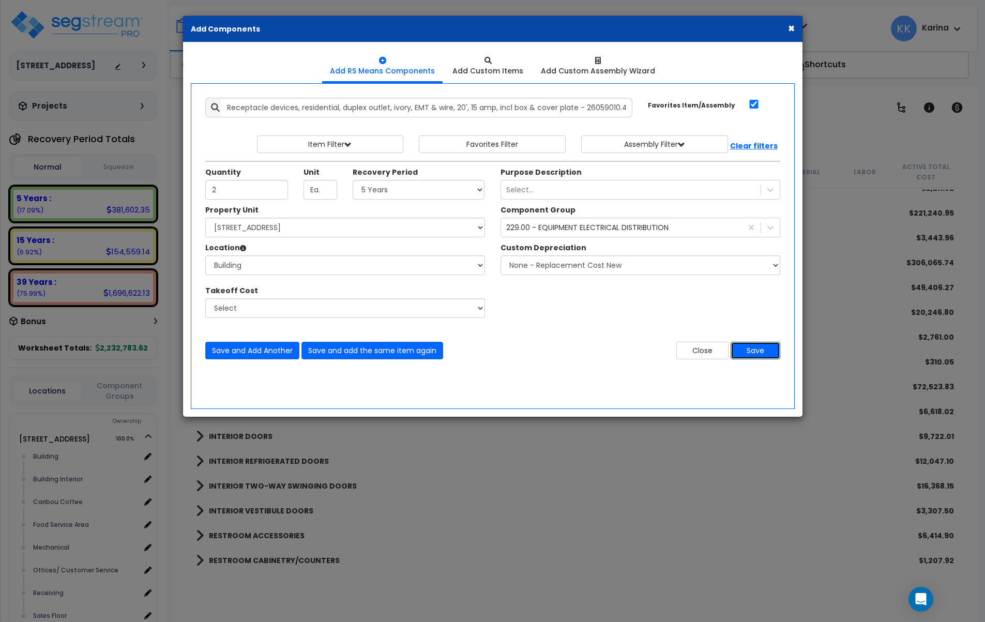
click at [761, 349] on button "Save" at bounding box center [756, 351] width 50 height 18
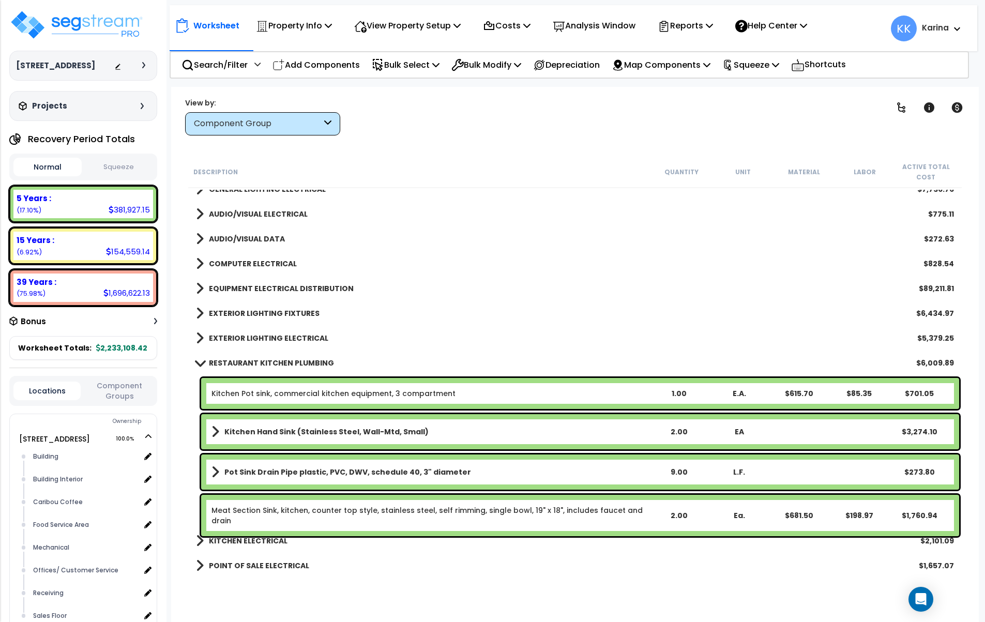
scroll to position [869, 0]
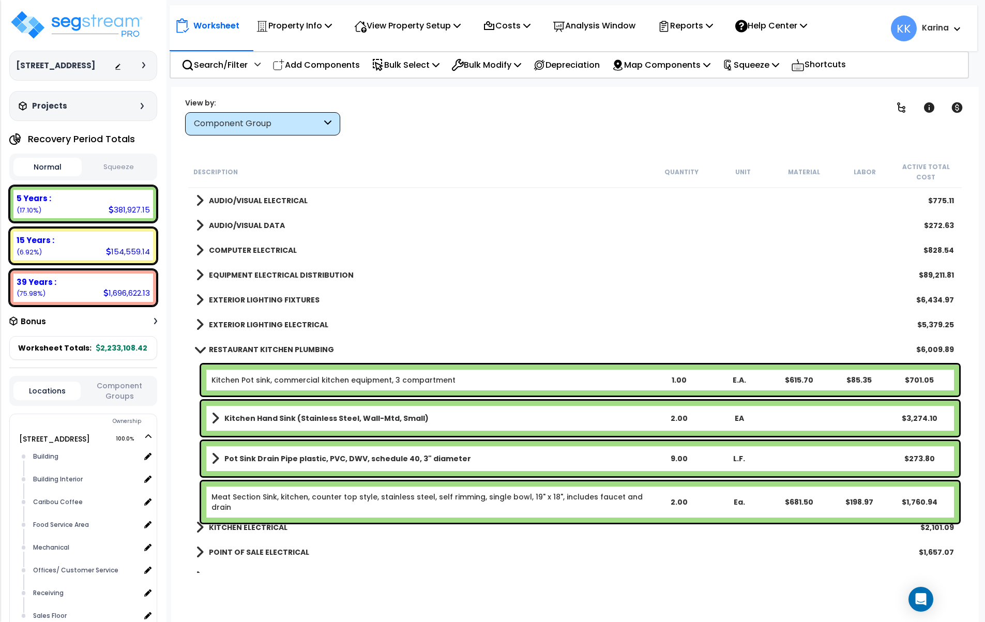
click at [201, 350] on span at bounding box center [199, 349] width 14 height 8
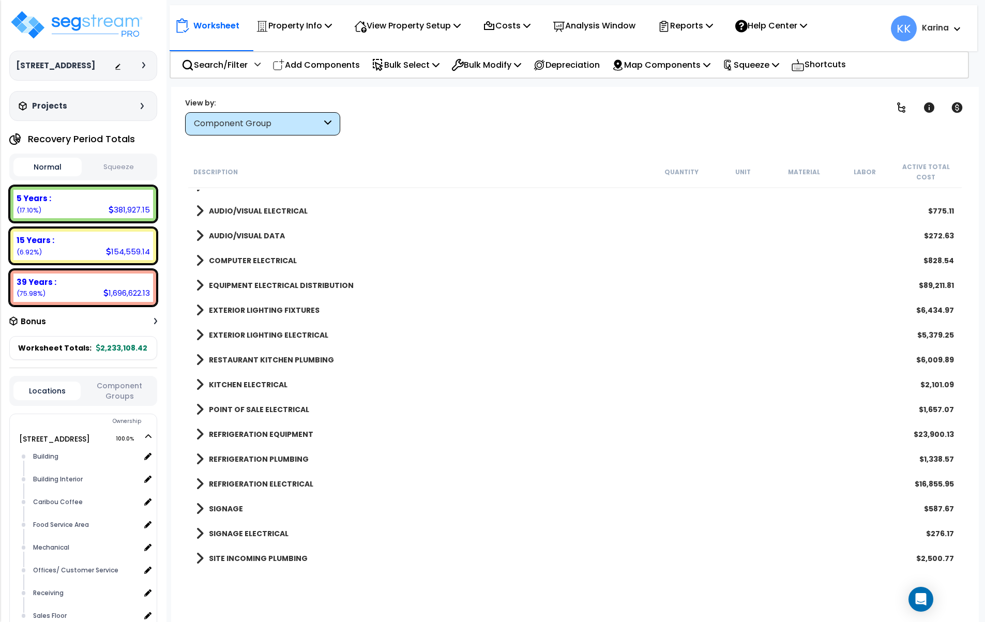
scroll to position [856, 0]
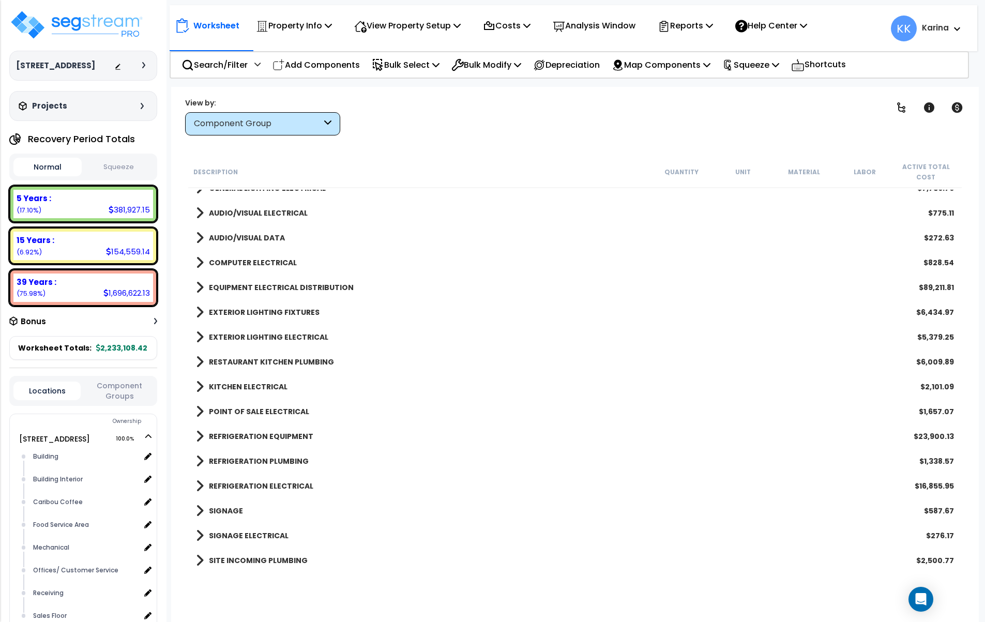
click at [200, 286] on span at bounding box center [200, 287] width 8 height 14
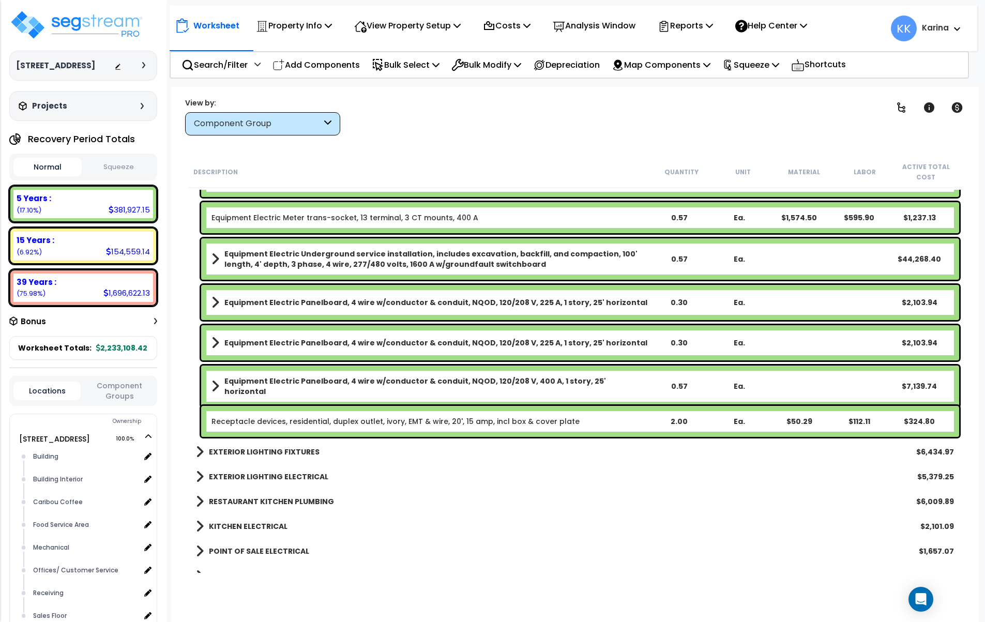
scroll to position [1849, 0]
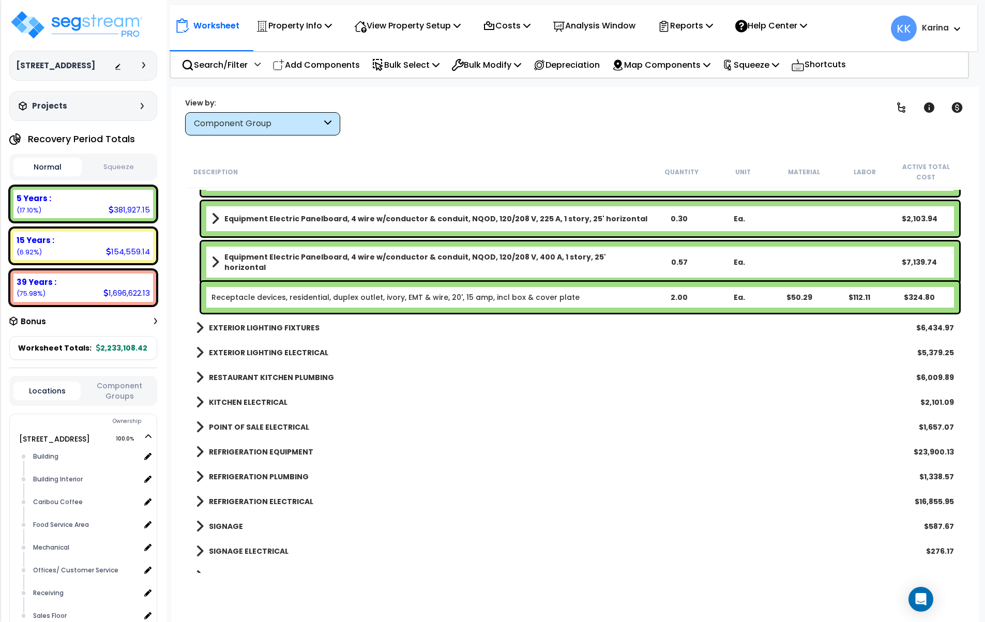
click at [267, 293] on link "Receptacle devices, residential, duplex outlet, ivory, EMT & wire, 20', 15 amp,…" at bounding box center [395, 297] width 368 height 10
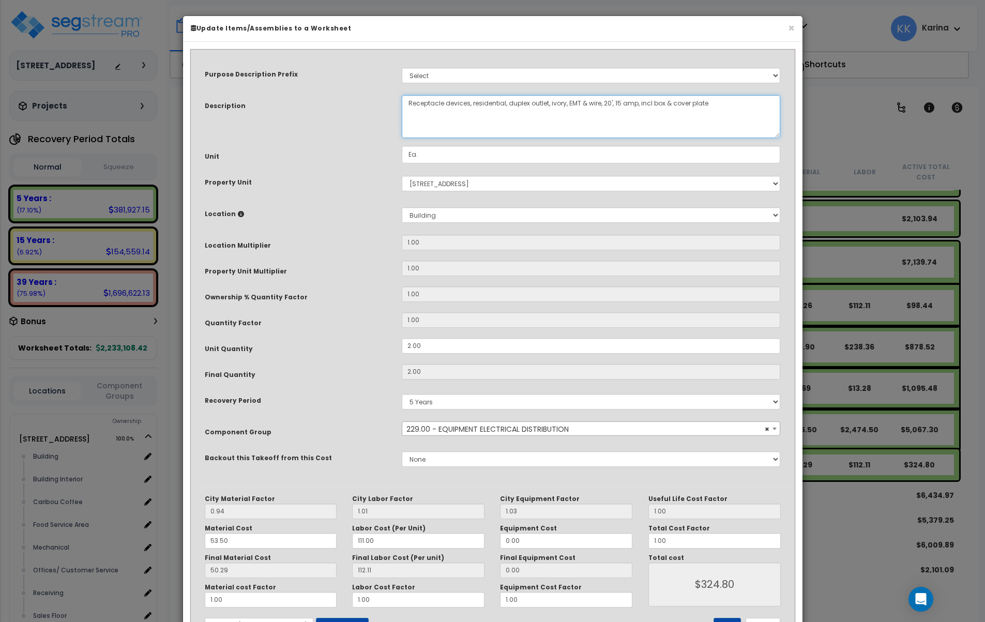
click at [407, 105] on textarea "Receptacle devices, residential, duplex outlet, ivory, EMT & wire, 20', 15 amp,…" at bounding box center [591, 116] width 379 height 43
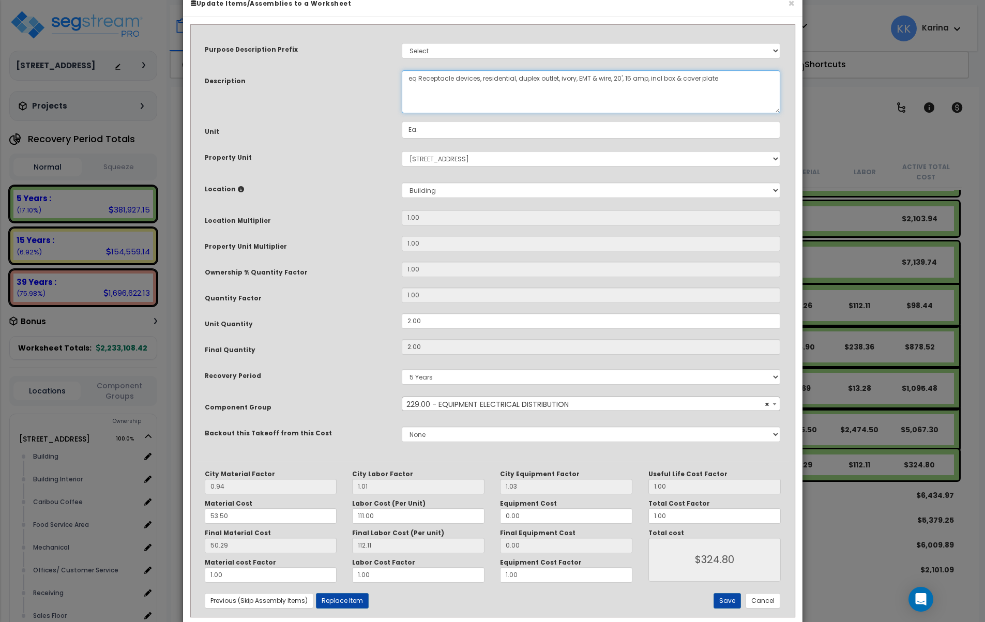
scroll to position [43, 0]
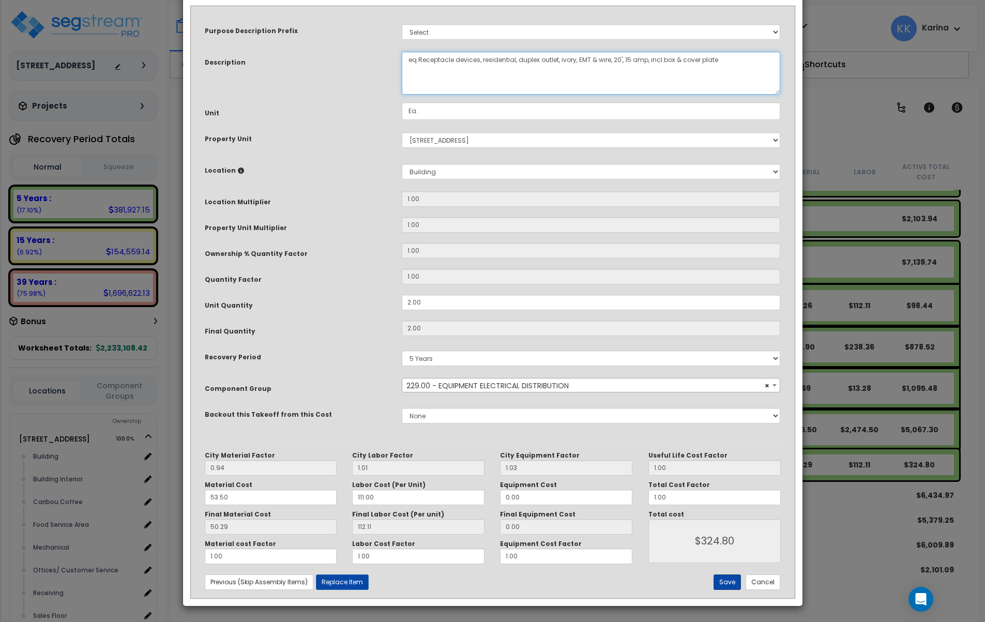
type textarea "eq Receptacle devices, residential, duplex outlet, ivory, EMT & wire, 20', 15 a…"
click at [729, 584] on button "Save" at bounding box center [726, 582] width 27 height 16
type input "324.80"
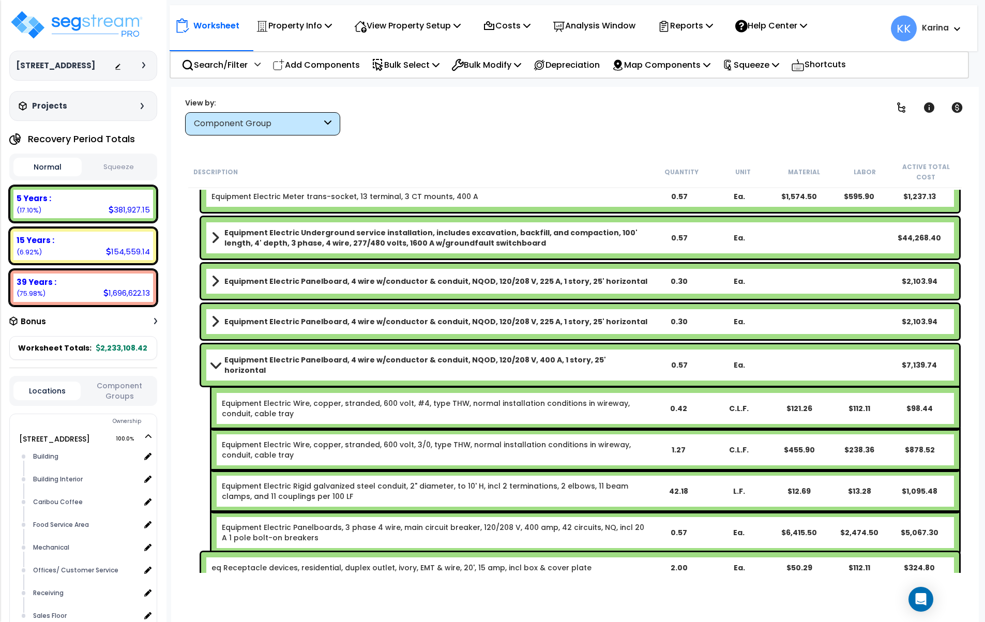
scroll to position [1725, 0]
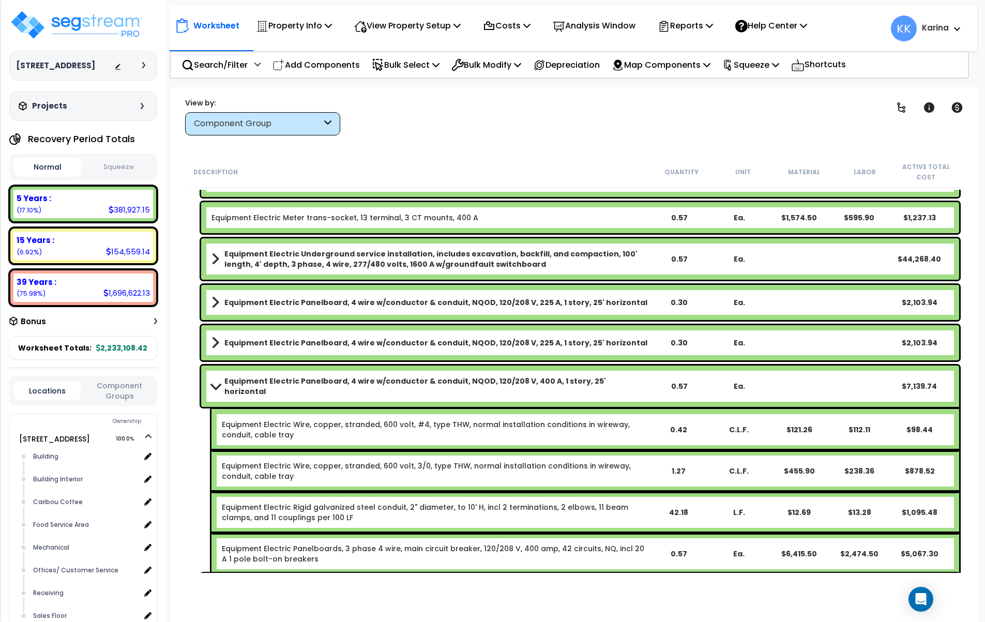
click at [292, 380] on b "Equipment Electric Panelboard, 4 wire w/conductor & conduit, NQOD, 120/208 V, 4…" at bounding box center [436, 386] width 424 height 21
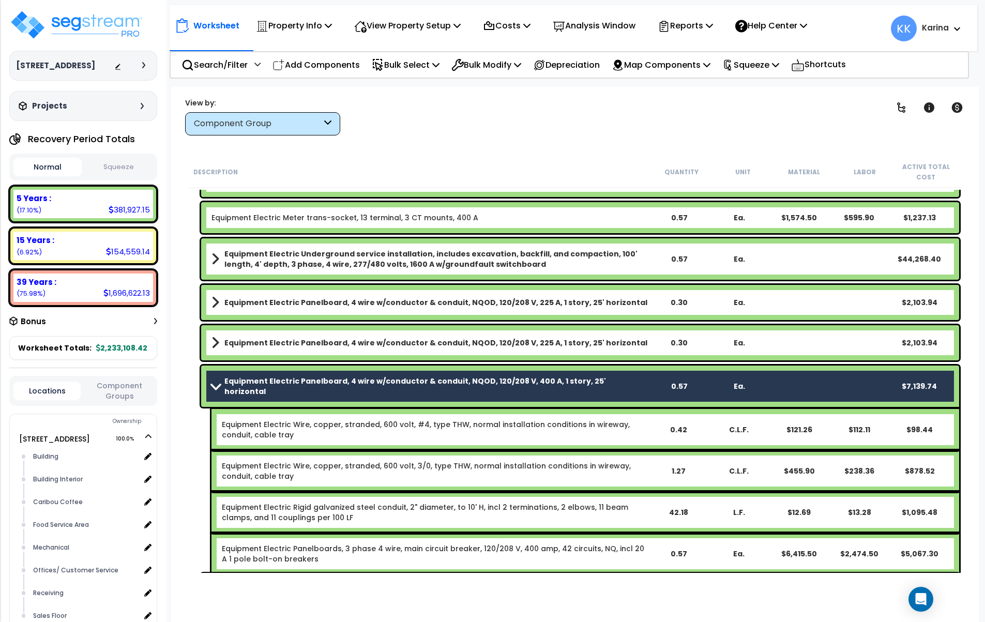
click at [289, 349] on link "Equipment Electric Panelboard, 4 wire w/conductor & conduit, NQOD, 120/208 V, 2…" at bounding box center [429, 343] width 437 height 14
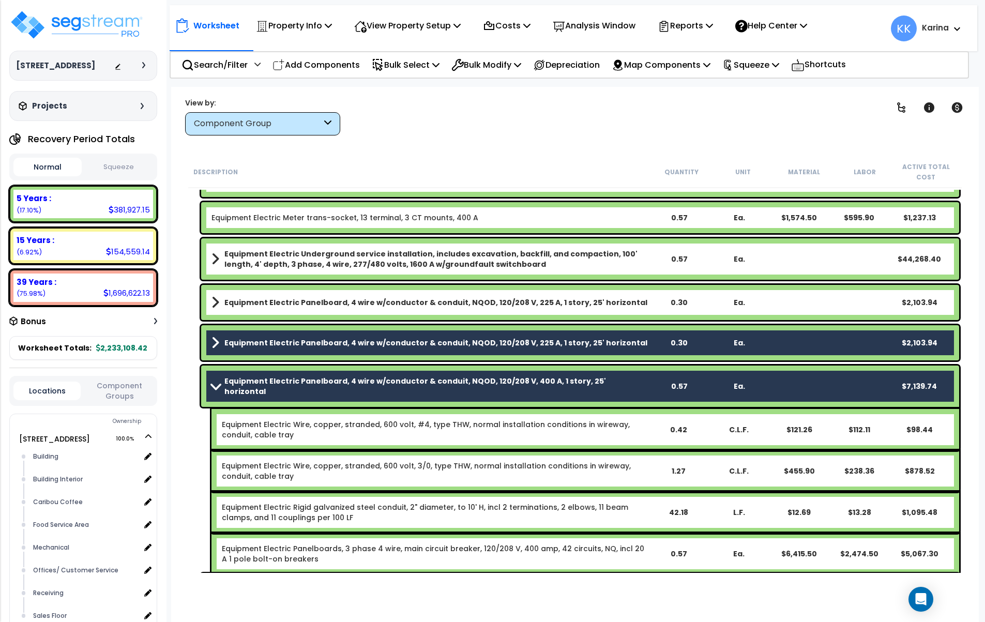
click at [294, 306] on b "Equipment Electric Panelboard, 4 wire w/conductor & conduit, NQOD, 120/208 V, 2…" at bounding box center [435, 302] width 423 height 10
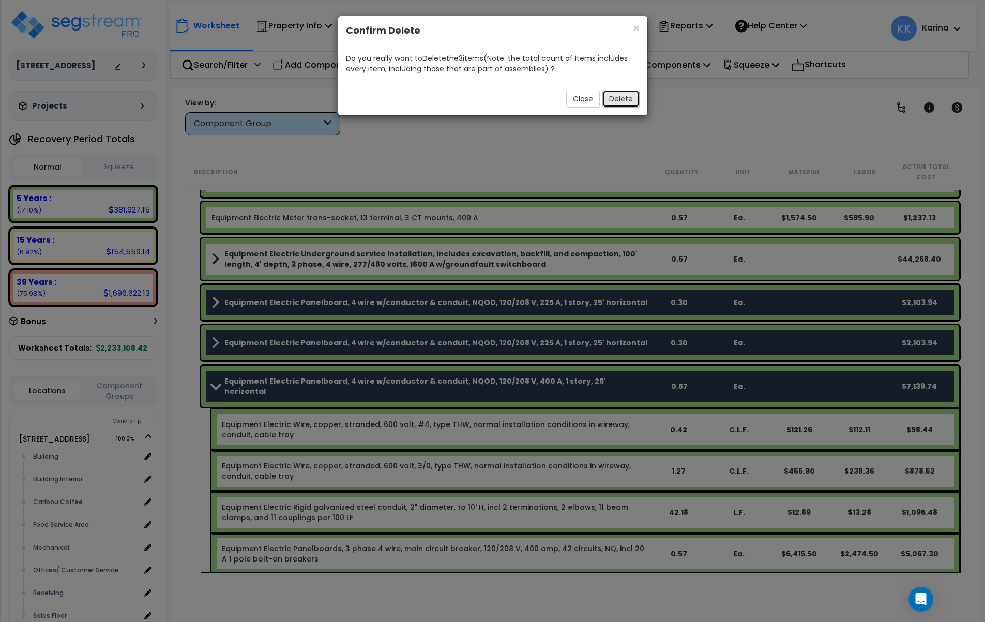
click at [612, 94] on button "Delete" at bounding box center [620, 99] width 37 height 18
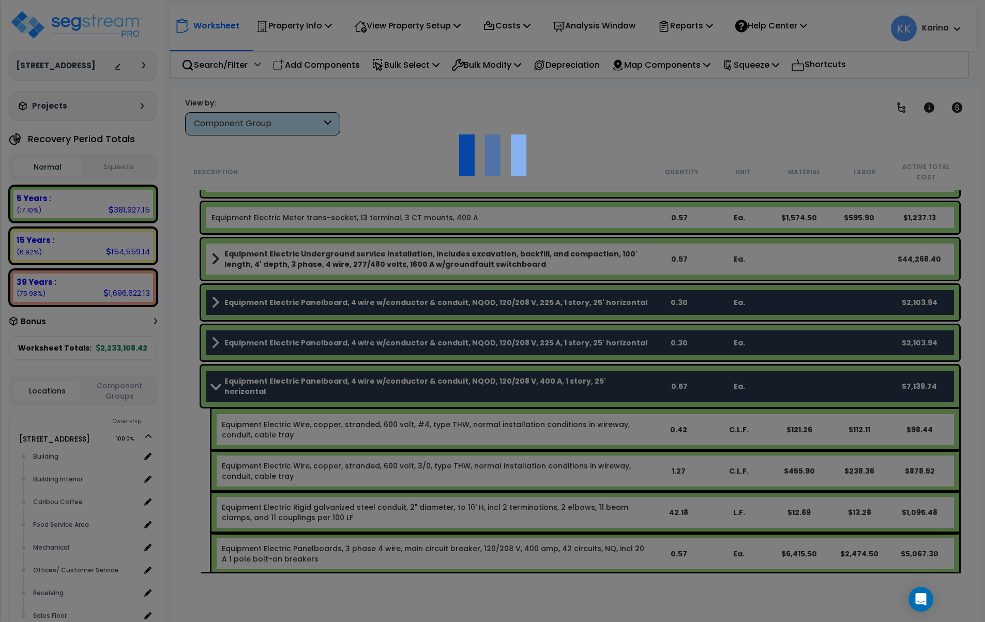
scroll to position [45, 0]
click at [443, 598] on div at bounding box center [492, 311] width 985 height 622
click at [832, 132] on div at bounding box center [492, 311] width 985 height 622
click at [665, 580] on div at bounding box center [492, 311] width 985 height 622
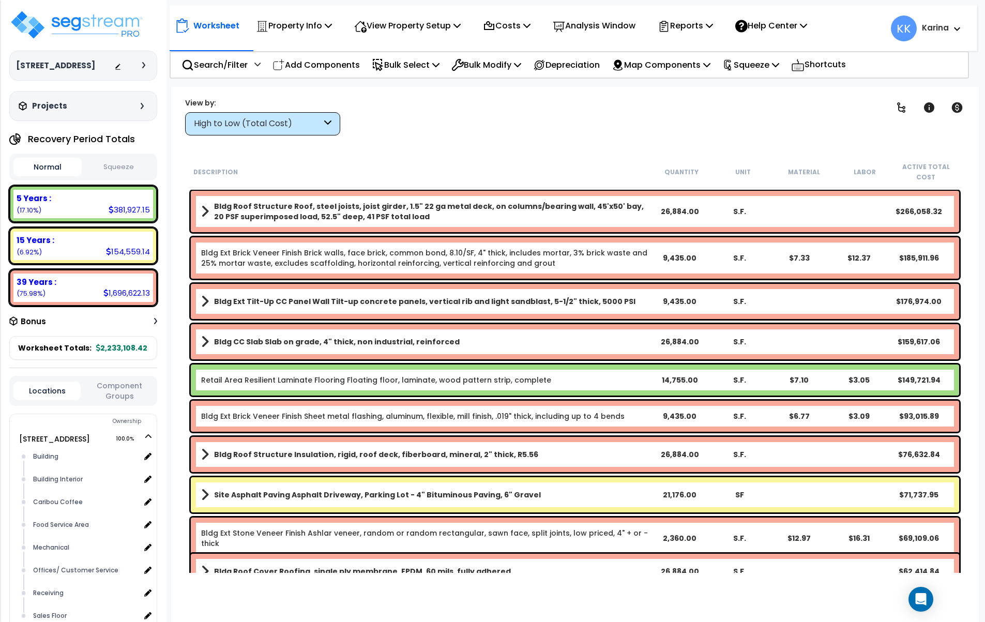
scroll to position [45, 0]
drag, startPoint x: 311, startPoint y: 112, endPoint x: 311, endPoint y: 123, distance: 10.9
click at [311, 114] on div "View by: High to Low (Total Cost) High to Low (Total Cost)" at bounding box center [262, 117] width 155 height 38
click at [317, 123] on div "High to Low (Total Cost)" at bounding box center [258, 124] width 128 height 12
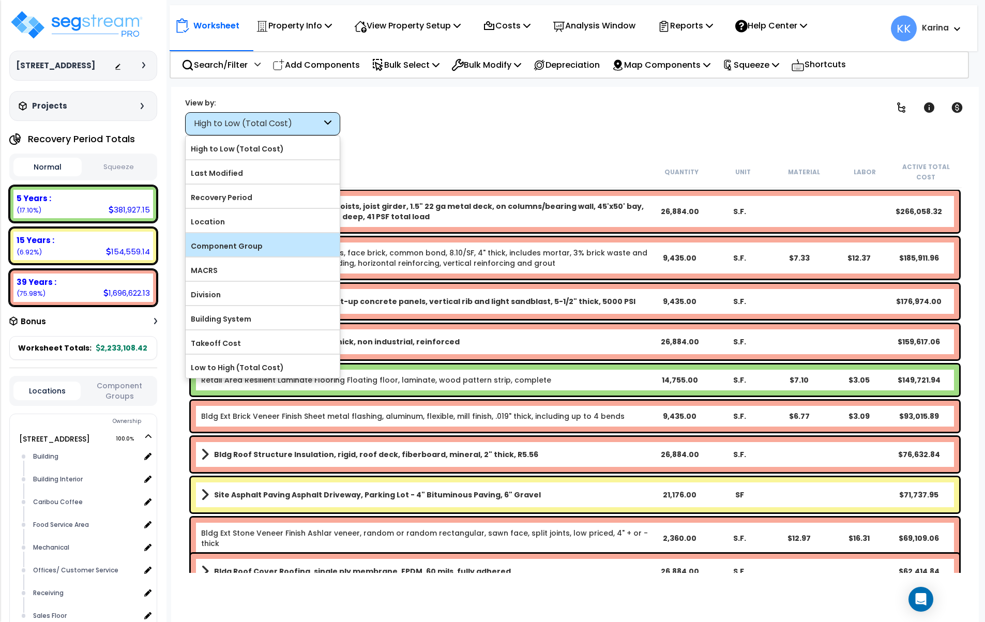
click at [250, 245] on label "Component Group" at bounding box center [263, 246] width 154 height 16
click at [0, 0] on input "Component Group" at bounding box center [0, 0] width 0 height 0
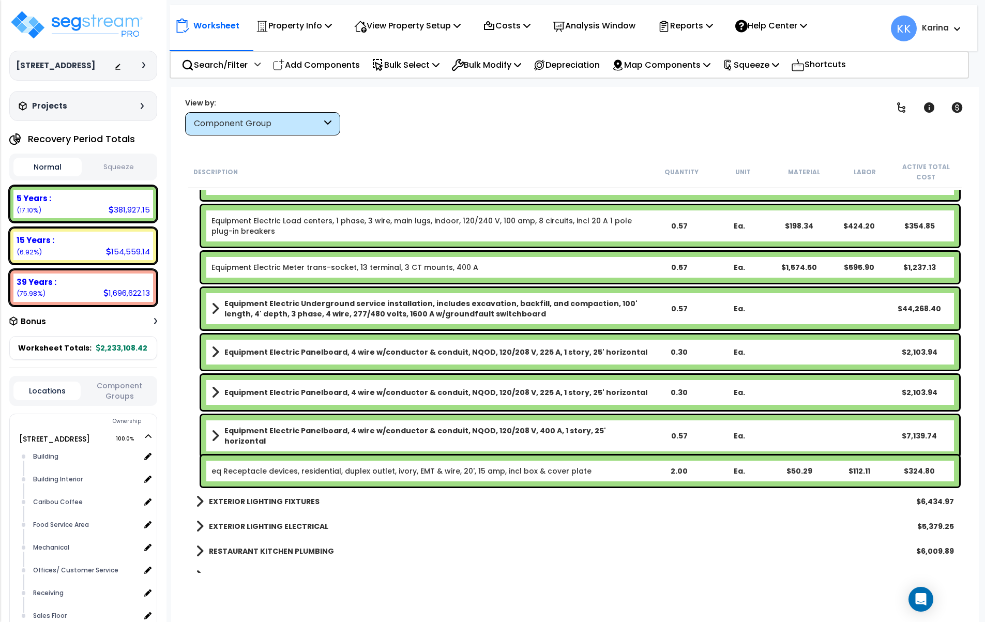
scroll to position [1737, 0]
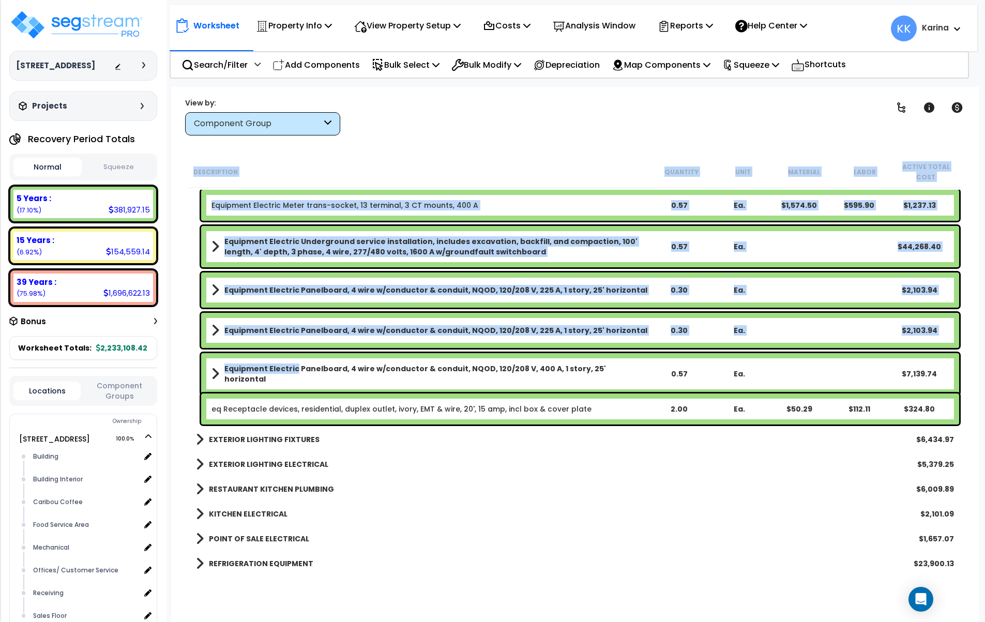
click at [293, 368] on b "Equipment Electric Panelboard, 4 wire w/conductor & conduit, NQOD, 120/208 V, 4…" at bounding box center [436, 373] width 424 height 21
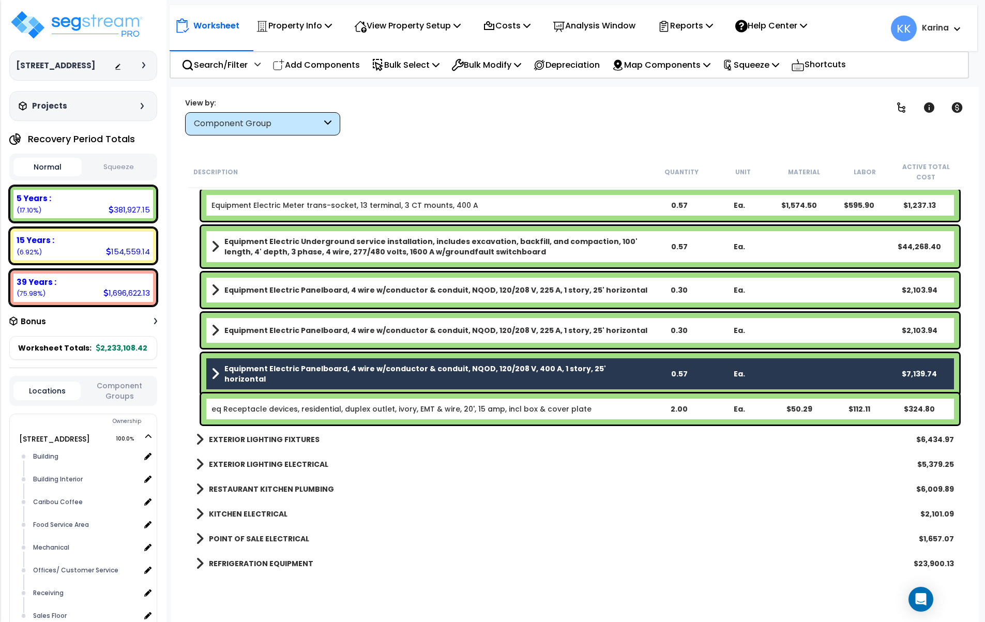
click at [298, 336] on link "Equipment Electric Panelboard, 4 wire w/conductor & conduit, NQOD, 120/208 V, 2…" at bounding box center [429, 330] width 437 height 14
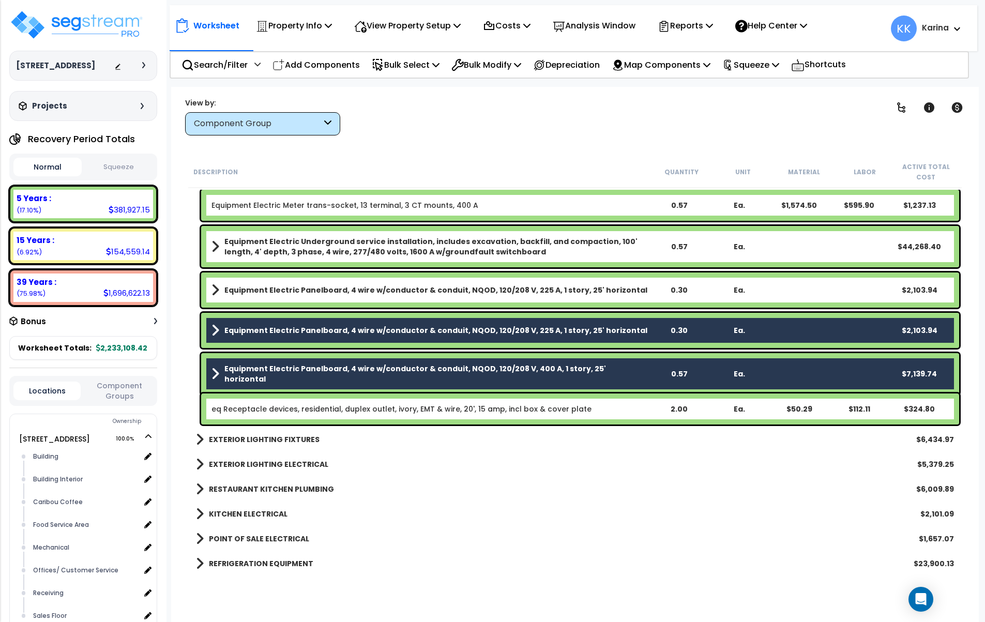
click at [306, 287] on b "Equipment Electric Panelboard, 4 wire w/conductor & conduit, NQOD, 120/208 V, 2…" at bounding box center [435, 290] width 423 height 10
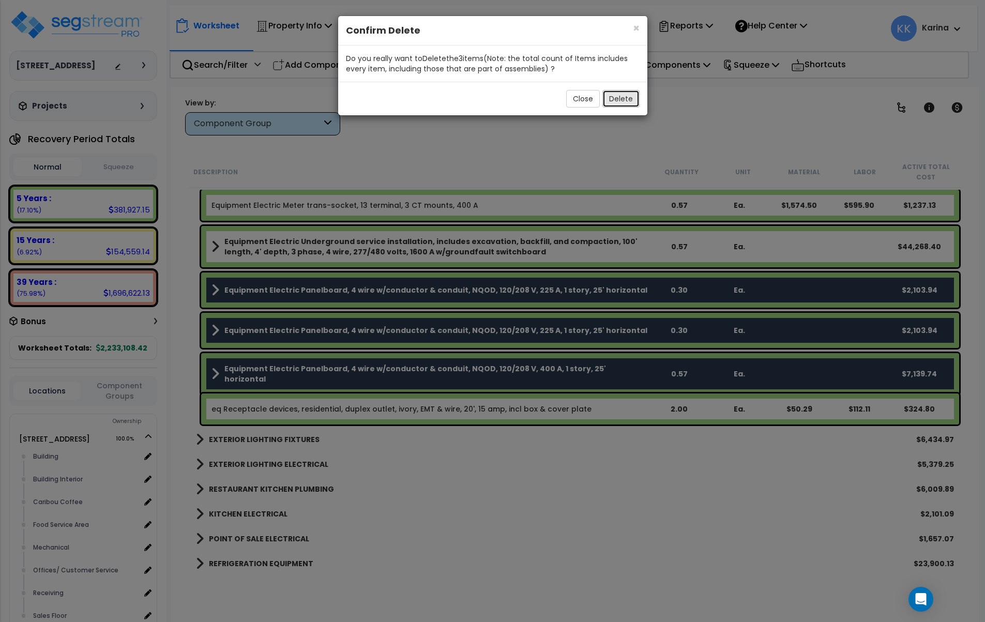
click at [621, 100] on button "Delete" at bounding box center [620, 99] width 37 height 18
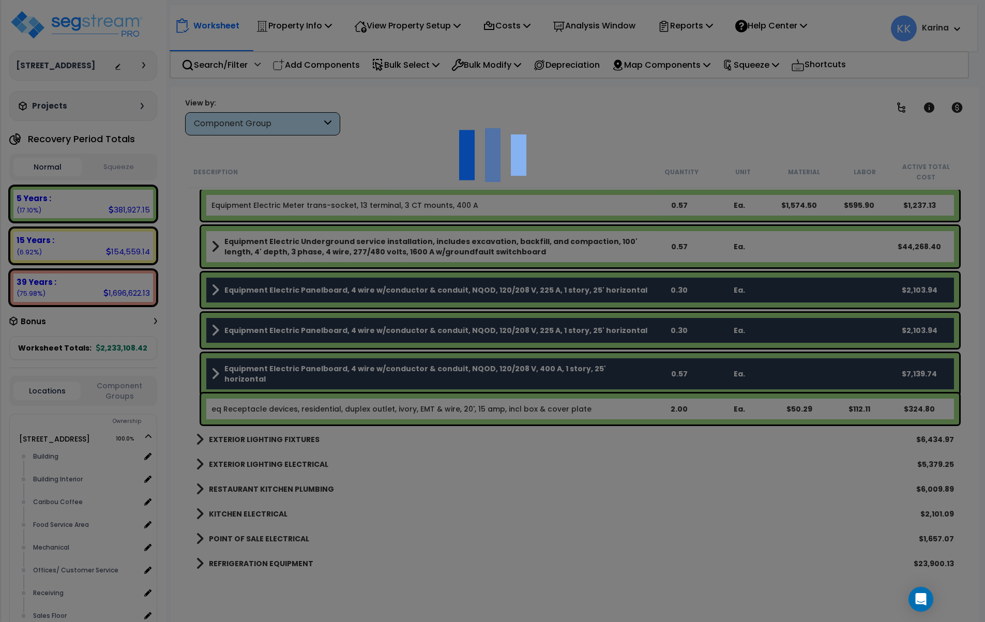
click at [488, 482] on div at bounding box center [492, 311] width 985 height 622
click at [515, 516] on div at bounding box center [492, 311] width 985 height 622
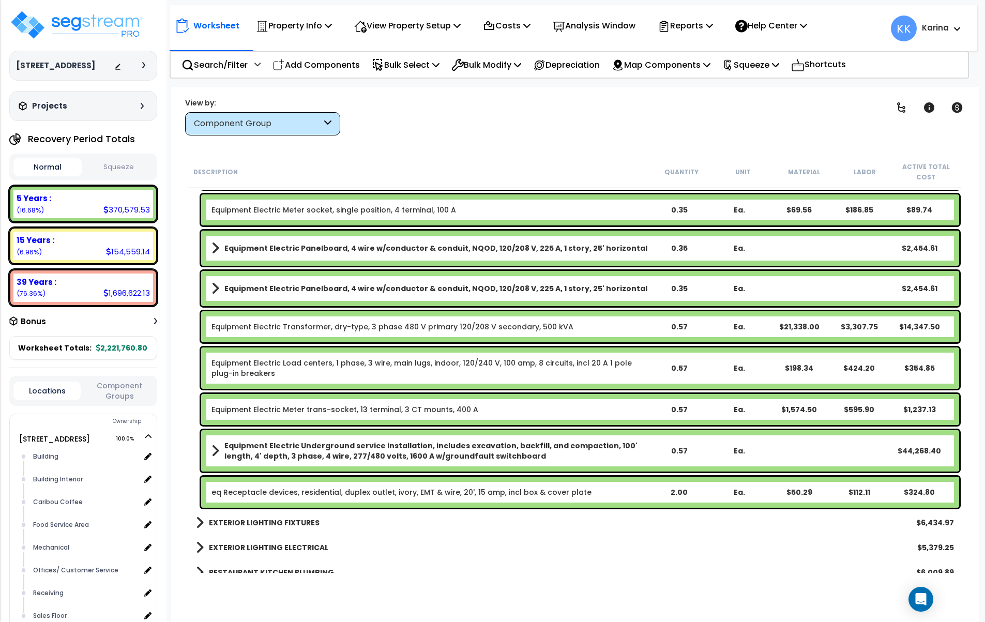
scroll to position [1551, 0]
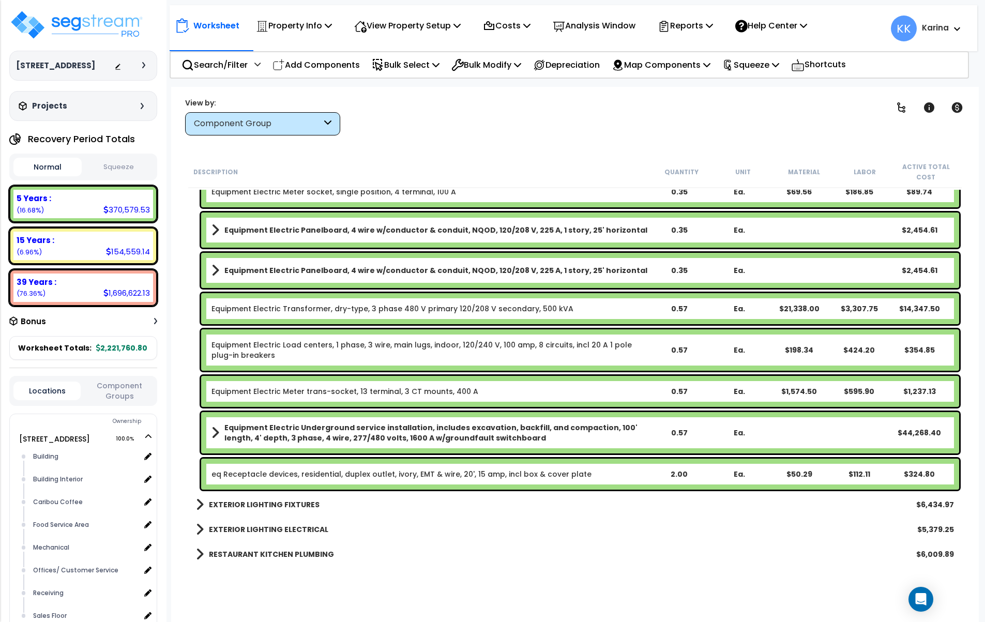
click at [303, 344] on link "Equipment Electric Load centers, 1 phase, 3 wire, main lugs, indoor, 120/240 V,…" at bounding box center [421, 350] width 420 height 21
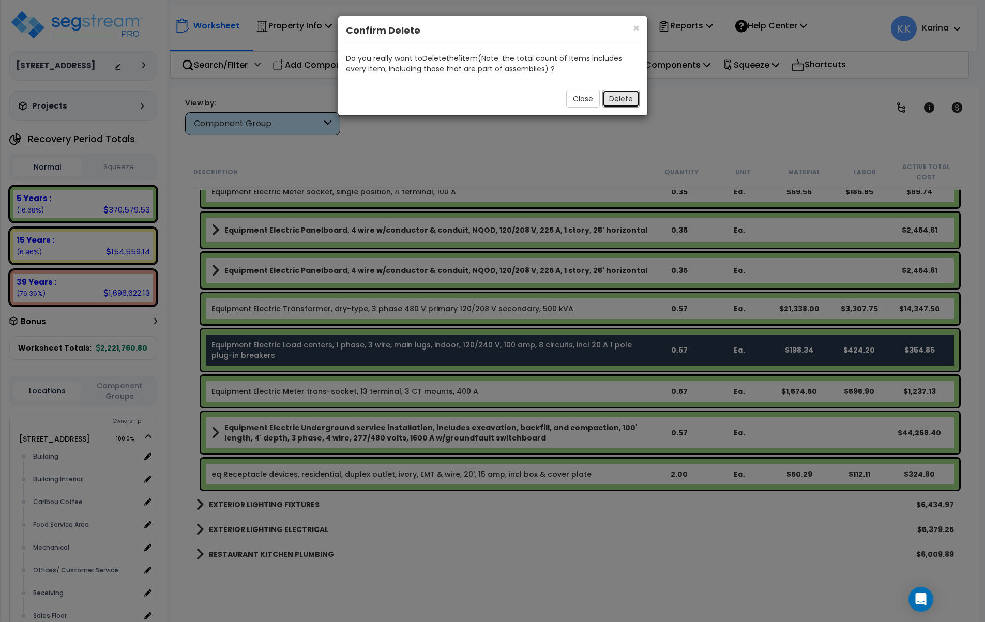
click at [619, 99] on button "Delete" at bounding box center [620, 99] width 37 height 18
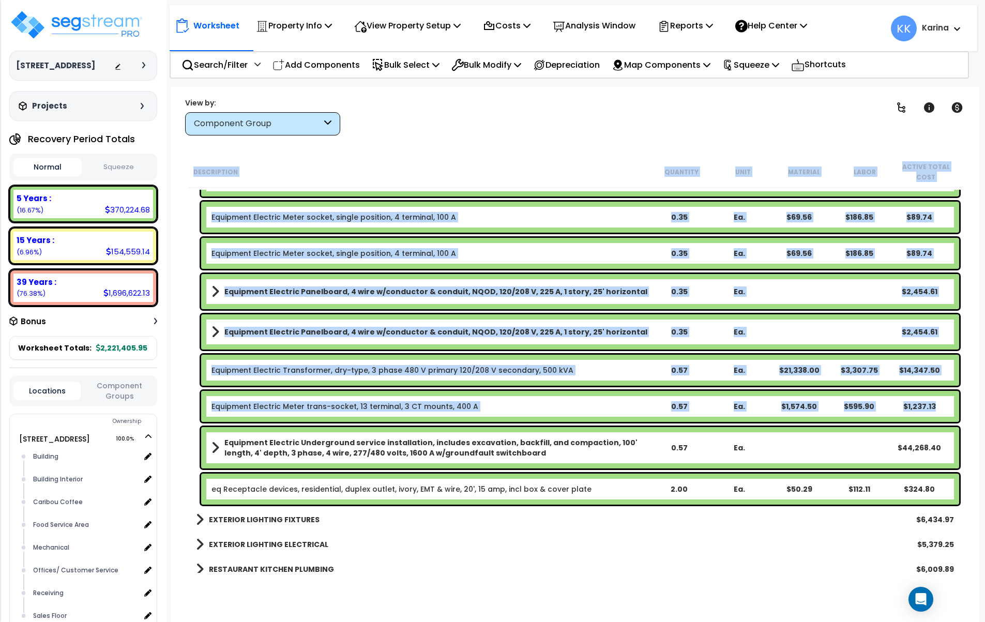
scroll to position [1489, 0]
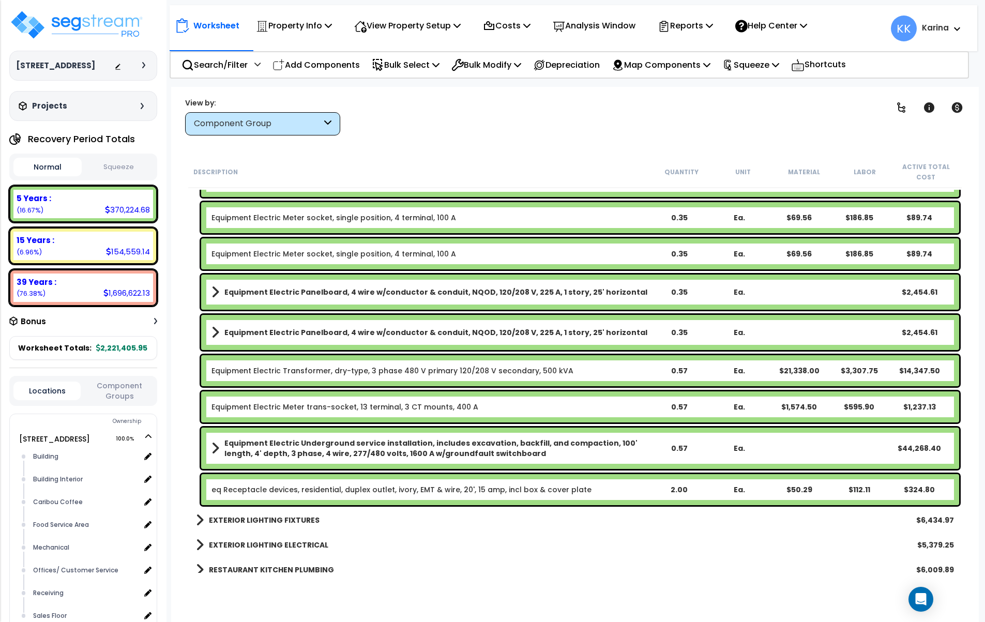
click at [278, 364] on div "Equipment Electric Transformer, dry-type, 3 phase 480 V primary 120/208 V secon…" at bounding box center [580, 370] width 758 height 31
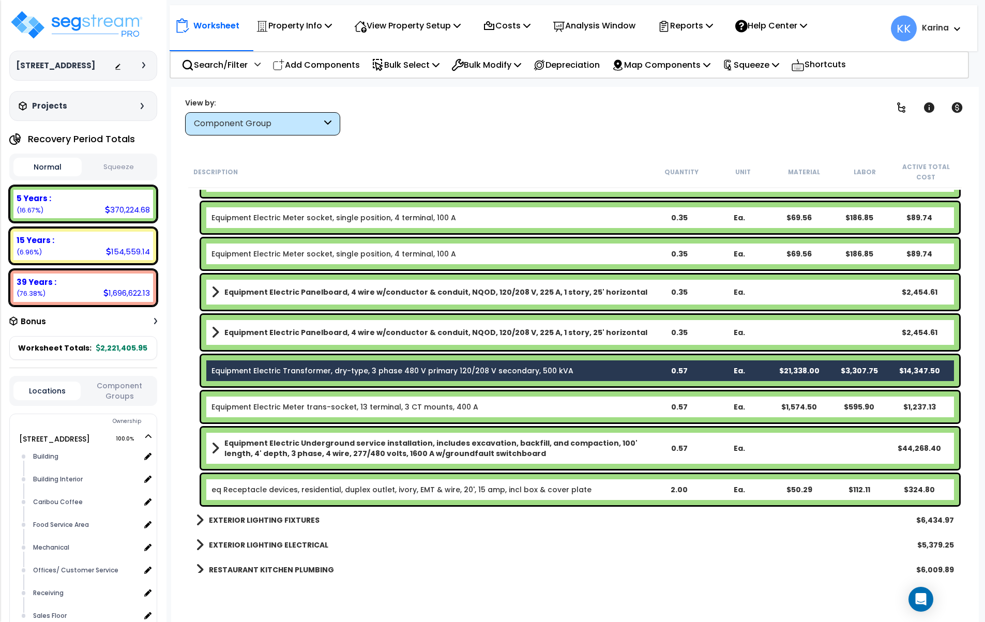
click at [281, 331] on b "Equipment Electric Panelboard, 4 wire w/conductor & conduit, NQOD, 120/208 V, 2…" at bounding box center [435, 332] width 423 height 10
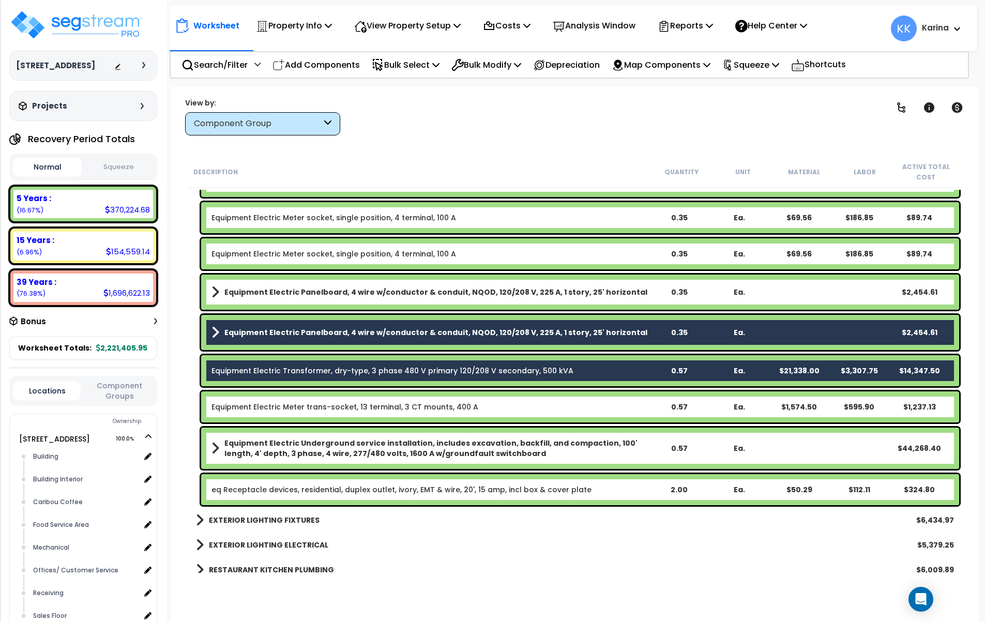
click at [276, 300] on div "Equipment Electric Panelboard, 4 wire w/conductor & conduit, NQOD, 120/208 V, 2…" at bounding box center [580, 292] width 758 height 35
click at [275, 297] on link "Equipment Electric Panelboard, 4 wire w/conductor & conduit, NQOD, 120/208 V, 2…" at bounding box center [429, 292] width 437 height 14
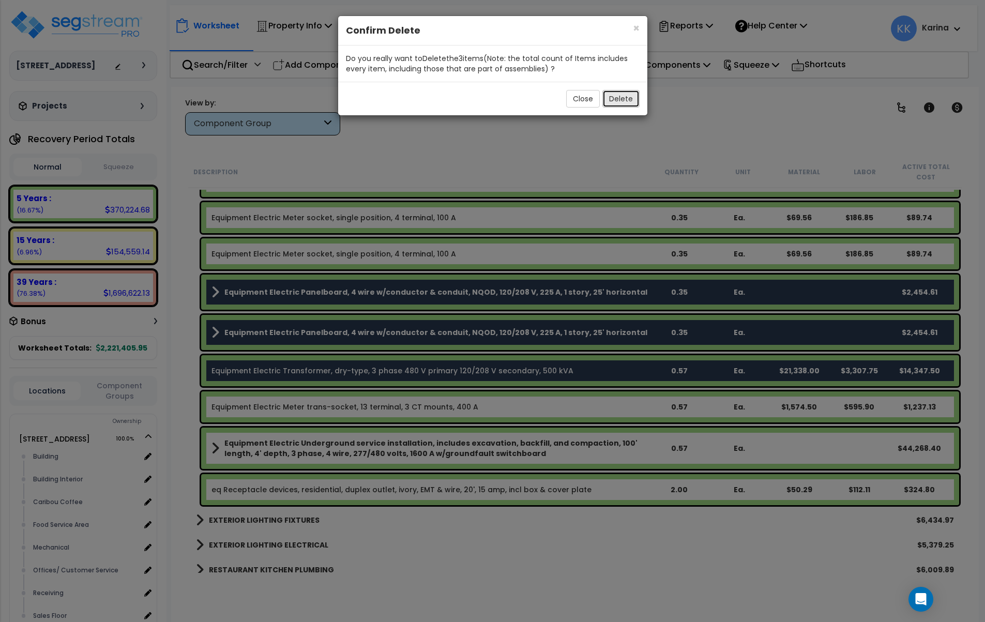
click at [618, 96] on button "Delete" at bounding box center [620, 99] width 37 height 18
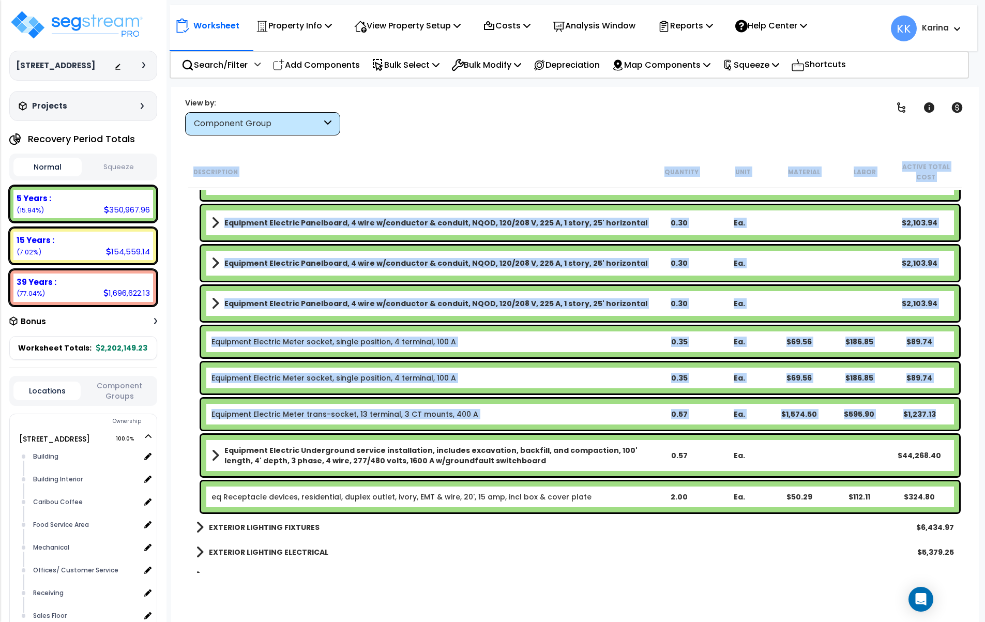
scroll to position [1303, 0]
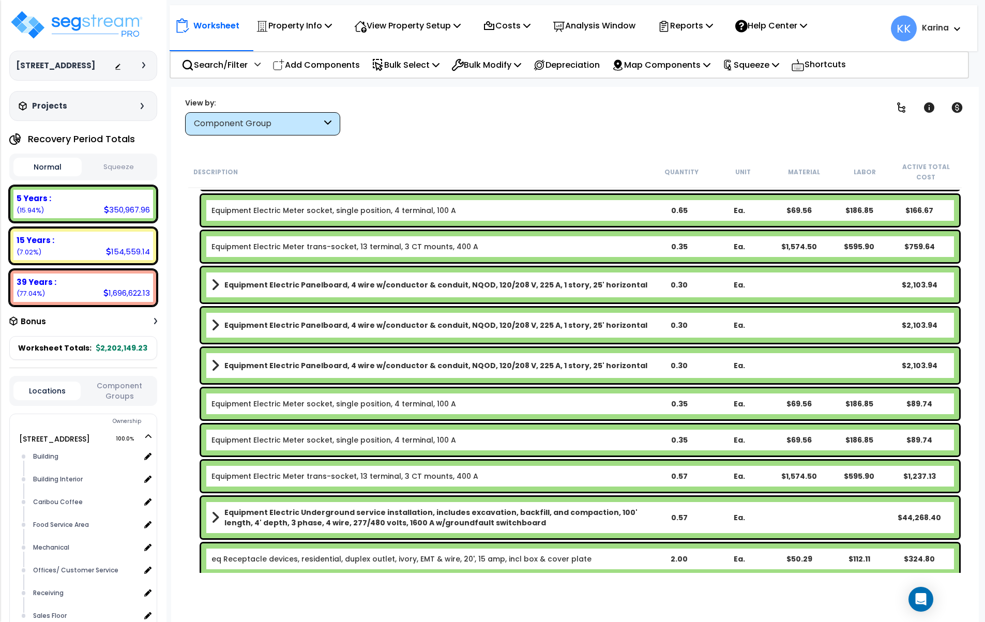
click at [290, 361] on b "Equipment Electric Panelboard, 4 wire w/conductor & conduit, NQOD, 120/208 V, 2…" at bounding box center [435, 365] width 423 height 10
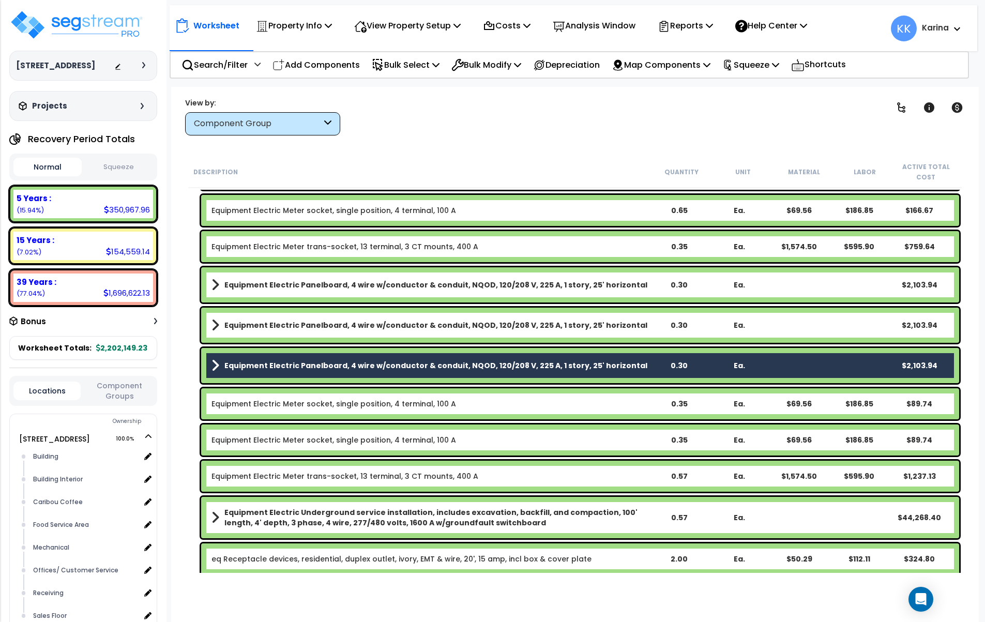
click at [290, 325] on b "Equipment Electric Panelboard, 4 wire w/conductor & conduit, NQOD, 120/208 V, 2…" at bounding box center [435, 325] width 423 height 10
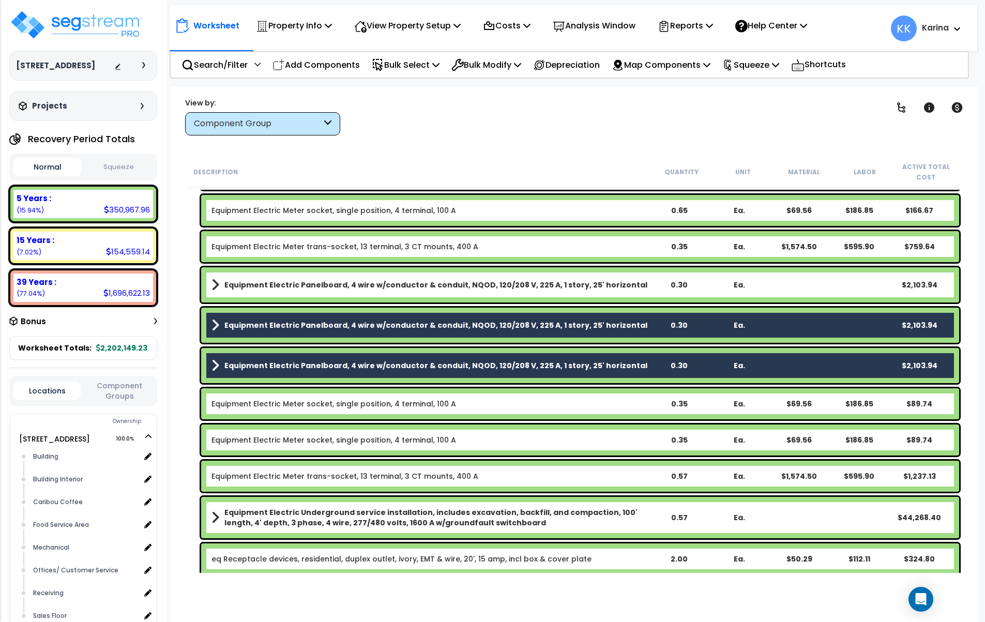
click at [290, 286] on b "Equipment Electric Panelboard, 4 wire w/conductor & conduit, NQOD, 120/208 V, 2…" at bounding box center [435, 285] width 423 height 10
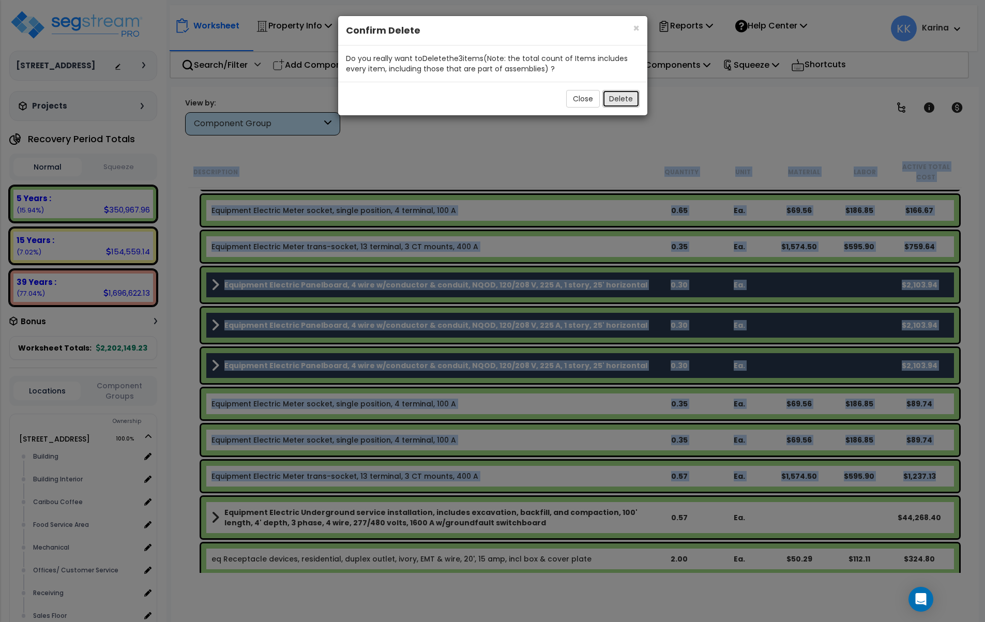
click at [619, 98] on button "Delete" at bounding box center [620, 99] width 37 height 18
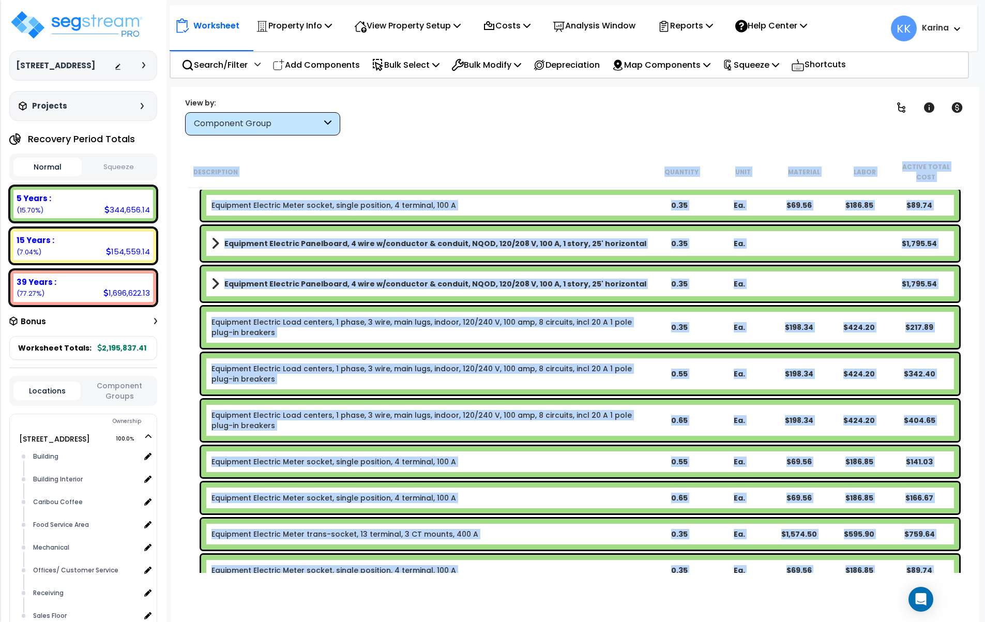
scroll to position [993, 0]
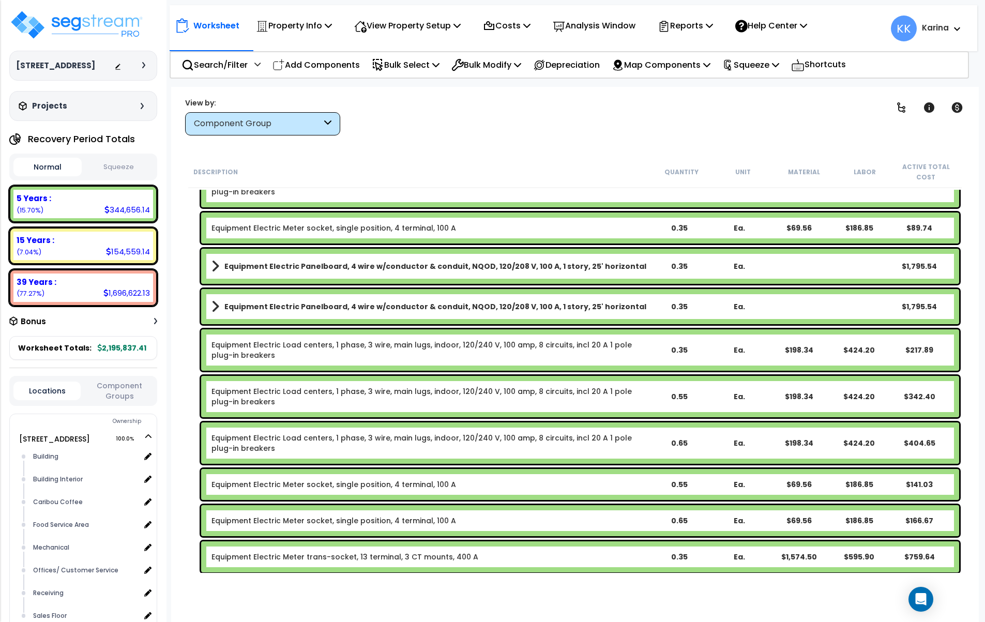
click at [334, 445] on div "Equipment Electric Load centers, 1 phase, 3 wire, main lugs, indoor, 120/240 V,…" at bounding box center [429, 443] width 437 height 21
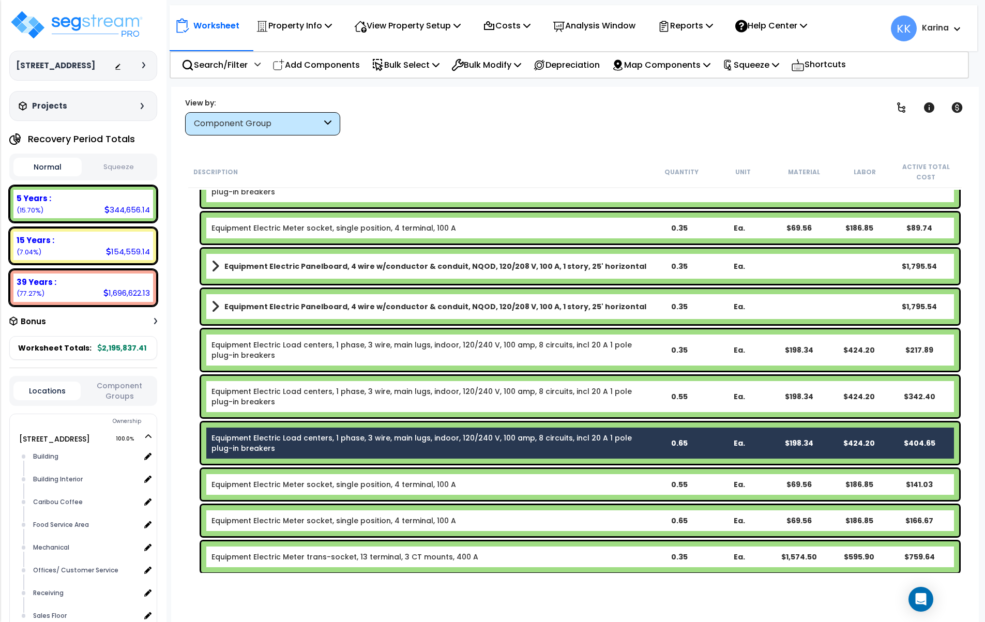
click at [330, 399] on div "Equipment Electric Load centers, 1 phase, 3 wire, main lugs, indoor, 120/240 V,…" at bounding box center [429, 396] width 437 height 21
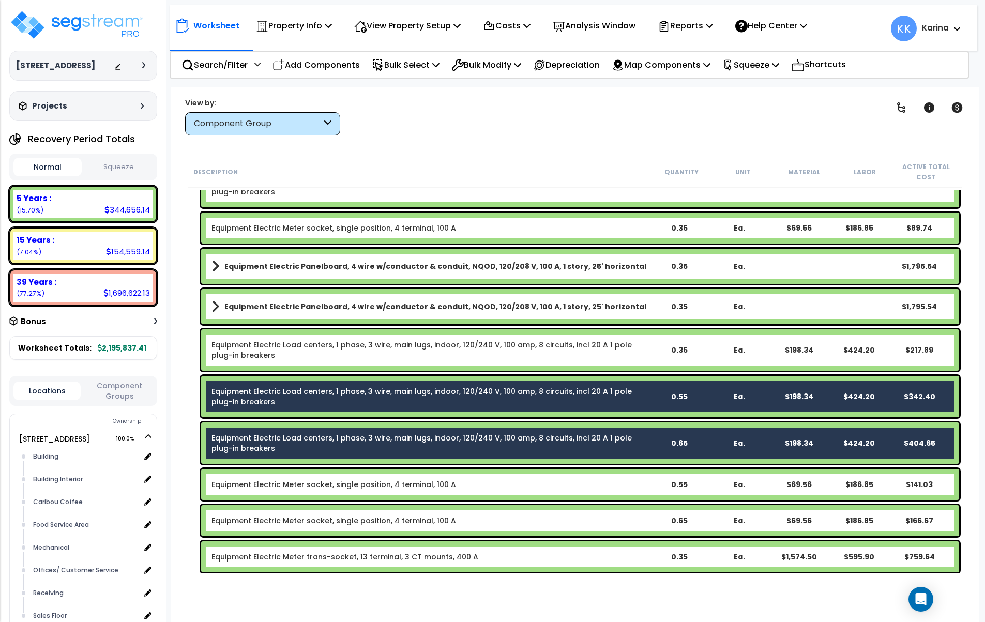
click at [329, 351] on div "Equipment Electric Load centers, 1 phase, 3 wire, main lugs, indoor, 120/240 V,…" at bounding box center [429, 350] width 437 height 21
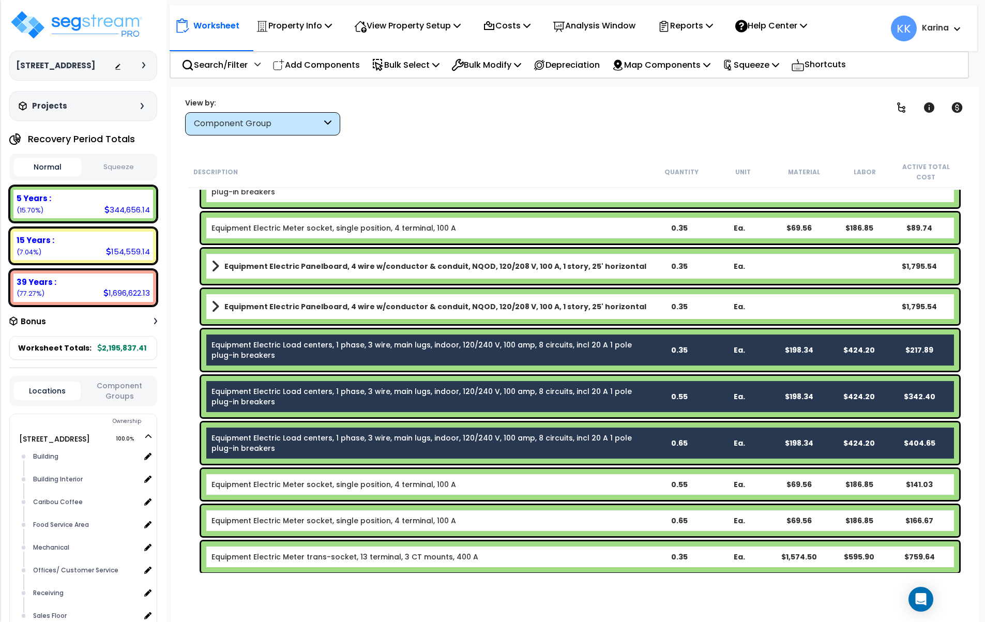
click at [301, 303] on b "Equipment Electric Panelboard, 4 wire w/conductor & conduit, NQOD, 120/208 V, 1…" at bounding box center [435, 306] width 422 height 10
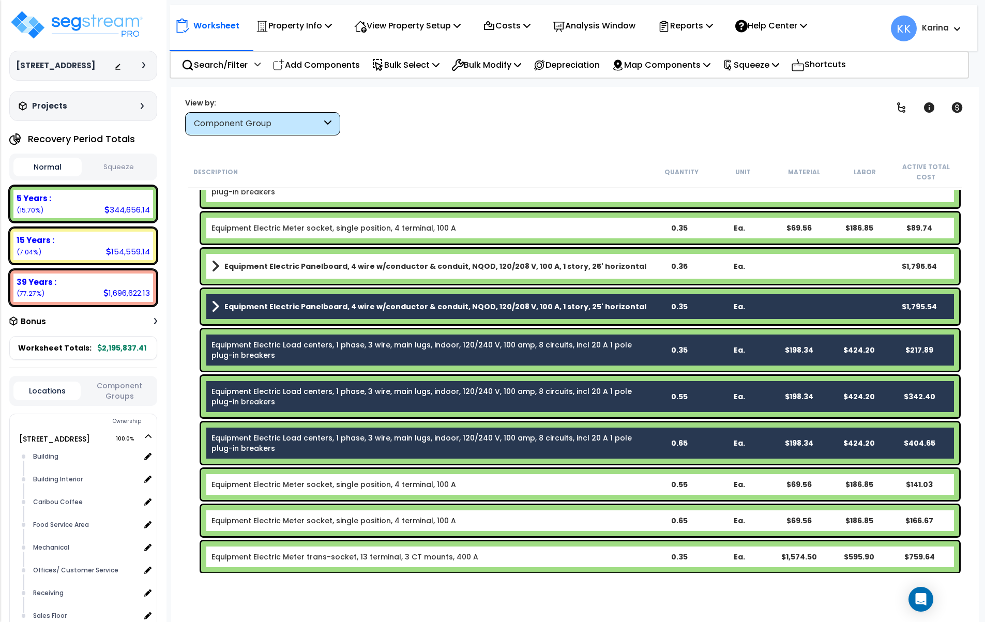
click at [306, 256] on div "Equipment Electric Panelboard, 4 wire w/conductor & conduit, NQOD, 120/208 V, 1…" at bounding box center [580, 266] width 758 height 35
click at [306, 264] on b "Equipment Electric Panelboard, 4 wire w/conductor & conduit, NQOD, 120/208 V, 1…" at bounding box center [435, 266] width 422 height 10
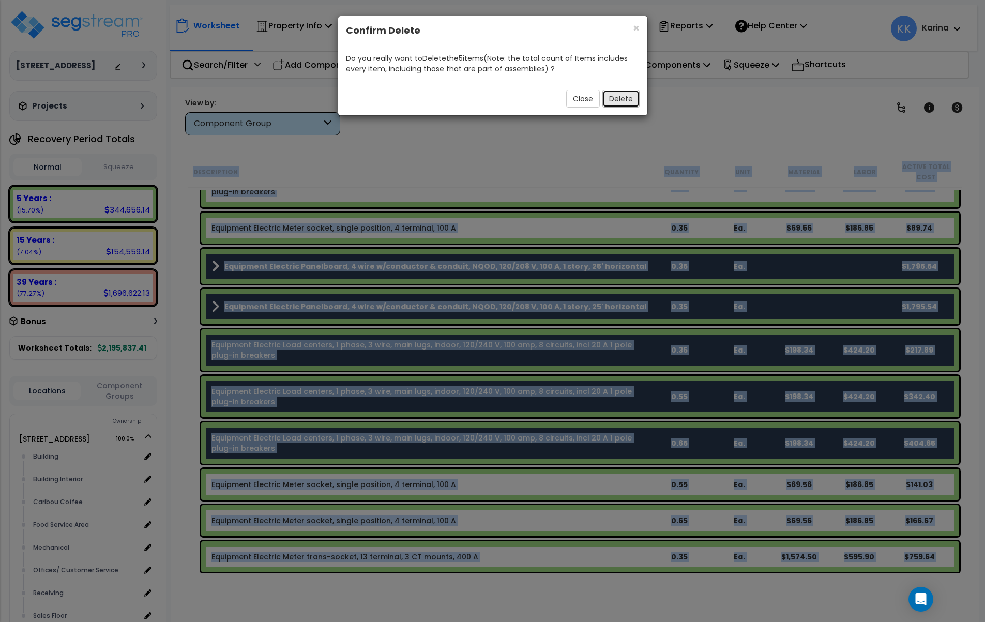
click at [616, 99] on button "Delete" at bounding box center [620, 99] width 37 height 18
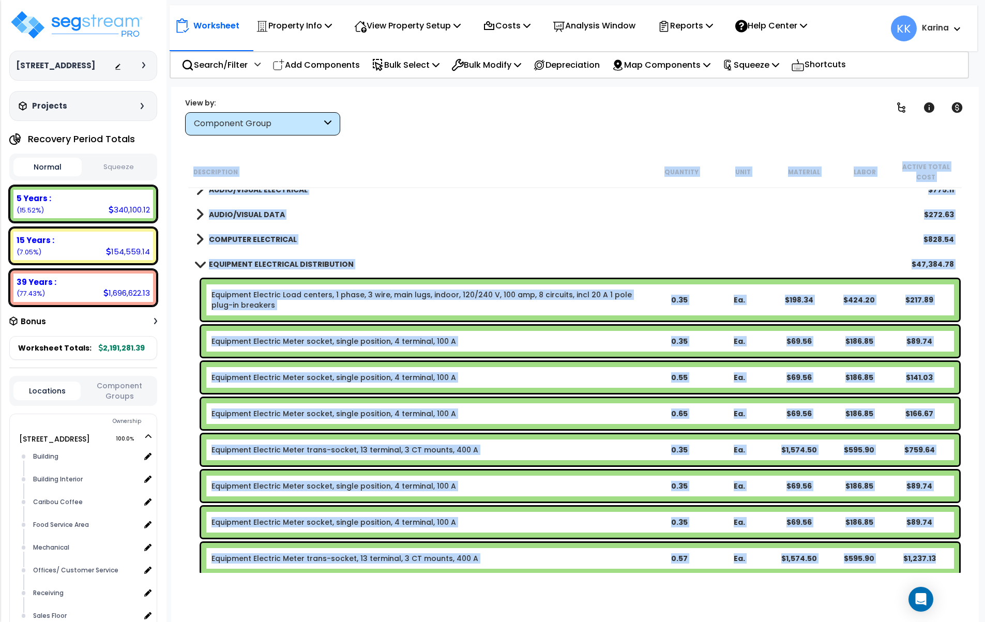
scroll to position [869, 0]
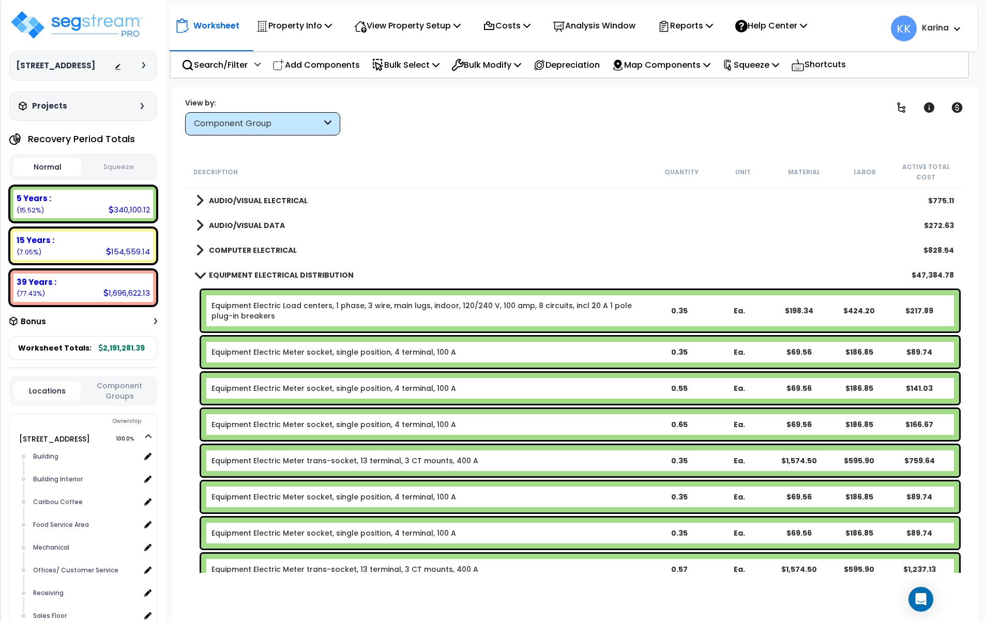
click at [305, 310] on link "Equipment Electric Load centers, 1 phase, 3 wire, main lugs, indoor, 120/240 V,…" at bounding box center [421, 310] width 420 height 21
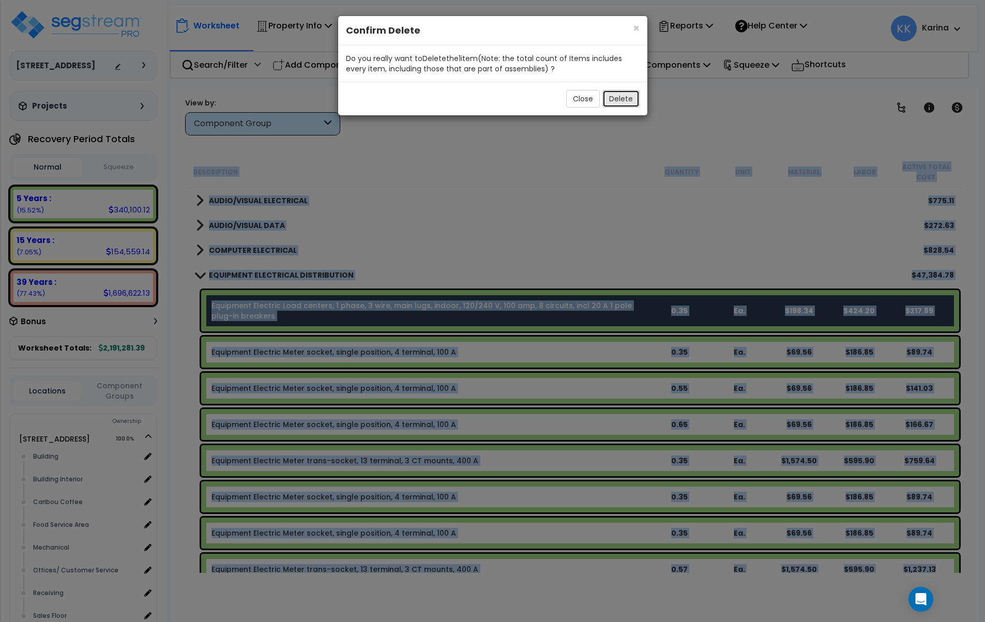
click at [625, 100] on button "Delete" at bounding box center [620, 99] width 37 height 18
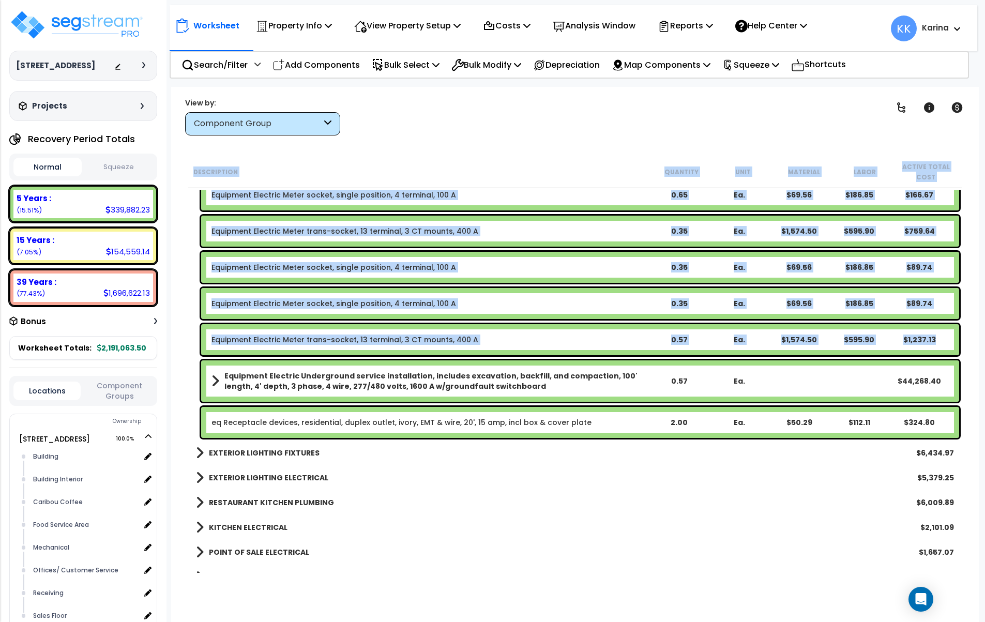
scroll to position [1055, 0]
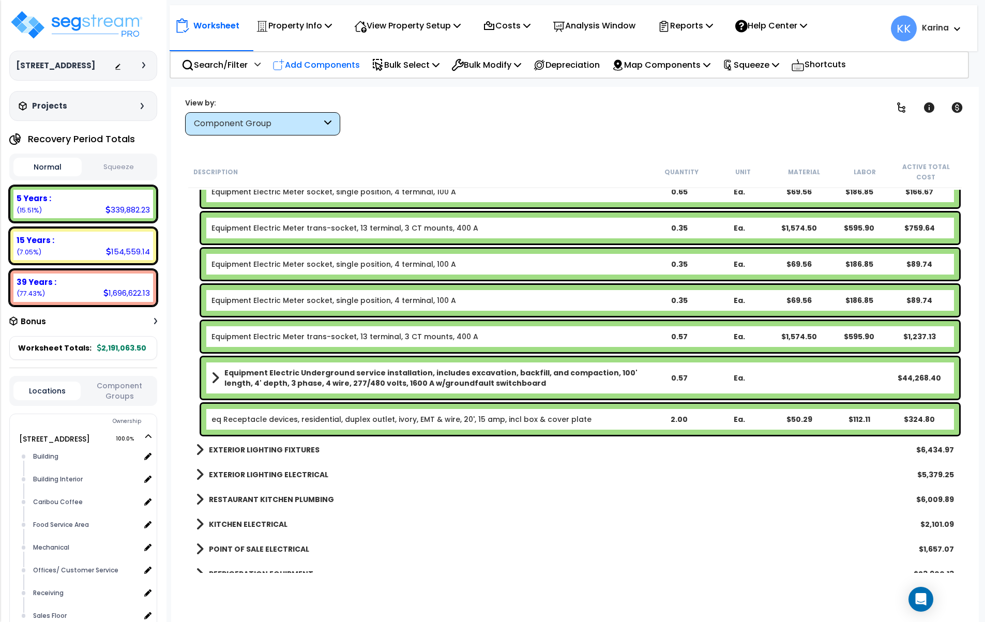
click at [323, 61] on p "Add Components" at bounding box center [315, 65] width 87 height 14
select select
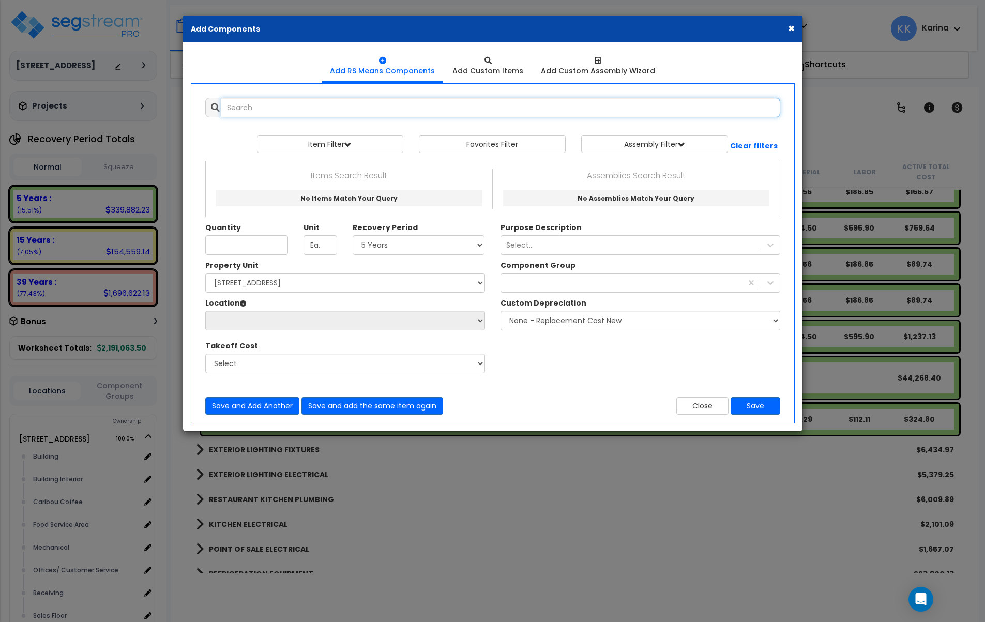
click at [346, 109] on input "text" at bounding box center [500, 108] width 559 height 20
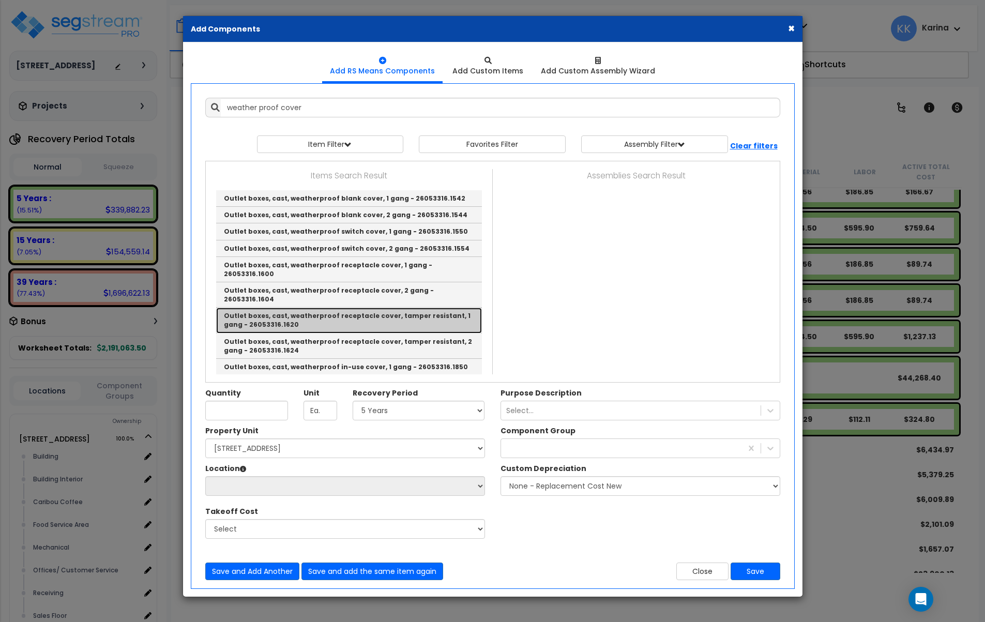
click at [288, 308] on link "Outlet boxes, cast, weatherproof receptacle cover, tamper resistant, 1 gang - 2…" at bounding box center [349, 320] width 266 height 25
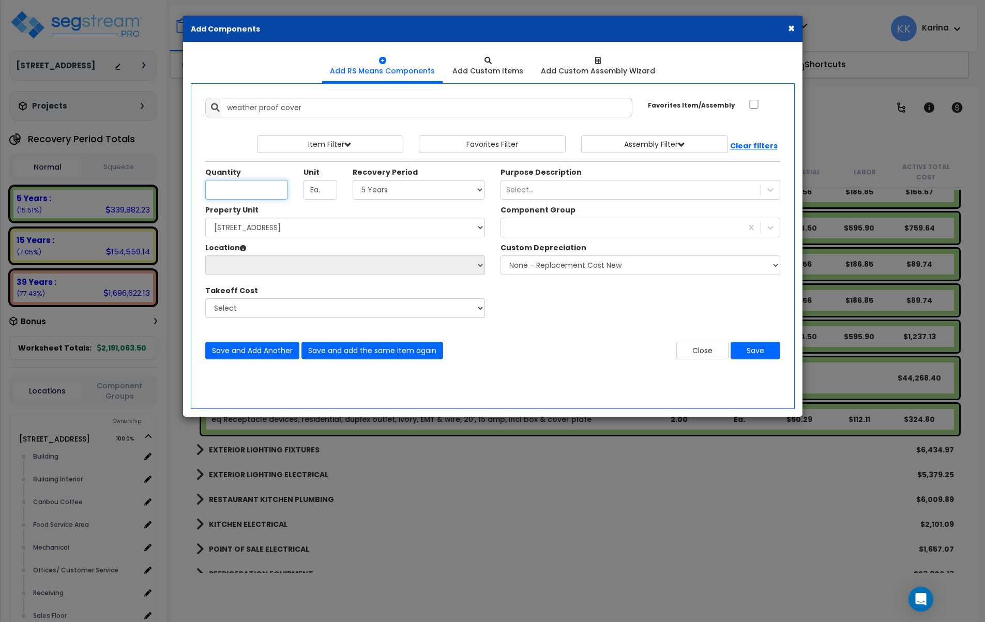
type input "Outlet boxes, cast, weatherproof receptacle cover, tamper resistant, 1 gang - 2…"
checkbox input "false"
type input "2"
click at [353, 180] on select "Select 5 Years 7 Years 15 Years 20 Years 39 Years 27.5 Year" at bounding box center [419, 190] width 132 height 20
select select "5Y"
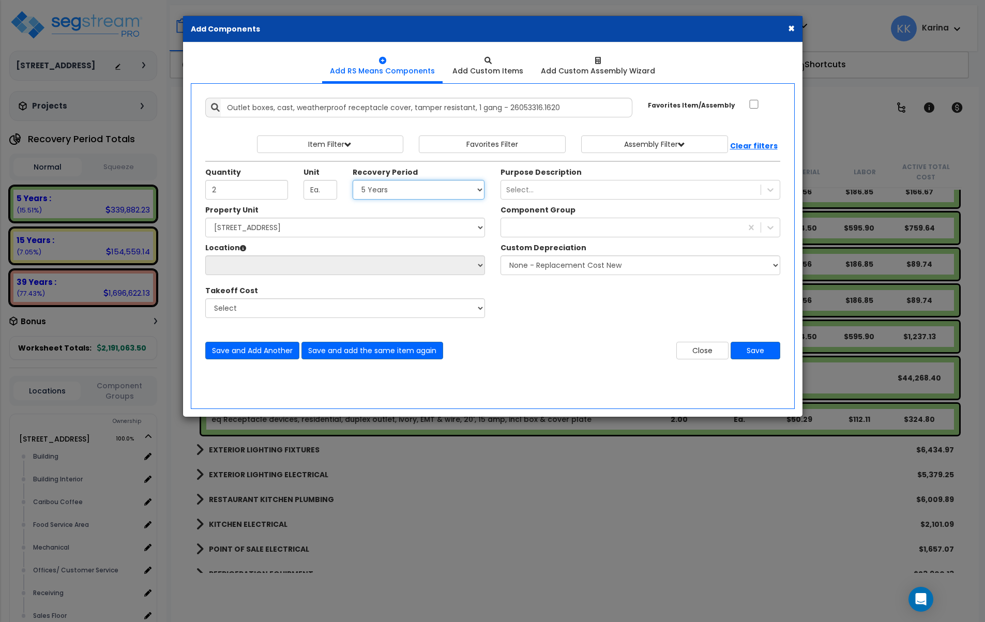
click option "5 Years" at bounding box center [0, 0] width 0 height 0
click at [205, 218] on select "Select 112 Chieftan St Site Improvements" at bounding box center [345, 228] width 280 height 20
select select "163345"
click option "112 Chieftan St" at bounding box center [0, 0] width 0 height 0
click at [205, 255] on select "Select Building Building Interior Caribou Coffee Food Service Area Mechanical O…" at bounding box center [345, 265] width 280 height 20
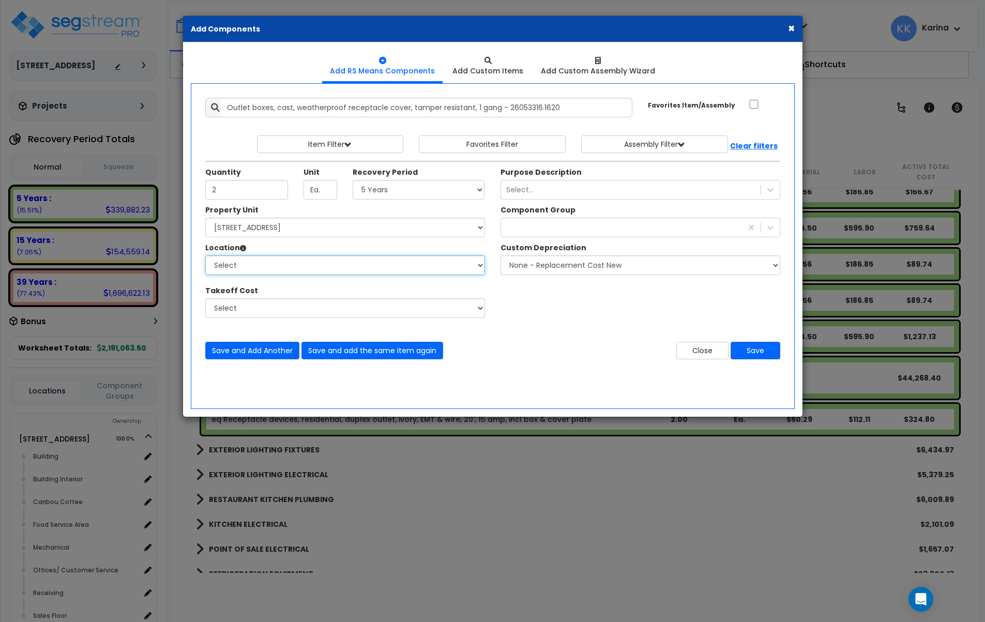
select select "6"
click option "Building" at bounding box center [0, 0] width 0 height 0
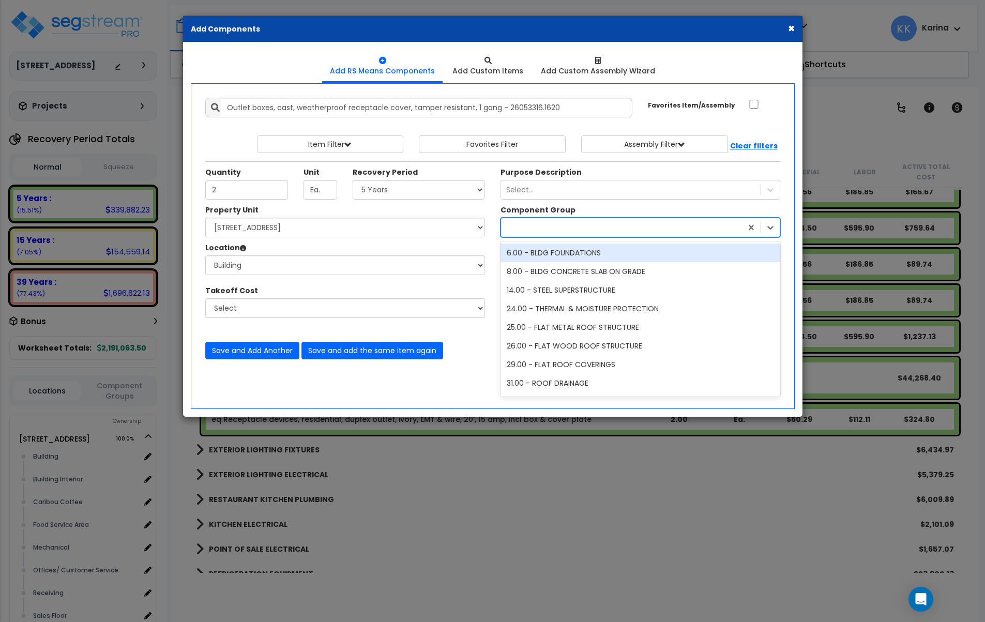
click at [538, 225] on div at bounding box center [621, 227] width 241 height 17
type input "equi"
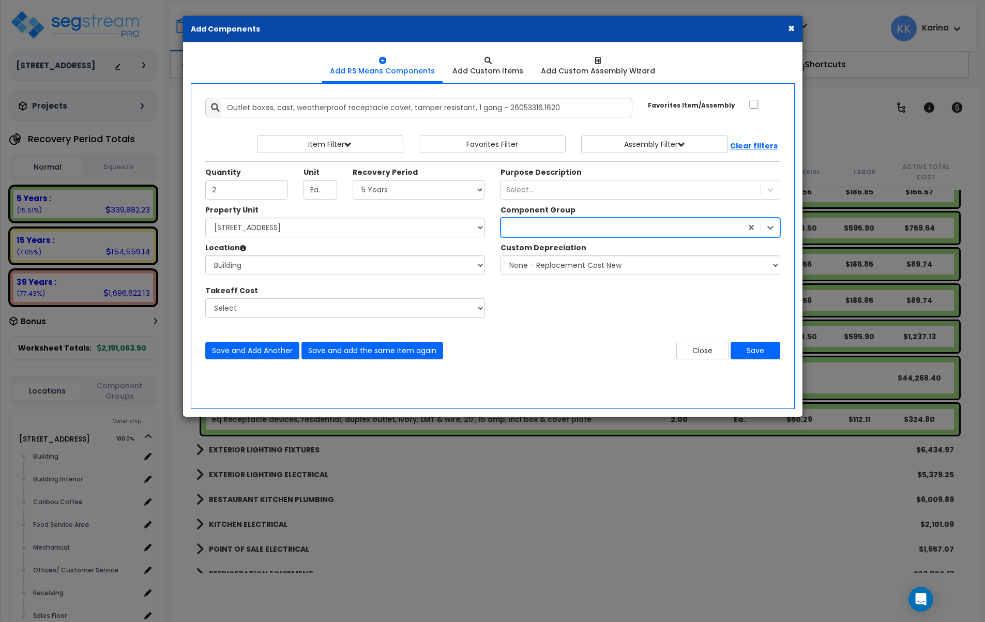
drag, startPoint x: 536, startPoint y: 225, endPoint x: 503, endPoint y: 225, distance: 33.1
click at [503, 225] on div at bounding box center [621, 227] width 241 height 17
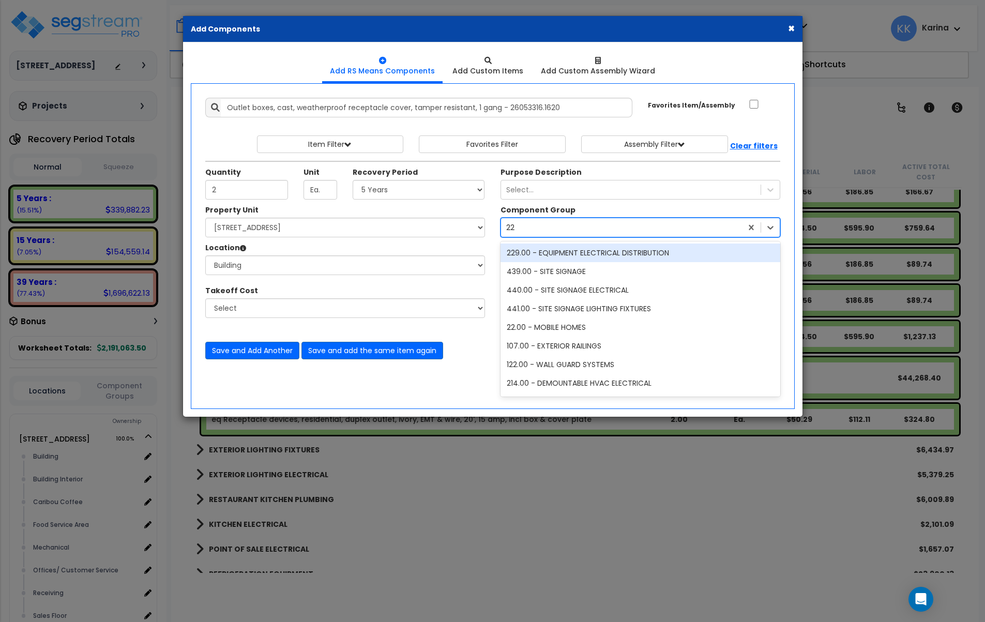
type input "229"
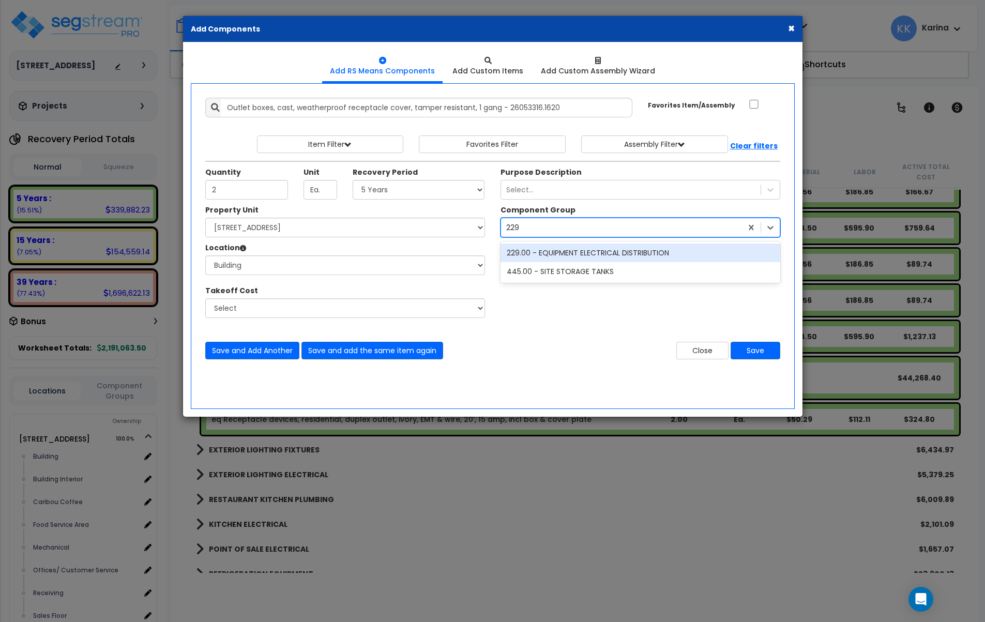
click at [635, 251] on div "229.00 - EQUIPMENT ELECTRICAL DISTRIBUTION" at bounding box center [640, 253] width 280 height 19
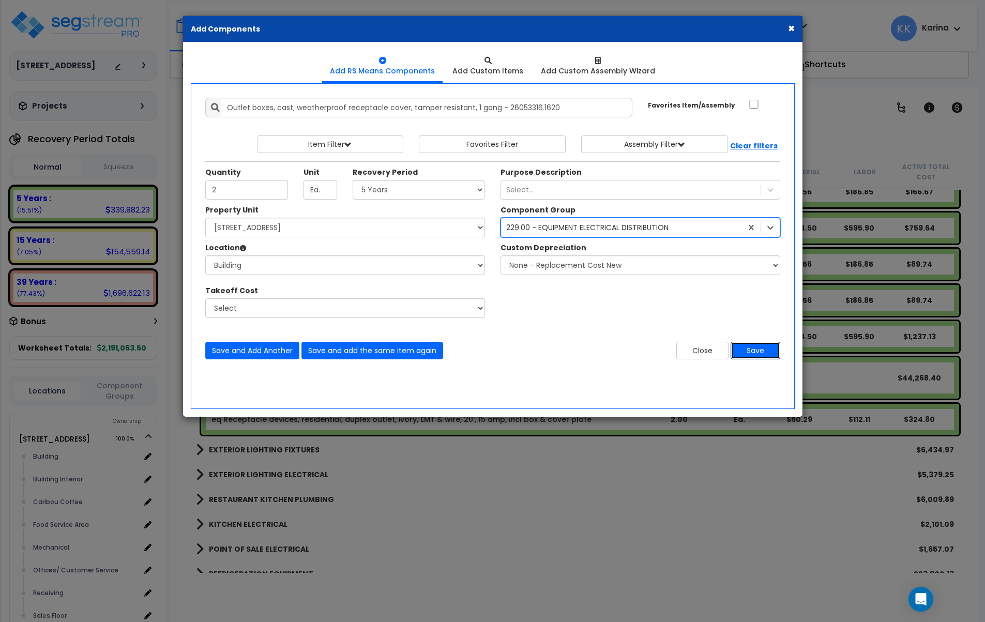
click at [754, 350] on button "Save" at bounding box center [756, 351] width 50 height 18
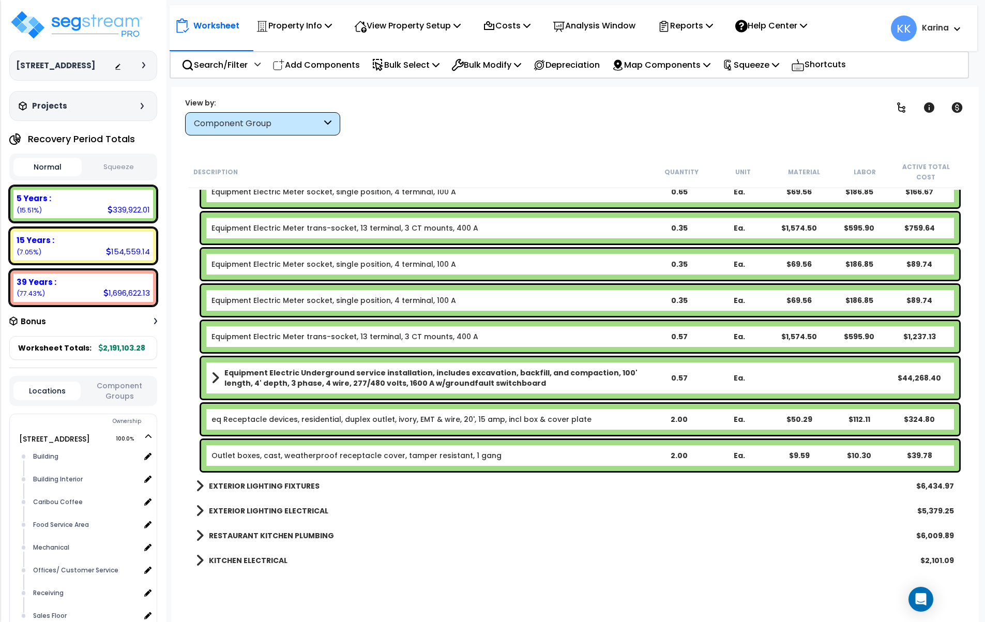
click at [260, 454] on link "Outlet boxes, cast, weatherproof receptacle cover, tamper resistant, 1 gang" at bounding box center [356, 455] width 290 height 10
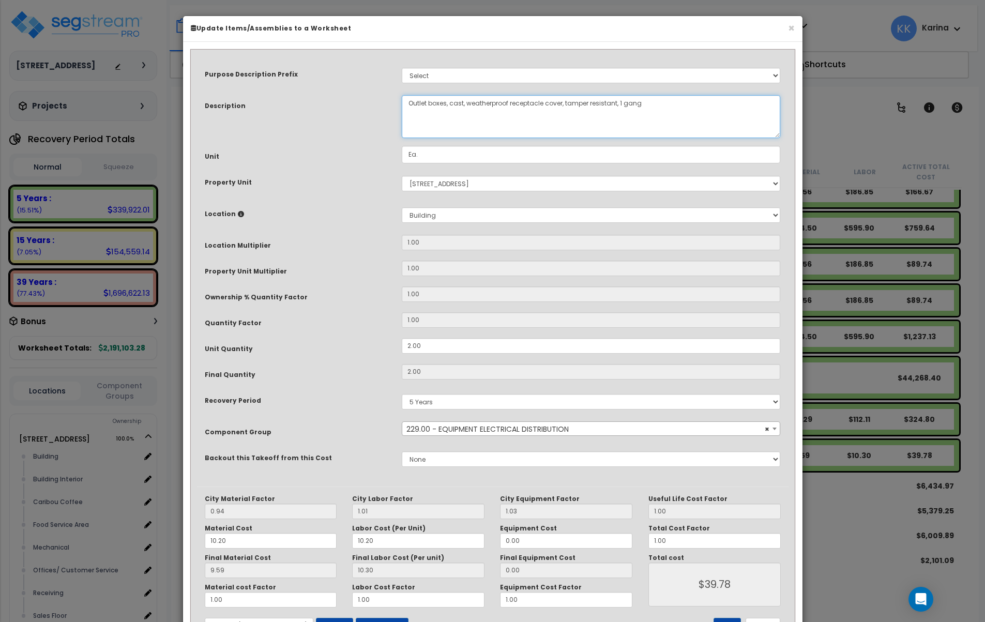
click at [406, 102] on textarea "Outlet boxes, cast, weatherproof receptacle cover, tamper resistant, 1 gang" at bounding box center [591, 116] width 379 height 43
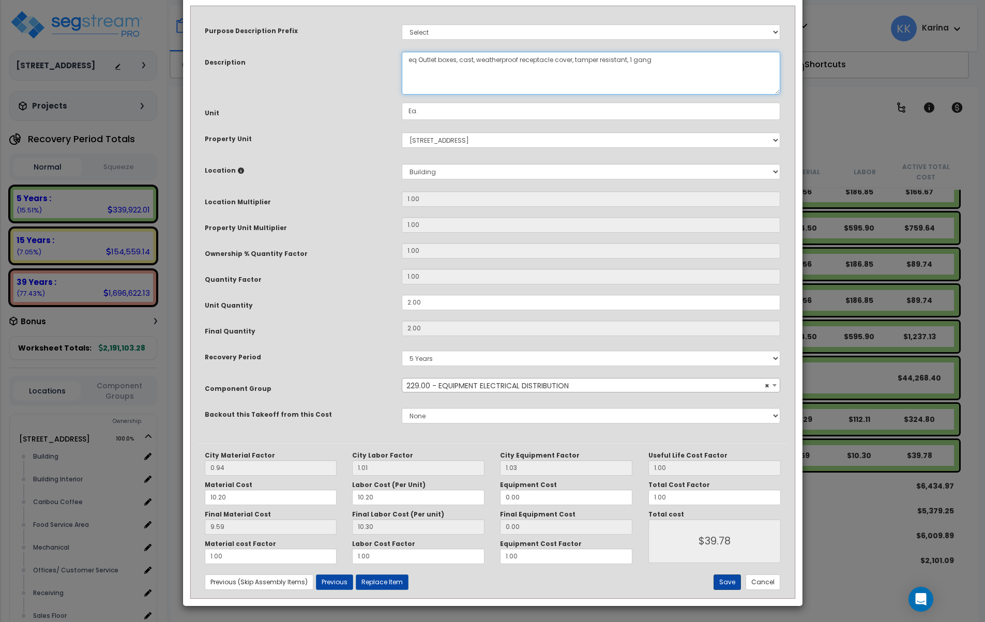
type textarea "eq Outlet boxes, cast, weatherproof receptacle cover, tamper resistant, 1 gang"
click at [723, 579] on button "Save" at bounding box center [726, 582] width 27 height 16
type input "39.78"
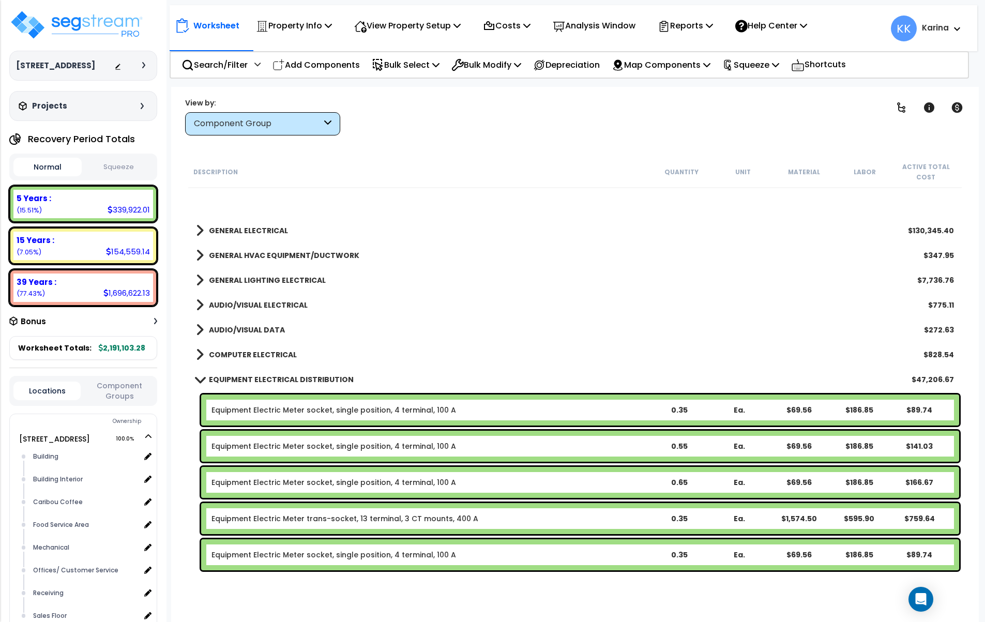
scroll to position [744, 0]
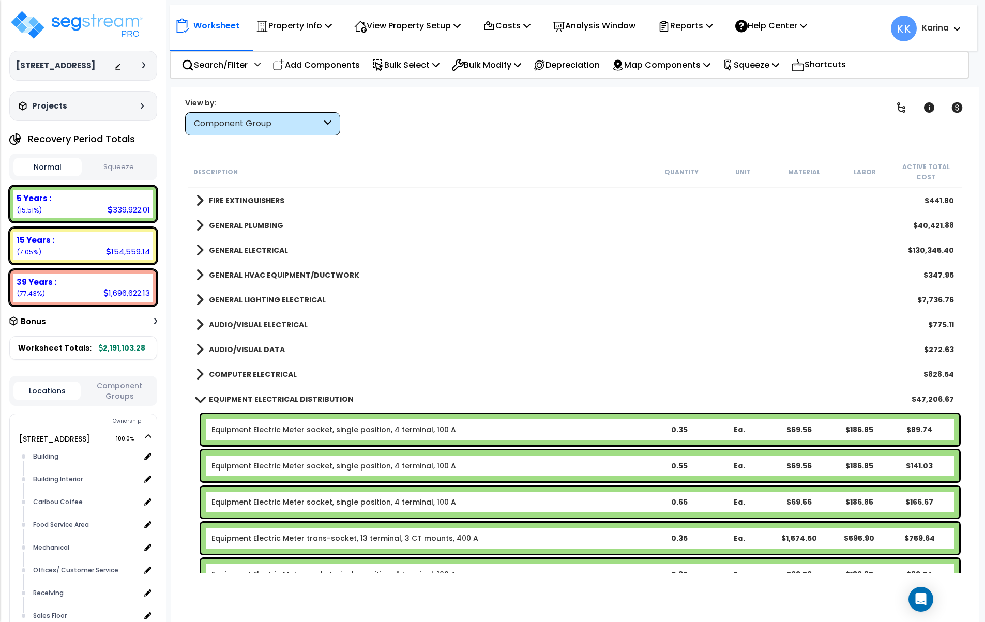
click at [197, 399] on span at bounding box center [199, 399] width 14 height 8
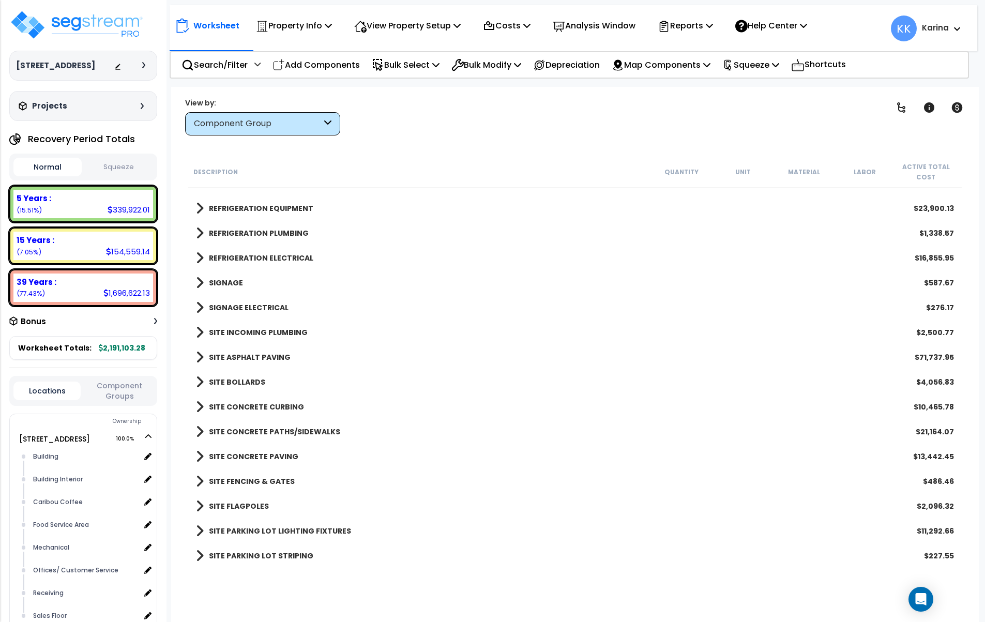
scroll to position [980, 0]
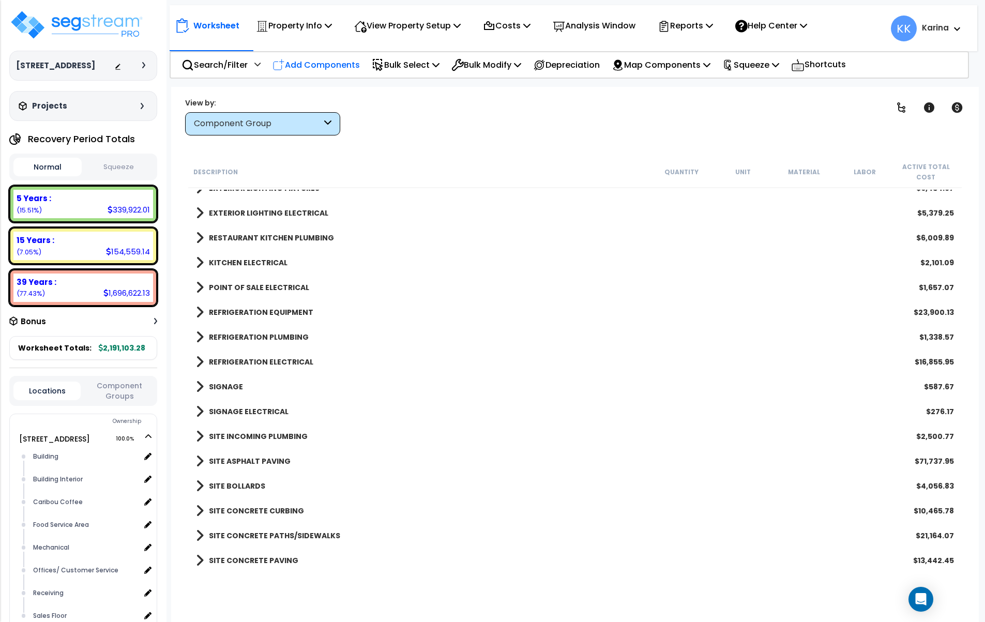
click at [320, 64] on p "Add Components" at bounding box center [315, 65] width 87 height 14
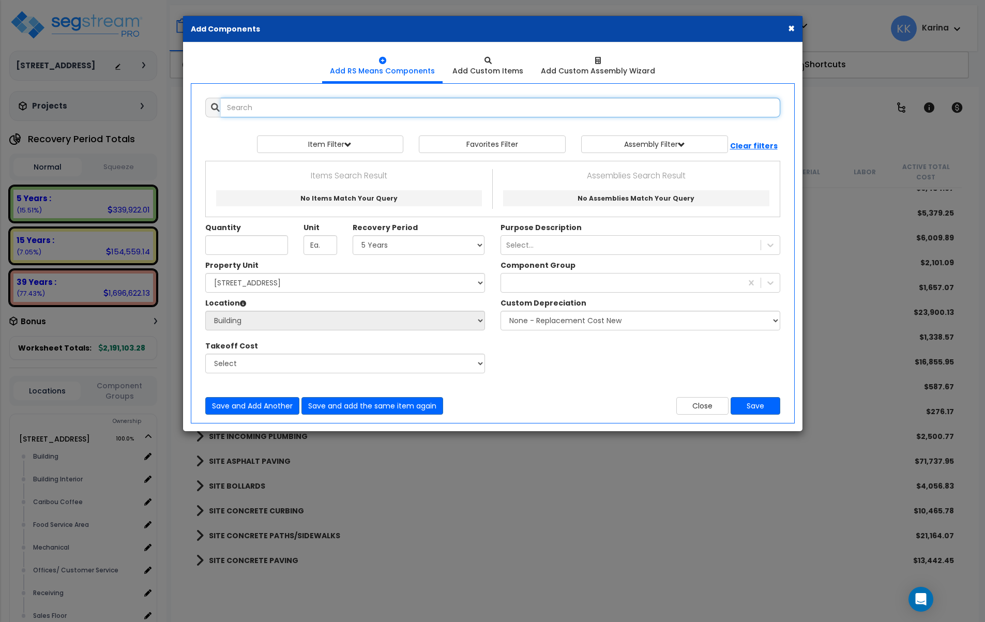
select select
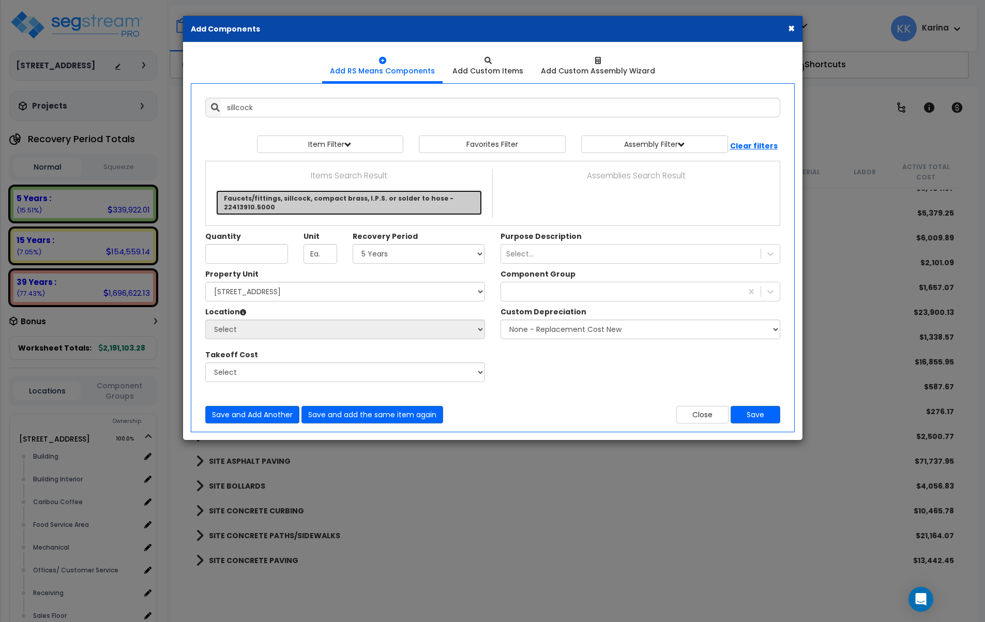
click at [277, 197] on link "Faucets/fittings, sillcock, compact brass, I.P.S. or solder to hose - 22413910.…" at bounding box center [349, 202] width 266 height 25
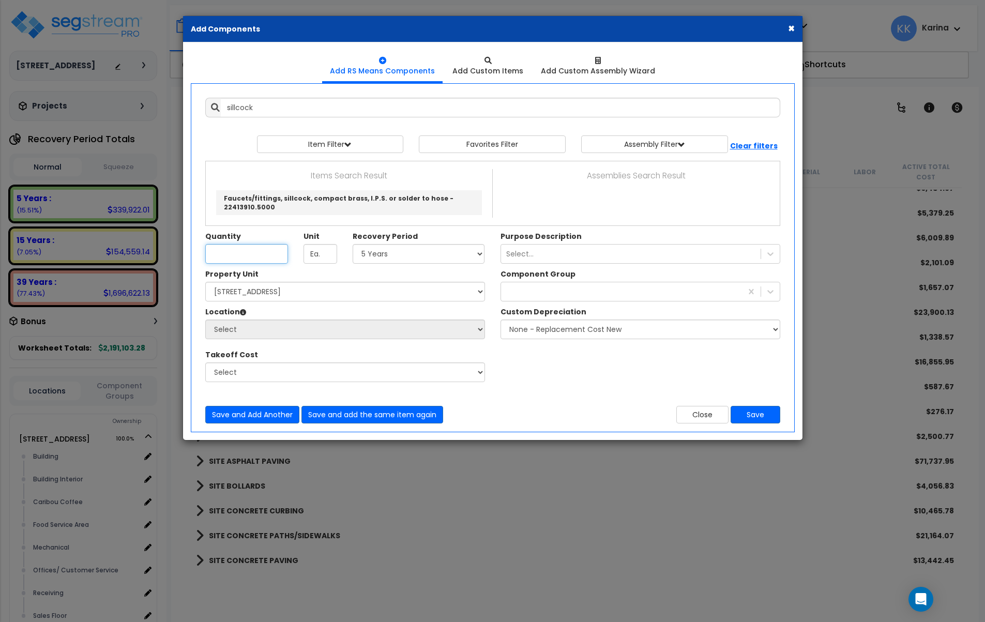
type input "Faucets/fittings, sillcock, compact brass, I.P.S. or solder to hose - 22413910.…"
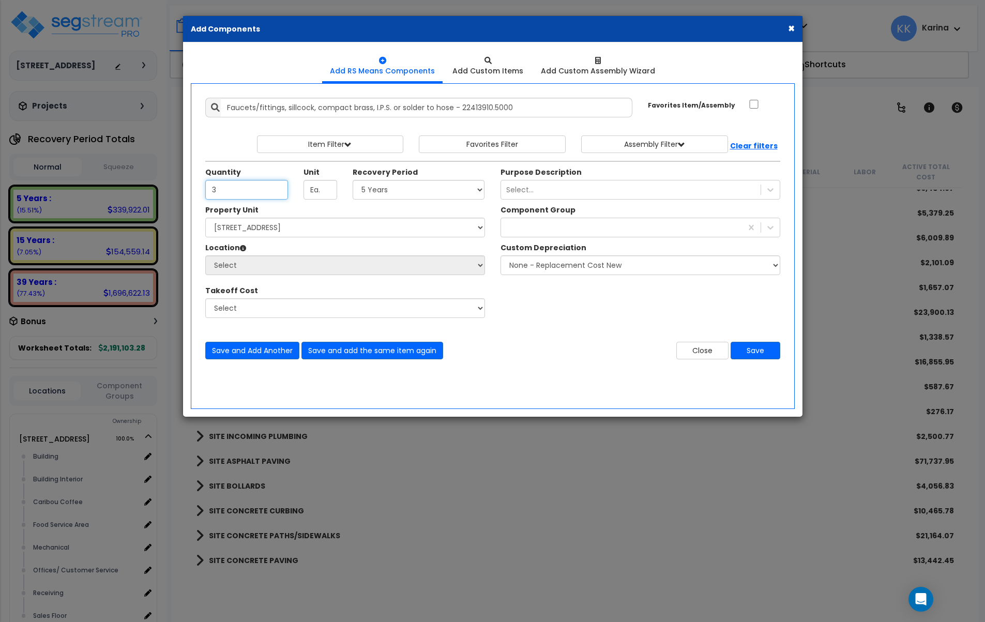
type input "3"
click at [353, 180] on select "Select 5 Years 7 Years 15 Years 20 Years 39 Years 27.5 Year" at bounding box center [419, 190] width 132 height 20
select select "39Y"
click option "39 Years" at bounding box center [0, 0] width 0 height 0
click at [205, 218] on select "Select 112 Chieftan St Site Improvements" at bounding box center [345, 228] width 280 height 20
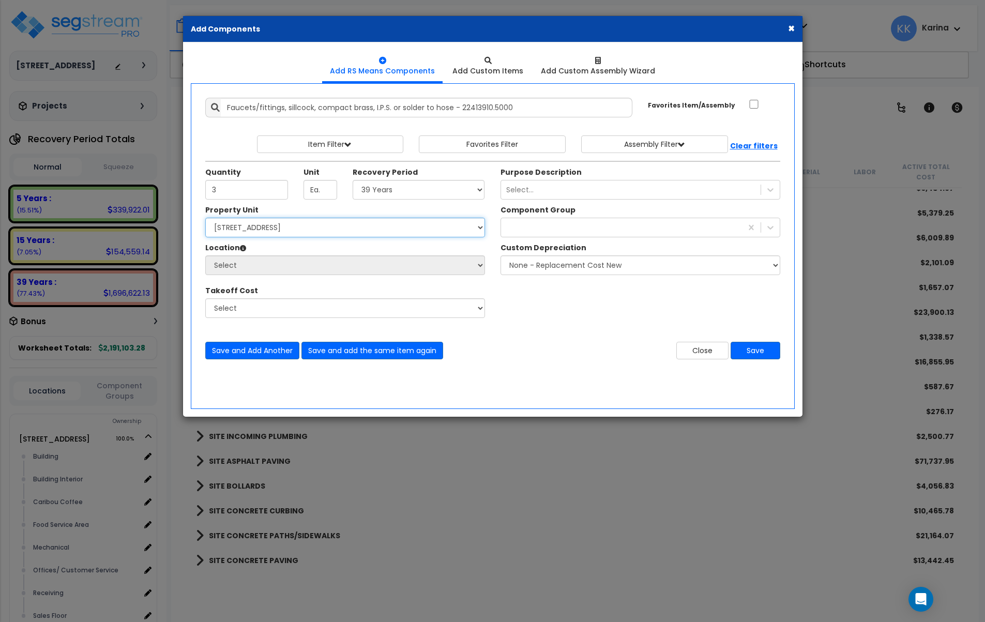
select select "163345"
click option "[STREET_ADDRESS]" at bounding box center [0, 0] width 0 height 0
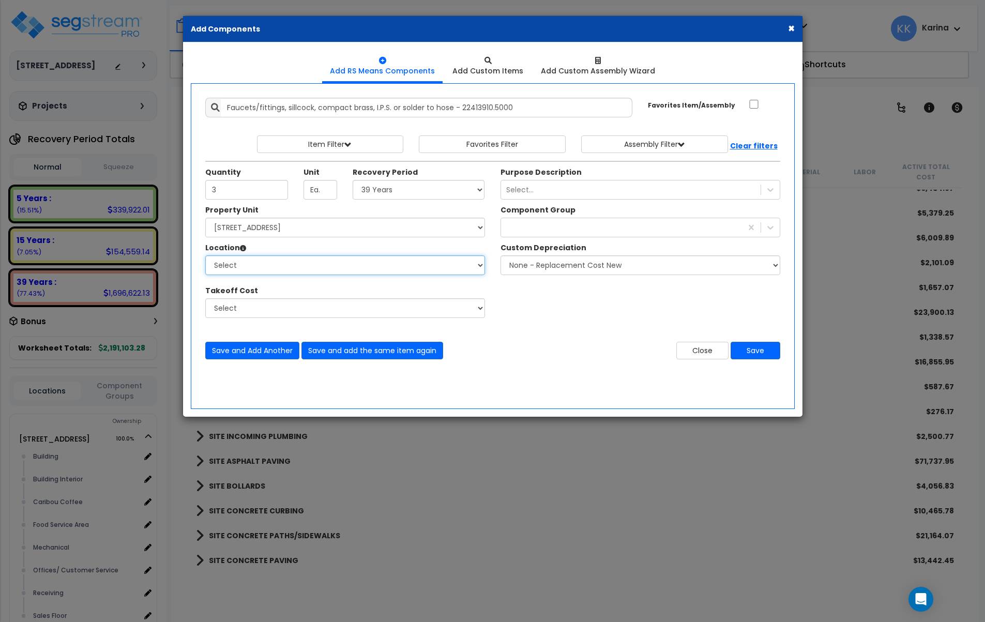
click at [205, 255] on select "Select Building Building Interior Caribou Coffee Food Service Area Mechanical O…" at bounding box center [345, 265] width 280 height 20
select select "6"
click option "Building" at bounding box center [0, 0] width 0 height 0
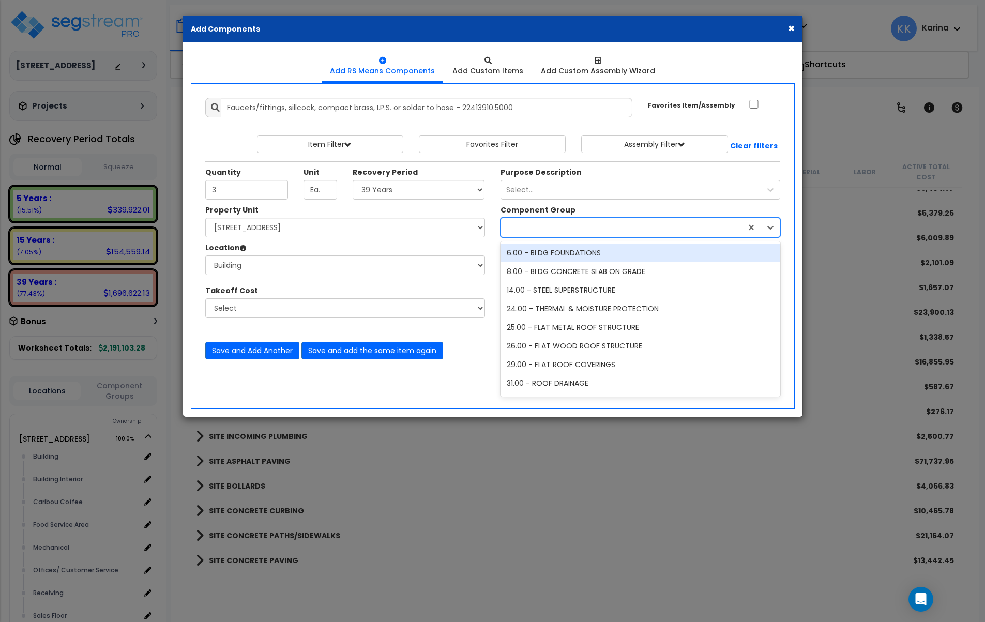
click at [558, 225] on div at bounding box center [621, 227] width 241 height 17
type input "plum"
click at [577, 255] on div "144.00 - GENERAL PLUMBING" at bounding box center [640, 253] width 280 height 19
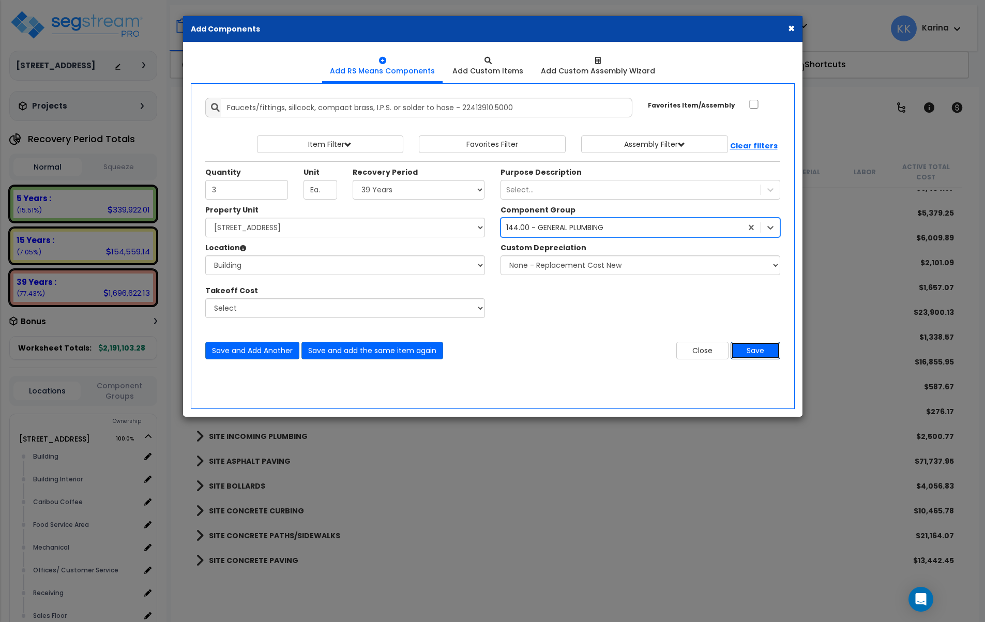
click at [753, 350] on button "Save" at bounding box center [756, 351] width 50 height 18
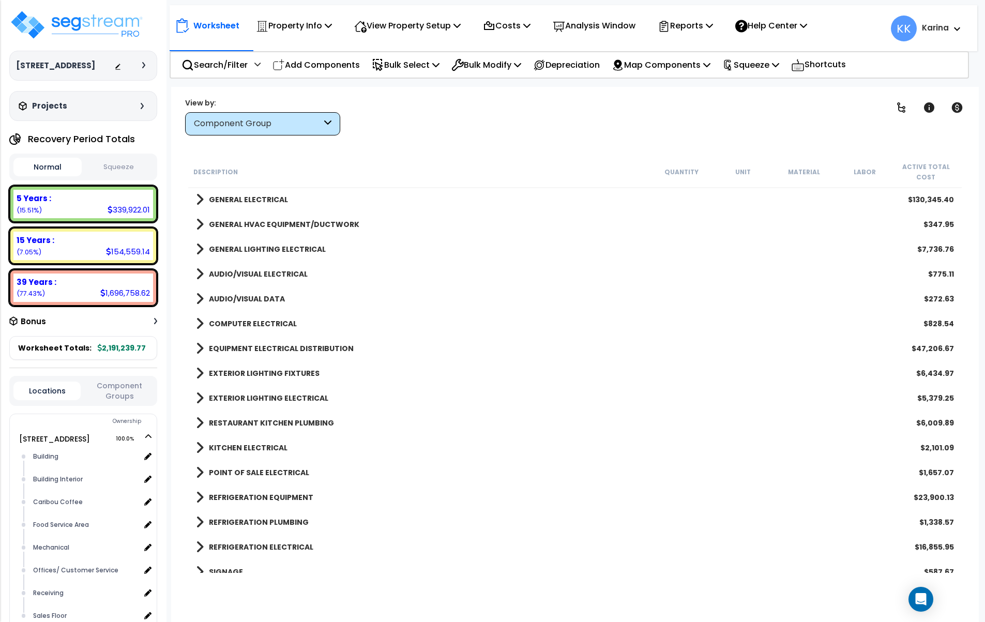
scroll to position [794, 0]
click at [199, 350] on span at bounding box center [200, 349] width 8 height 14
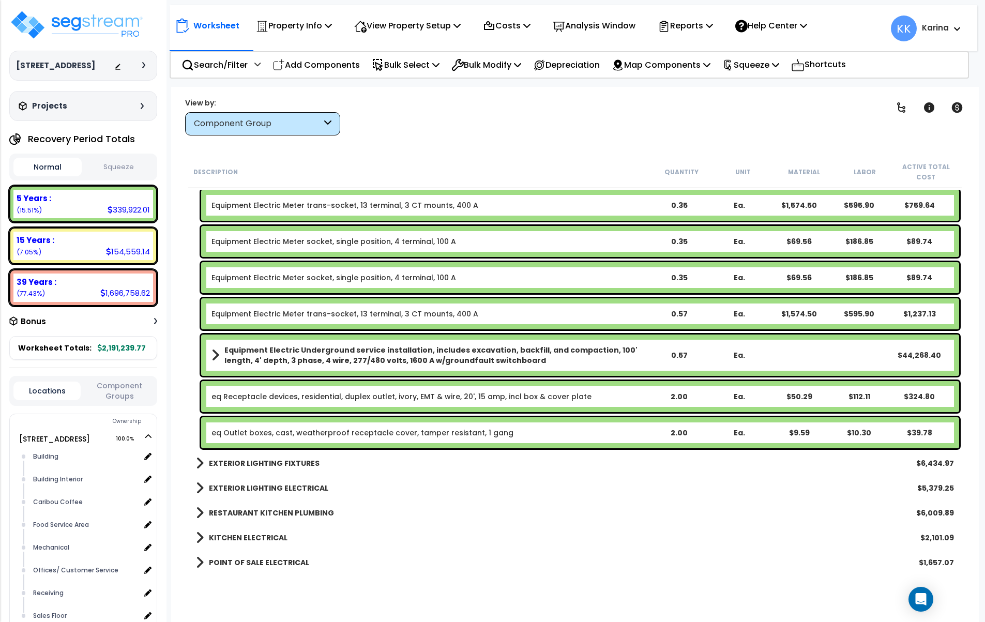
scroll to position [1104, 0]
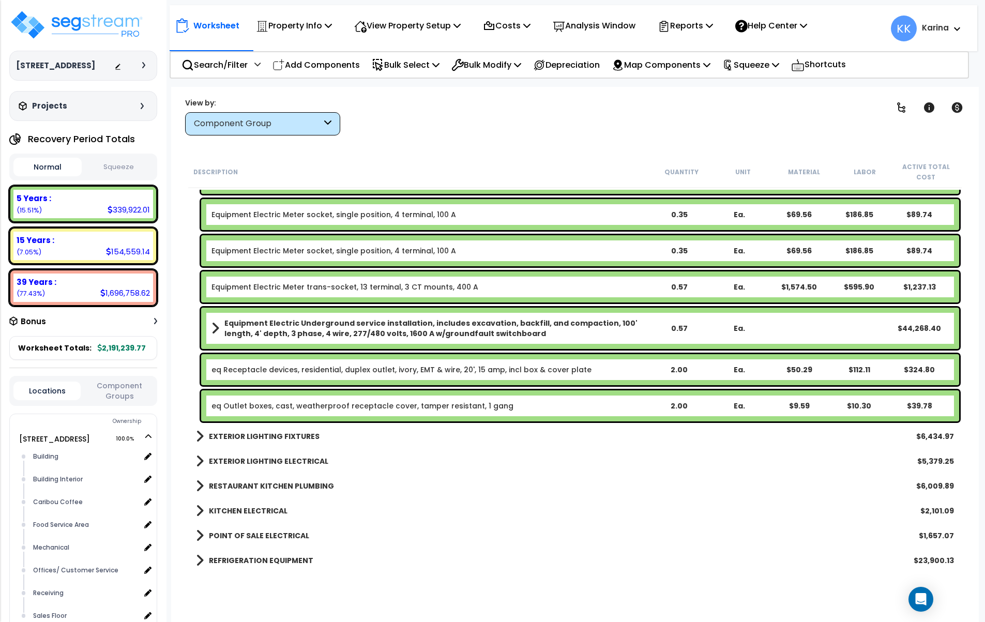
click at [265, 371] on link "eq Receptacle devices, residential, duplex outlet, ivory, EMT & wire, 20', 15 a…" at bounding box center [401, 369] width 380 height 10
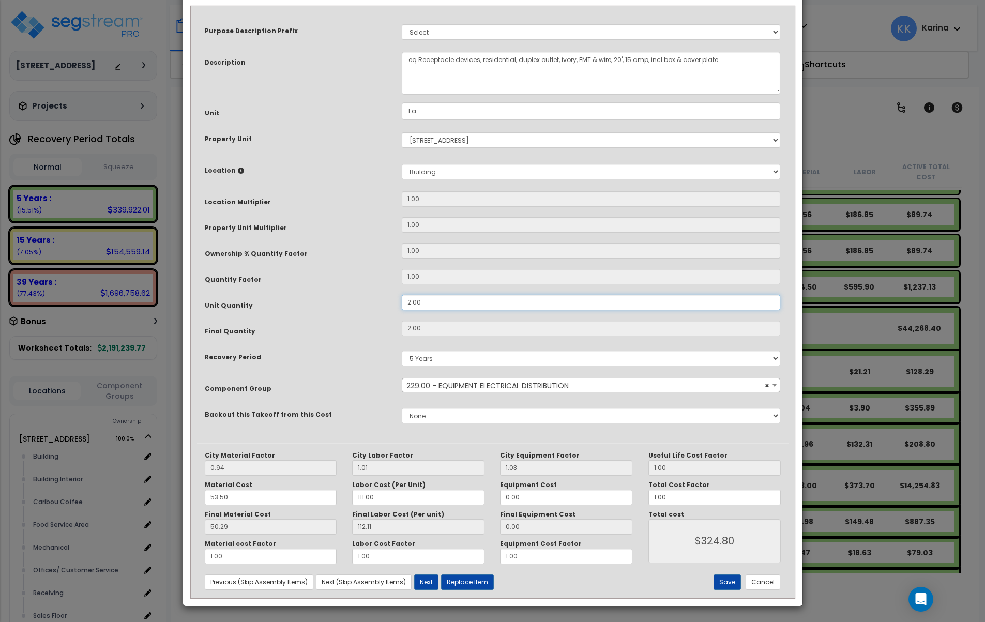
drag, startPoint x: 426, startPoint y: 343, endPoint x: 387, endPoint y: 348, distance: 39.1
click at [387, 313] on div "Unit Quantity 2.00" at bounding box center [492, 304] width 591 height 18
type input "2.005"
drag, startPoint x: 426, startPoint y: 346, endPoint x: 382, endPoint y: 345, distance: 44.5
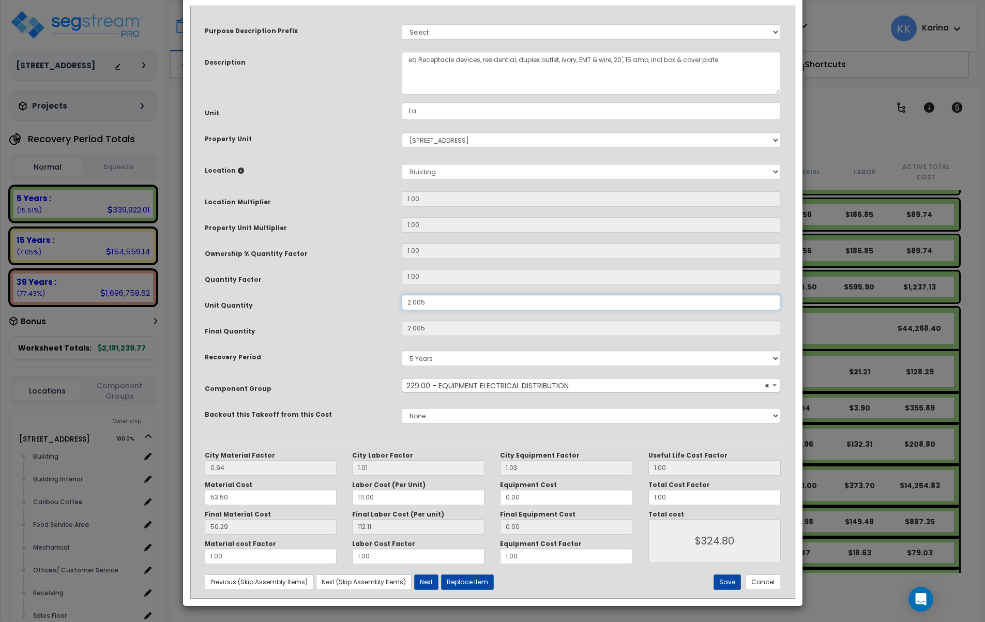
click at [402, 310] on input "2.005" at bounding box center [591, 303] width 379 height 16
type input "5"
type input "$812.00"
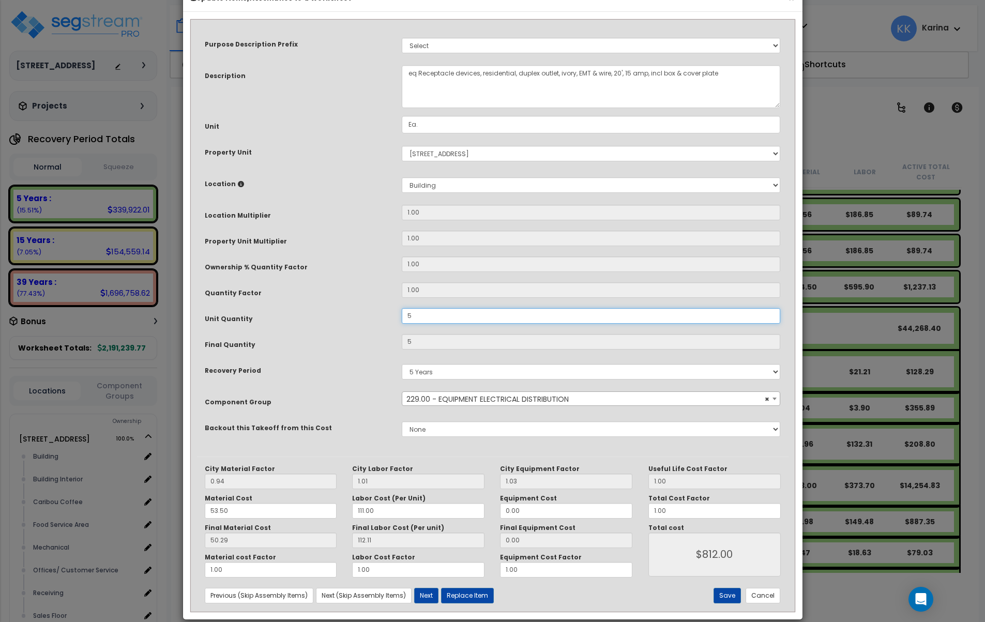
scroll to position [43, 0]
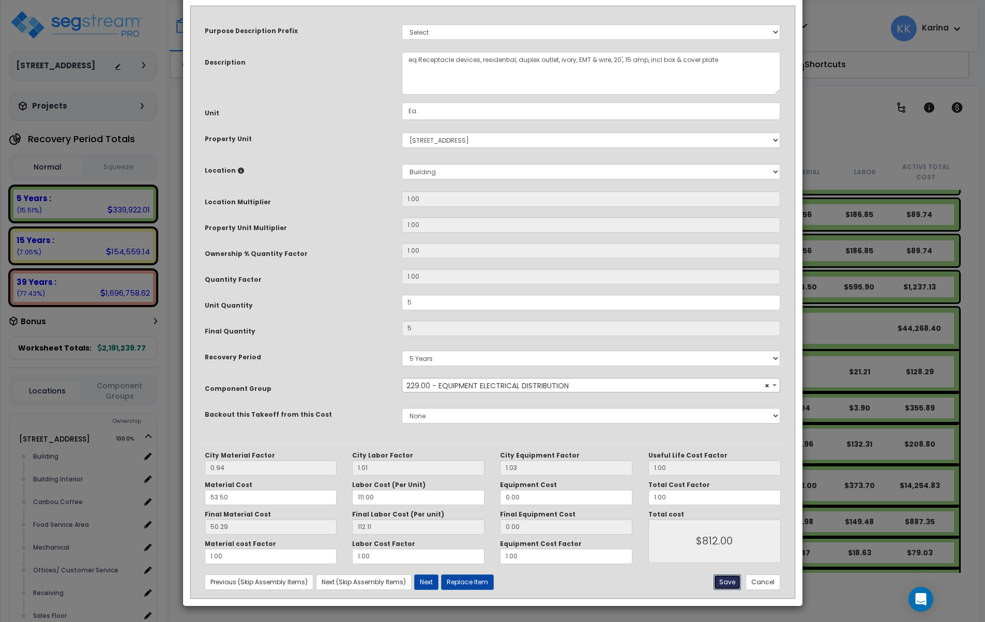
click at [724, 583] on button "Save" at bounding box center [726, 582] width 27 height 16
type input "5.00"
type input "812.00"
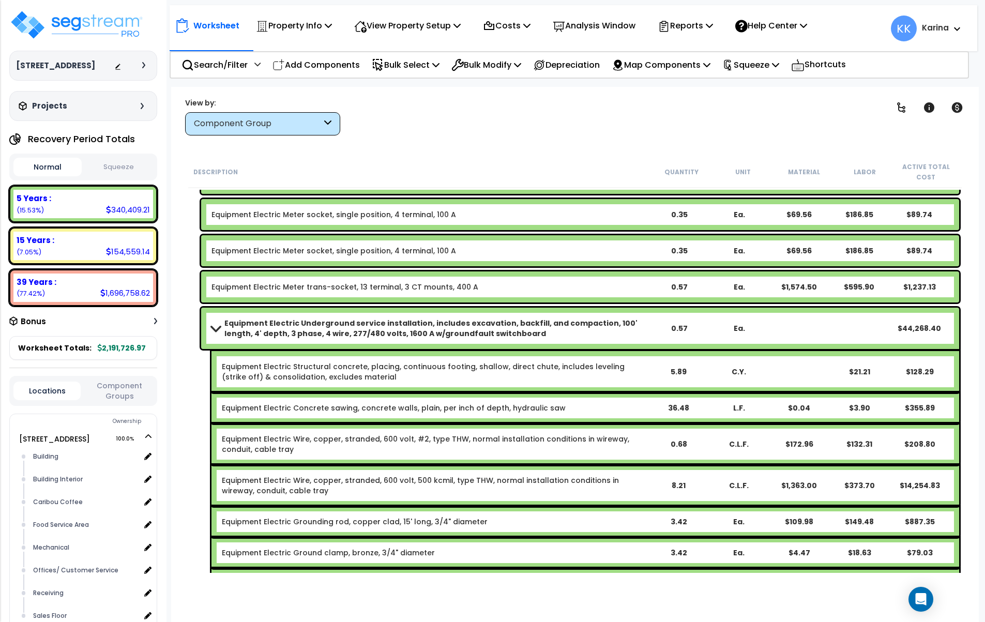
click at [212, 324] on link "Equipment Electric Underground service installation, includes excavation, backf…" at bounding box center [429, 328] width 437 height 21
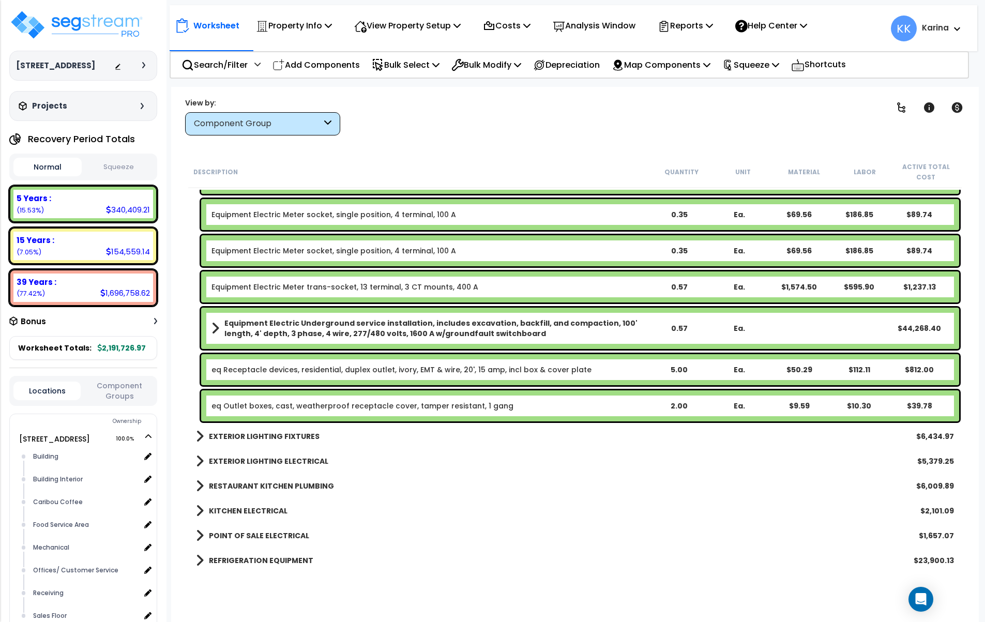
click at [253, 407] on link "eq Outlet boxes, cast, weatherproof receptacle cover, tamper resistant, 1 gang" at bounding box center [362, 406] width 302 height 10
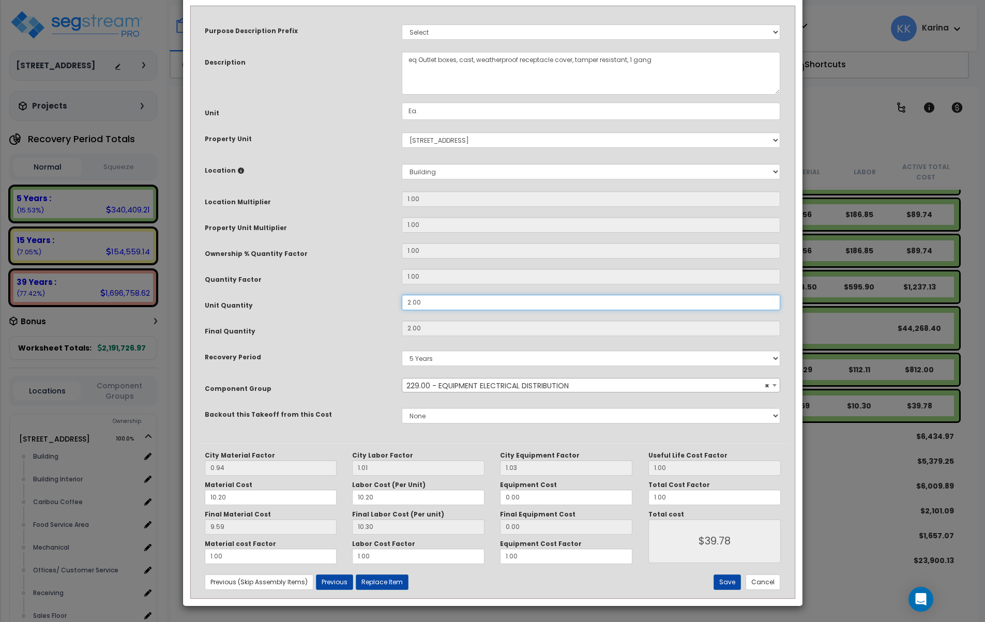
drag, startPoint x: 397, startPoint y: 343, endPoint x: 386, endPoint y: 342, distance: 10.9
click at [387, 313] on div "Unit Quantity 2.00" at bounding box center [492, 304] width 591 height 18
drag, startPoint x: 423, startPoint y: 341, endPoint x: 394, endPoint y: 342, distance: 29.0
click at [402, 310] on input "2.00" at bounding box center [591, 303] width 379 height 16
type input "5"
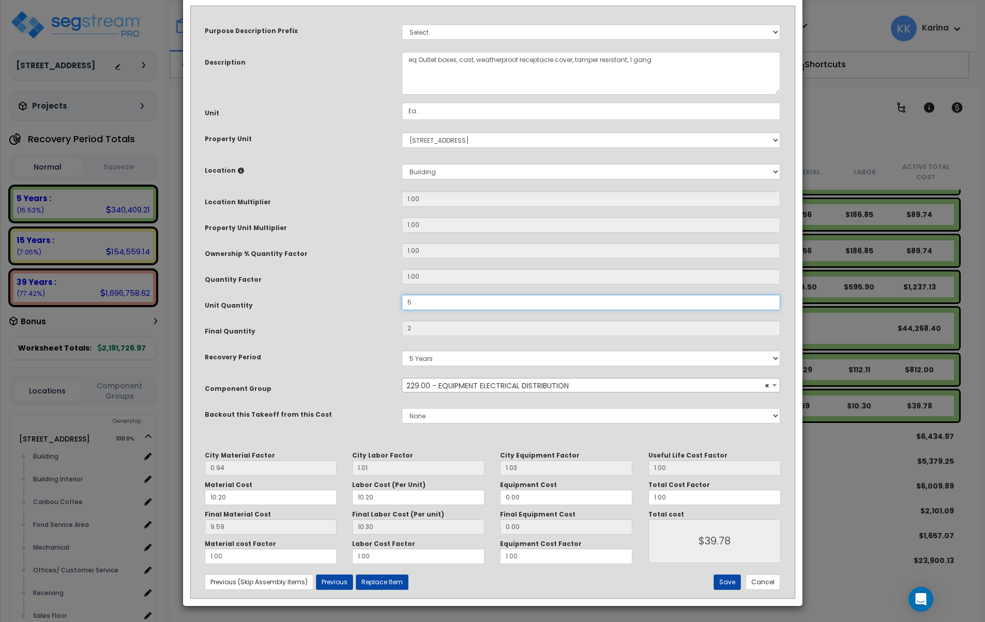
type input "5"
type input "$99.45"
click at [721, 583] on button "Save" at bounding box center [726, 582] width 27 height 16
type input "5.00"
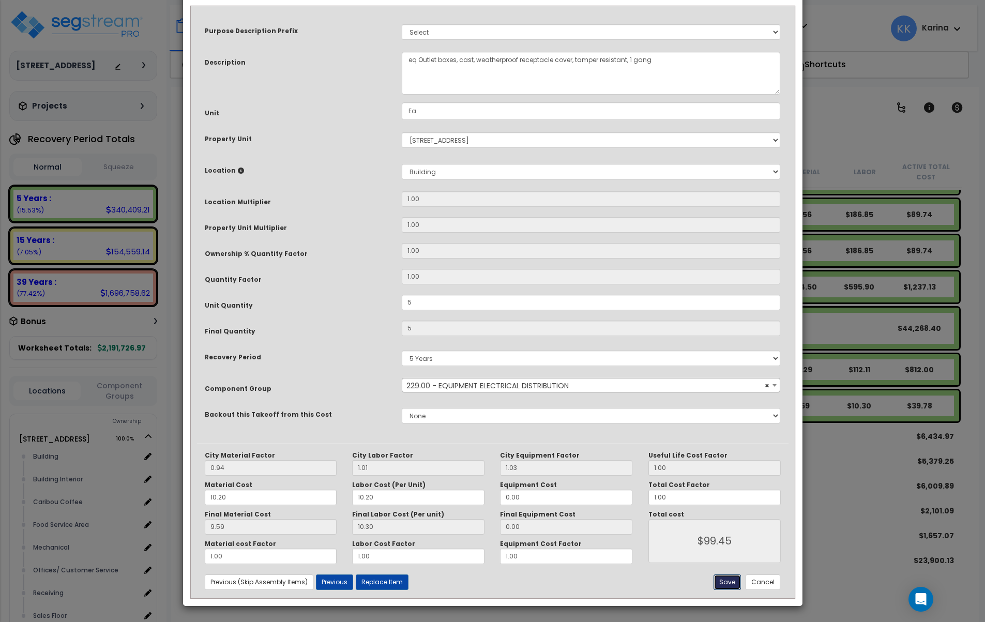
type input "99.45"
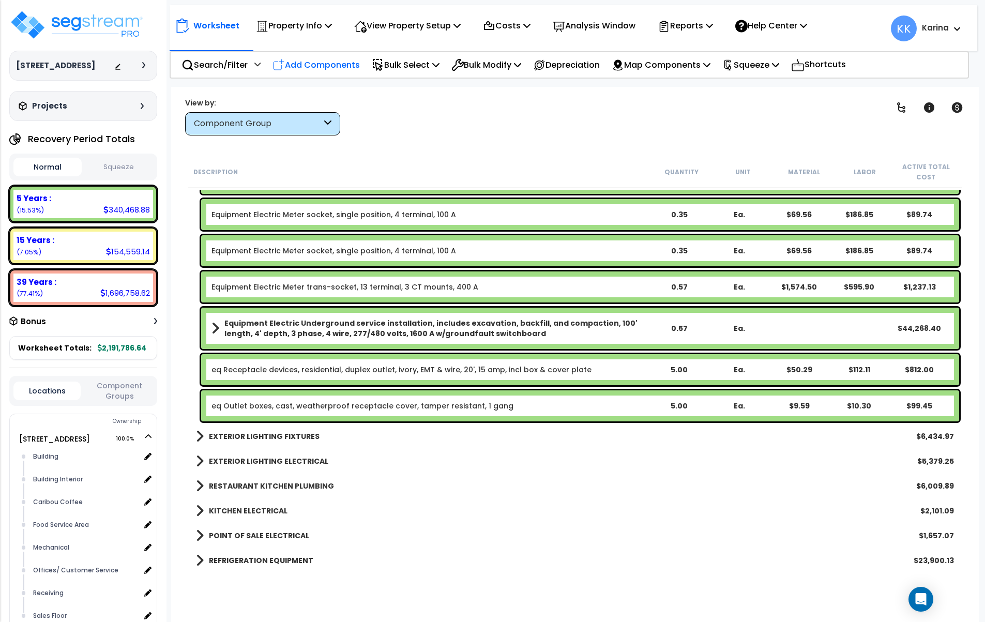
click at [317, 67] on p "Add Components" at bounding box center [315, 65] width 87 height 14
select select
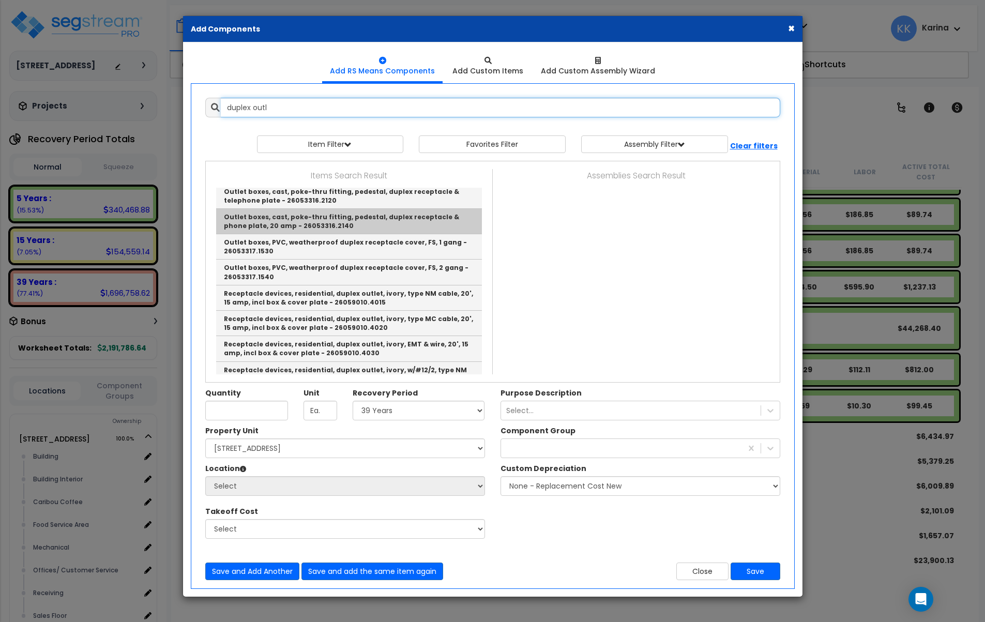
scroll to position [248, 0]
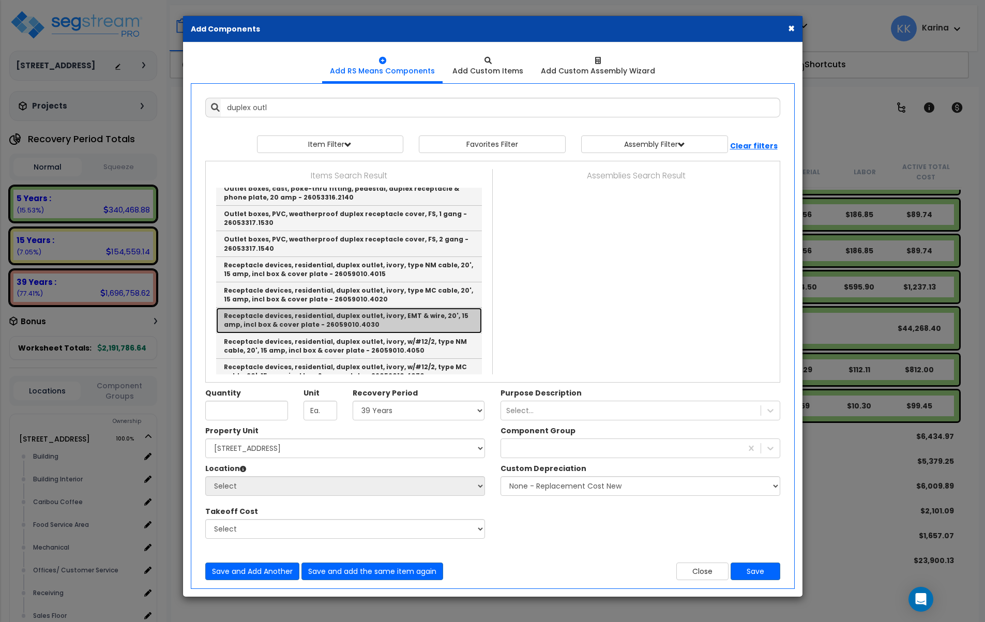
click at [293, 320] on link "Receptacle devices, residential, duplex outlet, ivory, EMT & wire, 20', 15 amp,…" at bounding box center [349, 320] width 266 height 25
type input "Receptacle devices, residential, duplex outlet, ivory, EMT & wire, 20', 15 amp,…"
checkbox input "true"
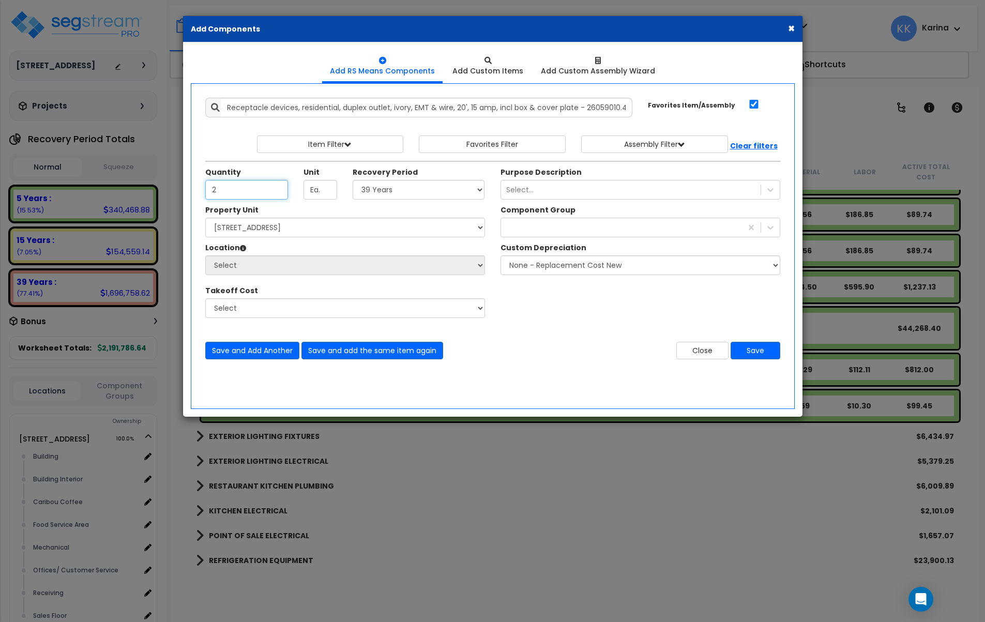
type input "2"
click at [353, 180] on select "Select 5 Years 7 Years 15 Years 20 Years 39 Years 27.5 Year" at bounding box center [419, 190] width 132 height 20
select select "39Y"
click option "39 Years" at bounding box center [0, 0] width 0 height 0
click at [205, 218] on select "Select 112 Chieftan St Site Improvements" at bounding box center [345, 228] width 280 height 20
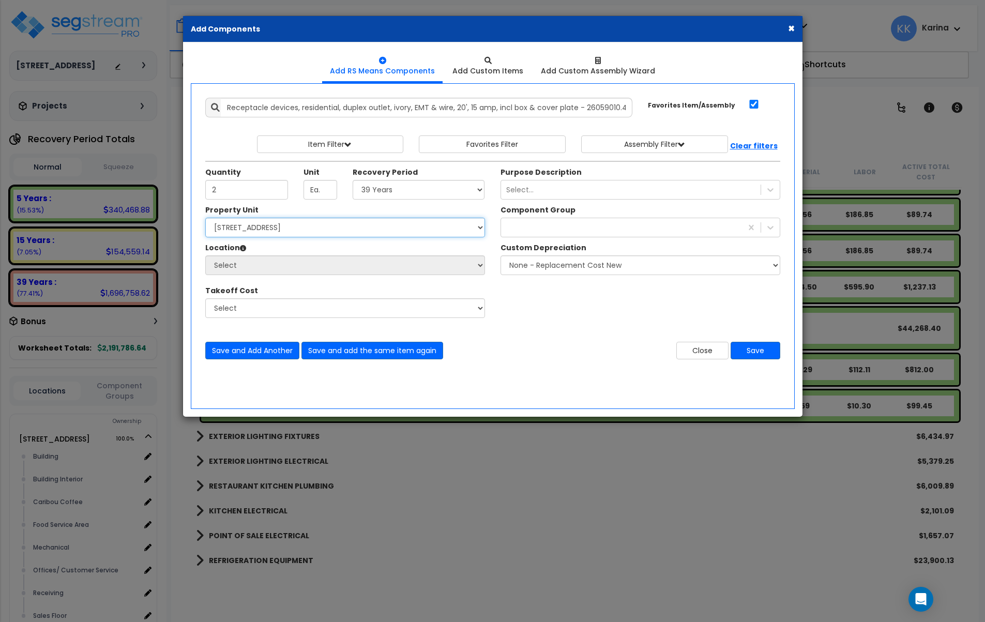
select select "163345"
click option "[STREET_ADDRESS]" at bounding box center [0, 0] width 0 height 0
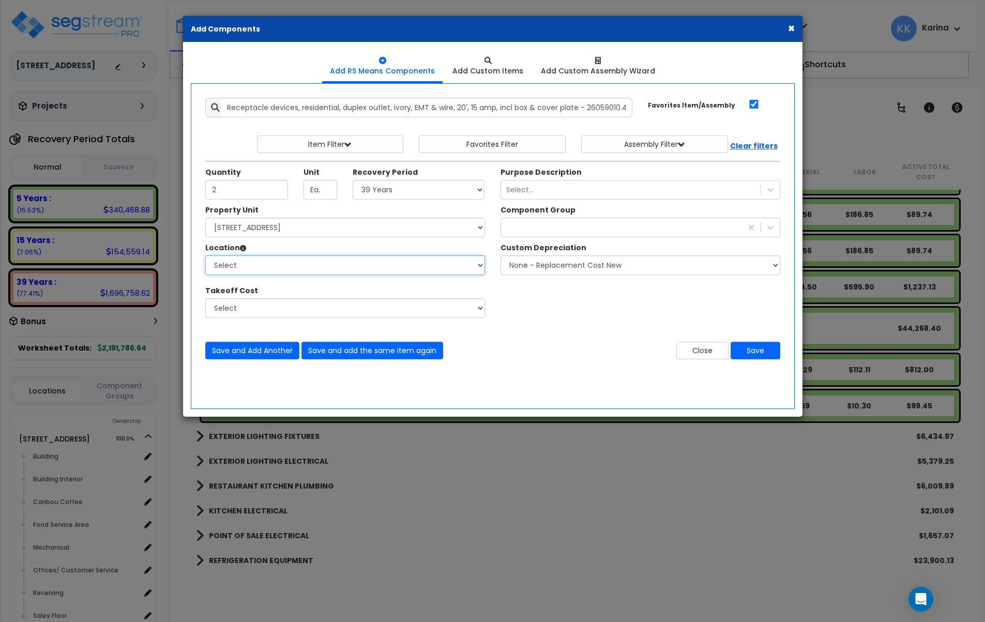
click at [205, 255] on select "Select Building Building Interior Caribou Coffee Food Service Area Mechanical O…" at bounding box center [345, 265] width 280 height 20
select select "6"
click option "Building" at bounding box center [0, 0] width 0 height 0
click at [555, 232] on div at bounding box center [621, 227] width 241 height 17
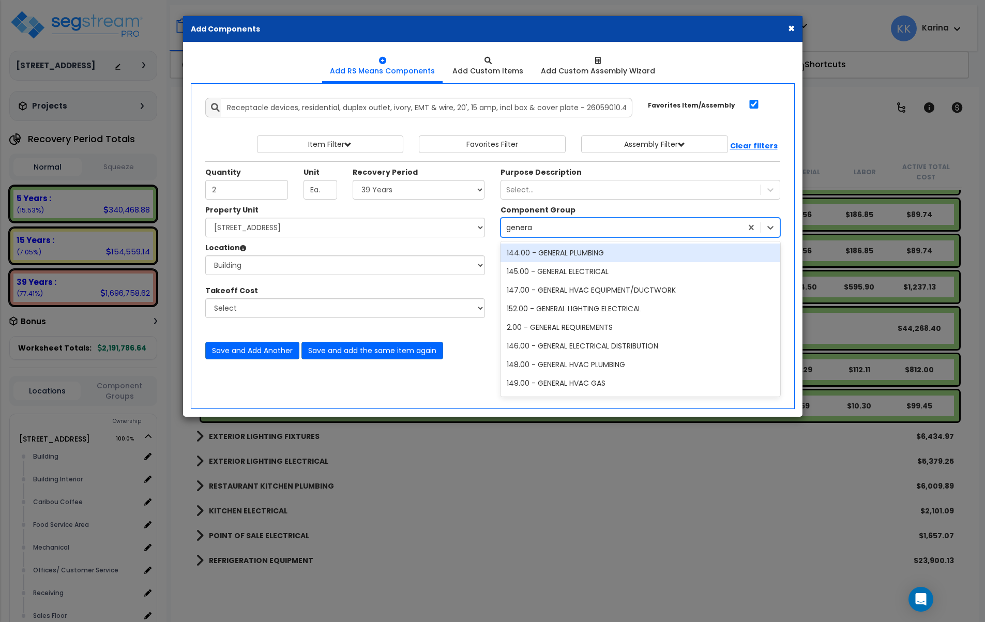
type input "general"
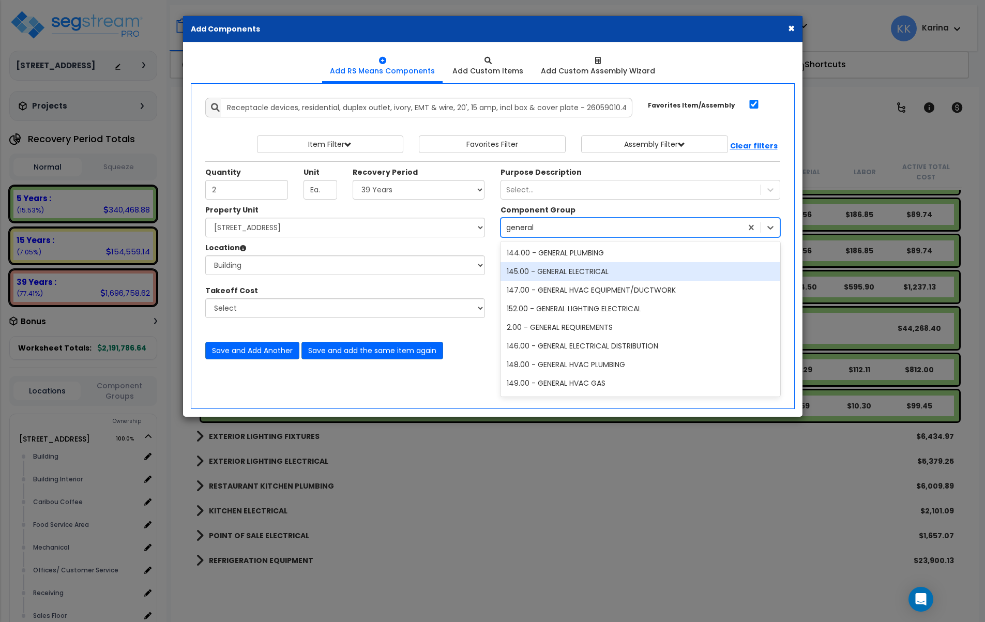
click at [554, 275] on div "145.00 - GENERAL ELECTRICAL" at bounding box center [640, 271] width 280 height 19
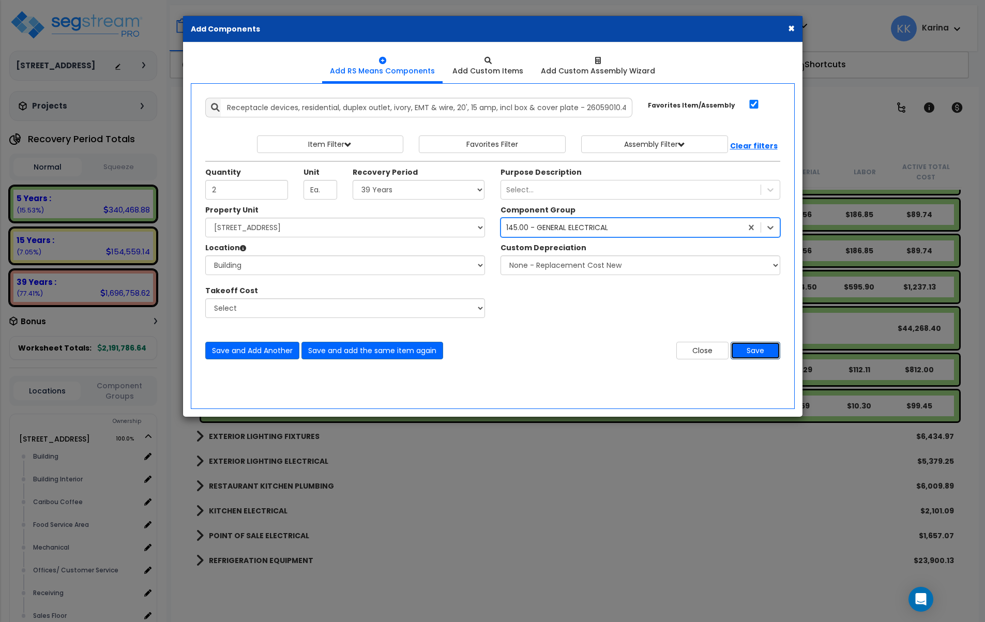
click at [748, 347] on button "Save" at bounding box center [756, 351] width 50 height 18
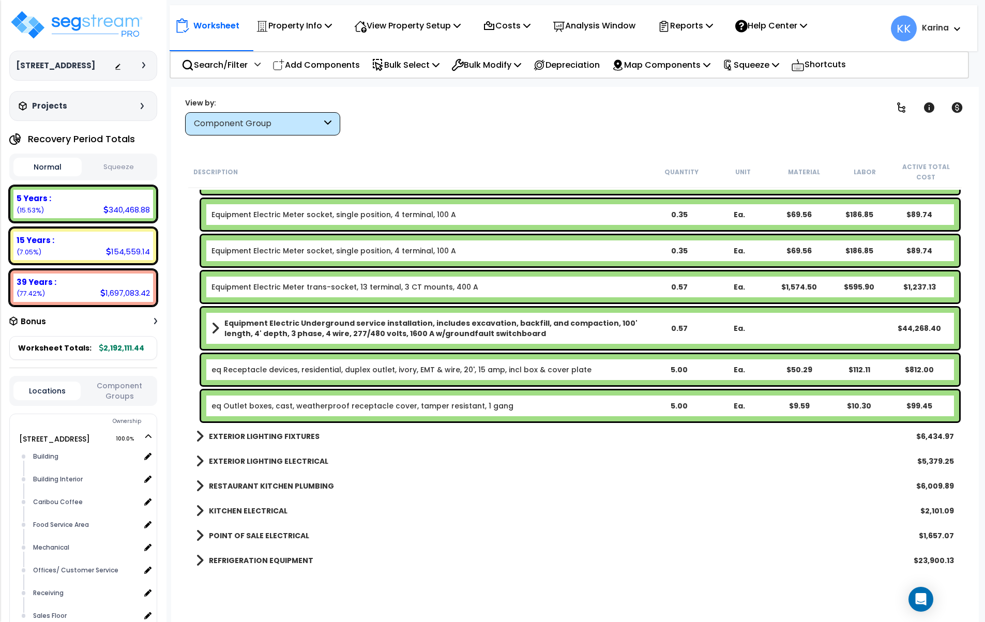
scroll to position [856, 0]
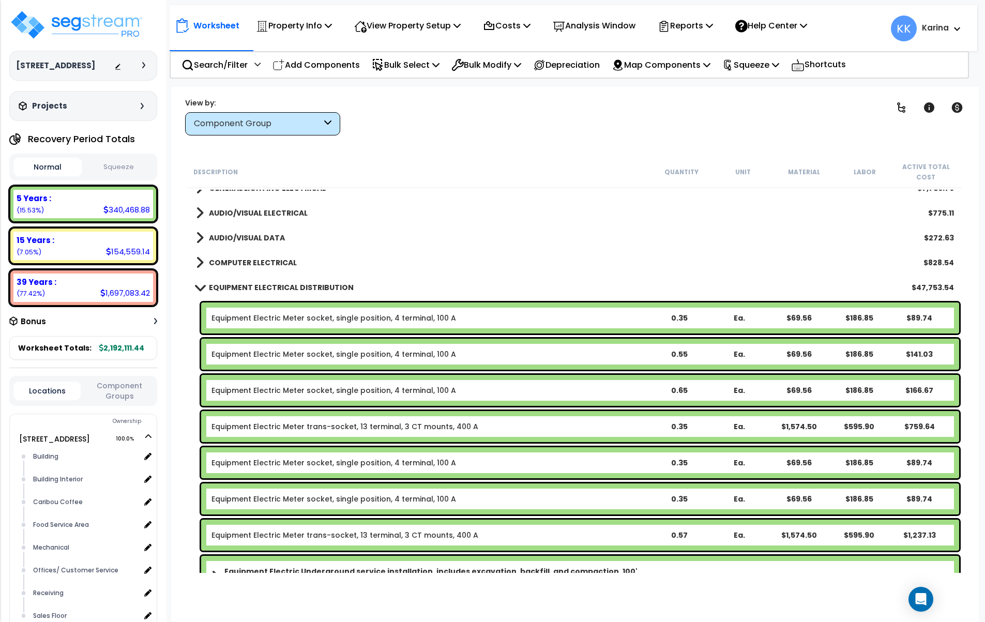
click at [199, 286] on span at bounding box center [199, 287] width 14 height 8
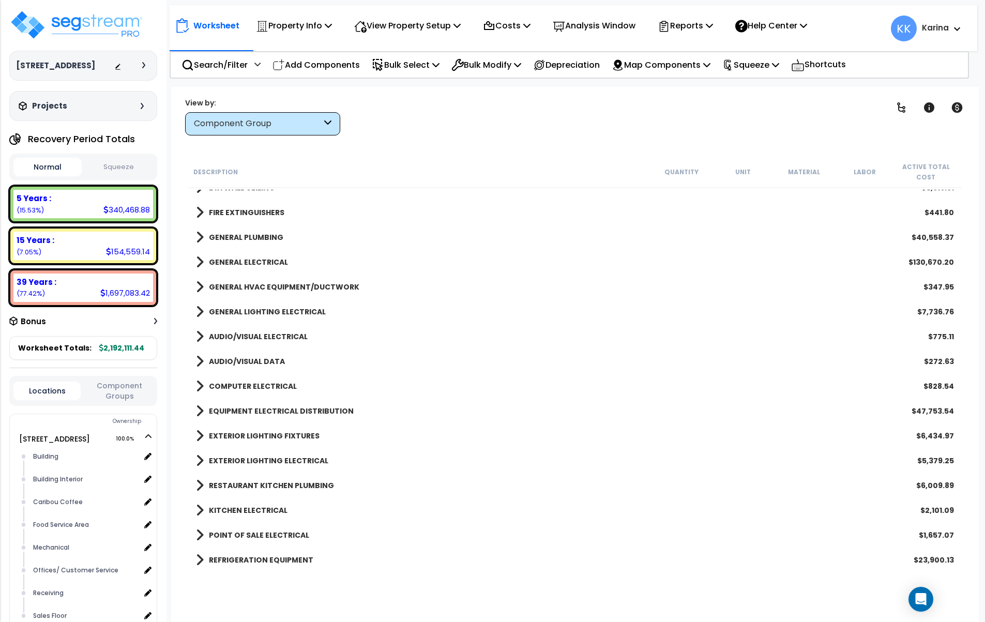
scroll to position [732, 0]
click at [202, 261] on span at bounding box center [200, 262] width 8 height 14
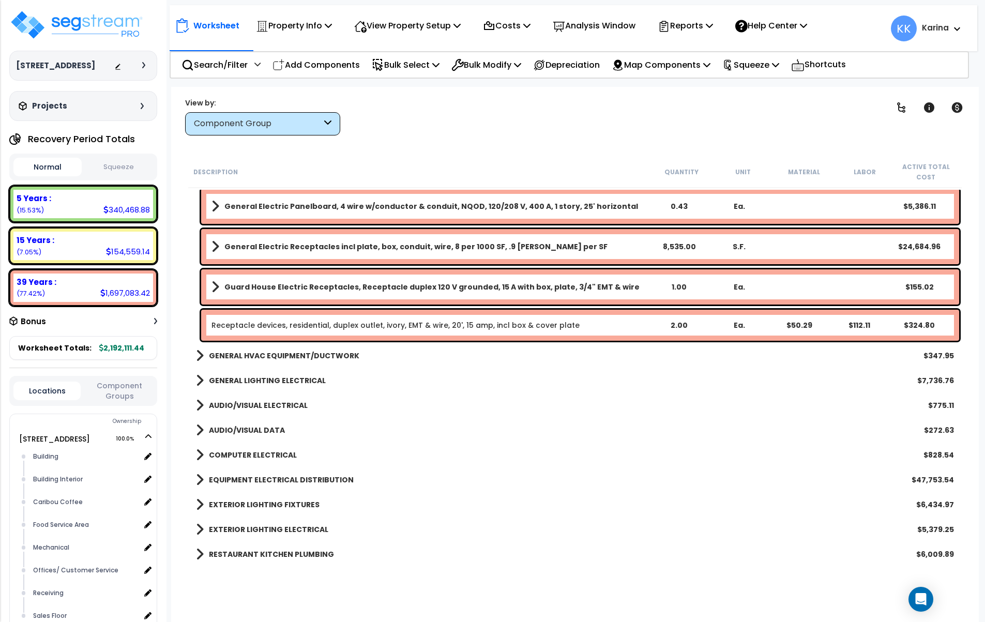
scroll to position [2035, 0]
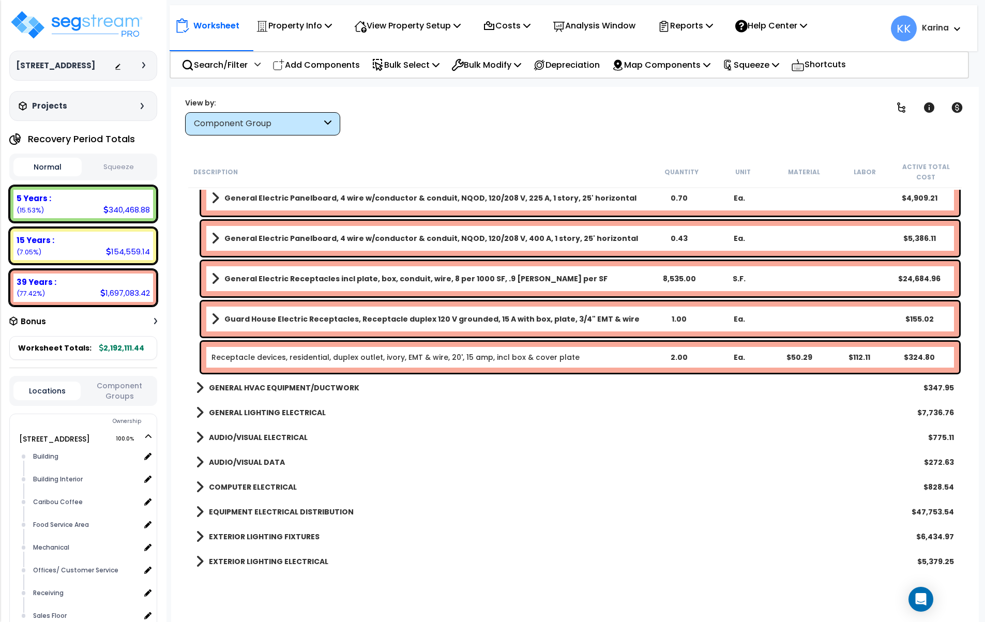
click at [282, 352] on div "Receptacle devices, residential, duplex outlet, ivory, EMT & wire, 20', 15 amp,…" at bounding box center [580, 357] width 758 height 31
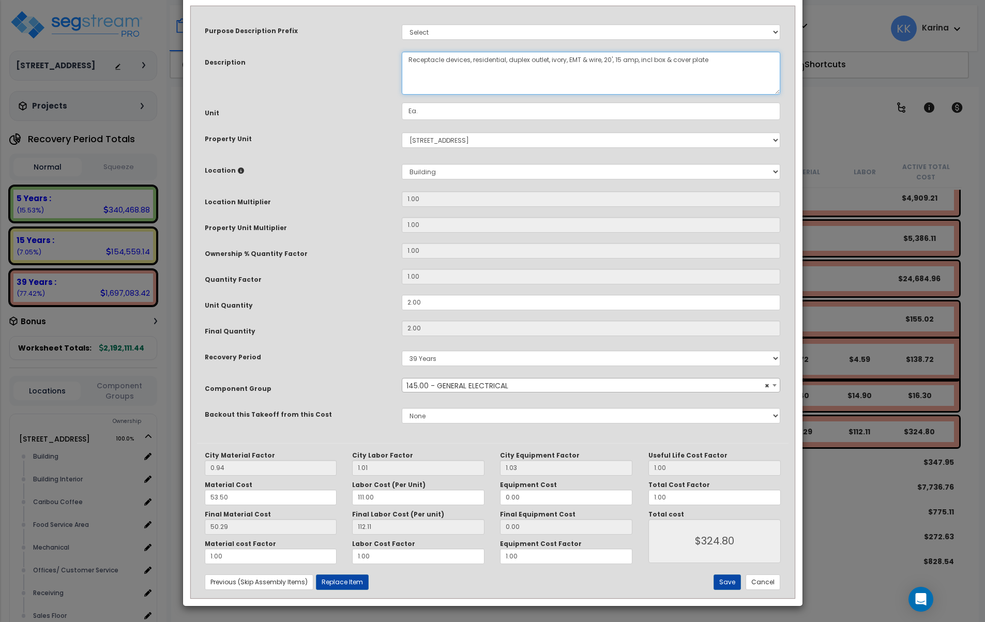
click at [406, 95] on textarea "Receptacle devices, residential, duplex outlet, ivory, EMT & wire, 20', 15 amp,…" at bounding box center [591, 73] width 379 height 43
type textarea "dm Receptacle devices, residential, duplex outlet, ivory, EMT & wire, 20', 15 a…"
click at [730, 583] on button "Save" at bounding box center [726, 582] width 27 height 16
type input "324.80"
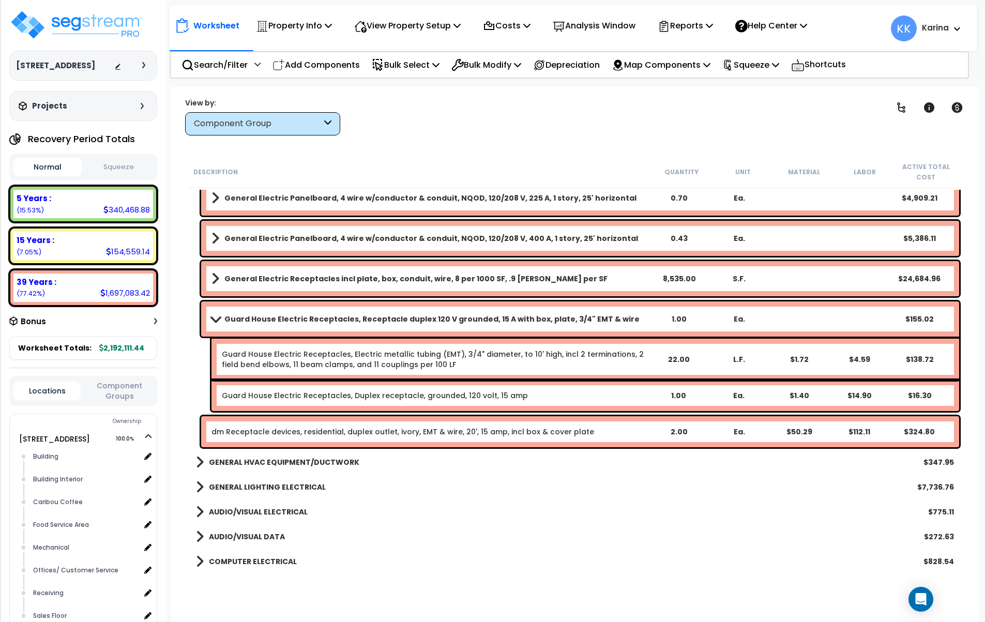
click at [261, 314] on b "Guard House Electric Receptacles, Receptacle duplex 120 V grounded, 15 A with b…" at bounding box center [431, 319] width 415 height 10
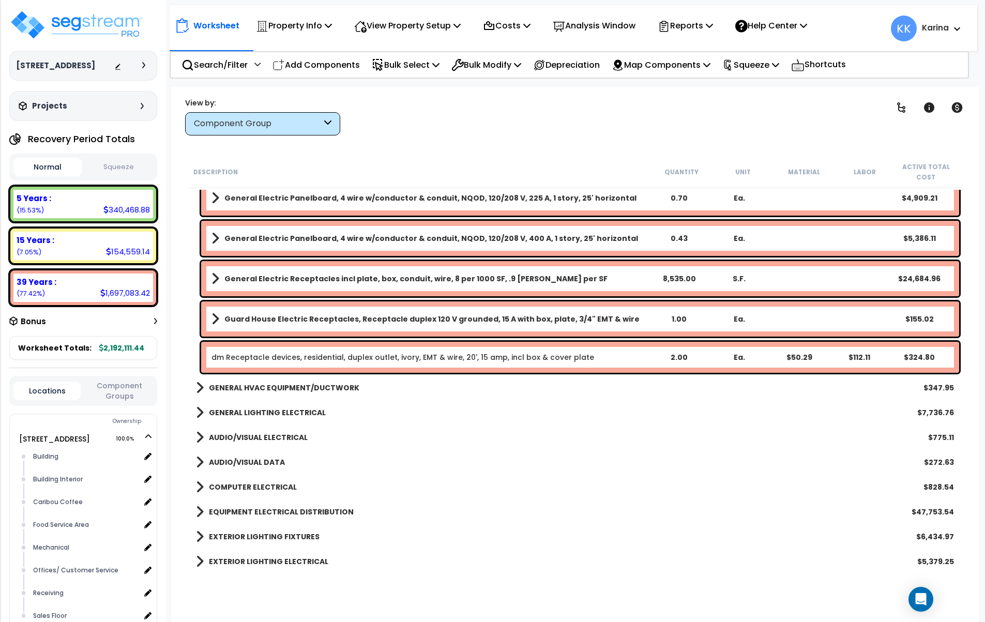
click at [262, 314] on b "Guard House Electric Receptacles, Receptacle duplex 120 V grounded, 15 A with b…" at bounding box center [431, 319] width 415 height 10
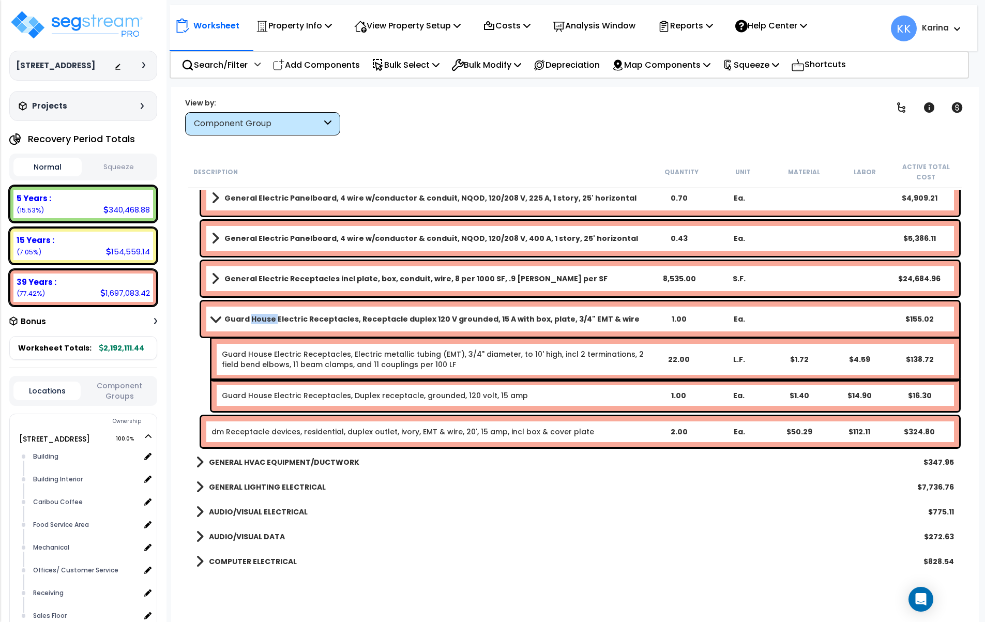
click at [262, 314] on b "Guard House Electric Receptacles, Receptacle duplex 120 V grounded, 15 A with b…" at bounding box center [431, 319] width 415 height 10
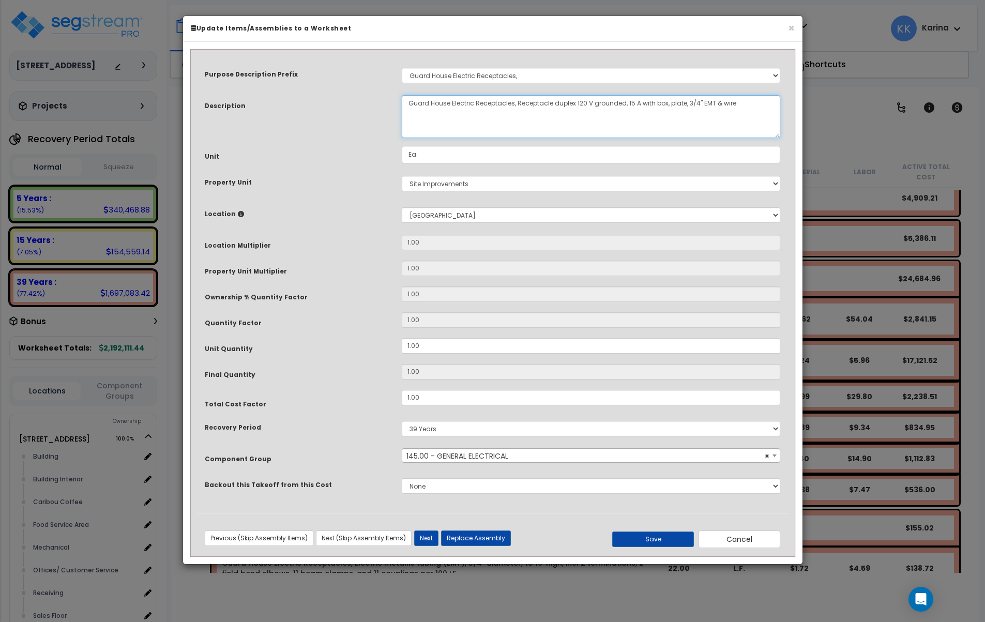
drag, startPoint x: 448, startPoint y: 101, endPoint x: 408, endPoint y: 102, distance: 40.3
click at [408, 102] on textarea "Guard House Electric Receptacles, Receptacle duplex 120 V grounded, 15 A with b…" at bounding box center [591, 116] width 379 height 43
type textarea "Fundraising booth Electric Receptacles, Receptacle duplex 120 V grounded, 15 A …"
click at [656, 537] on button "Save" at bounding box center [653, 539] width 82 height 16
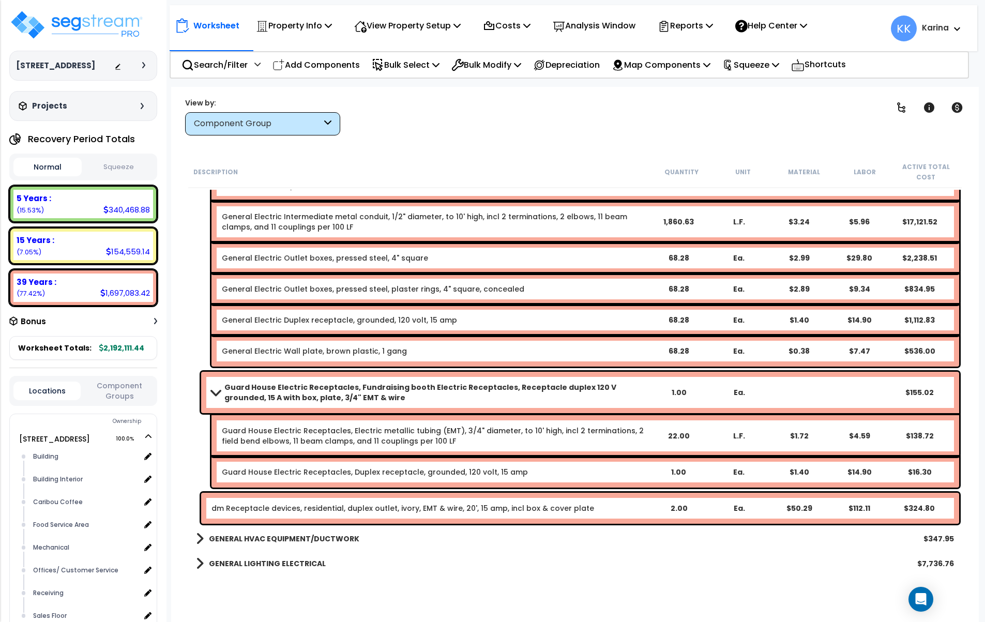
scroll to position [2221, 0]
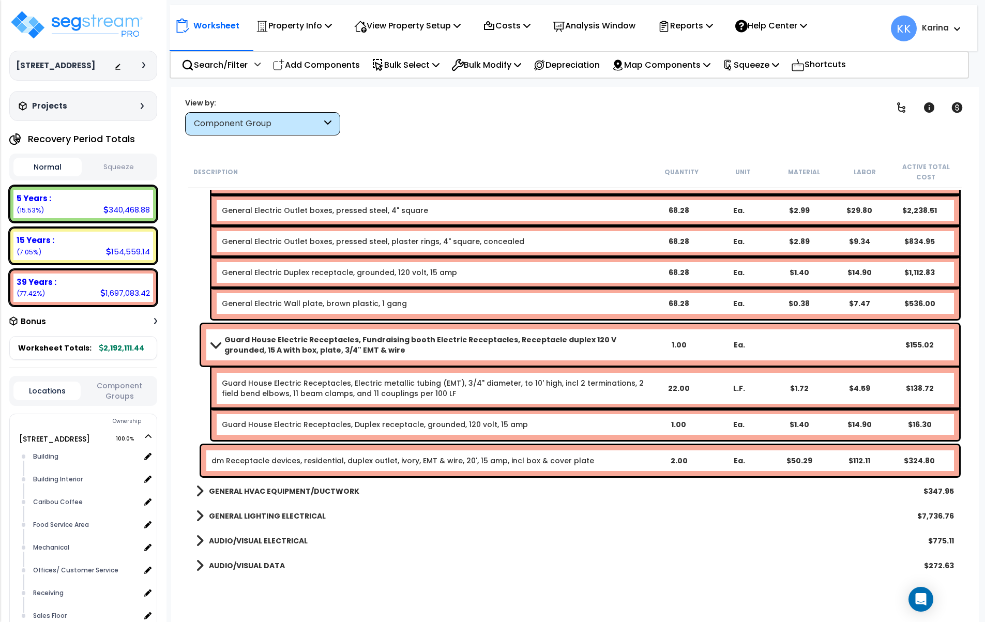
click at [248, 343] on b "Guard House Electric Receptacles, Fundraising booth Electric Receptacles, Recep…" at bounding box center [436, 345] width 424 height 21
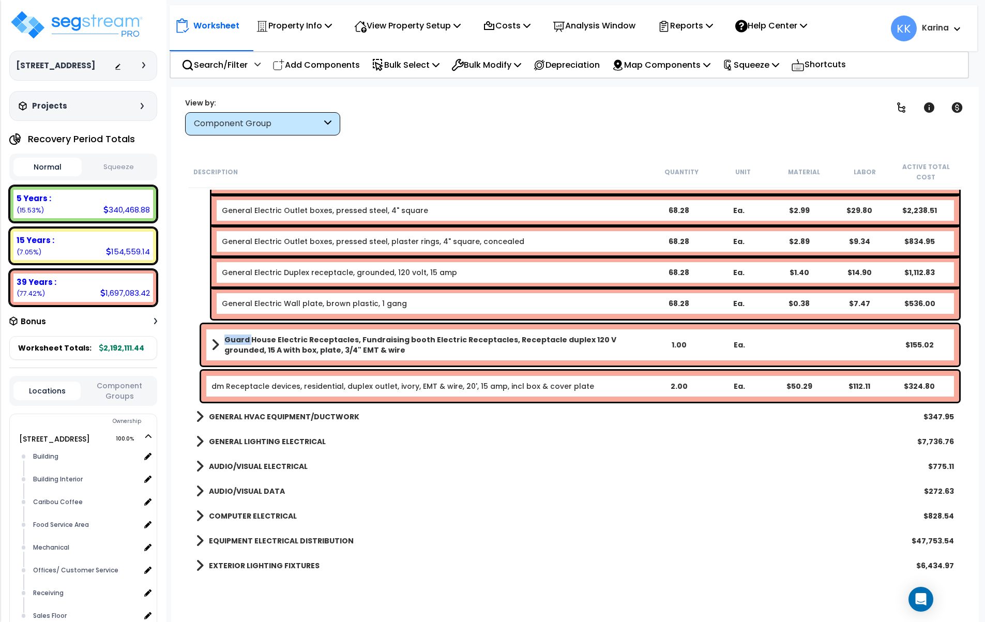
click at [248, 343] on b "Guard House Electric Receptacles, Fundraising booth Electric Receptacles, Recep…" at bounding box center [436, 345] width 424 height 21
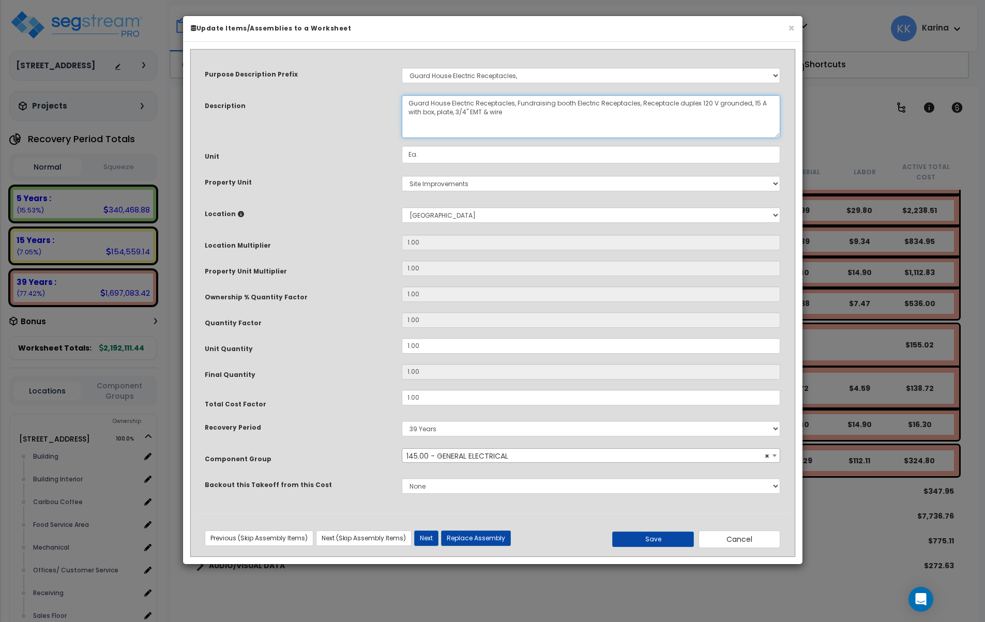
click at [408, 104] on textarea "Guard House Electric Receptacles, Fundraising booth Electric Receptacles, Recep…" at bounding box center [591, 116] width 379 height 43
type textarea "Fundraising/Guard House Electric Receptacles, Fundraising booth Electric Recept…"
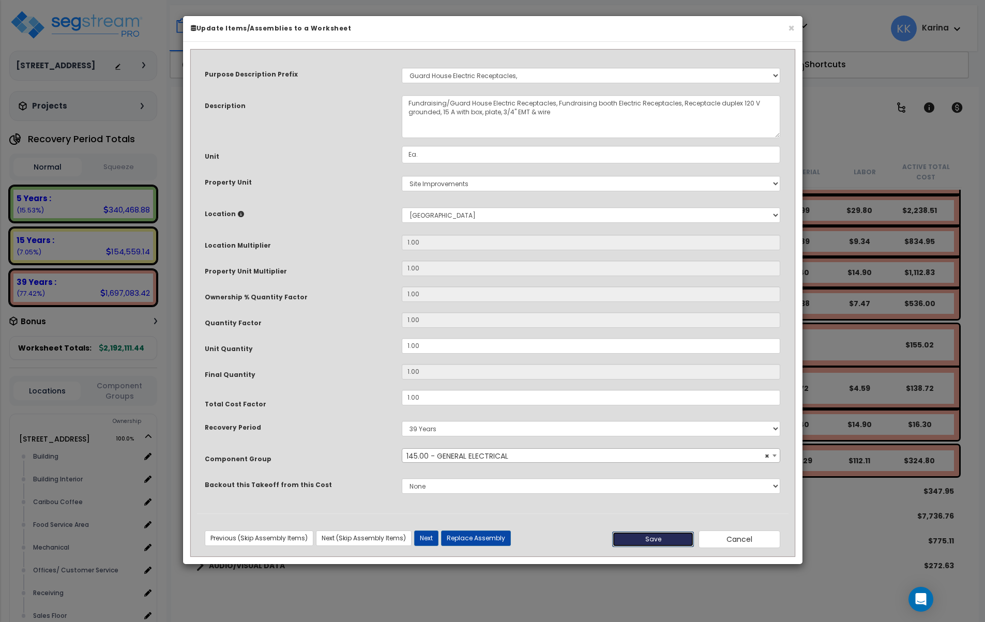
click at [651, 536] on button "Save" at bounding box center [653, 539] width 82 height 16
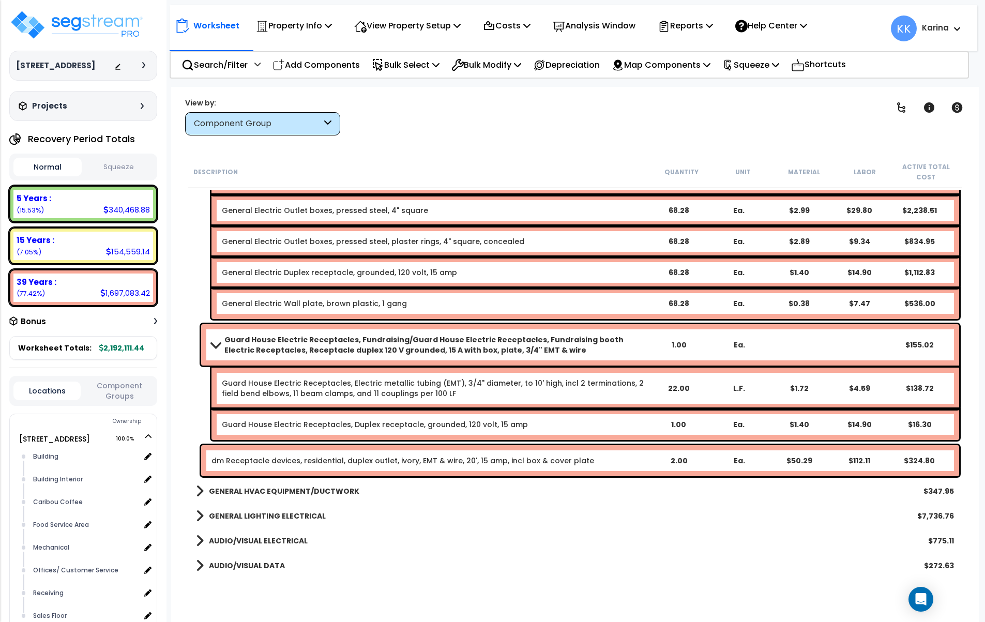
click at [213, 345] on span at bounding box center [215, 345] width 14 height 8
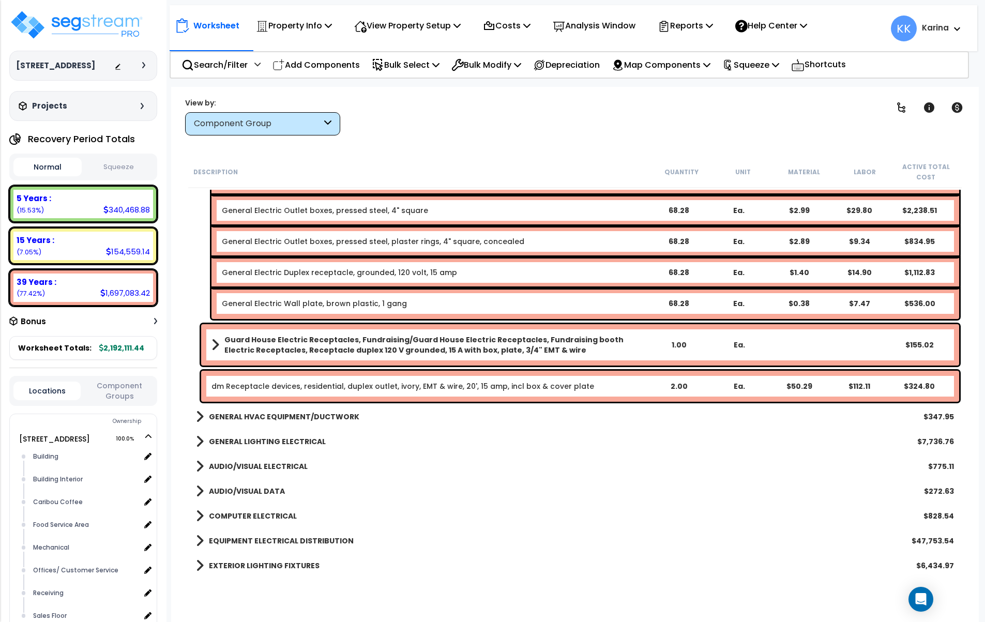
click at [213, 345] on span at bounding box center [215, 345] width 8 height 14
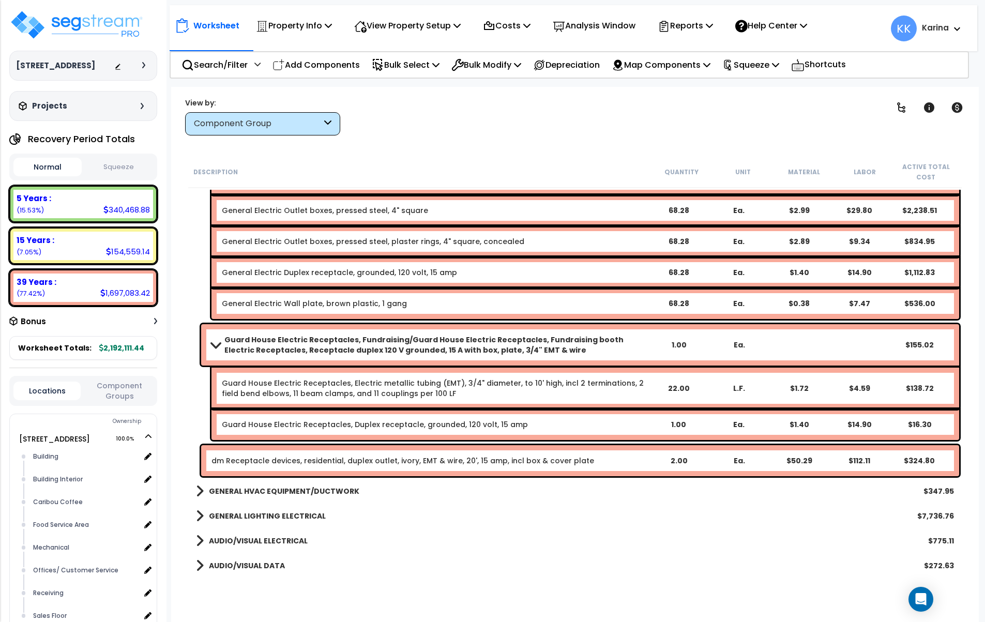
click at [213, 345] on span at bounding box center [215, 345] width 14 height 8
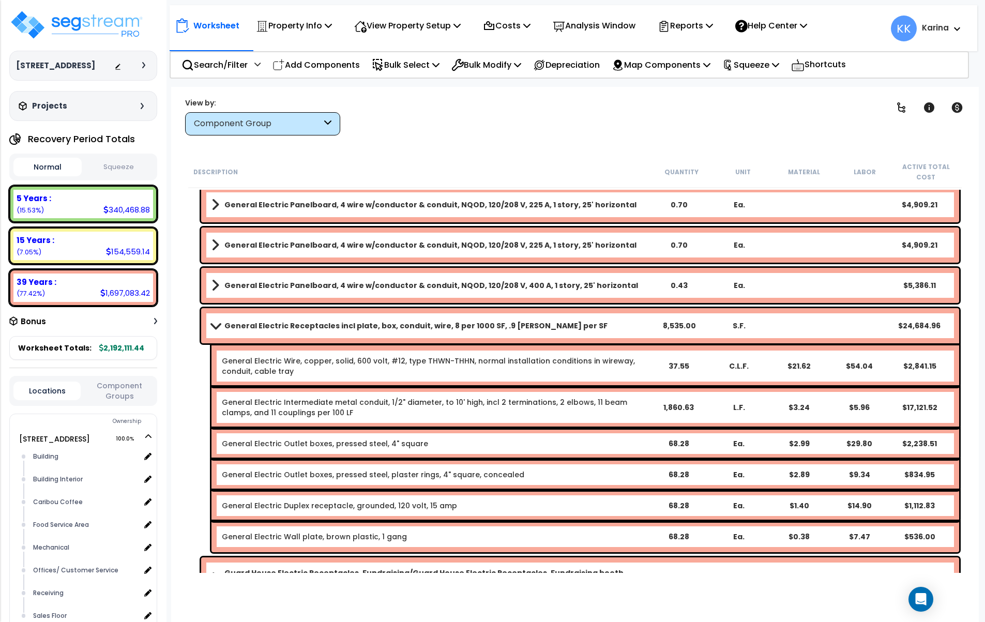
scroll to position [1973, 0]
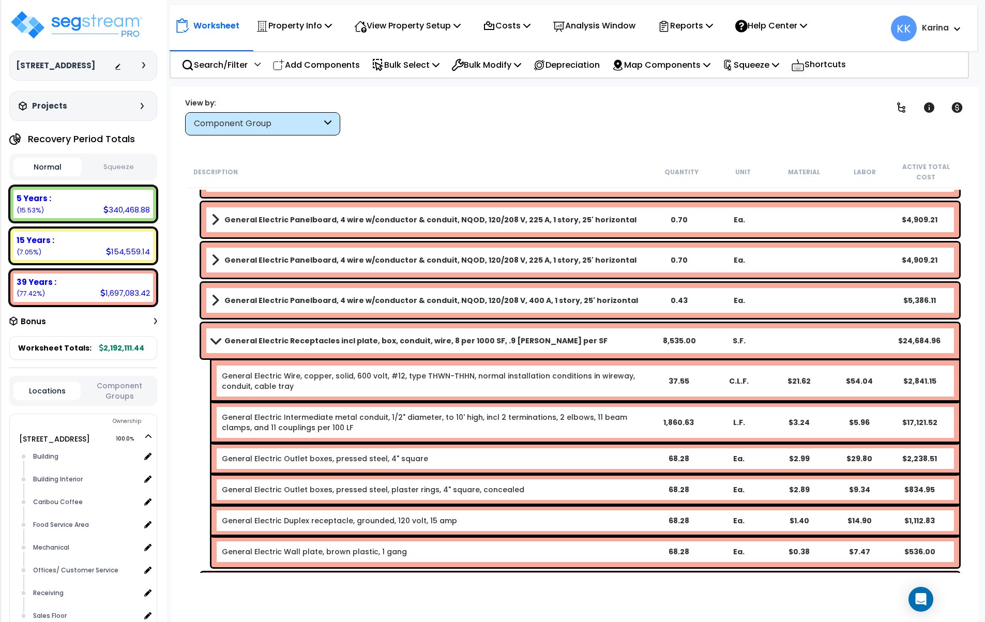
click at [210, 339] on span at bounding box center [215, 341] width 14 height 8
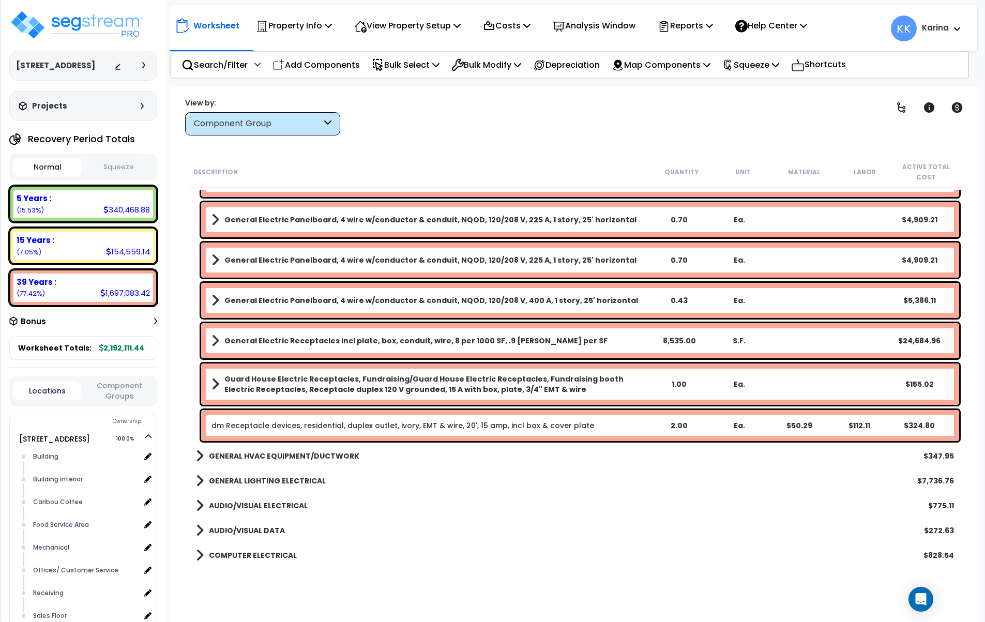
scroll to position [1911, 0]
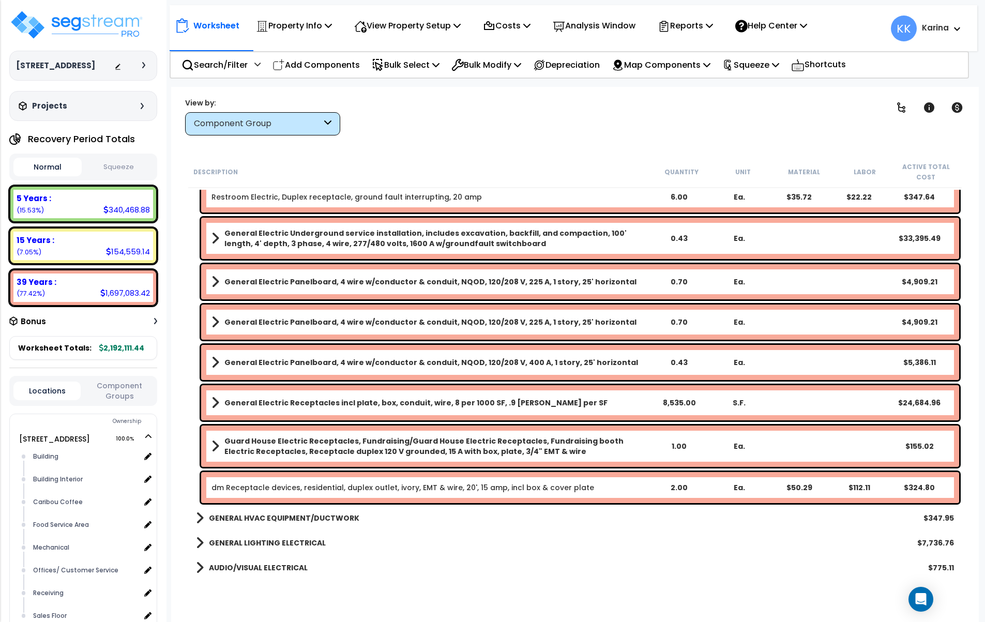
click at [267, 359] on b "General Electric Panelboard, 4 wire w/conductor & conduit, NQOD, 120/208 V, 400…" at bounding box center [431, 362] width 414 height 10
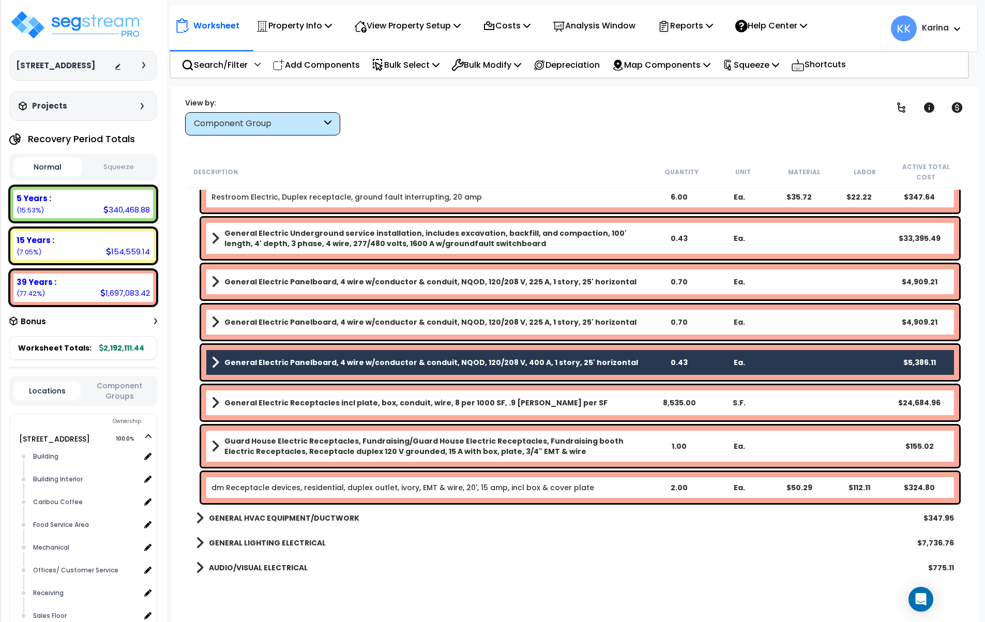
click at [267, 318] on b "General Electric Panelboard, 4 wire w/conductor & conduit, NQOD, 120/208 V, 225…" at bounding box center [430, 322] width 412 height 10
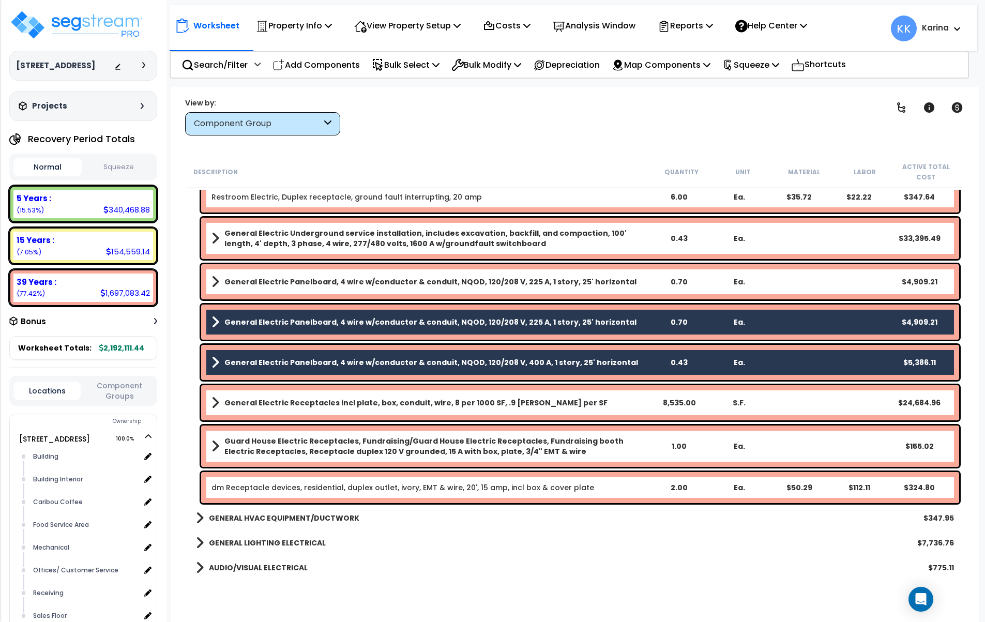
click at [268, 278] on b "General Electric Panelboard, 4 wire w/conductor & conduit, NQOD, 120/208 V, 225…" at bounding box center [430, 282] width 412 height 10
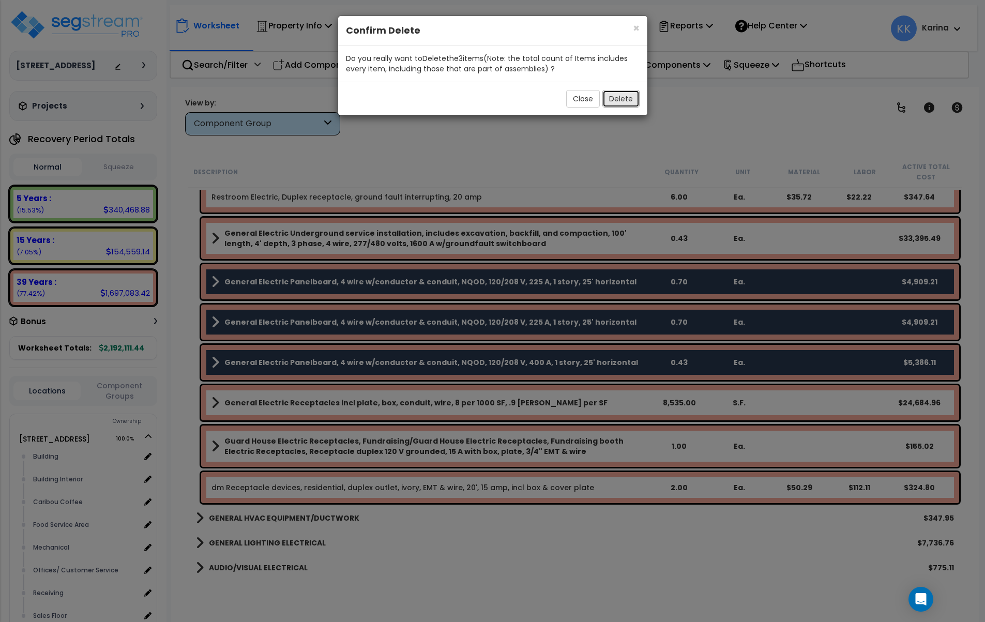
click at [616, 97] on button "Delete" at bounding box center [620, 99] width 37 height 18
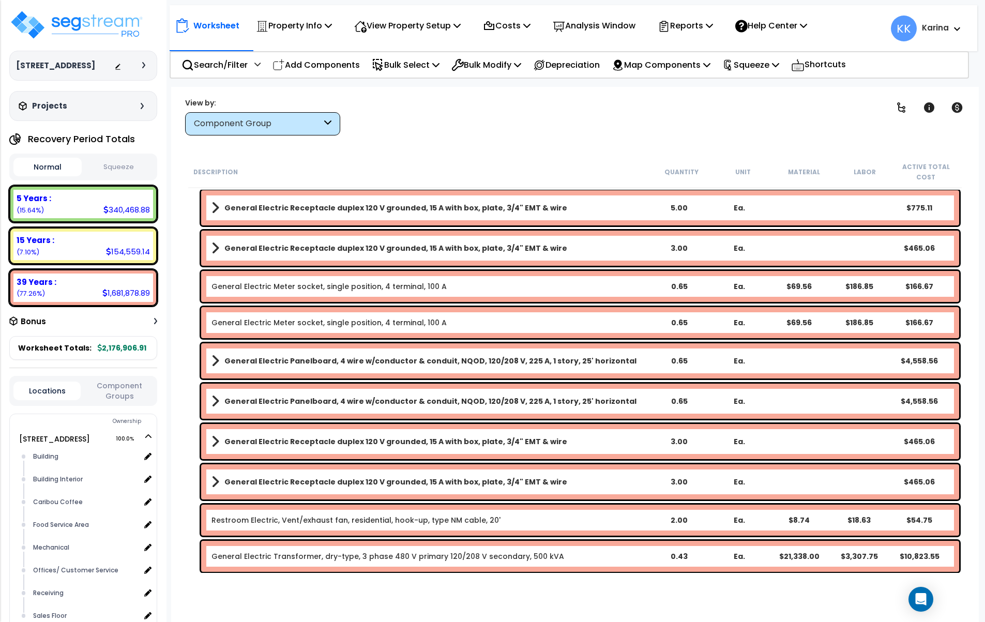
scroll to position [1415, 0]
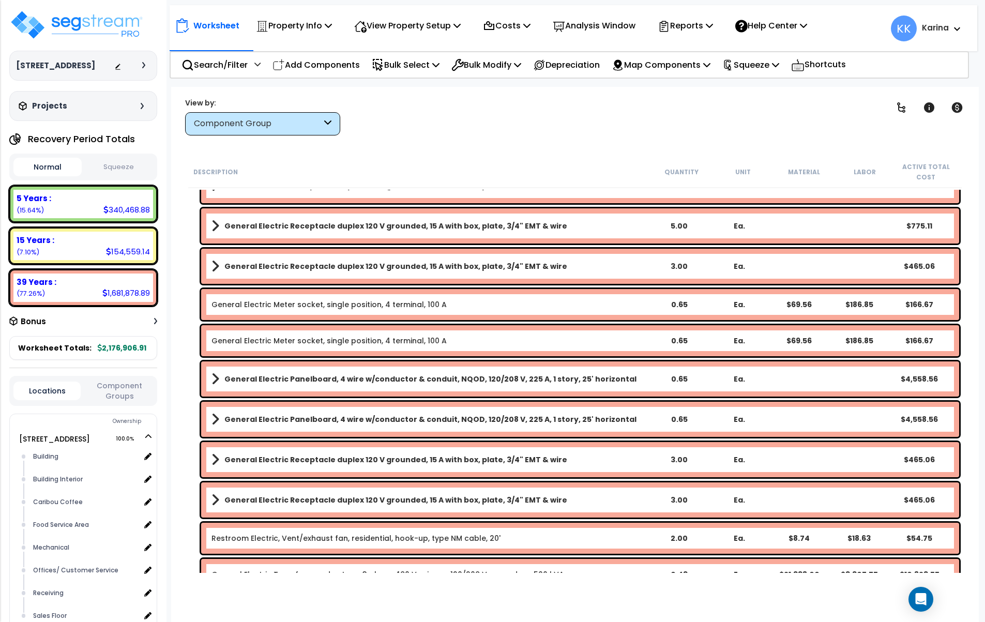
click at [278, 372] on link "General Electric Panelboard, 4 wire w/conductor & conduit, NQOD, 120/208 V, 225…" at bounding box center [429, 379] width 437 height 14
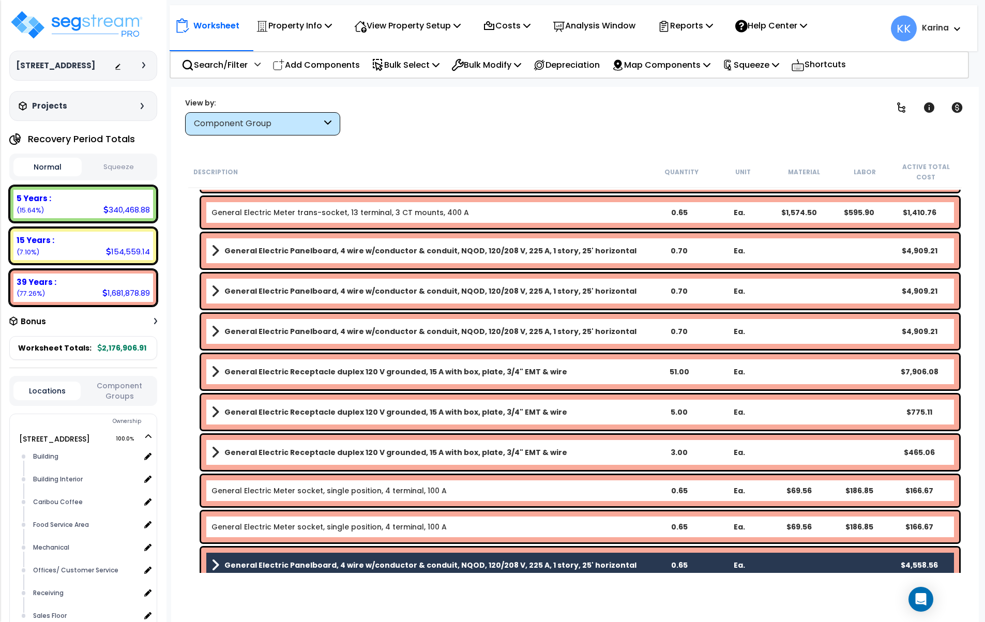
scroll to position [1166, 0]
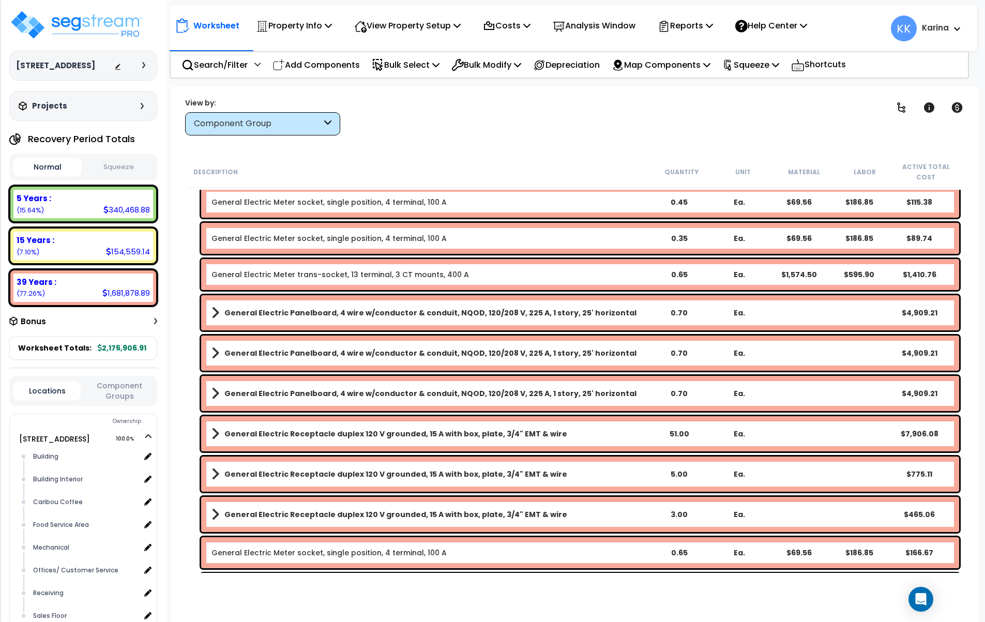
click at [281, 394] on b "General Electric Panelboard, 4 wire w/conductor & conduit, NQOD, 120/208 V, 225…" at bounding box center [430, 393] width 412 height 10
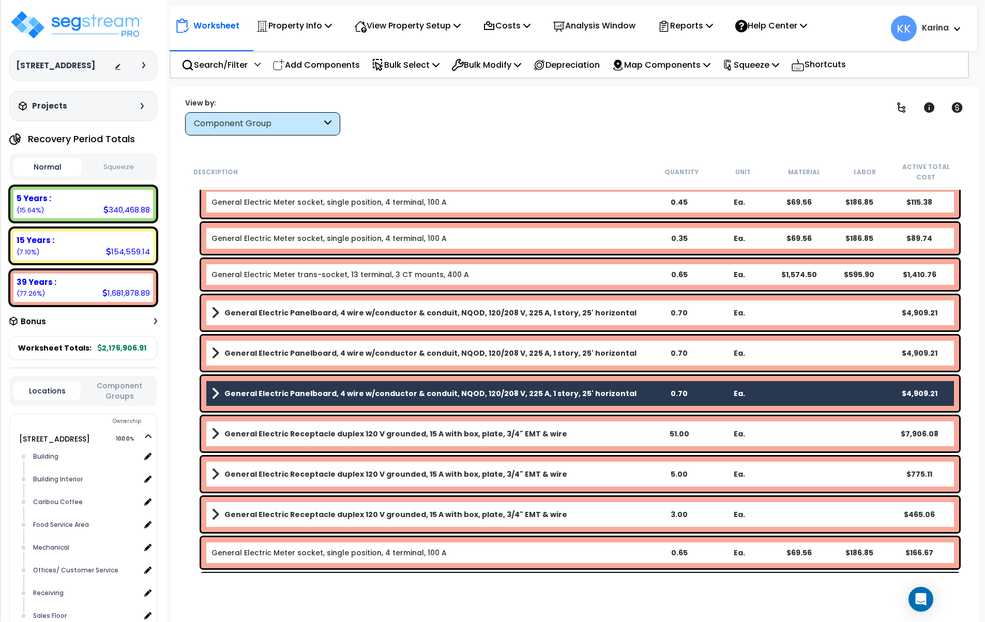
click at [277, 361] on div "General Electric Panelboard, 4 wire w/conductor & conduit, NQOD, 120/208 V, 225…" at bounding box center [580, 353] width 758 height 35
click at [276, 346] on link "General Electric Panelboard, 4 wire w/conductor & conduit, NQOD, 120/208 V, 225…" at bounding box center [429, 353] width 437 height 14
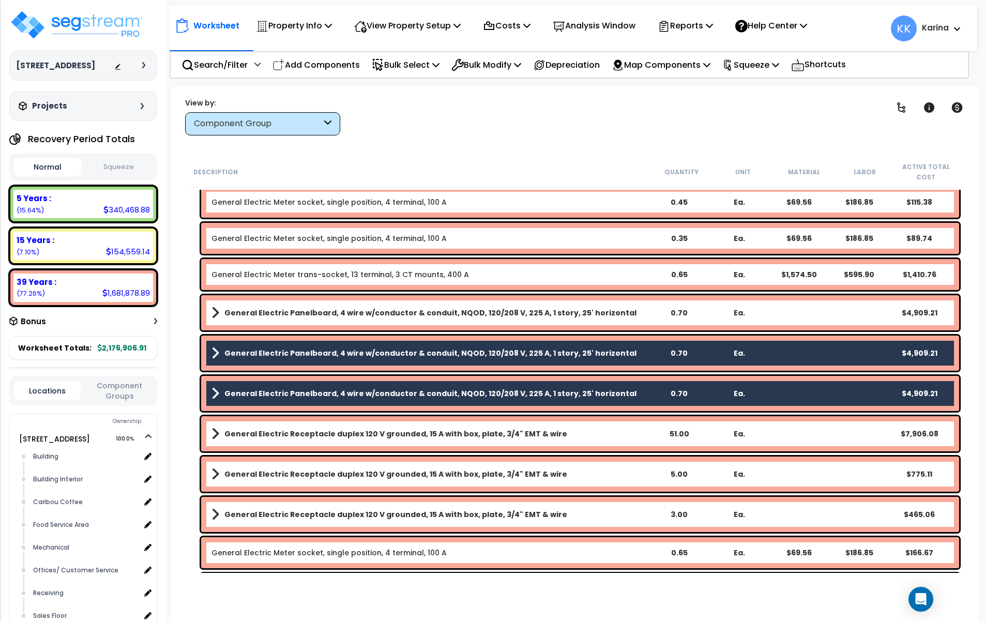
click at [276, 317] on b "General Electric Panelboard, 4 wire w/conductor & conduit, NQOD, 120/208 V, 225…" at bounding box center [430, 313] width 412 height 10
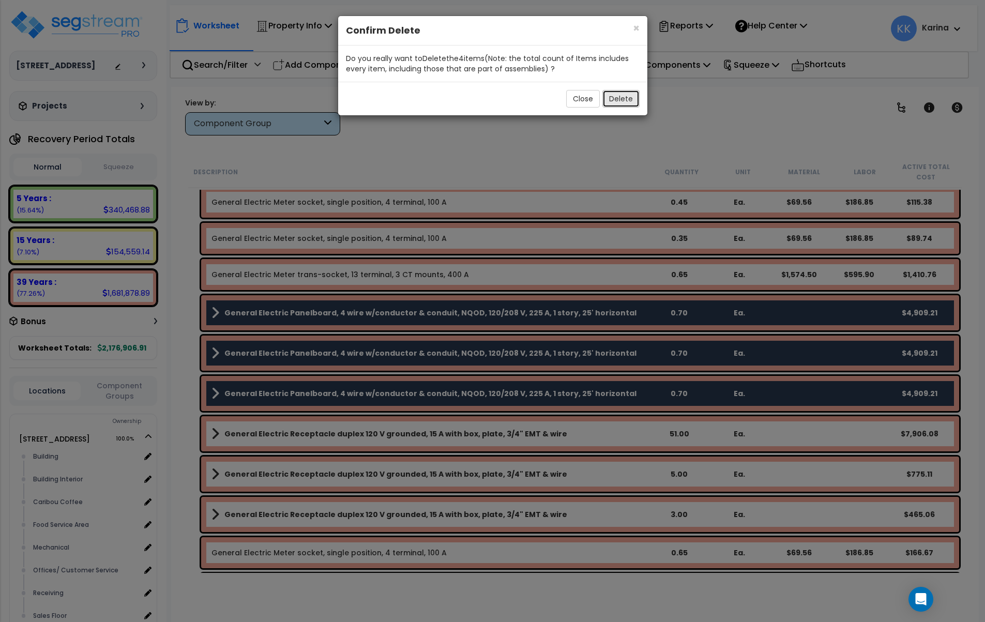
click at [617, 101] on button "Delete" at bounding box center [620, 99] width 37 height 18
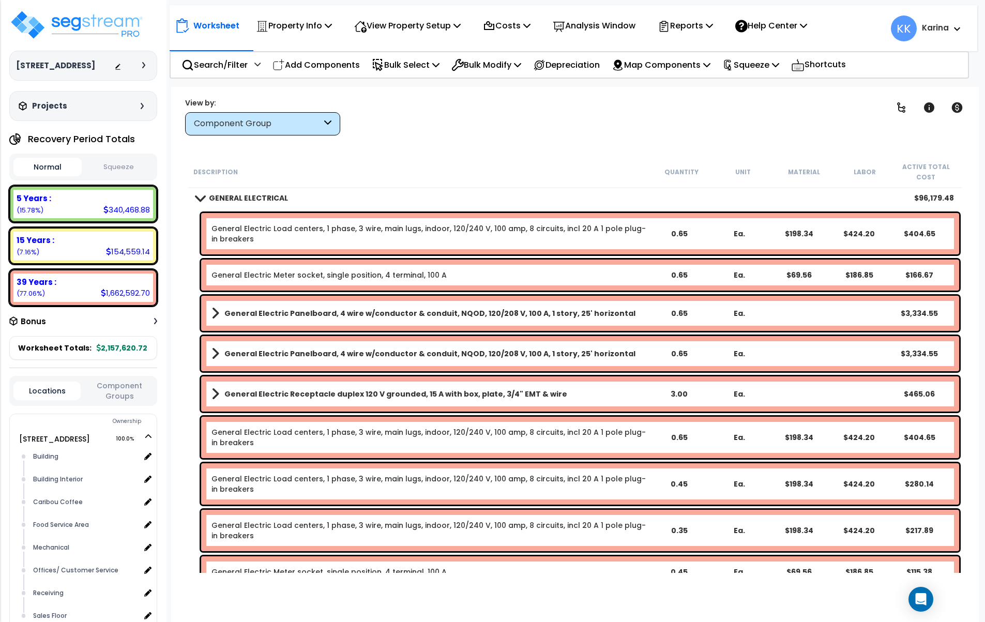
scroll to position [794, 0]
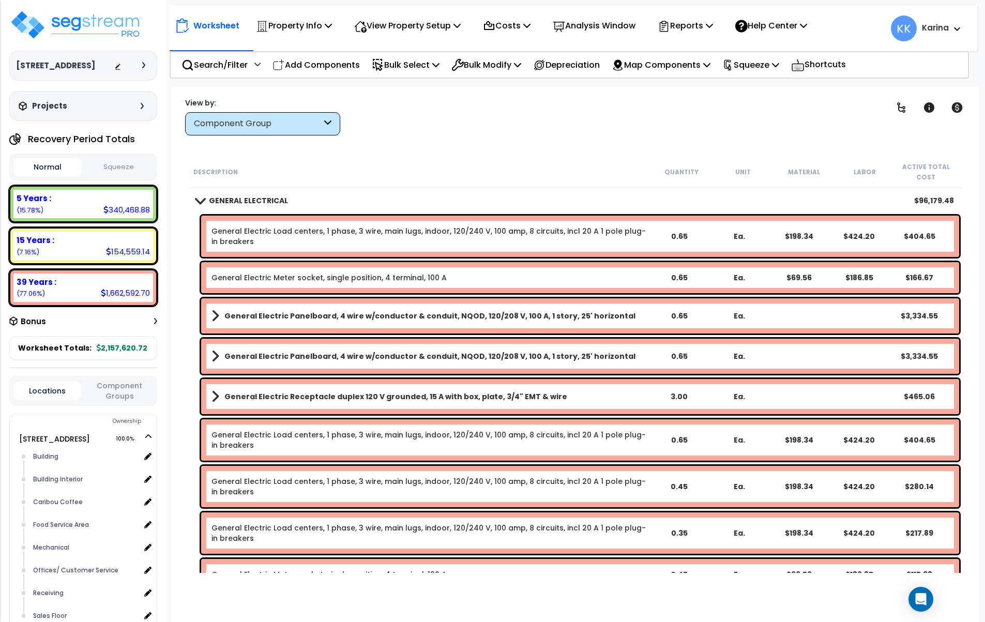
click at [277, 356] on b "General Electric Panelboard, 4 wire w/conductor & conduit, NQOD, 120/208 V, 100…" at bounding box center [429, 356] width 411 height 10
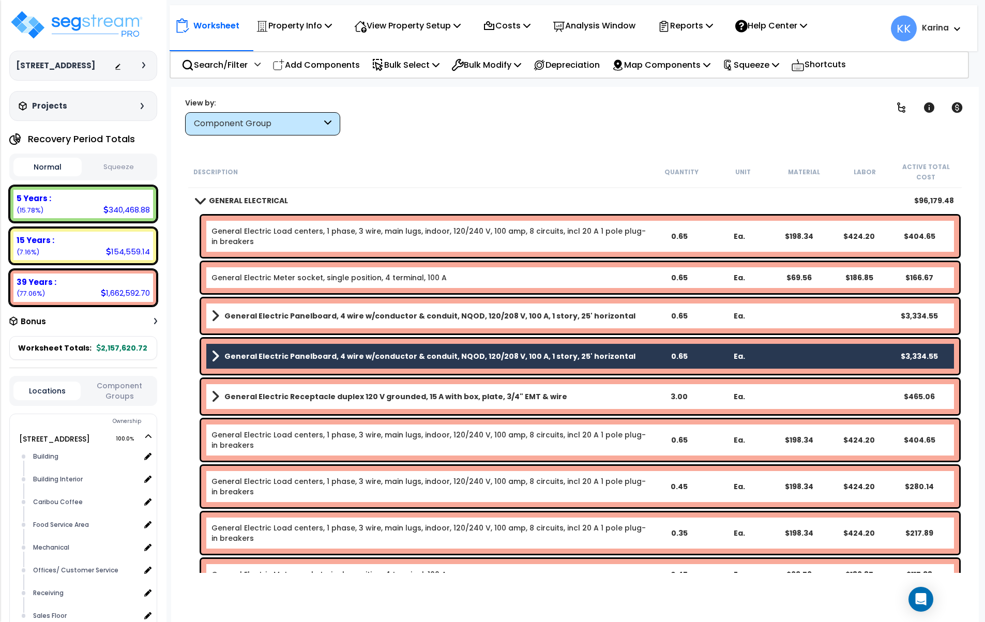
click at [282, 317] on b "General Electric Panelboard, 4 wire w/conductor & conduit, NQOD, 120/208 V, 100…" at bounding box center [429, 316] width 411 height 10
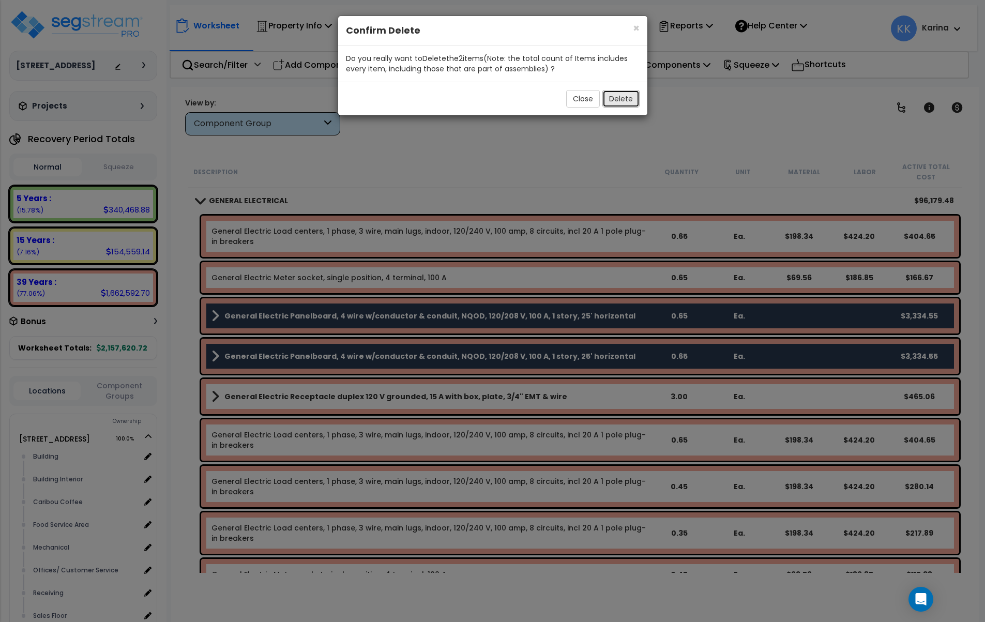
click at [613, 101] on button "Delete" at bounding box center [620, 99] width 37 height 18
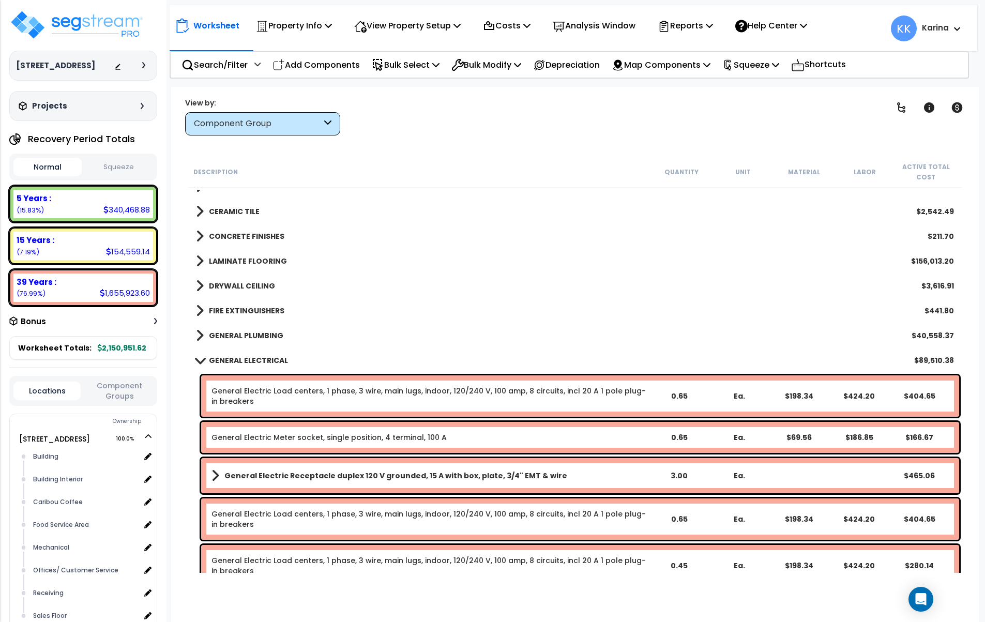
scroll to position [608, 0]
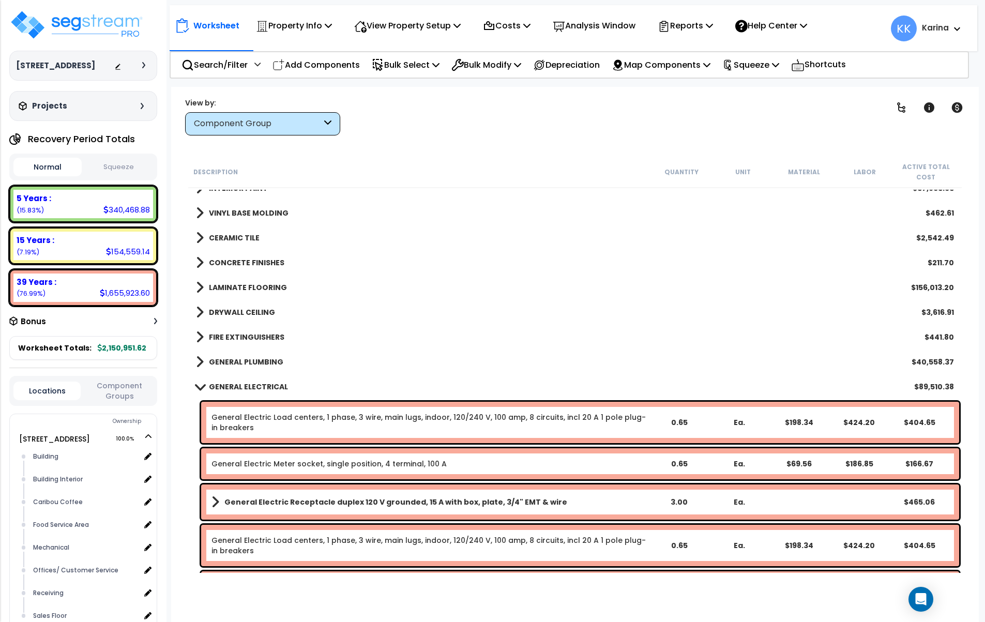
click at [293, 414] on link "General Electric Load centers, 1 phase, 3 wire, main lugs, indoor, 120/240 V, 1…" at bounding box center [428, 422] width 434 height 21
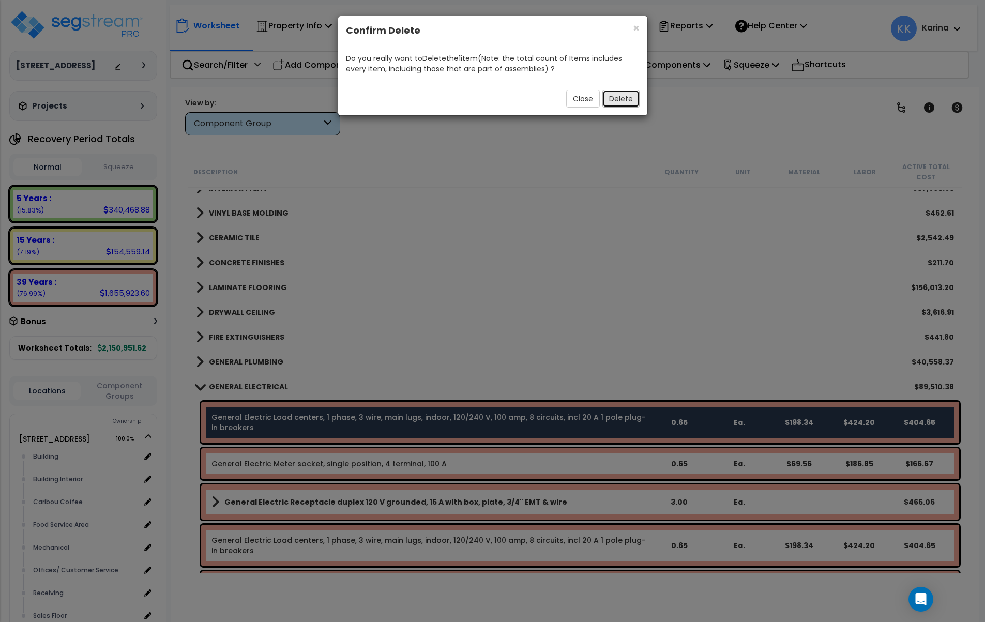
click at [624, 97] on button "Delete" at bounding box center [620, 99] width 37 height 18
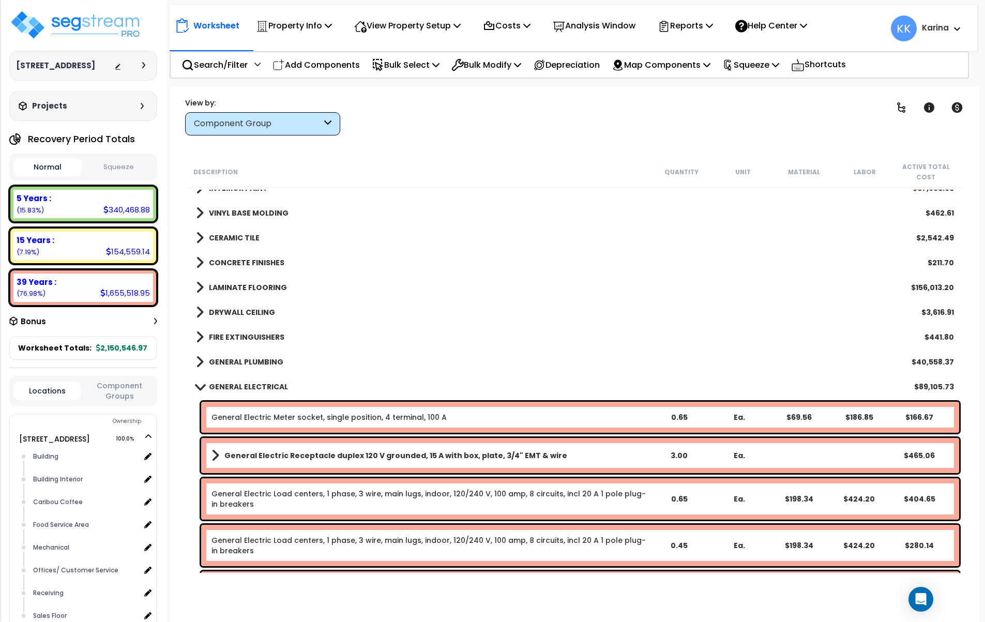
scroll to position [732, 0]
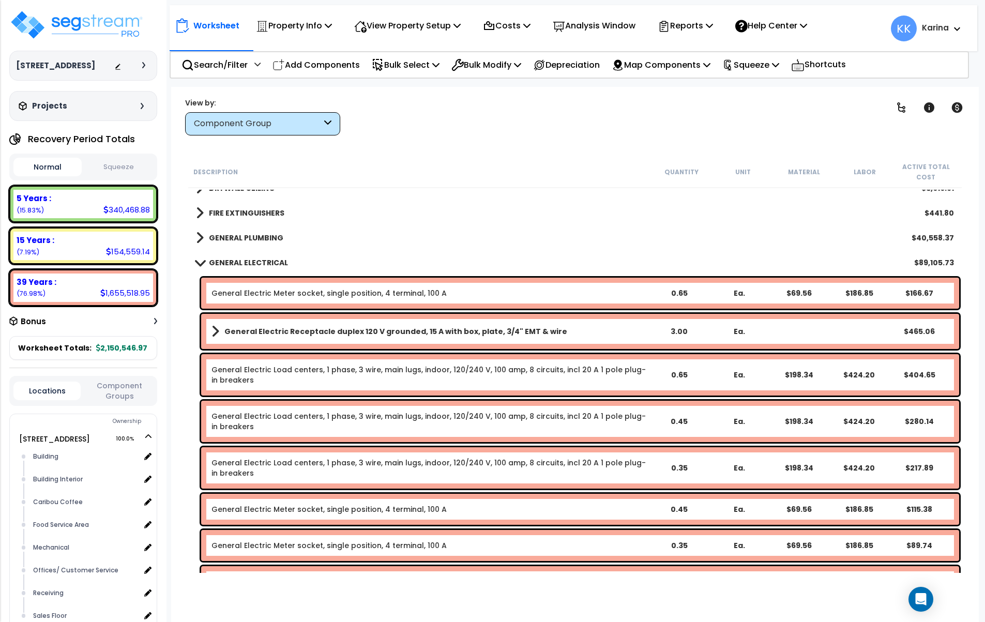
click at [277, 373] on link "General Electric Load centers, 1 phase, 3 wire, main lugs, indoor, 120/240 V, 1…" at bounding box center [428, 374] width 434 height 21
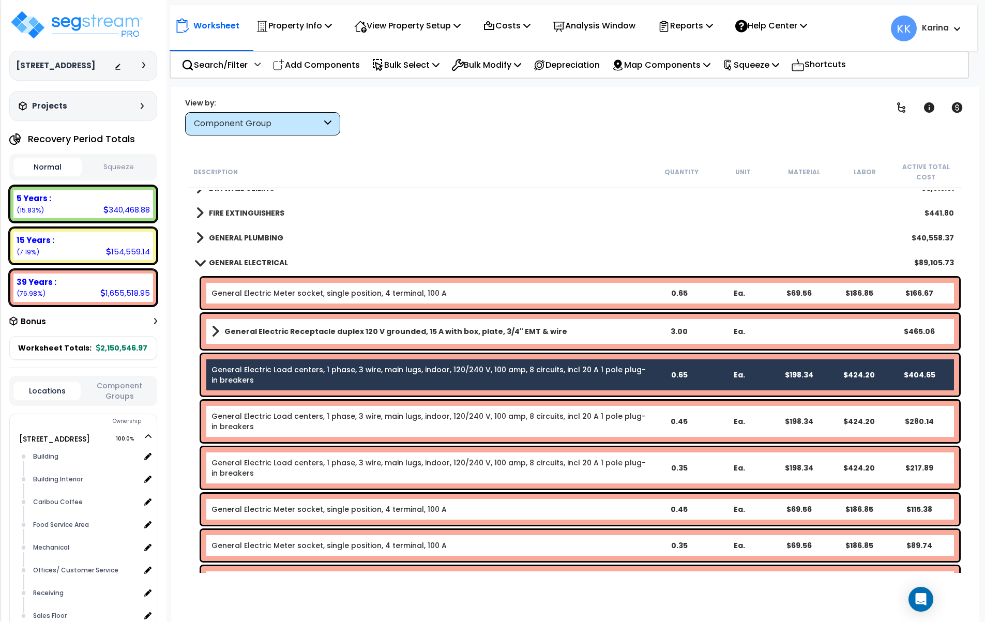
click at [277, 420] on link "General Electric Load centers, 1 phase, 3 wire, main lugs, indoor, 120/240 V, 1…" at bounding box center [428, 421] width 434 height 21
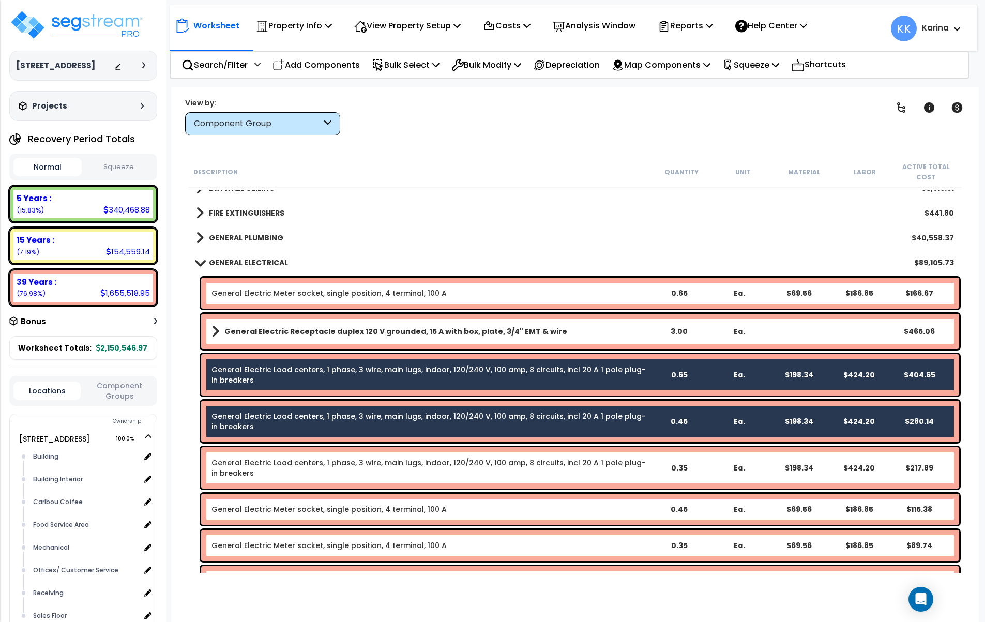
click at [271, 467] on link "General Electric Load centers, 1 phase, 3 wire, main lugs, indoor, 120/240 V, 1…" at bounding box center [428, 468] width 434 height 21
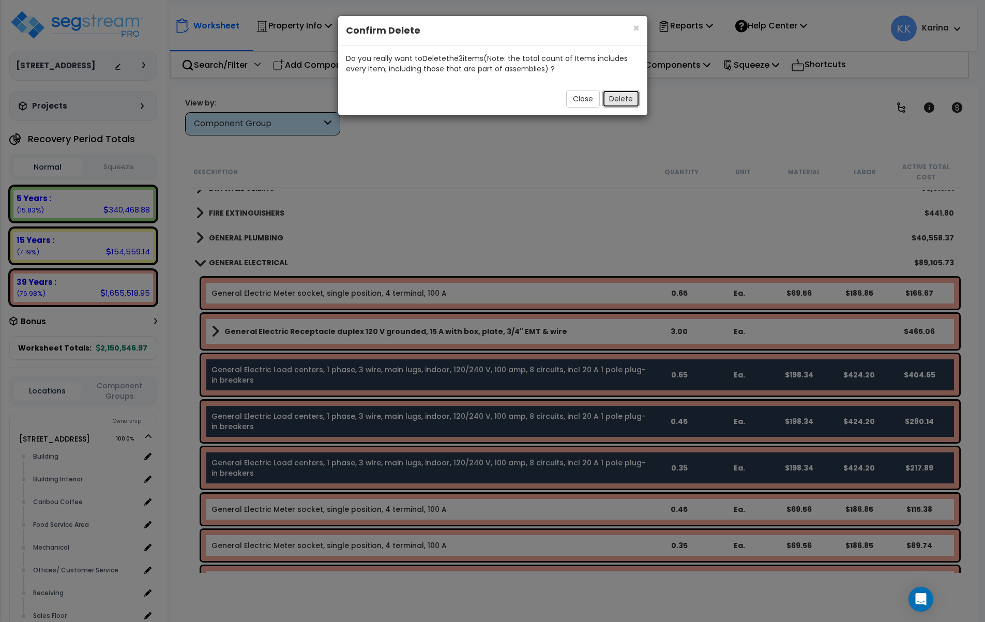
click at [628, 102] on button "Delete" at bounding box center [620, 99] width 37 height 18
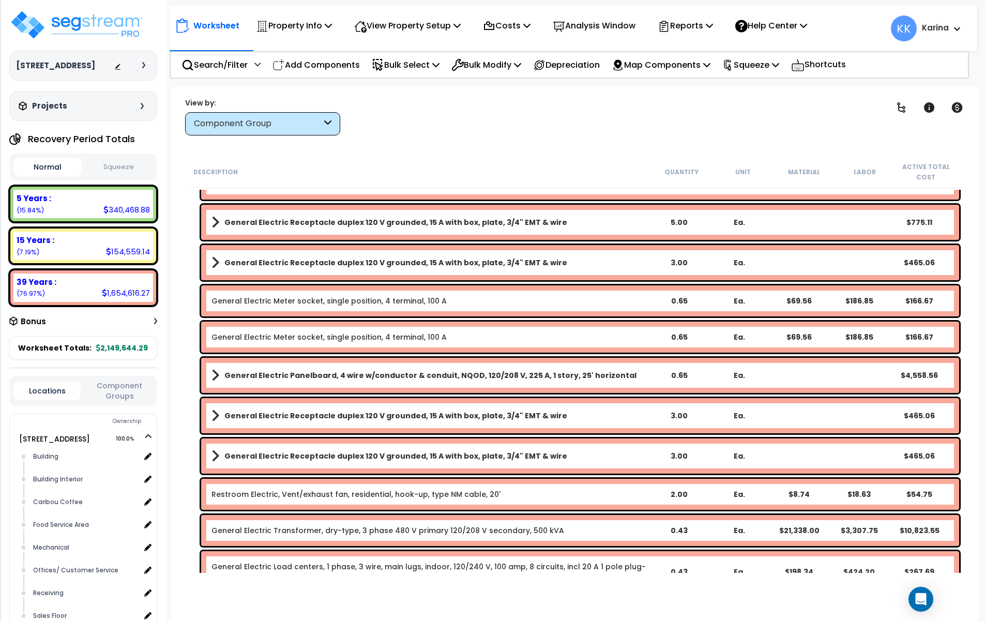
scroll to position [1042, 0]
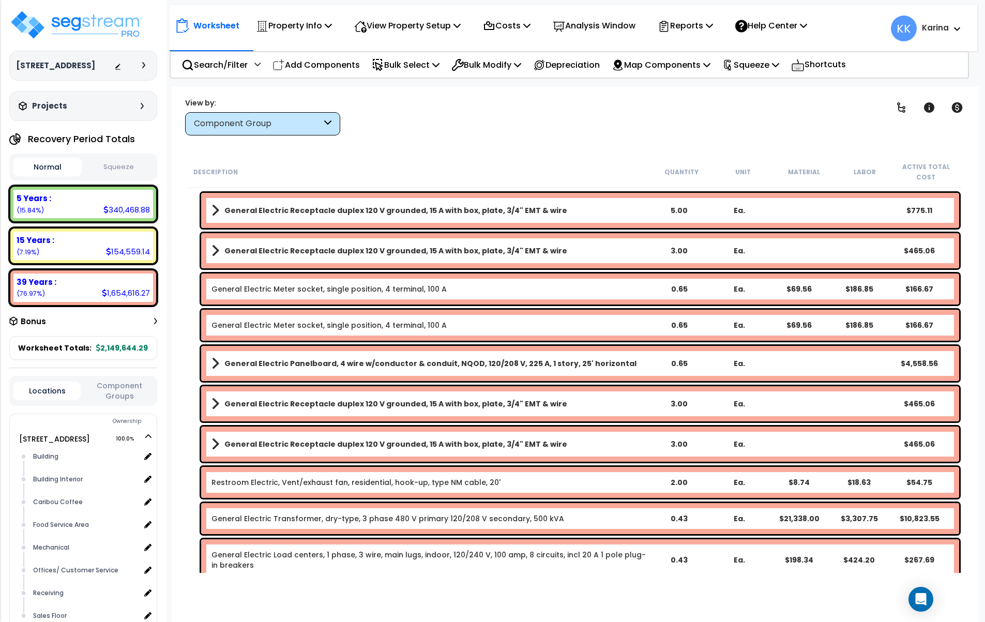
click at [301, 364] on b "General Electric Panelboard, 4 wire w/conductor & conduit, NQOD, 120/208 V, 225…" at bounding box center [430, 363] width 412 height 10
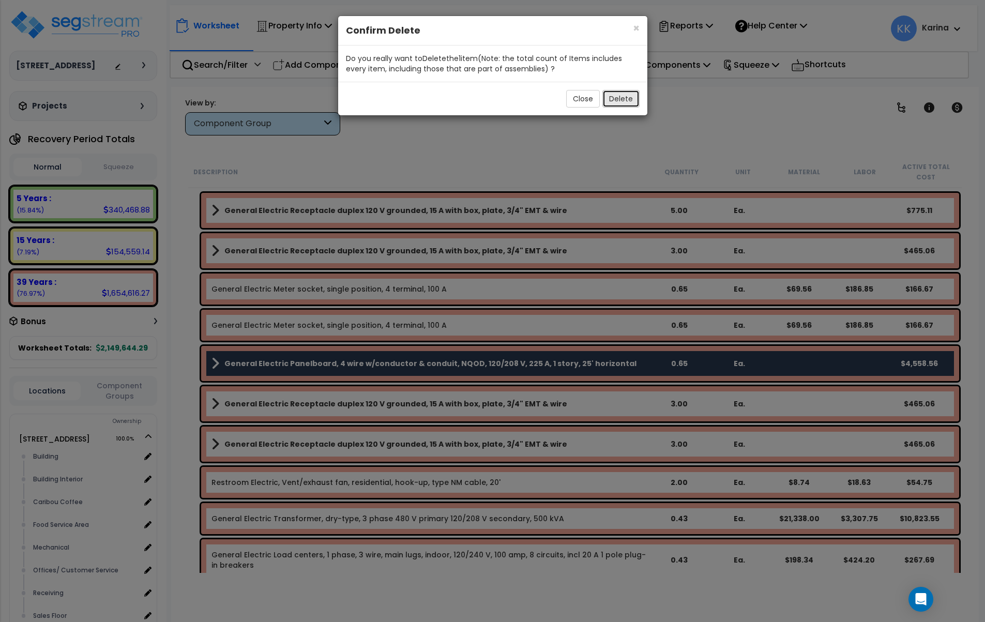
click at [616, 101] on button "Delete" at bounding box center [620, 99] width 37 height 18
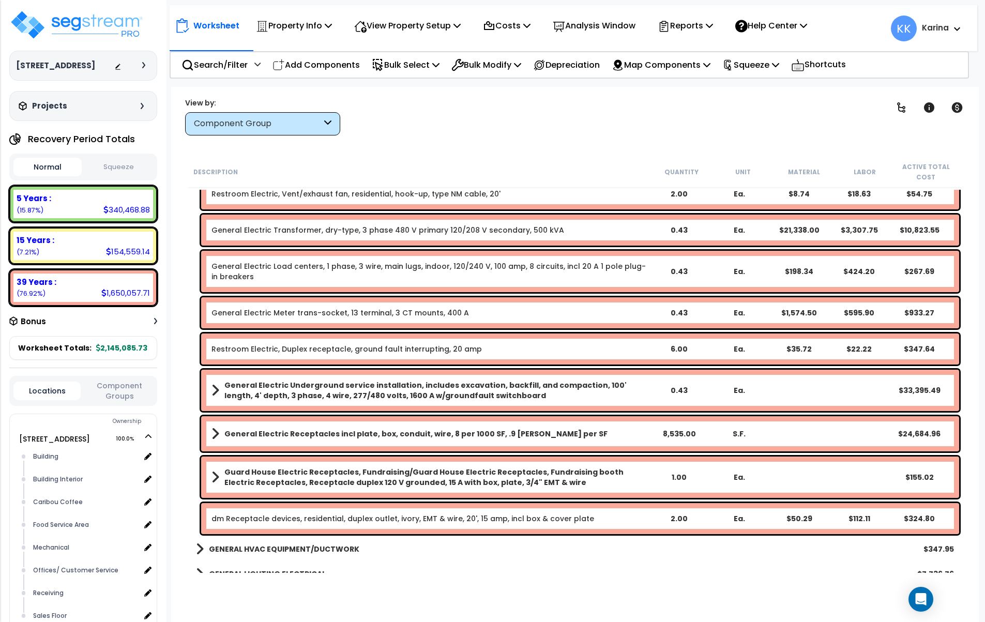
scroll to position [1228, 0]
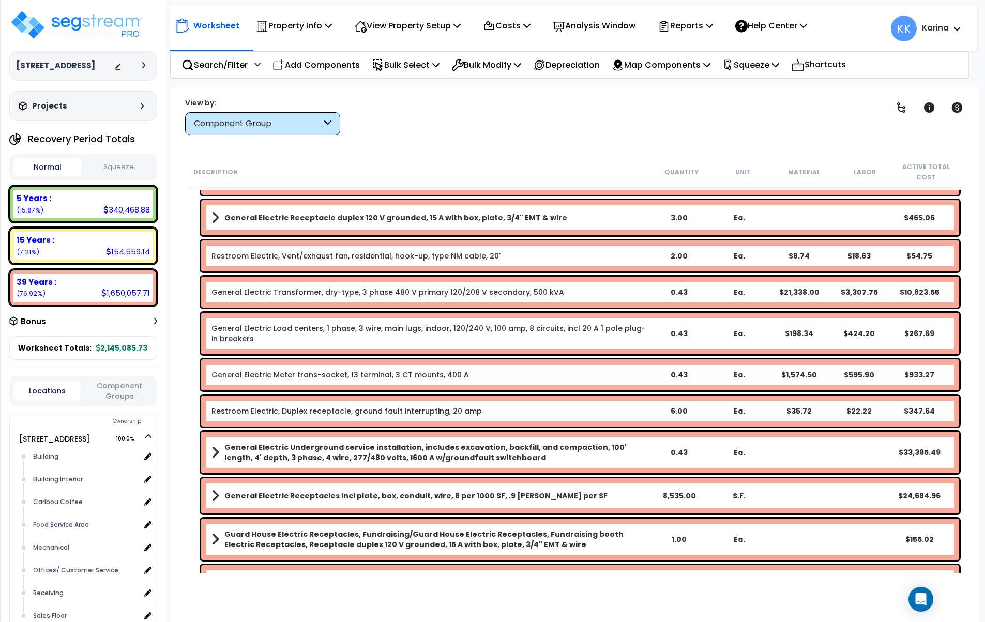
click at [301, 332] on link "General Electric Load centers, 1 phase, 3 wire, main lugs, indoor, 120/240 V, 1…" at bounding box center [428, 333] width 434 height 21
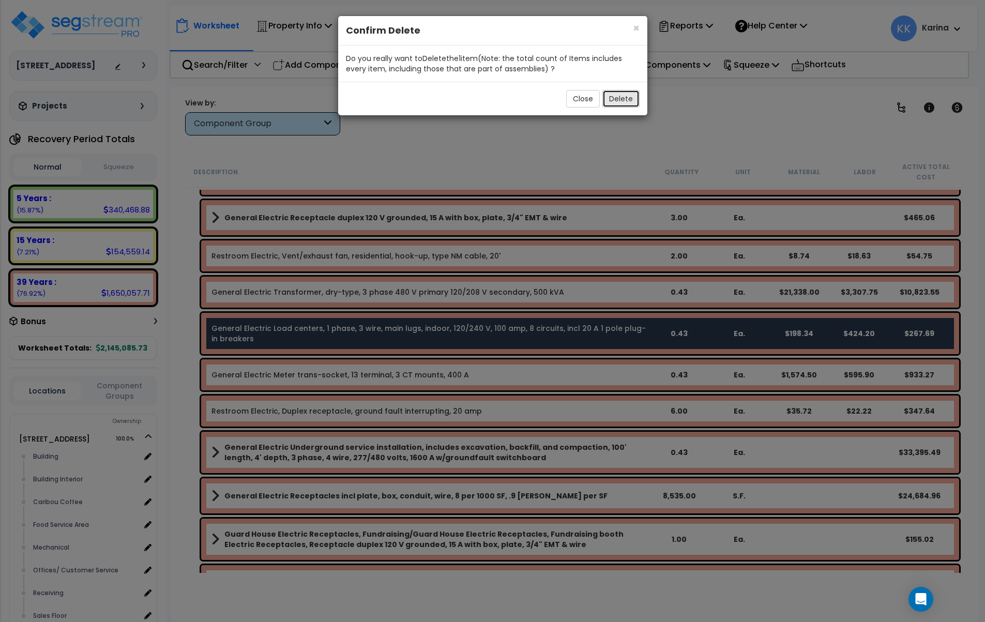
click at [622, 95] on button "Delete" at bounding box center [620, 99] width 37 height 18
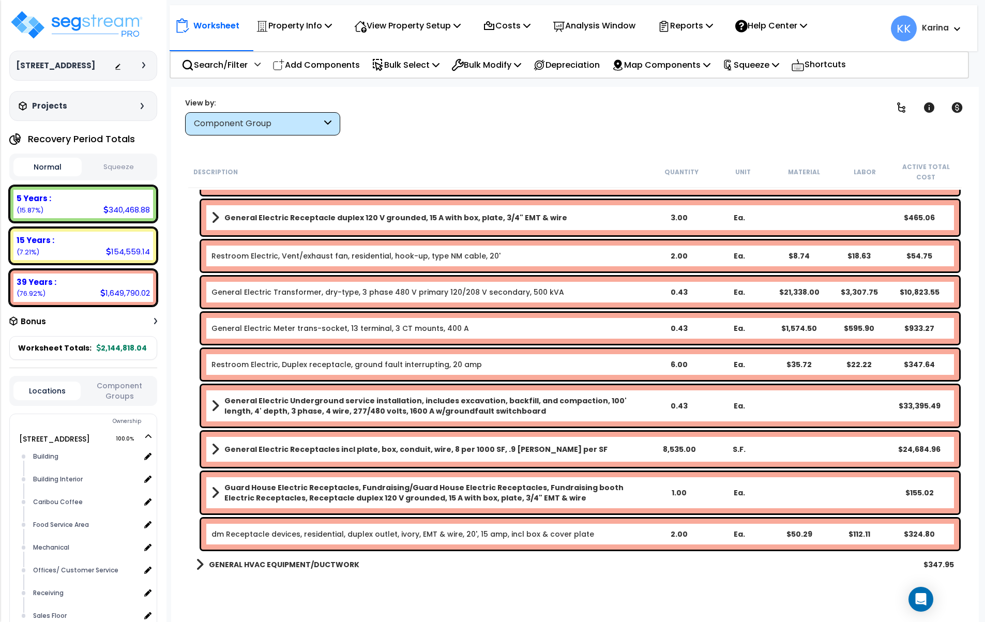
click at [275, 295] on link "General Electric Transformer, dry-type, 3 phase 480 V primary 120/208 V seconda…" at bounding box center [387, 292] width 353 height 10
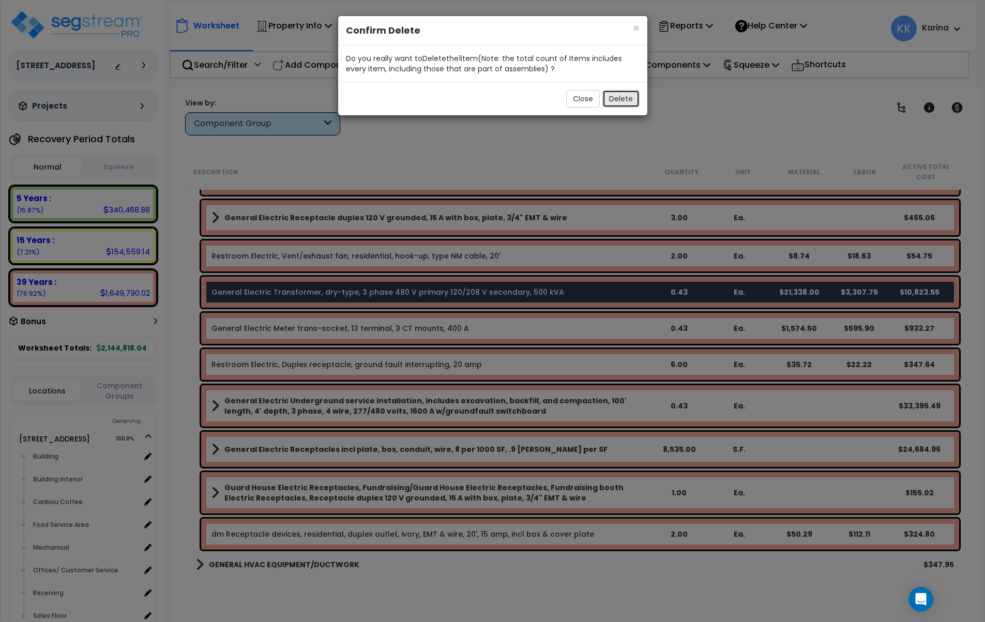
click at [624, 97] on button "Delete" at bounding box center [620, 99] width 37 height 18
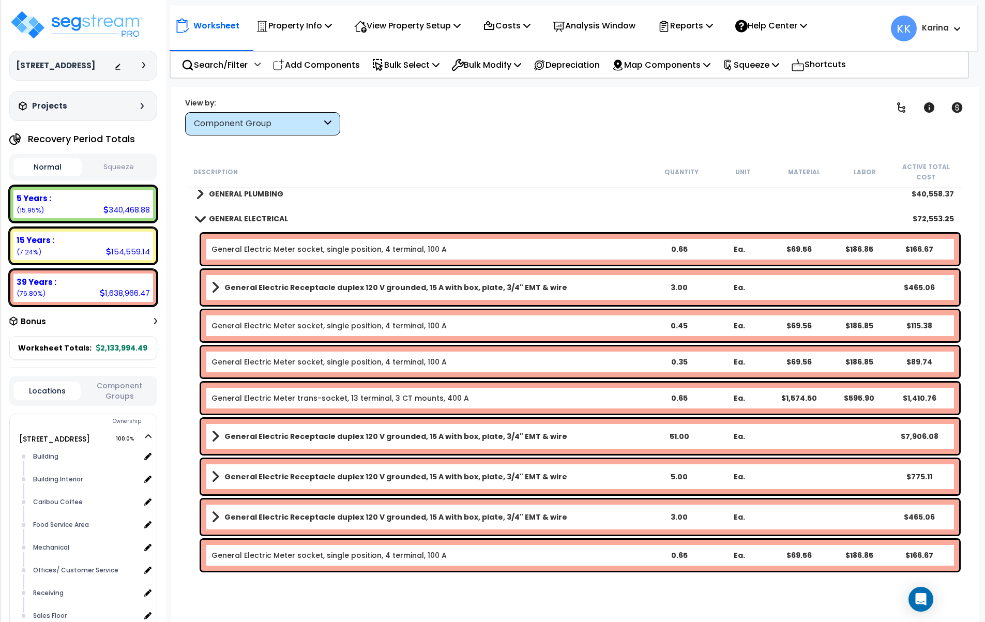
scroll to position [794, 0]
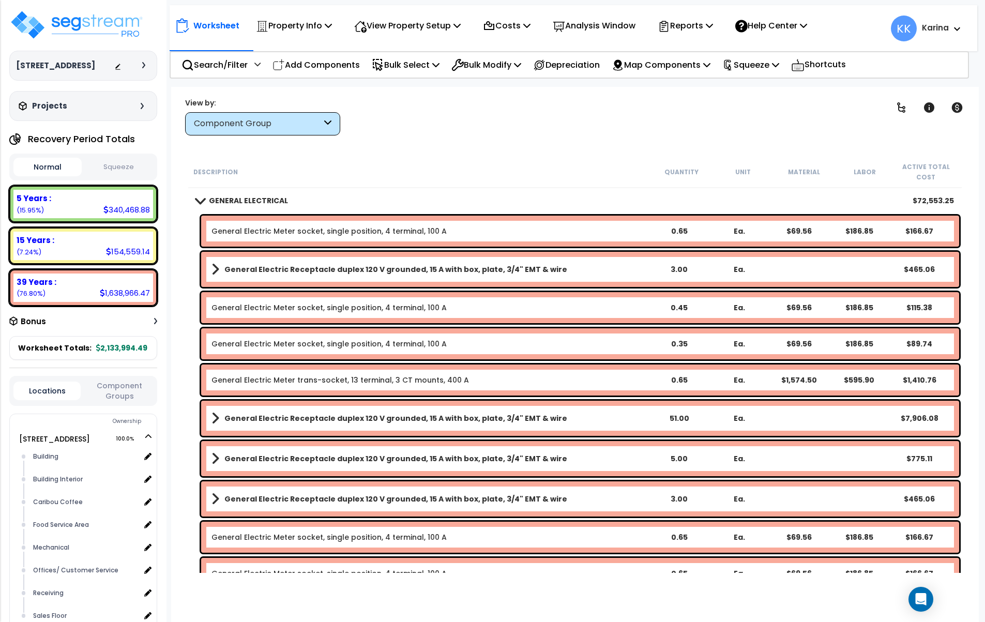
click at [197, 202] on span at bounding box center [199, 200] width 14 height 8
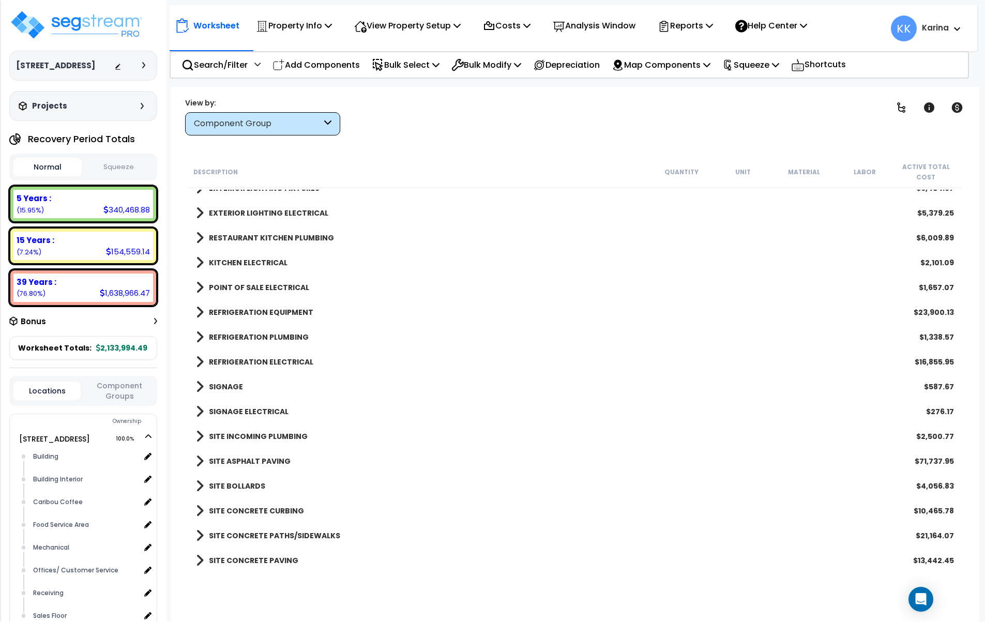
scroll to position [1228, 0]
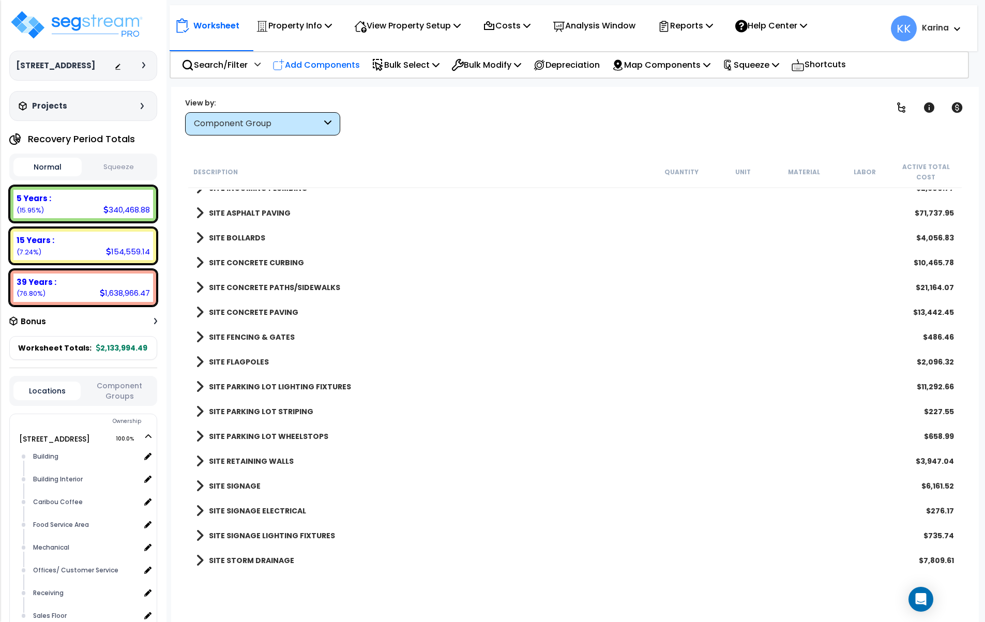
click at [329, 67] on p "Add Components" at bounding box center [315, 65] width 87 height 14
select select
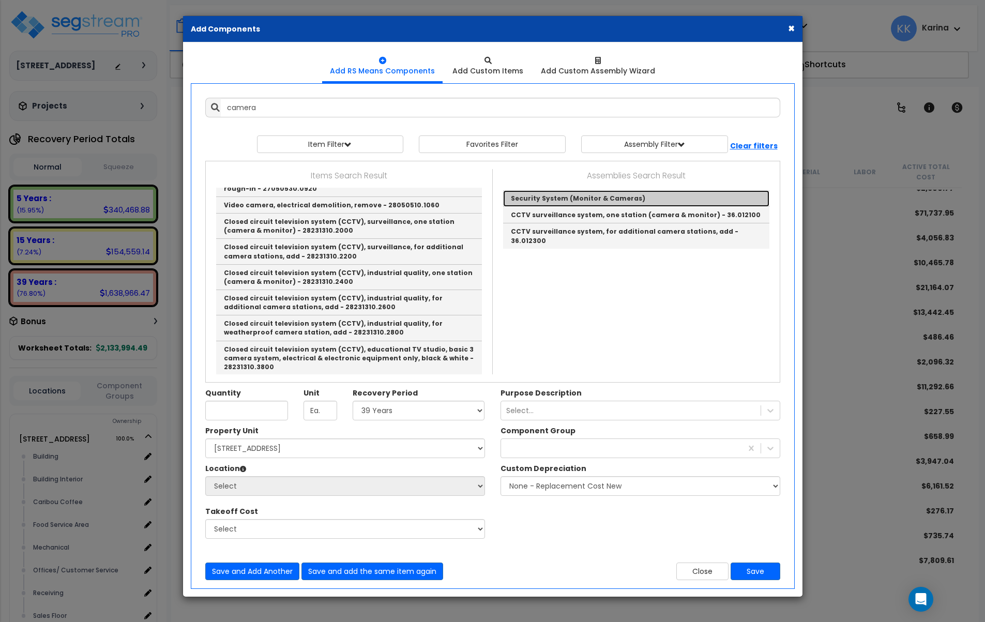
click at [553, 193] on link "Security System (Monitor & Cameras)" at bounding box center [636, 198] width 266 height 17
type input "Security System (Monitor & Cameras)"
type input "EA"
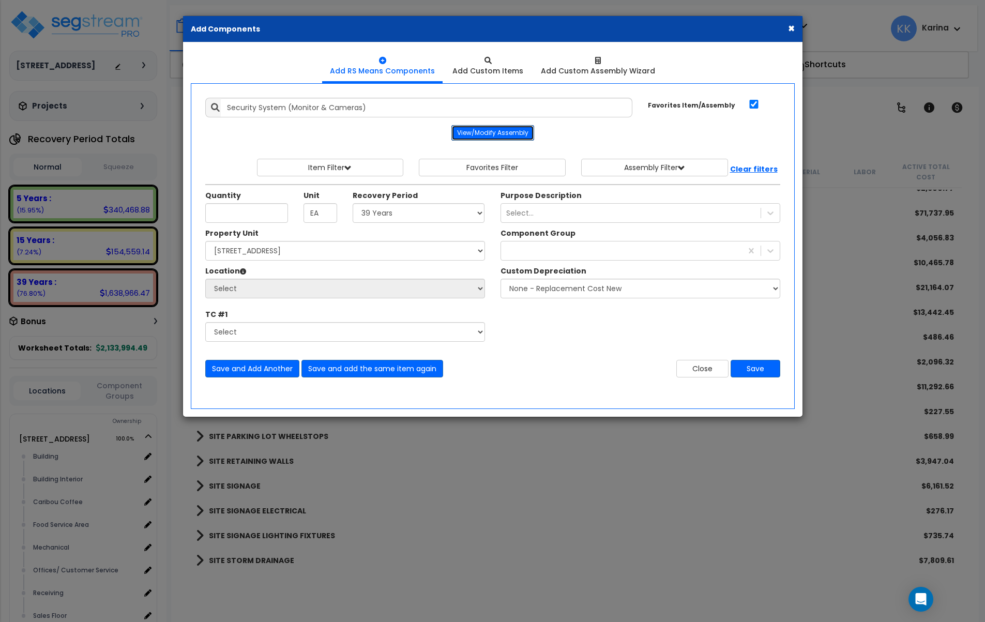
click at [494, 133] on button "View/Modify Assembly" at bounding box center [492, 133] width 83 height 16
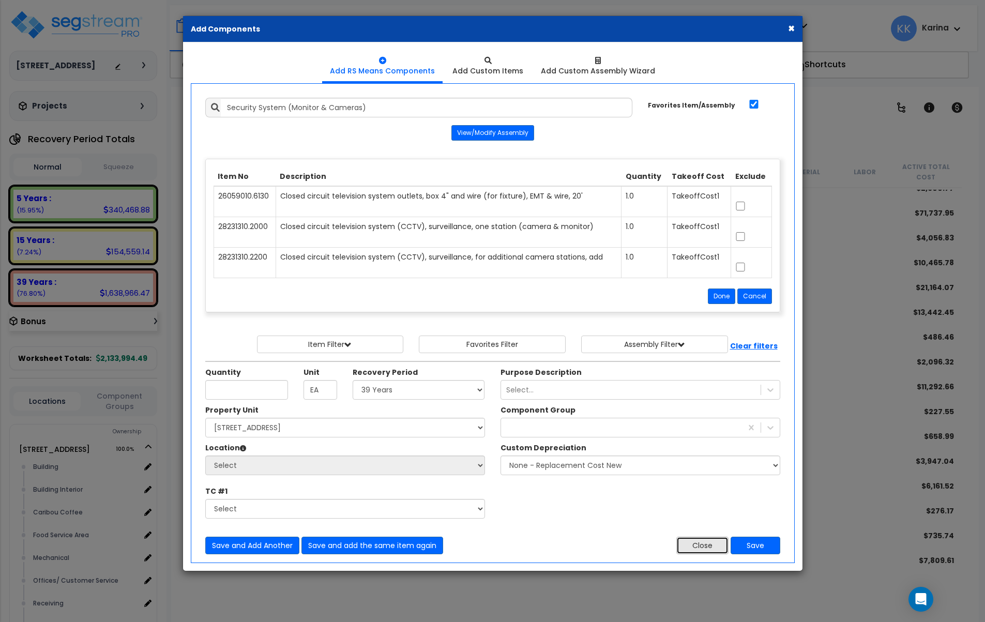
click at [694, 543] on button "Close" at bounding box center [702, 546] width 52 height 18
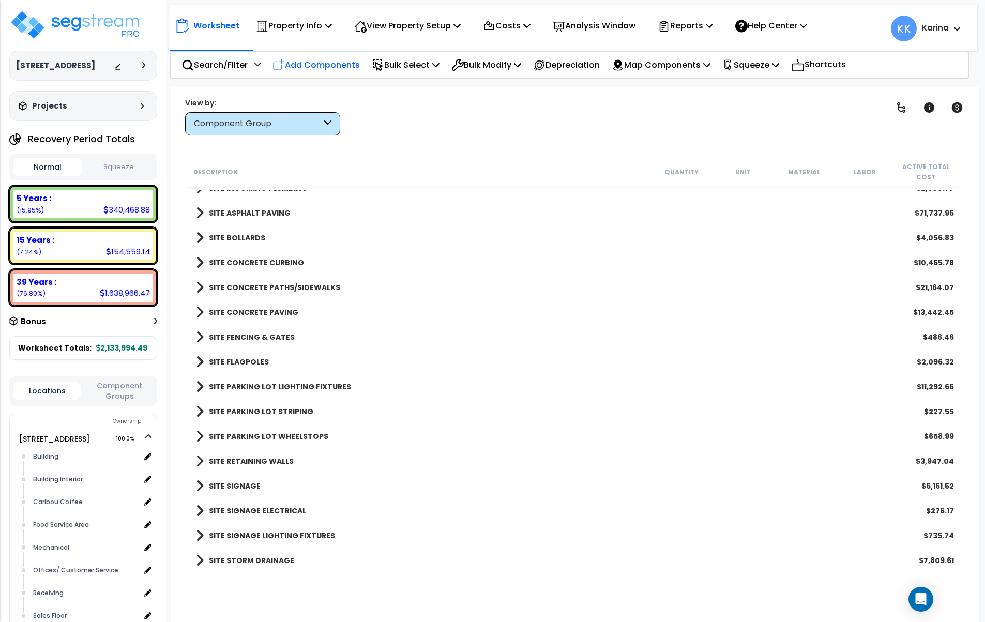
click at [335, 63] on p "Add Components" at bounding box center [315, 65] width 87 height 14
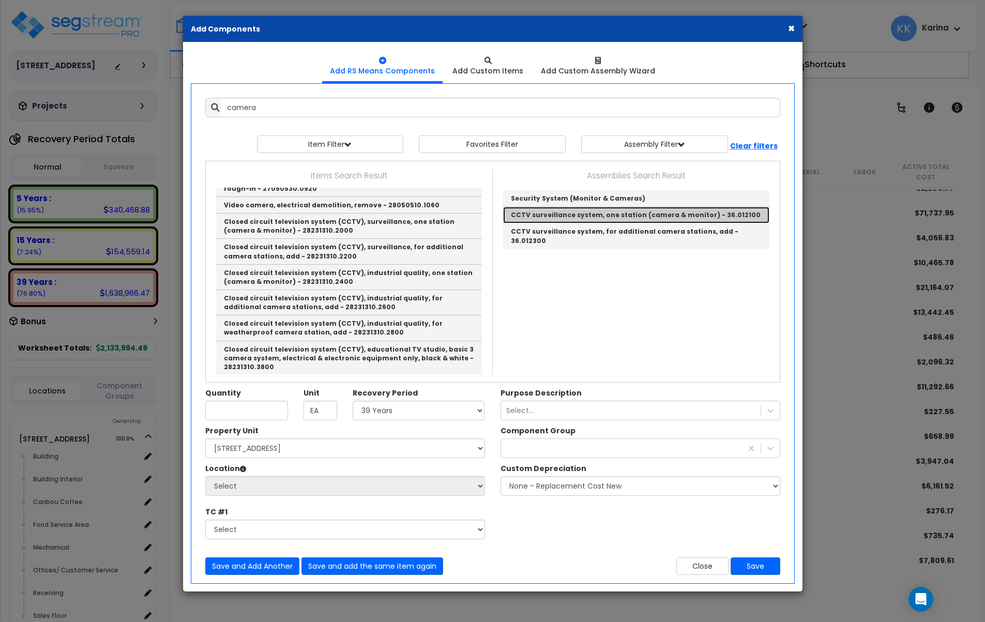
click at [565, 210] on link "CCTV surveillance system, one station (camera & monitor) - 36.012100" at bounding box center [636, 215] width 266 height 17
type input "CCTV surveillance system, one station (camera & monitor) - 36.012100"
checkbox input "false"
type input "Ea."
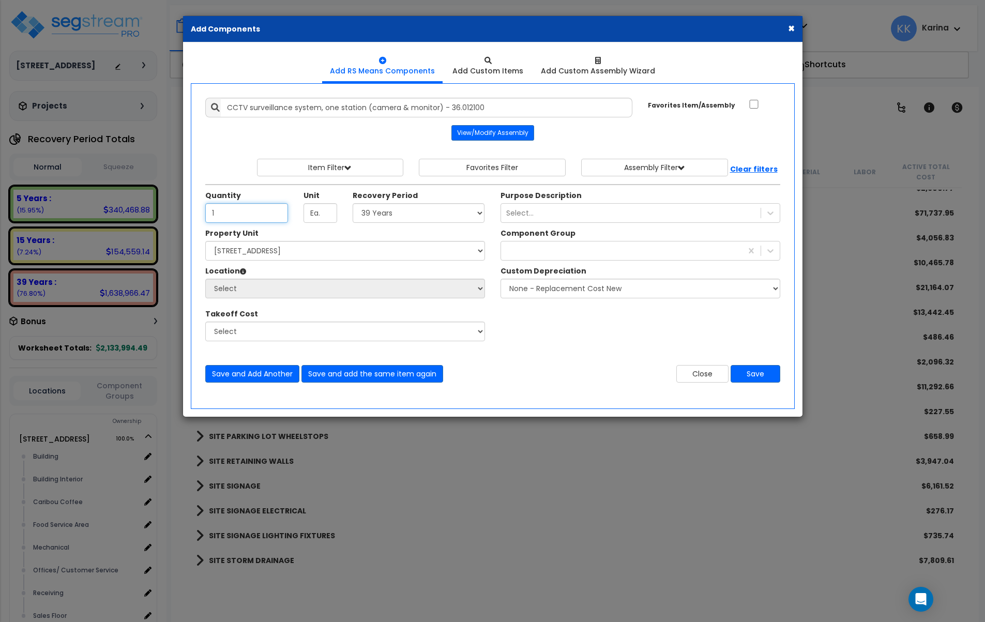
type input "1"
click at [353, 203] on select "Select 5 Years 7 Years 15 Years 20 Years 39 Years 27.5 Year" at bounding box center [419, 213] width 132 height 20
select select "5Y"
click option "5 Years" at bounding box center [0, 0] width 0 height 0
click at [205, 241] on select "Select 112 Chieftan St Site Improvements" at bounding box center [345, 251] width 280 height 20
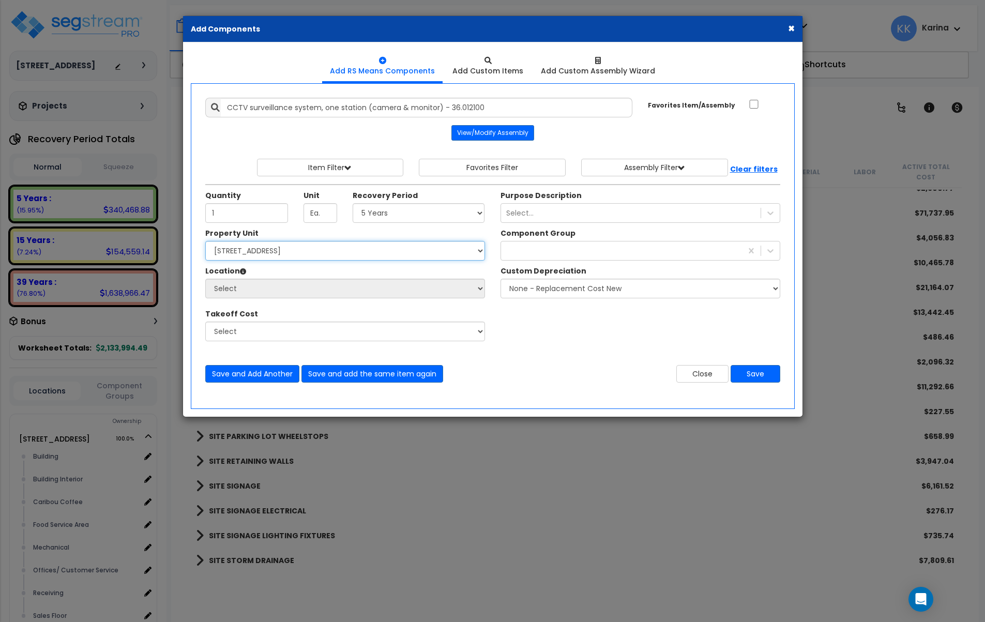
select select "163345"
click option "[STREET_ADDRESS]" at bounding box center [0, 0] width 0 height 0
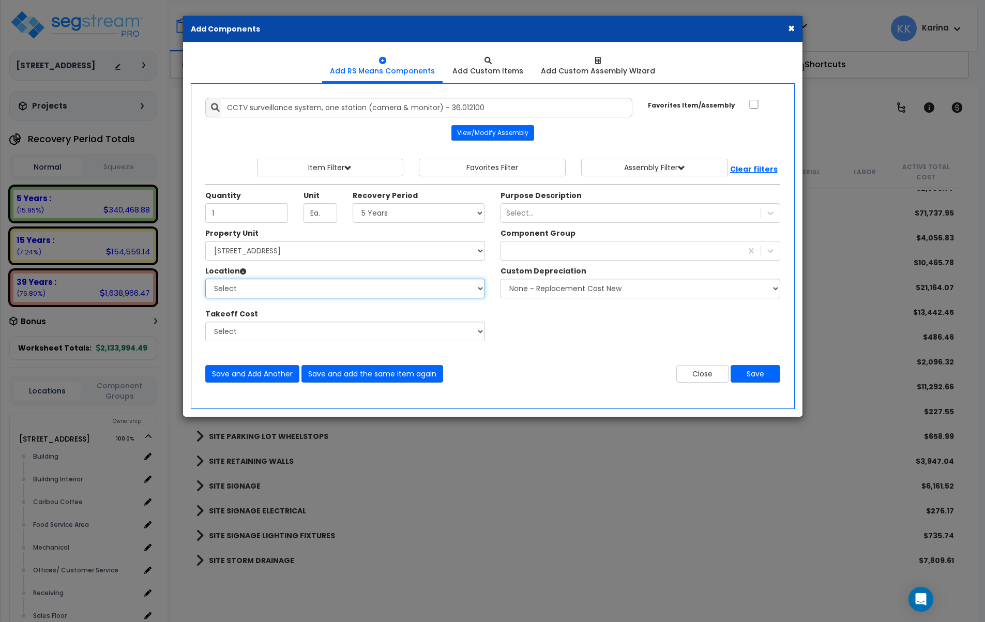
click at [205, 279] on select "Select Building Building Interior Caribou Coffee Food Service Area Mechanical O…" at bounding box center [345, 289] width 280 height 20
click option "Building" at bounding box center [0, 0] width 0 height 0
click at [205, 279] on select "Select Building Building Interior Caribou Coffee Food Service Area Mechanical O…" at bounding box center [345, 289] width 280 height 20
select select "461"
click option "Building Interior" at bounding box center [0, 0] width 0 height 0
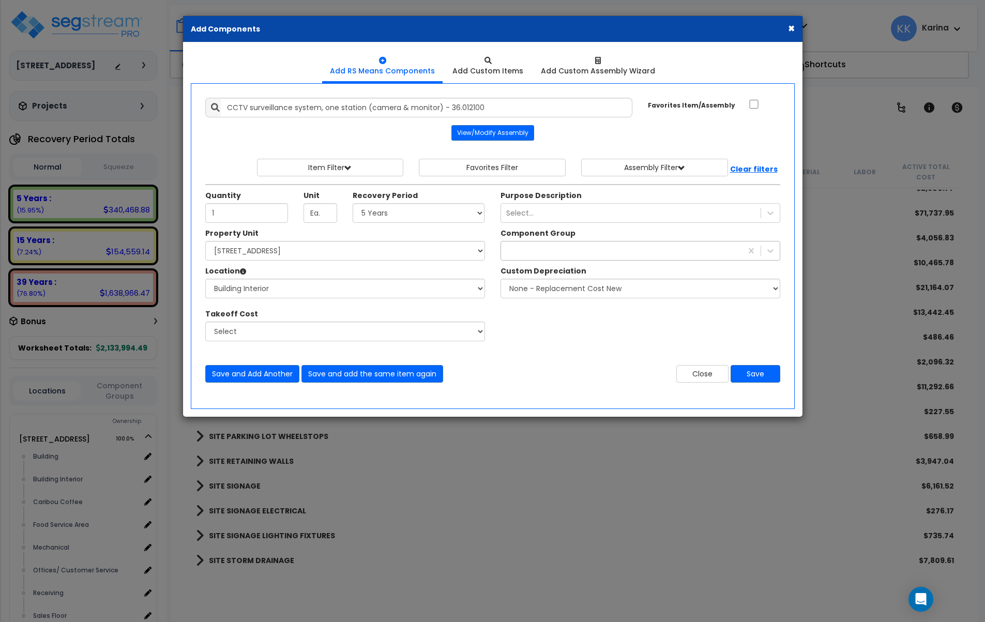
click at [539, 246] on div at bounding box center [621, 250] width 241 height 17
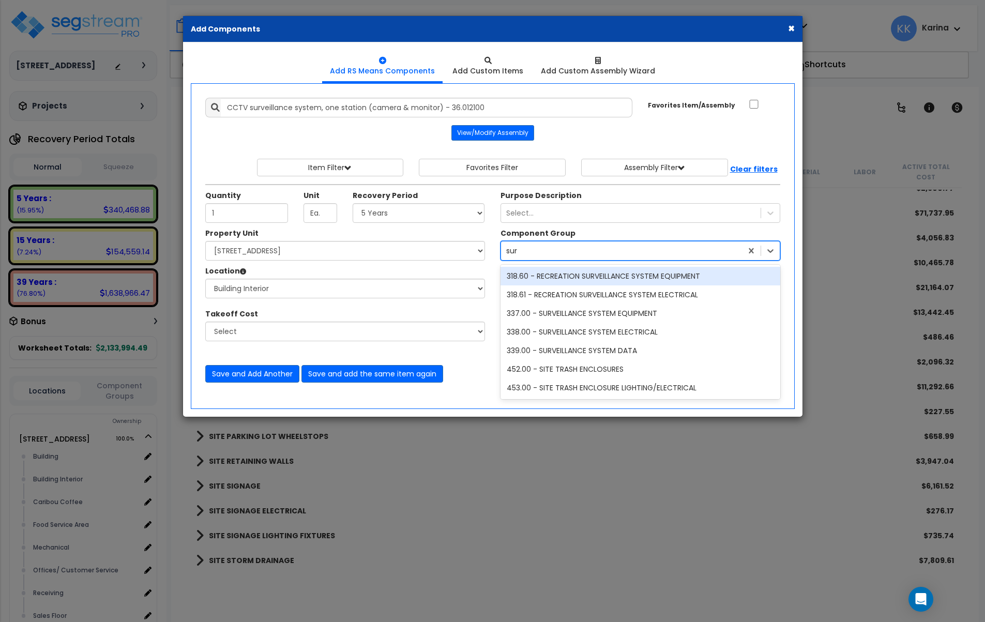
type input "surv"
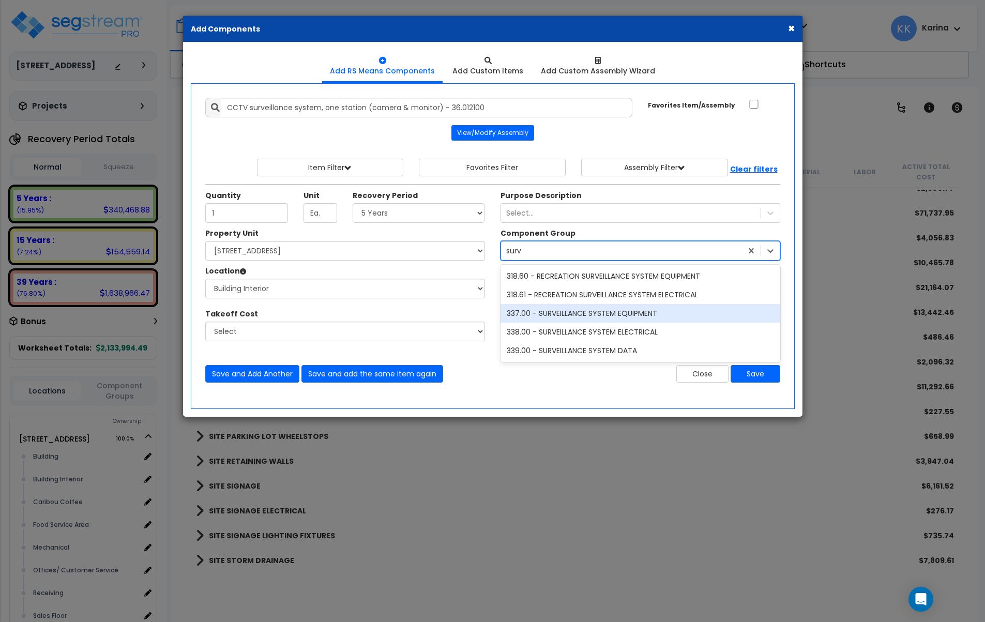
click at [573, 310] on div "337.00 - SURVEILLANCE SYSTEM EQUIPMENT" at bounding box center [640, 313] width 280 height 19
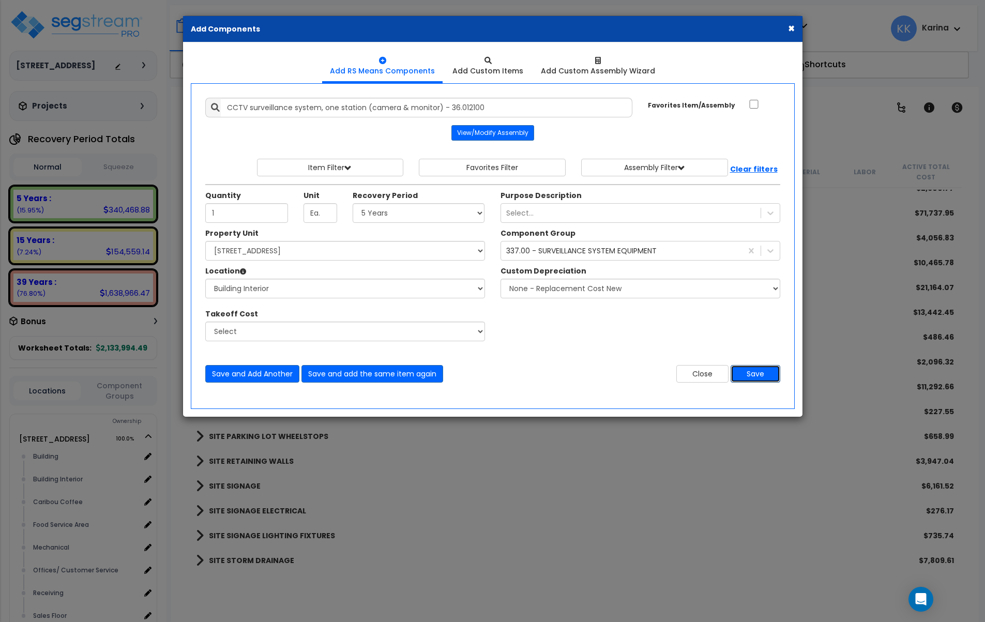
click at [757, 375] on button "Save" at bounding box center [756, 374] width 50 height 18
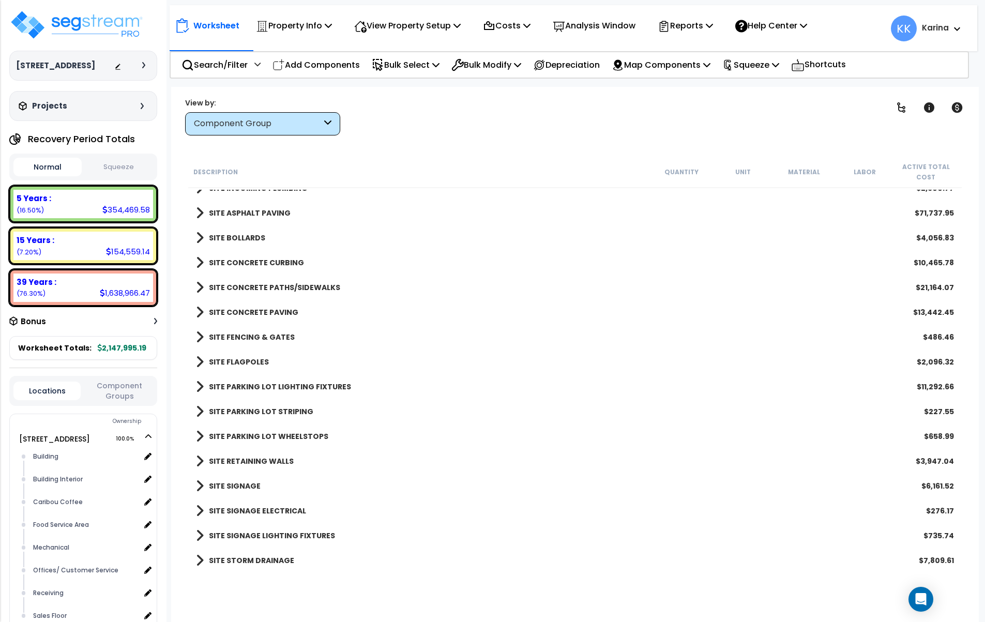
scroll to position [1129, 0]
click at [201, 282] on span at bounding box center [200, 287] width 8 height 14
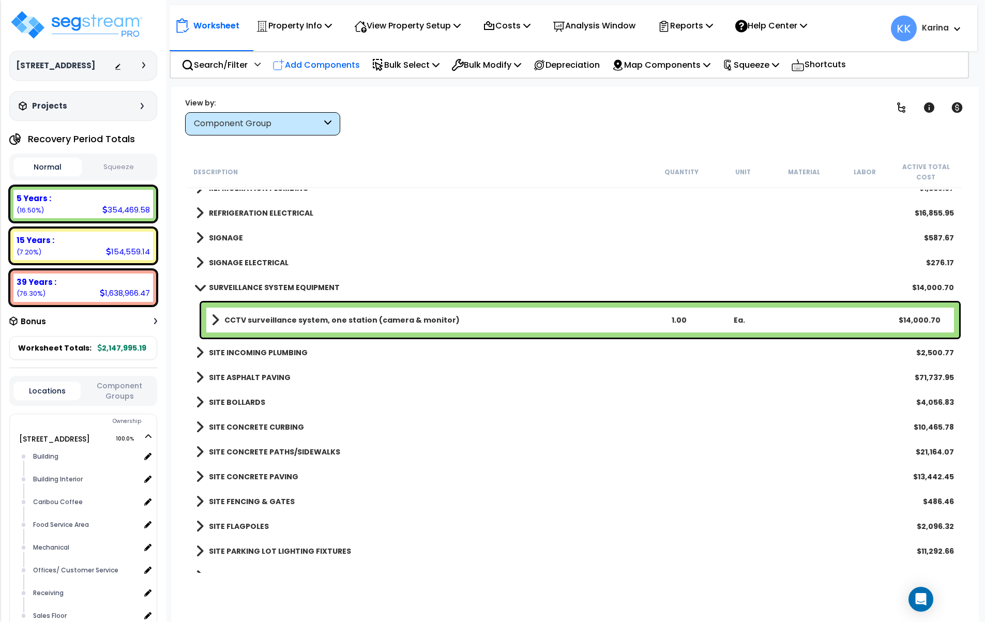
click at [332, 67] on p "Add Components" at bounding box center [315, 65] width 87 height 14
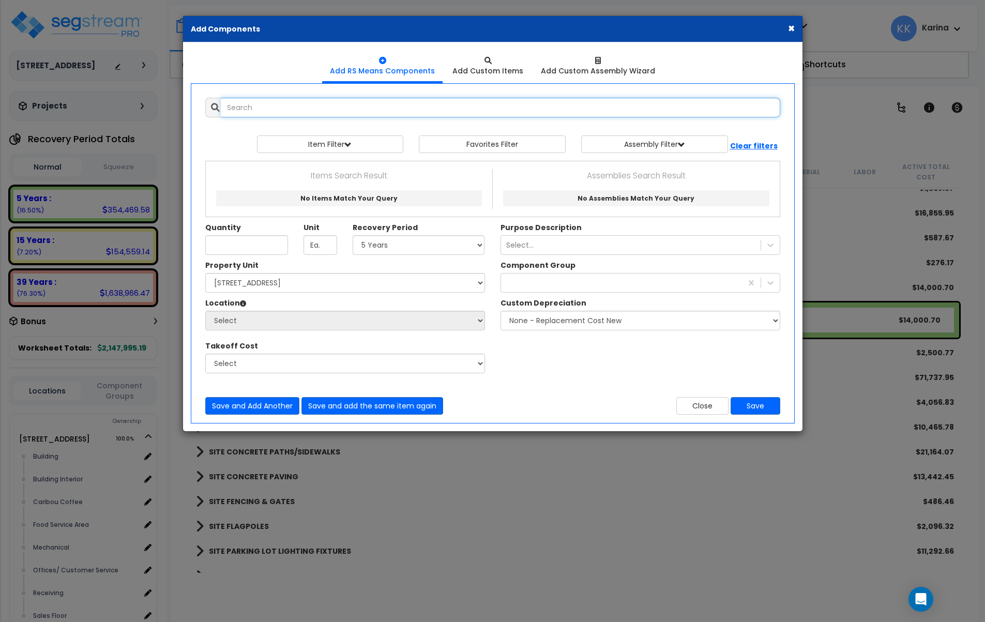
select select
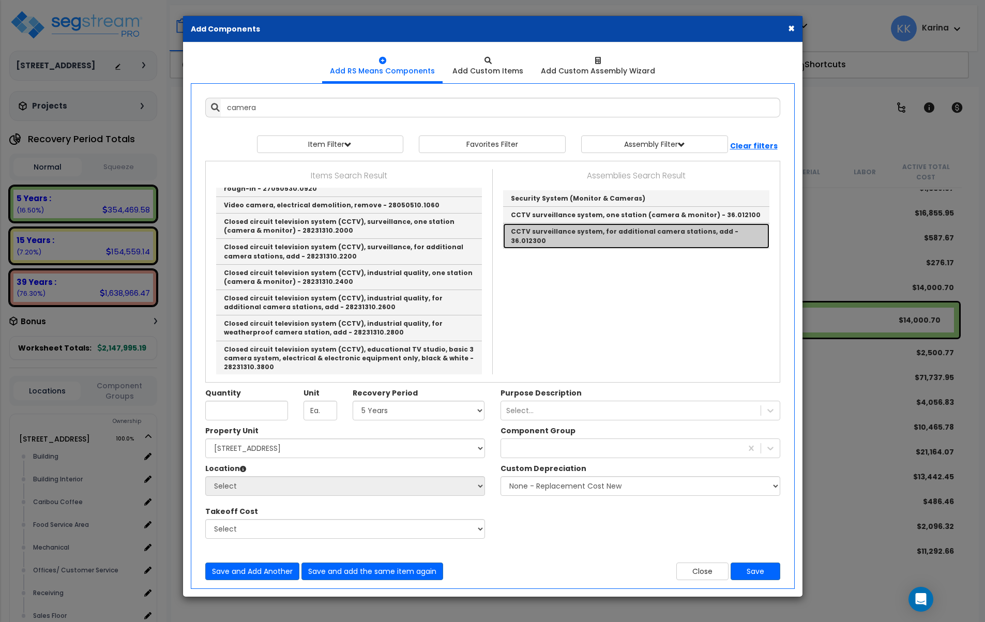
click at [529, 227] on link "CCTV surveillance system, for additional camera stations, add - 36.012300" at bounding box center [636, 235] width 266 height 25
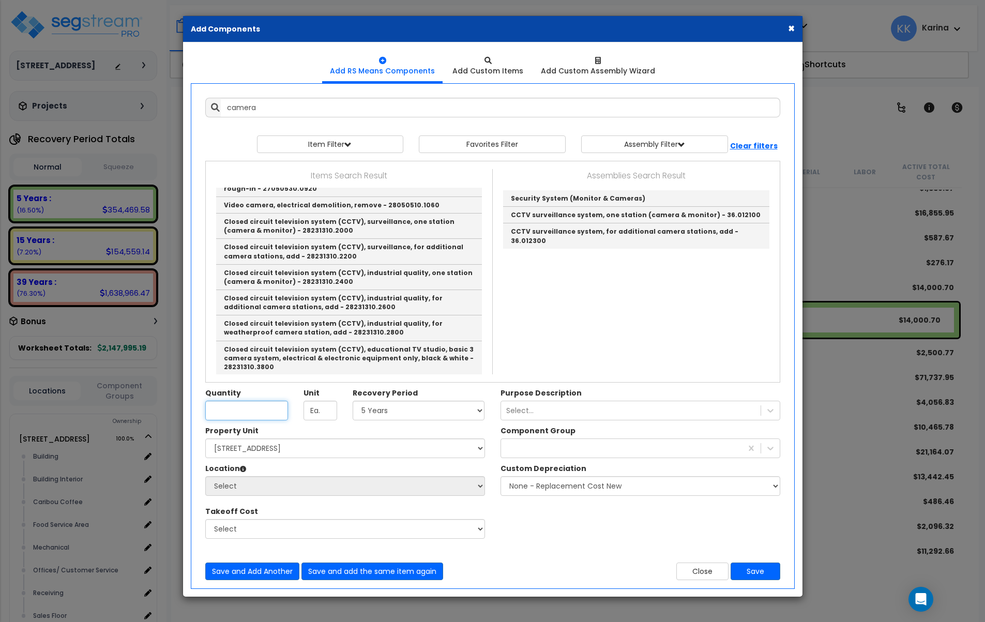
type input "CCTV surveillance system, for additional camera stations, add - 36.012300"
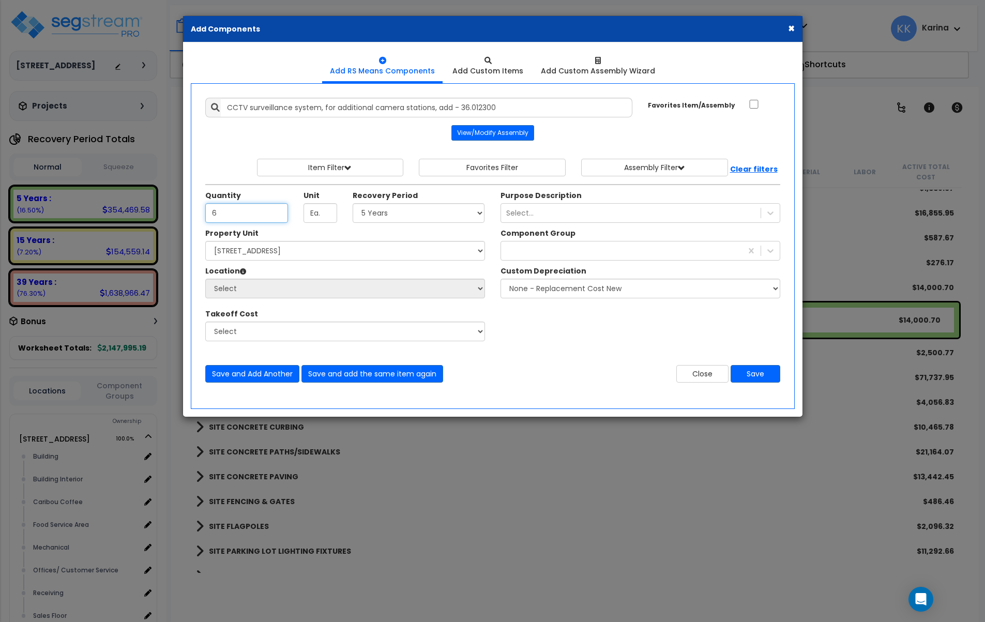
type input "6"
click at [353, 203] on select "Select 5 Years 7 Years 15 Years 20 Years 39 Years 27.5 Year" at bounding box center [419, 213] width 132 height 20
select select "5Y"
click option "5 Years" at bounding box center [0, 0] width 0 height 0
click at [205, 241] on select "Select 112 Chieftan St Site Improvements" at bounding box center [345, 251] width 280 height 20
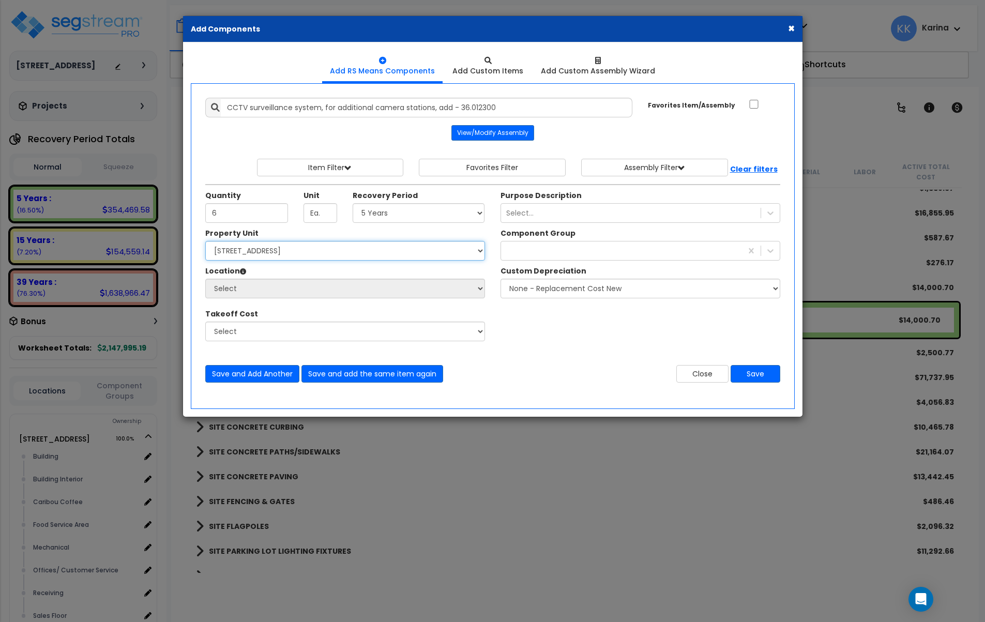
select select "163345"
click option "[STREET_ADDRESS]" at bounding box center [0, 0] width 0 height 0
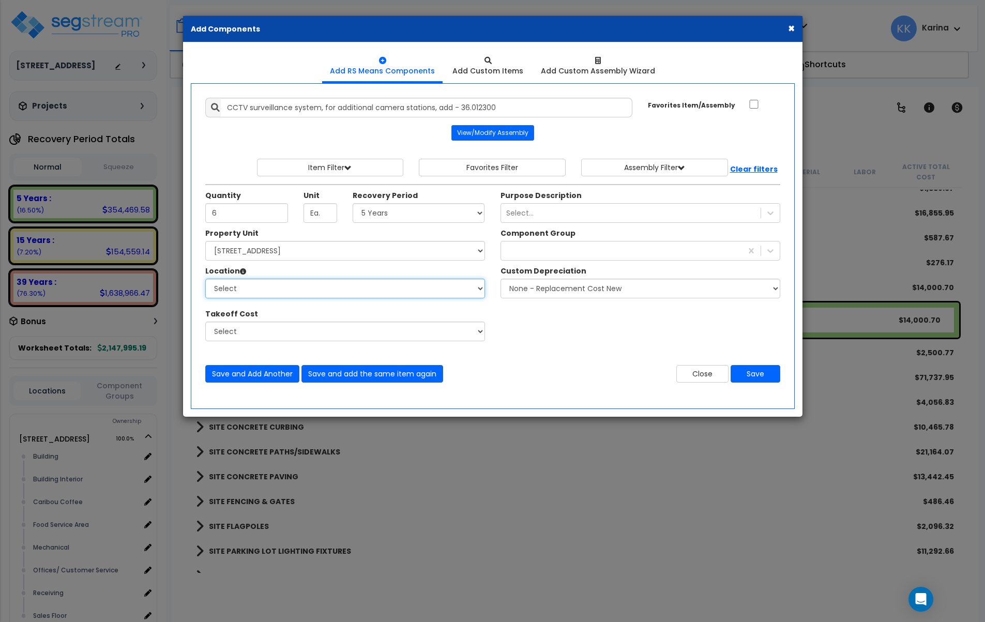
click at [205, 279] on select "Select Building Building Interior Caribou Coffee Food Service Area Mechanical O…" at bounding box center [345, 289] width 280 height 20
select select "6"
click option "Building" at bounding box center [0, 0] width 0 height 0
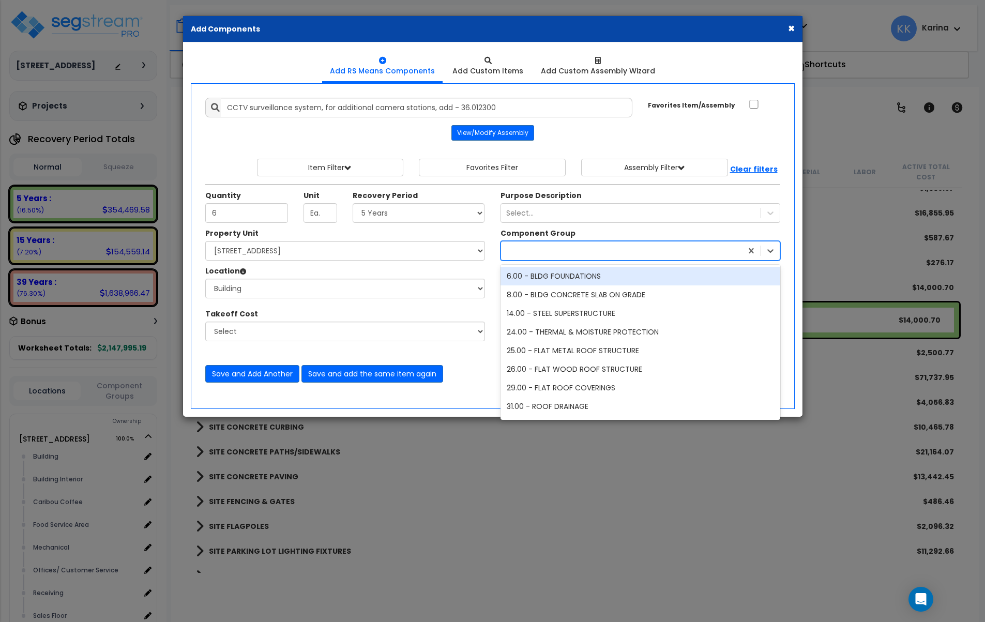
click at [553, 253] on div at bounding box center [621, 250] width 241 height 17
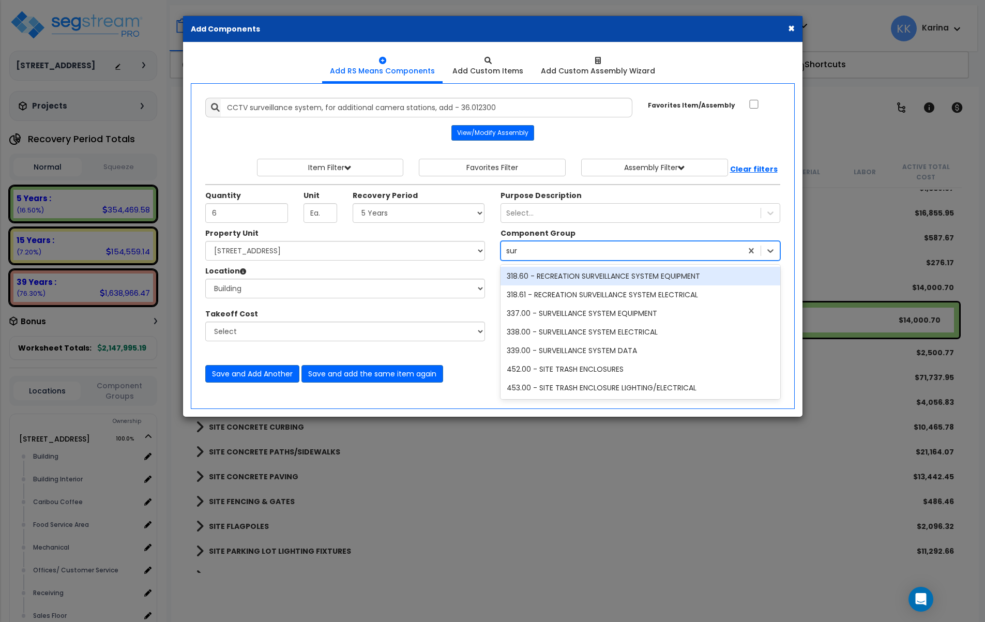
type input "surv"
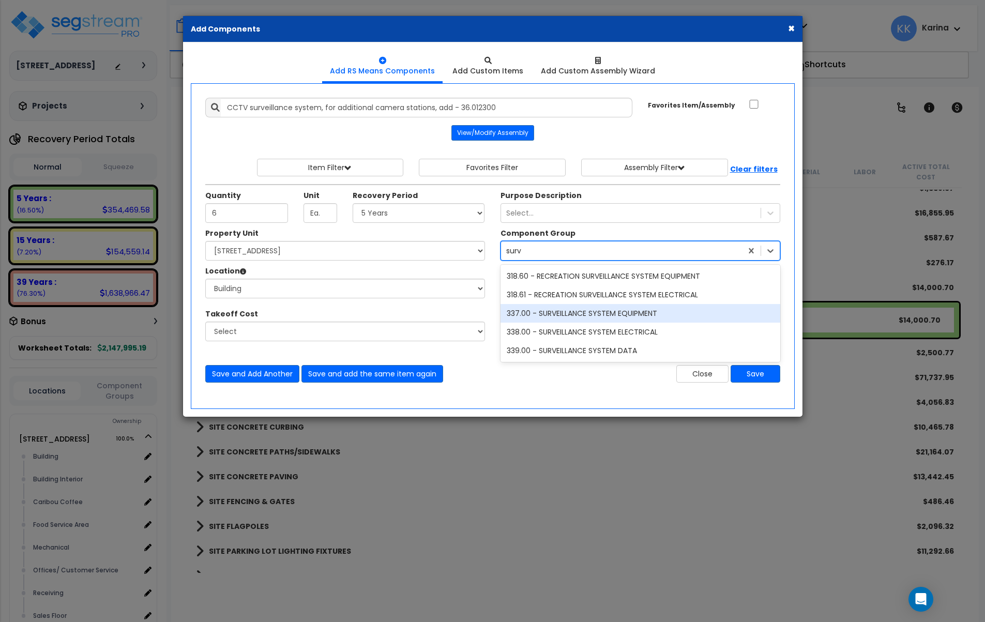
click at [577, 307] on div "337.00 - SURVEILLANCE SYSTEM EQUIPMENT" at bounding box center [640, 313] width 280 height 19
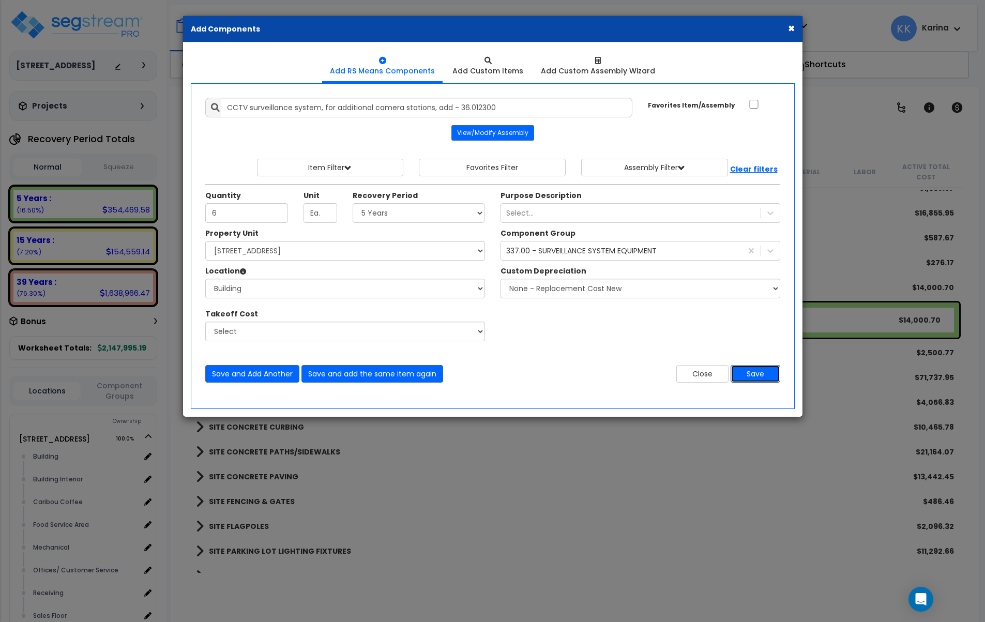
click at [752, 371] on button "Save" at bounding box center [756, 374] width 50 height 18
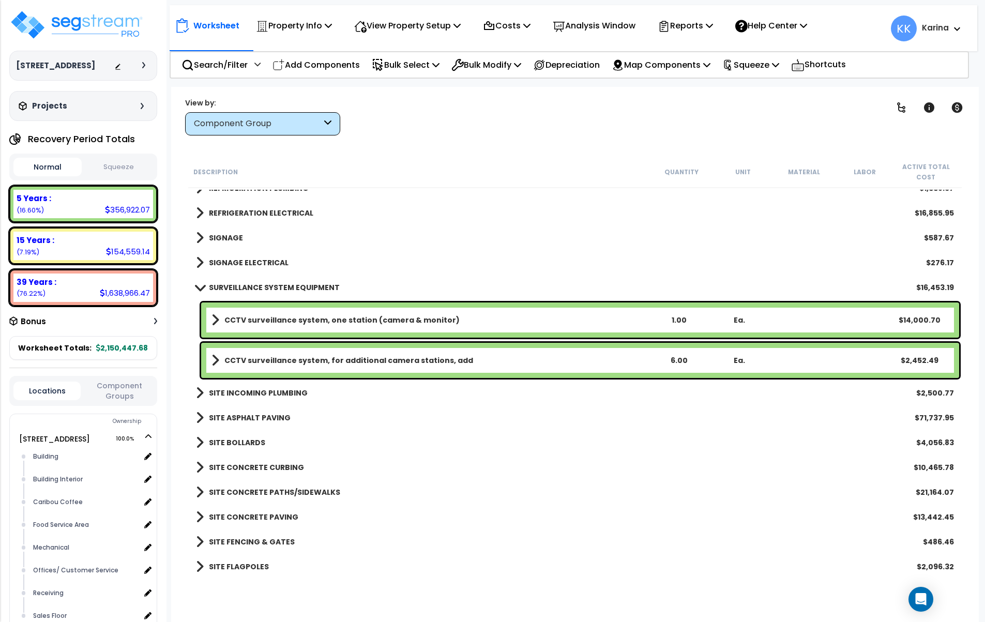
click at [201, 286] on span at bounding box center [199, 287] width 14 height 8
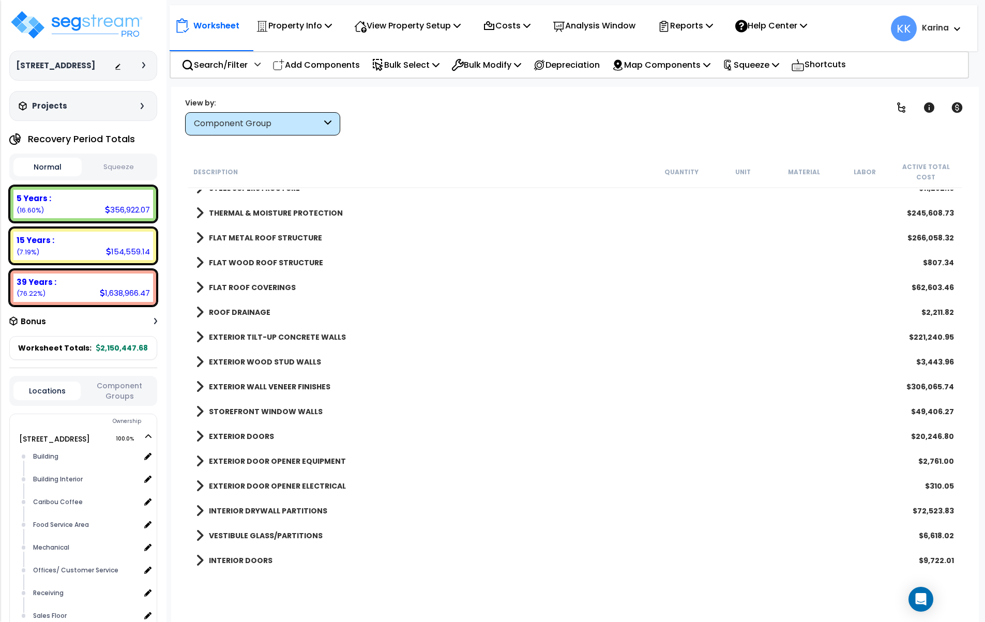
scroll to position [0, 0]
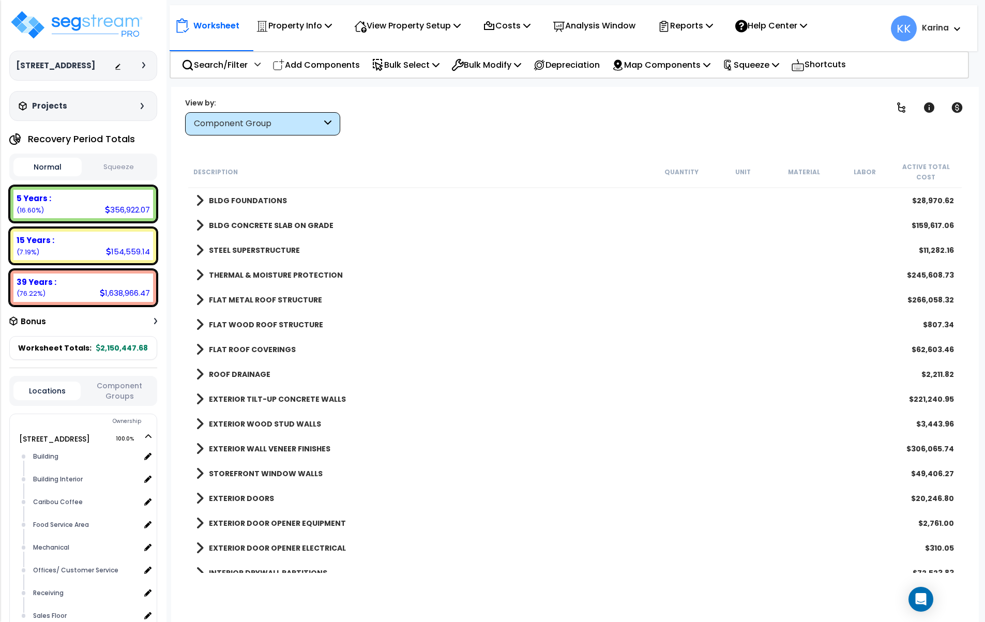
click at [197, 197] on span at bounding box center [200, 200] width 8 height 14
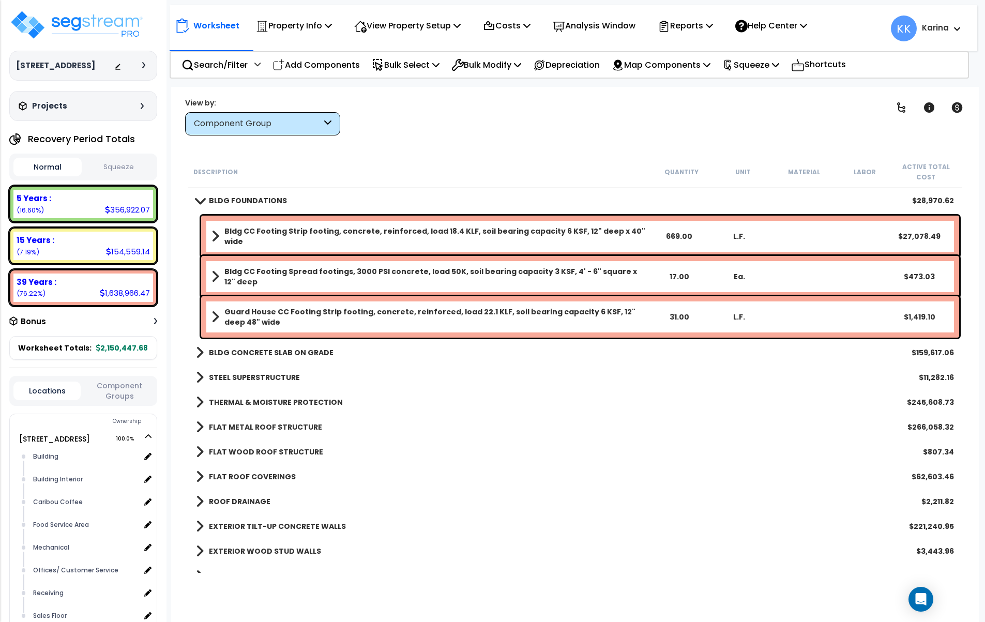
click at [261, 315] on b "Guard House CC Footing Strip footing, concrete, reinforced, load 22.1 KLF, soil…" at bounding box center [436, 317] width 424 height 21
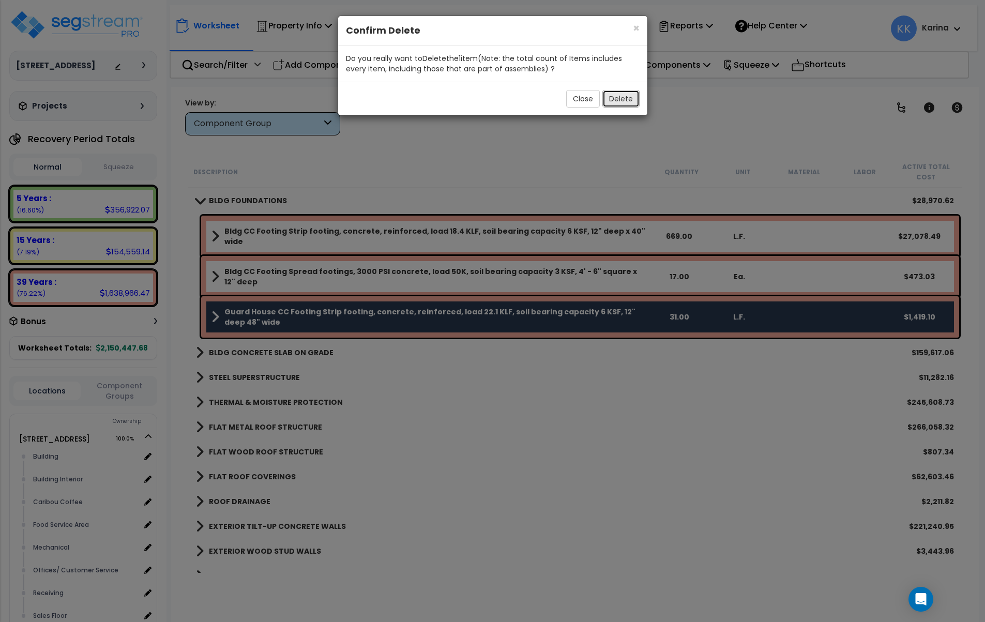
click at [624, 96] on button "Delete" at bounding box center [620, 99] width 37 height 18
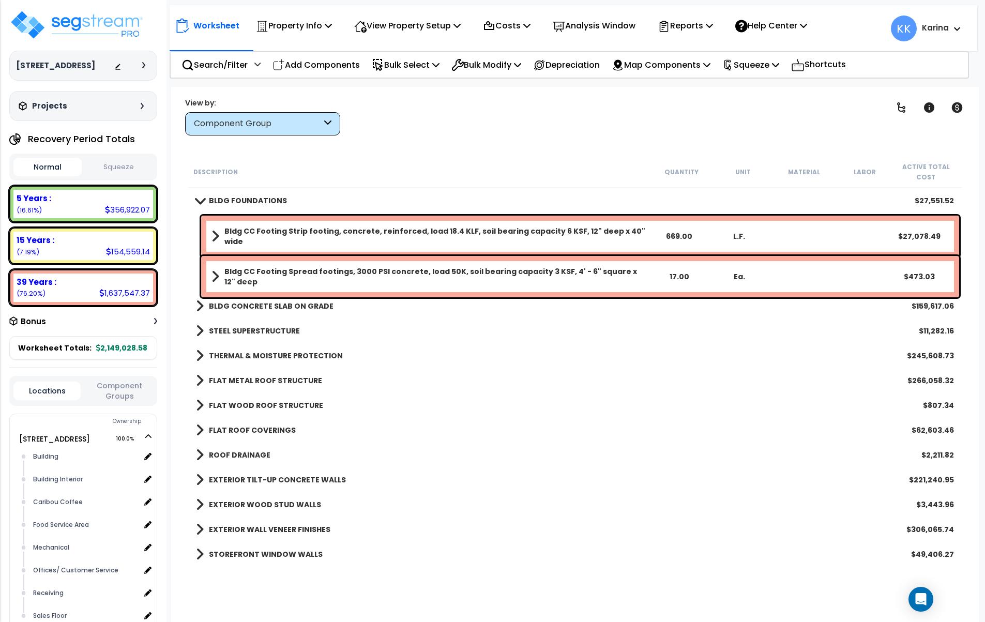
click at [201, 199] on span at bounding box center [199, 200] width 14 height 8
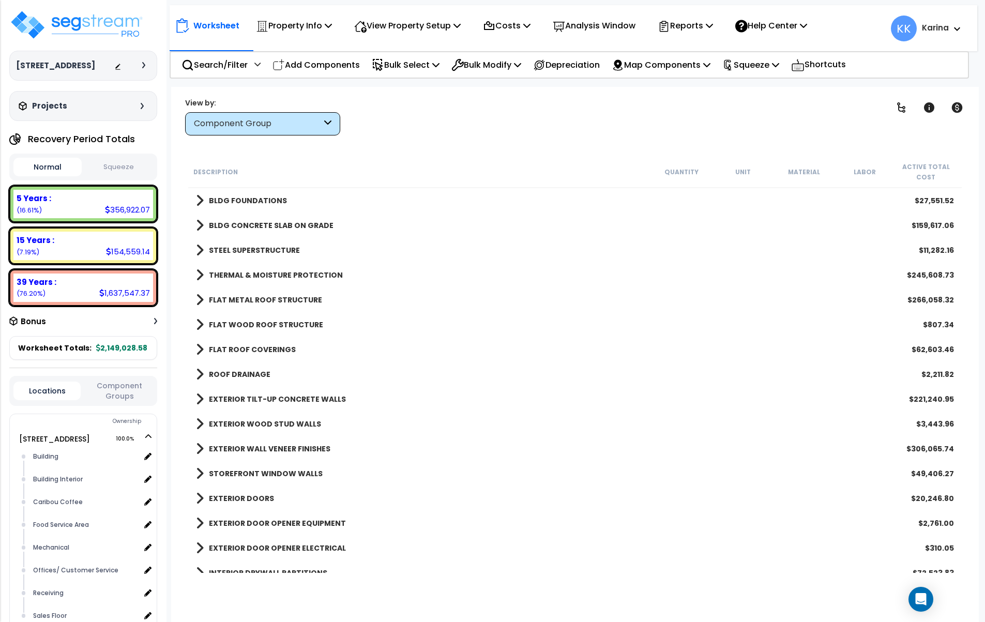
click at [200, 224] on span at bounding box center [200, 225] width 8 height 14
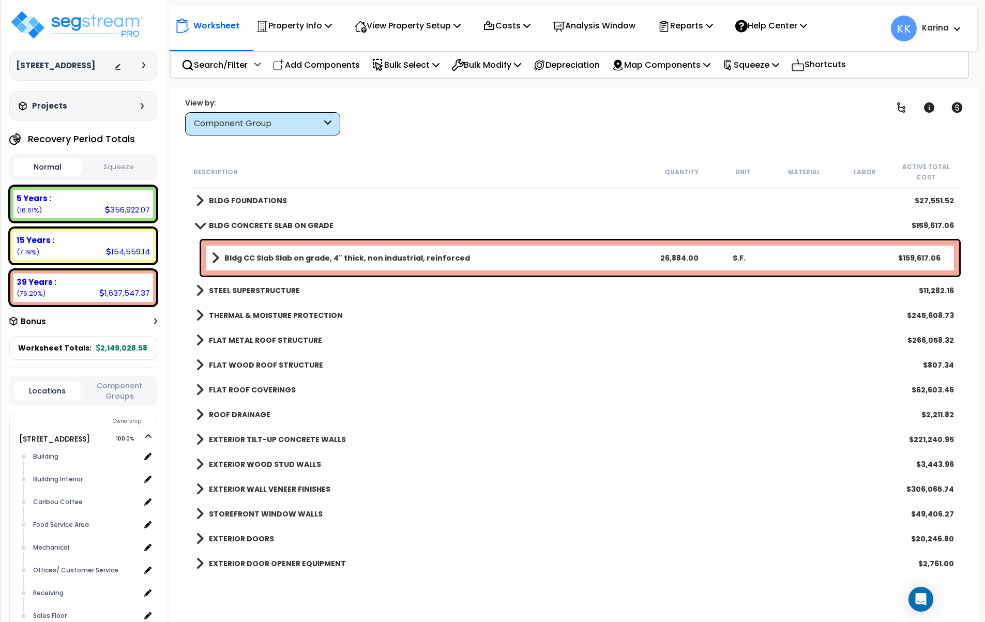
click at [200, 224] on span at bounding box center [199, 225] width 14 height 8
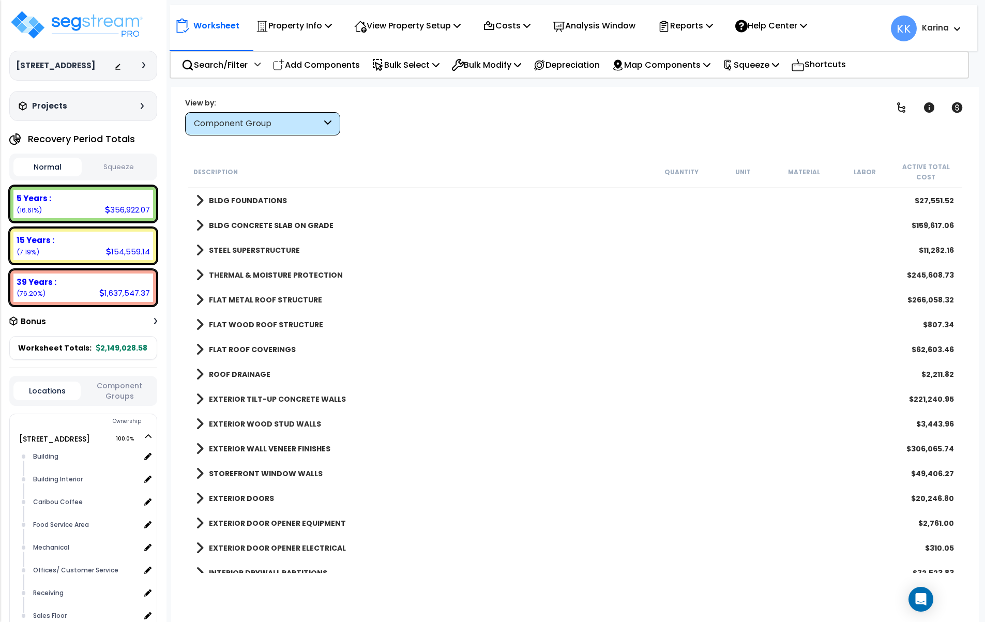
click at [199, 250] on span at bounding box center [200, 250] width 8 height 14
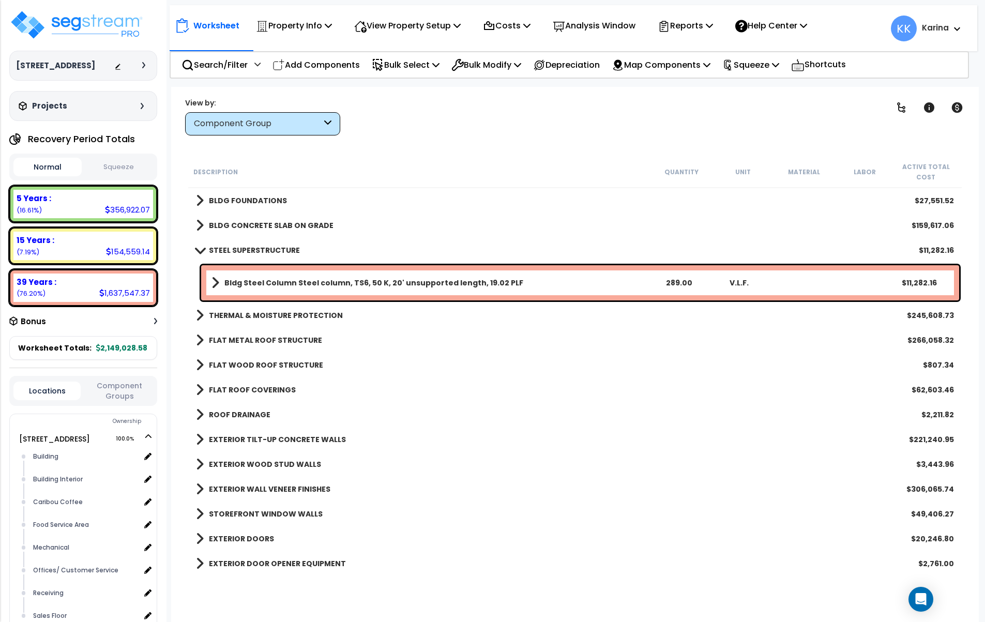
click at [199, 250] on span at bounding box center [199, 250] width 14 height 8
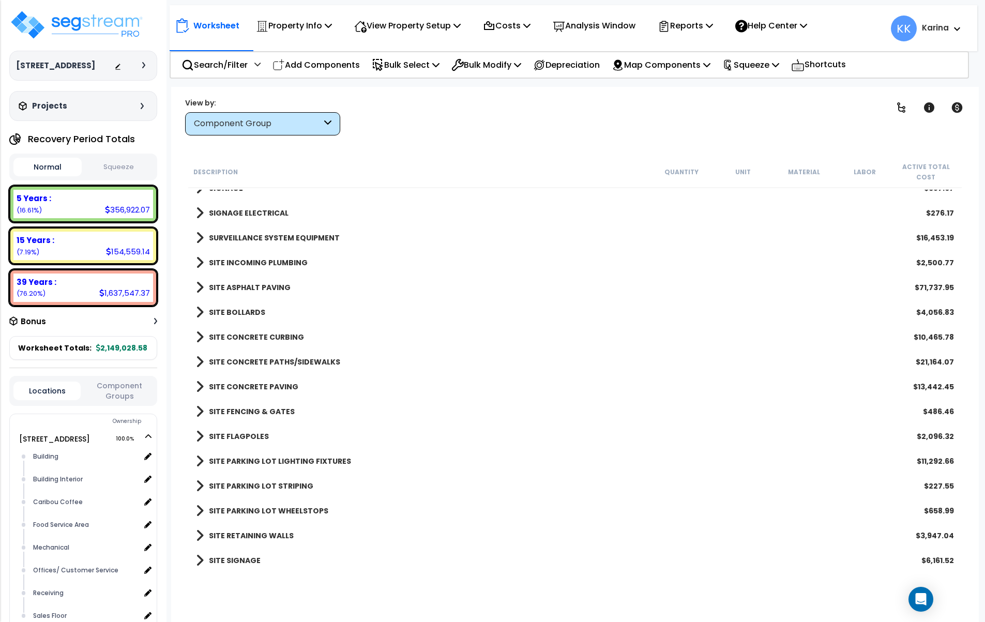
scroll to position [1253, 0]
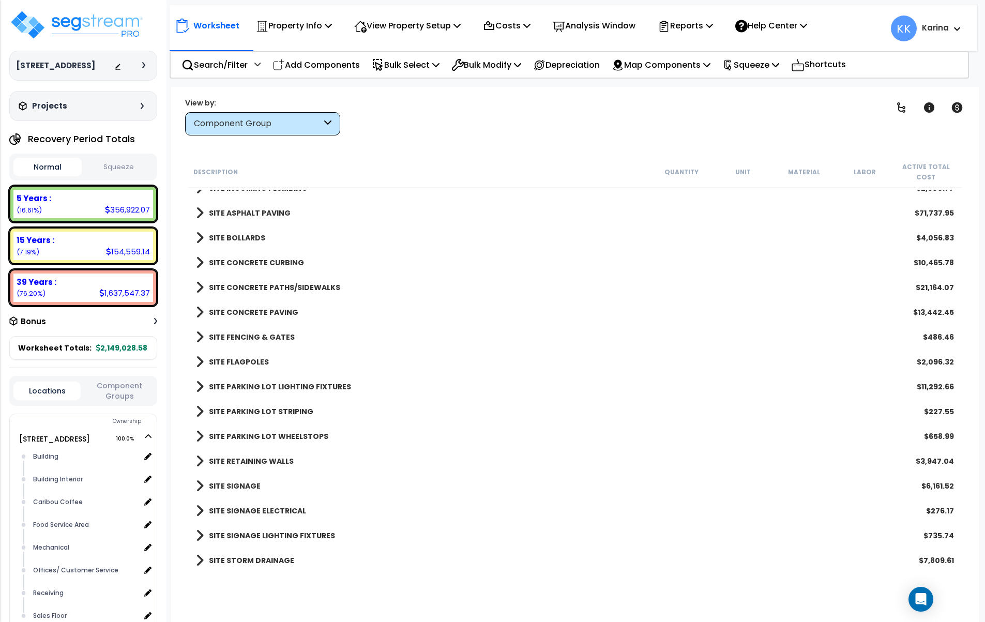
click at [199, 288] on span at bounding box center [200, 287] width 8 height 14
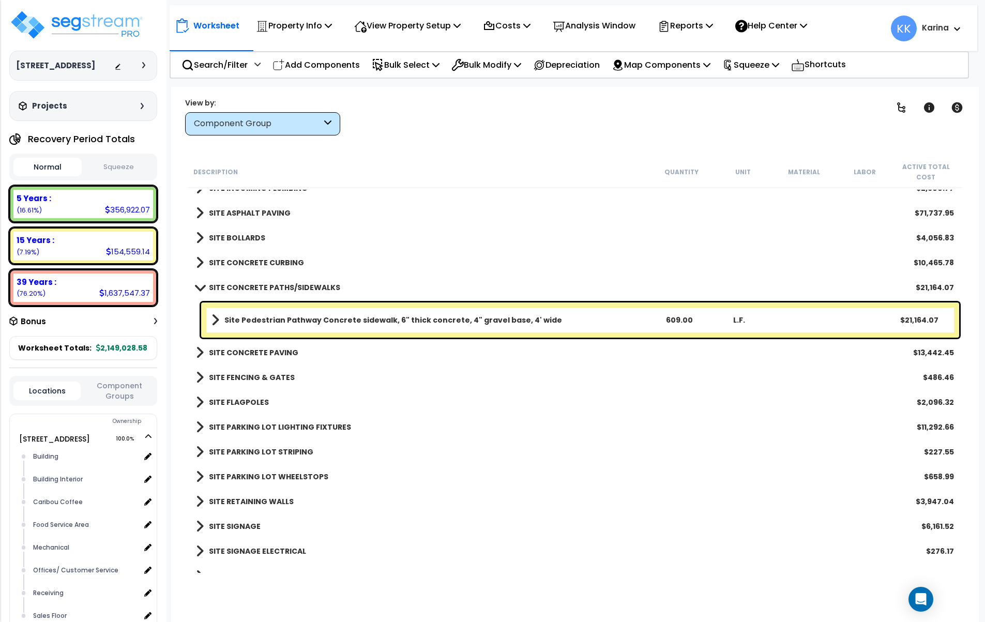
click at [199, 288] on span at bounding box center [199, 287] width 14 height 8
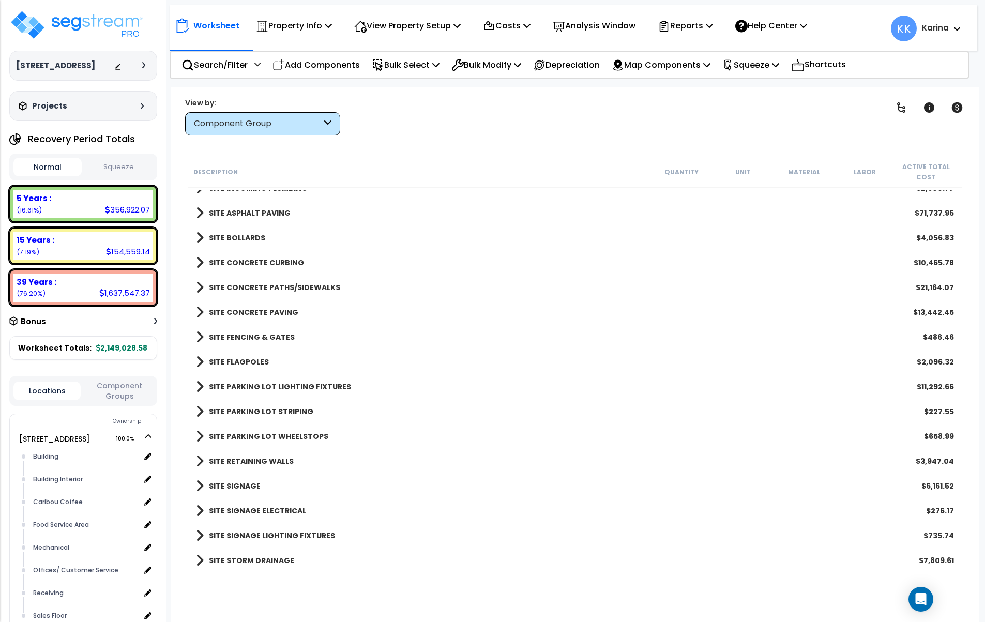
click at [196, 314] on span at bounding box center [200, 312] width 8 height 14
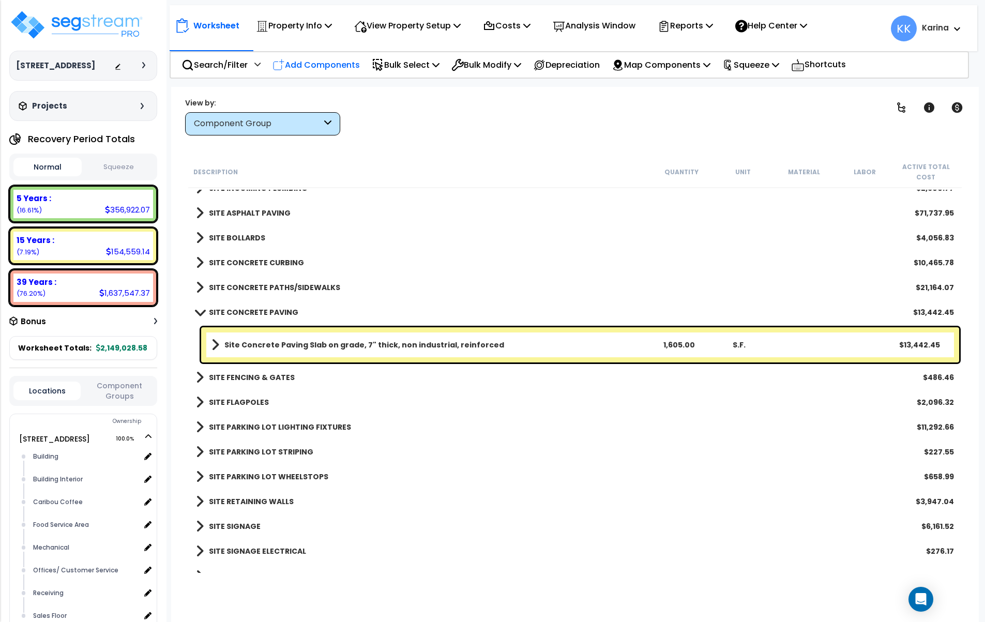
click at [319, 62] on p "Add Components" at bounding box center [315, 65] width 87 height 14
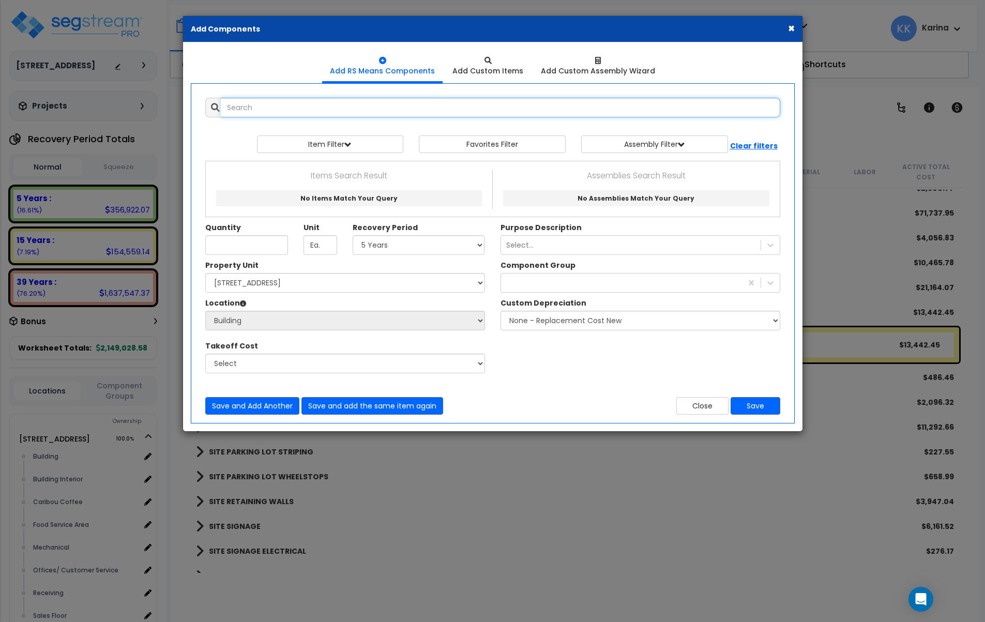
select select
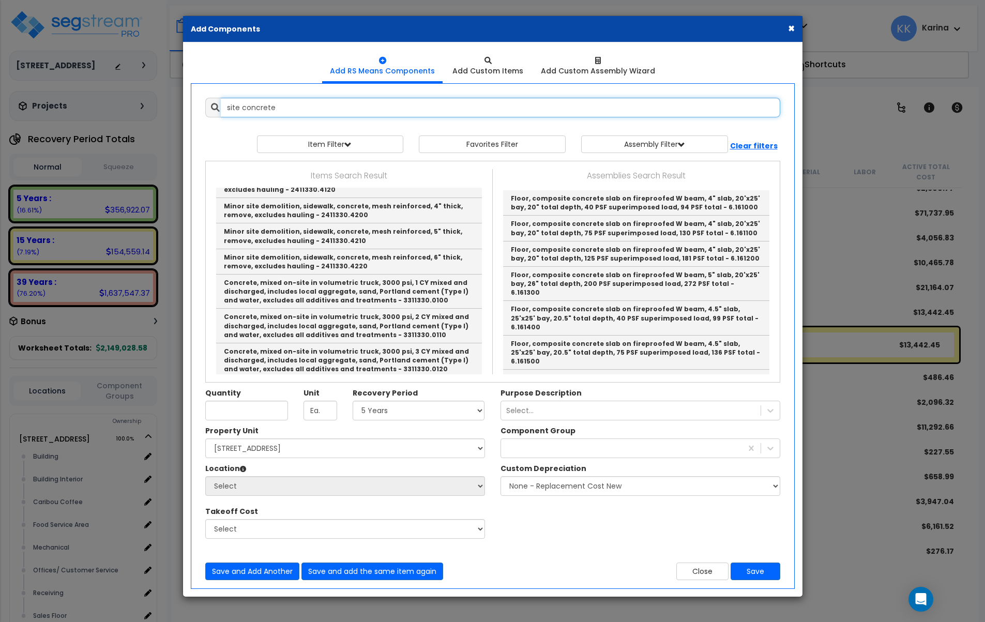
drag, startPoint x: 241, startPoint y: 104, endPoint x: 220, endPoint y: 107, distance: 20.8
click at [221, 107] on input "site concrete" at bounding box center [500, 108] width 559 height 20
click at [284, 106] on input "concrete" at bounding box center [500, 108] width 559 height 20
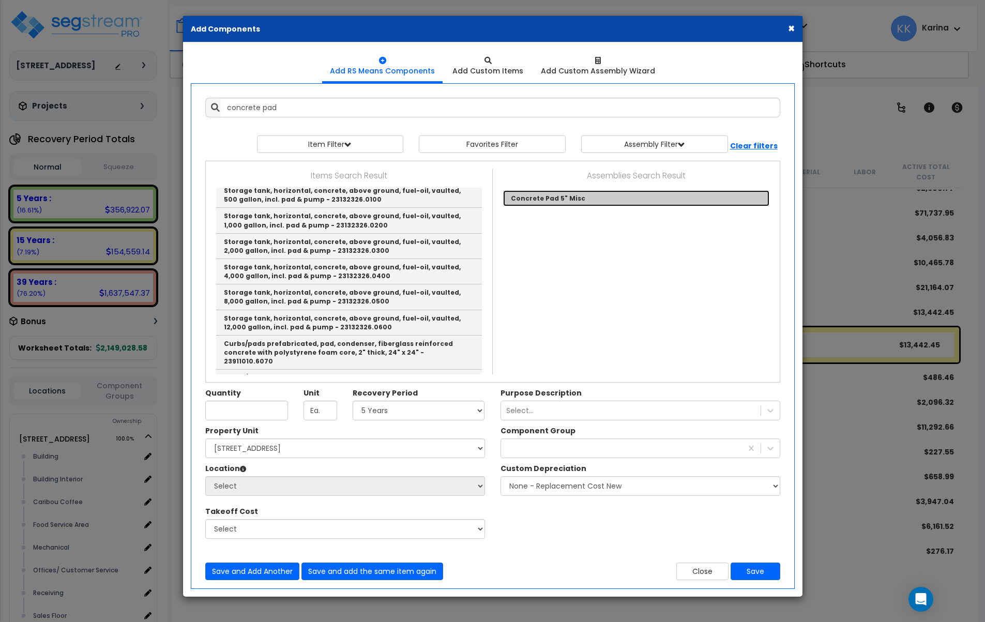
click at [536, 200] on link "Concrete Pad 5" Misc" at bounding box center [636, 198] width 266 height 16
type input "Concrete Pad 5" Misc"
checkbox input "true"
type input "EA"
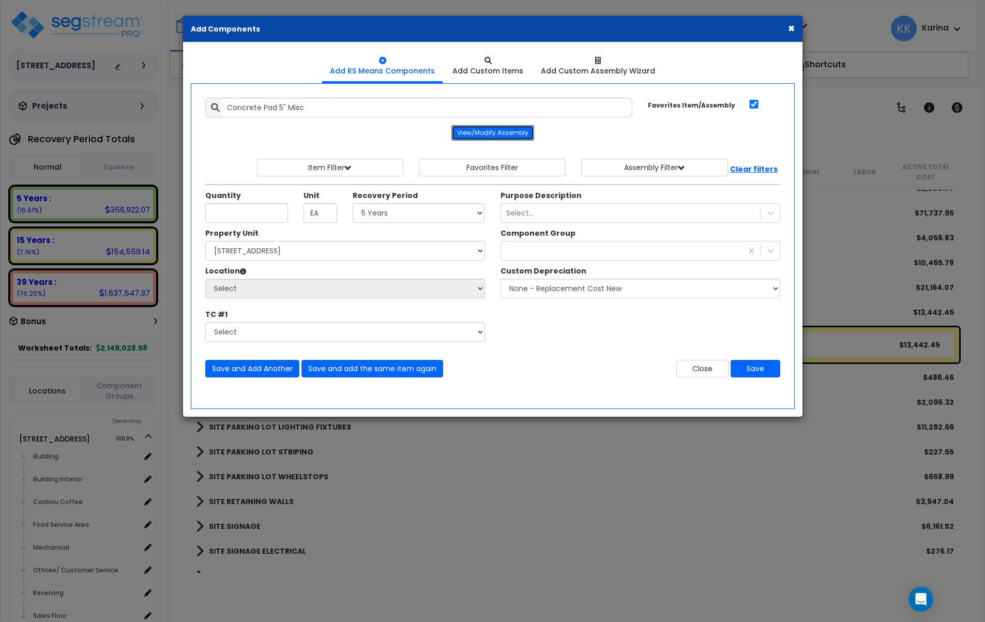
click at [489, 132] on button "View/Modify Assembly" at bounding box center [492, 133] width 83 height 16
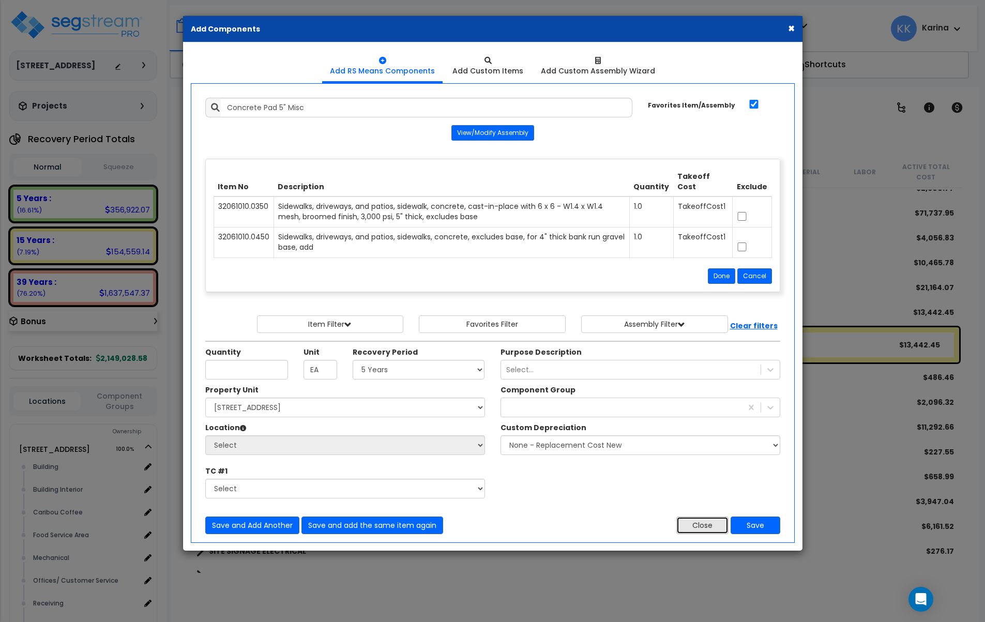
click at [704, 526] on button "Close" at bounding box center [702, 525] width 52 height 18
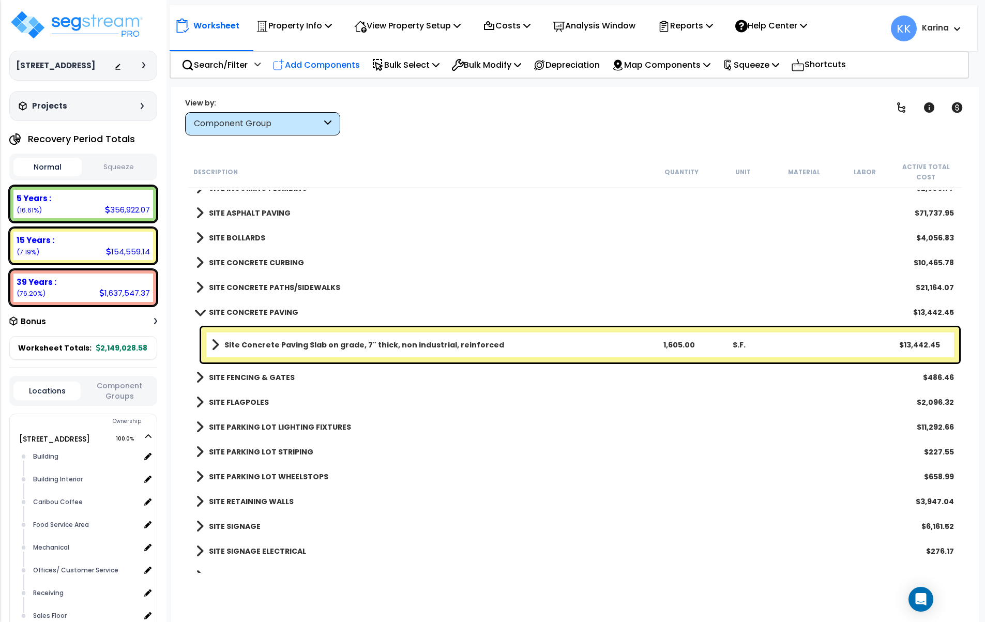
click at [337, 65] on p "Add Components" at bounding box center [315, 65] width 87 height 14
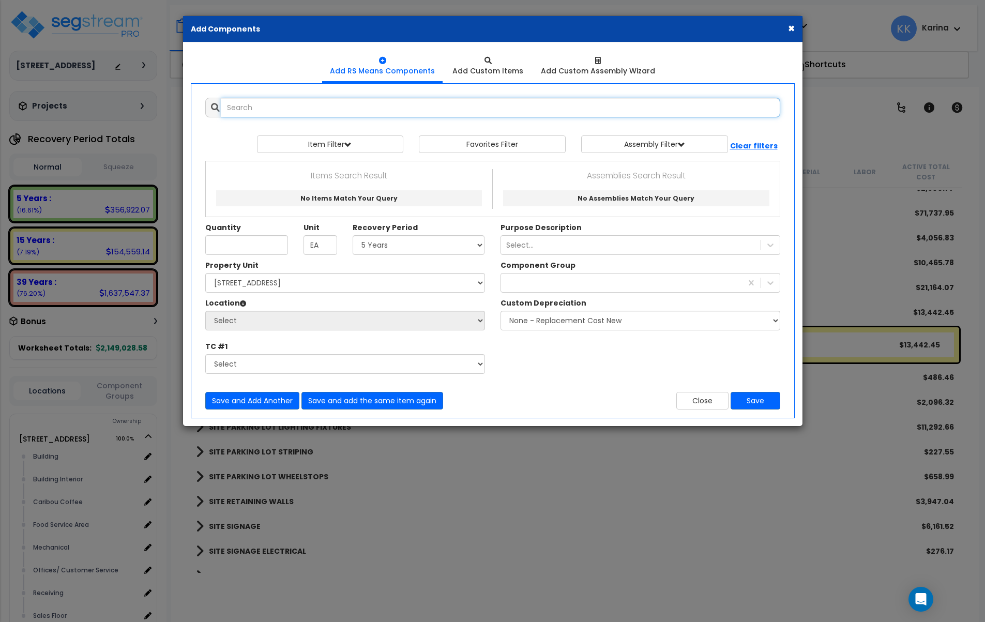
click at [354, 110] on input "text" at bounding box center [500, 108] width 559 height 20
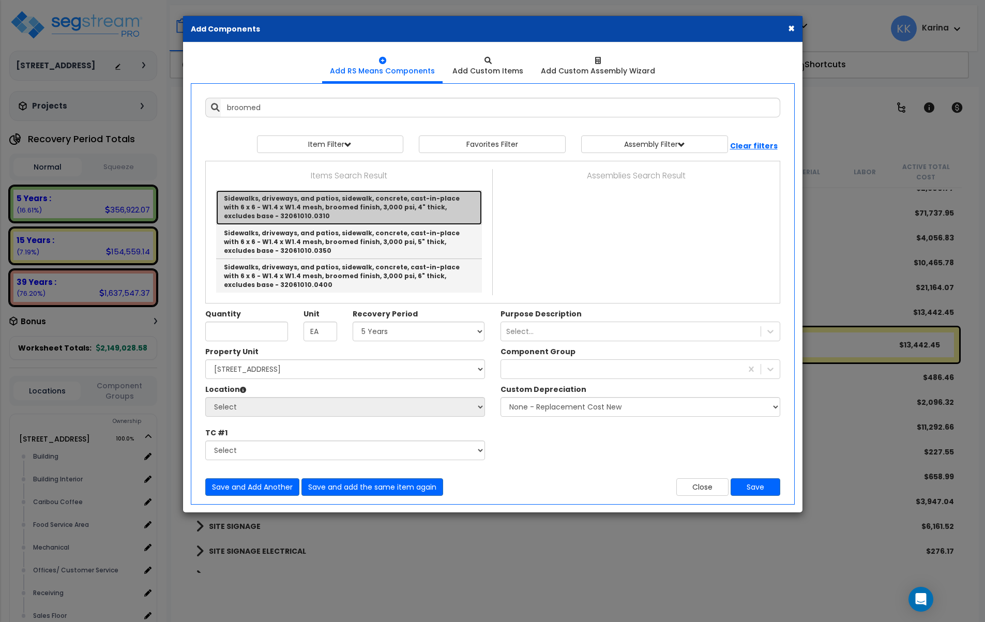
click at [330, 206] on link "Sidewalks, driveways, and patios, sidewalk, concrete, cast-in-place with 6 x 6 …" at bounding box center [349, 207] width 266 height 34
type input "Sidewalks, driveways, and patios, sidewalk, concrete, cast-in-place with 6 x 6 …"
checkbox input "false"
type input "S.F."
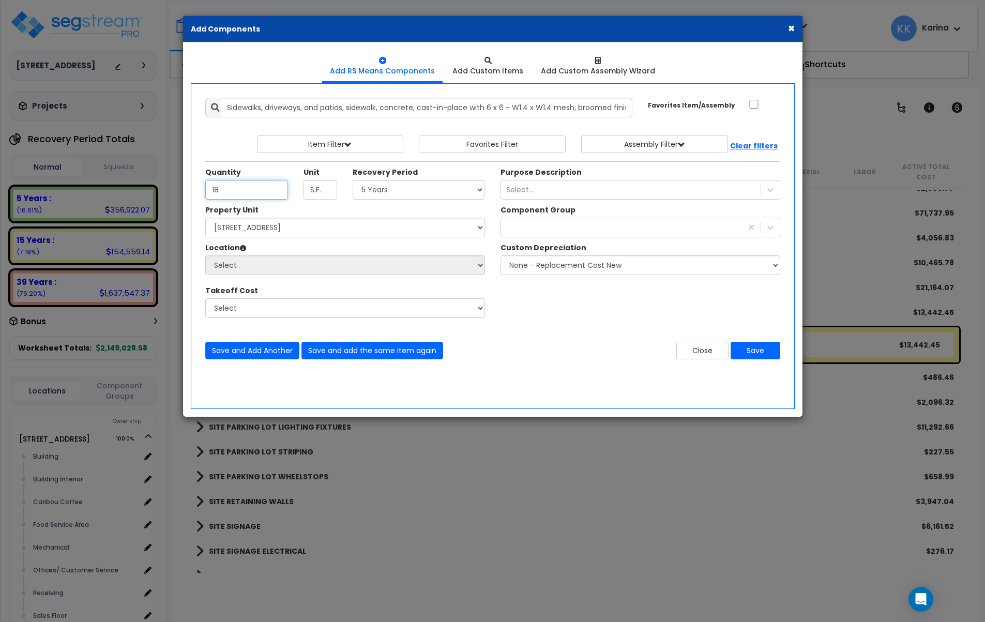
type input "18"
click at [353, 180] on select "Select 5 Years 7 Years 15 Years 20 Years 39 Years 27.5 Year" at bounding box center [419, 190] width 132 height 20
select select "39Y"
click option "39 Years" at bounding box center [0, 0] width 0 height 0
click at [205, 218] on select "Select 112 Chieftan St Site Improvements" at bounding box center [345, 228] width 280 height 20
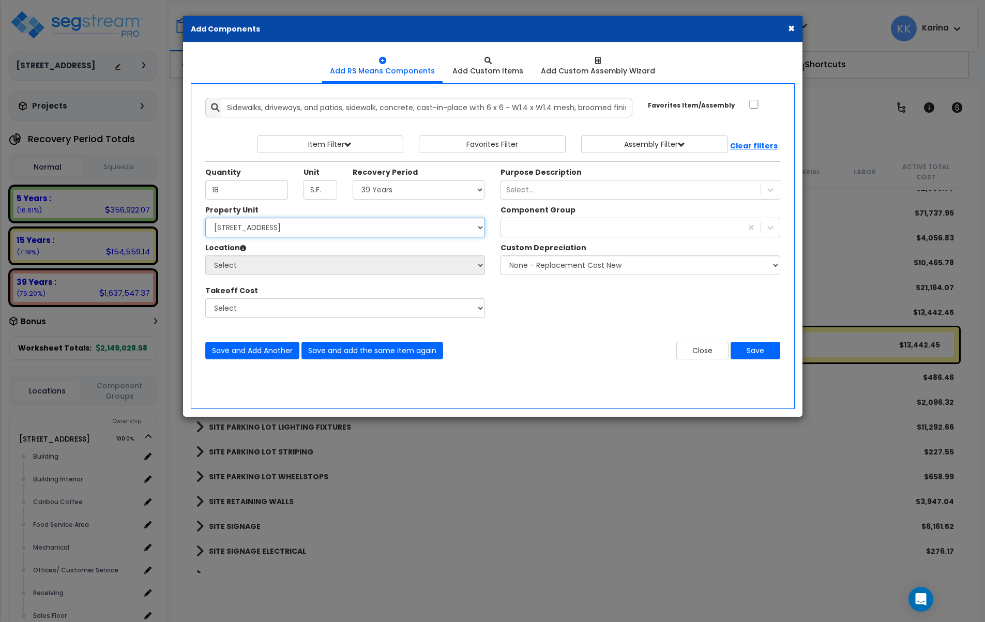
select select "163357"
click option "Site Improvements" at bounding box center [0, 0] width 0 height 0
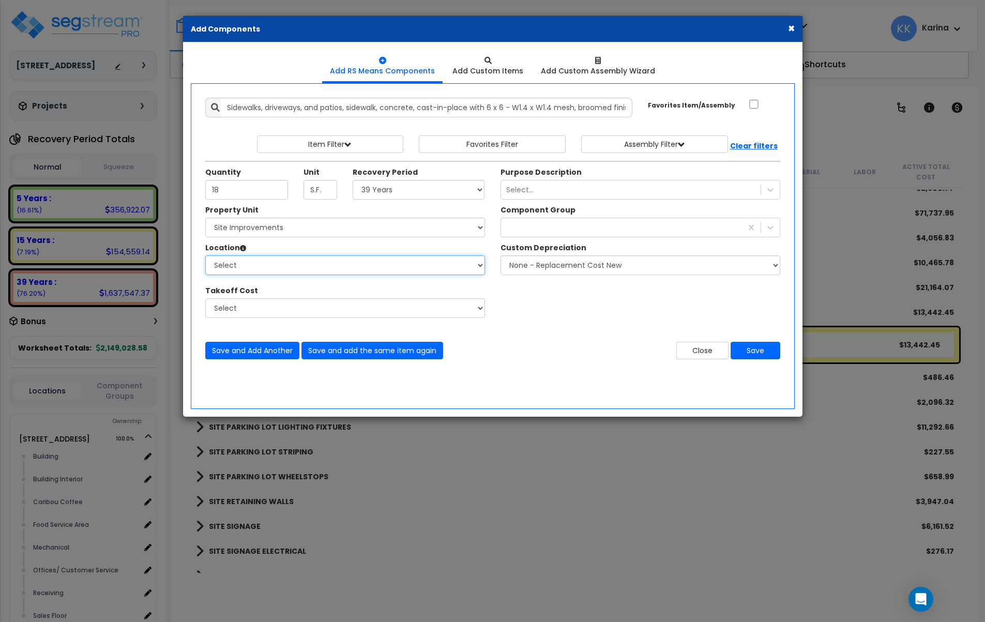
click at [205, 255] on select "Select Guard House Building Site Exterior Add Additional Location" at bounding box center [345, 265] width 280 height 20
select select "462"
click option "Site Exterior" at bounding box center [0, 0] width 0 height 0
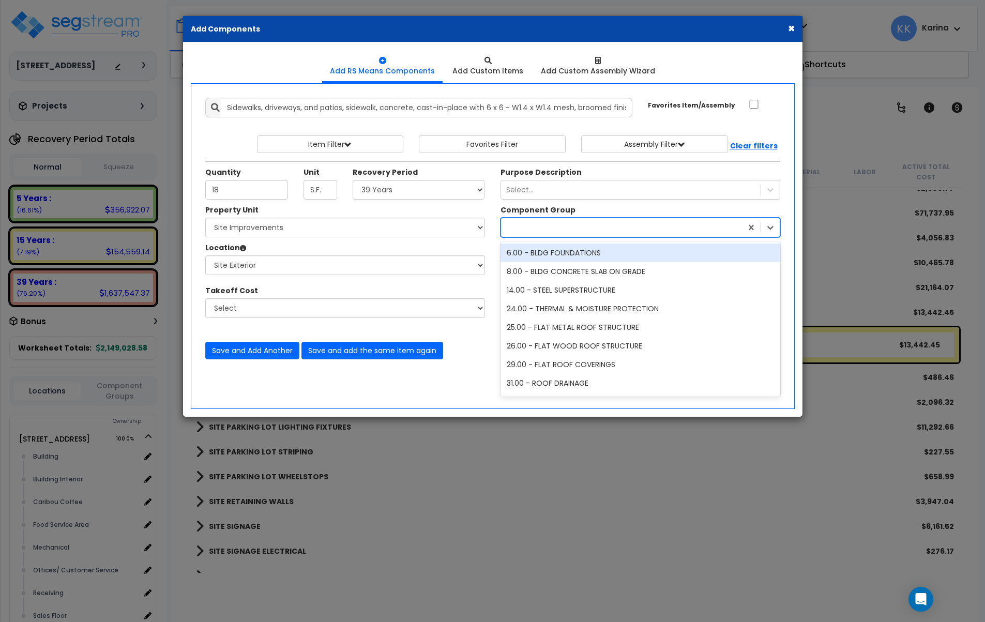
click at [534, 226] on div at bounding box center [621, 227] width 241 height 17
type input "concrete"
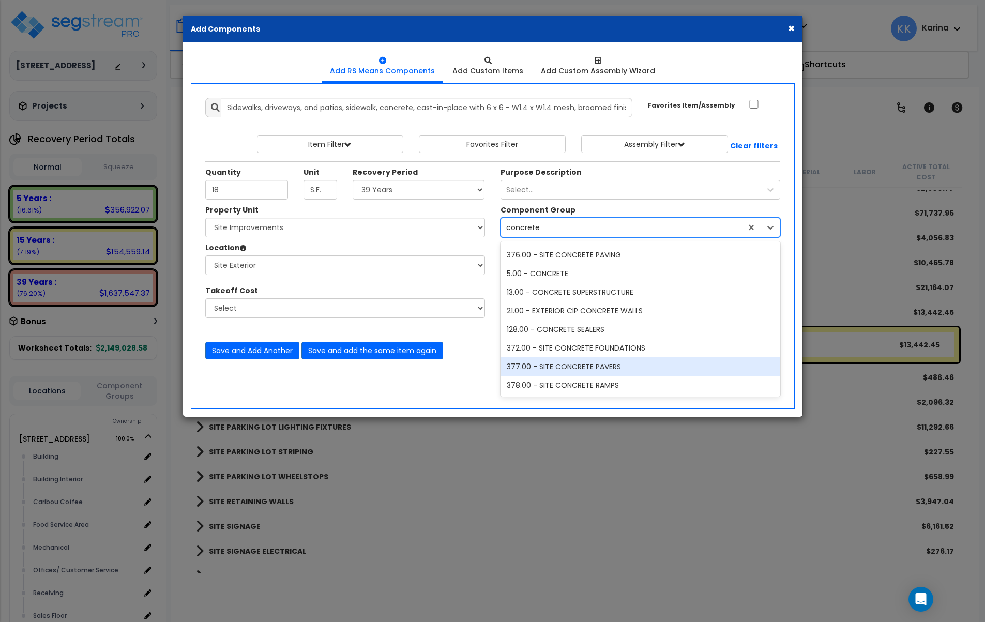
scroll to position [29, 0]
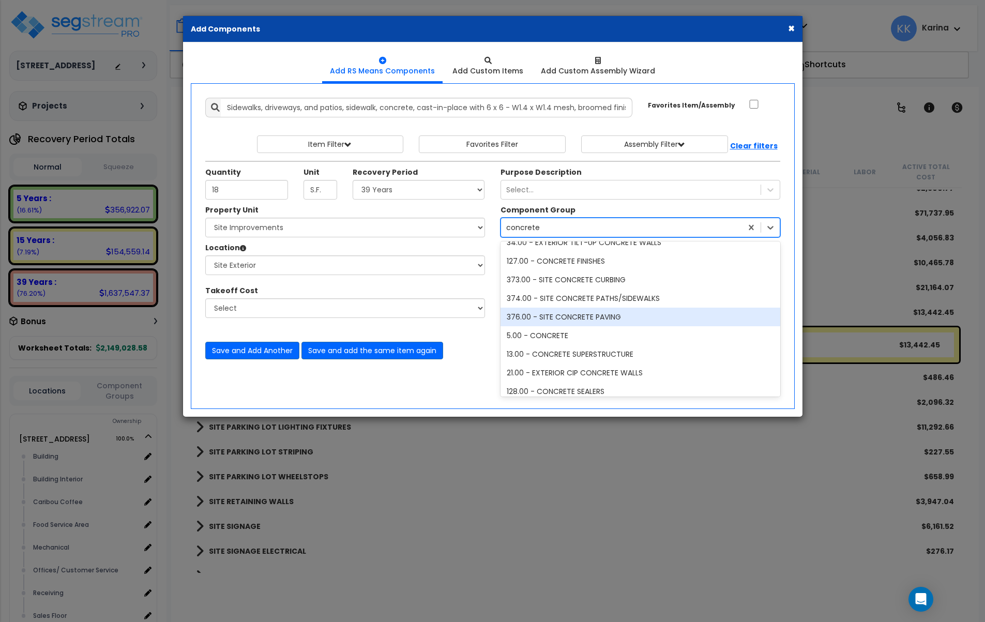
click at [576, 313] on div "376.00 - SITE CONCRETE PAVING" at bounding box center [640, 317] width 280 height 19
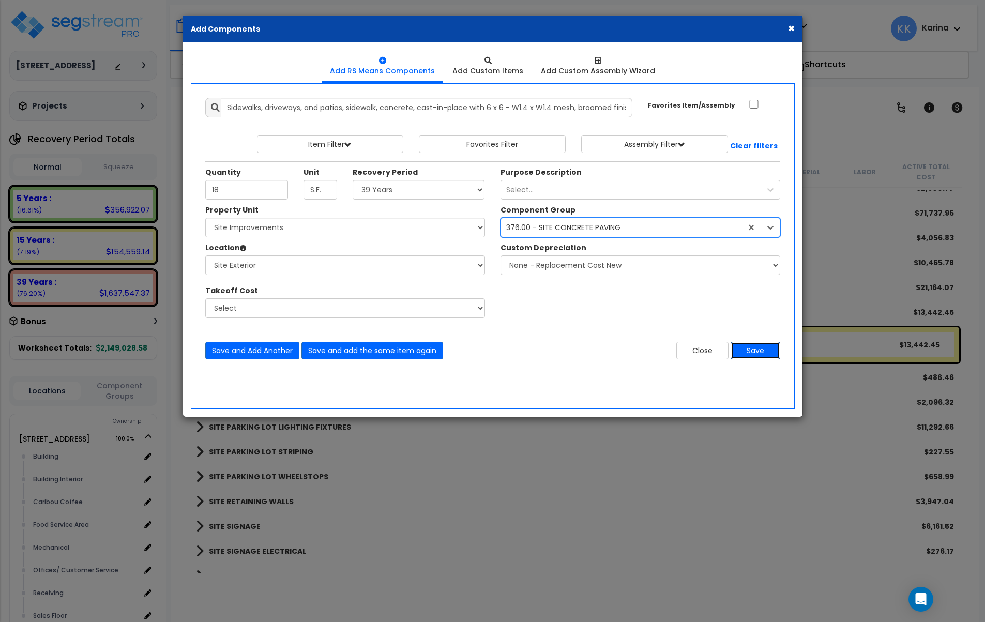
click at [753, 349] on button "Save" at bounding box center [756, 351] width 50 height 18
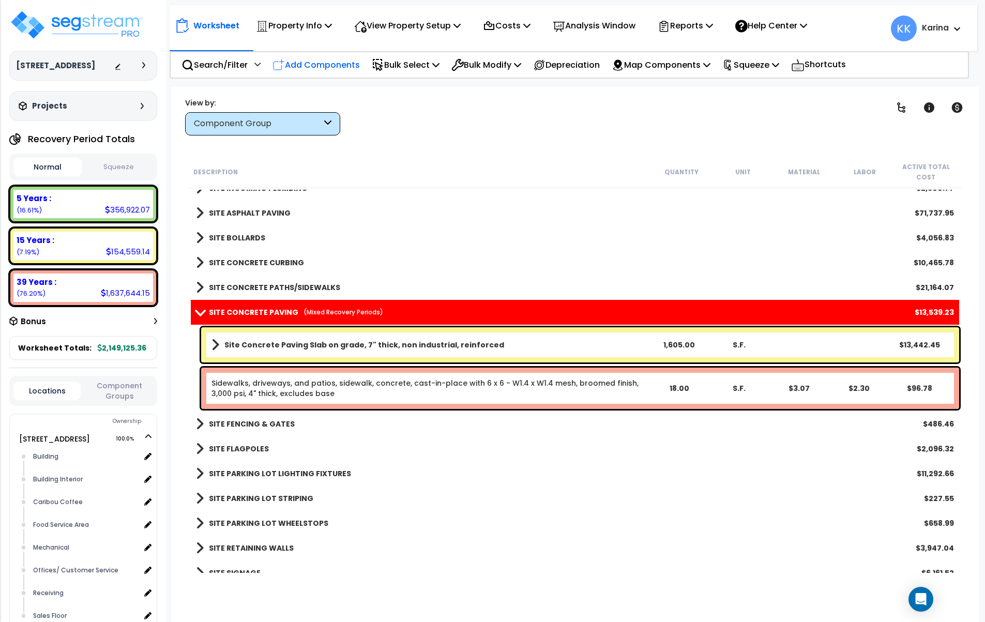
click at [315, 65] on p "Add Components" at bounding box center [315, 65] width 87 height 14
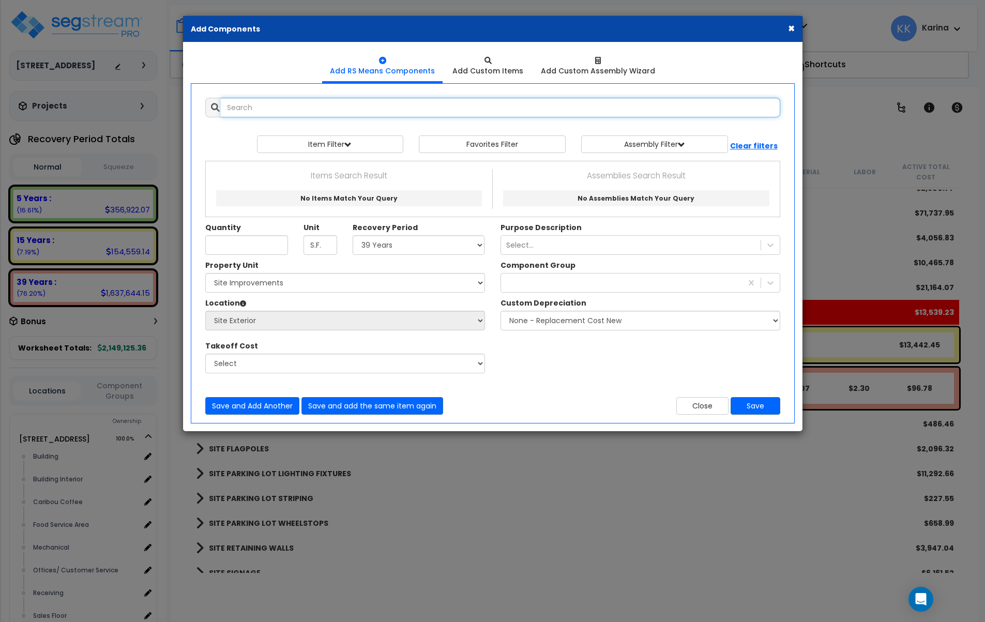
select select
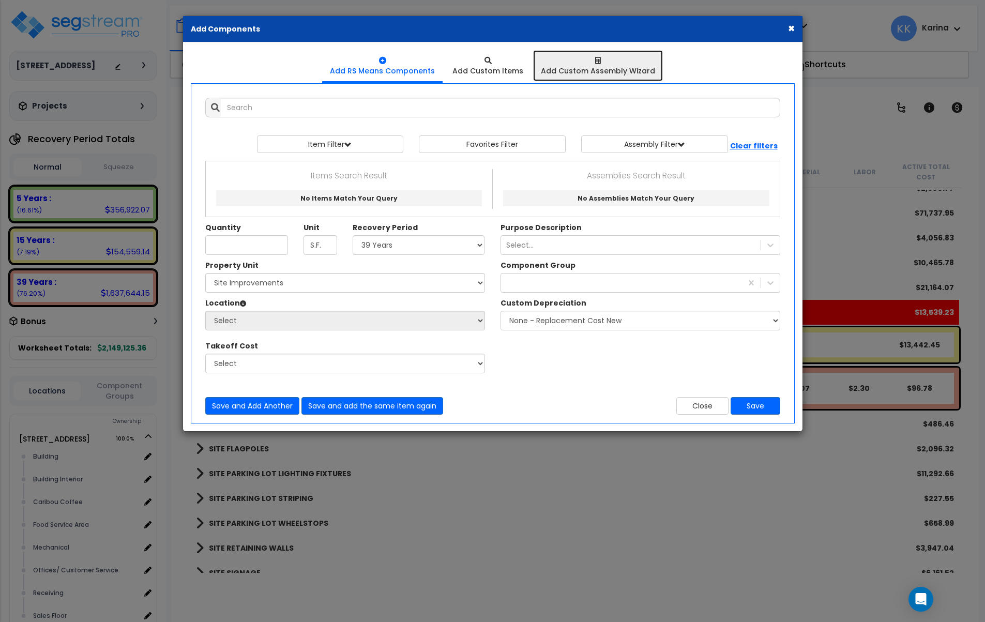
click at [605, 68] on div "Add Custom Assembly Wizard" at bounding box center [598, 71] width 114 height 10
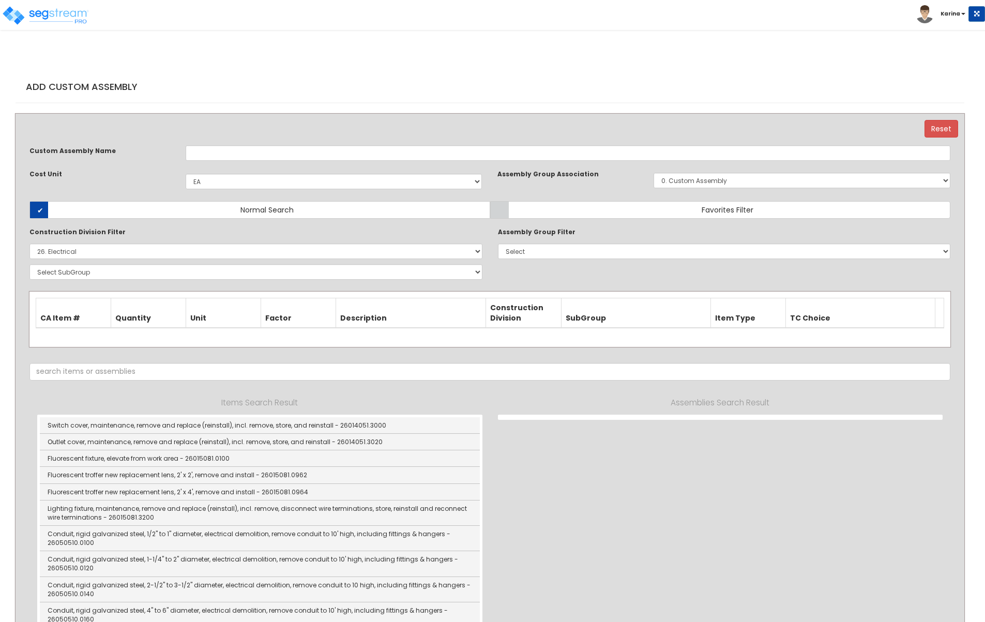
select select "1398"
select select "26000000"
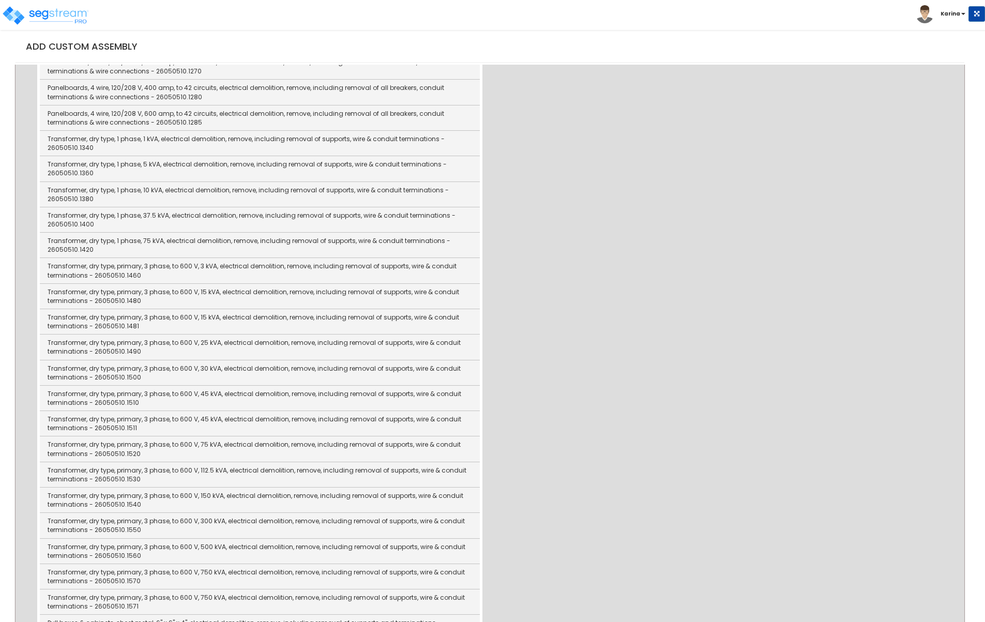
scroll to position [2031, 0]
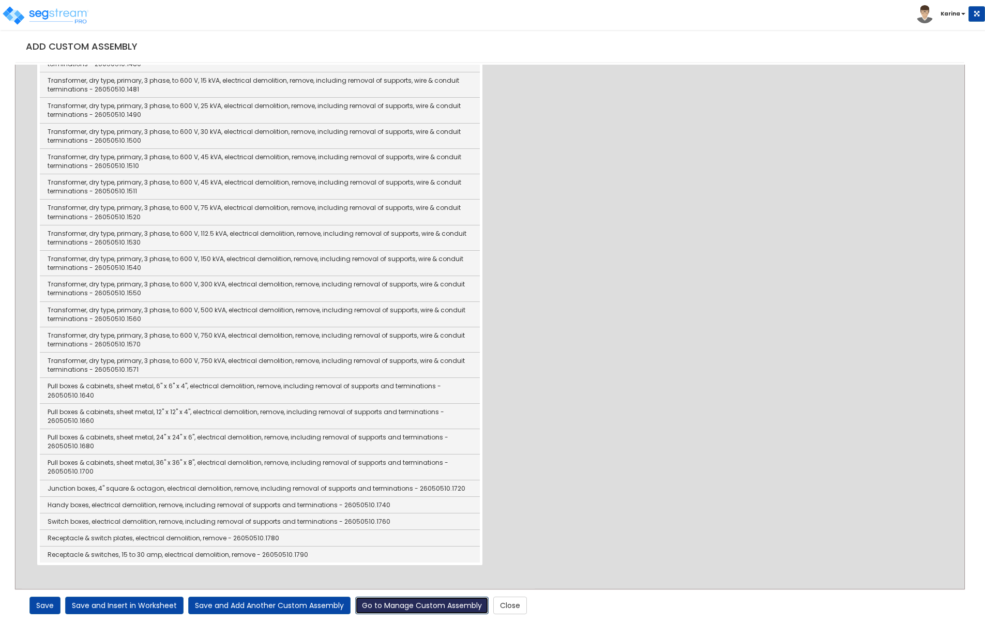
click at [445, 604] on link "Go to Manage Custom Assembly" at bounding box center [421, 606] width 133 height 18
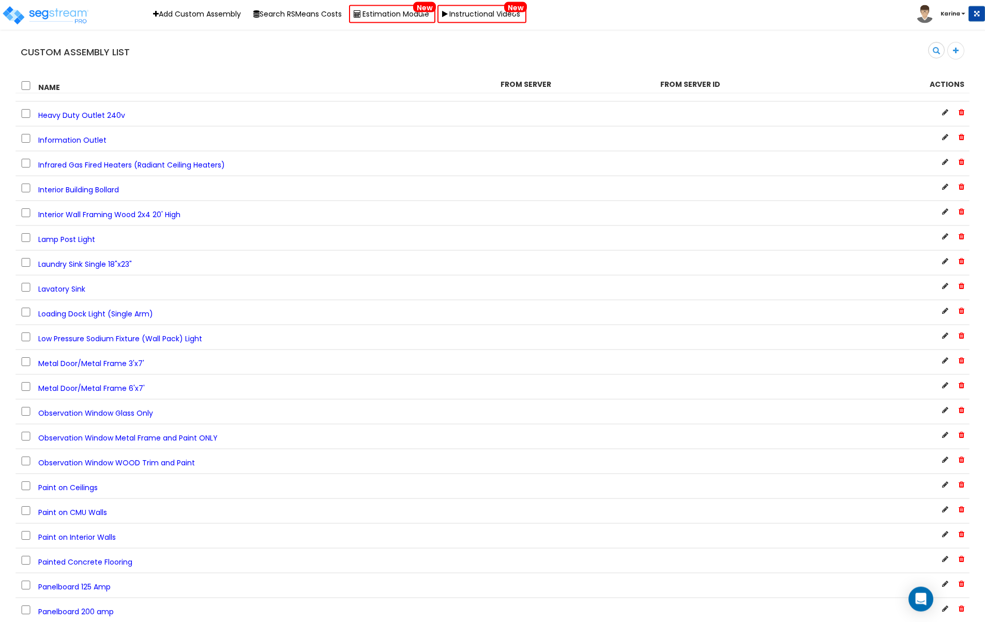
scroll to position [1740, 0]
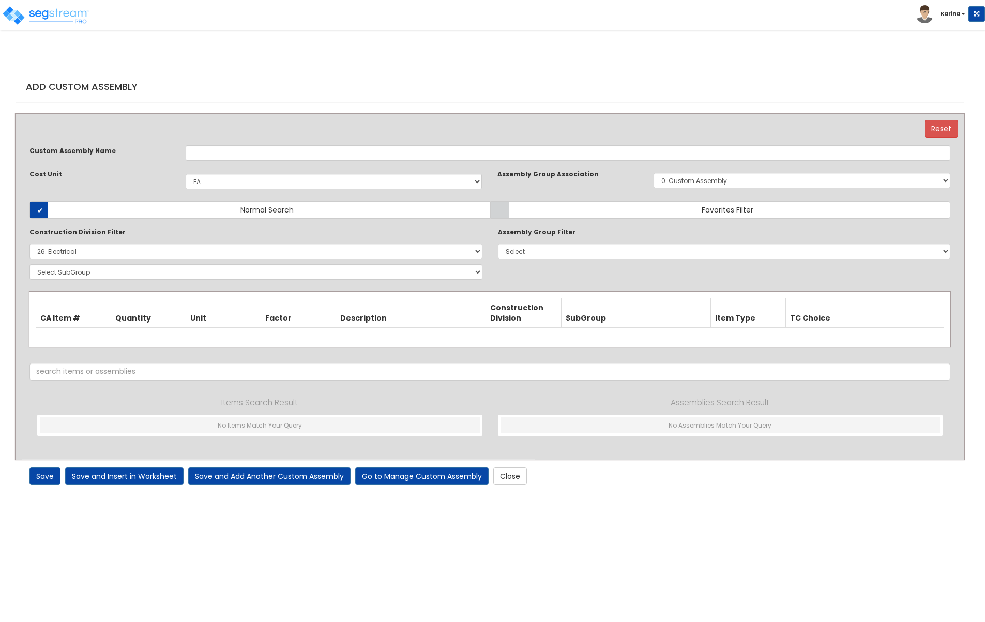
select select "1398"
select select "26000000"
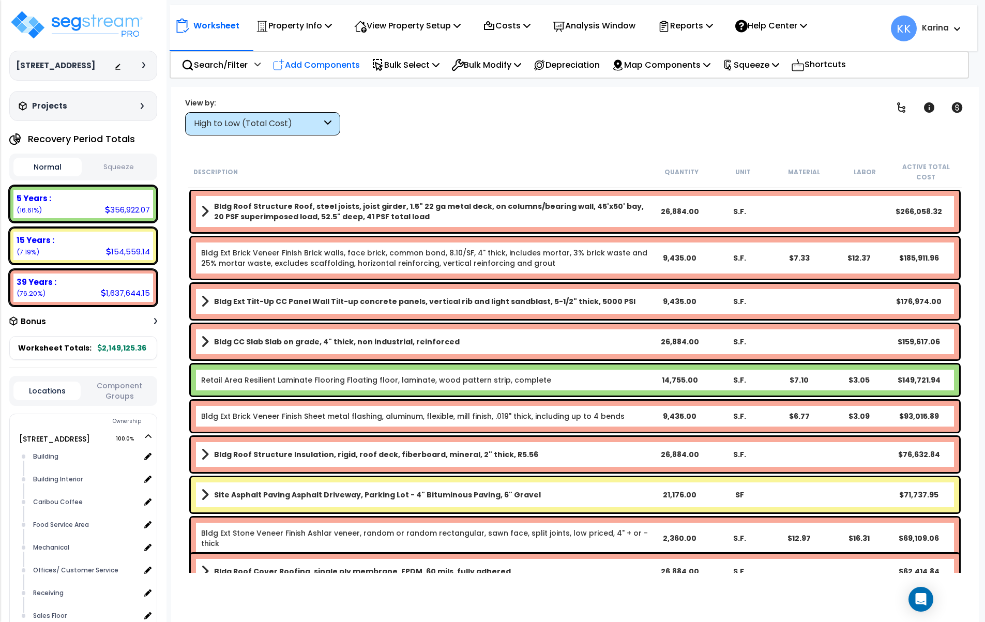
click at [315, 66] on p "Add Components" at bounding box center [315, 65] width 87 height 14
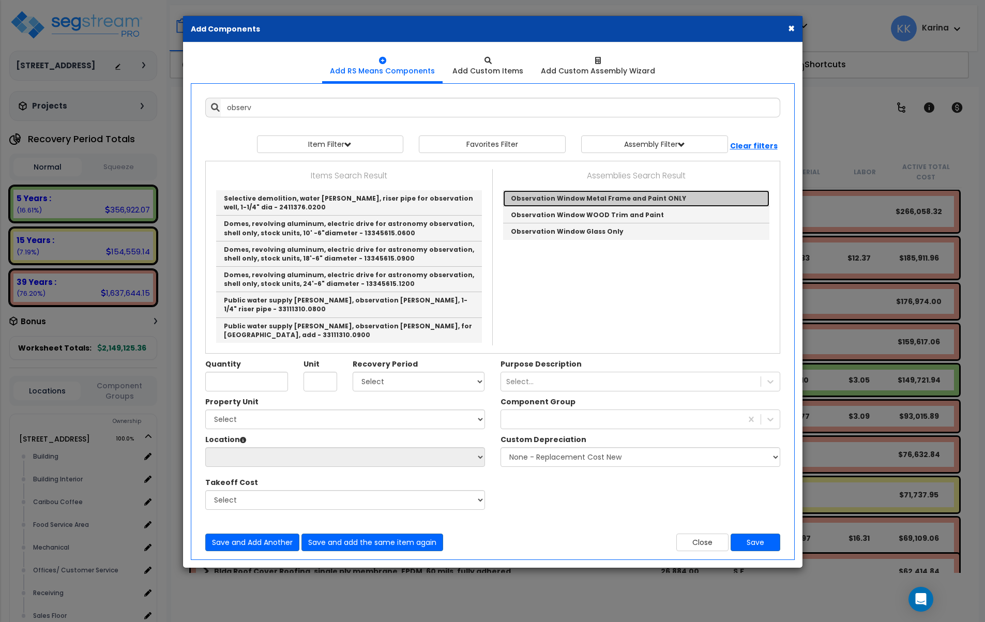
click at [554, 202] on link "Observation Window Metal Frame and Paint ONLY" at bounding box center [636, 198] width 266 height 17
type input "Observation Window Metal Frame and Paint ONLY"
checkbox input "true"
type input "SF"
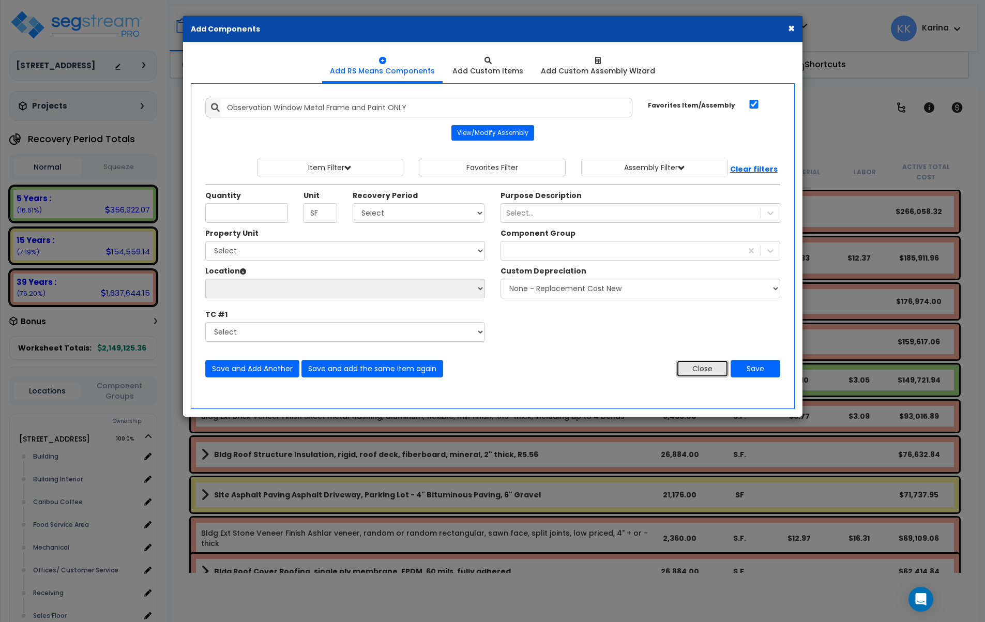
click at [710, 364] on button "Close" at bounding box center [702, 369] width 52 height 18
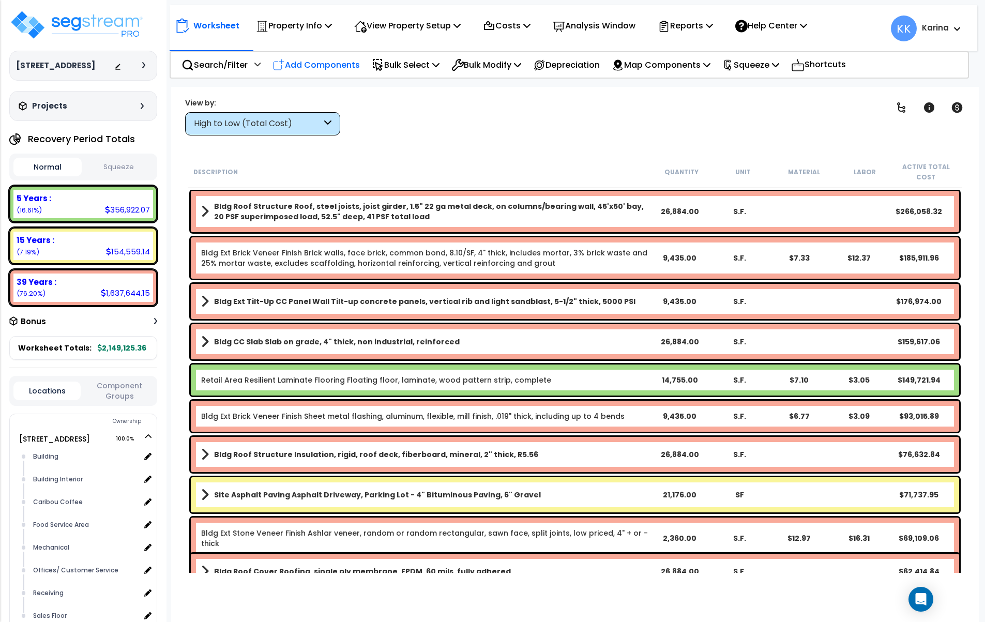
click at [340, 62] on p "Add Components" at bounding box center [315, 65] width 87 height 14
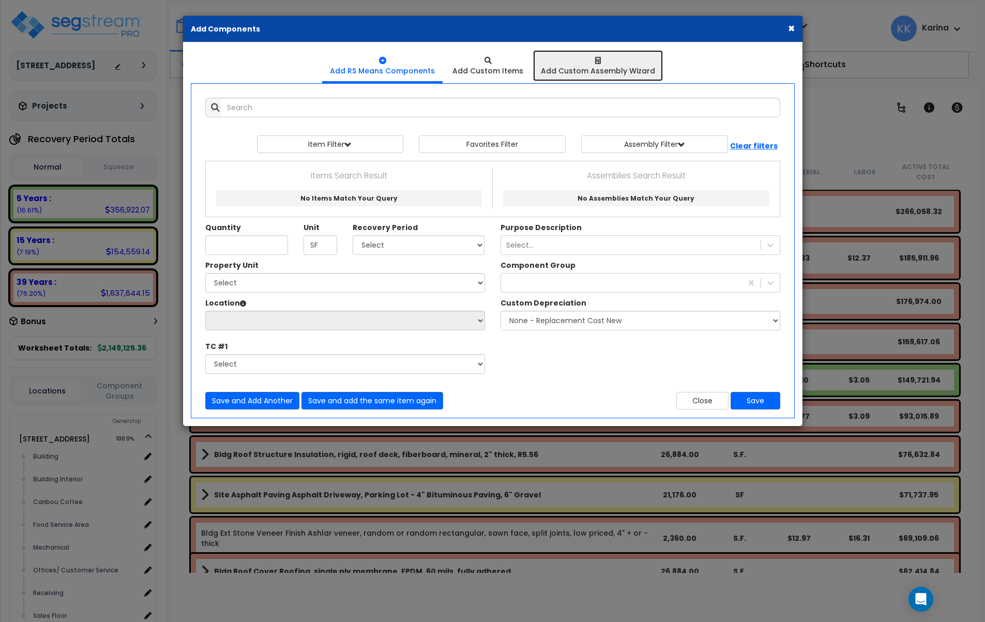
click at [592, 72] on div "Add Custom Assembly Wizard" at bounding box center [598, 71] width 114 height 10
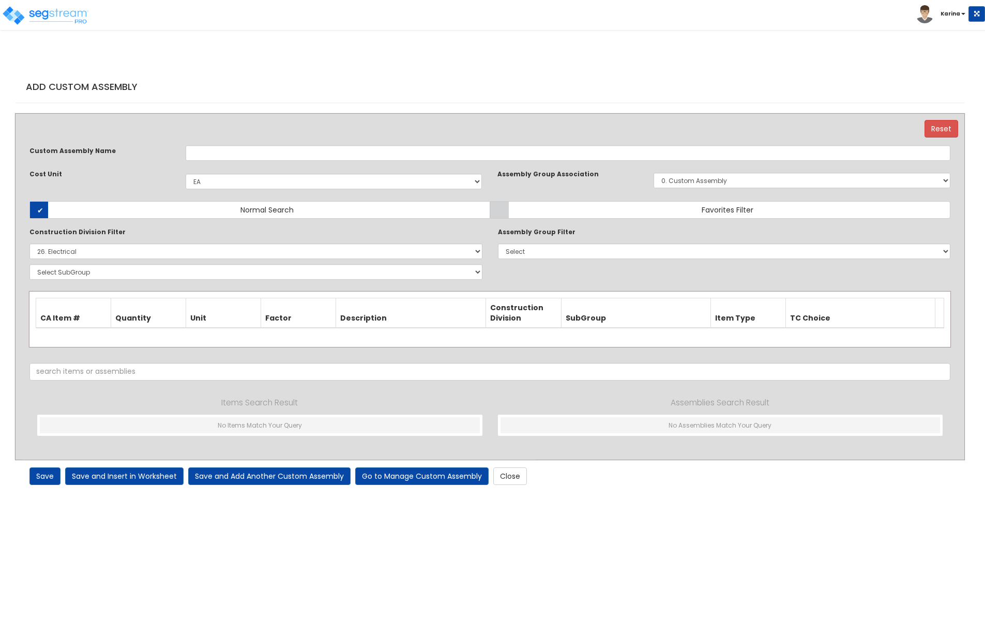
select select "1398"
select select "26000000"
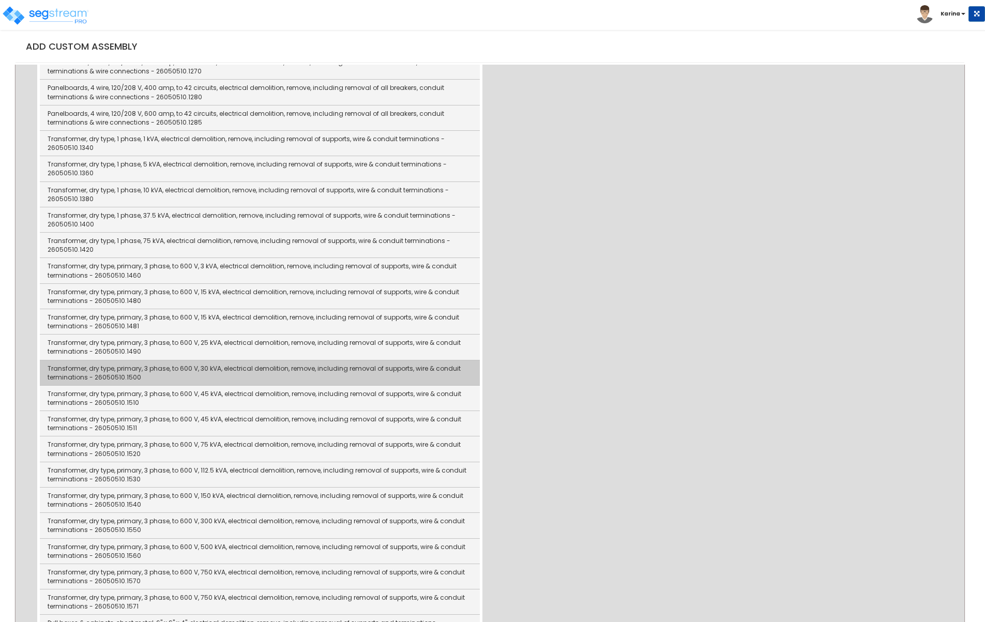
scroll to position [2031, 0]
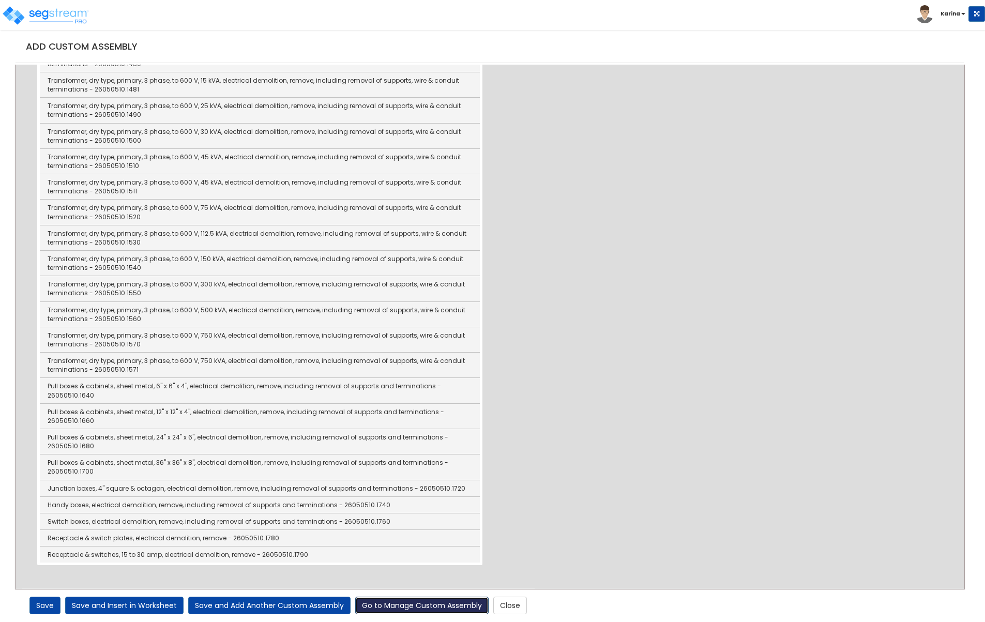
click at [425, 603] on link "Go to Manage Custom Assembly" at bounding box center [421, 606] width 133 height 18
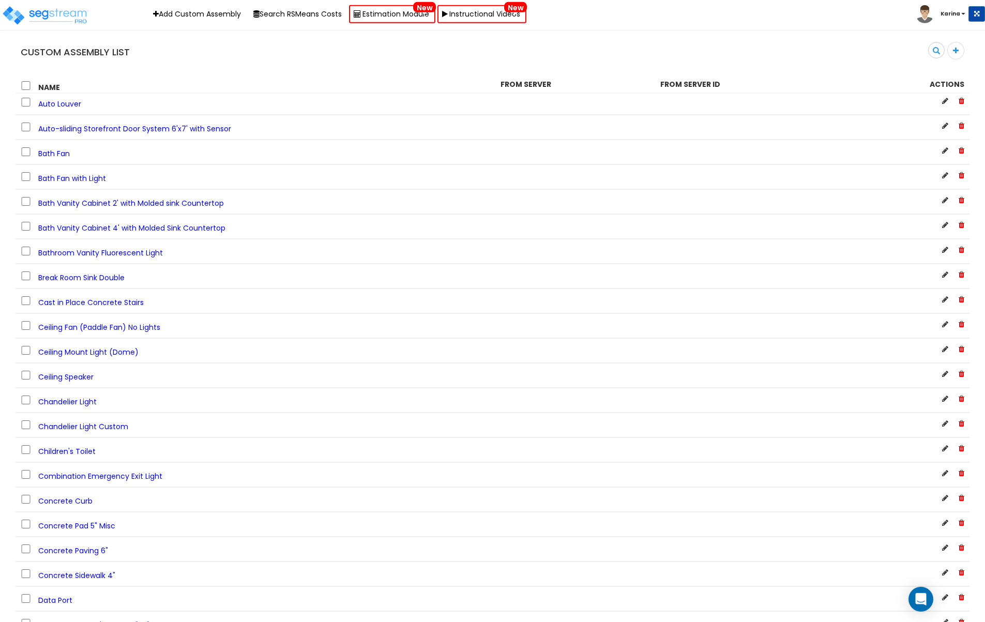
scroll to position [422, 0]
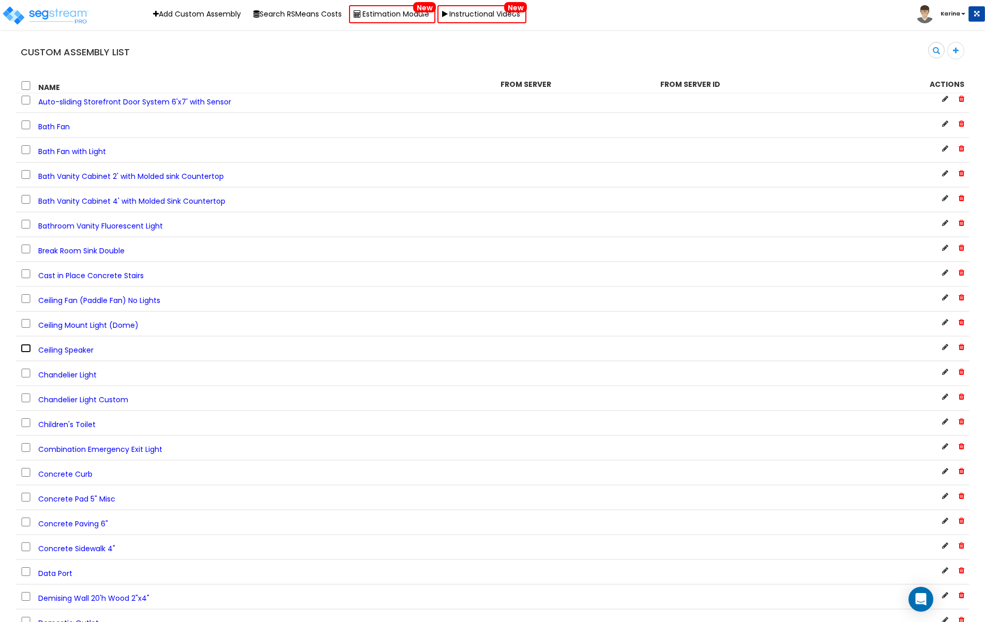
click at [27, 344] on input "checkbox" at bounding box center [26, 348] width 10 height 9
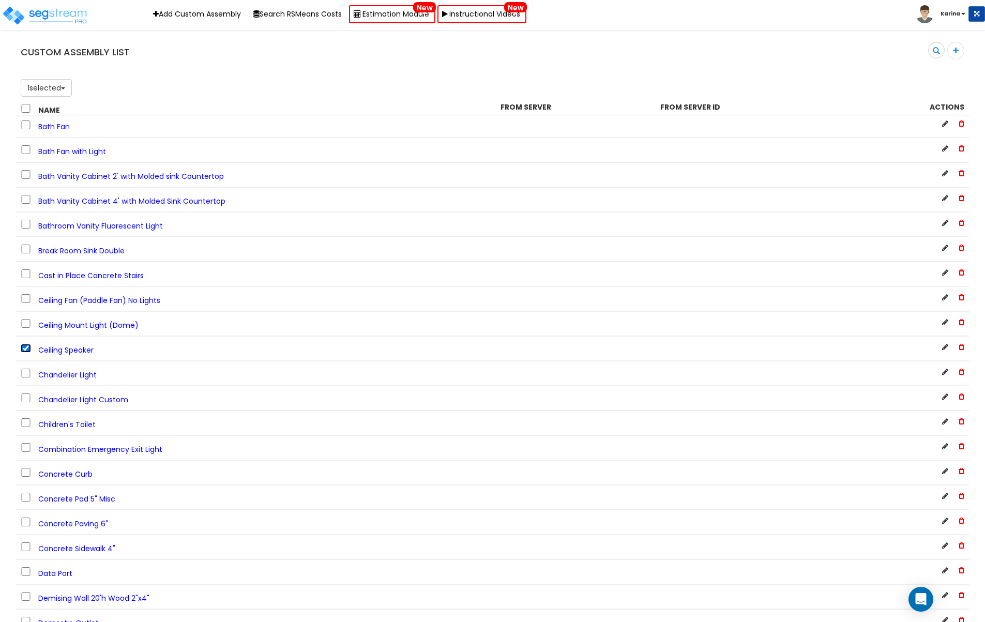
click at [27, 344] on input "checkbox" at bounding box center [26, 348] width 10 height 9
checkbox input "false"
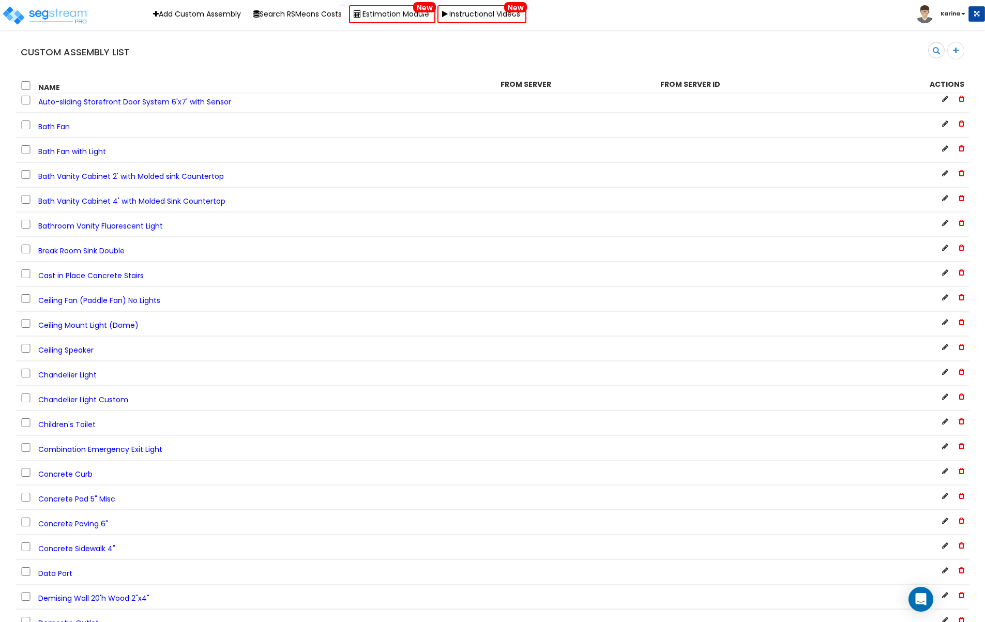
click at [56, 345] on span "Ceiling Speaker" at bounding box center [65, 350] width 55 height 10
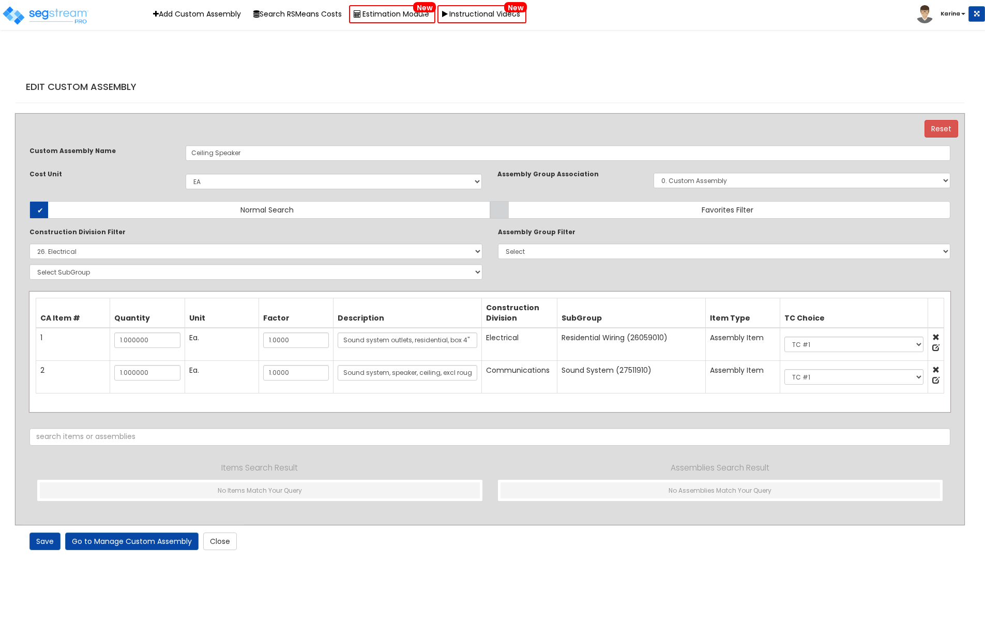
select select "26000000"
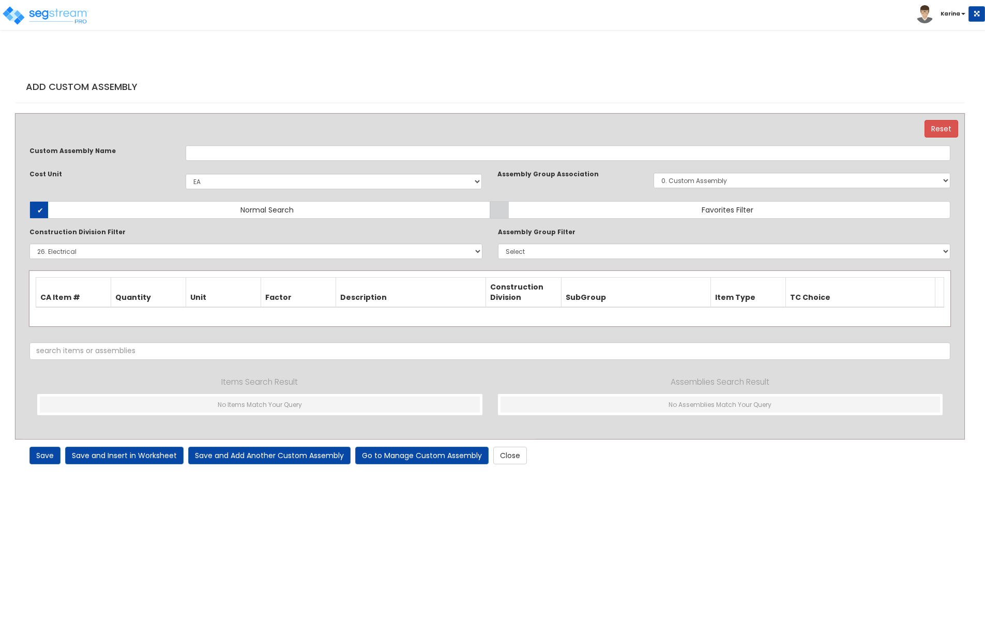
select select "1398"
select select "26000000"
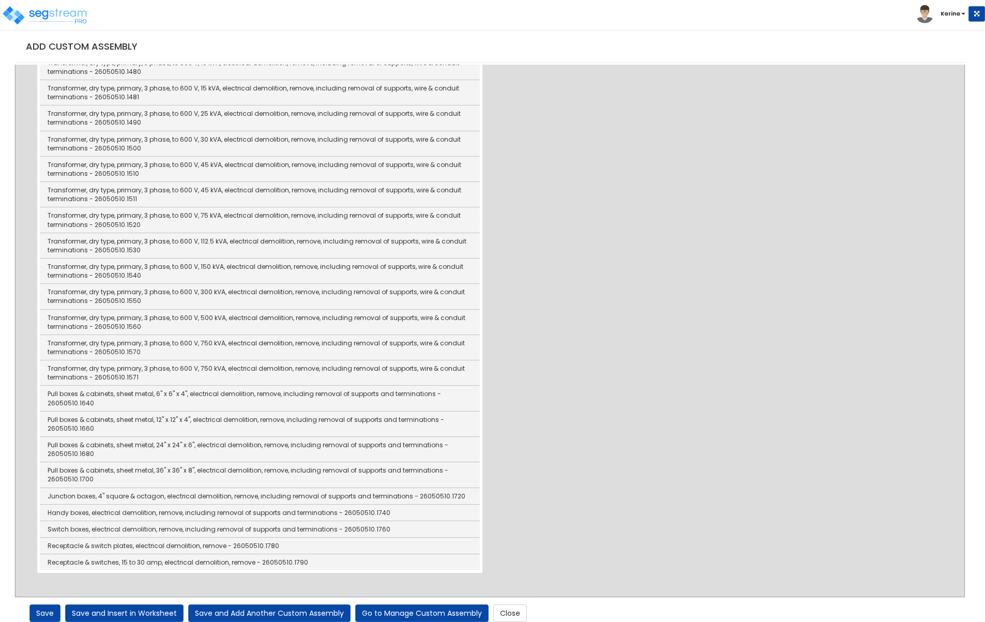
scroll to position [2031, 0]
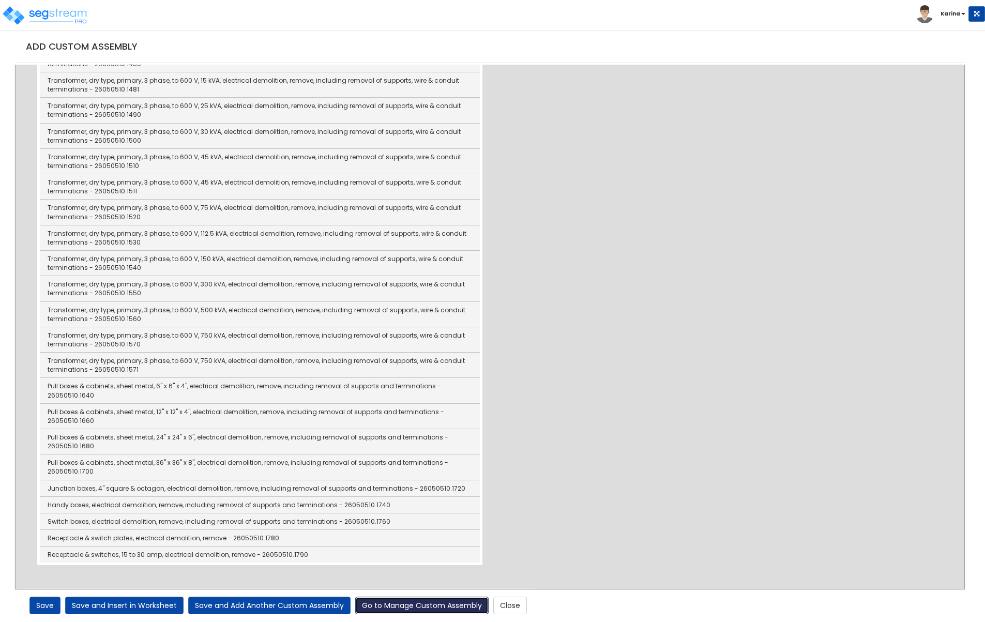
click at [449, 601] on link "Go to Manage Custom Assembly" at bounding box center [421, 606] width 133 height 18
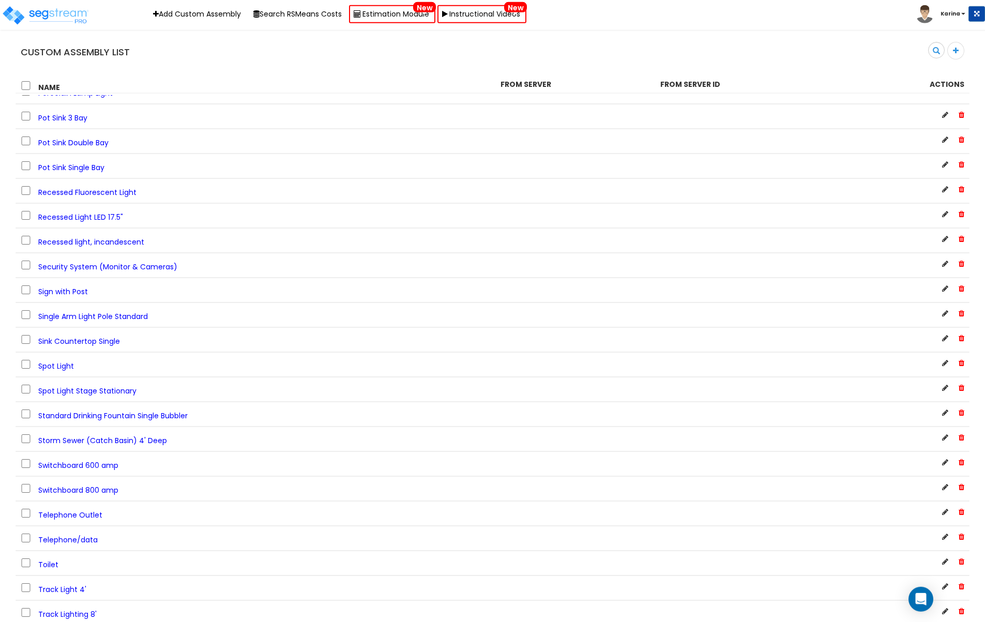
scroll to position [2454, 0]
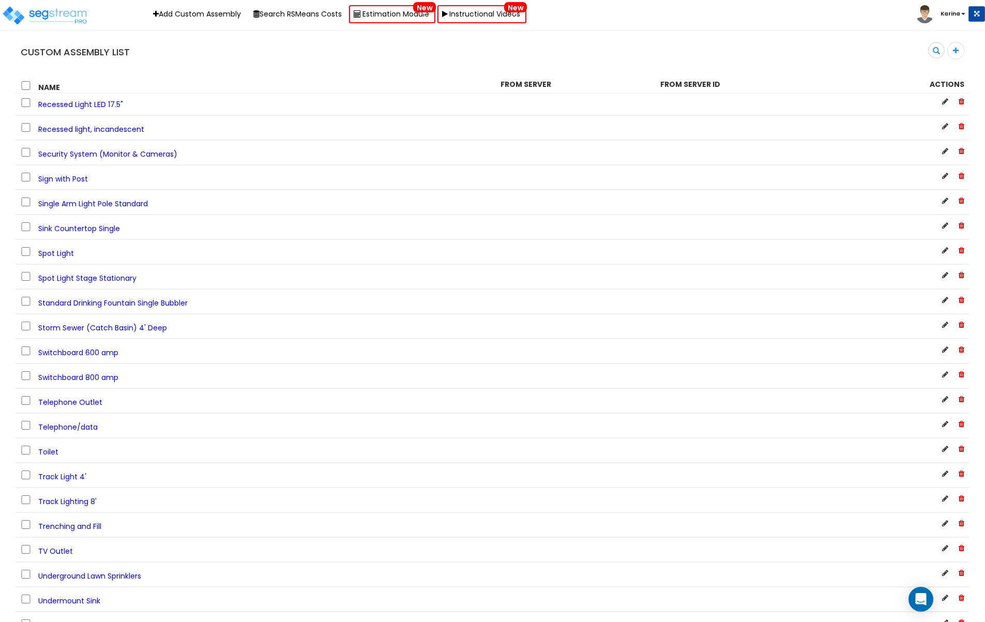
click at [962, 420] on icon at bounding box center [962, 423] width 6 height 7
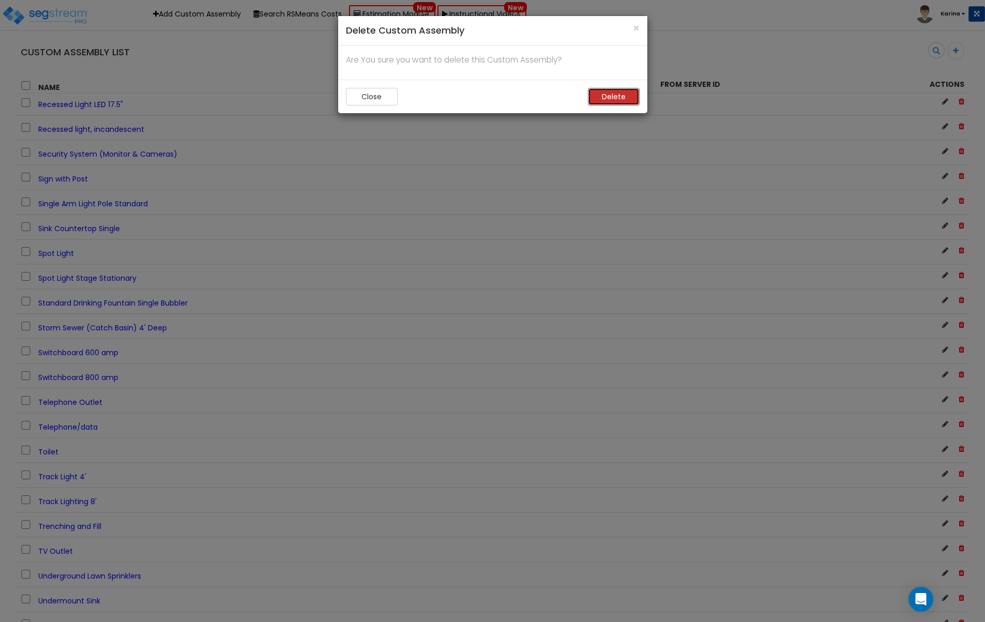
click at [620, 98] on button "Delete" at bounding box center [614, 97] width 52 height 18
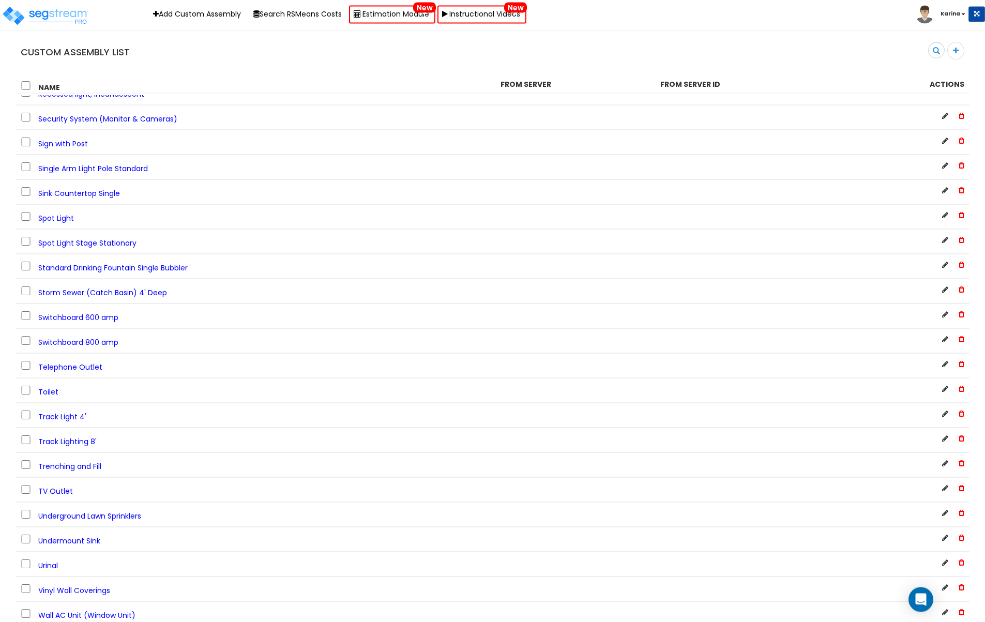
scroll to position [2483, 0]
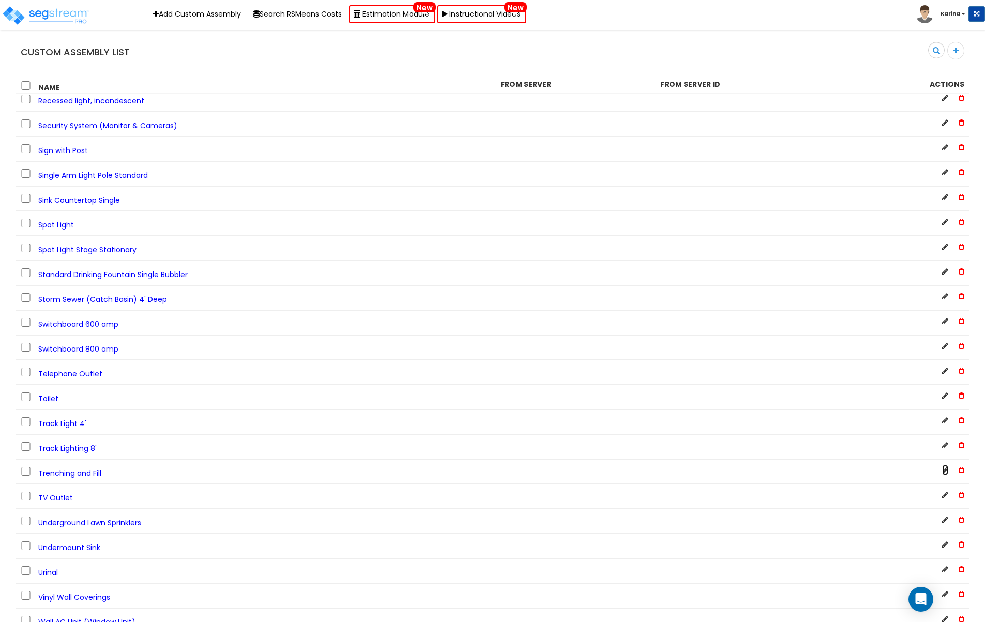
click at [944, 466] on icon at bounding box center [945, 469] width 6 height 7
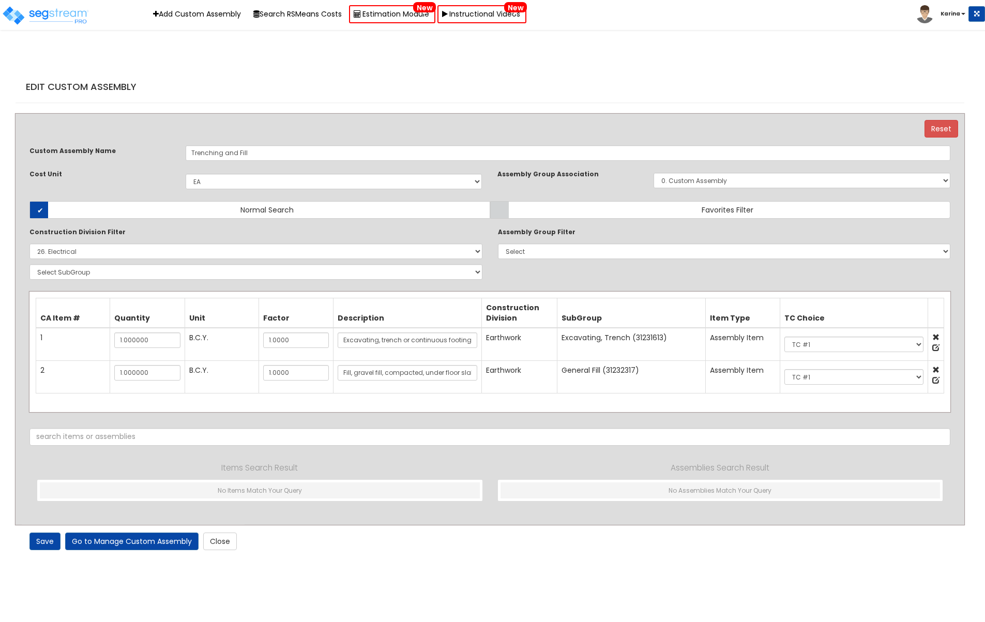
select select "1398"
select select "26000000"
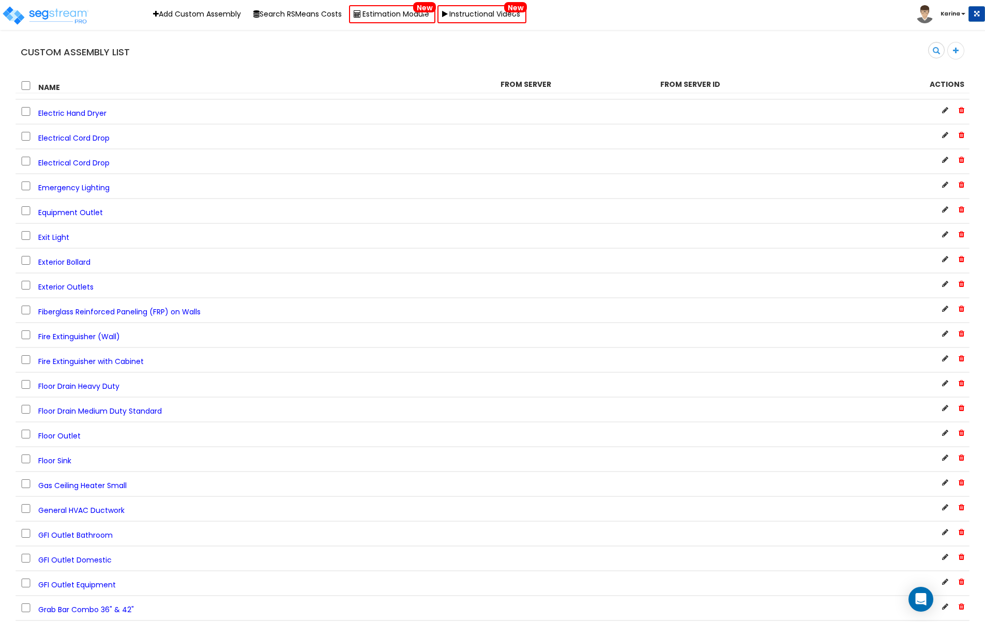
scroll to position [742, 0]
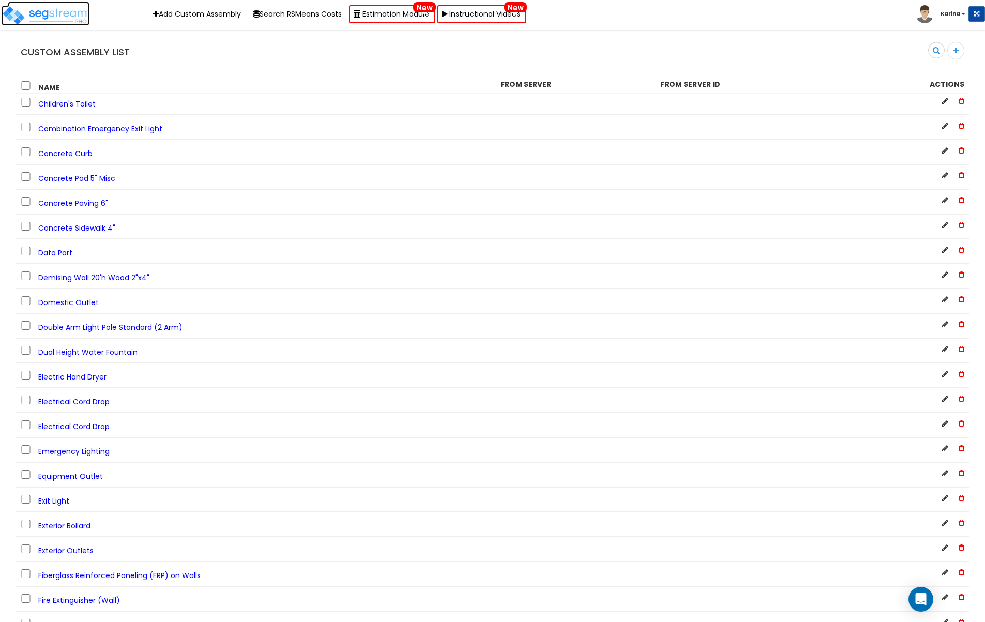
click at [53, 12] on img at bounding box center [46, 15] width 88 height 21
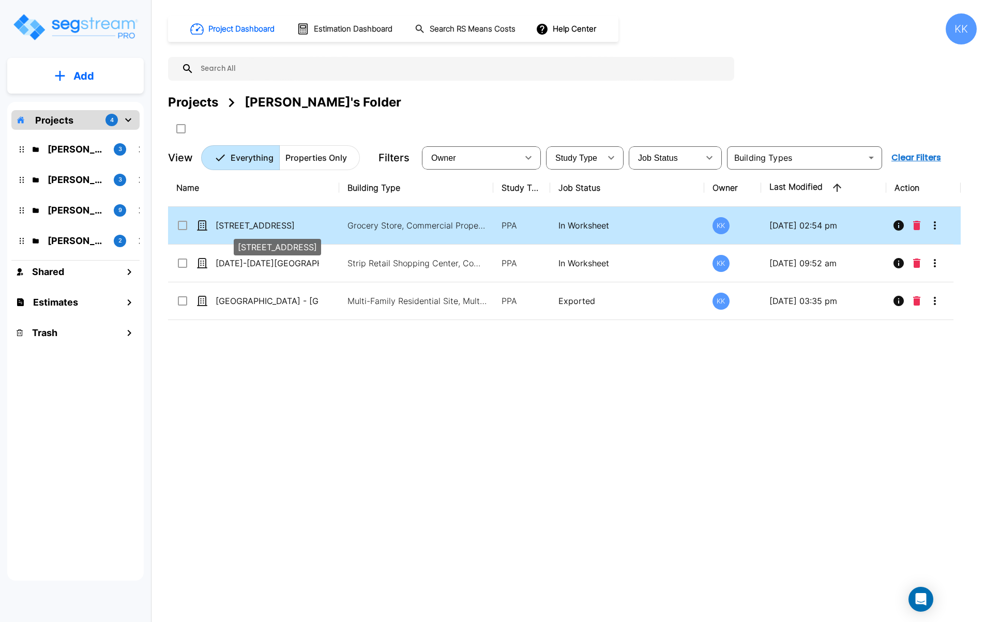
click at [233, 223] on p "[STREET_ADDRESS]" at bounding box center [267, 225] width 103 height 12
checkbox input "true"
click at [233, 223] on p "[STREET_ADDRESS]" at bounding box center [267, 225] width 103 height 12
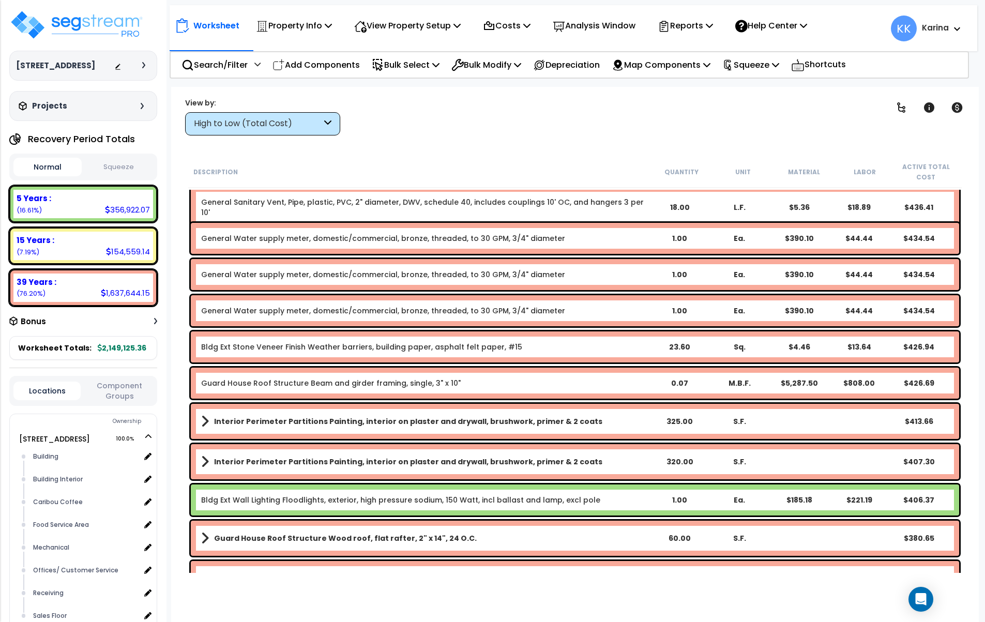
scroll to position [6887, 0]
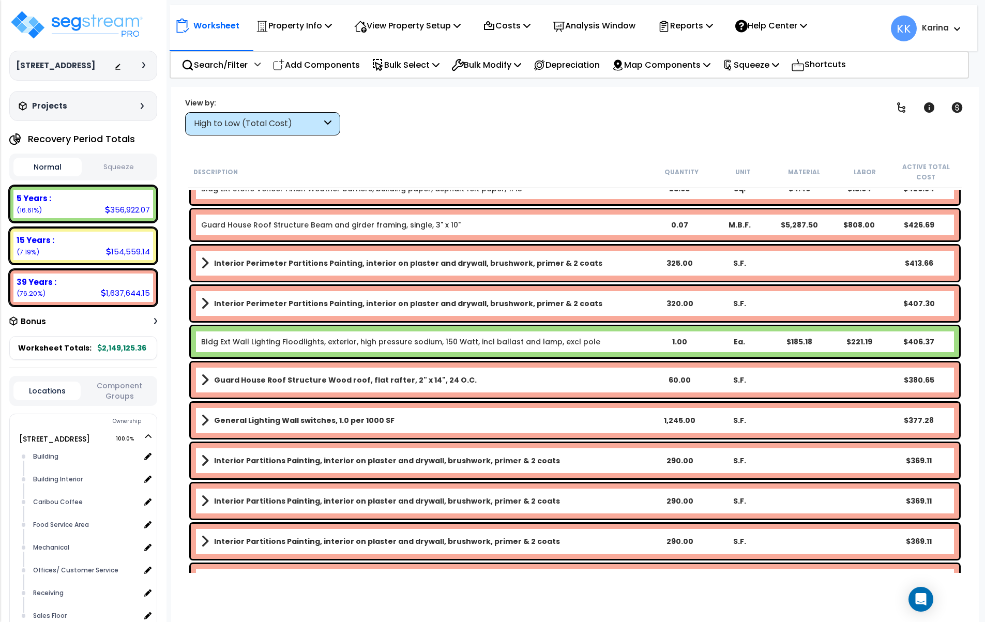
click at [250, 118] on div "High to Low (Total Cost)" at bounding box center [258, 124] width 128 height 12
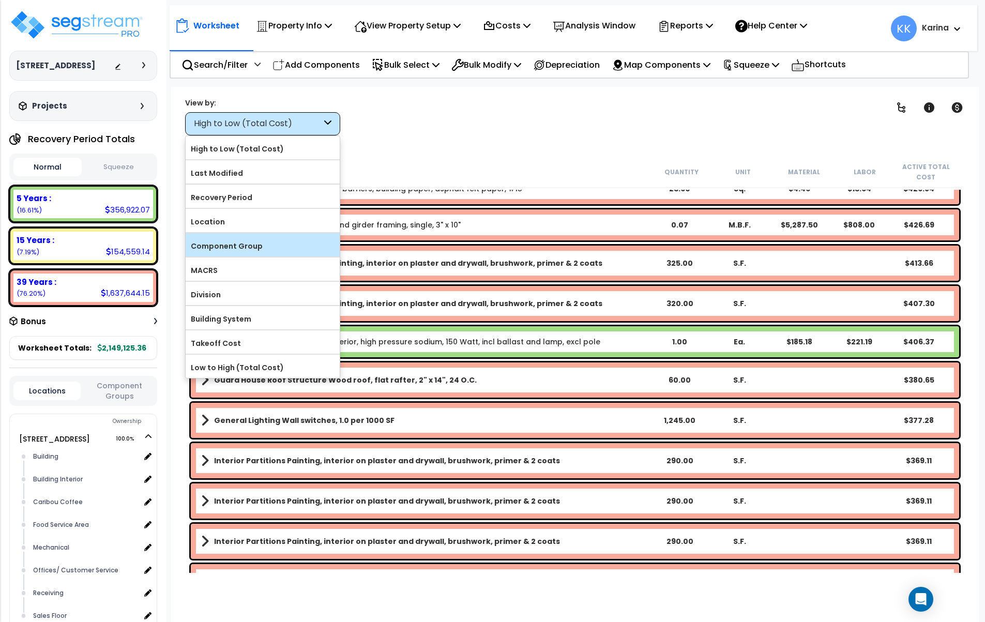
click at [245, 249] on label "Component Group" at bounding box center [263, 246] width 154 height 16
click at [0, 0] on input "Component Group" at bounding box center [0, 0] width 0 height 0
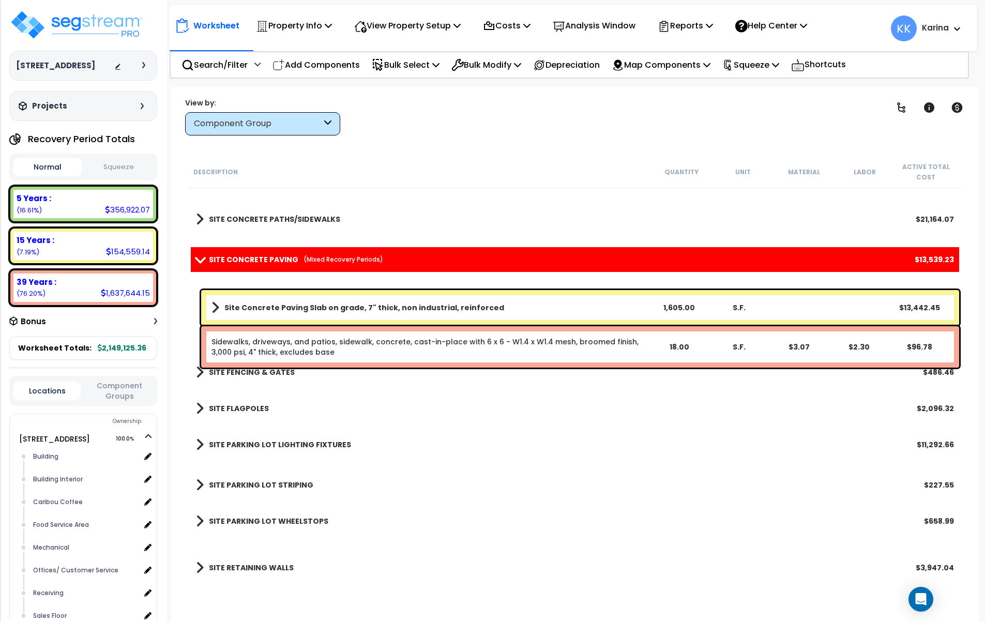
scroll to position [2124, 0]
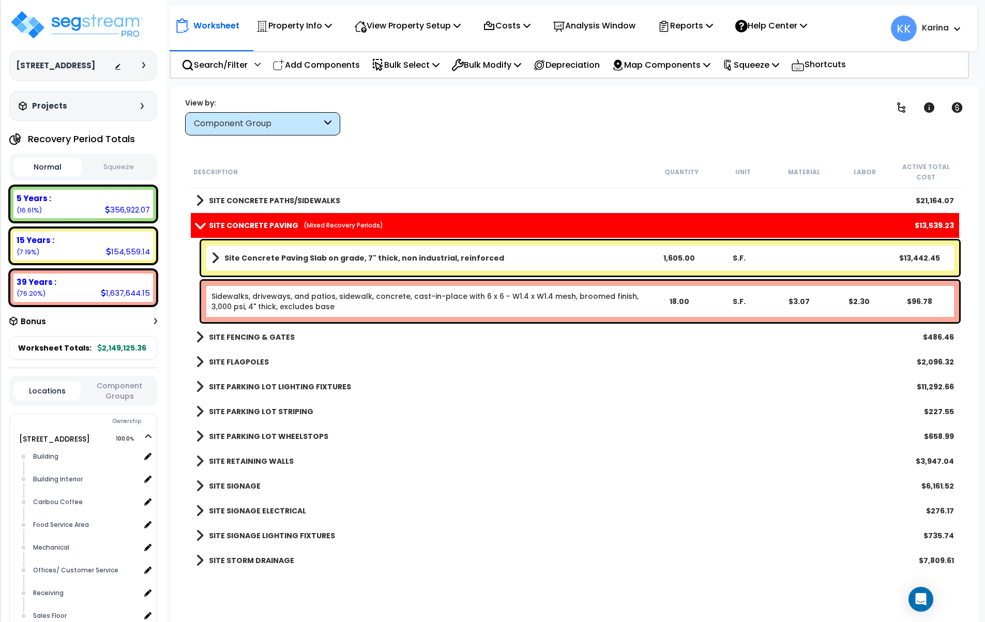
click at [303, 303] on link "Sidewalks, driveways, and patios, sidewalk, concrete, cast-in-place with 6 x 6 …" at bounding box center [424, 301] width 427 height 21
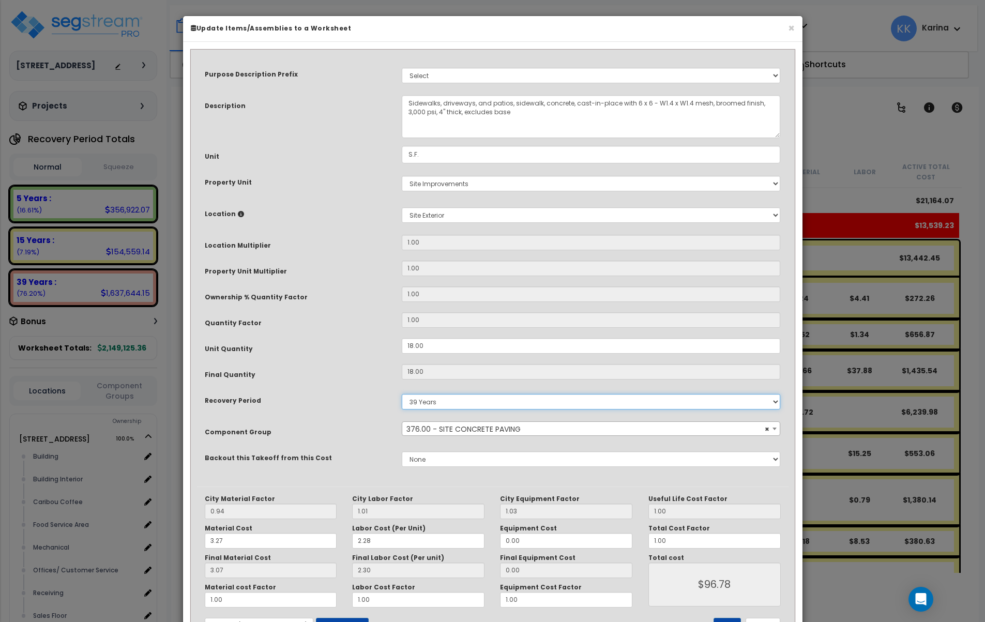
click at [402, 394] on select "5 Years 7 Years 15 Years 20 Years 39 Years 27.5 Year" at bounding box center [591, 402] width 379 height 16
select select "15Y"
click option "15 Years" at bounding box center [0, 0] width 0 height 0
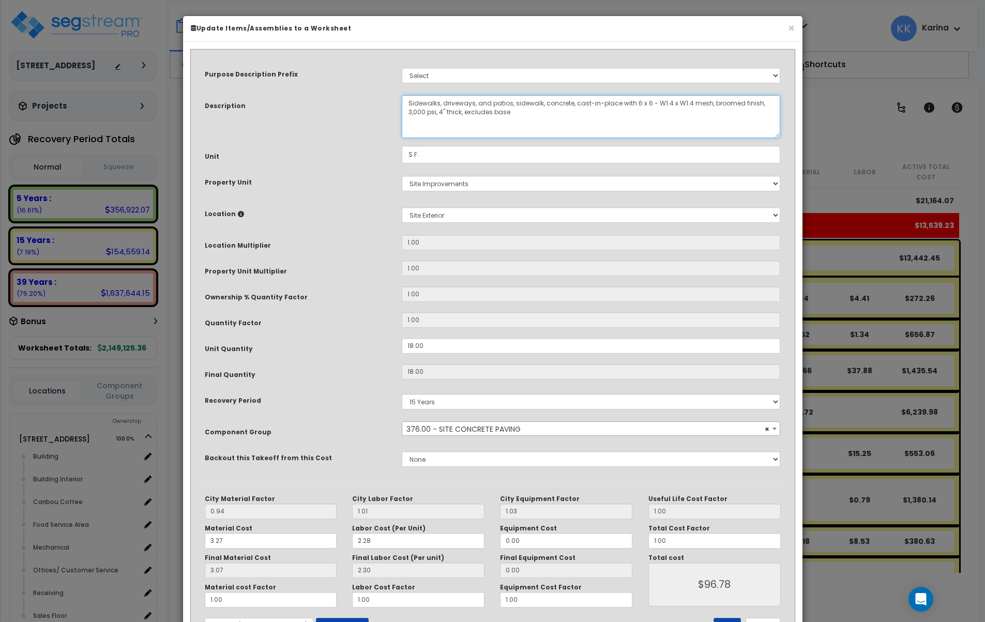
drag, startPoint x: 539, startPoint y: 102, endPoint x: 417, endPoint y: 102, distance: 122.5
click at [417, 102] on textarea "Sidewalks, driveways, and patios, sidewalk, concrete, cast-in-place with 6 x 6 …" at bounding box center [591, 116] width 379 height 43
drag, startPoint x: 540, startPoint y: 103, endPoint x: 415, endPoint y: 104, distance: 125.1
click at [415, 104] on textarea "Sidewalks, driveways, and patios, sidewalk, concrete, cast-in-place with 6 x 6 …" at bounding box center [591, 116] width 379 height 43
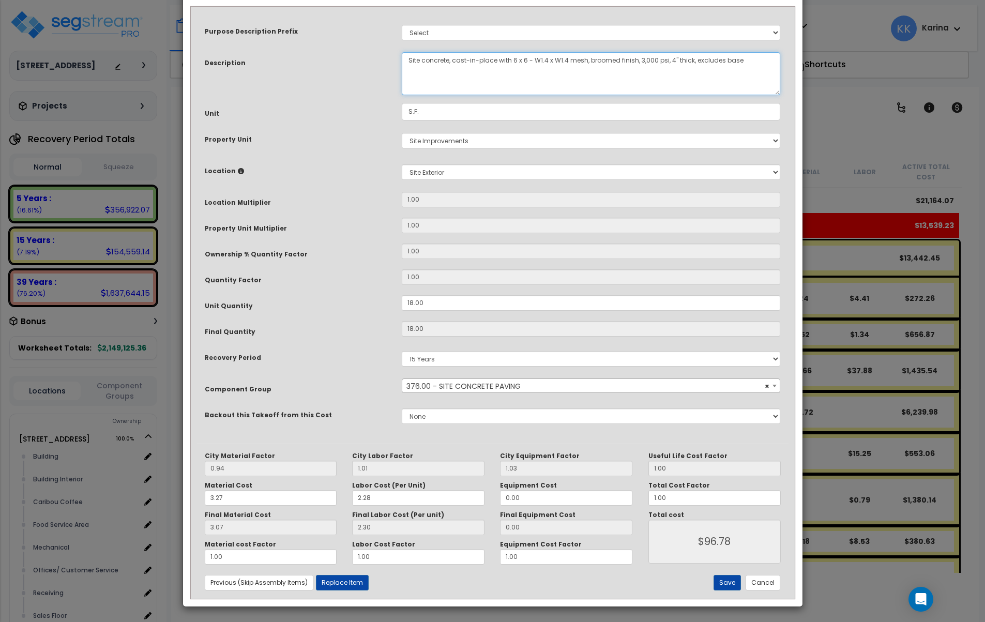
scroll to position [43, 0]
click at [449, 59] on textarea "Sidewalks, driveways, and patios, sidewalk, concrete, cast-in-place with 6 x 6 …" at bounding box center [591, 73] width 379 height 43
type textarea "Site concrete pad, cast-in-place with 6 x 6 - W1.4 x W1.4 mesh, broomed finish,…"
click at [731, 584] on button "Save" at bounding box center [726, 582] width 27 height 16
type input "96.78"
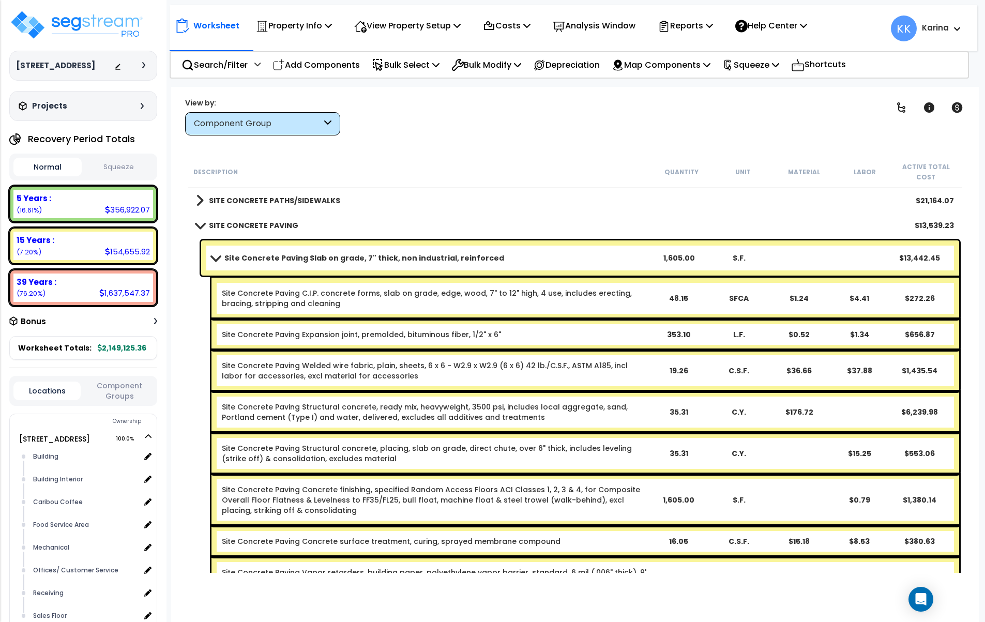
click at [214, 257] on span at bounding box center [215, 258] width 14 height 8
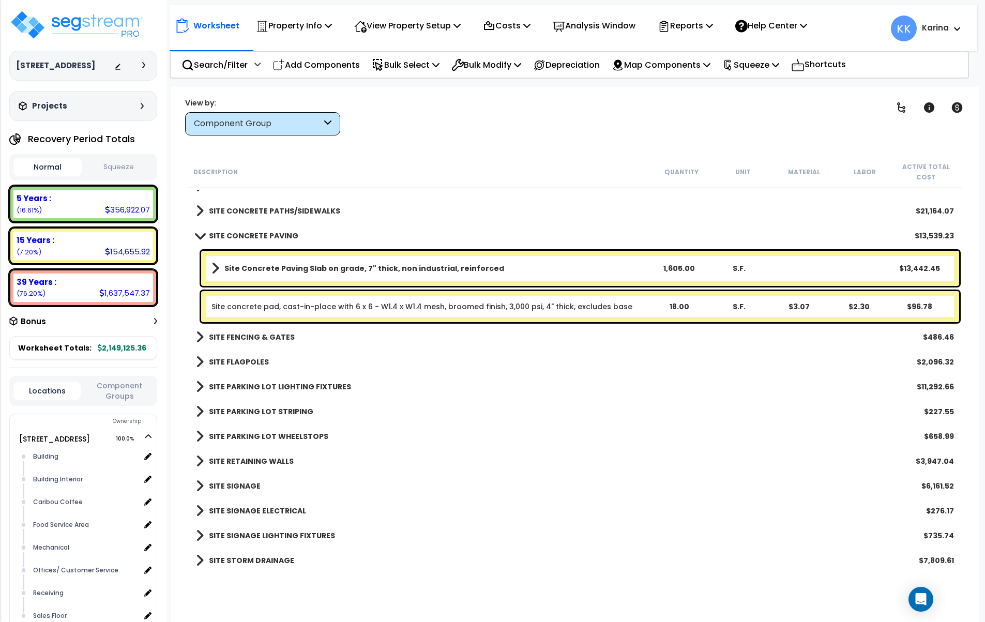
scroll to position [2051, 0]
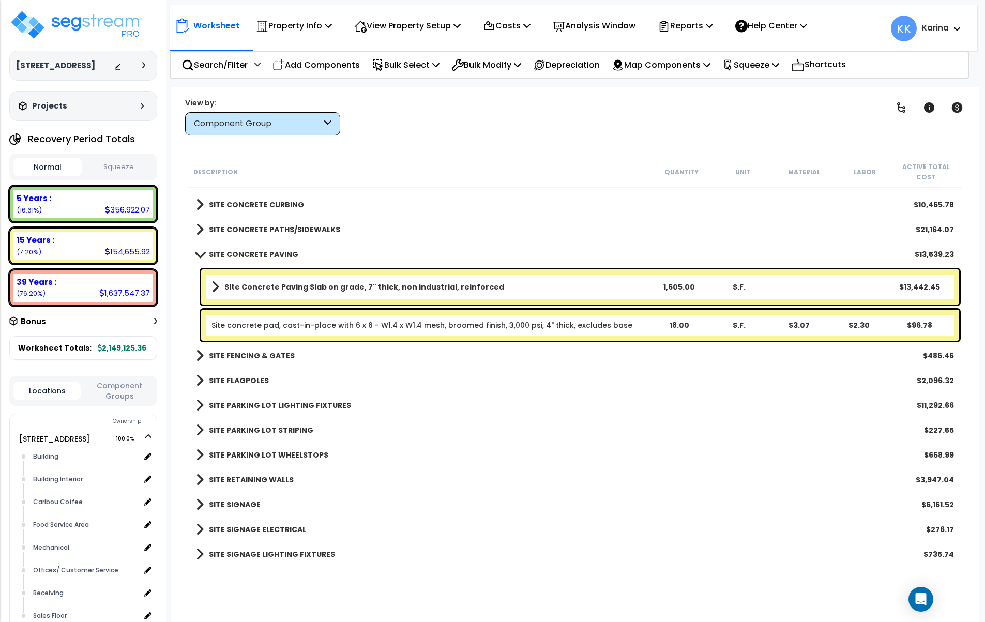
click at [298, 324] on link "Site concrete pad, cast-in-place with 6 x 6 - W1.4 x W1.4 mesh, broomed finish,…" at bounding box center [421, 325] width 421 height 10
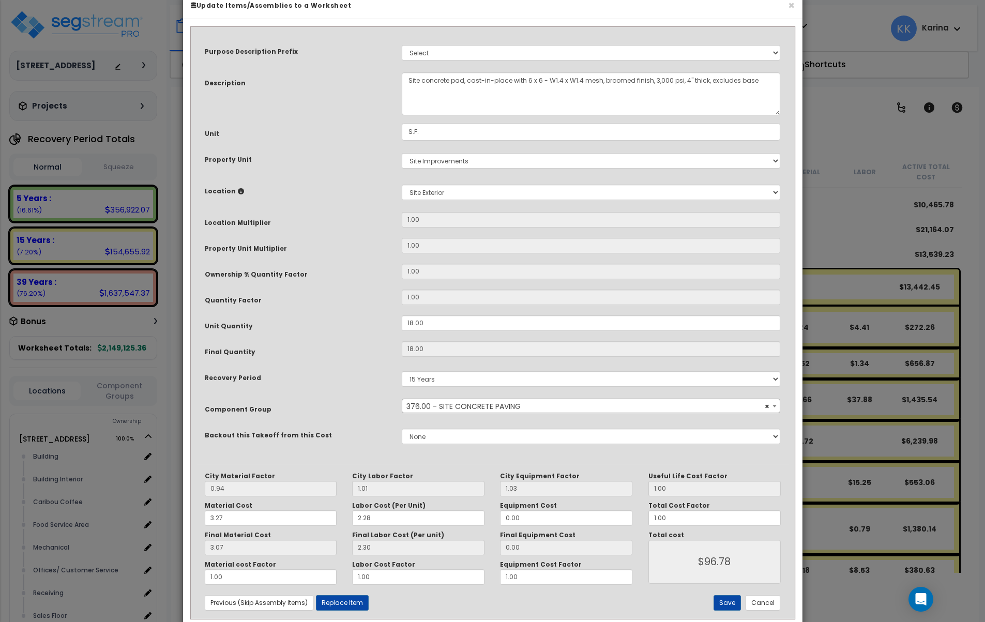
scroll to position [43, 0]
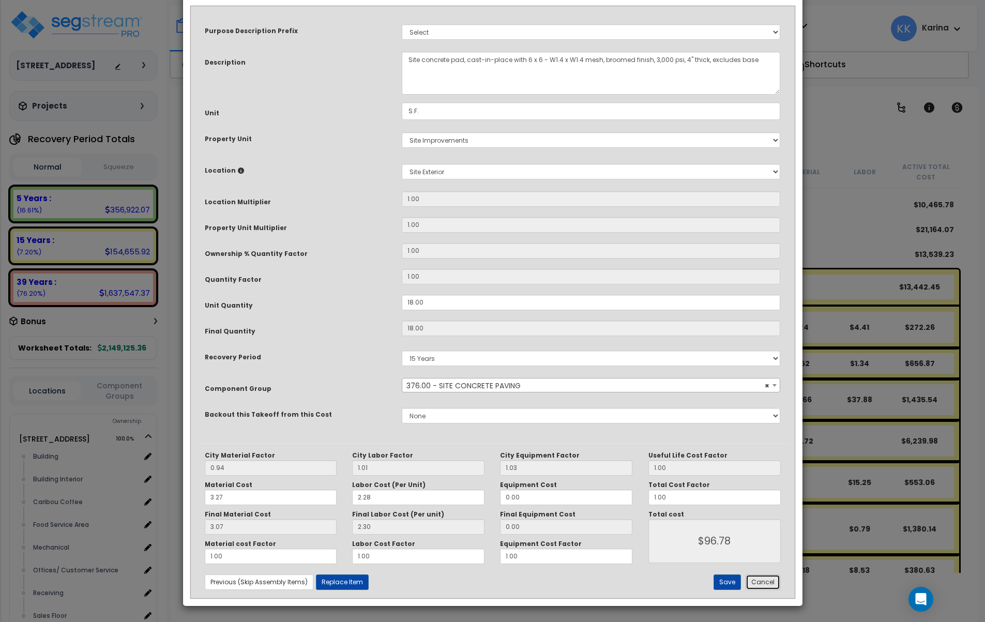
click at [756, 584] on button "Cancel" at bounding box center [763, 582] width 35 height 16
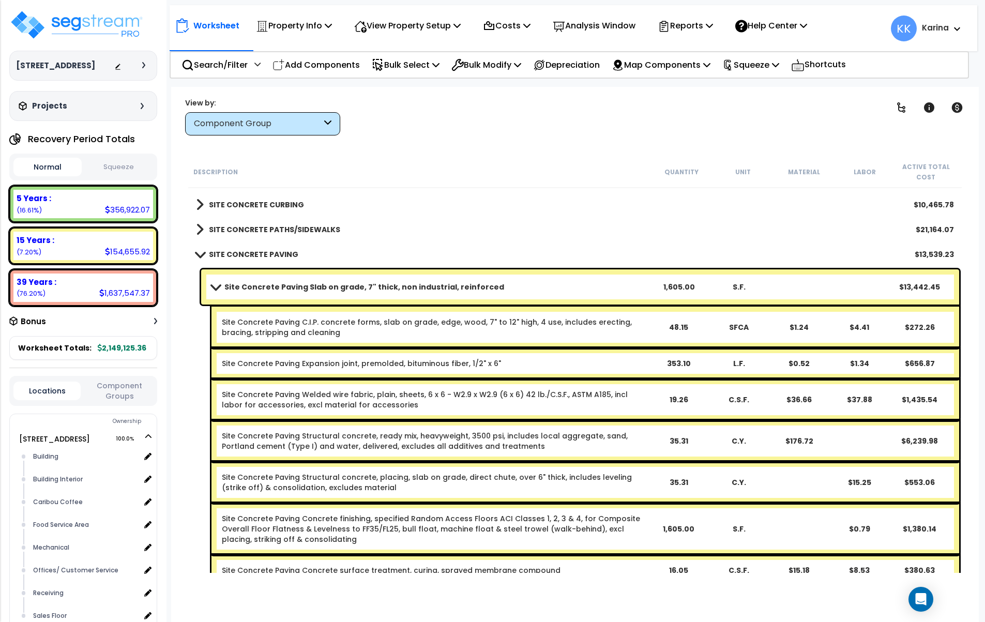
click at [212, 285] on span at bounding box center [215, 287] width 14 height 8
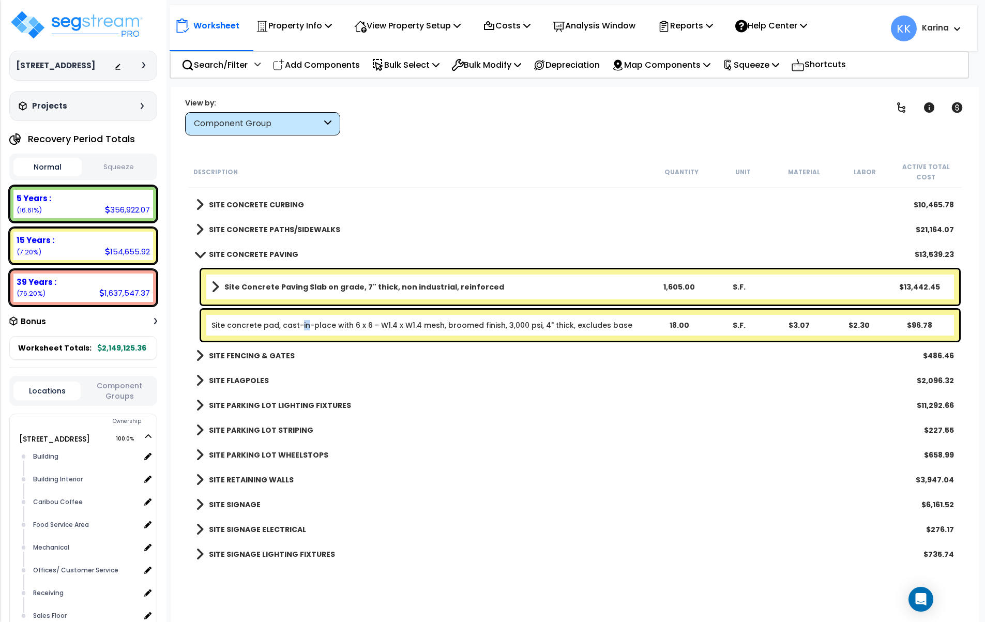
click at [200, 253] on span at bounding box center [199, 254] width 14 height 8
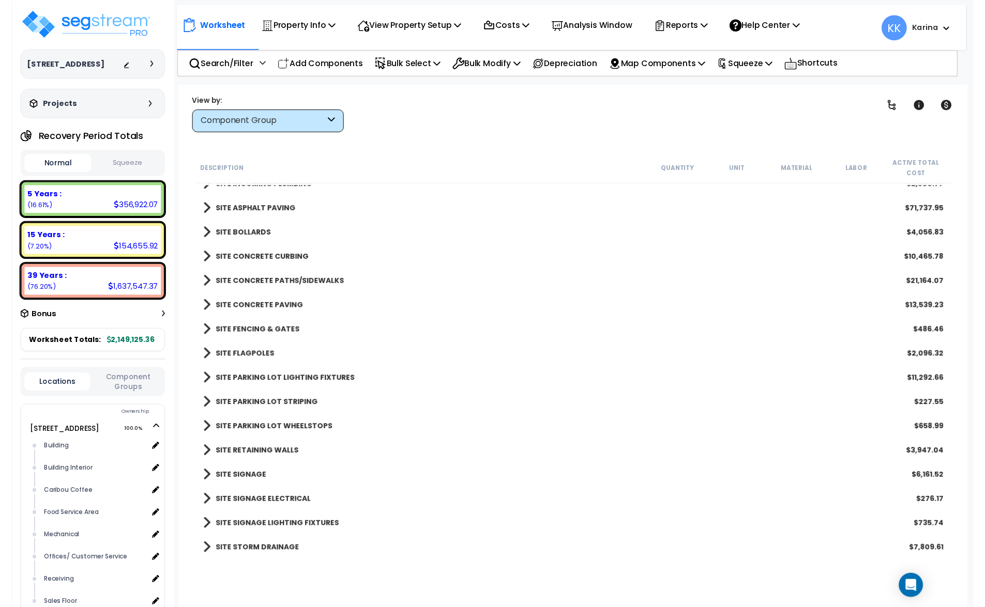
scroll to position [1972, 0]
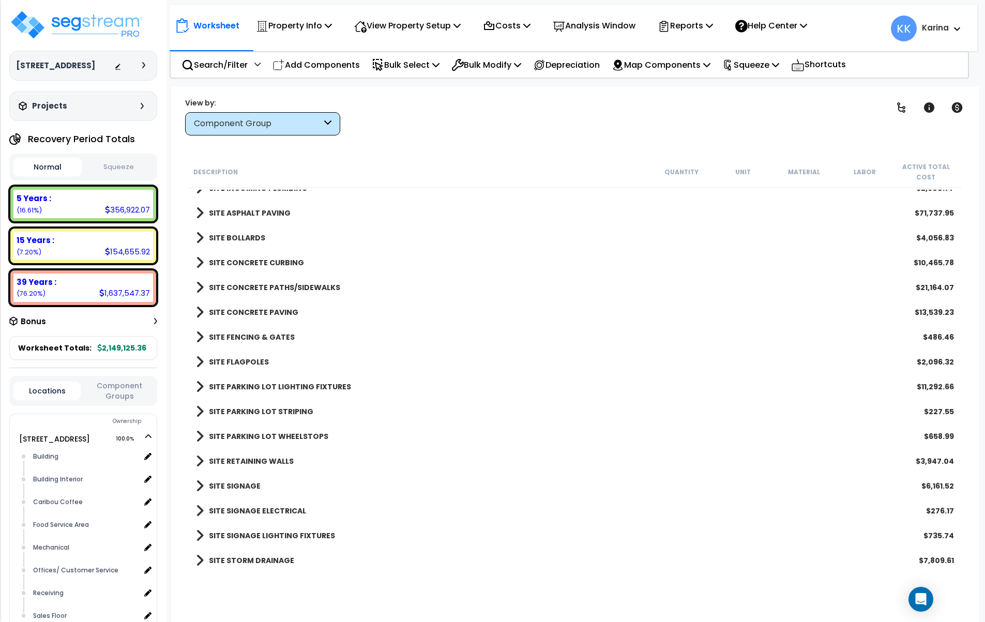
click at [397, 586] on div "Worksheet Property Info Property Setup Add Property Unit Template property Clon…" at bounding box center [575, 398] width 808 height 622
